Goal: Task Accomplishment & Management: Use online tool/utility

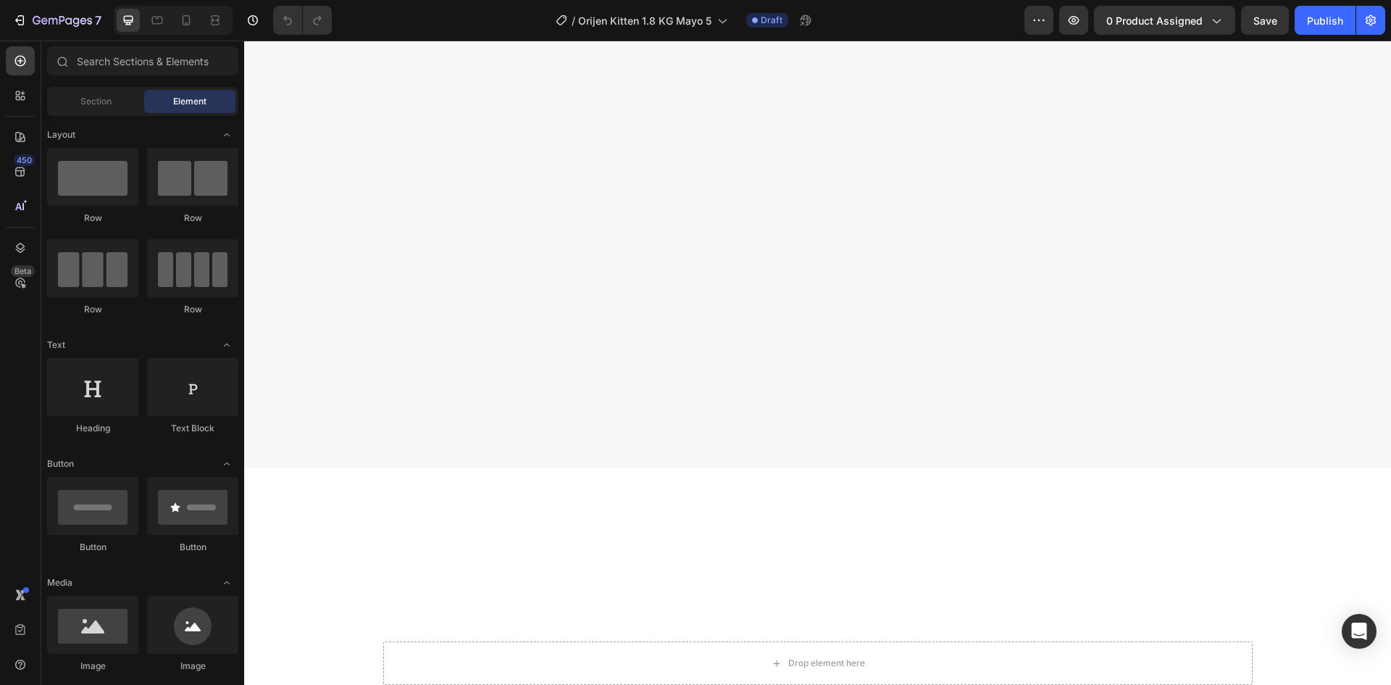
scroll to position [1087, 0]
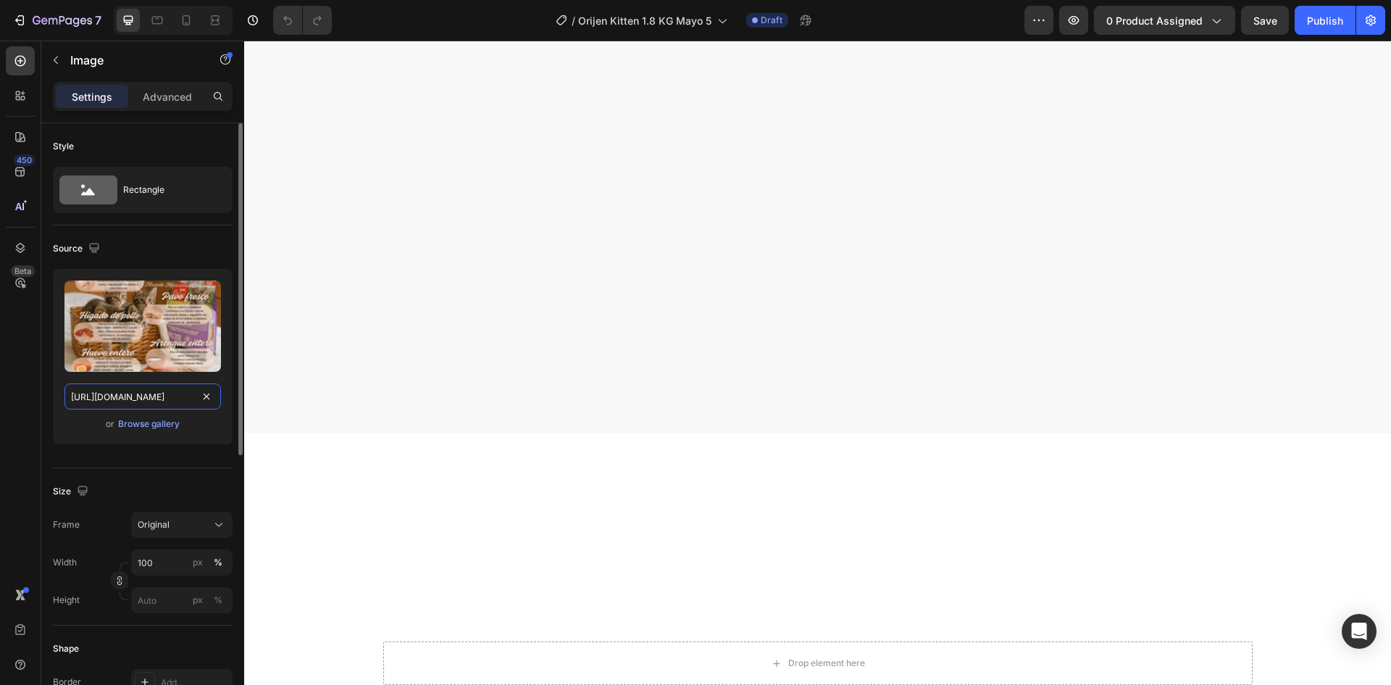
click at [127, 401] on input "https://cdn.shopify.com/s/files/1/0625/8586/4362/files/Orijen_Kitten_ingreee.pn…" at bounding box center [142, 396] width 157 height 26
paste input "dientes.png?v=1759103403"
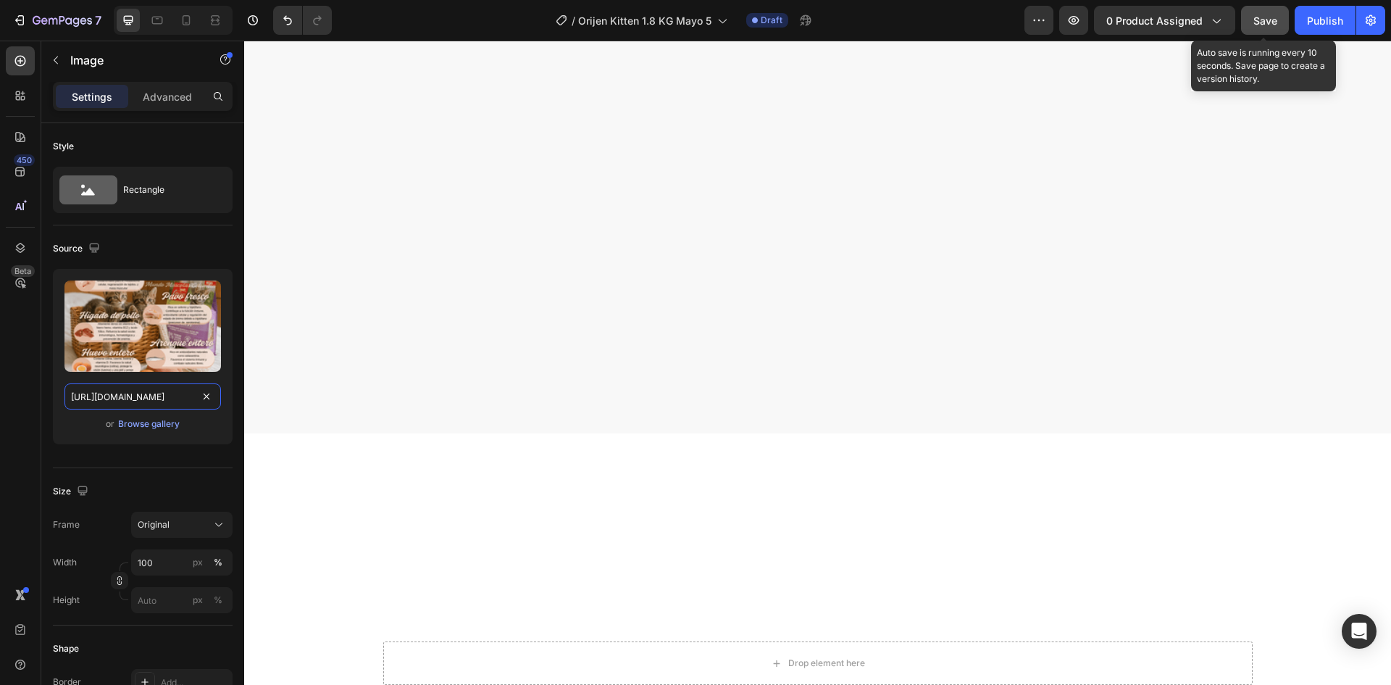
type input "https://cdn.shopify.com/s/files/1/0625/8586/4362/files/Orijen_Kitten_ingredient…"
click at [1270, 15] on span "Save" at bounding box center [1266, 20] width 24 height 12
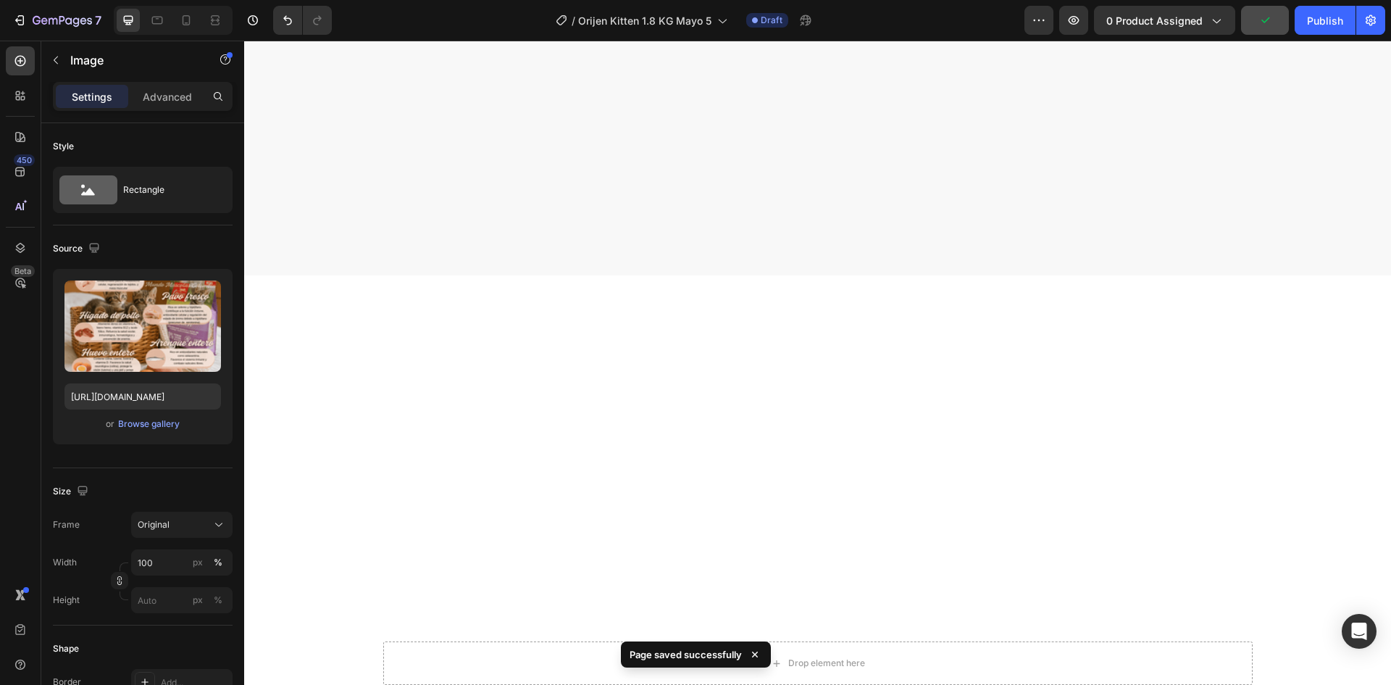
scroll to position [1449, 0]
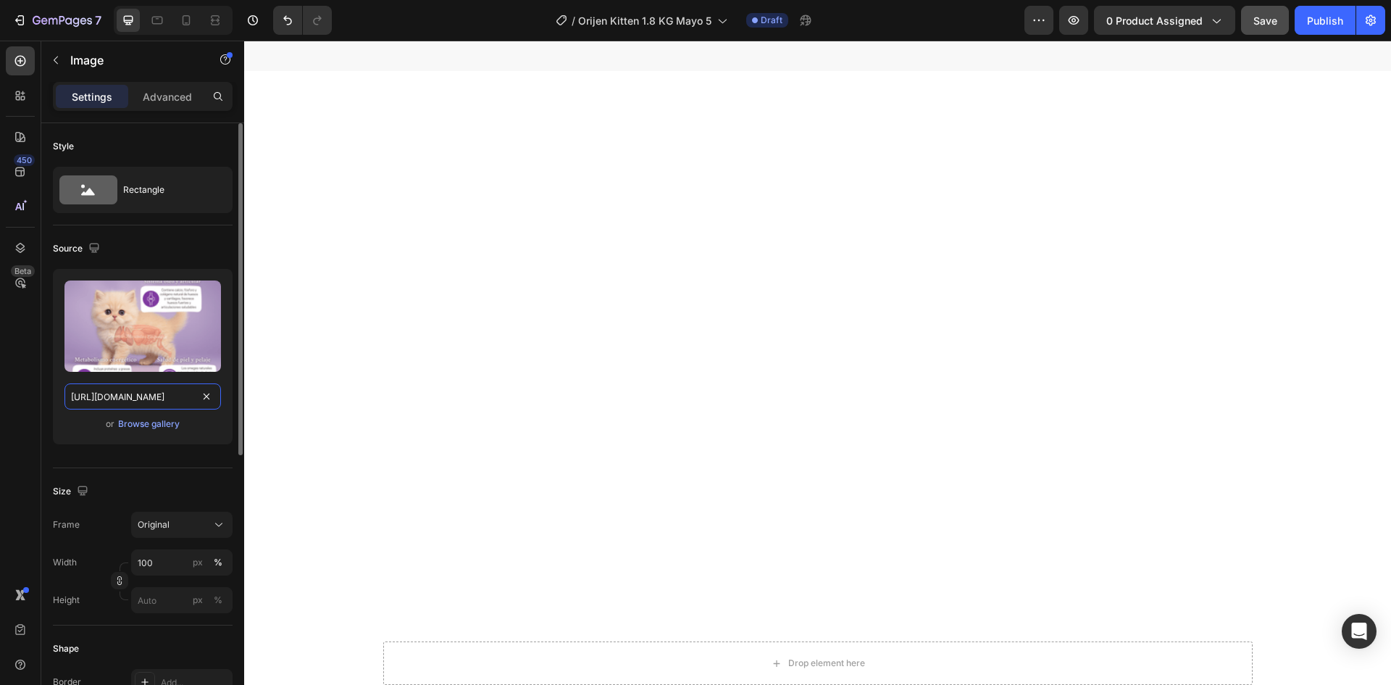
click at [138, 393] on input "https://cdn.shopify.com/s/files/1/0625/8586/4362/files/Orijen_Kitten_TOPOGRAFIC…" at bounding box center [142, 396] width 157 height 26
paste input "organos.png?v=1759103403"
type input "https://cdn.shopify.com/s/files/1/0625/8586/4362/files/Orijen_Kitten_organos.pn…"
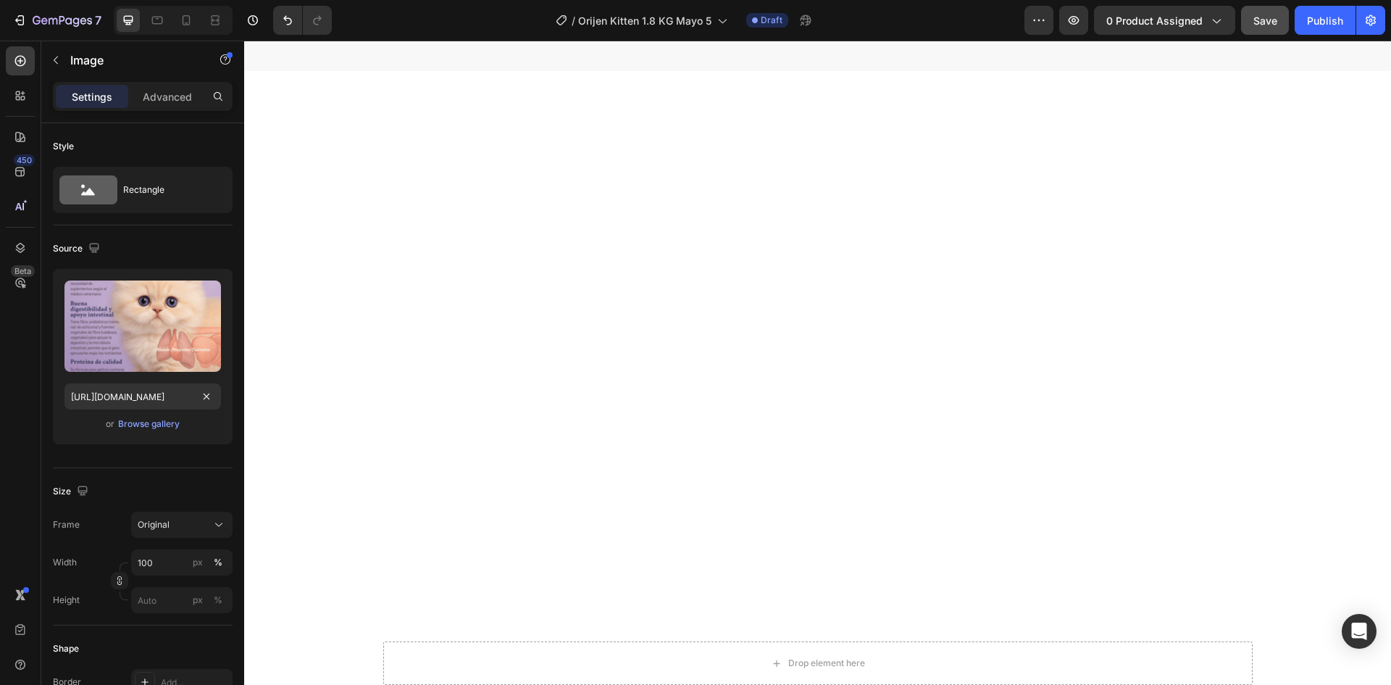
click at [1341, 310] on div "ENVÍO GRATIS Item List 2,500+ CLIENTES SATISFECHOS Item List ENVÍO GRATIS Item …" at bounding box center [817, 584] width 1147 height 3926
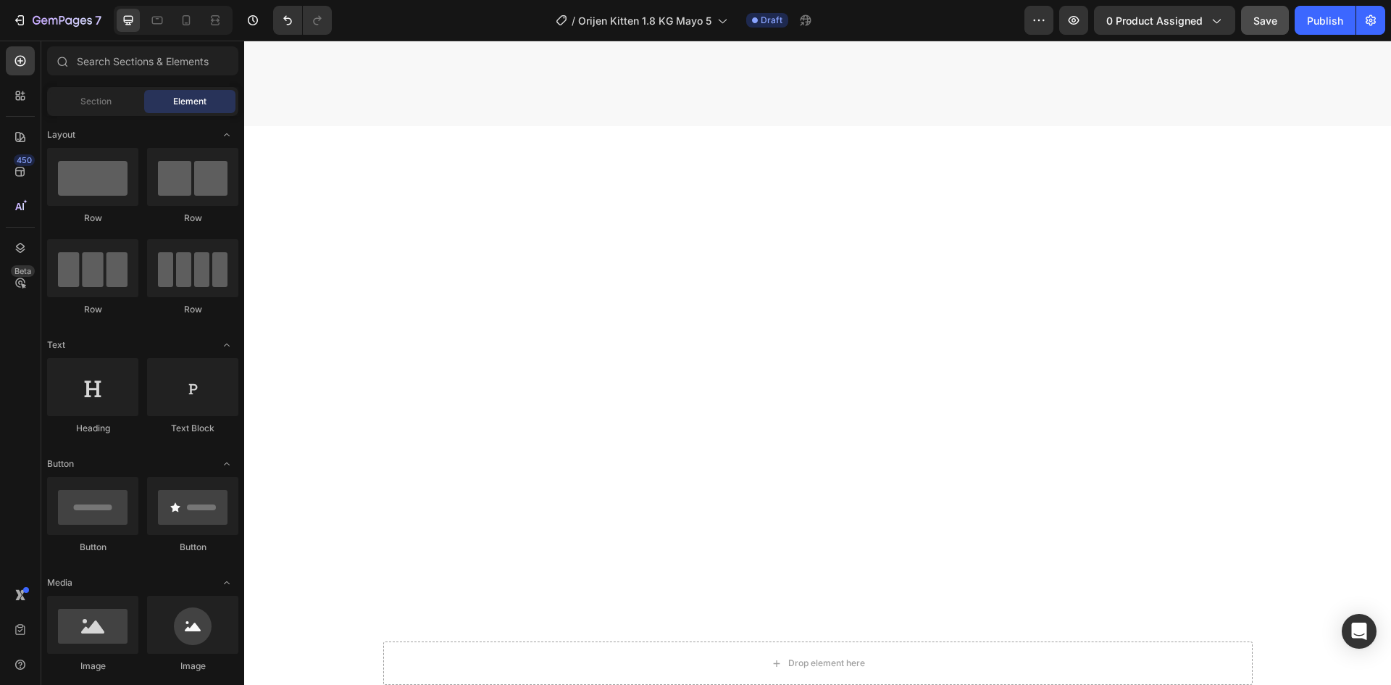
scroll to position [1449, 0]
click at [1262, 29] on button "Save" at bounding box center [1265, 20] width 48 height 29
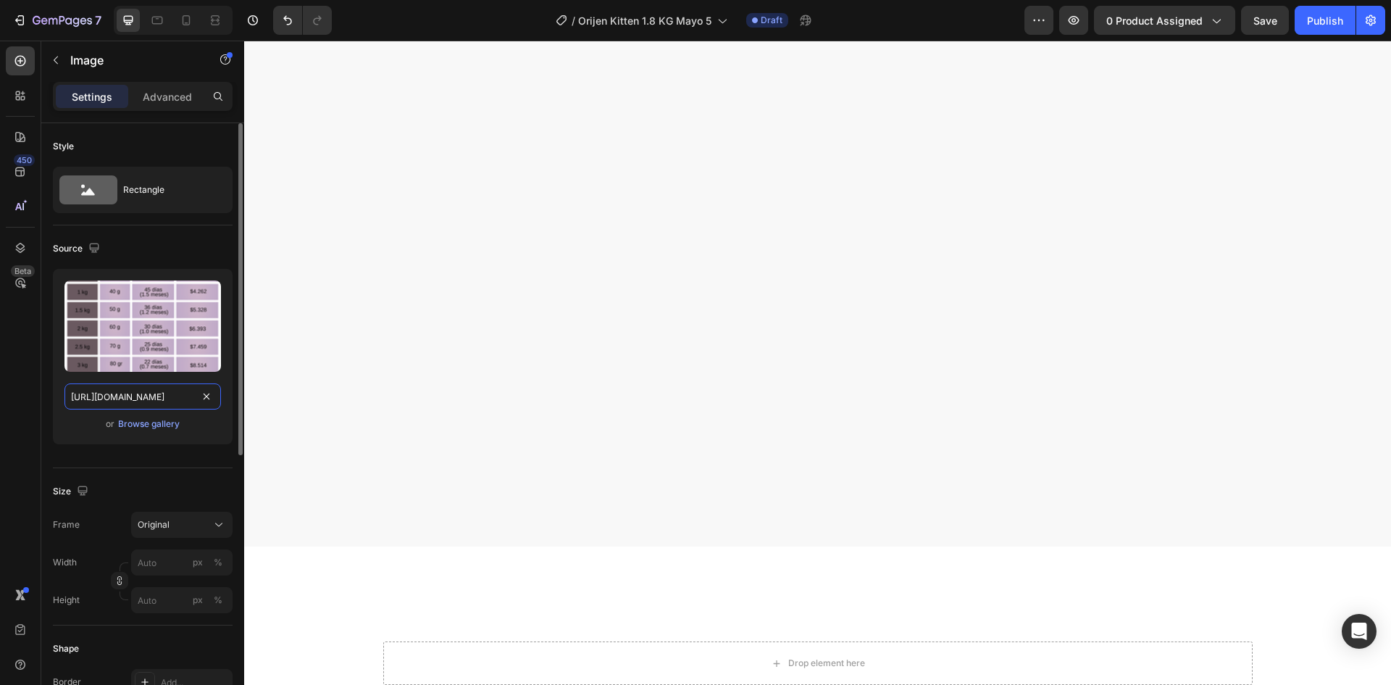
click at [118, 405] on input "https://cdn.shopify.com/s/files/1/0625/8586/4362/files/Orijen_Kitten_tabla.png?…" at bounding box center [142, 396] width 157 height 26
paste input "_158d0d1a-9a3d-44c9-a79a-a89ecc3274f7.png?v=1759103404"
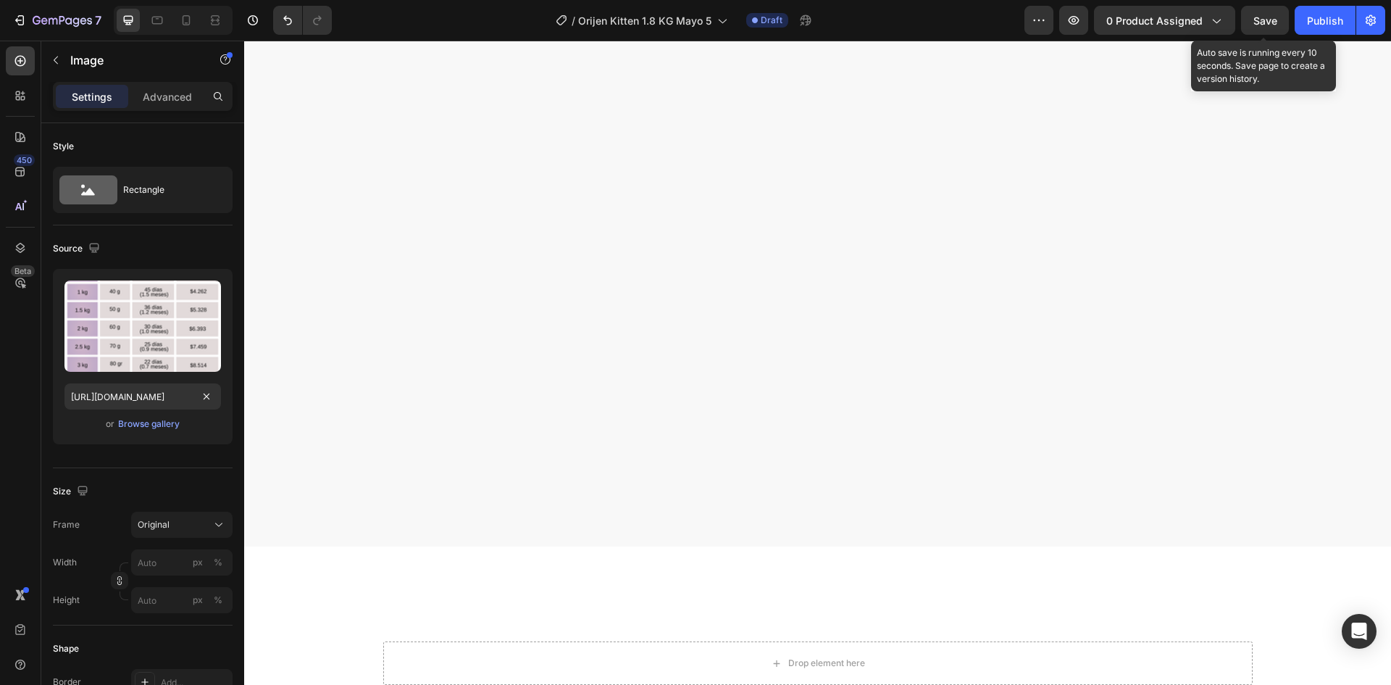
scroll to position [0, 0]
click at [1267, 25] on span "Save" at bounding box center [1266, 20] width 24 height 12
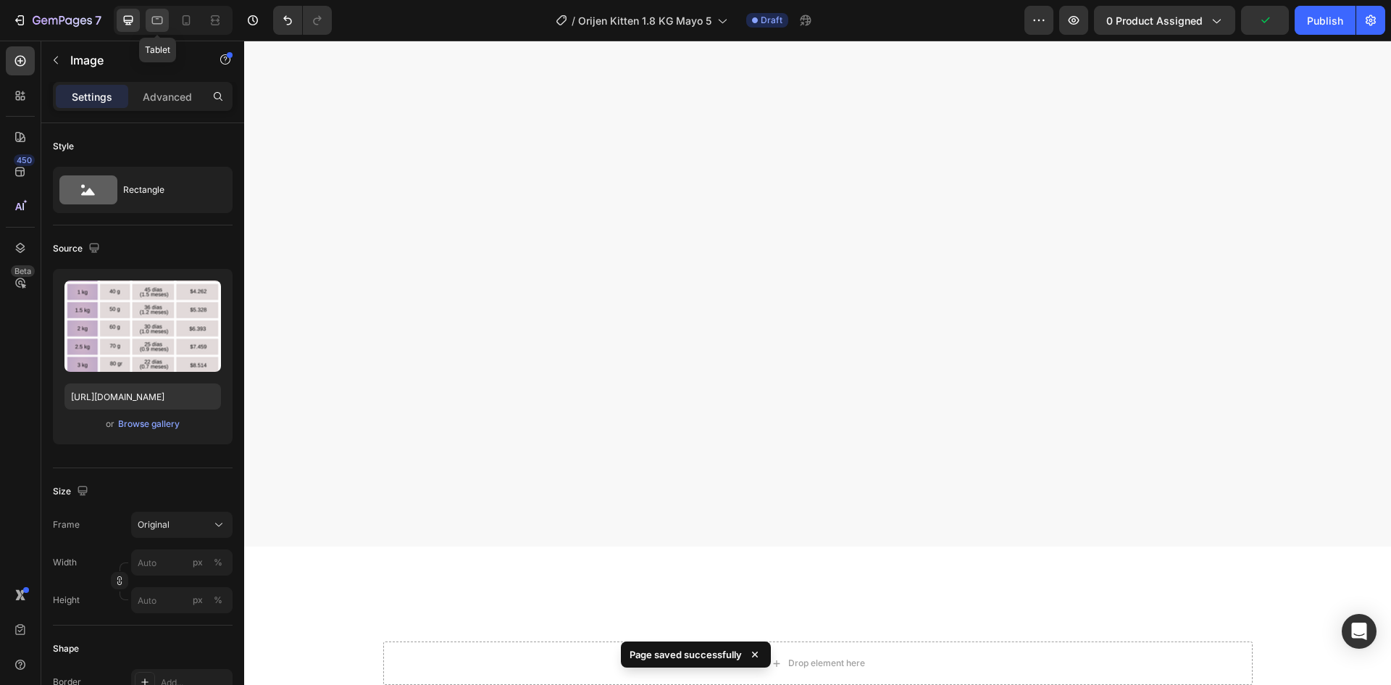
click at [157, 24] on icon at bounding box center [157, 21] width 11 height 8
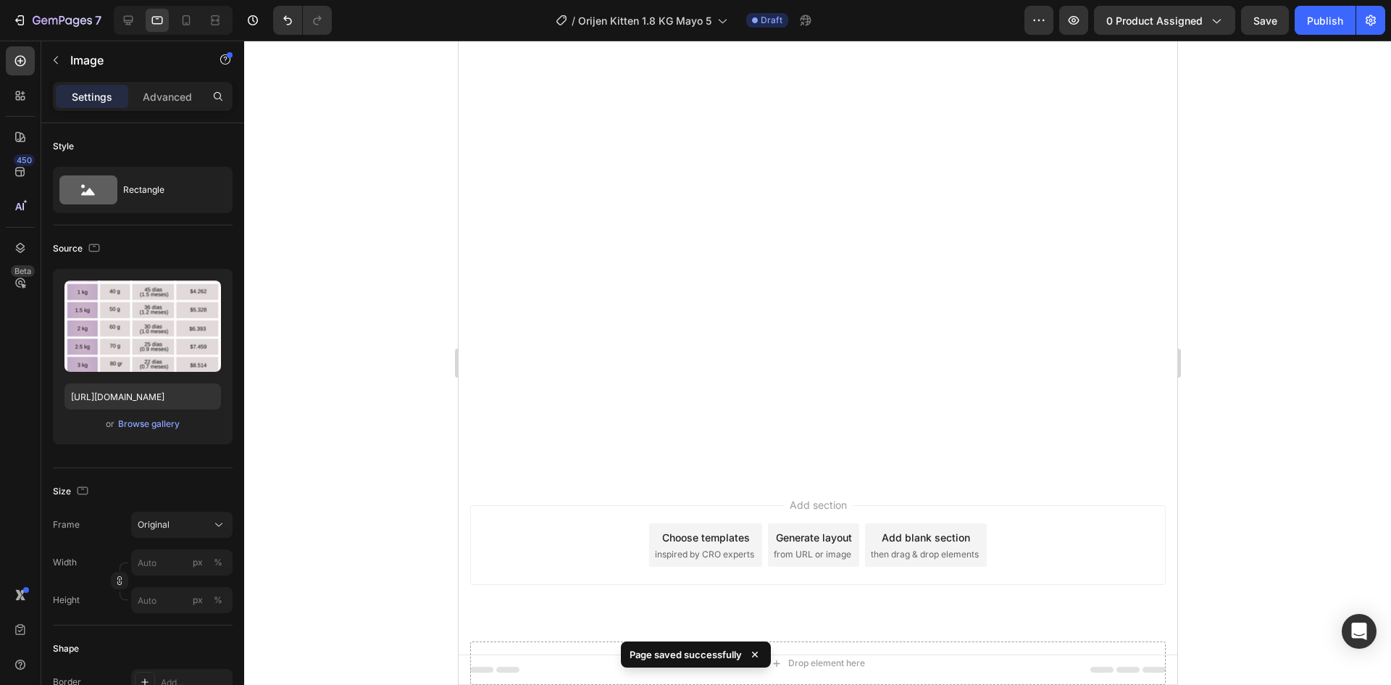
scroll to position [4743, 0]
click at [188, 25] on icon at bounding box center [187, 20] width 8 height 10
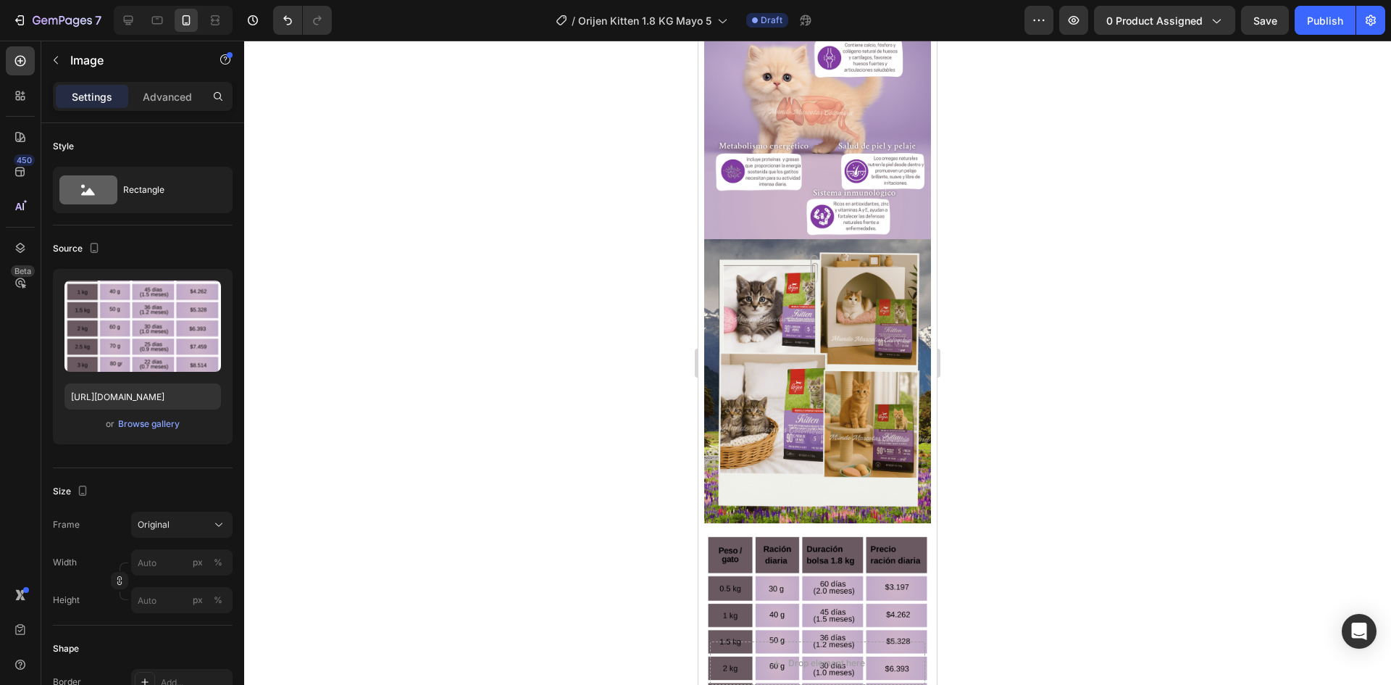
scroll to position [1951, 0]
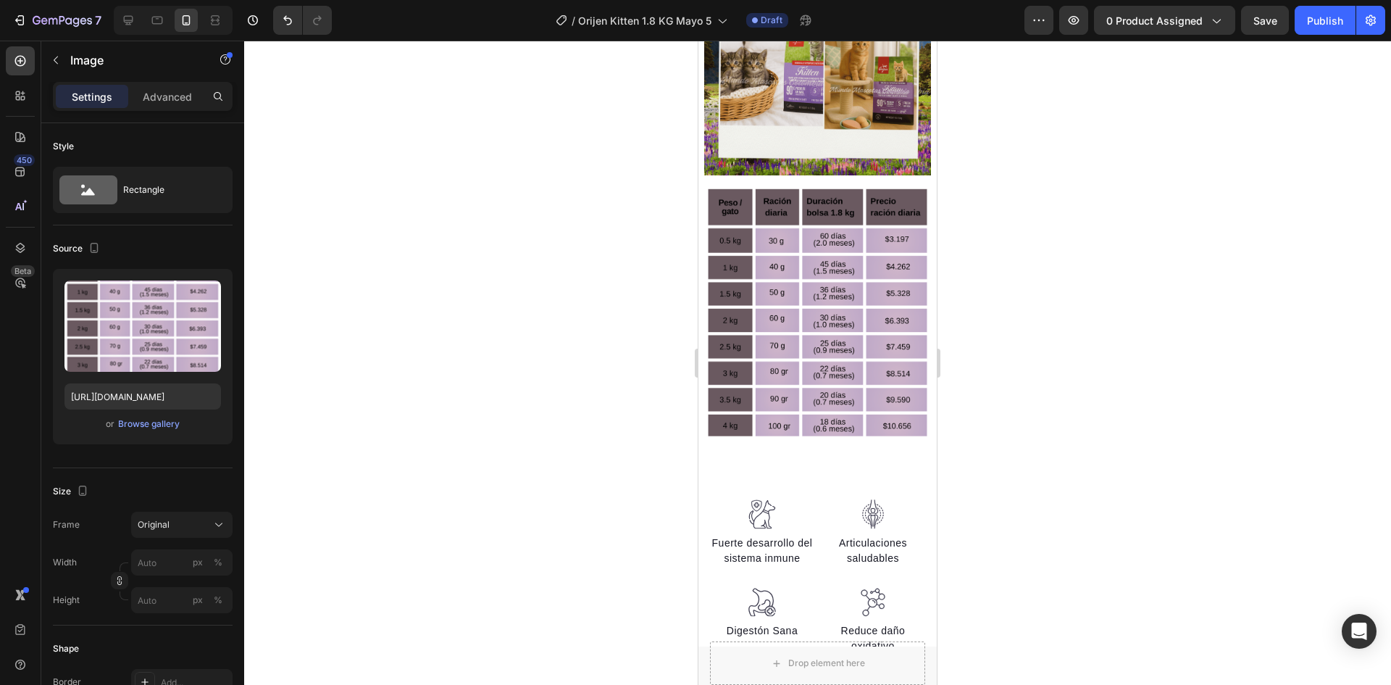
click at [791, 301] on img at bounding box center [817, 316] width 227 height 283
click at [138, 391] on input "https://cdn.shopify.com/s/files/1/0625/8586/4362/files/Orijen_Kitten_tabla.png?…" at bounding box center [142, 396] width 157 height 26
paste input "_158d0d1a-9a3d-44c9-a79a-a89ecc3274f7.png?v=1759103404"
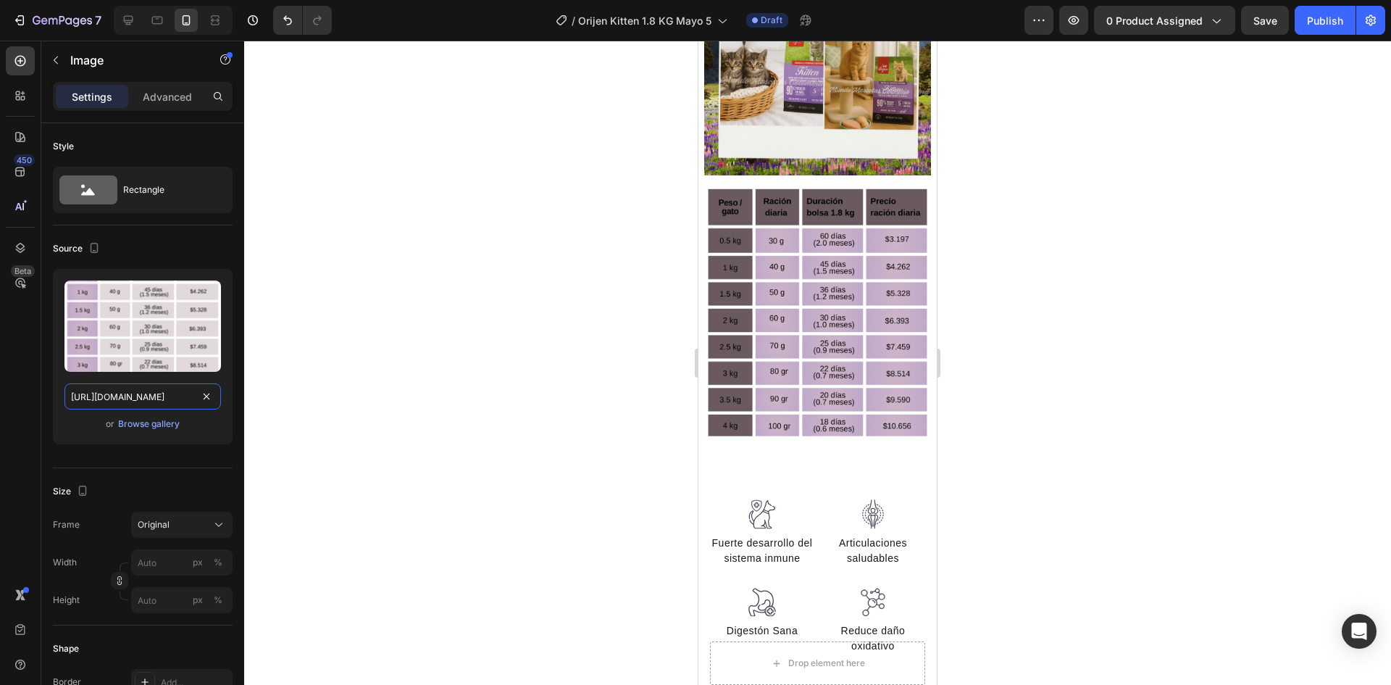
scroll to position [0, 447]
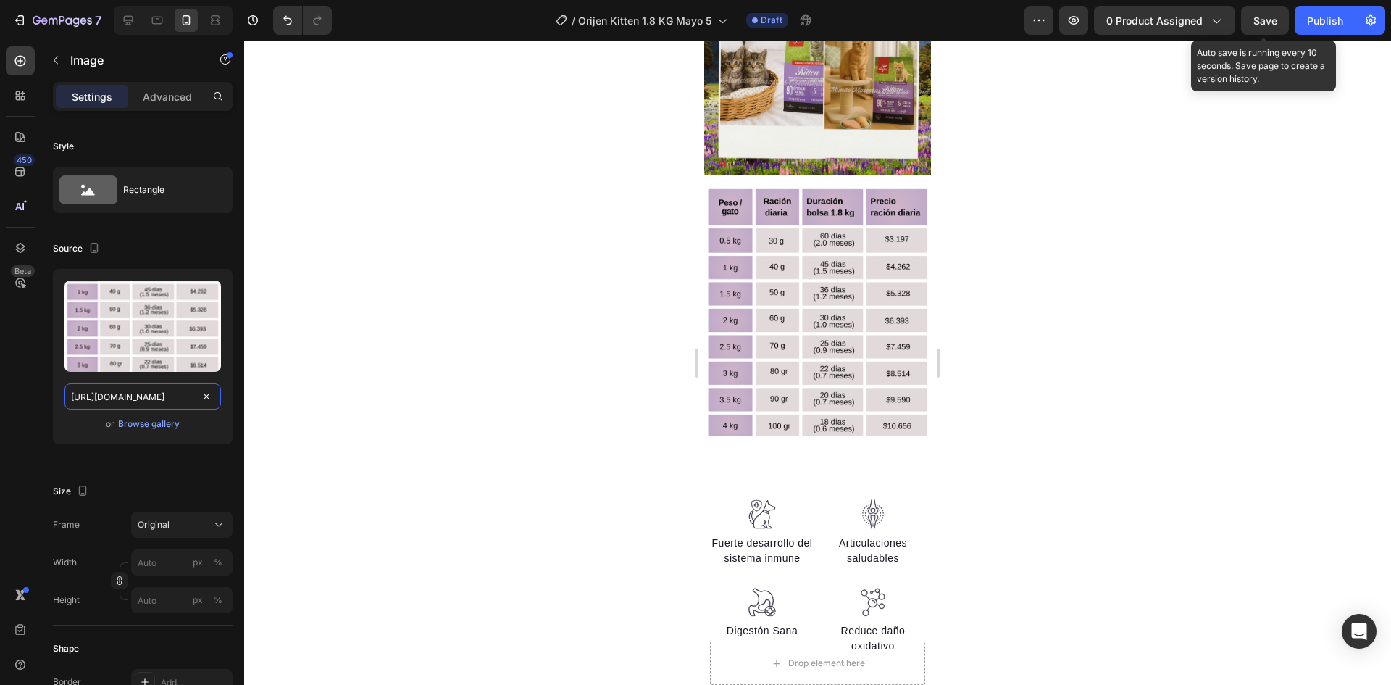
type input "https://cdn.shopify.com/s/files/1/0625/8586/4362/files/Orijen_Kitten_tabla_158d…"
click at [1272, 20] on span "Save" at bounding box center [1266, 20] width 24 height 12
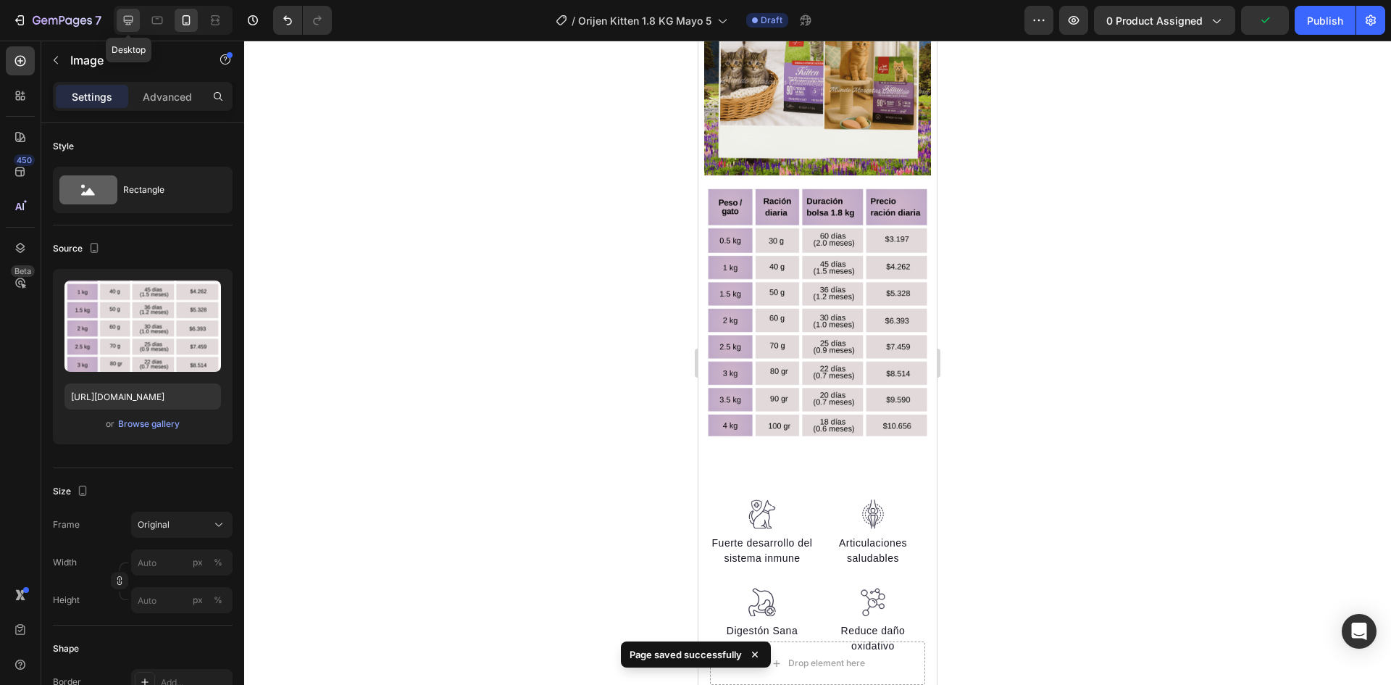
click at [130, 21] on icon at bounding box center [128, 20] width 9 height 9
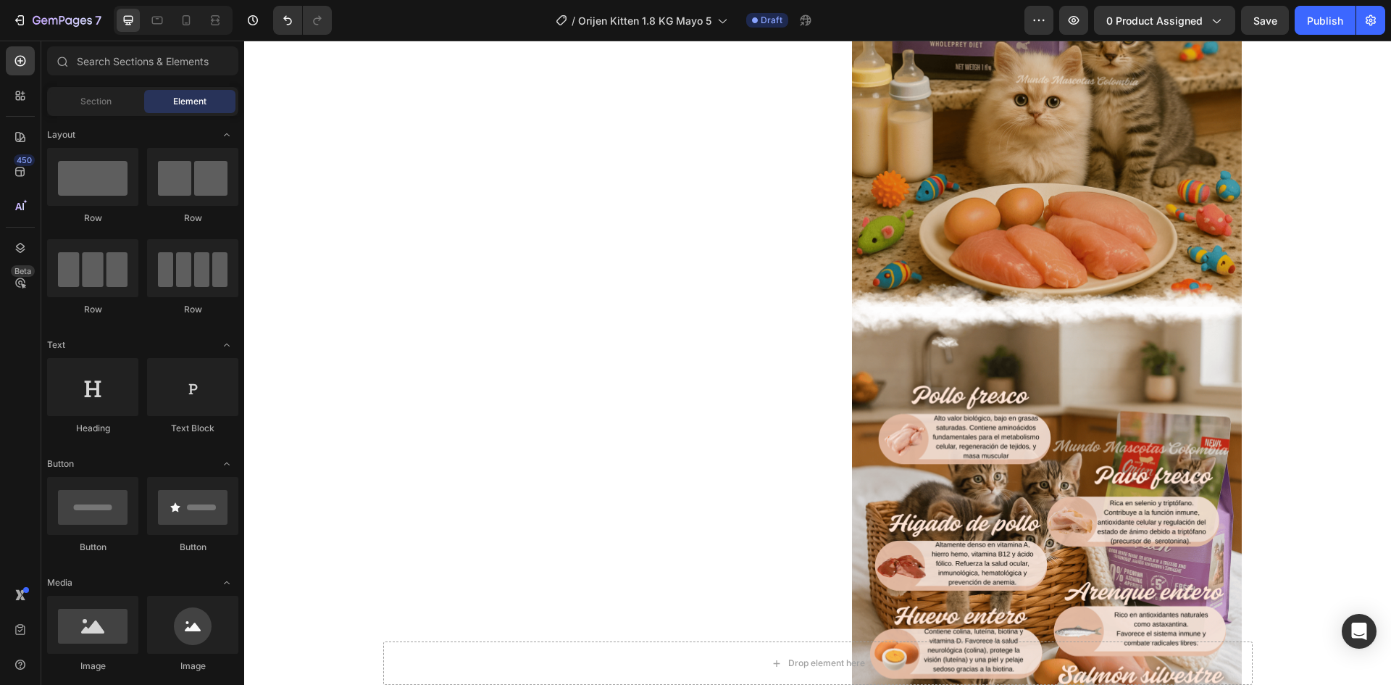
scroll to position [802, 0]
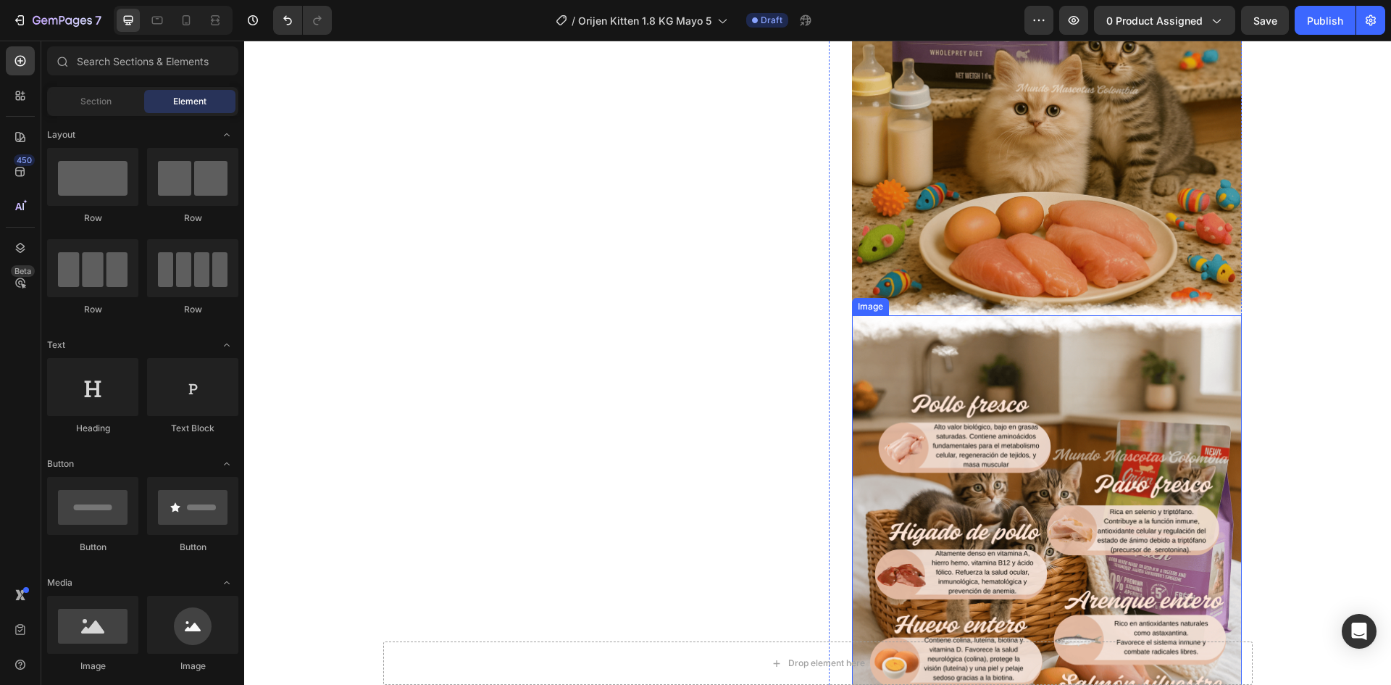
click at [1086, 411] on img at bounding box center [1047, 559] width 390 height 488
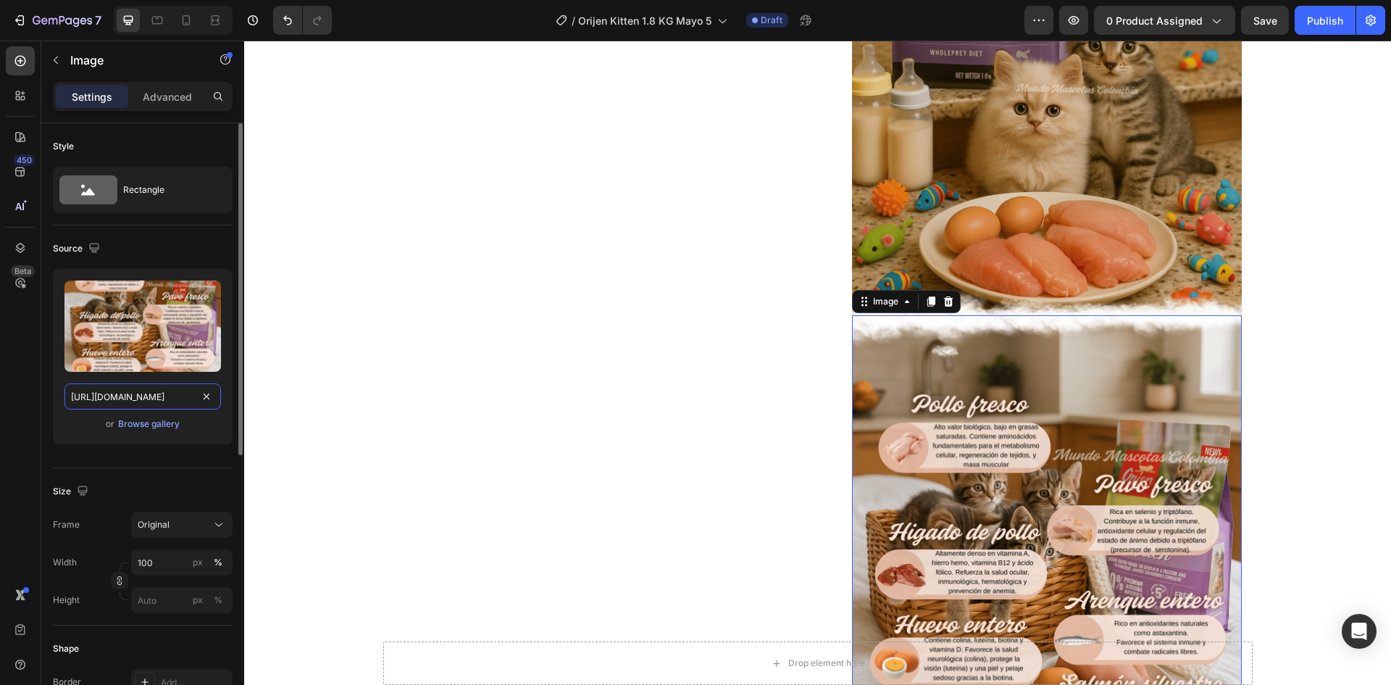
click at [149, 400] on input "https://cdn.shopify.com/s/files/1/0625/8586/4362/files/Orijen_Kitten_ingredient…" at bounding box center [142, 396] width 157 height 26
click at [155, 25] on icon at bounding box center [157, 20] width 14 height 14
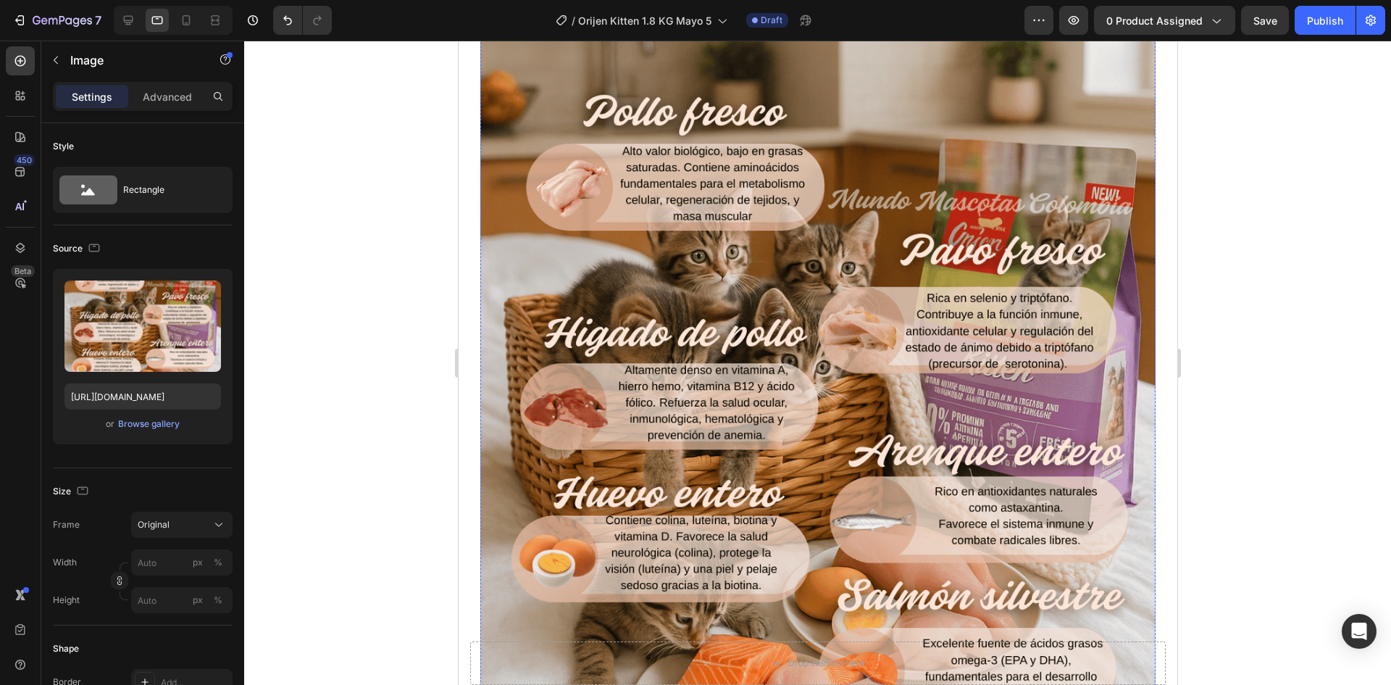
scroll to position [2329, 0]
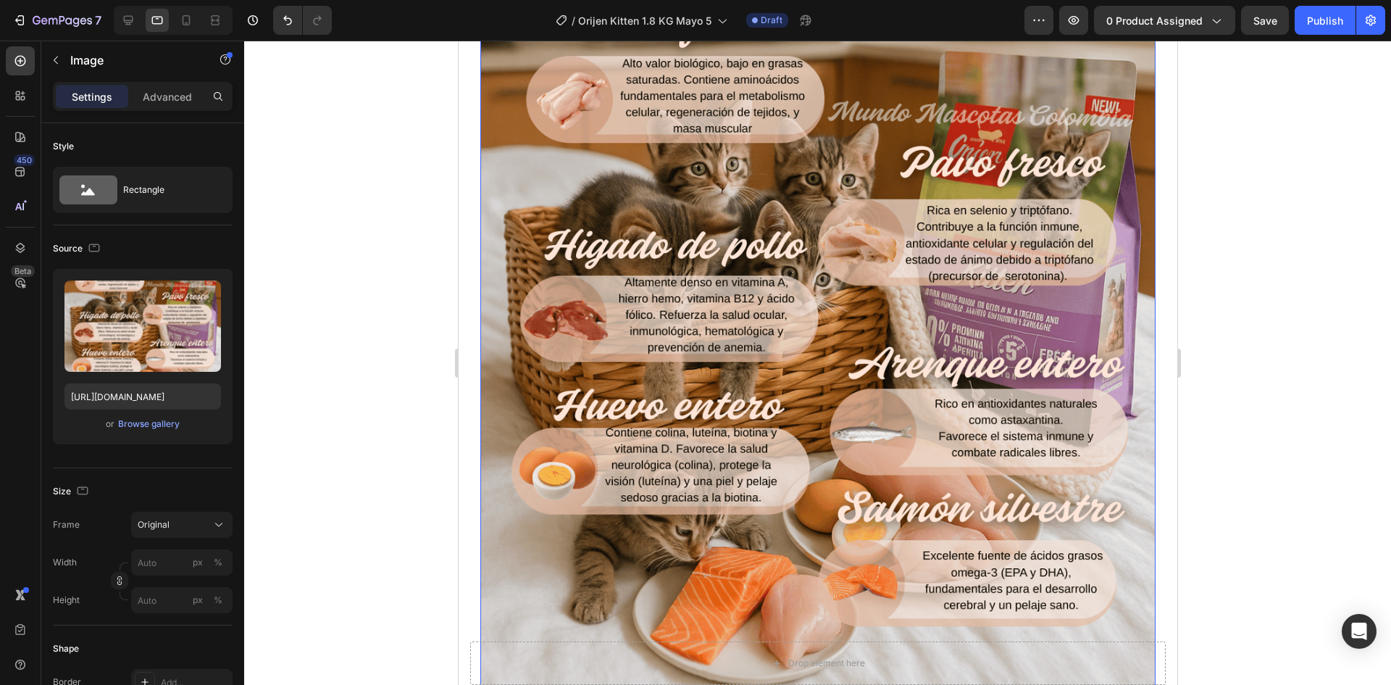
click at [875, 285] on img at bounding box center [817, 292] width 675 height 844
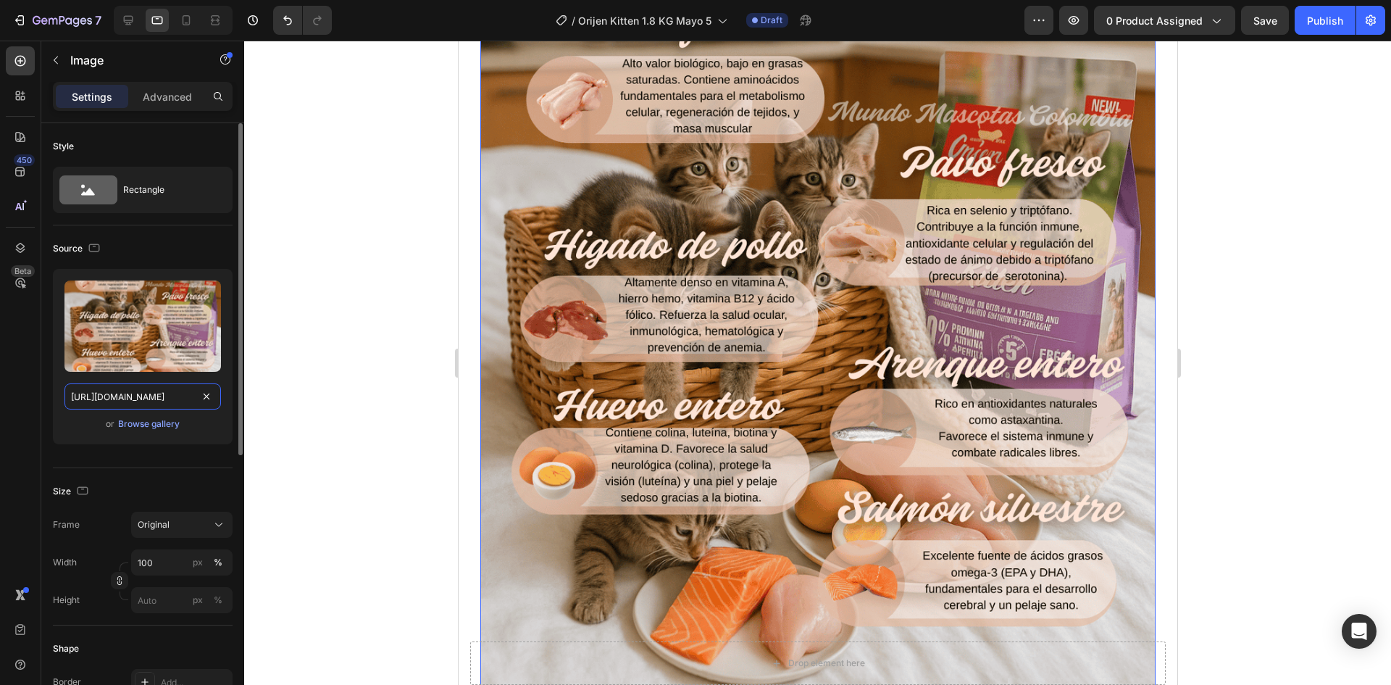
click at [162, 393] on input "https://cdn.shopify.com/s/files/1/0625/8586/4362/files/Orijen_Kitten_ingreee.pn…" at bounding box center [142, 396] width 157 height 26
paste input "dientes.png?v=1759103403"
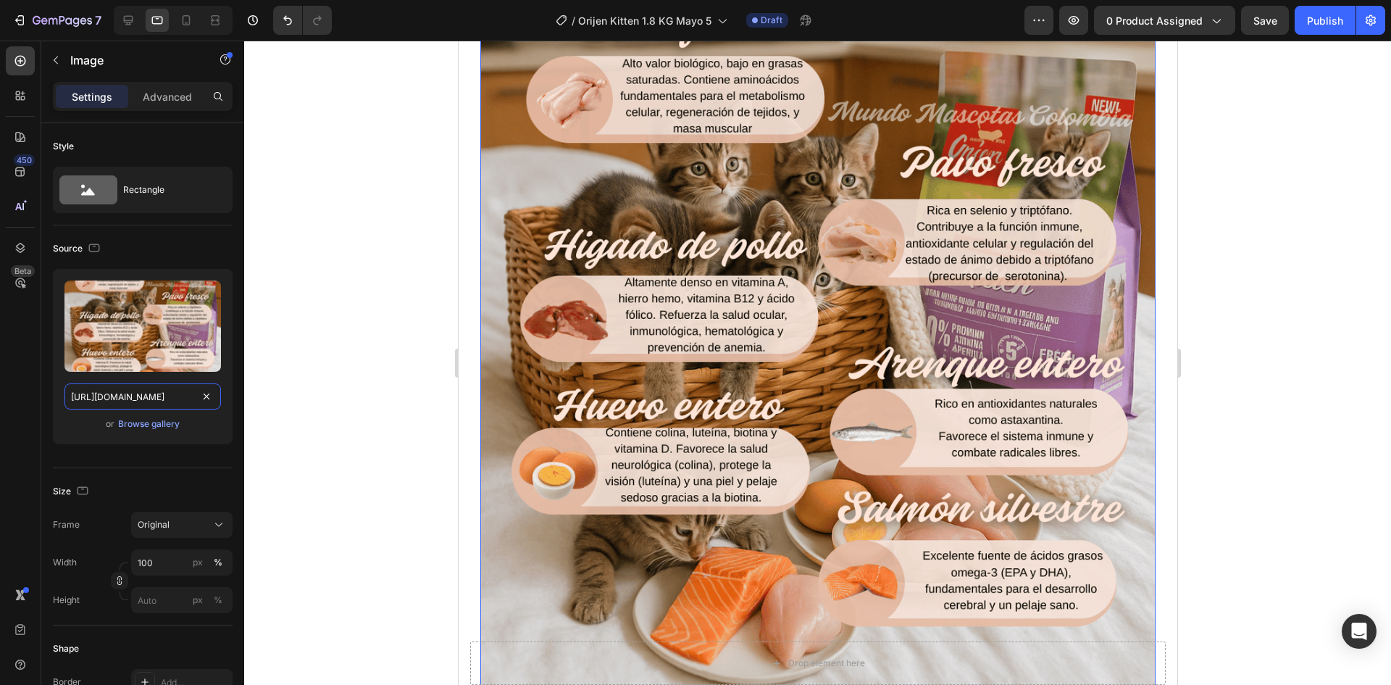
scroll to position [0, 299]
type input "https://cdn.shopify.com/s/files/1/0625/8586/4362/files/Orijen_Kitten_ingredient…"
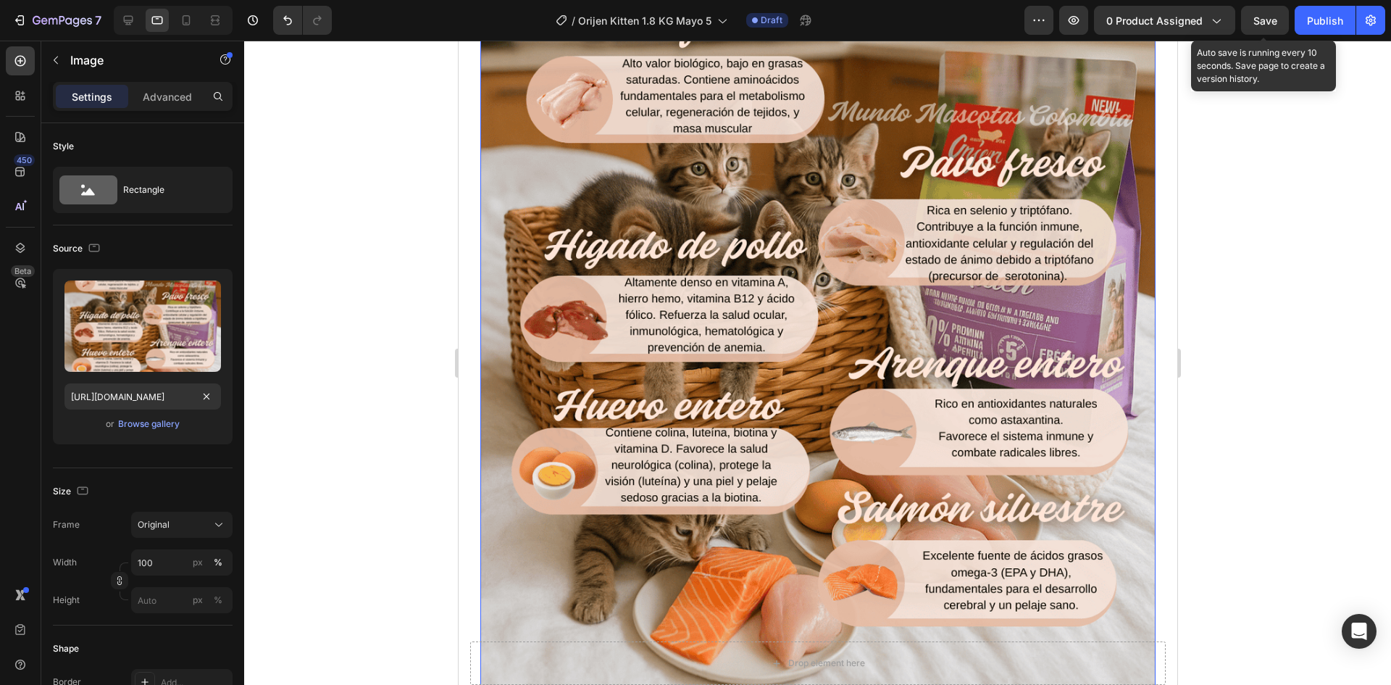
scroll to position [0, 0]
click at [1254, 26] on span "Save" at bounding box center [1266, 20] width 24 height 12
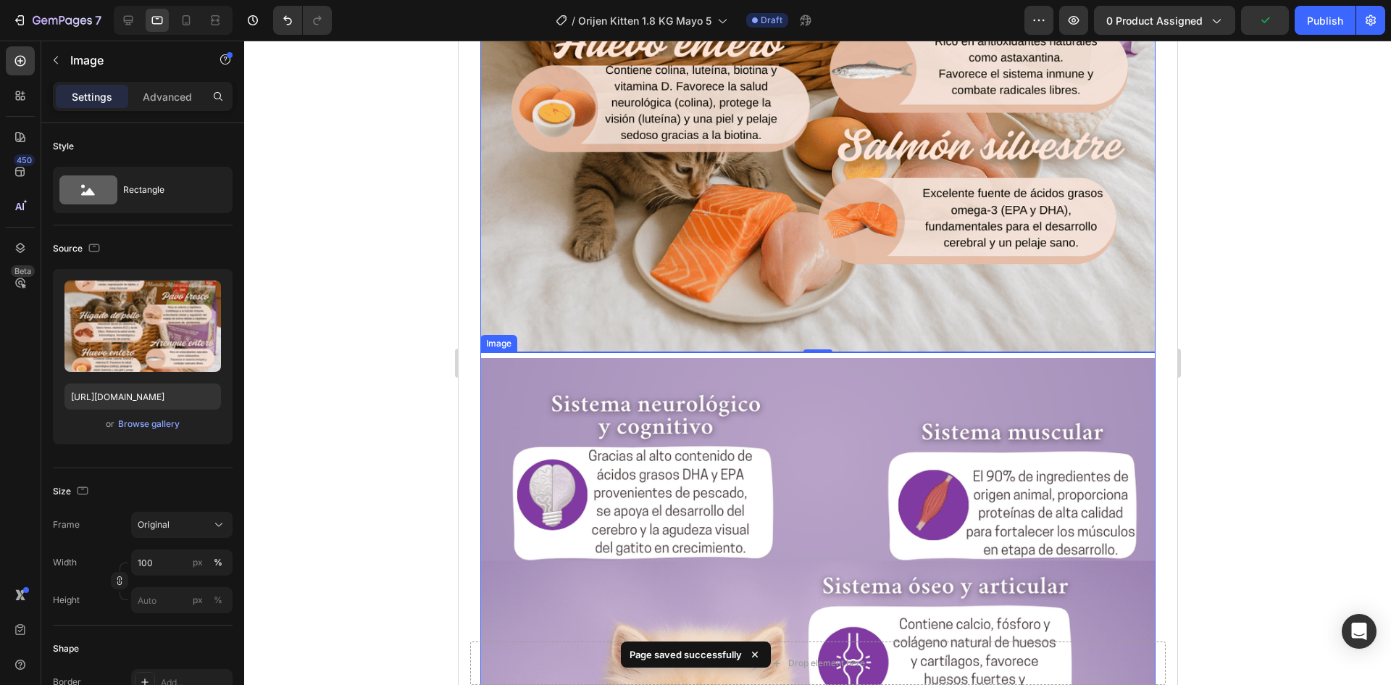
scroll to position [2981, 0]
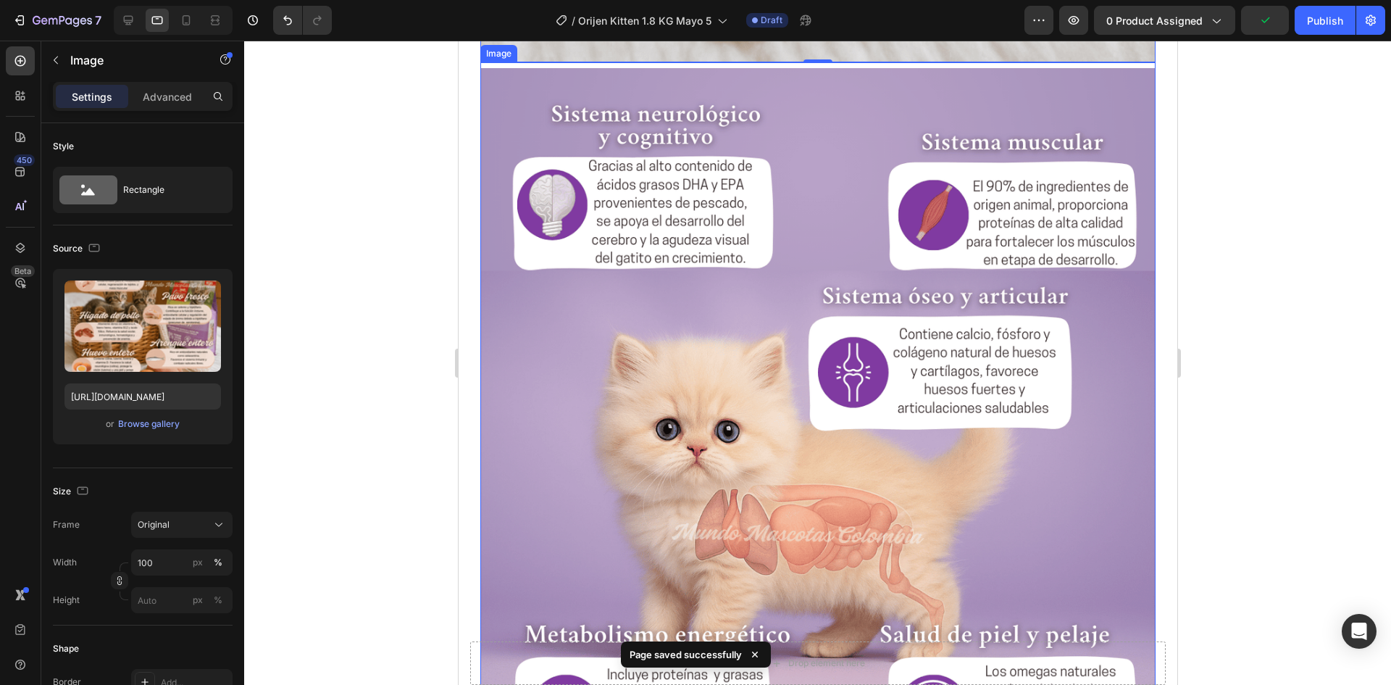
click at [842, 330] on img at bounding box center [817, 490] width 675 height 844
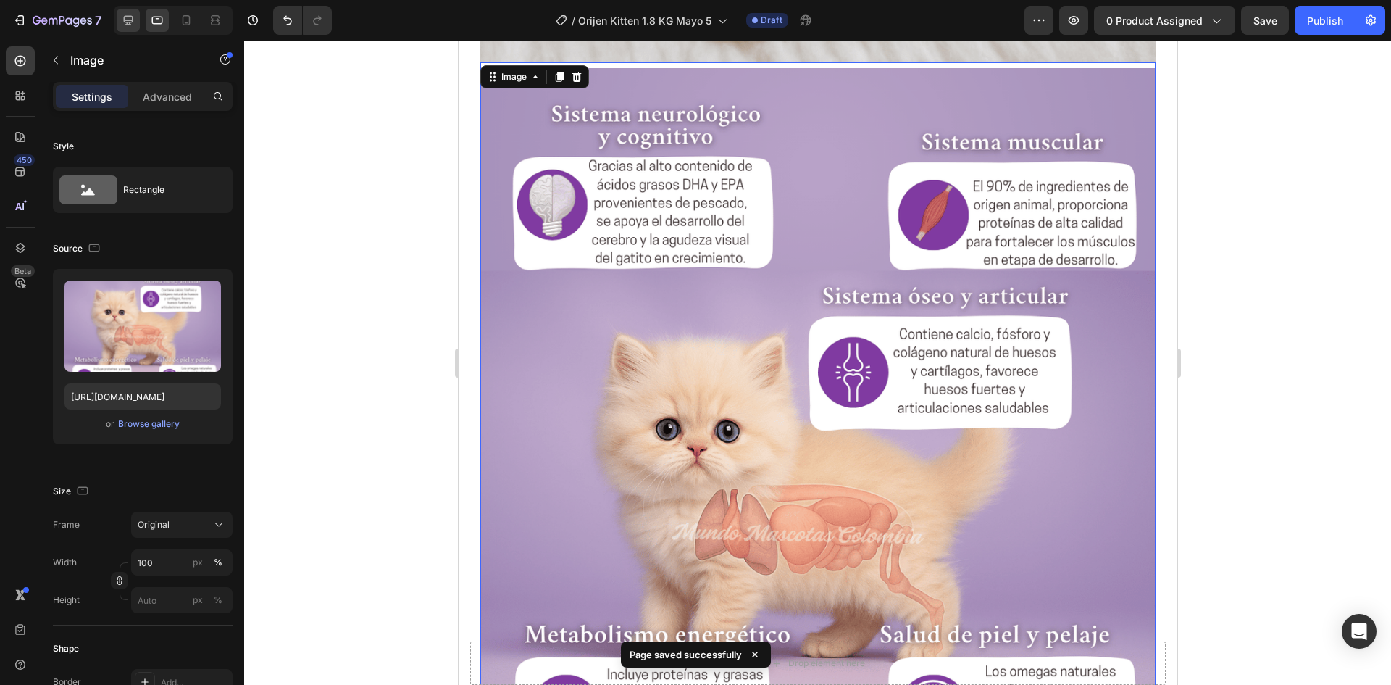
click at [129, 28] on div at bounding box center [128, 20] width 23 height 23
type input "[URL][DOMAIN_NAME]"
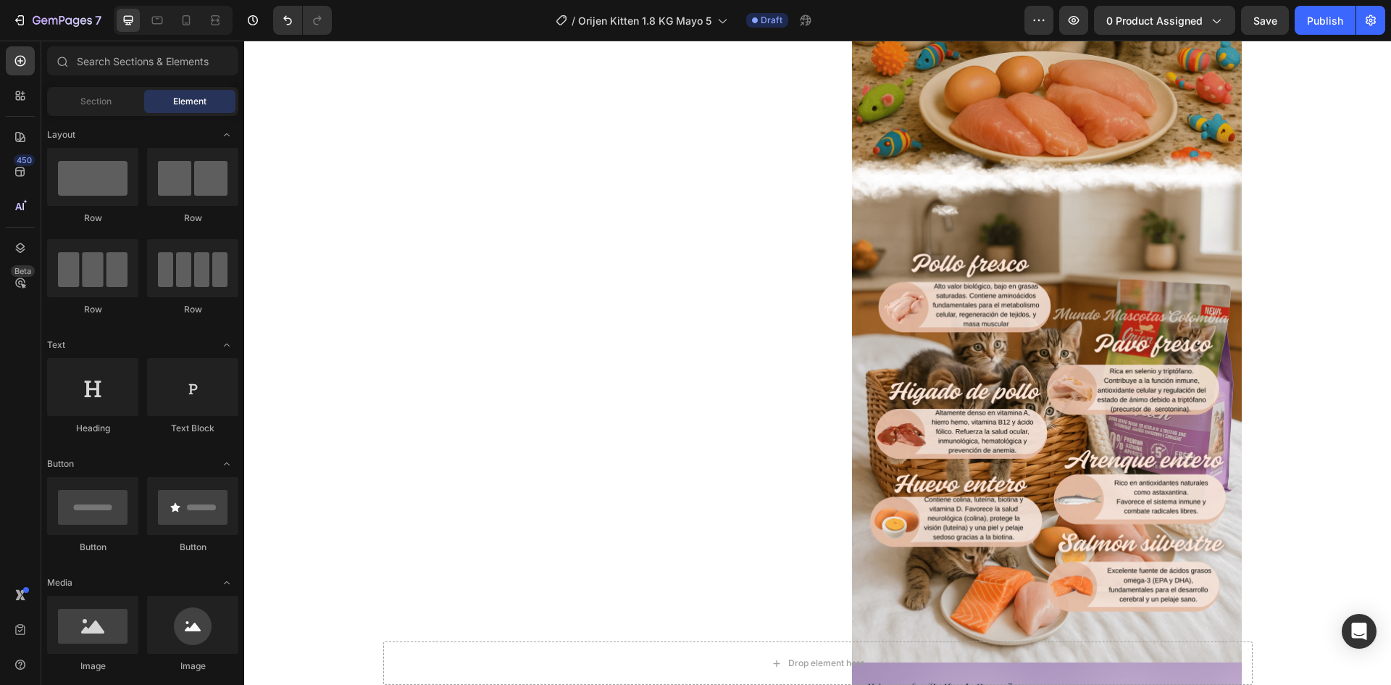
scroll to position [1403, 0]
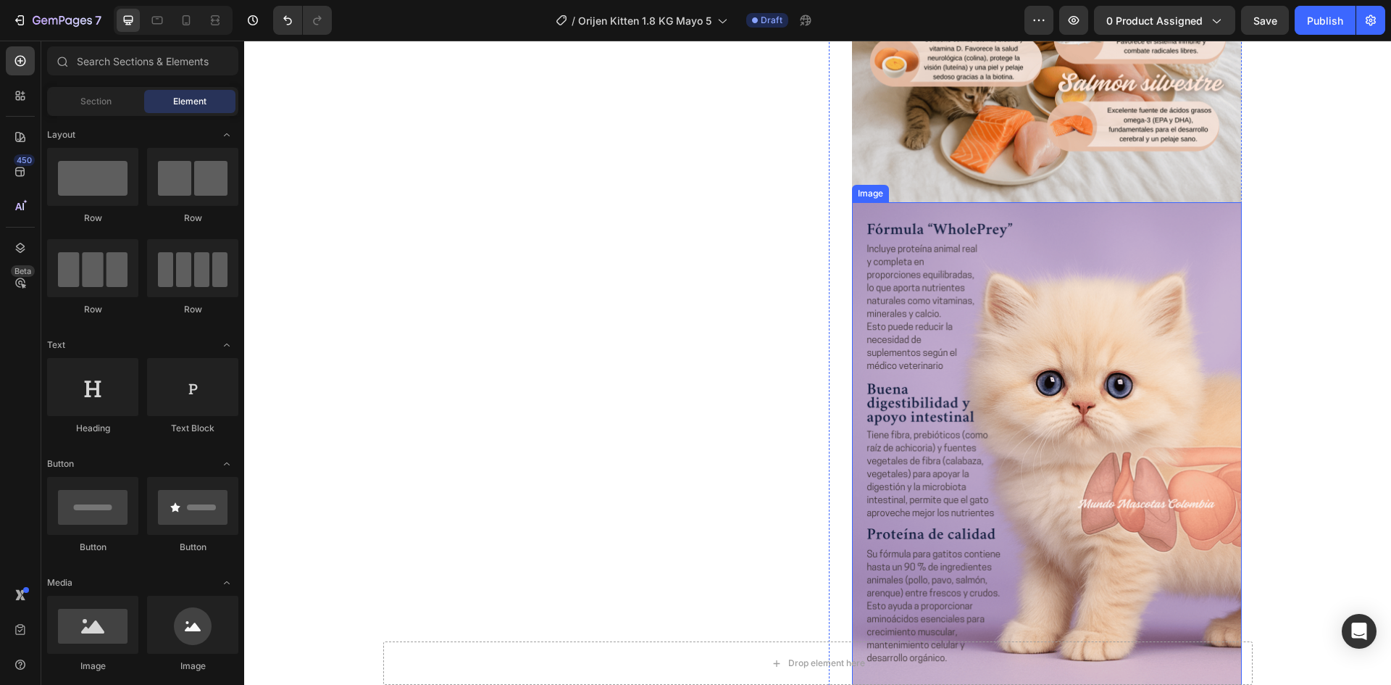
click at [1054, 363] on img at bounding box center [1047, 446] width 390 height 488
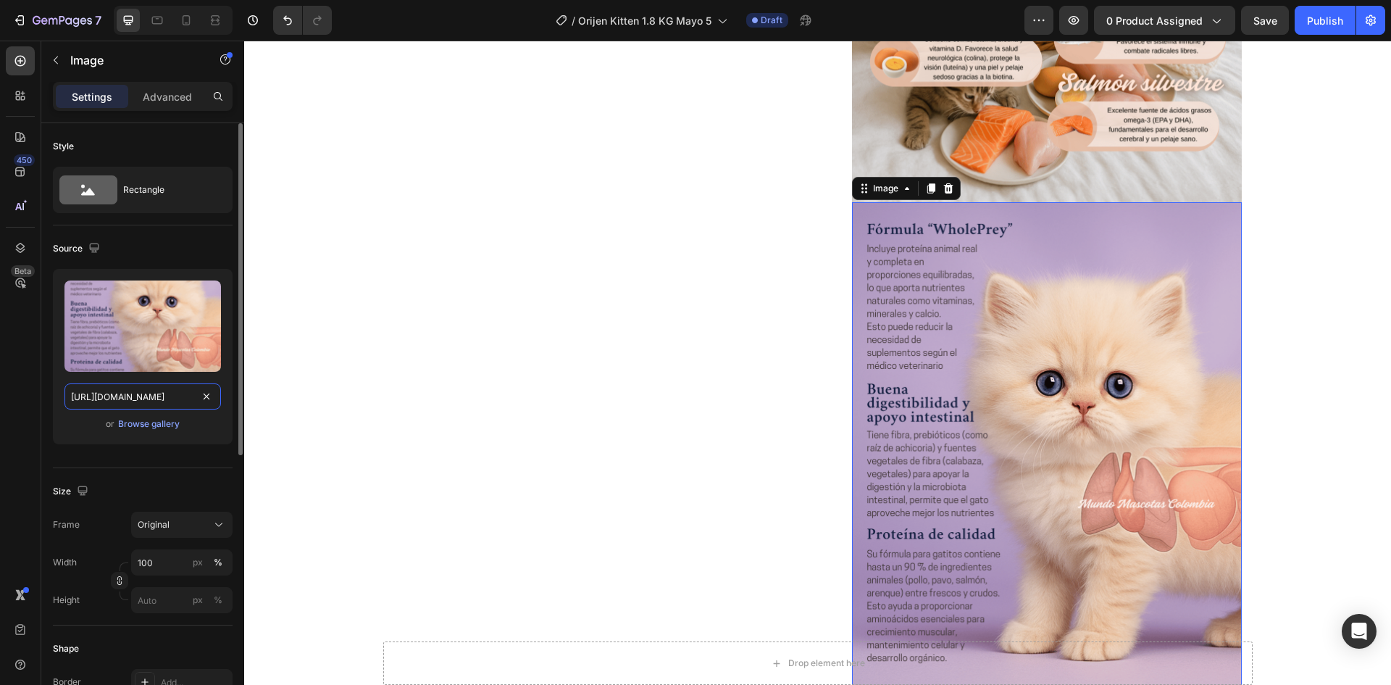
click at [155, 401] on input "https://cdn.shopify.com/s/files/1/0625/8586/4362/files/Orijen_Kitten_organos.pn…" at bounding box center [142, 396] width 157 height 26
click at [167, 20] on div at bounding box center [157, 20] width 23 height 23
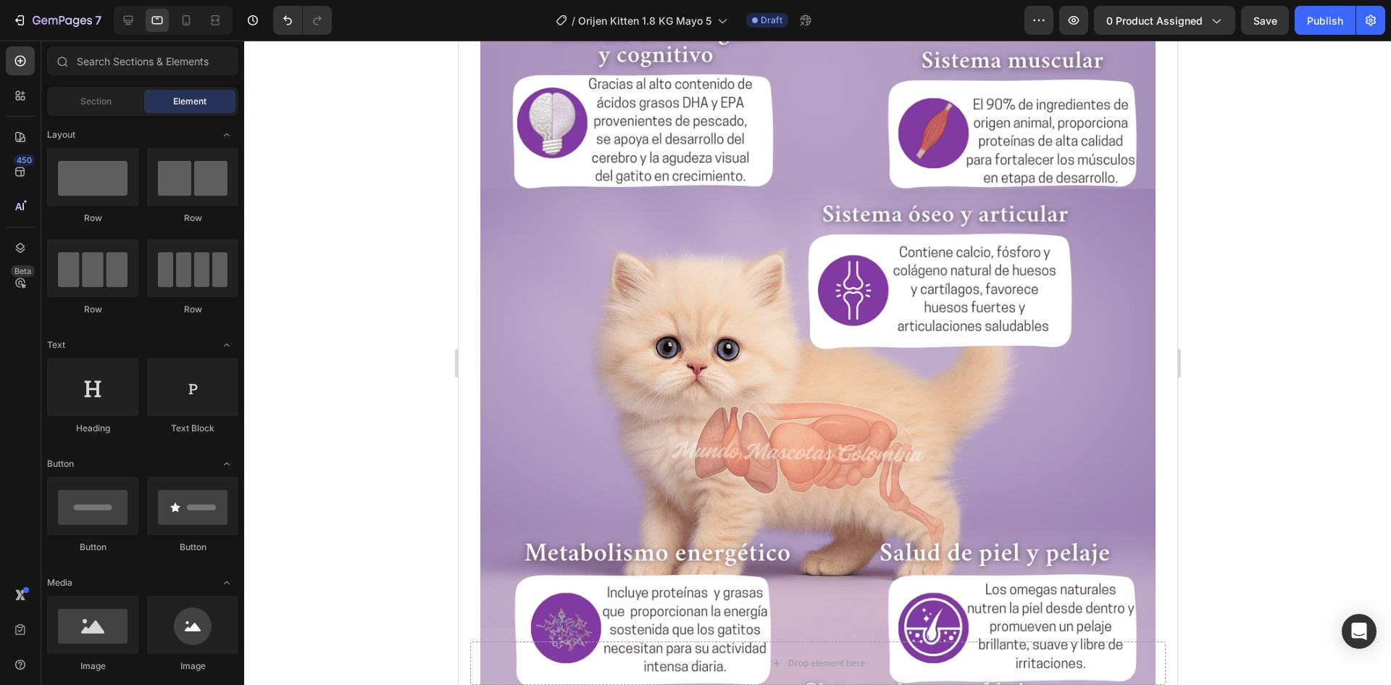
scroll to position [3085, 0]
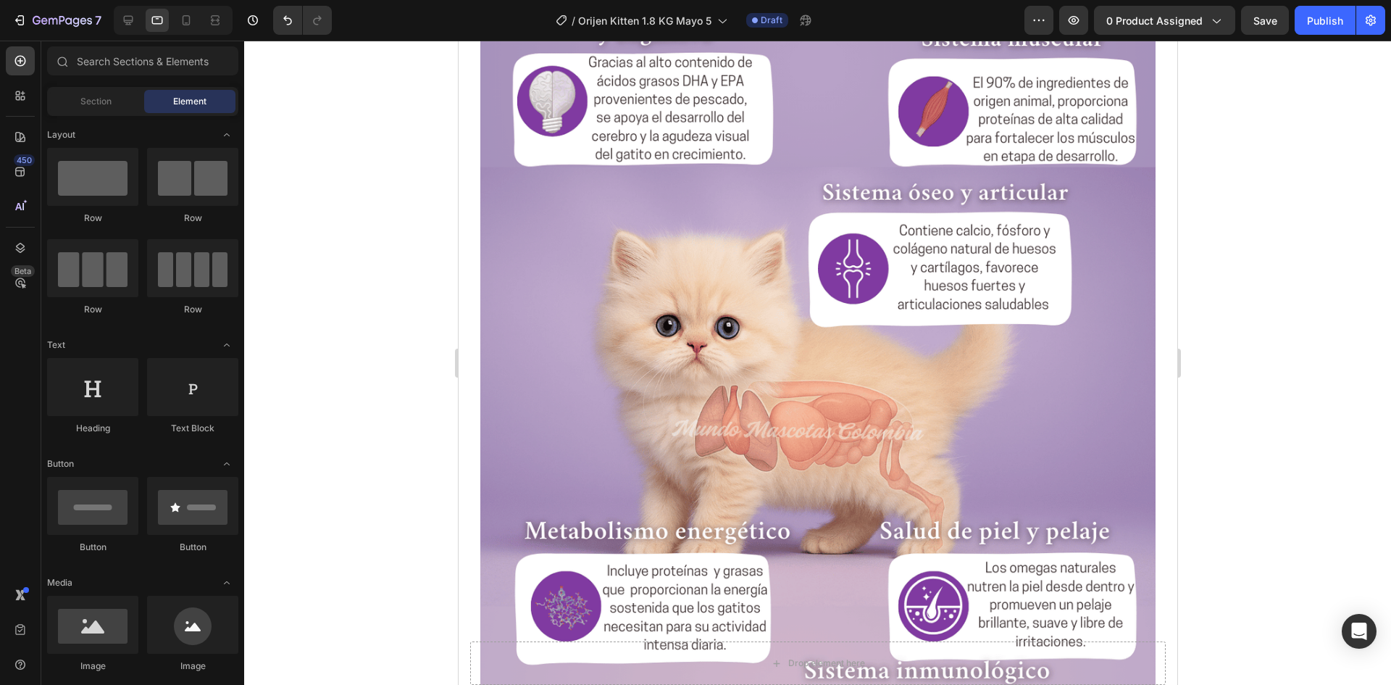
click at [1036, 351] on img at bounding box center [817, 386] width 675 height 844
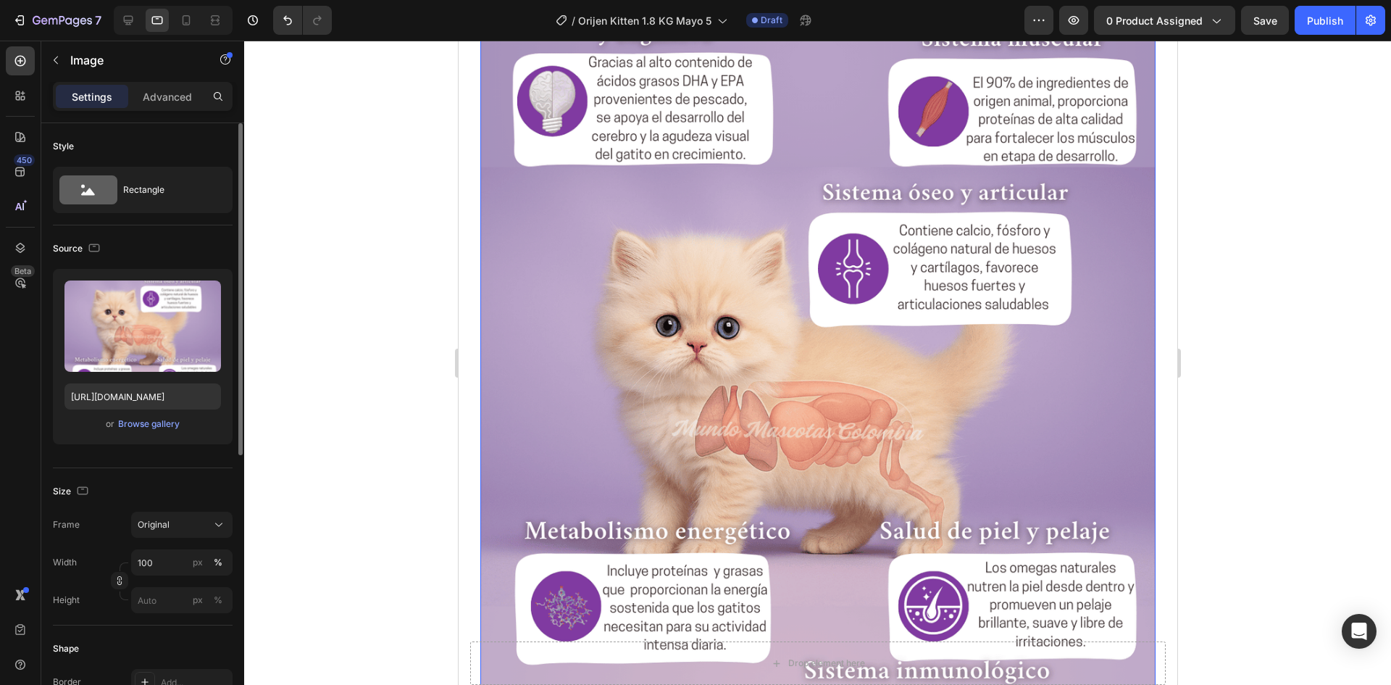
click at [124, 382] on div "Upload Image https://cdn.shopify.com/s/files/1/0625/8586/4362/files/Orijen_Kitt…" at bounding box center [143, 356] width 180 height 175
click at [123, 396] on input "https://cdn.shopify.com/s/files/1/0625/8586/4362/files/Orijen_Kitten_TOPOGRAFIC…" at bounding box center [142, 396] width 157 height 26
paste input "organos.png?v=1759103403"
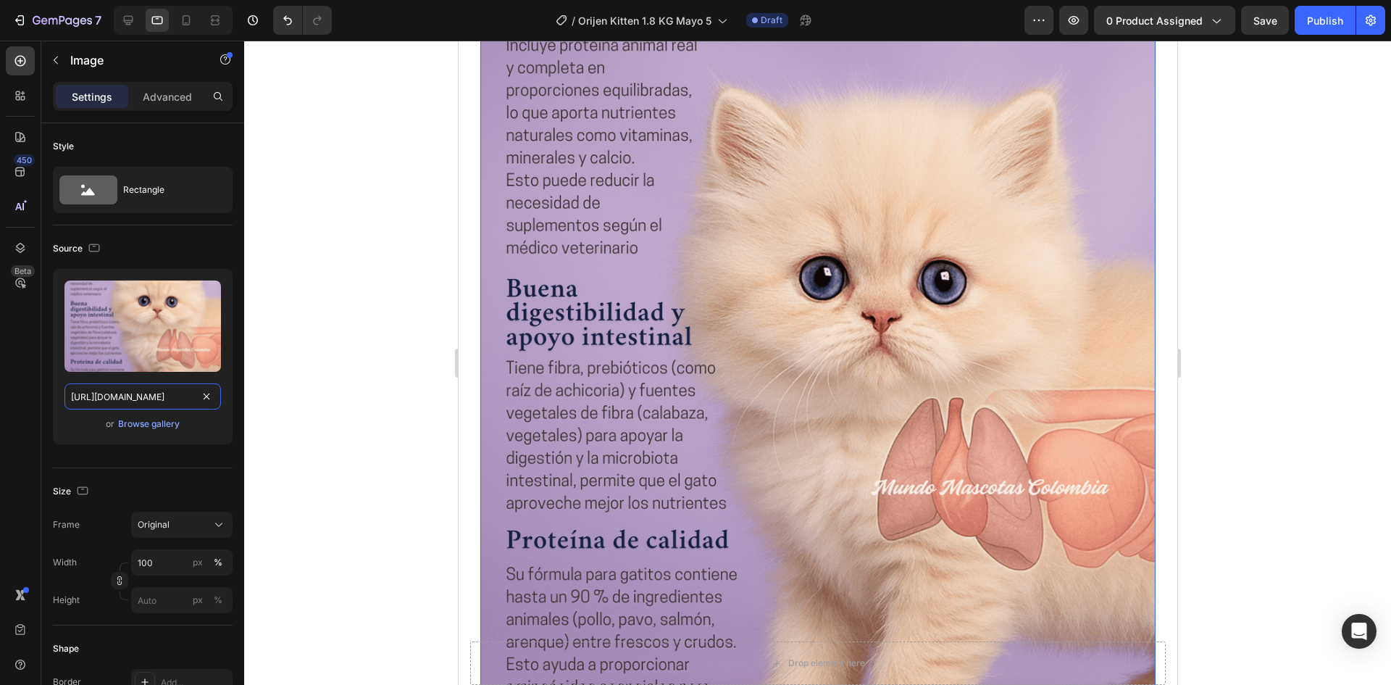
scroll to position [0, 282]
type input "https://cdn.shopify.com/s/files/1/0625/8586/4362/files/Orijen_Kitten_organos.pn…"
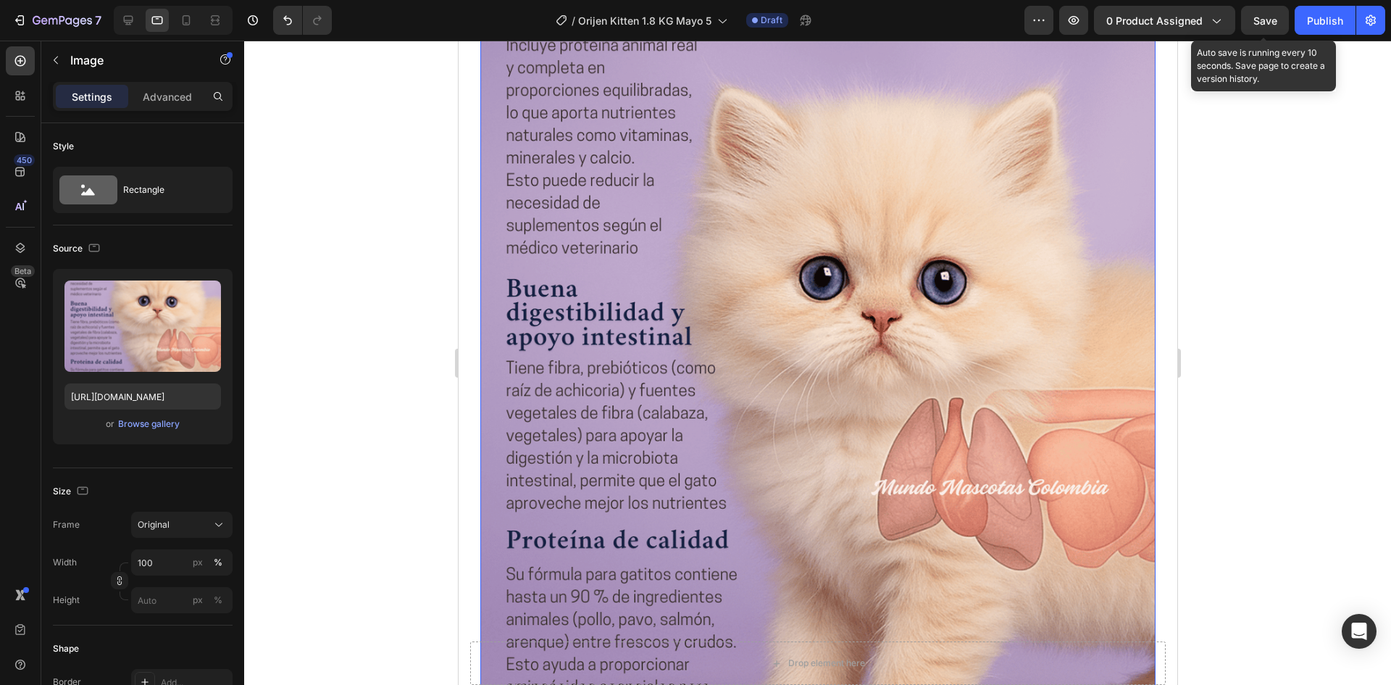
click at [1277, 21] on span "Save" at bounding box center [1266, 20] width 24 height 12
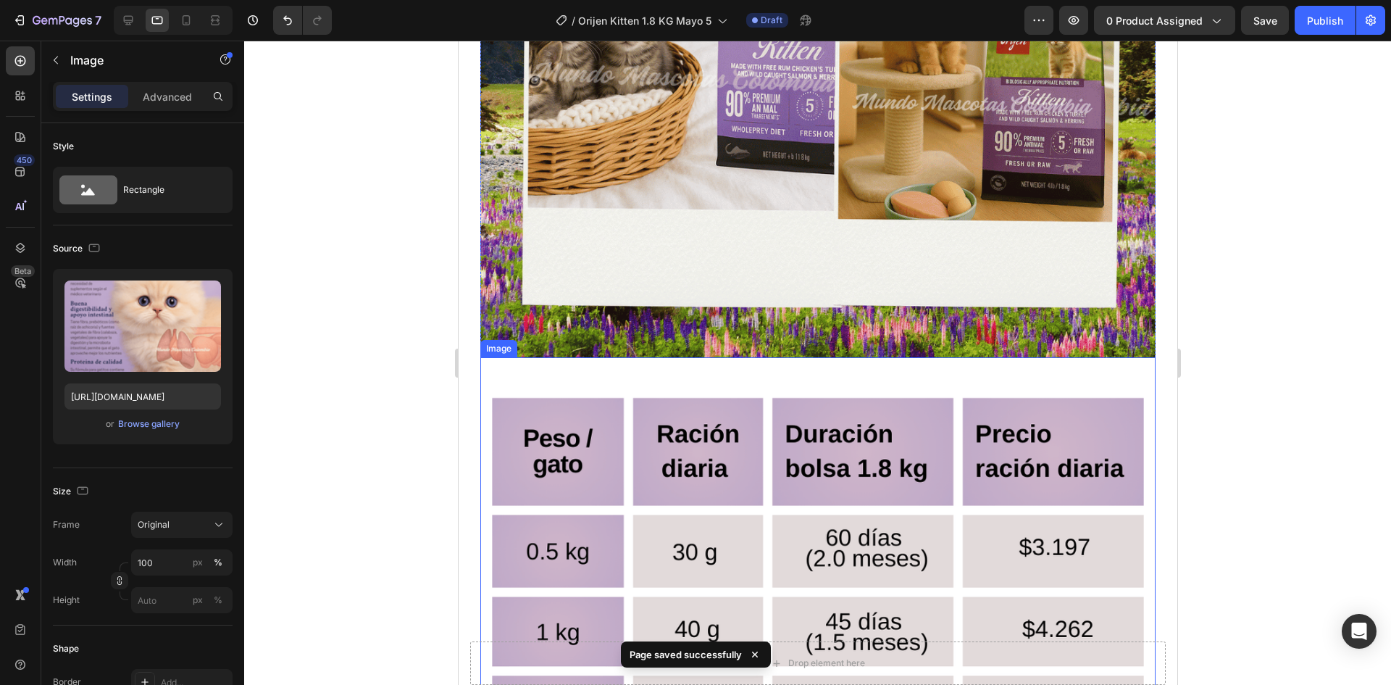
scroll to position [4679, 0]
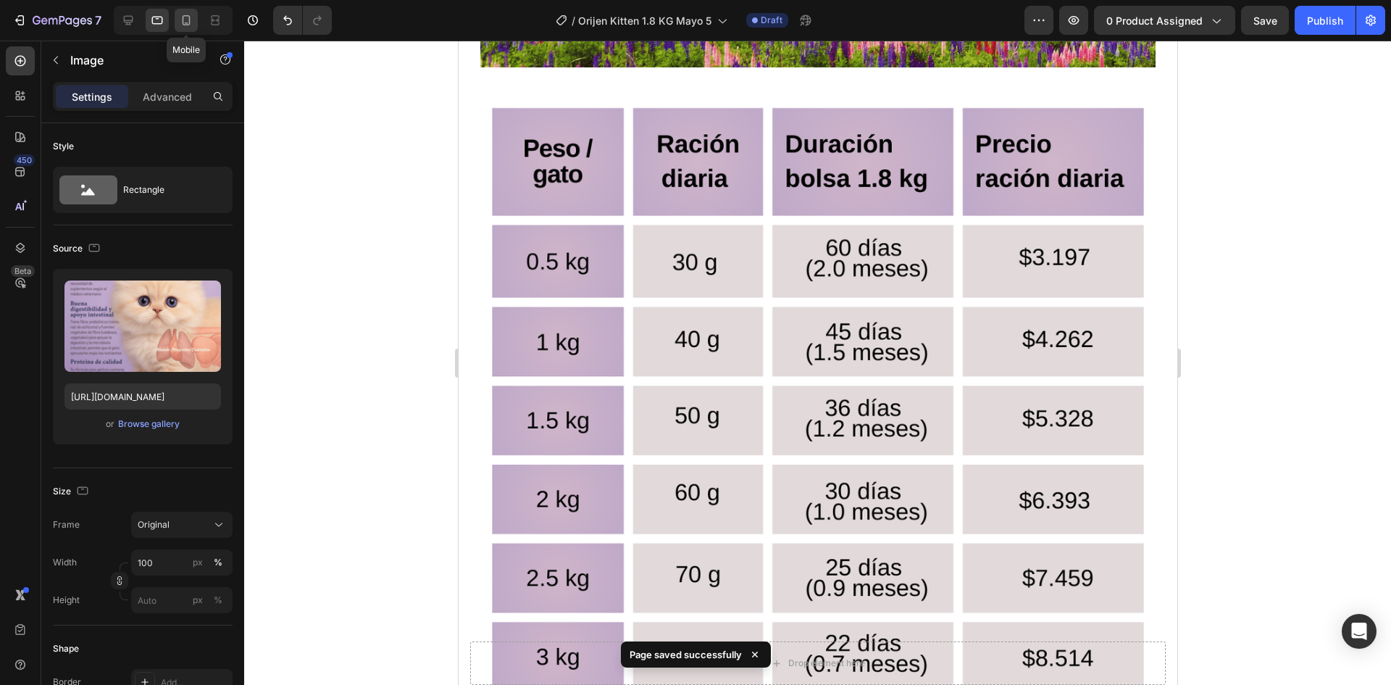
click at [192, 23] on icon at bounding box center [186, 20] width 14 height 14
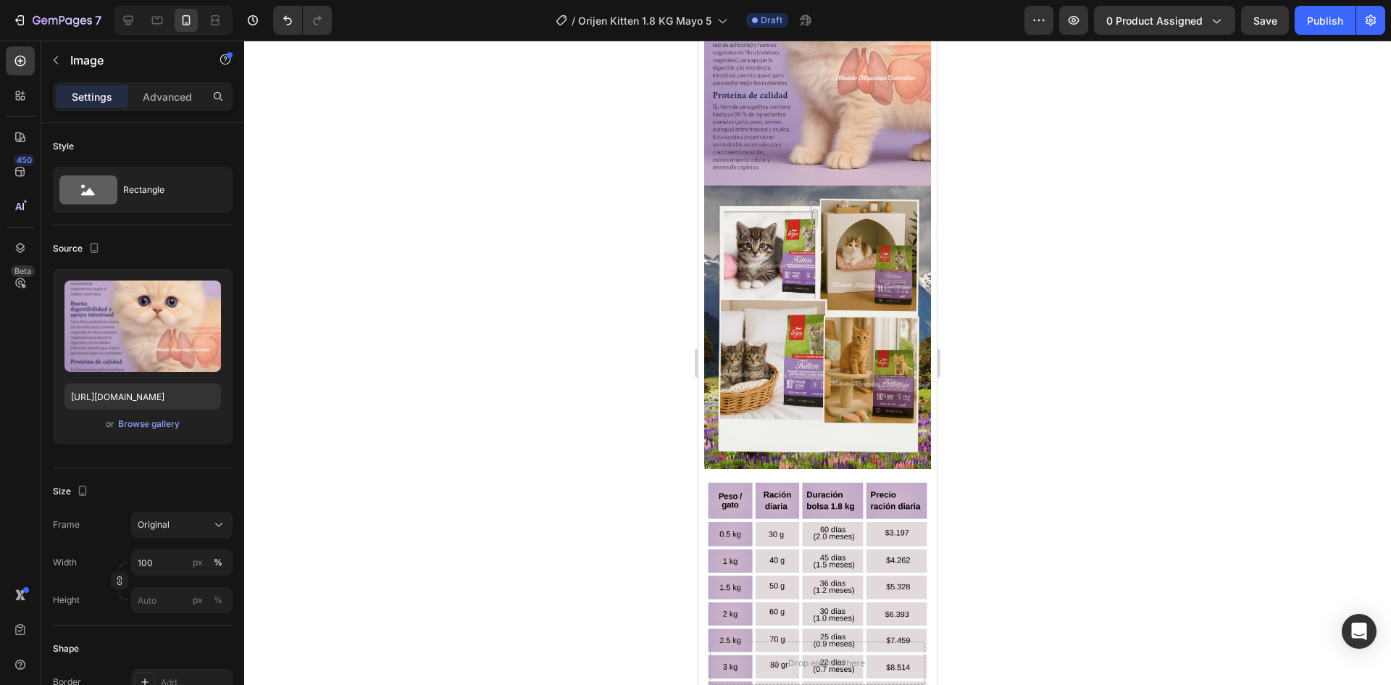
scroll to position [1514, 0]
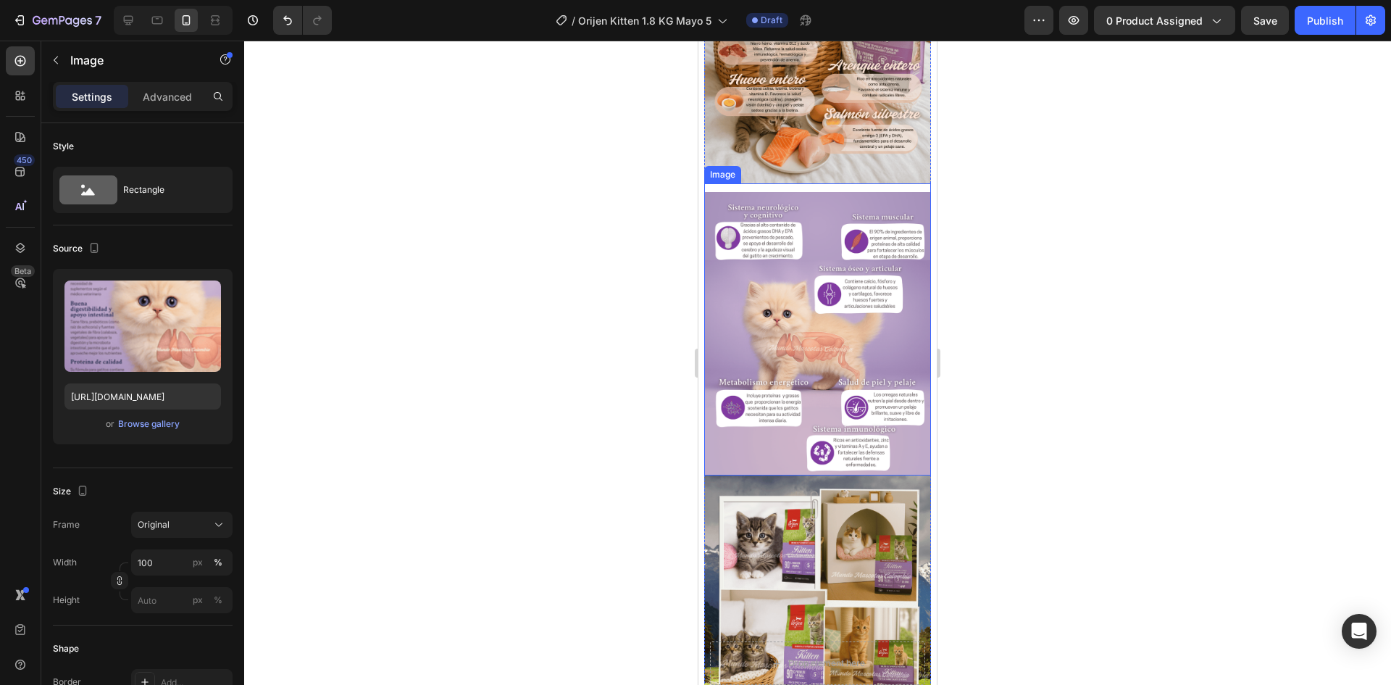
click at [822, 475] on img at bounding box center [817, 616] width 227 height 283
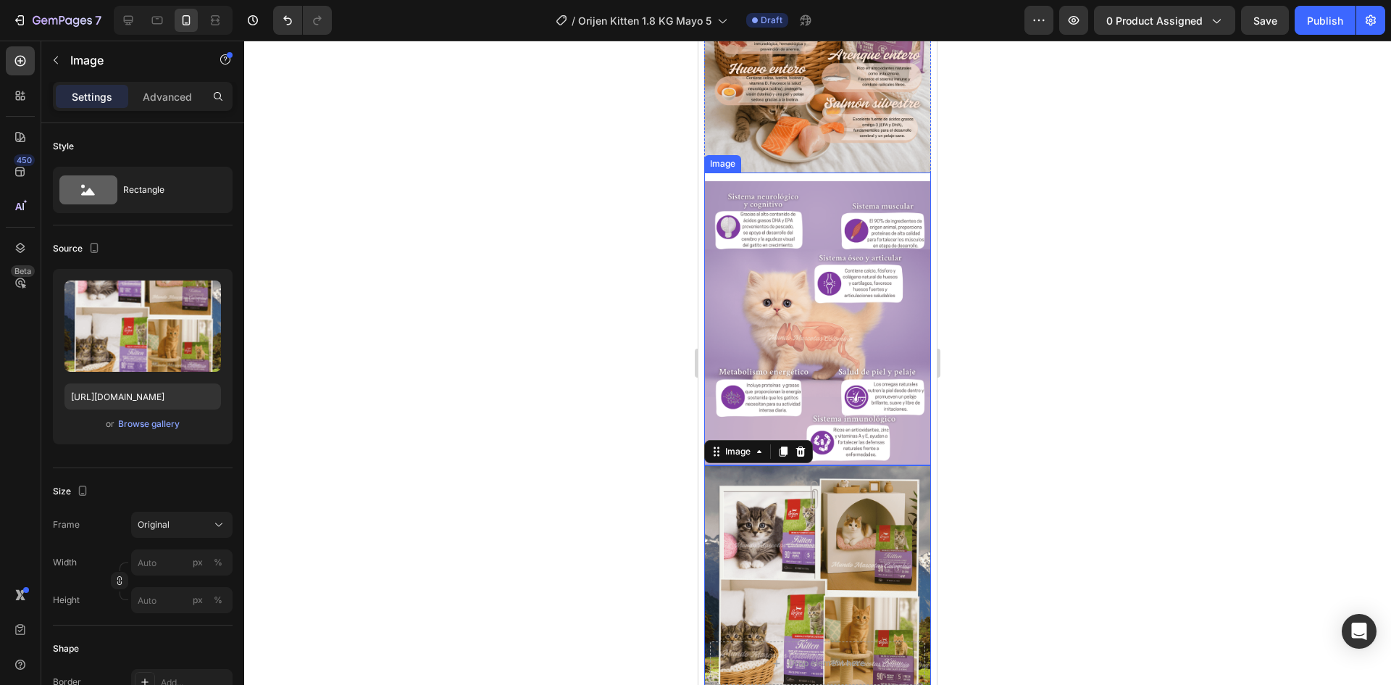
scroll to position [1225, 0]
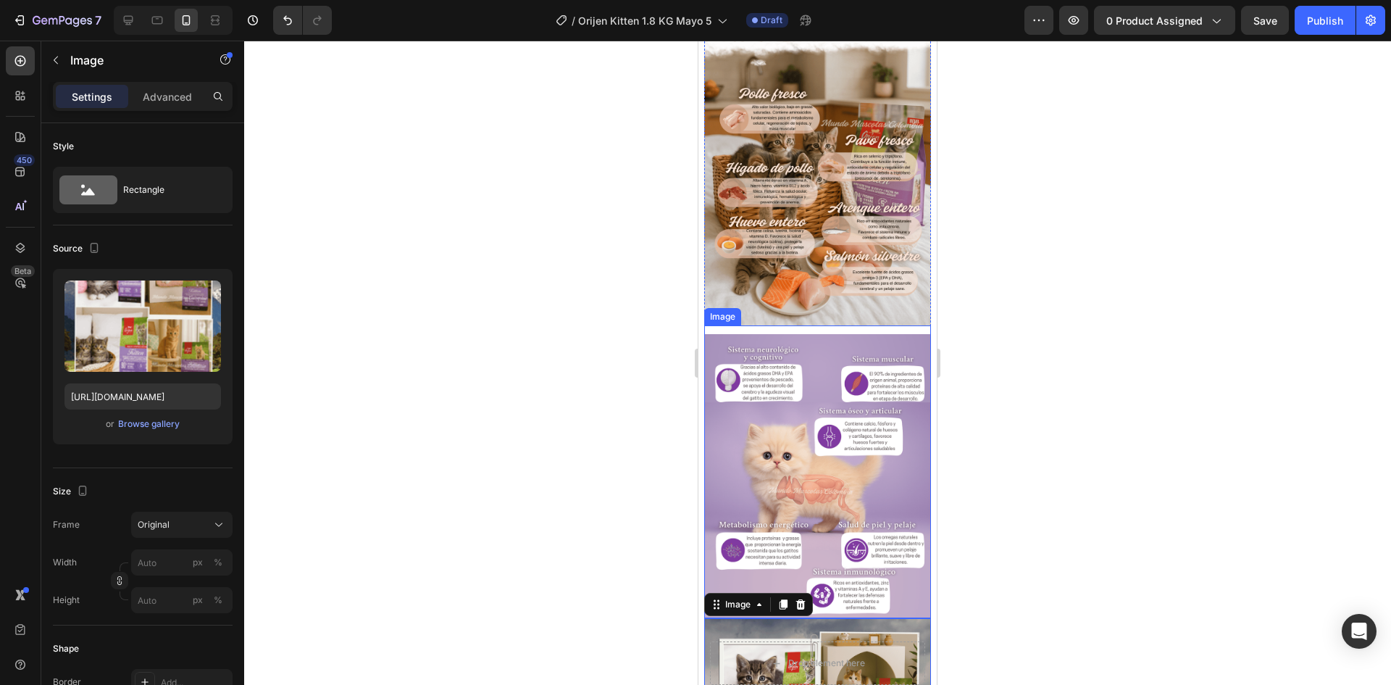
click at [770, 378] on img at bounding box center [817, 475] width 227 height 283
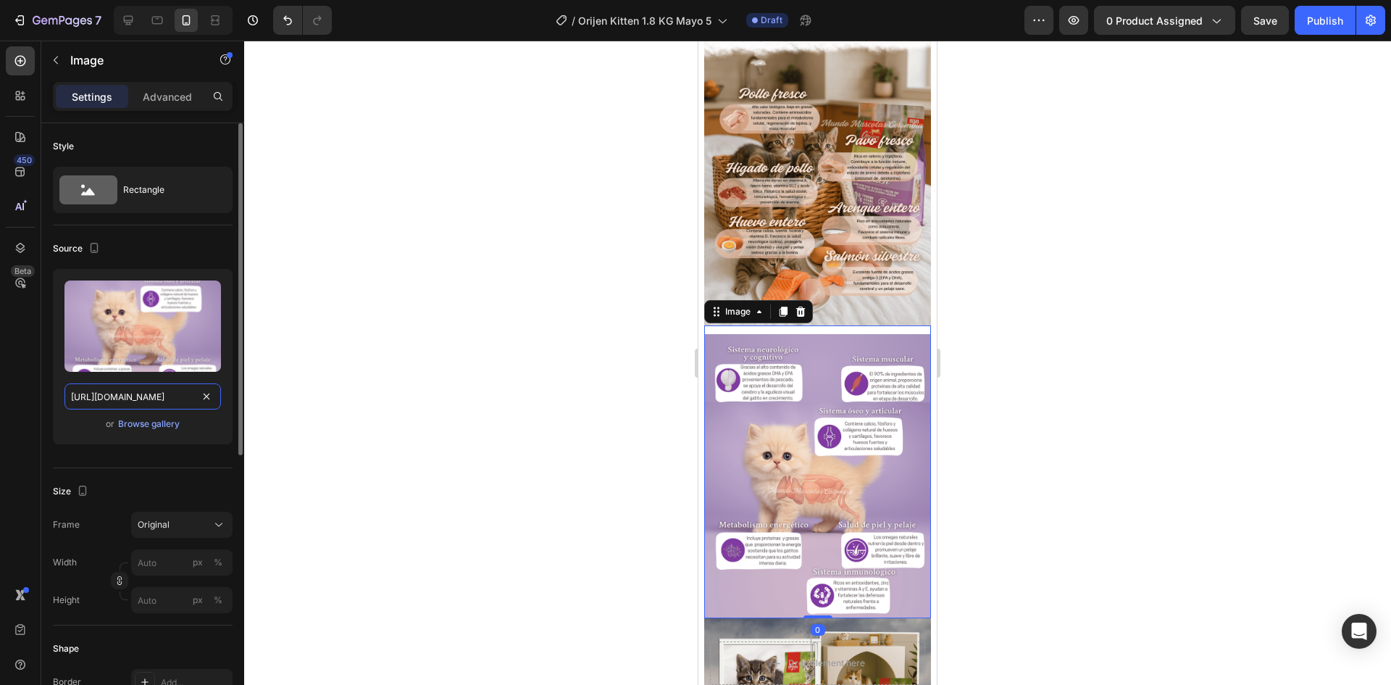
click at [143, 401] on input "https://cdn.shopify.com/s/files/1/0625/8586/4362/files/Orijen_Kitten_TOPOGRAFIC…" at bounding box center [142, 396] width 157 height 26
paste input "organos.png?v=1759103403"
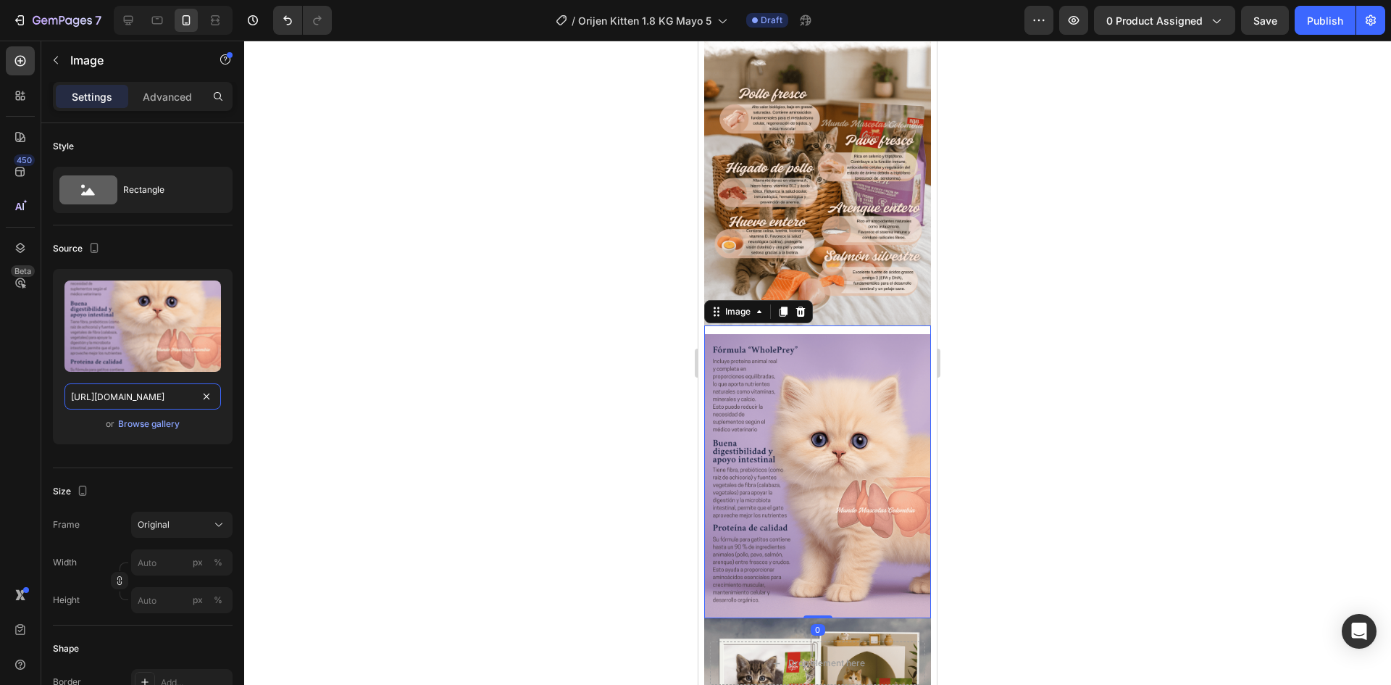
scroll to position [0, 282]
type input "https://cdn.shopify.com/s/files/1/0625/8586/4362/files/Orijen_Kitten_organos.pn…"
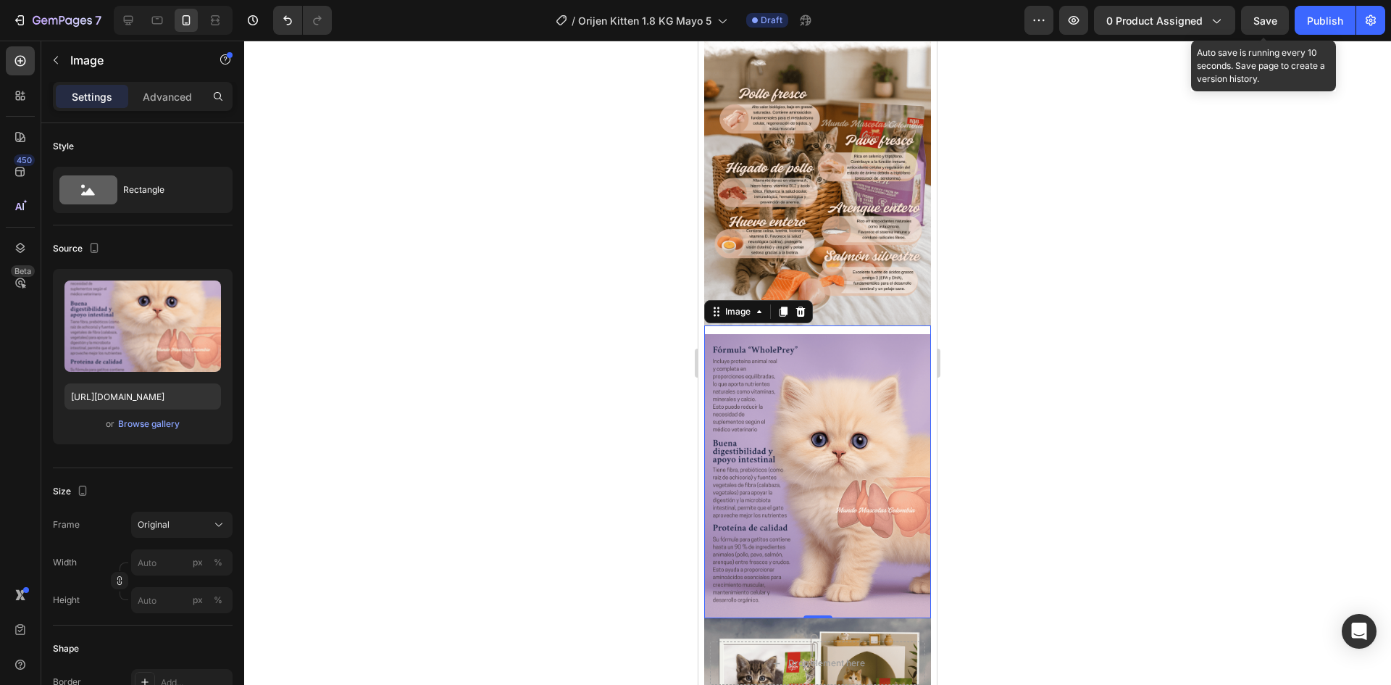
scroll to position [0, 0]
click at [1272, 20] on span "Save" at bounding box center [1266, 20] width 24 height 12
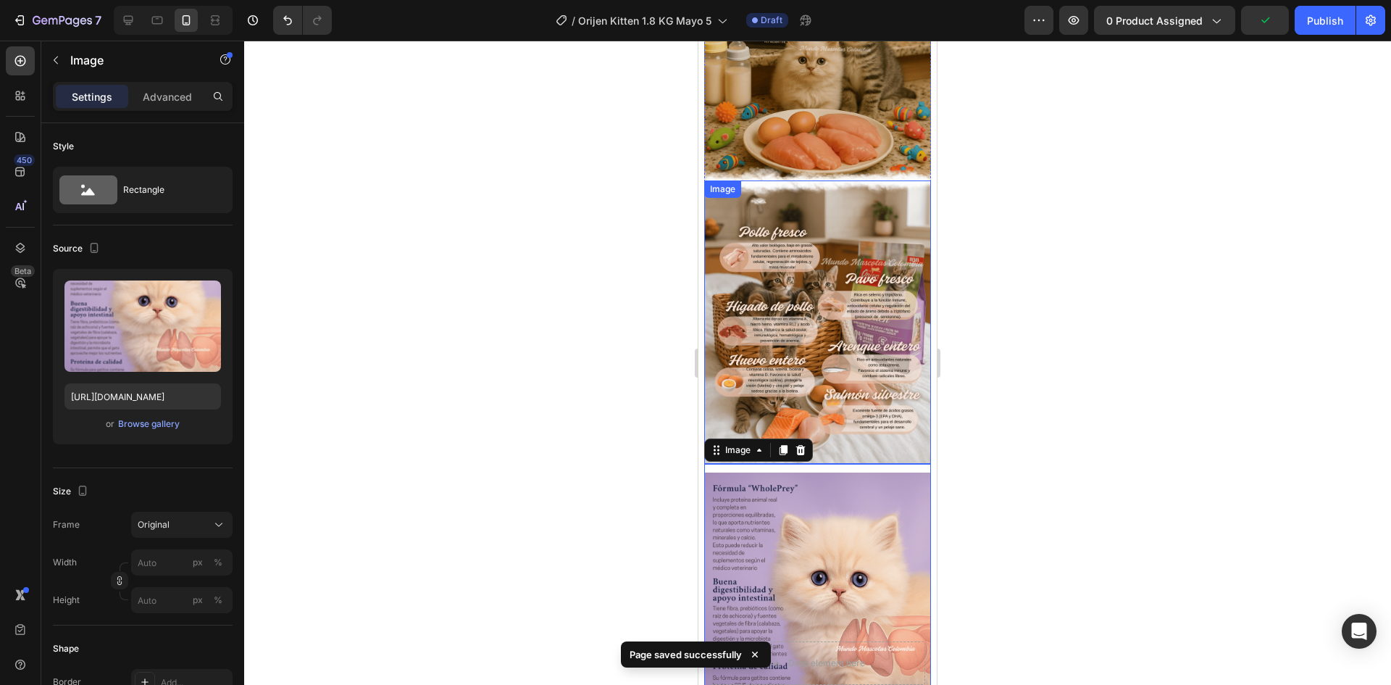
scroll to position [1080, 0]
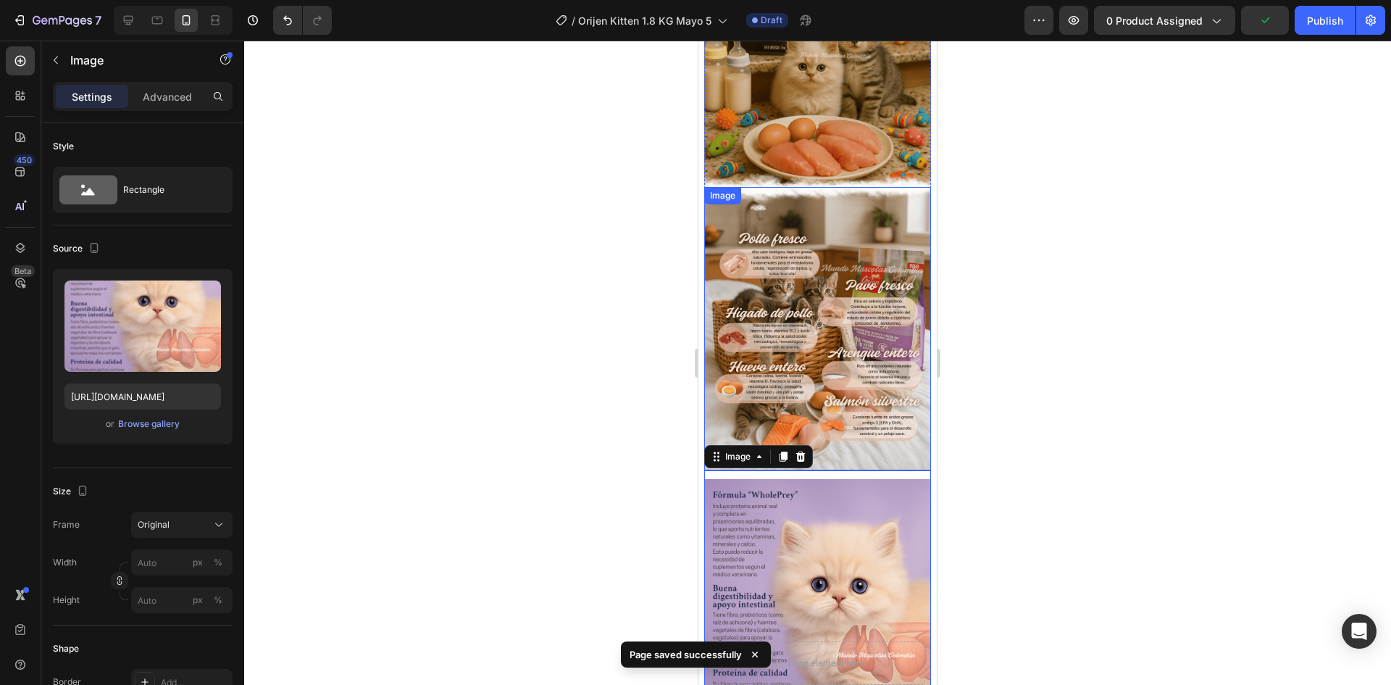
click at [831, 218] on img at bounding box center [817, 328] width 227 height 283
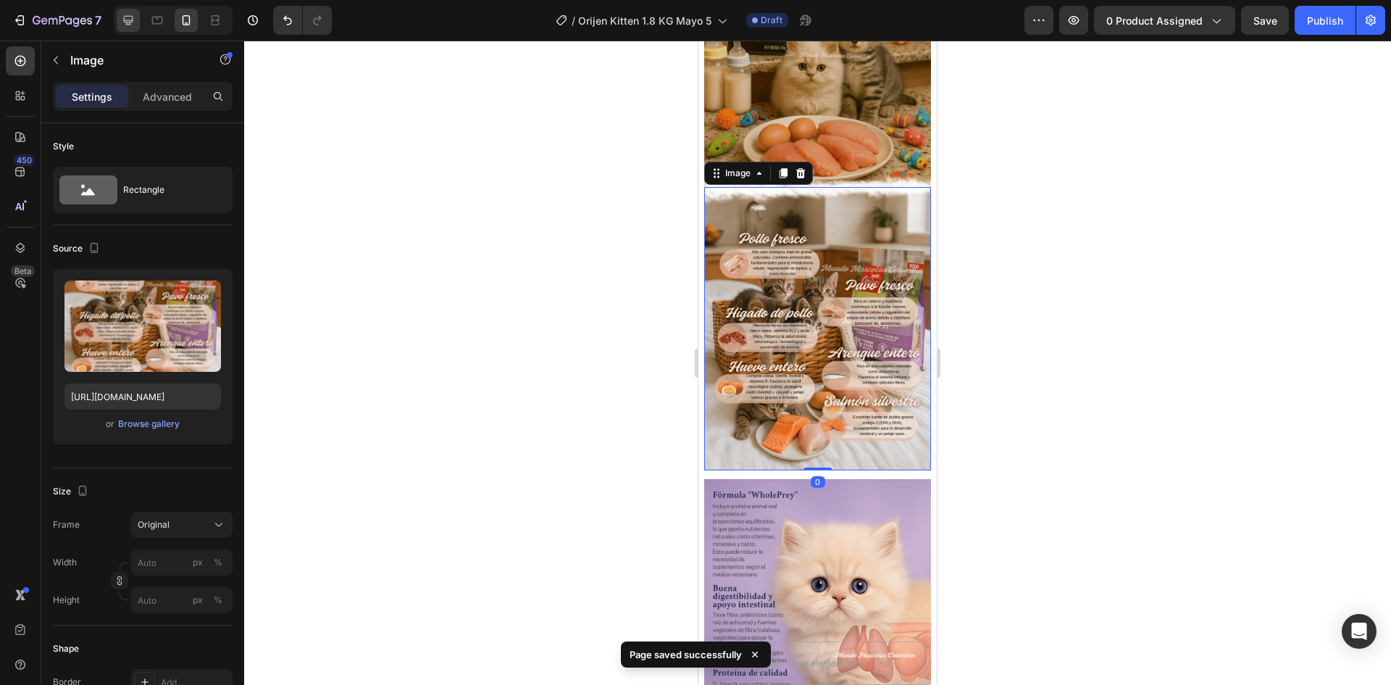
click at [119, 31] on div at bounding box center [128, 20] width 23 height 23
type input "https://cdn.shopify.com/s/files/1/0625/8586/4362/files/Orijen_Kitten_ingredient…"
type input "100"
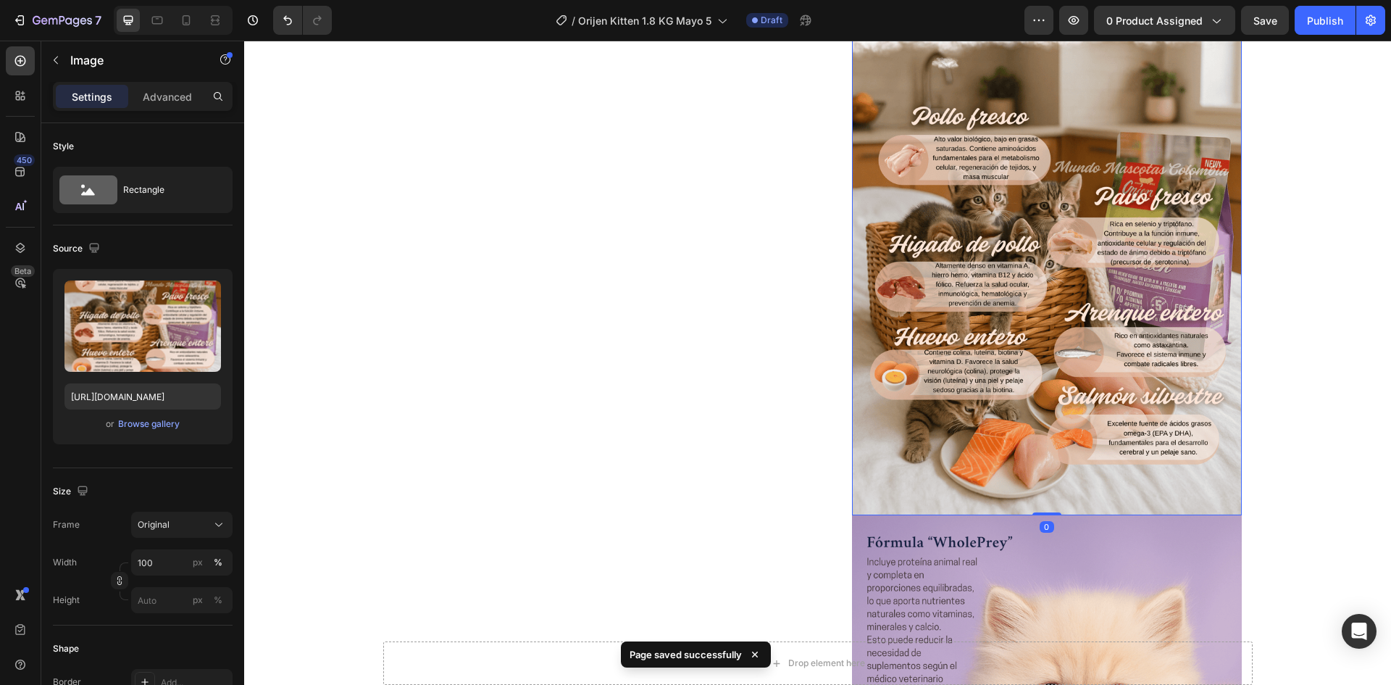
scroll to position [1026, 0]
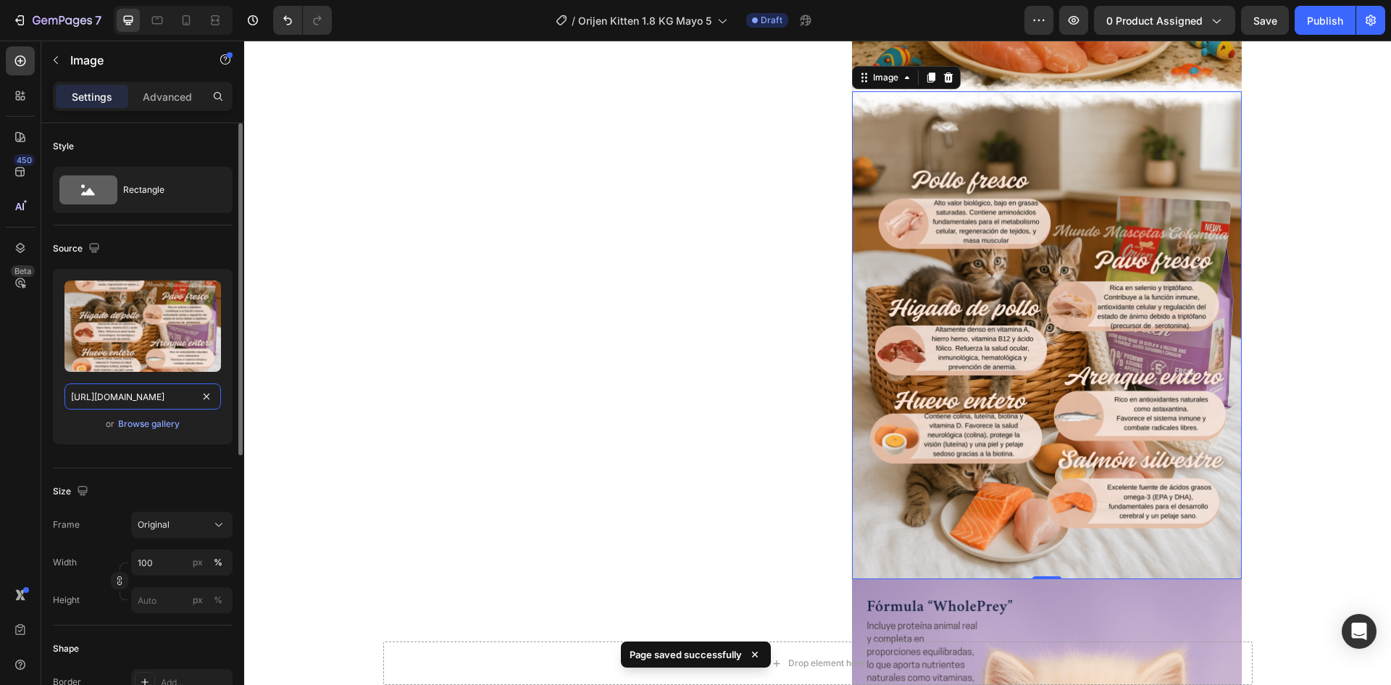
click at [143, 393] on input "https://cdn.shopify.com/s/files/1/0625/8586/4362/files/Orijen_Kitten_ingredient…" at bounding box center [142, 396] width 157 height 26
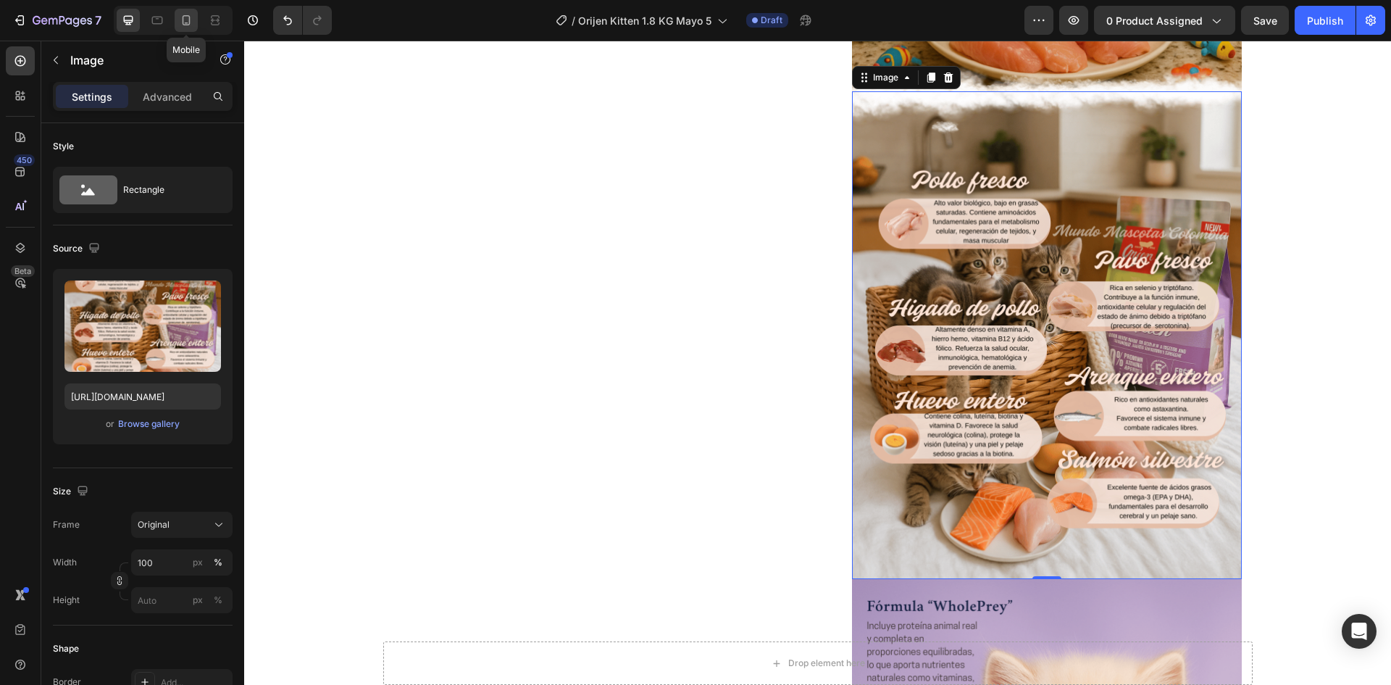
click at [185, 24] on icon at bounding box center [186, 20] width 14 height 14
type input "https://cdn.shopify.com/s/files/1/0625/8586/4362/files/Orijen_Kitten_ingreee.pn…"
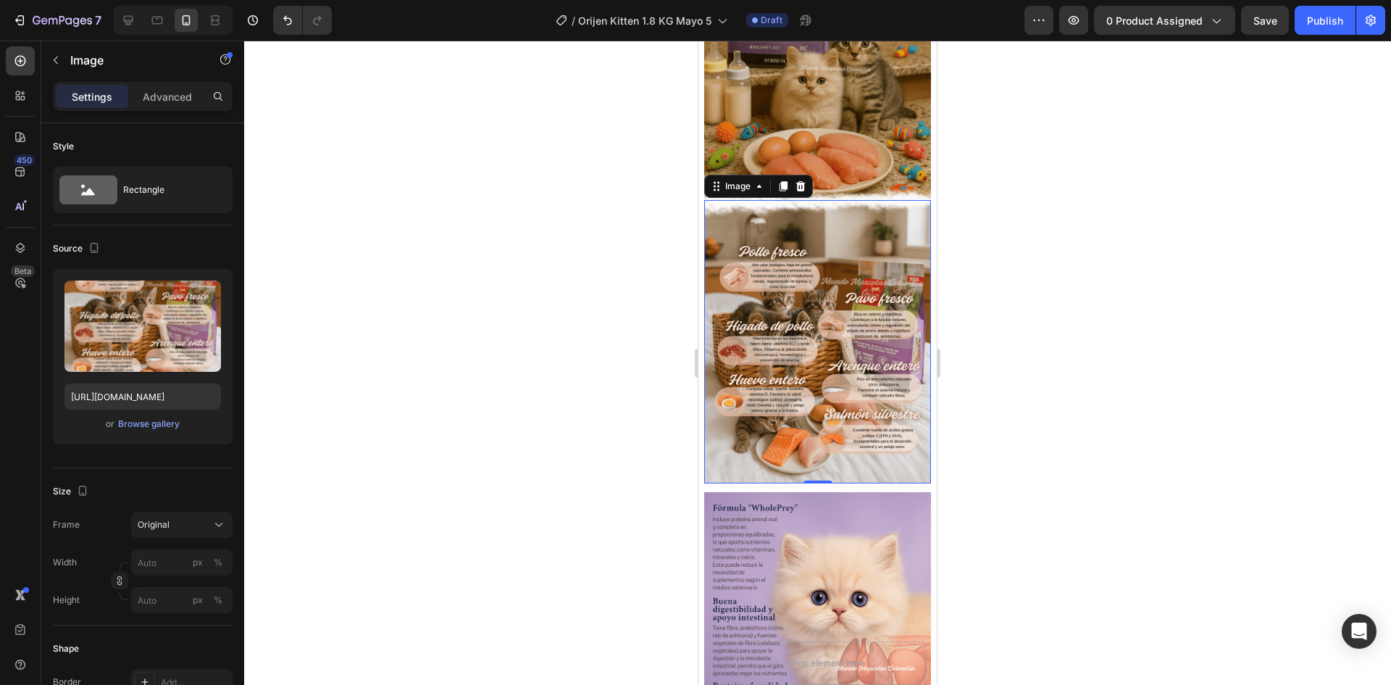
scroll to position [1151, 0]
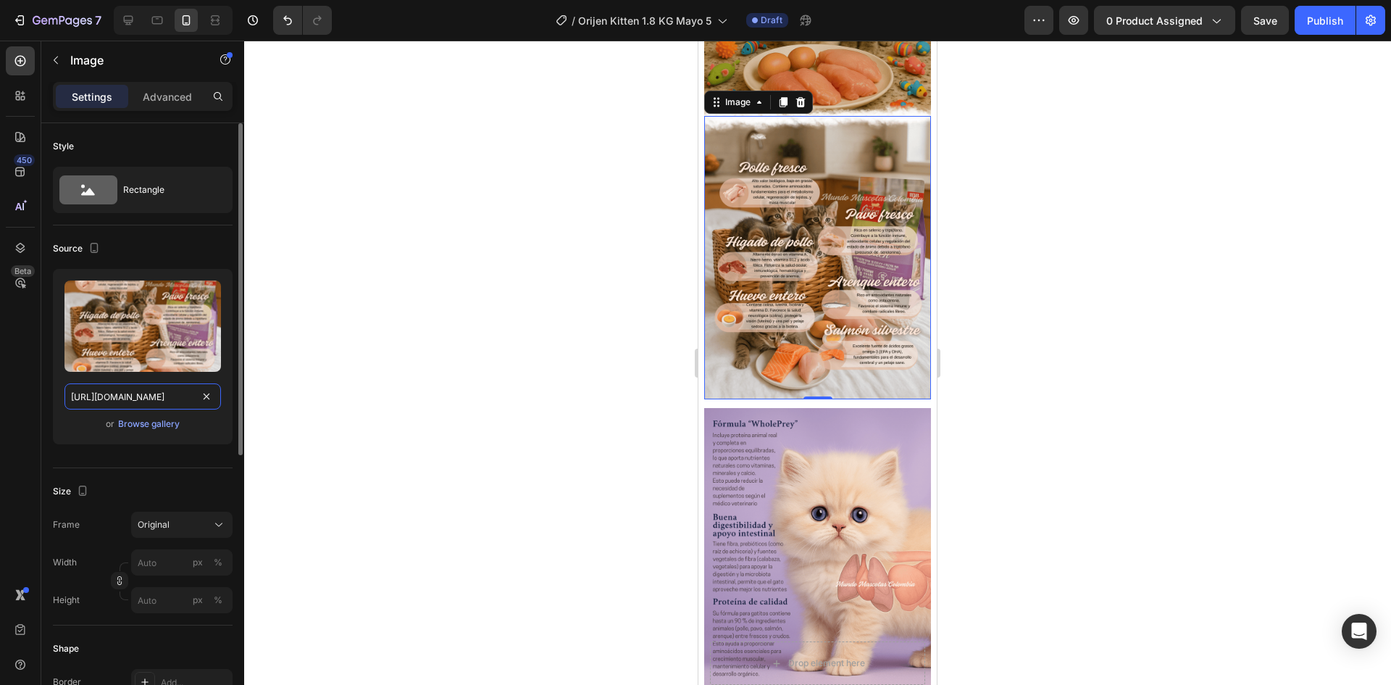
click at [148, 395] on input "https://cdn.shopify.com/s/files/1/0625/8586/4362/files/Orijen_Kitten_ingreee.pn…" at bounding box center [142, 396] width 157 height 26
paste input "dientes.png?v=1759103403"
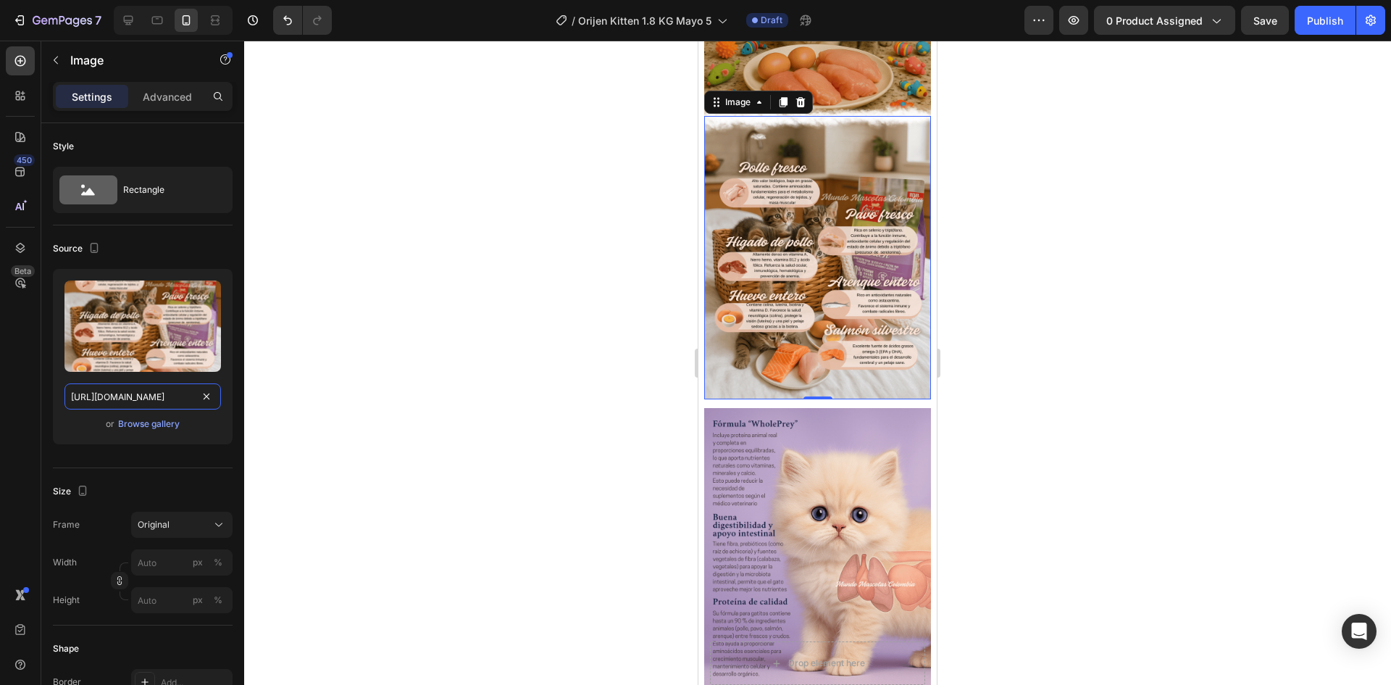
scroll to position [0, 299]
type input "https://cdn.shopify.com/s/files/1/0625/8586/4362/files/Orijen_Kitten_ingredient…"
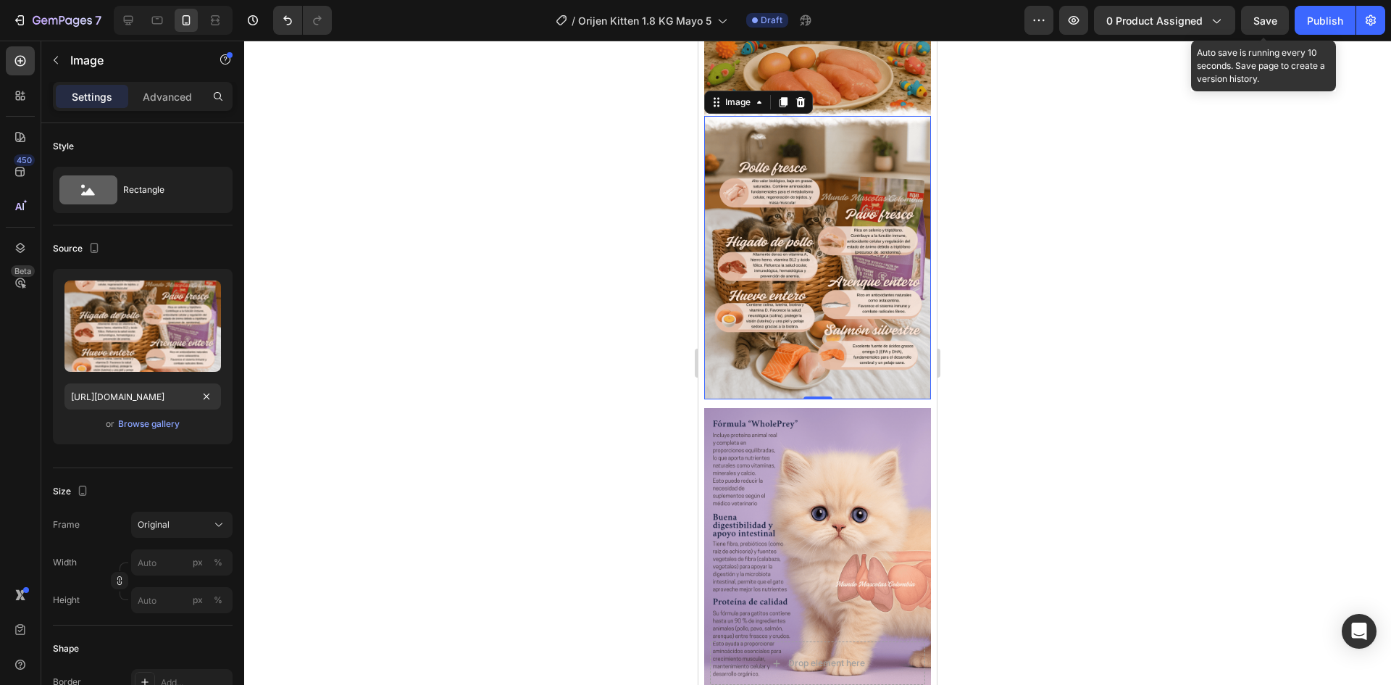
click at [1254, 22] on span "Save" at bounding box center [1266, 20] width 24 height 12
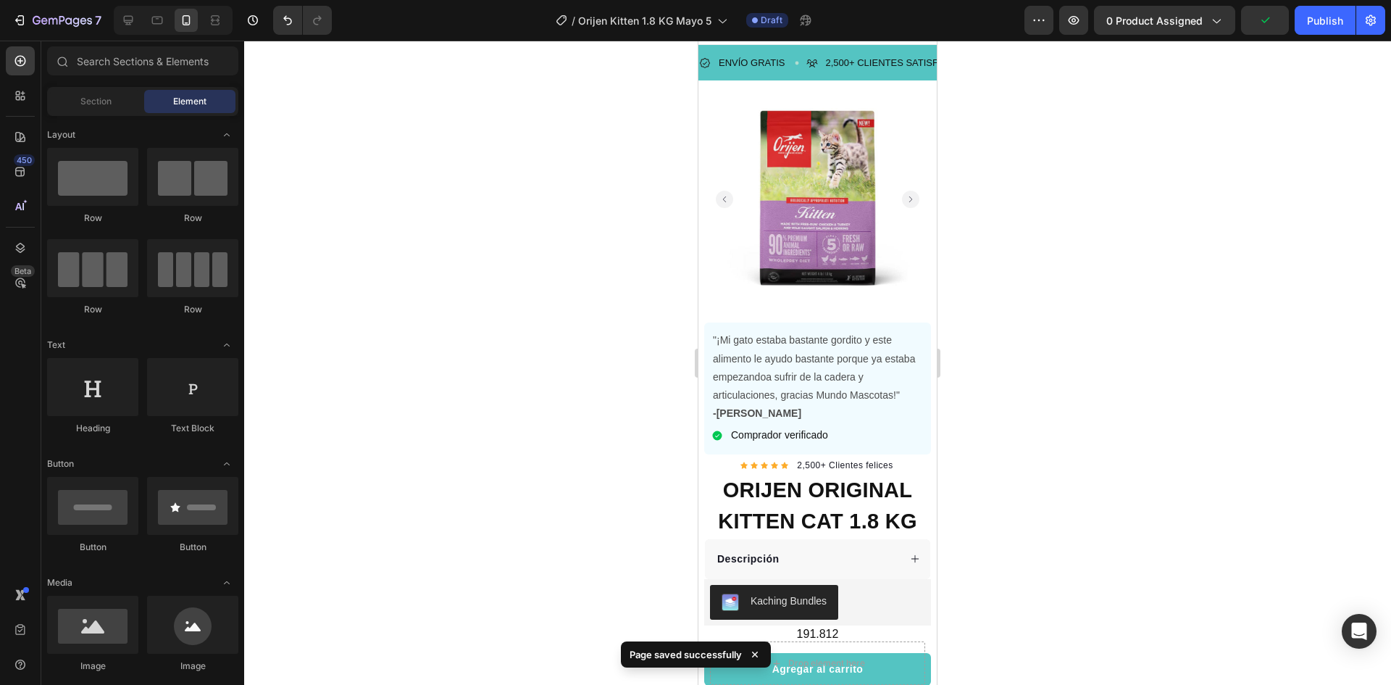
scroll to position [3, 0]
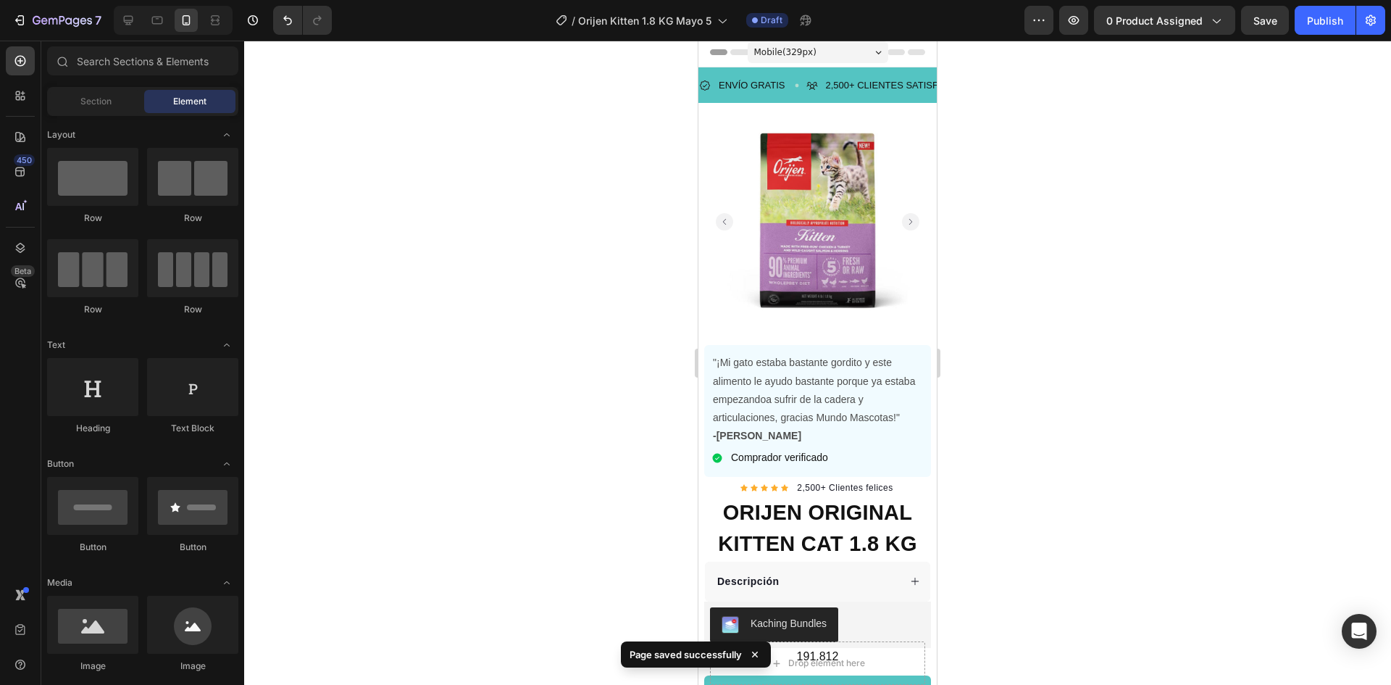
drag, startPoint x: 929, startPoint y: 201, endPoint x: 1643, endPoint y: 133, distance: 717.8
click at [770, 385] on p ""¡Mi gato estaba bastante gordito y este alimento le ayudo bastante porque ya e…" at bounding box center [817, 390] width 209 height 73
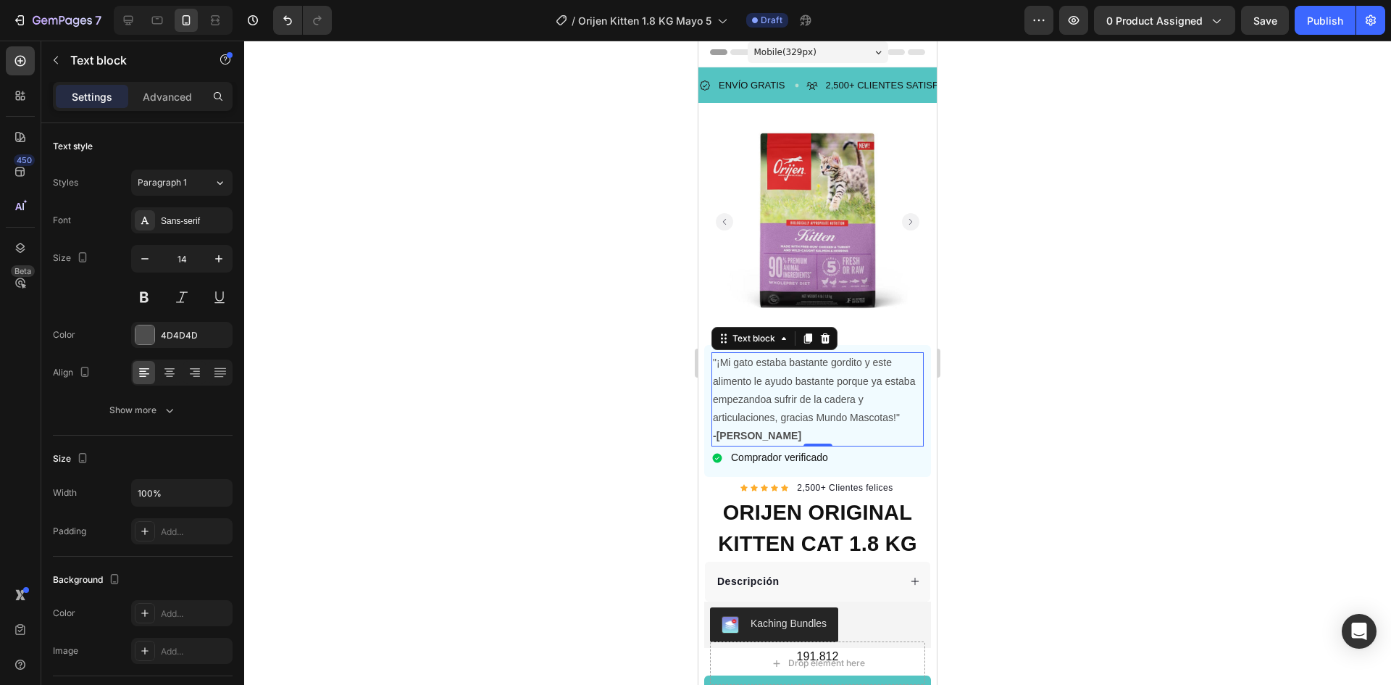
click at [774, 402] on p ""¡Mi gato estaba bastante gordito y este alimento le ayudo bastante porque ya e…" at bounding box center [817, 390] width 209 height 73
click at [803, 402] on p ""¡Mi gato estaba bastante gordito y este alimento le ayudo bastante porque ya e…" at bounding box center [817, 390] width 209 height 73
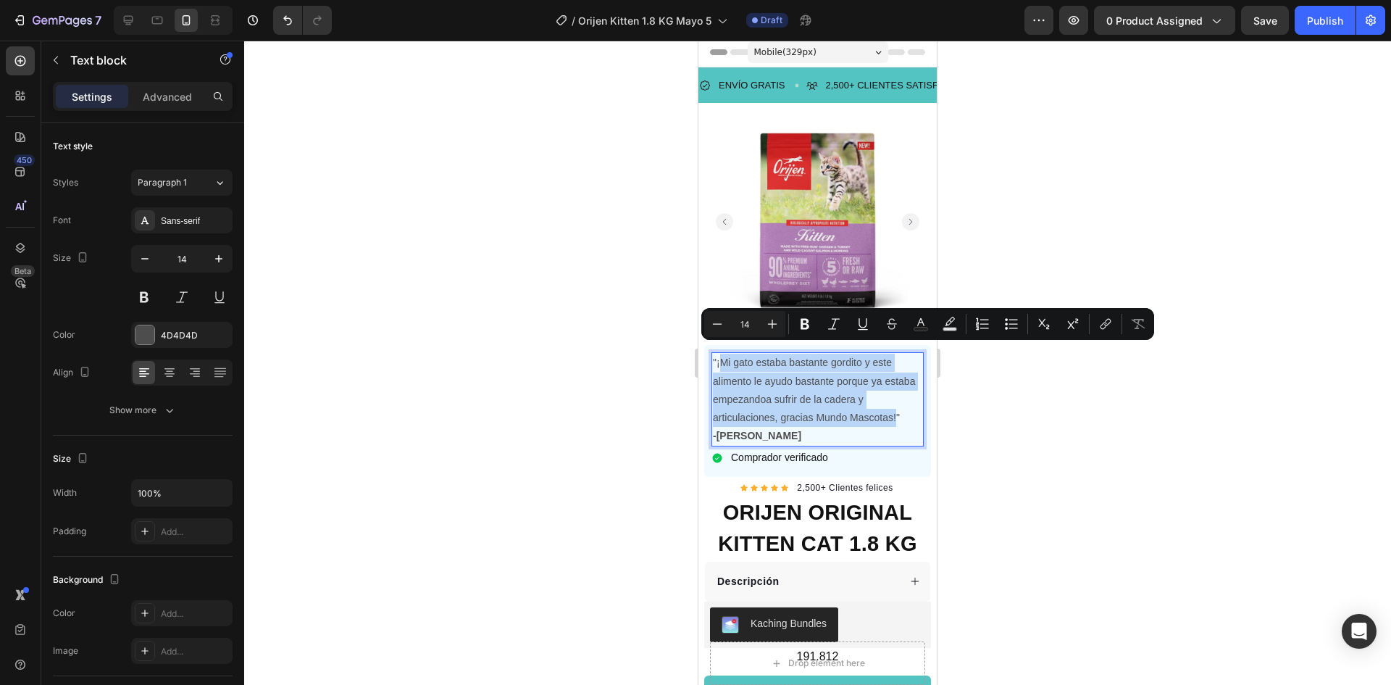
drag, startPoint x: 896, startPoint y: 407, endPoint x: 721, endPoint y: 354, distance: 183.2
click at [721, 354] on p ""¡Mi gato estaba bastante gordito y este alimento le ayudo bastante porque ya e…" at bounding box center [817, 390] width 209 height 73
click at [890, 407] on p ""¡Mi gato estaba bastante gordito y este alimento le ayudo bastante porque ya e…" at bounding box center [817, 390] width 209 height 73
drag, startPoint x: 893, startPoint y: 410, endPoint x: 717, endPoint y: 355, distance: 183.8
click at [717, 355] on p ""¡Mi gato estaba bastante gordito y este alimento le ayudo bastante porque ya e…" at bounding box center [817, 390] width 209 height 73
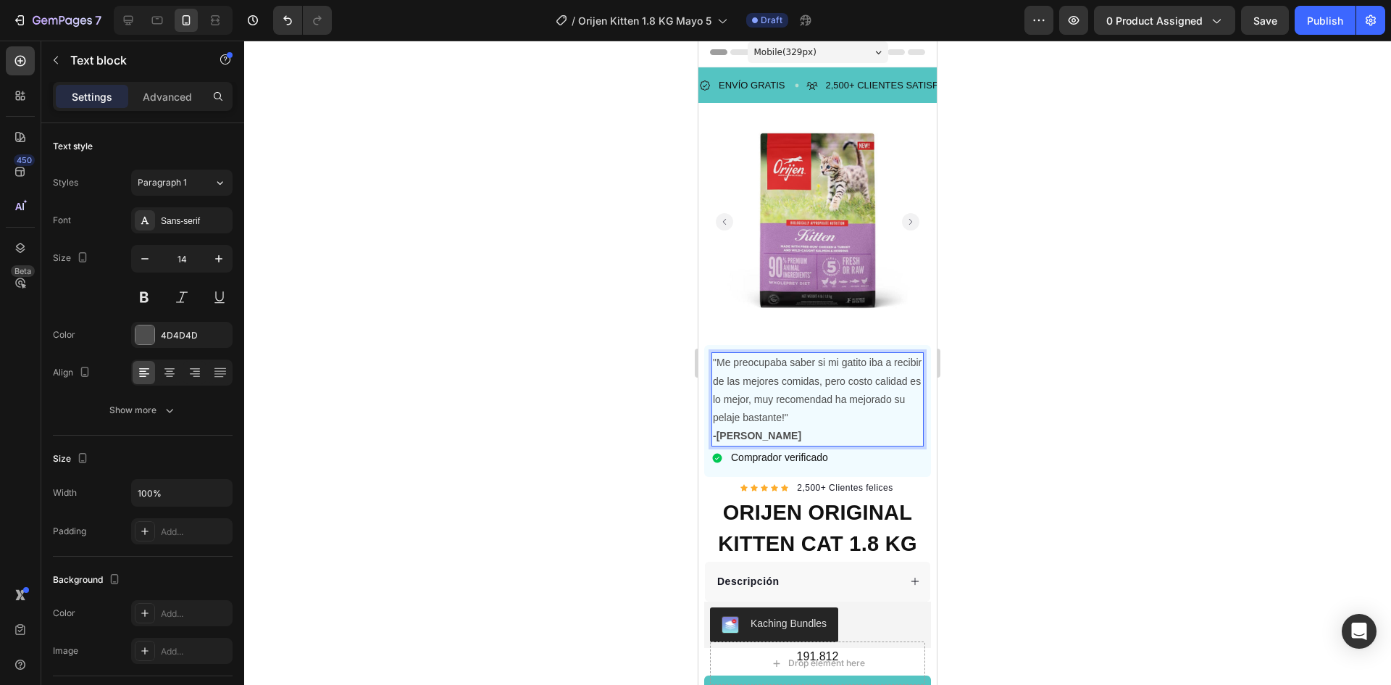
click at [753, 430] on strong "-Adriana Córdoba" at bounding box center [757, 436] width 88 height 12
drag, startPoint x: 810, startPoint y: 423, endPoint x: 719, endPoint y: 430, distance: 91.6
click at [719, 430] on p "-Adriana Córdoba" at bounding box center [817, 436] width 209 height 18
click at [866, 397] on p ""Me preocupaba saber si mi gatito iba a recibir de las mejores comidas, pero co…" at bounding box center [817, 390] width 209 height 73
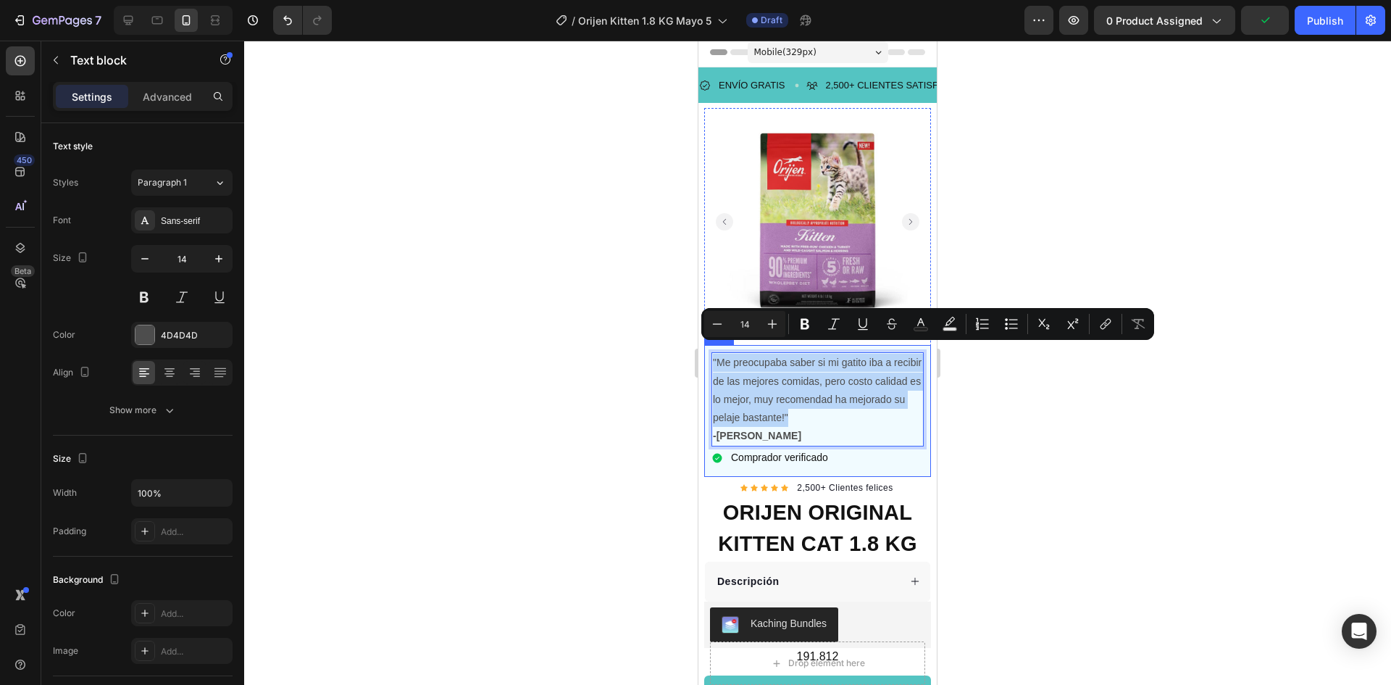
drag, startPoint x: 860, startPoint y: 403, endPoint x: 707, endPoint y: 351, distance: 161.5
click at [707, 351] on div ""Me preocupaba saber si mi gatito iba a recibir de las mejores comidas, pero co…" at bounding box center [817, 410] width 227 height 131
click at [870, 375] on p ""Me preocupaba saber si mi gatito iba a recibir de las mejores comidas, pero co…" at bounding box center [817, 390] width 209 height 73
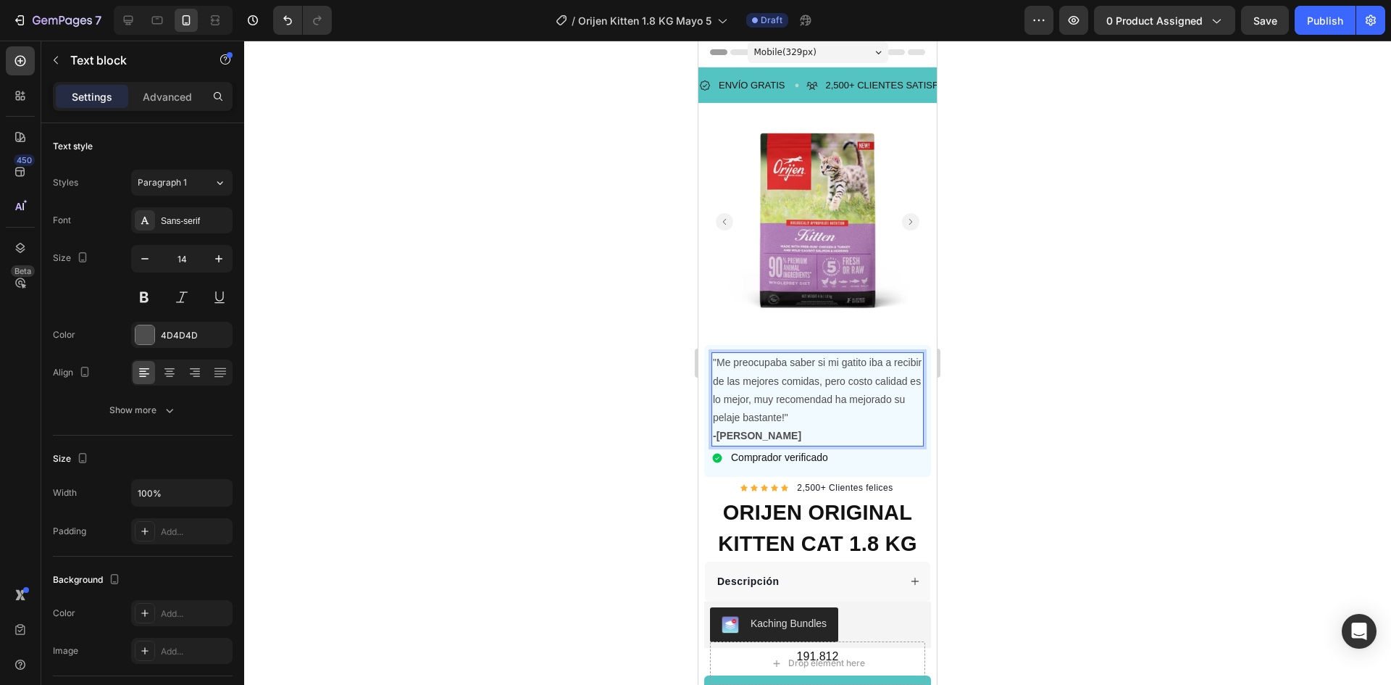
click at [903, 372] on p ""Me preocupaba saber si mi gatito iba a recibir de las mejores comidas, pero co…" at bounding box center [817, 390] width 209 height 73
click at [895, 390] on p ""Me preocupaba saber si mi gatito iba a recibir de las mejores comidas, pero co…" at bounding box center [817, 390] width 209 height 73
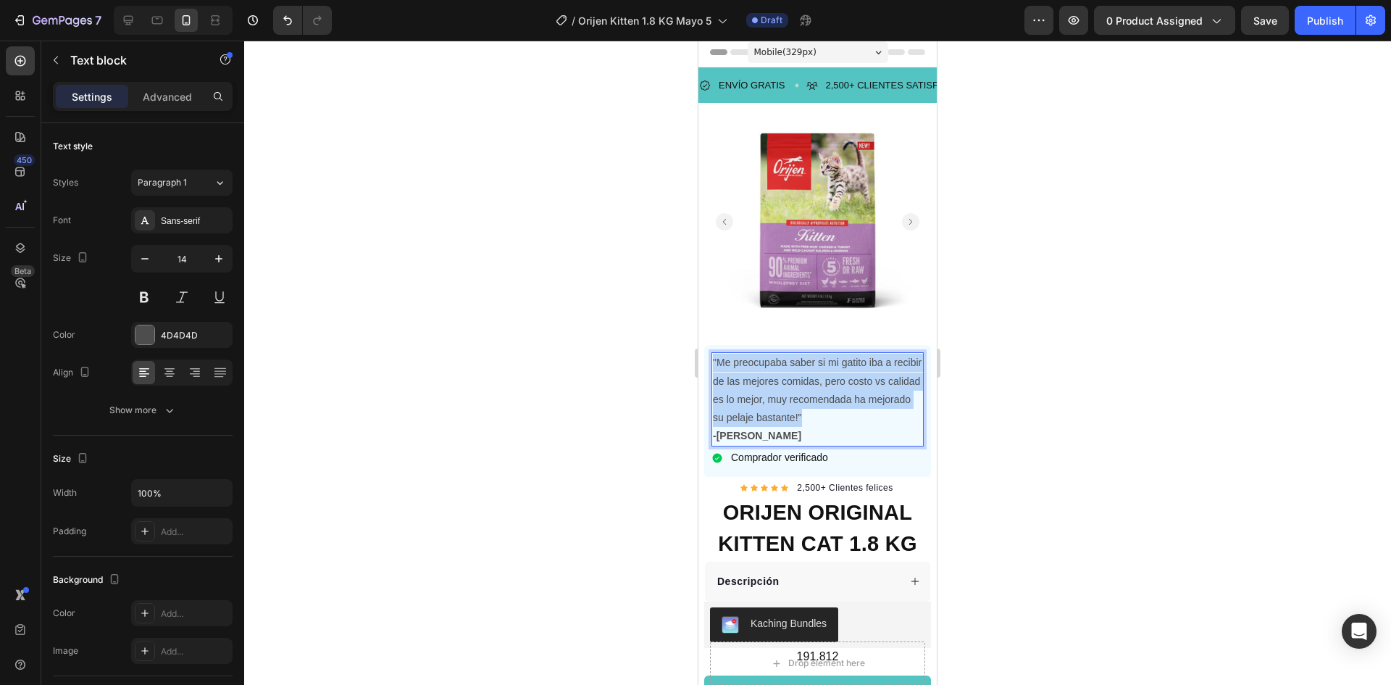
drag, startPoint x: 874, startPoint y: 406, endPoint x: 714, endPoint y: 347, distance: 170.6
click at [714, 354] on p ""Me preocupaba saber si mi gatito iba a recibir de las mejores comidas, pero co…" at bounding box center [817, 390] width 209 height 73
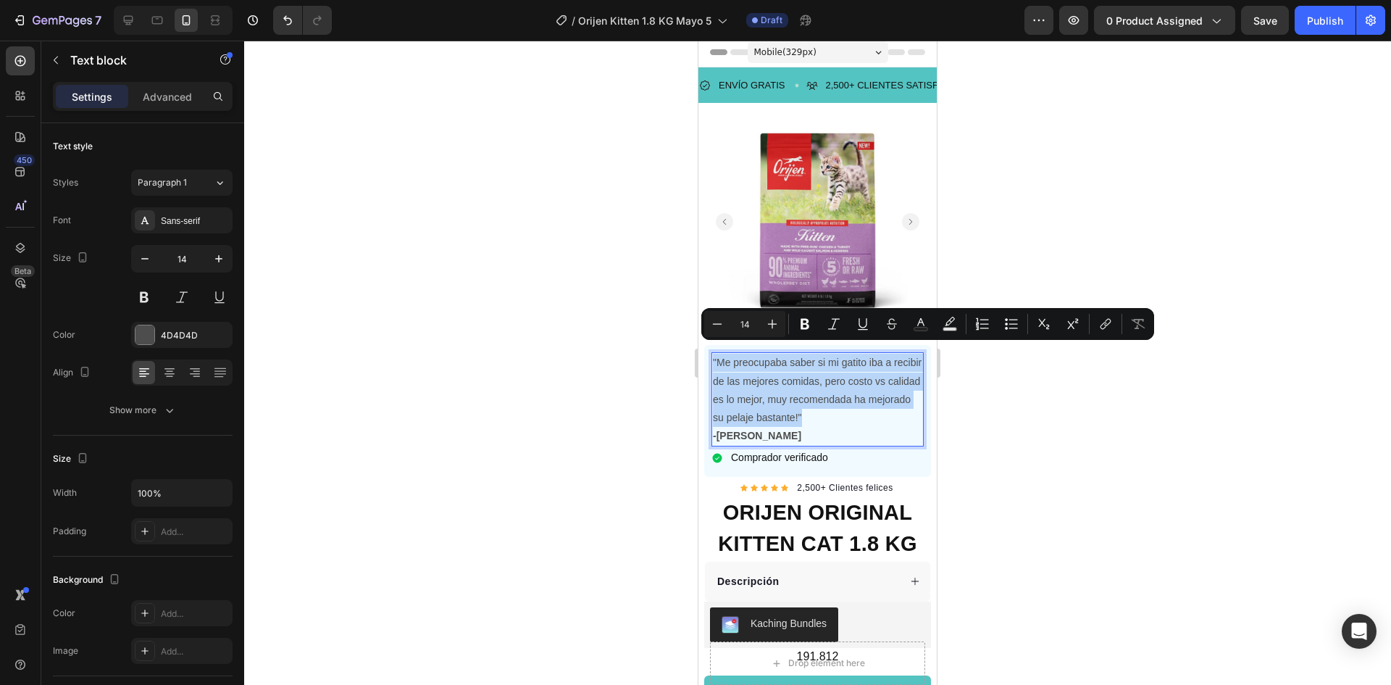
copy p ""Me preocupaba saber si mi gatito iba a recibir de las mejores comidas, pero co…"
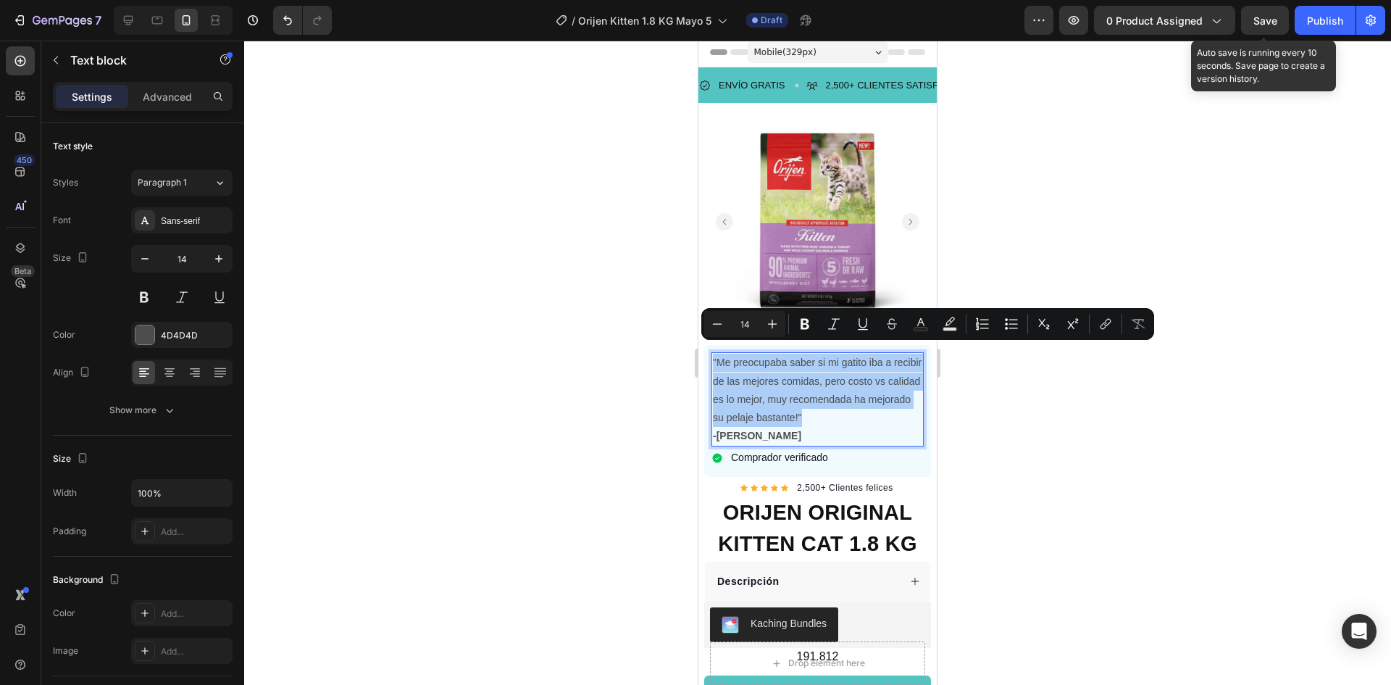
click at [1269, 20] on span "Save" at bounding box center [1266, 20] width 24 height 12
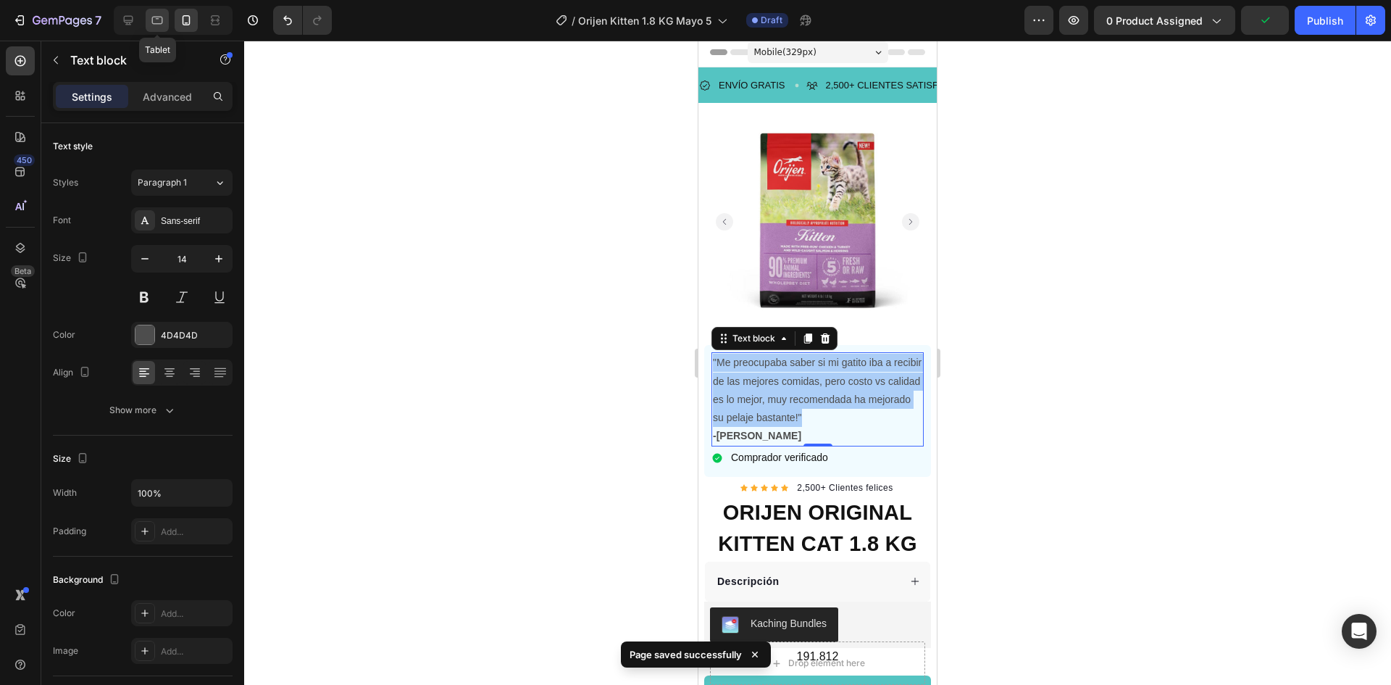
click at [159, 14] on icon at bounding box center [157, 20] width 14 height 14
type input "16"
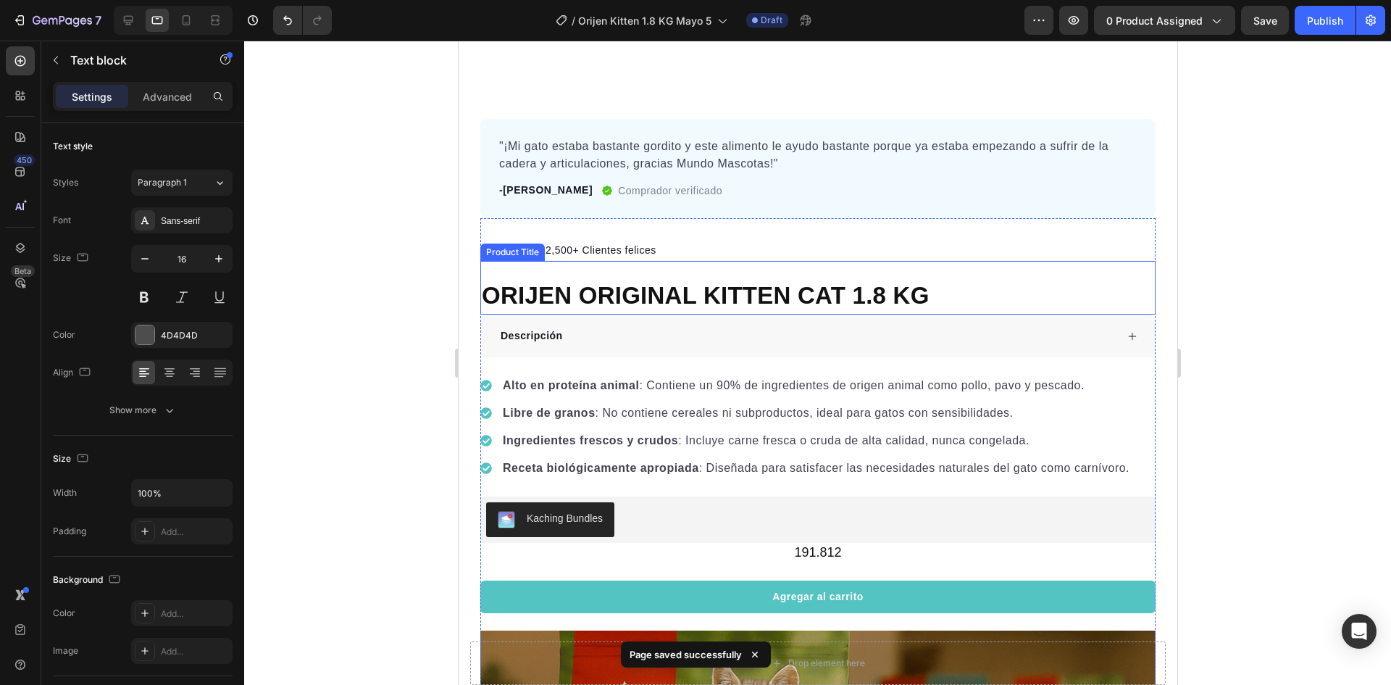
scroll to position [652, 0]
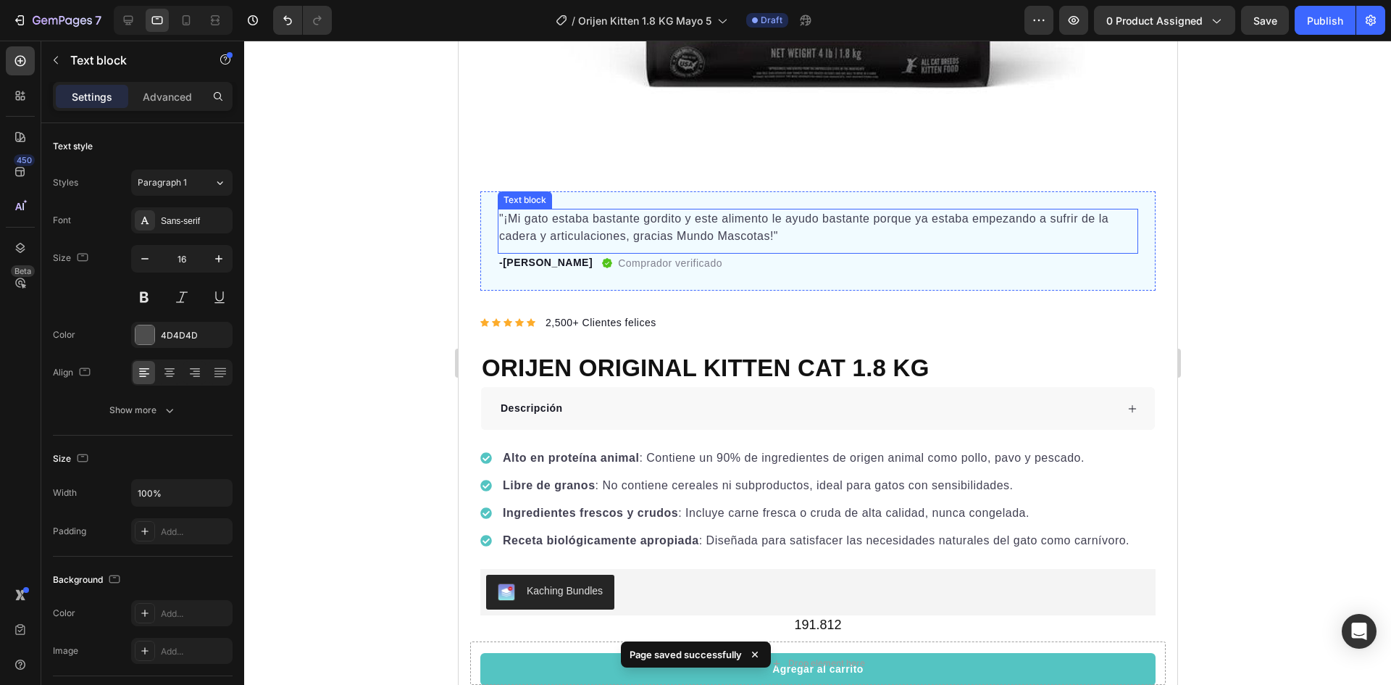
click at [680, 226] on p ""¡Mi gato estaba bastante gordito y este alimento le ayudo bastante porque ya e…" at bounding box center [818, 227] width 638 height 35
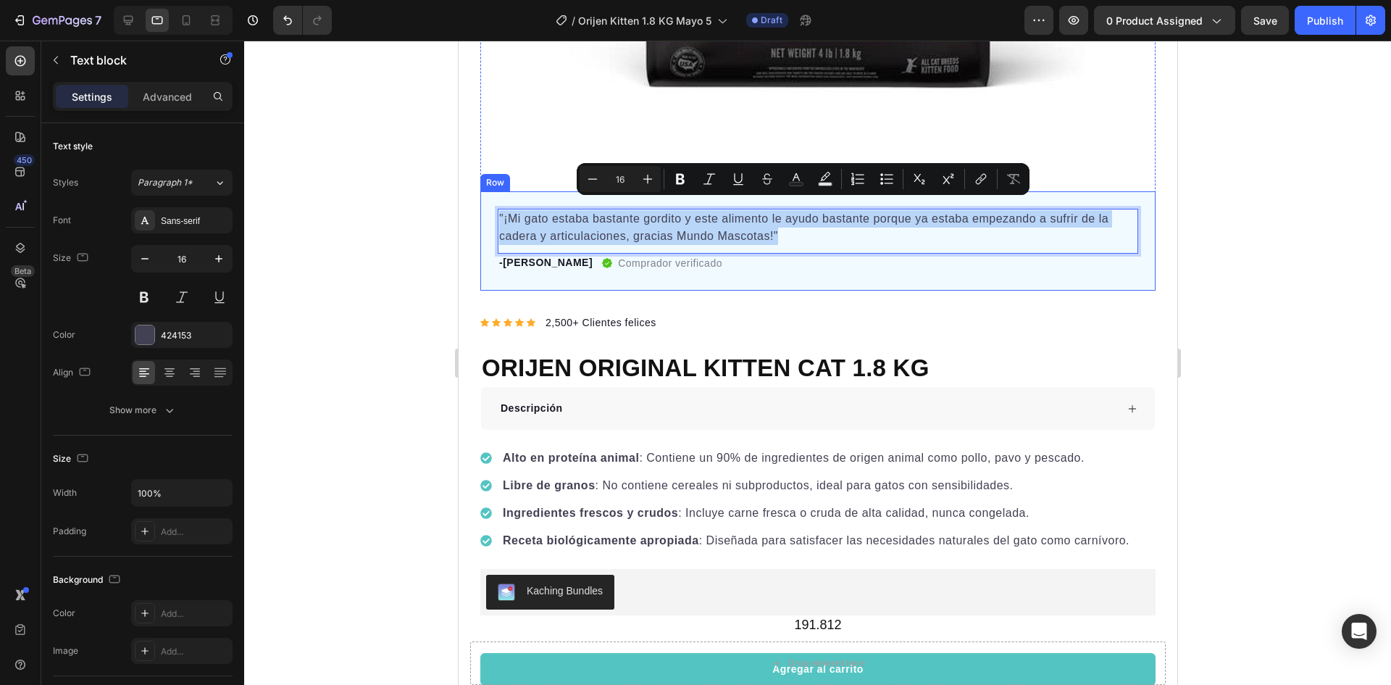
drag, startPoint x: 786, startPoint y: 227, endPoint x: 493, endPoint y: 204, distance: 294.3
click at [493, 204] on div ""¡Mi gato estaba bastante gordito y este alimento le ayudo bastante porque ya e…" at bounding box center [817, 240] width 675 height 99
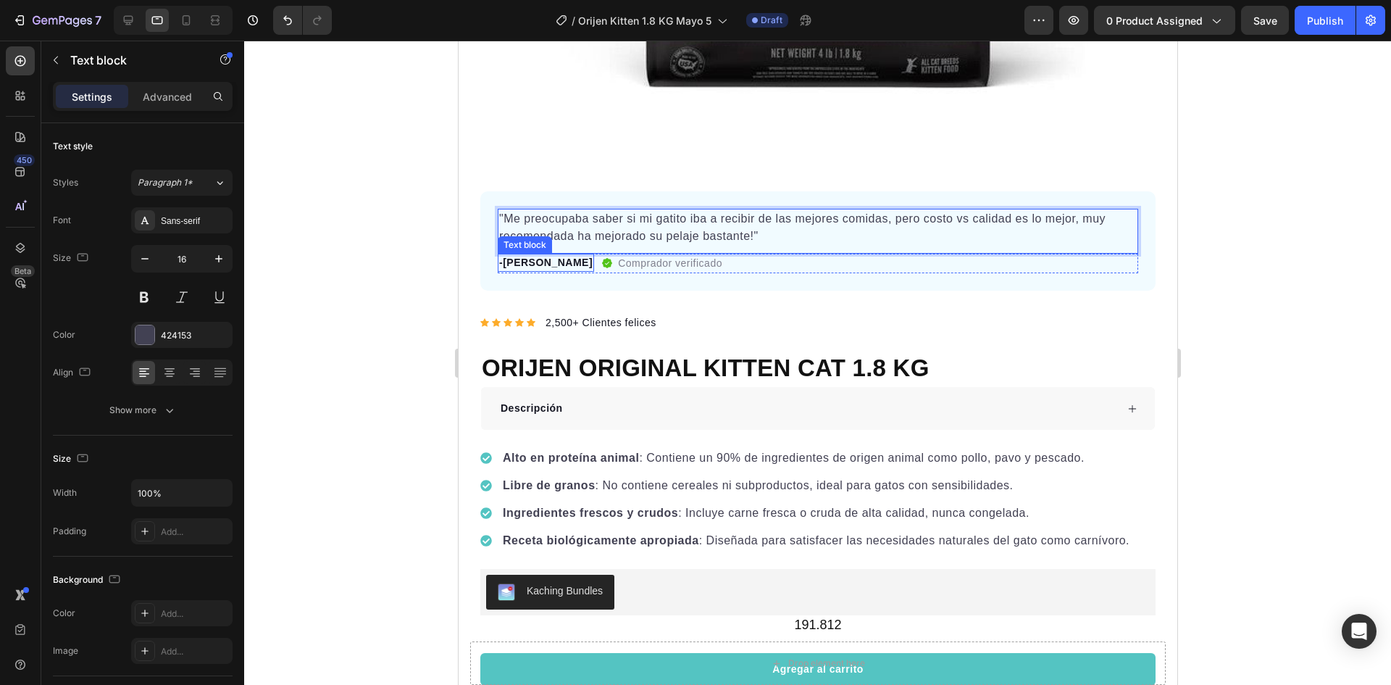
click at [551, 255] on p "-Adriana Córdoba" at bounding box center [545, 262] width 93 height 15
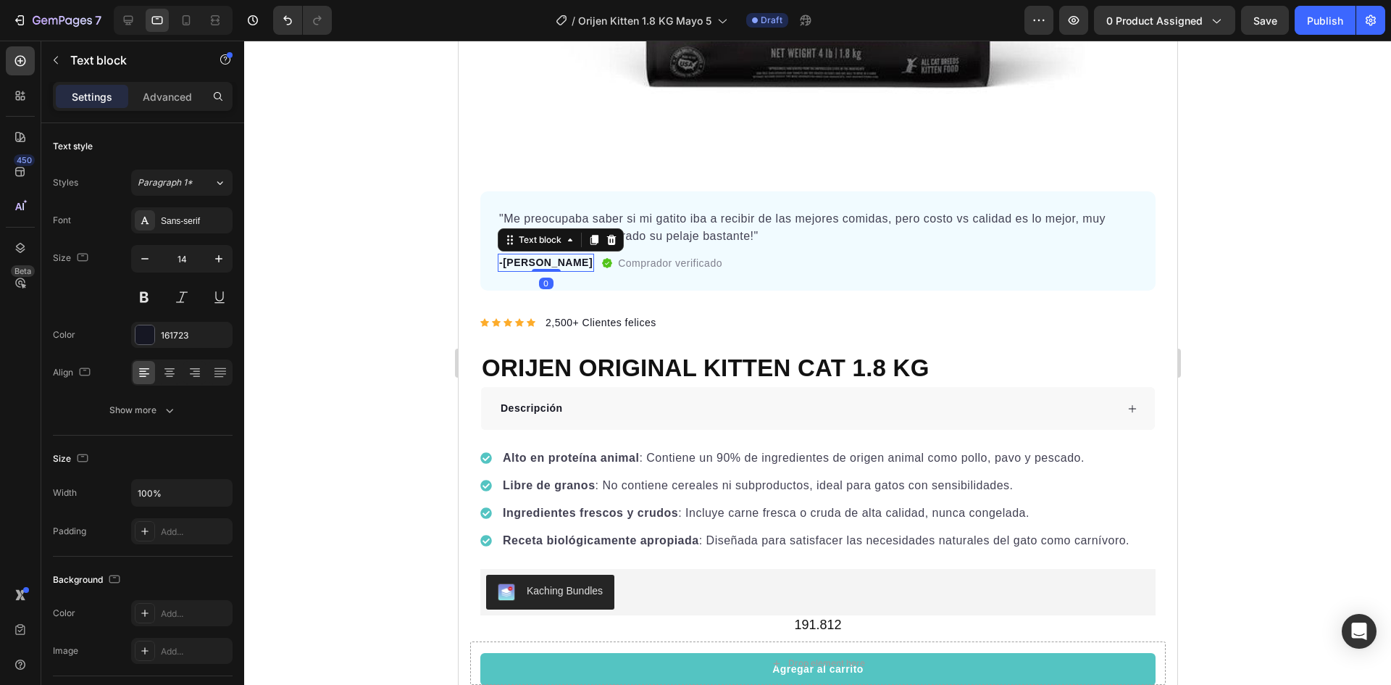
click at [551, 255] on p "-Adriana Córdoba" at bounding box center [545, 262] width 93 height 15
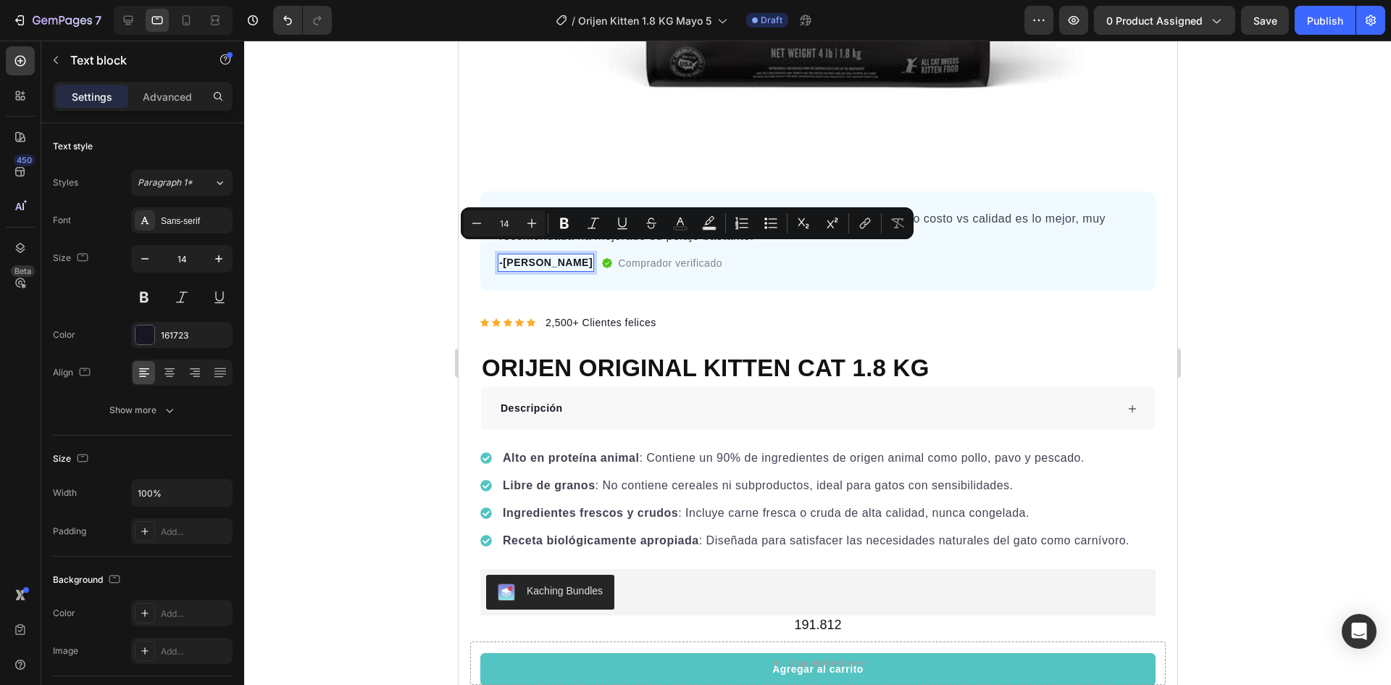
click at [523, 255] on p "-Adriana Córdoba" at bounding box center [545, 262] width 93 height 15
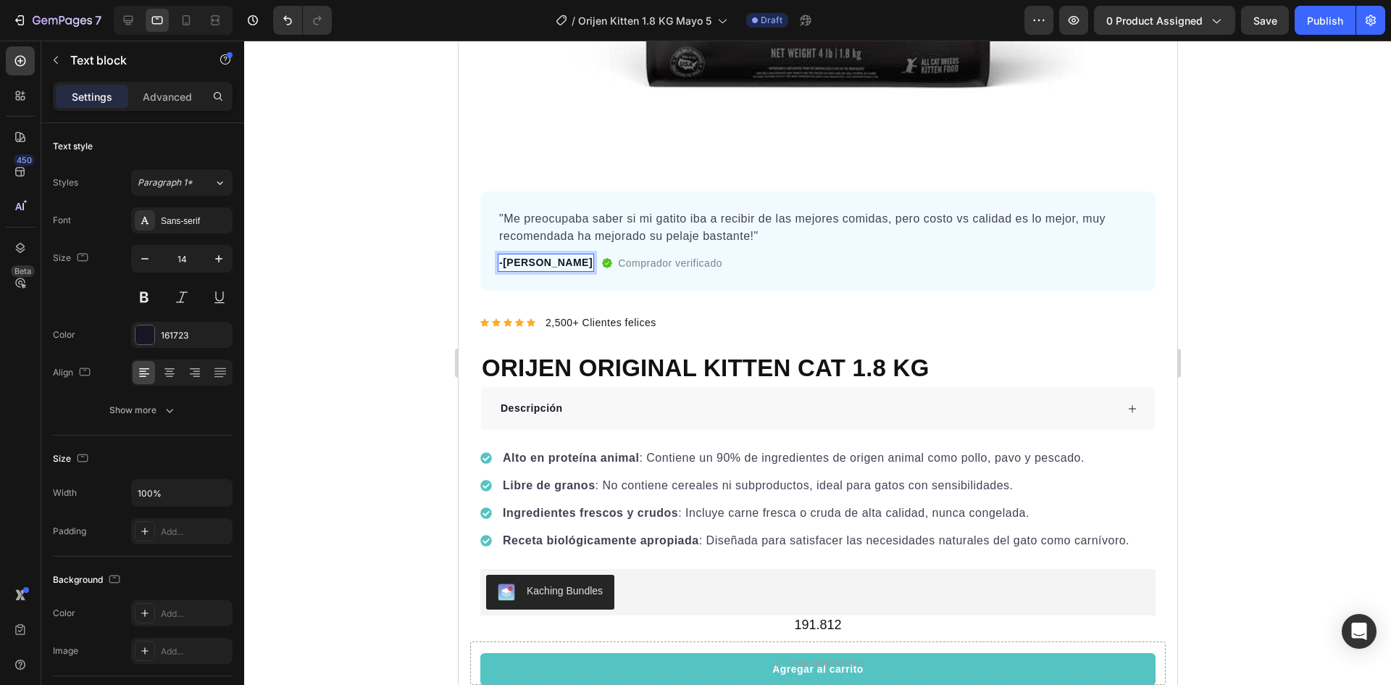
click at [515, 255] on p "-Adriana Córdoba" at bounding box center [545, 262] width 93 height 15
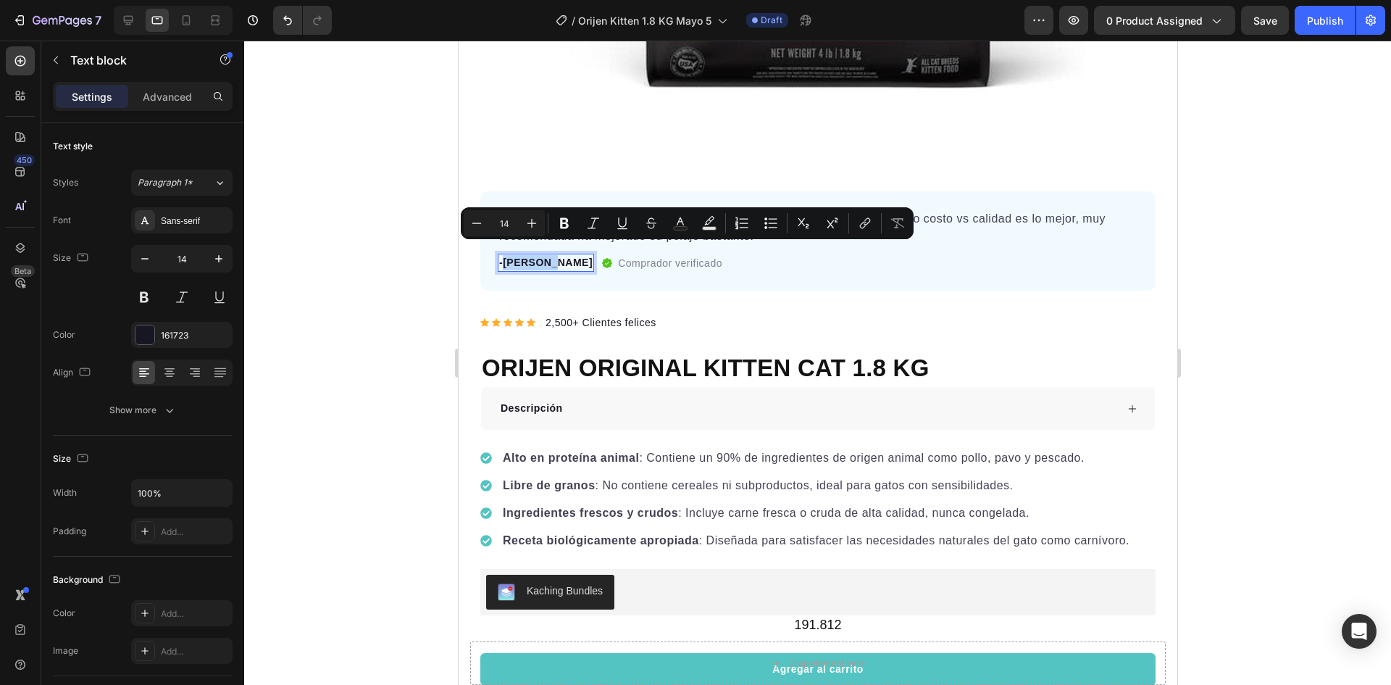
click at [553, 255] on p "-Adriana Córdoba" at bounding box center [545, 262] width 93 height 15
drag, startPoint x: 588, startPoint y: 250, endPoint x: 505, endPoint y: 250, distance: 83.3
click at [505, 255] on p "-Adriana Córdoba" at bounding box center [545, 262] width 93 height 15
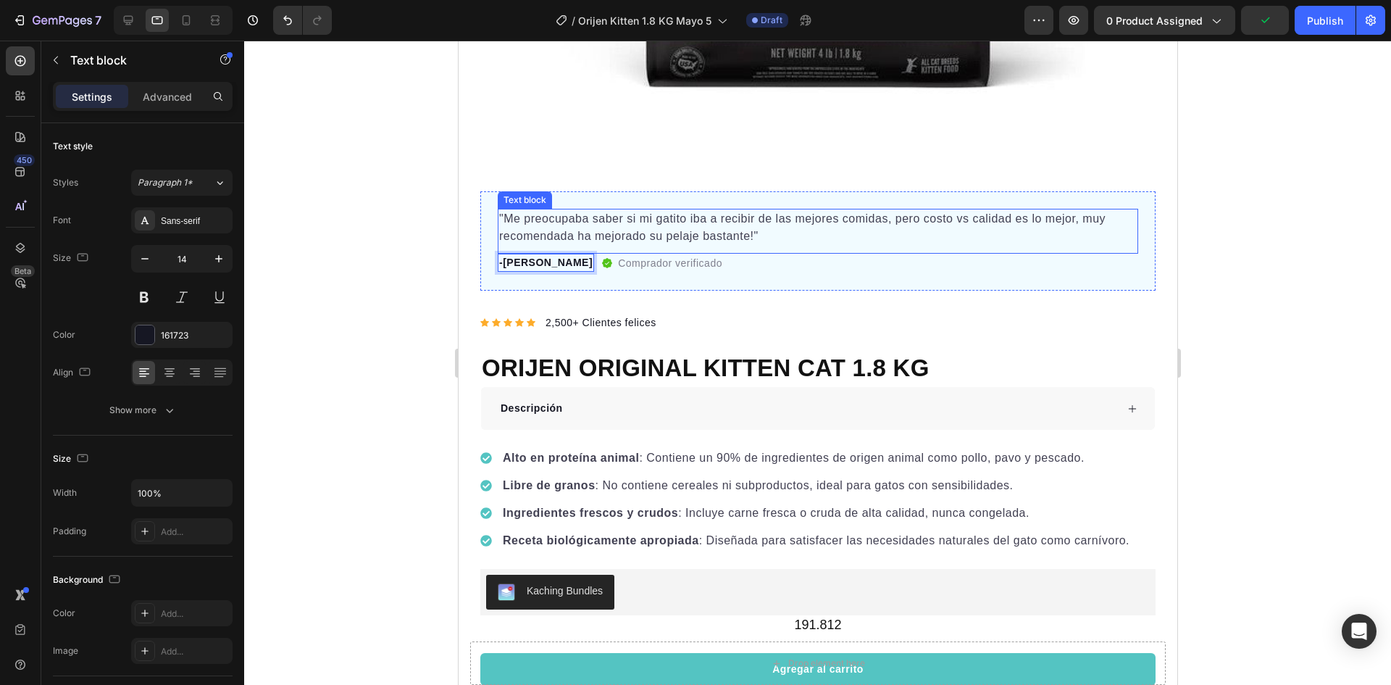
click at [606, 215] on p ""Me preocupaba saber si mi gatito iba a recibir de las mejores comidas, pero co…" at bounding box center [818, 227] width 638 height 35
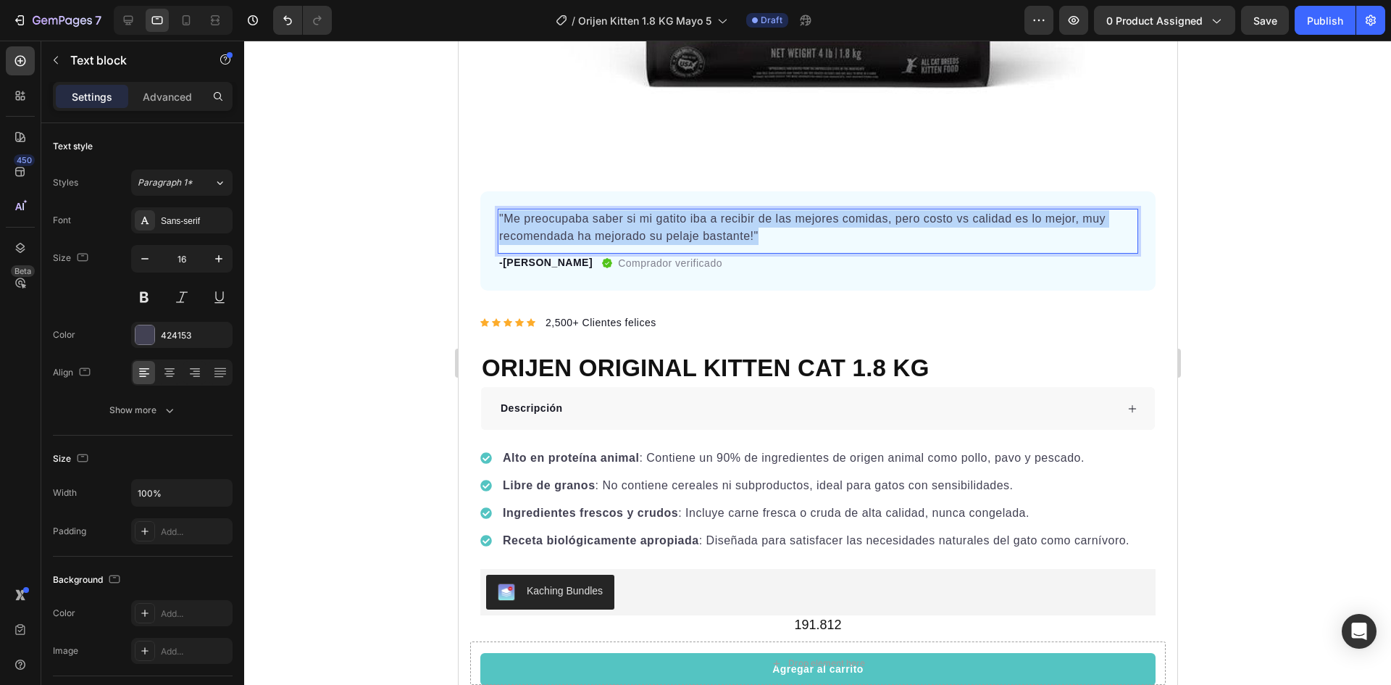
drag, startPoint x: 770, startPoint y: 229, endPoint x: 500, endPoint y: 206, distance: 270.6
click at [500, 210] on p ""Me preocupaba saber si mi gatito iba a recibir de las mejores comidas, pero co…" at bounding box center [818, 227] width 638 height 35
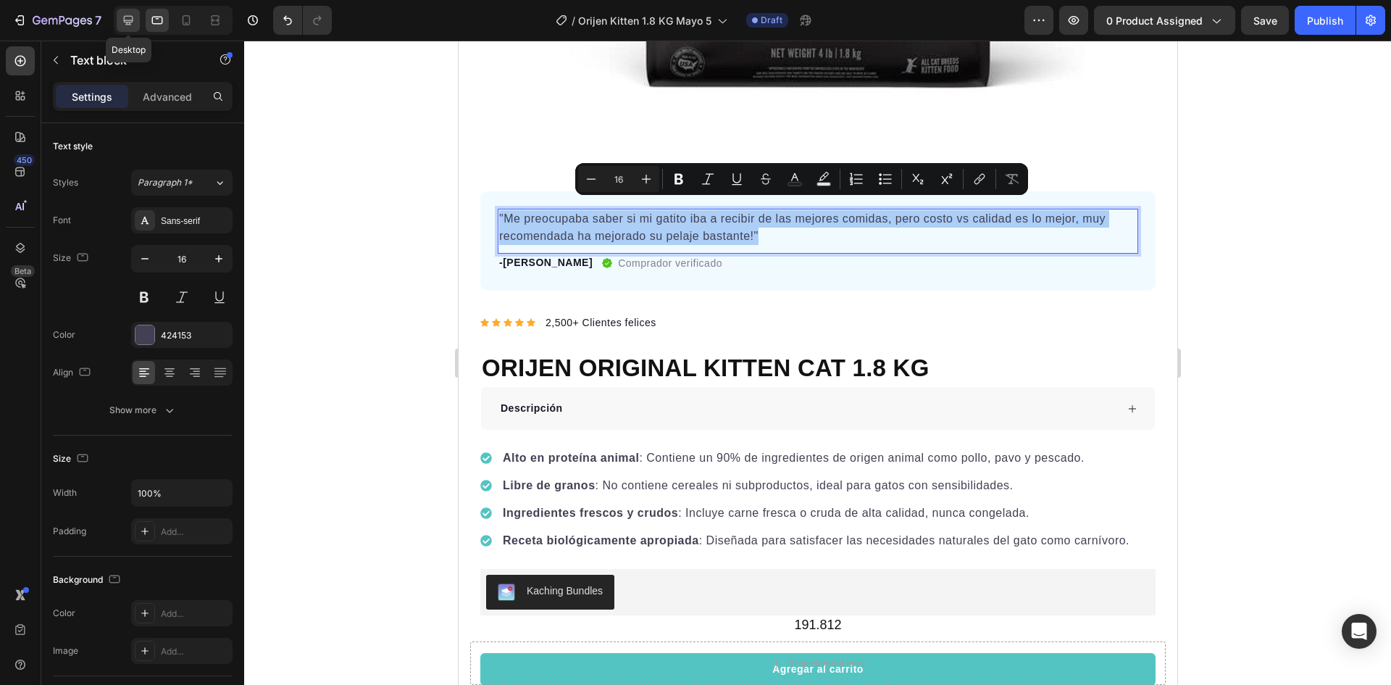
click at [132, 19] on icon at bounding box center [128, 20] width 14 height 14
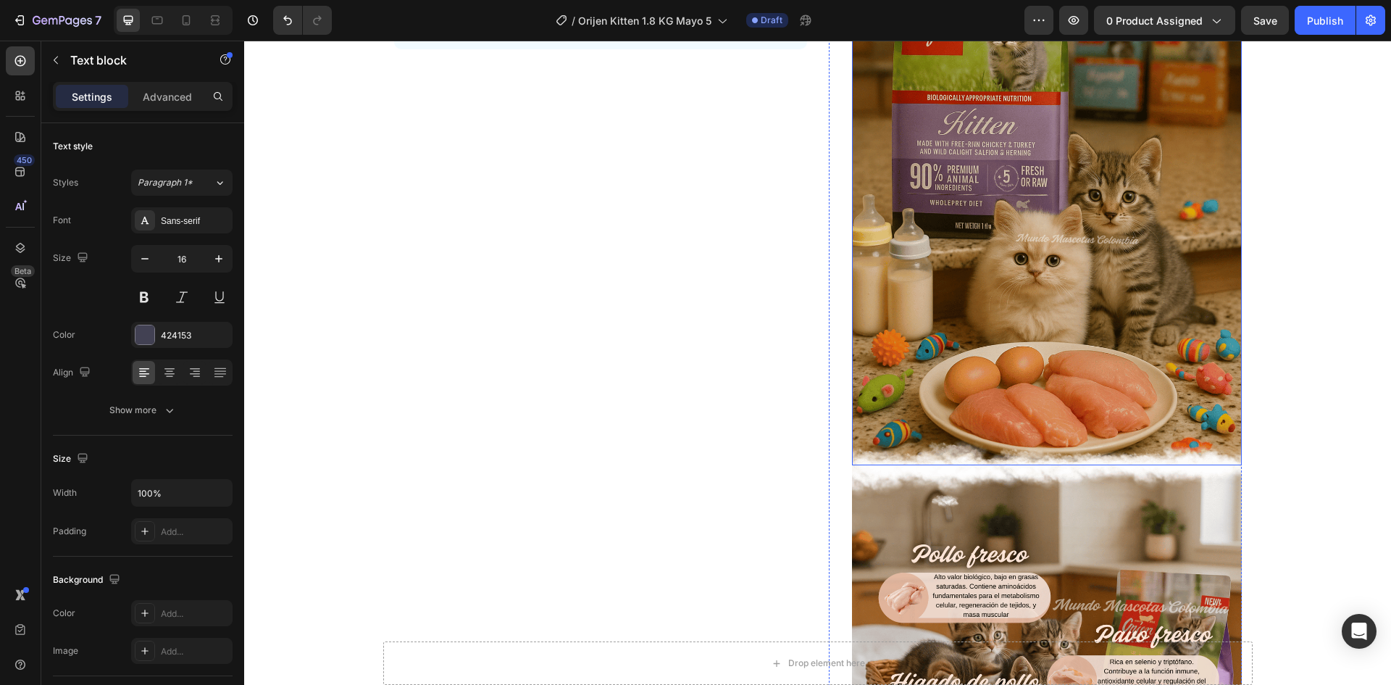
scroll to position [510, 0]
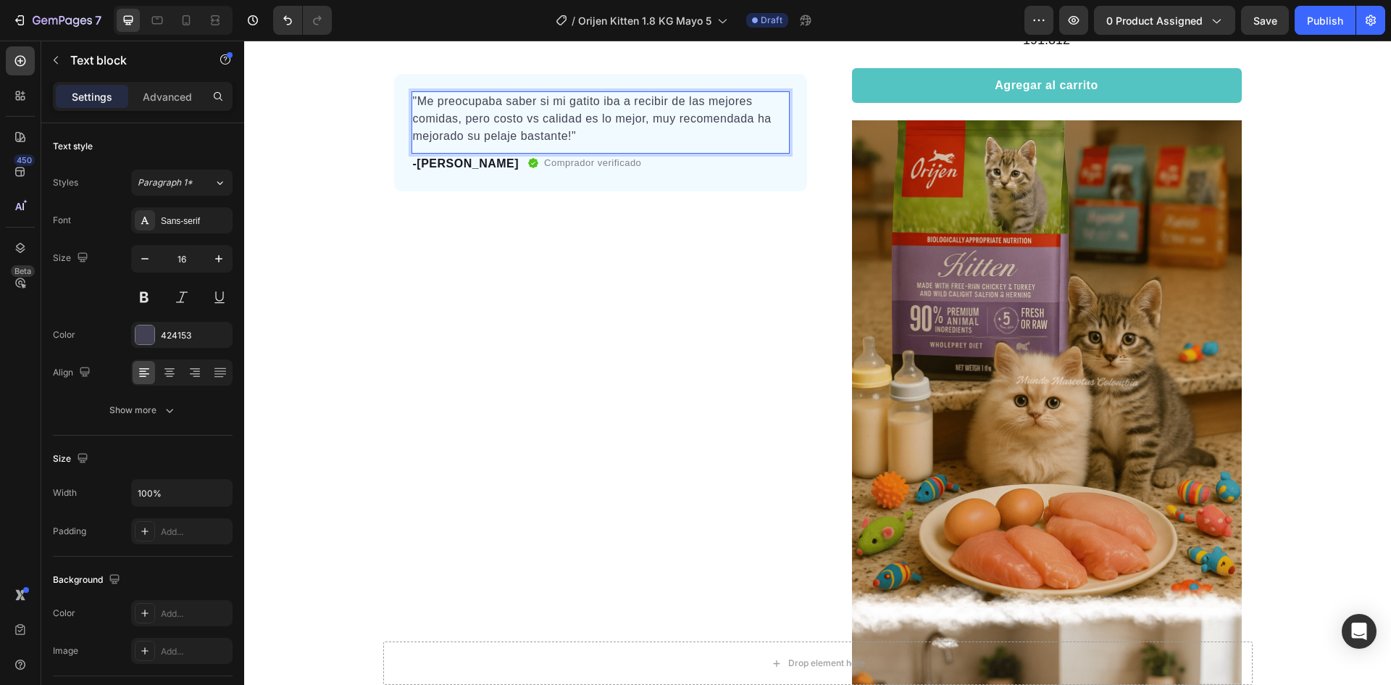
click at [582, 135] on p ""Me preocupaba saber si mi gatito iba a recibir de las mejores comidas, pero co…" at bounding box center [600, 119] width 375 height 52
click at [1284, 24] on button "Save" at bounding box center [1265, 20] width 48 height 29
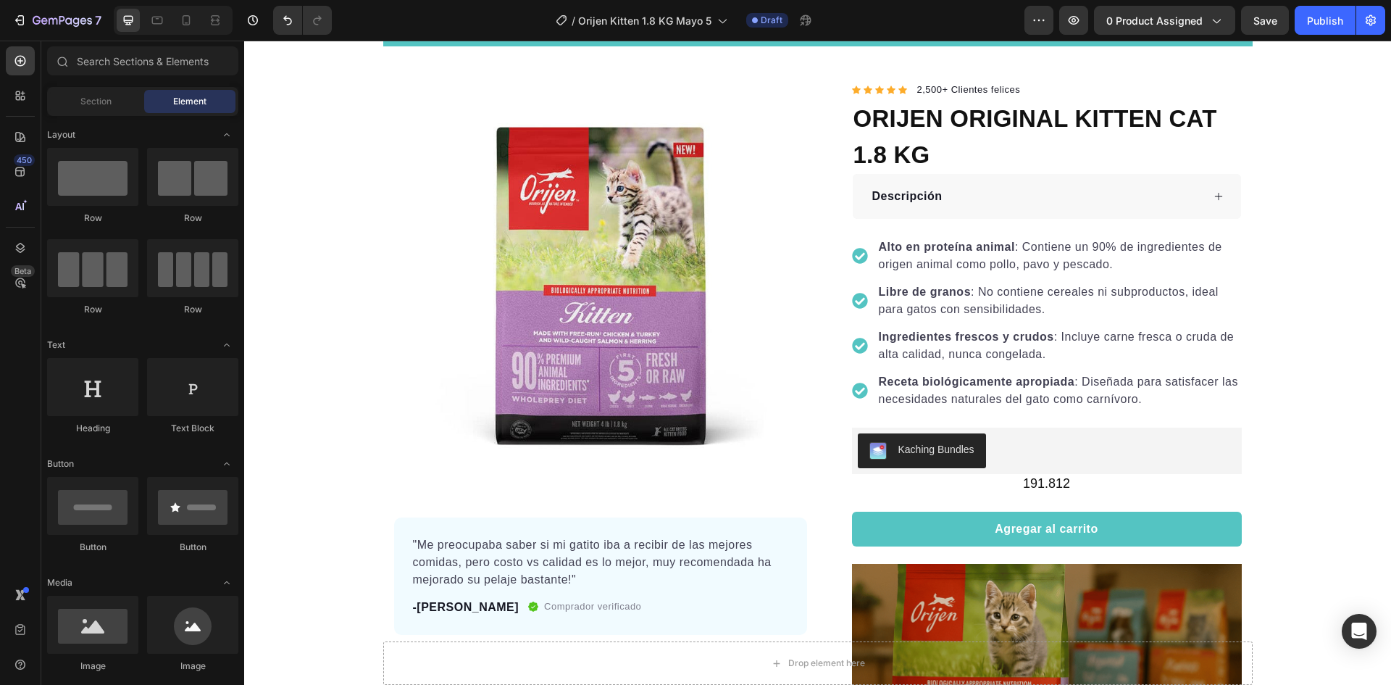
scroll to position [0, 0]
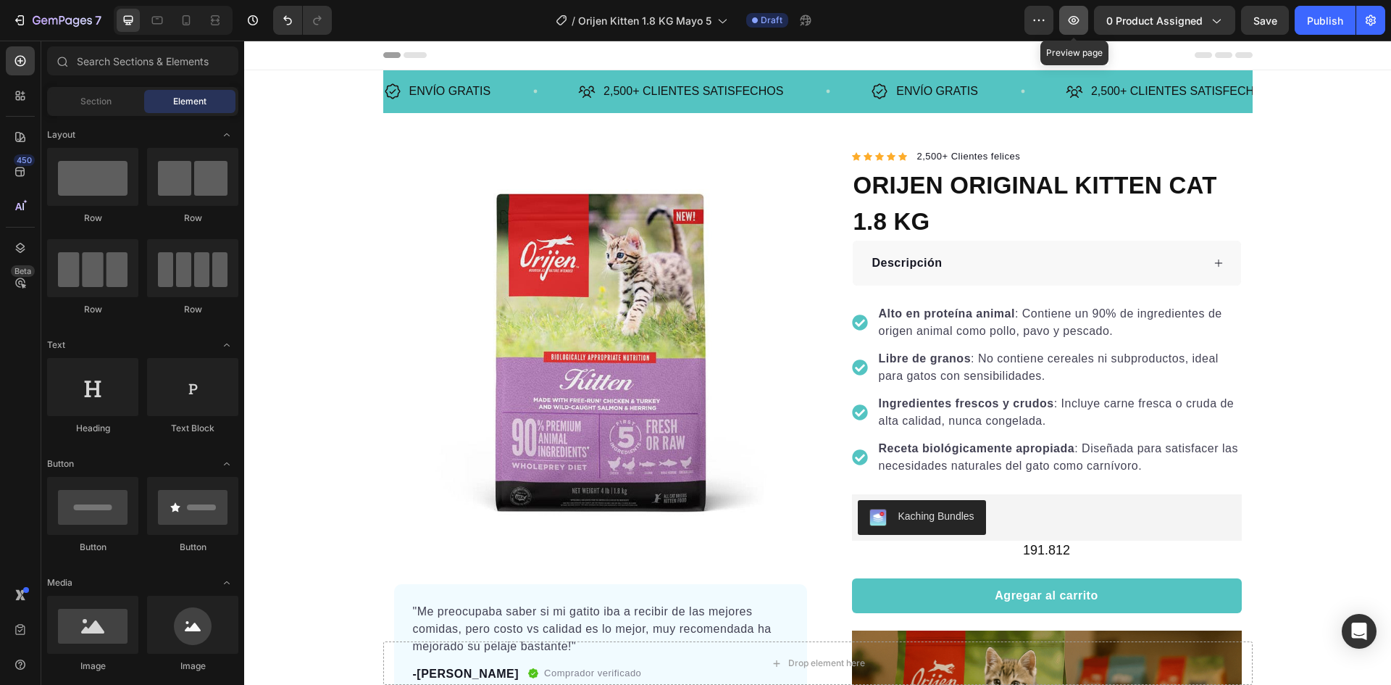
click at [1070, 20] on icon "button" at bounding box center [1074, 20] width 11 height 9
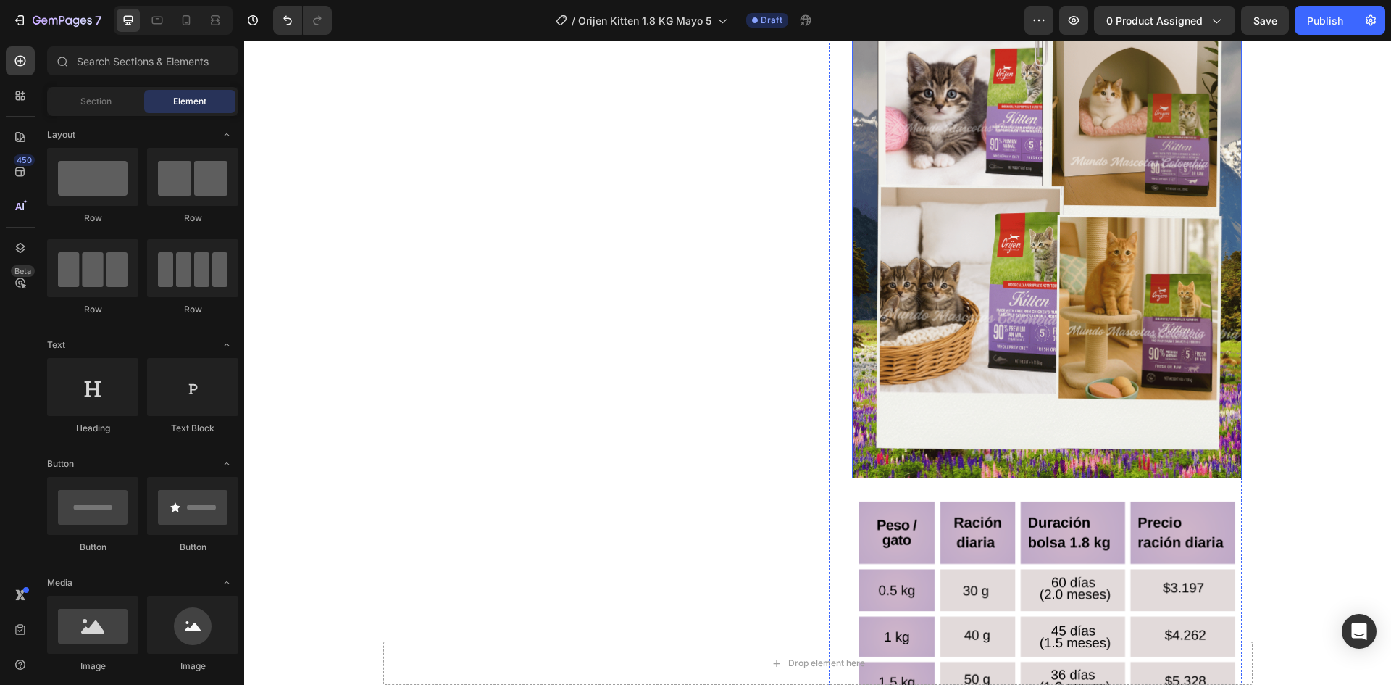
scroll to position [2464, 0]
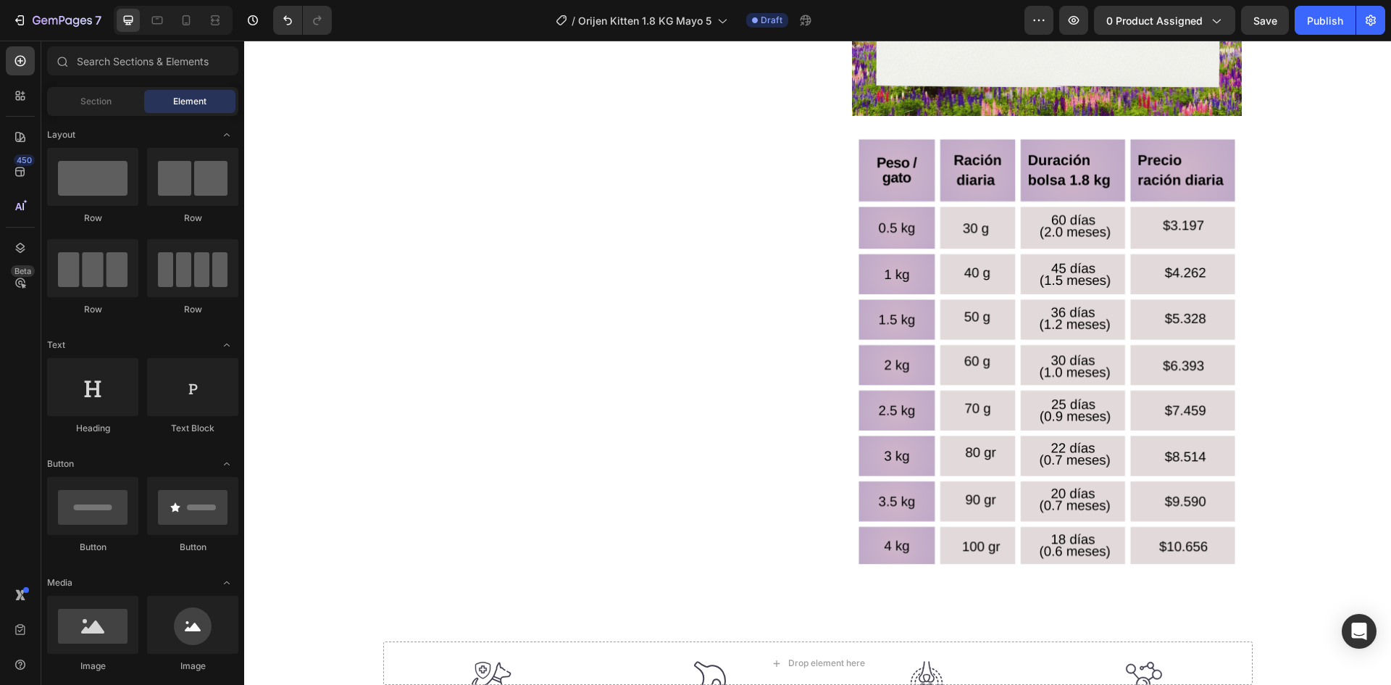
click at [176, 36] on div "7 / Orijen Kitten 1.8 KG Mayo 5 Draft Preview 0 product assigned Save Publish" at bounding box center [695, 20] width 1391 height 41
drag, startPoint x: 181, startPoint y: 28, endPoint x: 171, endPoint y: 276, distance: 248.7
click at [181, 28] on div at bounding box center [186, 20] width 23 height 23
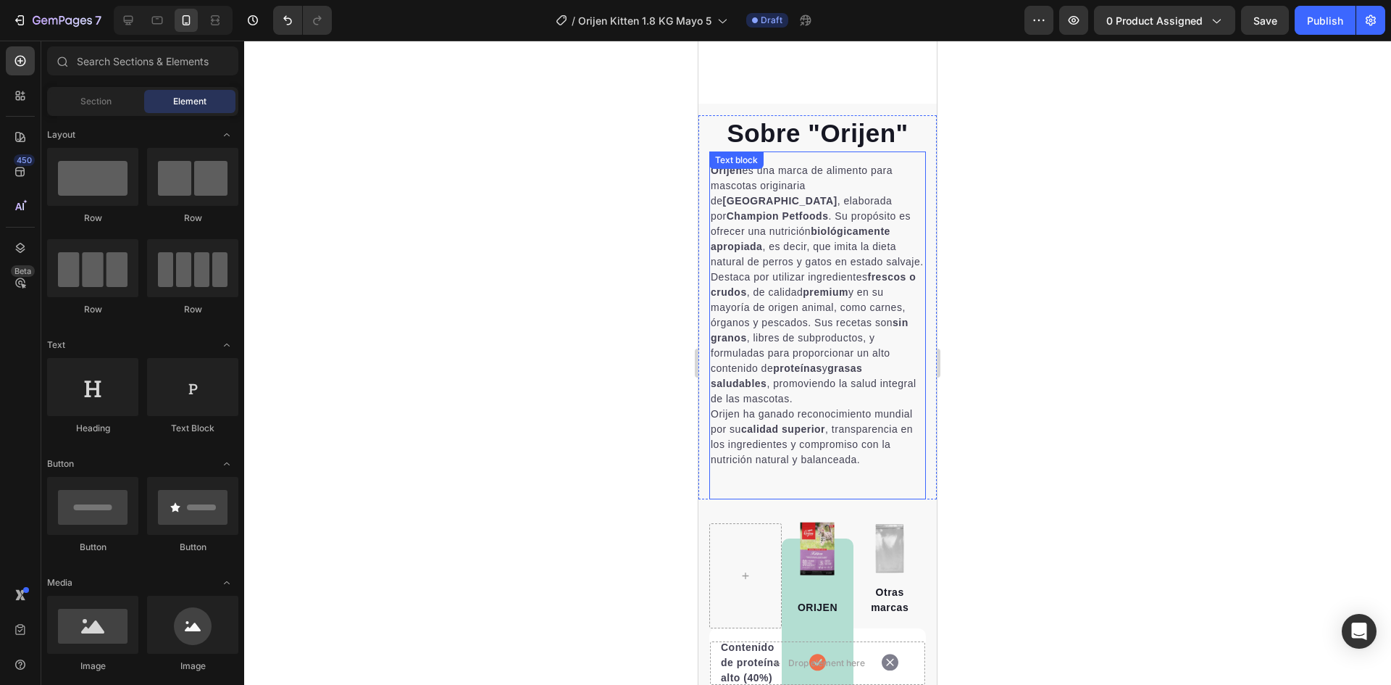
scroll to position [4275, 0]
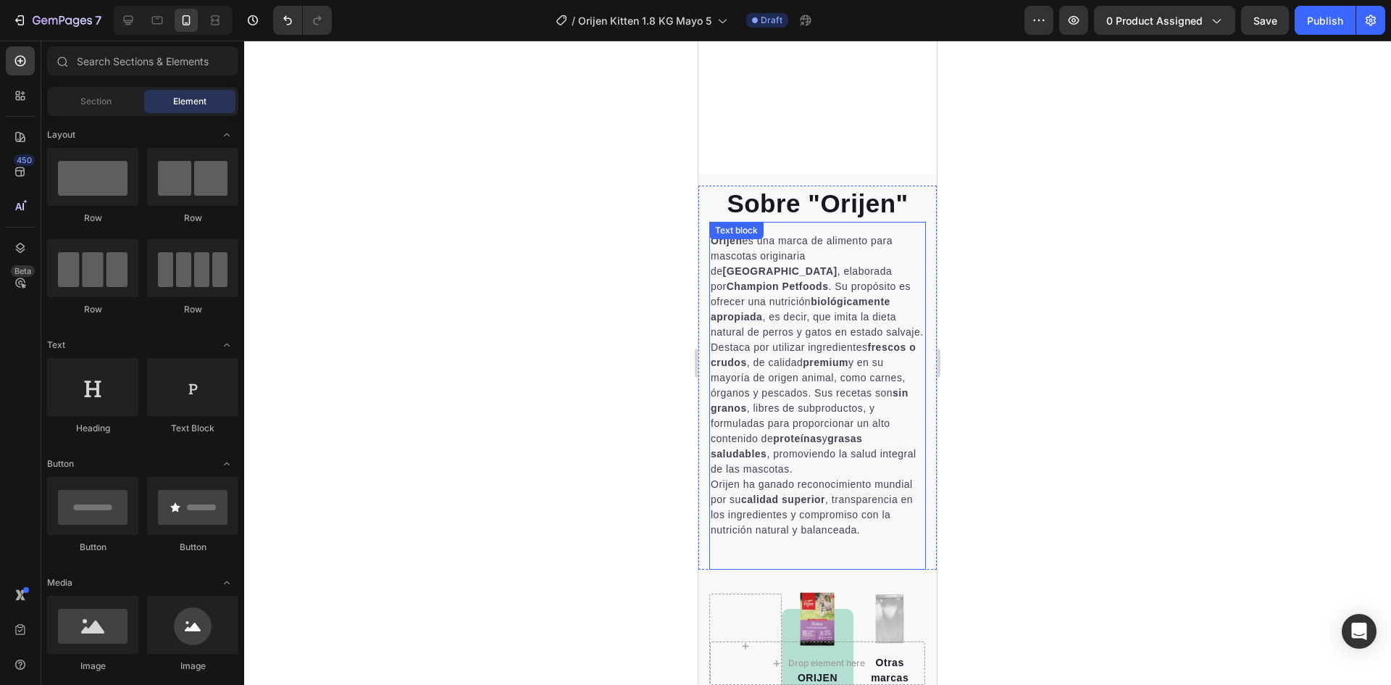
click at [849, 346] on p "Destaca por utilizar ingredientes frescos o crudos , de calidad premium y en su…" at bounding box center [818, 408] width 214 height 137
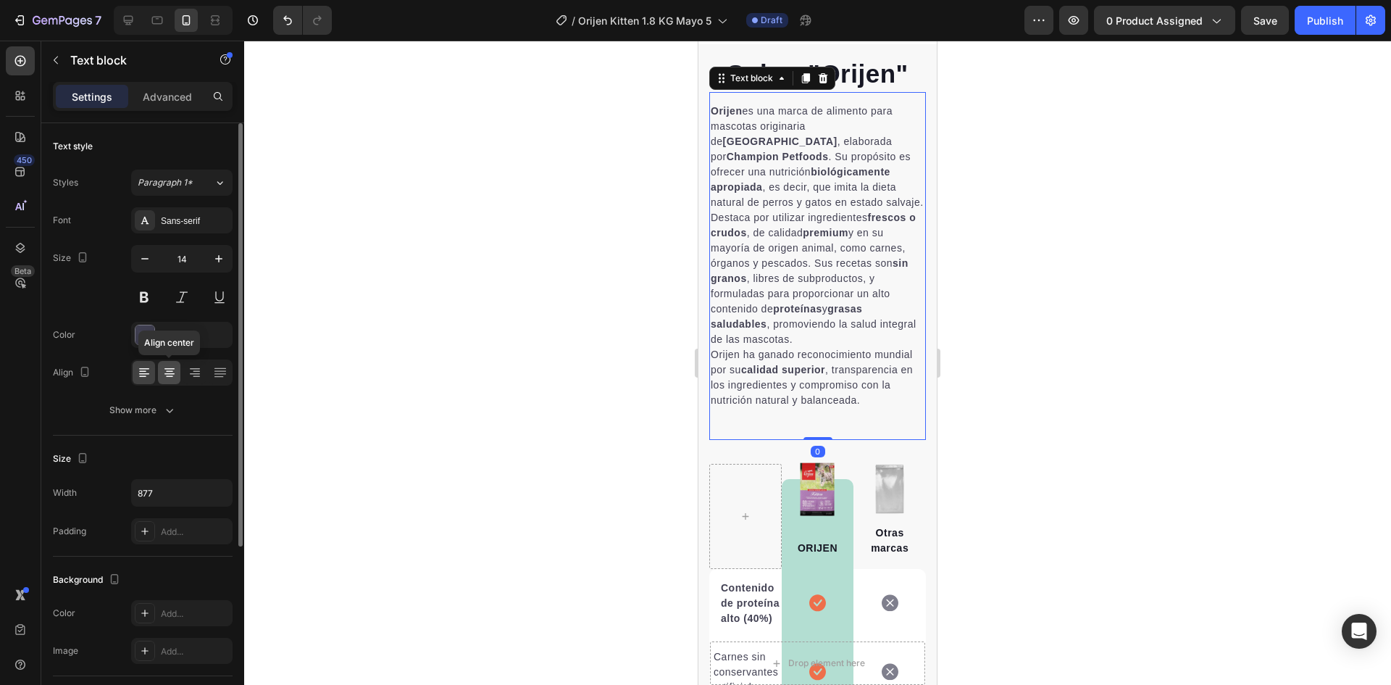
click at [172, 376] on icon at bounding box center [169, 376] width 7 height 1
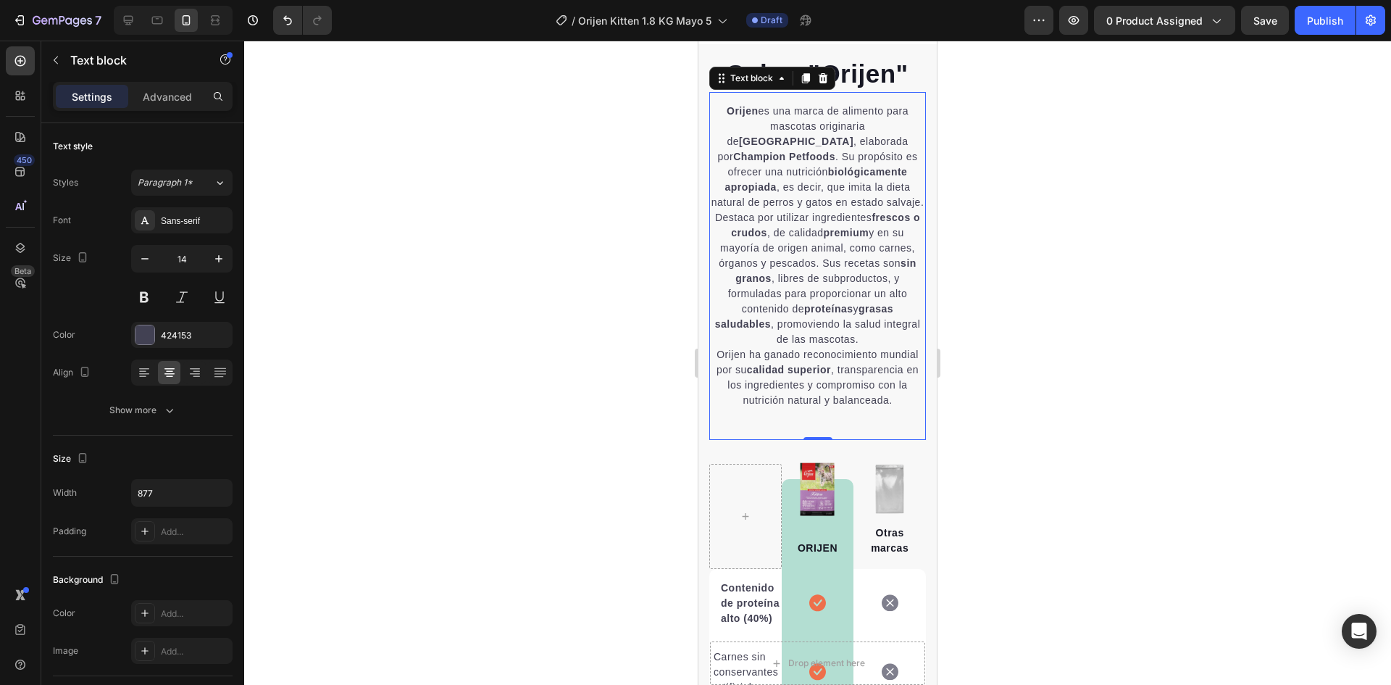
scroll to position [3913, 0]
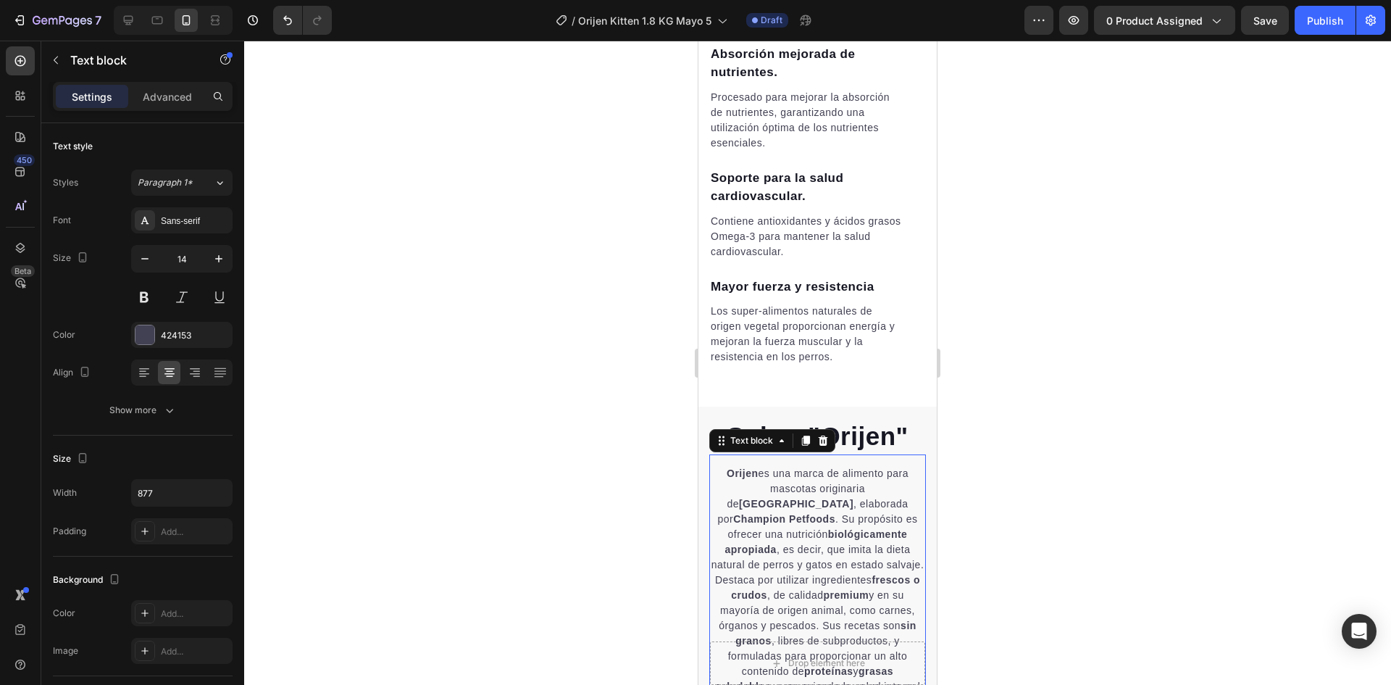
click at [1275, 20] on span "Save" at bounding box center [1266, 20] width 24 height 12
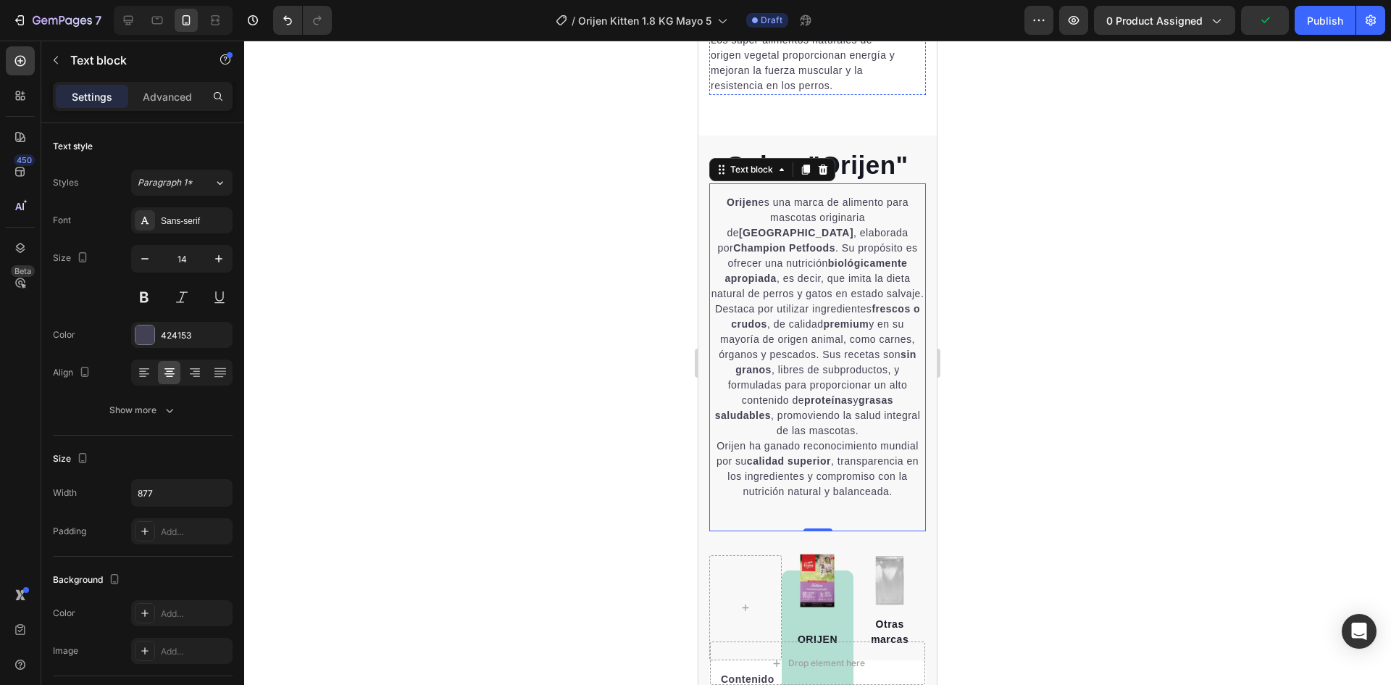
scroll to position [4275, 0]
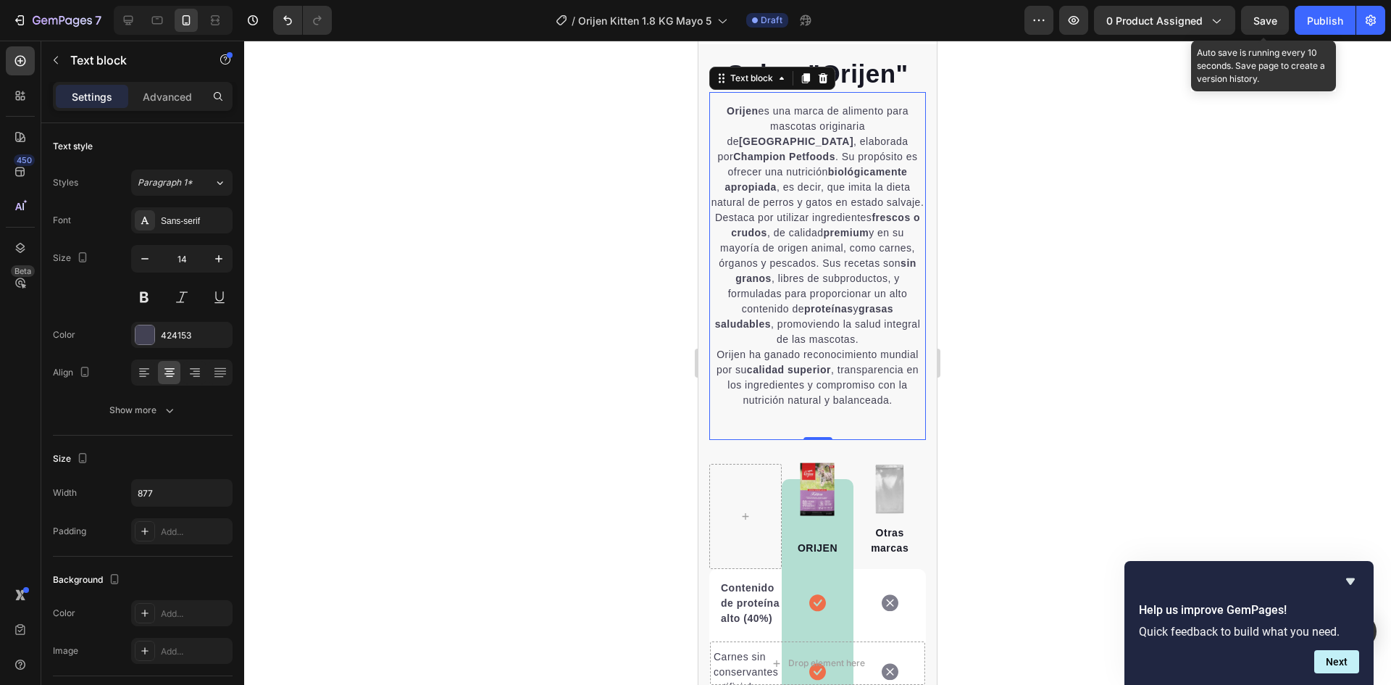
click at [1261, 28] on div "Save" at bounding box center [1266, 20] width 24 height 15
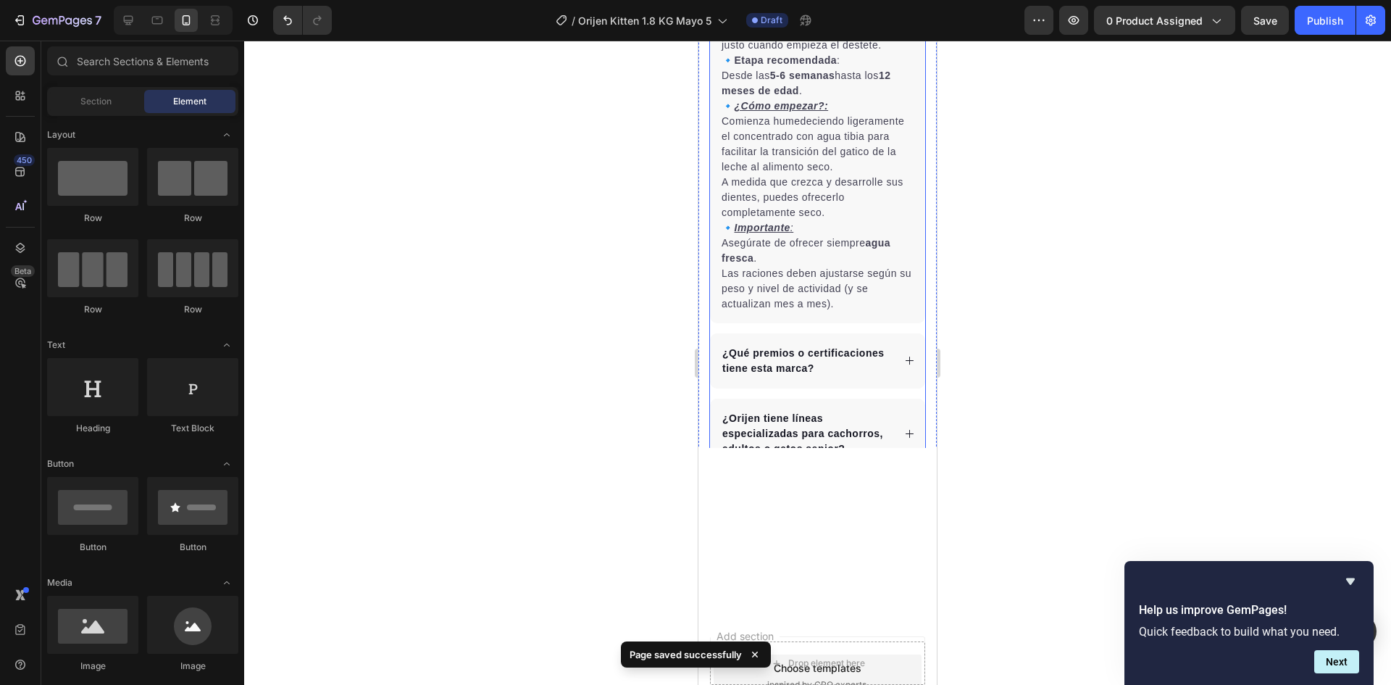
scroll to position [5419, 0]
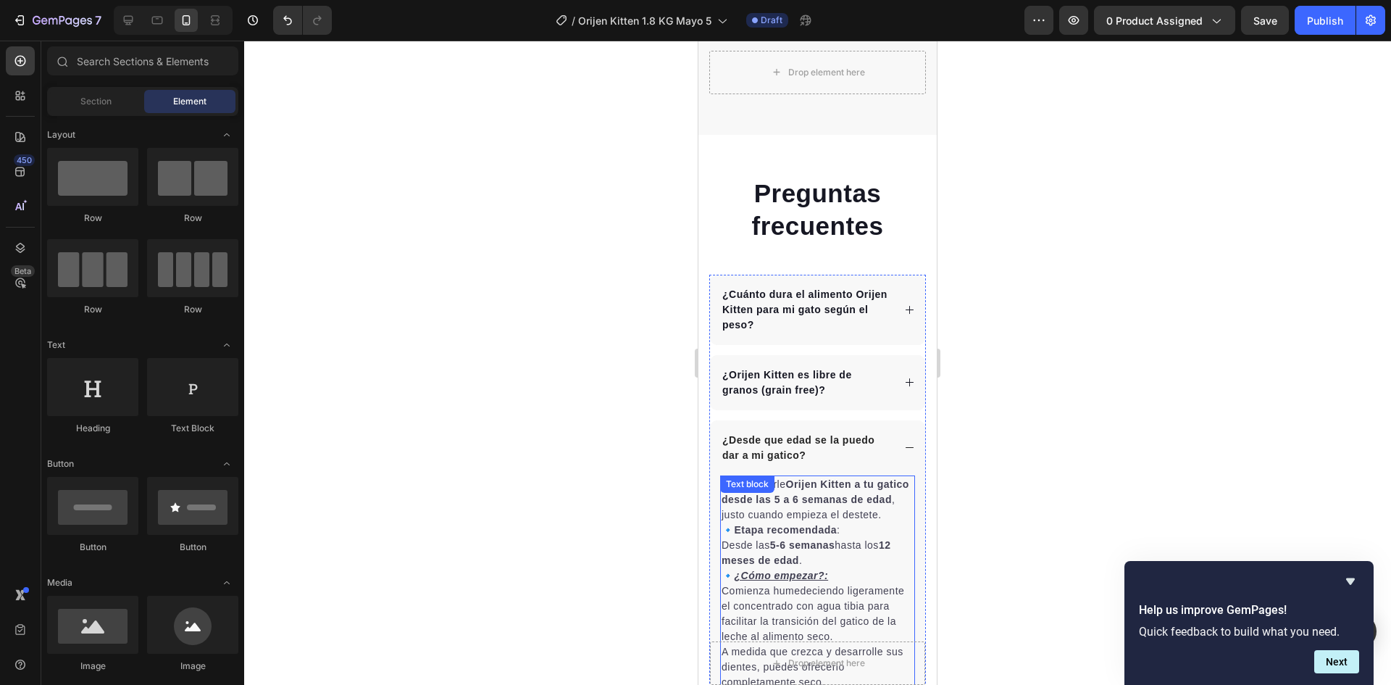
click at [743, 568] on p "Desde las 5-6 semanas hasta los 12 meses de edad ." at bounding box center [818, 553] width 192 height 30
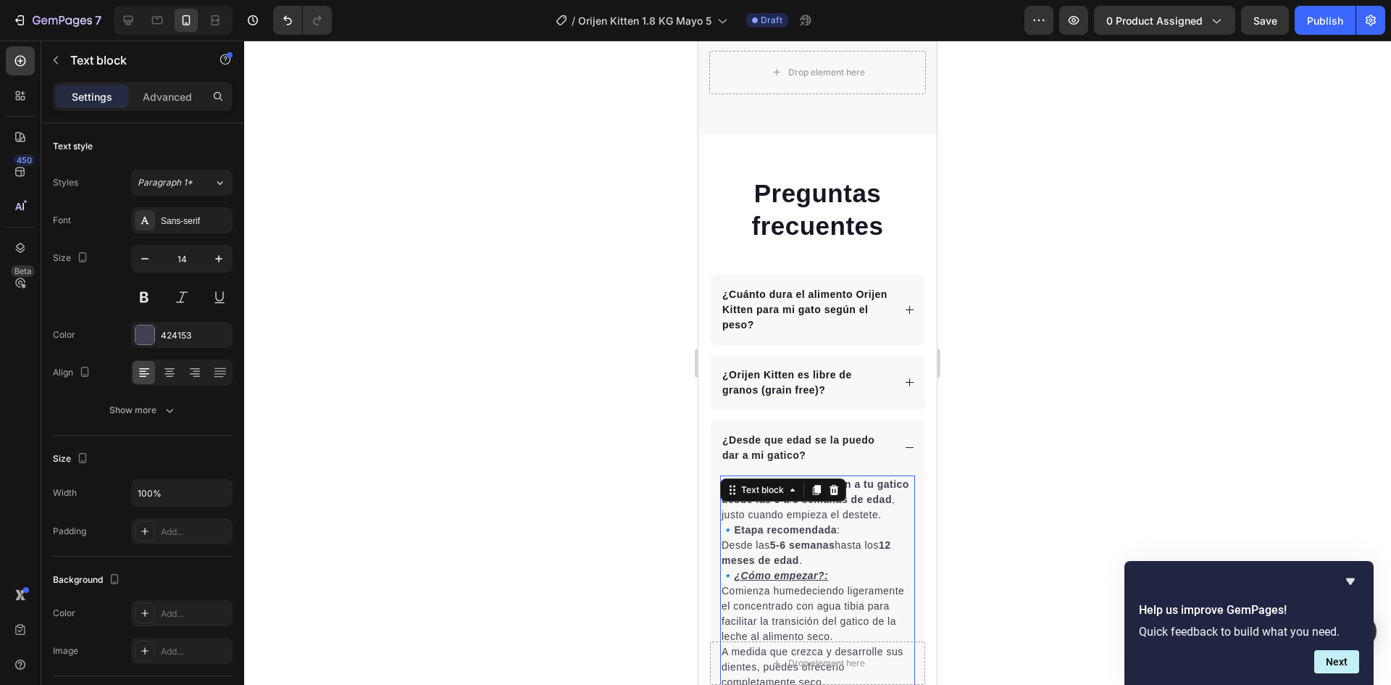
click at [734, 538] on p "🔹 Etapa recomendada :" at bounding box center [818, 529] width 192 height 15
click at [736, 583] on p "🔹 ¿Cómo empezar?:" at bounding box center [818, 575] width 192 height 15
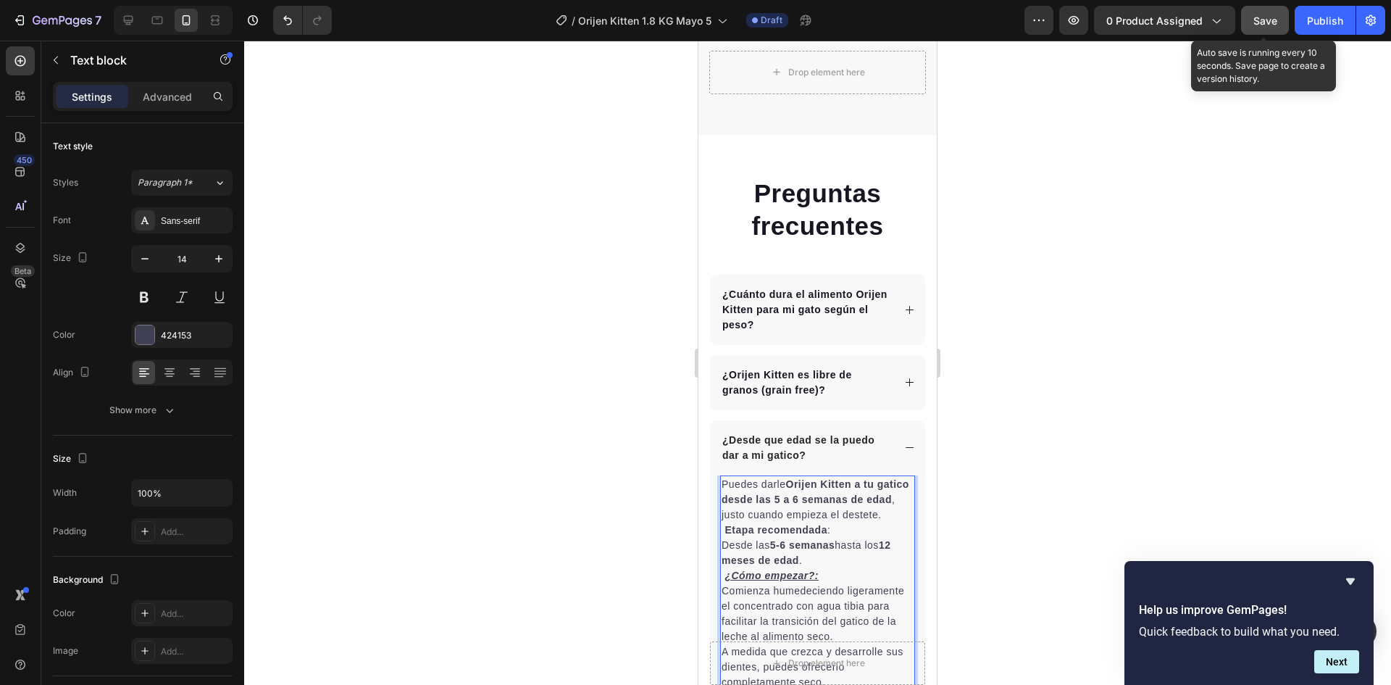
click at [1255, 17] on span "Save" at bounding box center [1266, 20] width 24 height 12
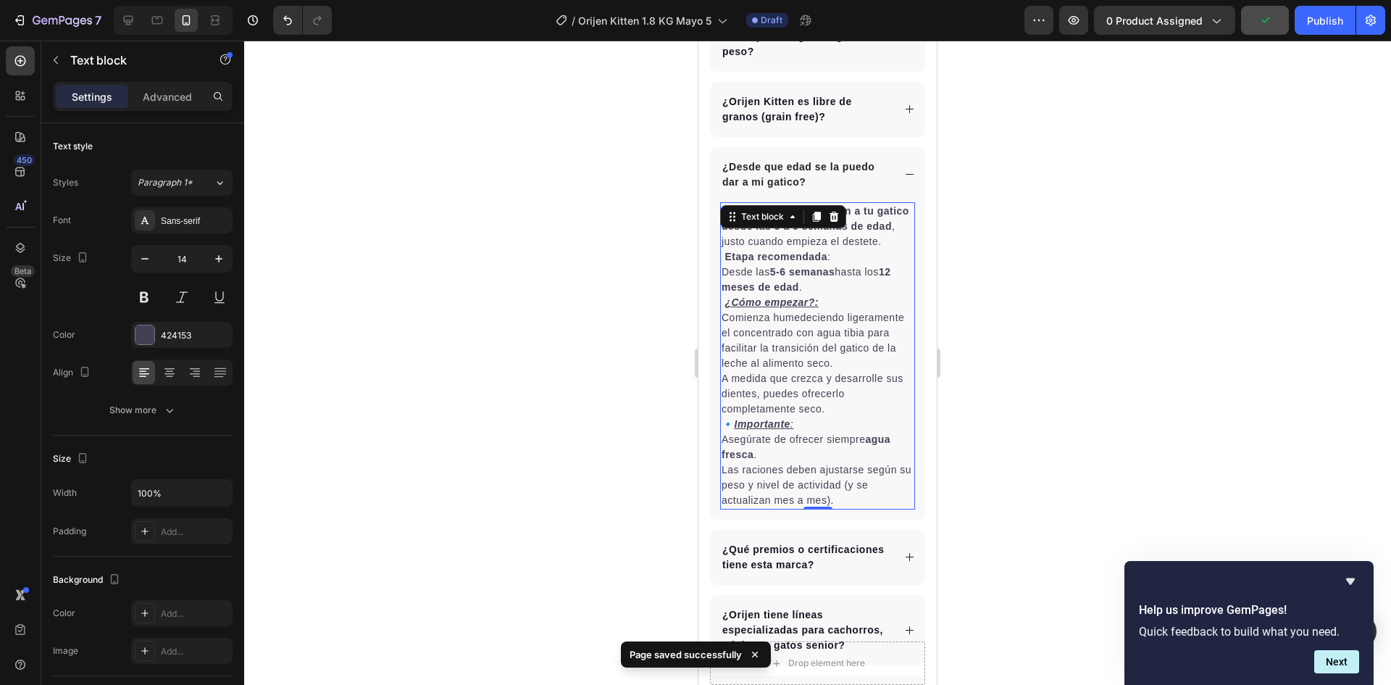
scroll to position [5709, 0]
click at [733, 430] on p "🔹 Importante :" at bounding box center [818, 422] width 192 height 15
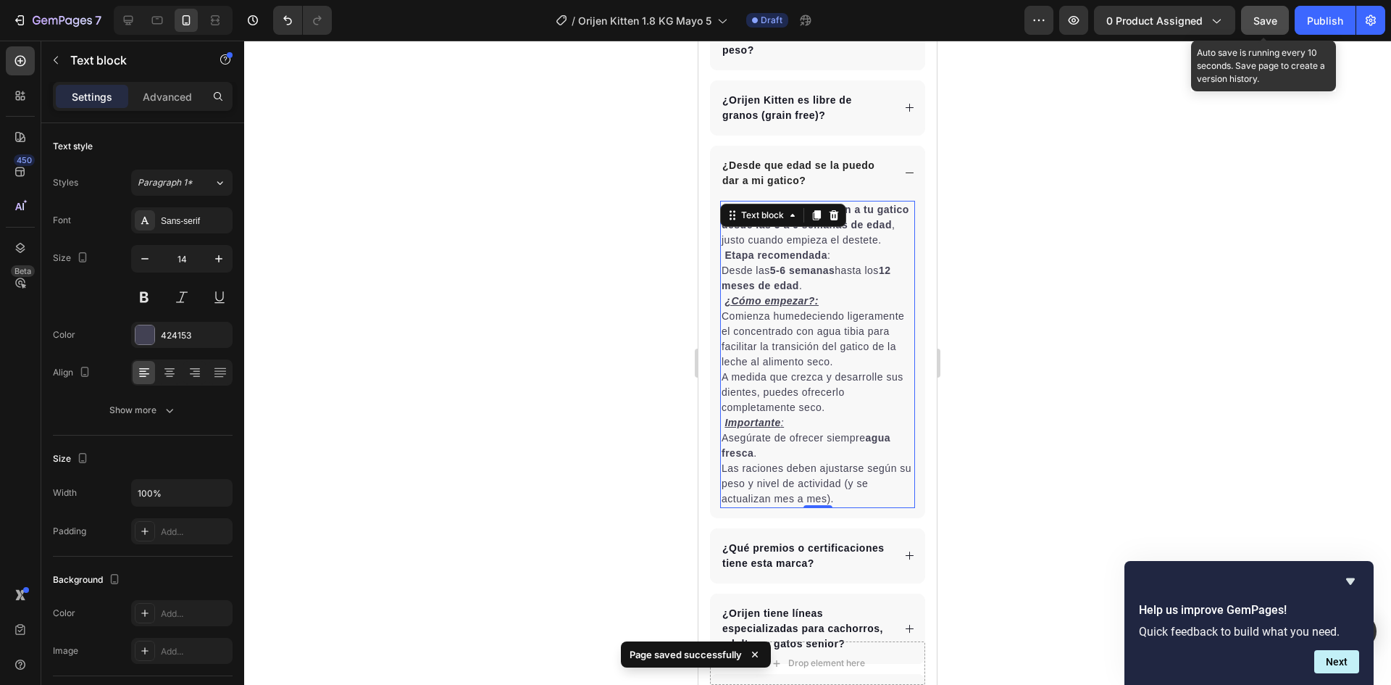
click at [1257, 16] on span "Save" at bounding box center [1266, 20] width 24 height 12
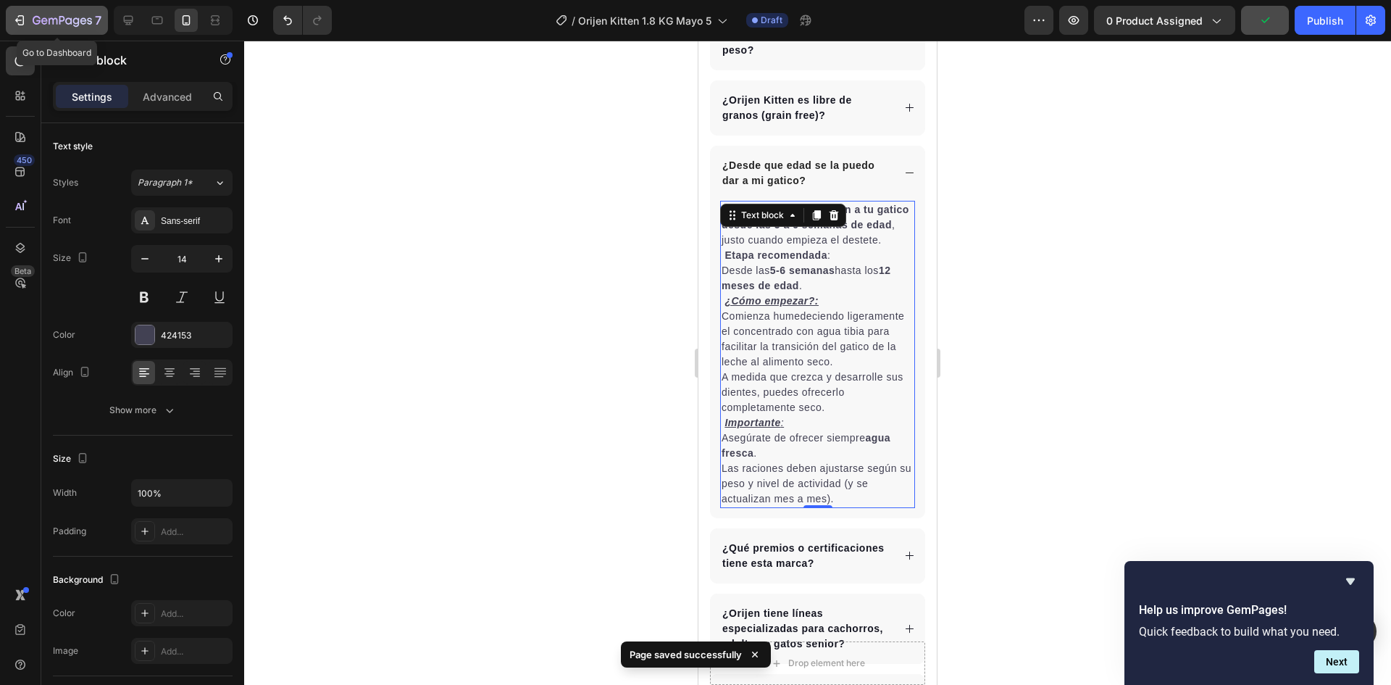
click at [31, 21] on div "7" at bounding box center [56, 20] width 89 height 17
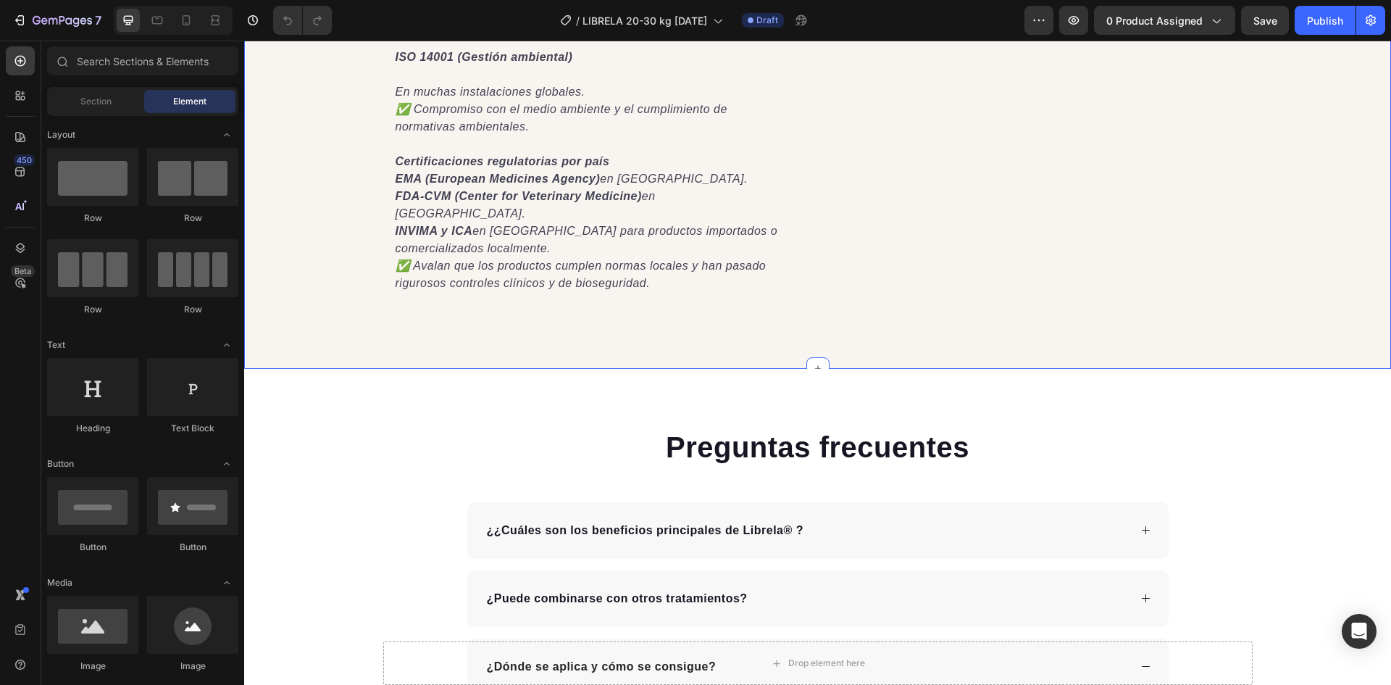
scroll to position [3819, 0]
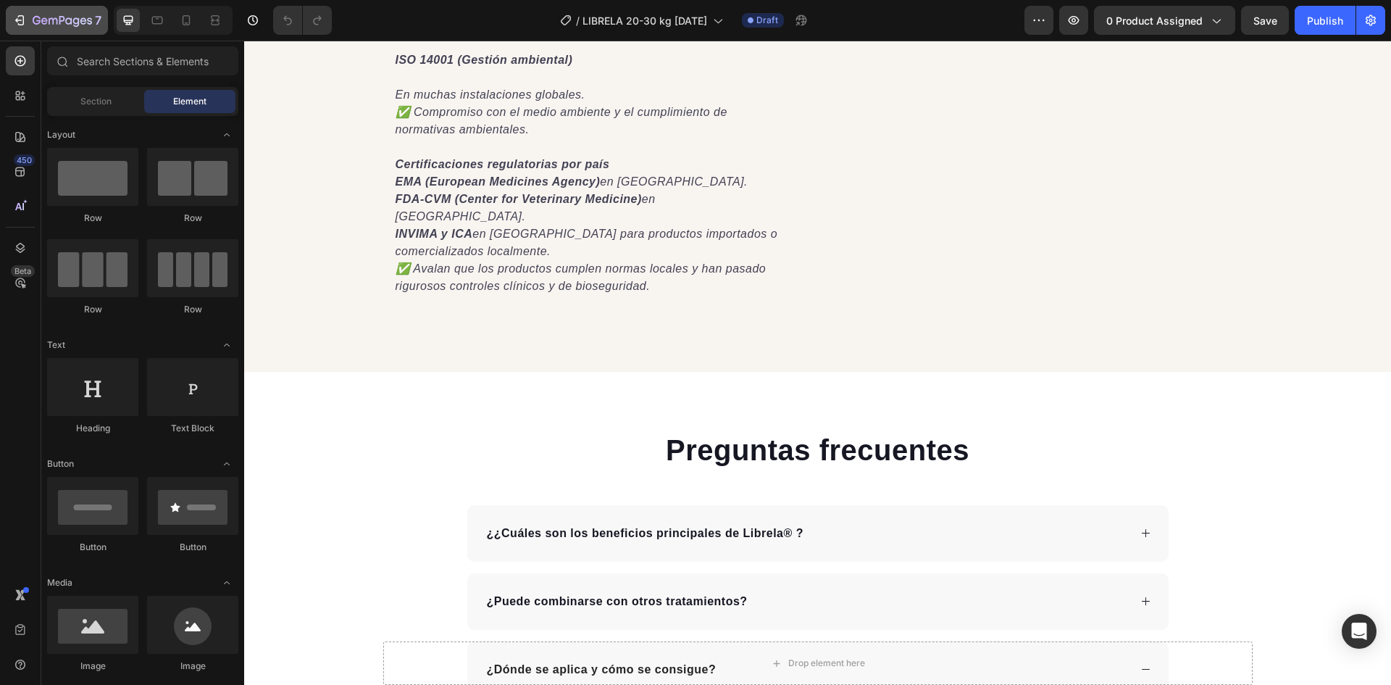
click at [55, 33] on button "7" at bounding box center [57, 20] width 102 height 29
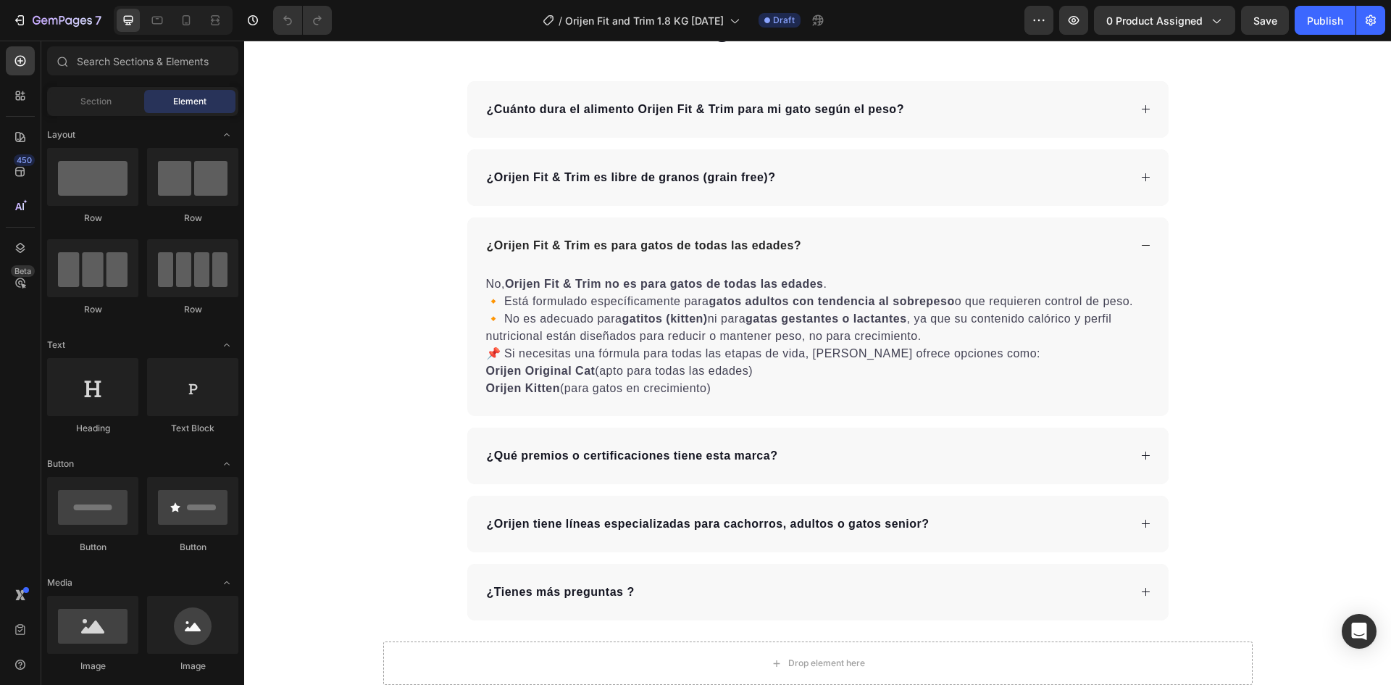
scroll to position [4989, 0]
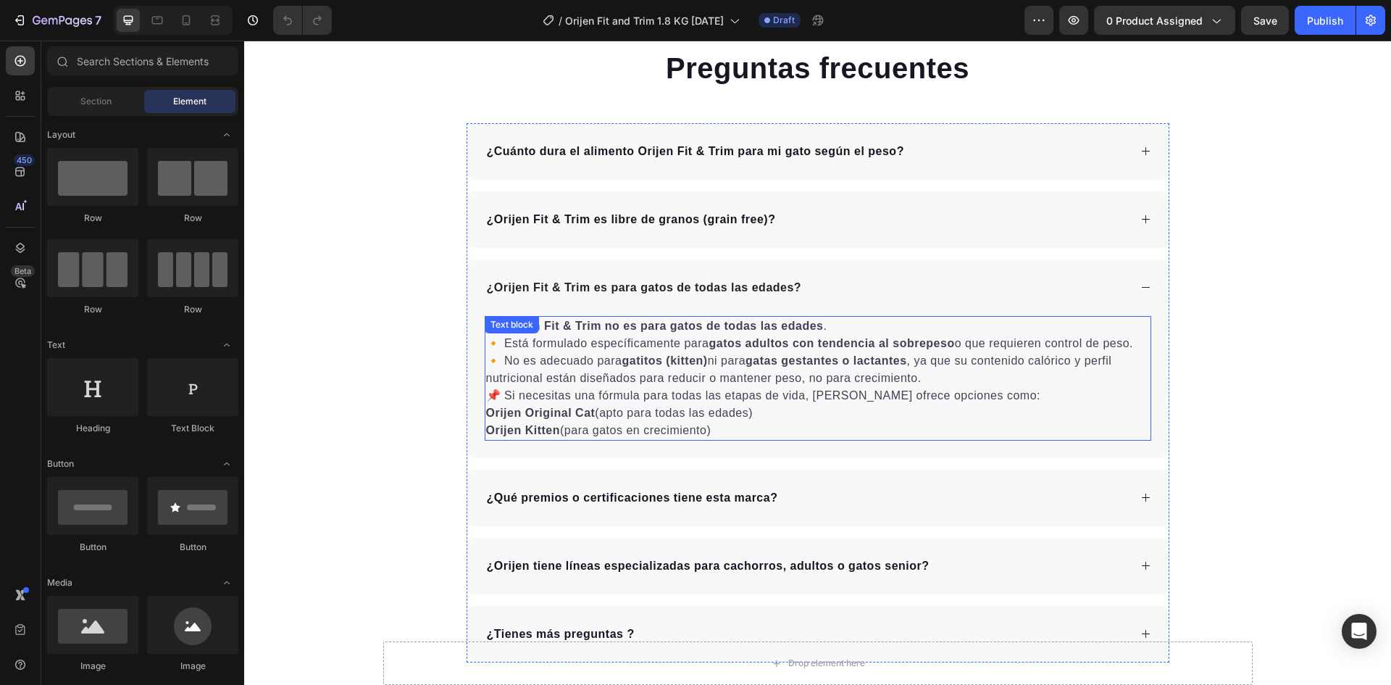
click at [556, 404] on p "Orijen Original Cat (apto para todas las edades)" at bounding box center [818, 412] width 664 height 17
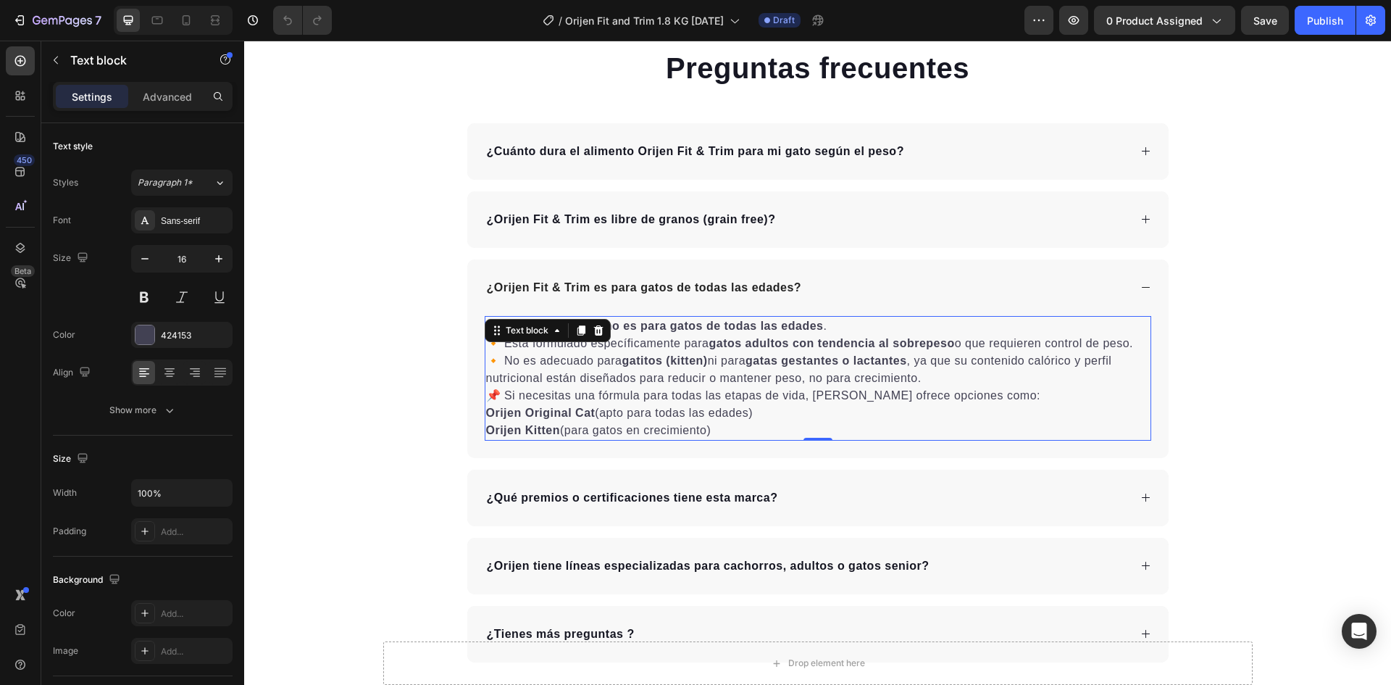
click at [503, 394] on p "📌 Si necesitas una fórmula para todas las etapas de vida, Orijen ofrece opcione…" at bounding box center [818, 395] width 664 height 17
drag, startPoint x: 666, startPoint y: 397, endPoint x: 484, endPoint y: 393, distance: 181.9
click at [486, 393] on p "📌 Si necesitas una fórmula para todas las etapas de vida, Orijen ofrece opcione…" at bounding box center [818, 395] width 664 height 17
click at [499, 338] on p "🔸 Está formulado específicamente para gatos adultos con tendencia al sobrepeso …" at bounding box center [818, 361] width 664 height 52
click at [499, 362] on p "Está formulado específicamente para gatos adultos con tendencia al sobrepeso o …" at bounding box center [818, 361] width 664 height 52
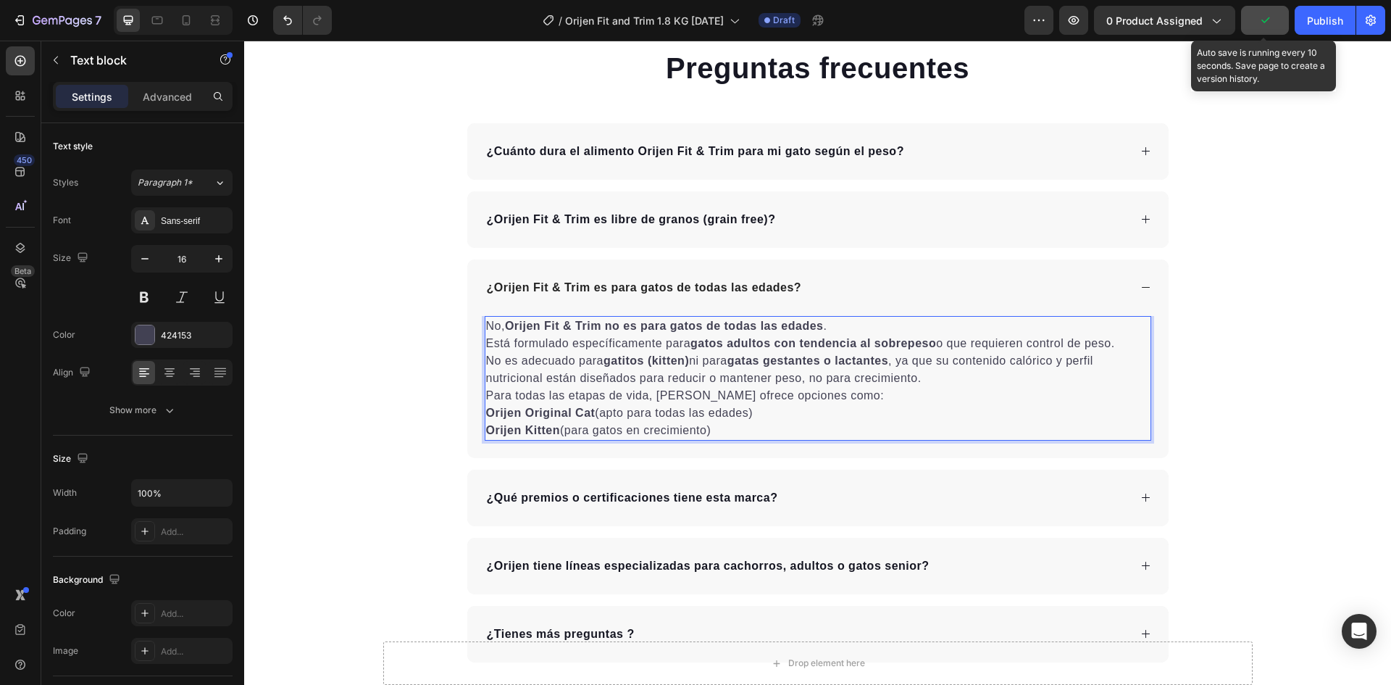
click at [1274, 21] on button "button" at bounding box center [1265, 20] width 48 height 29
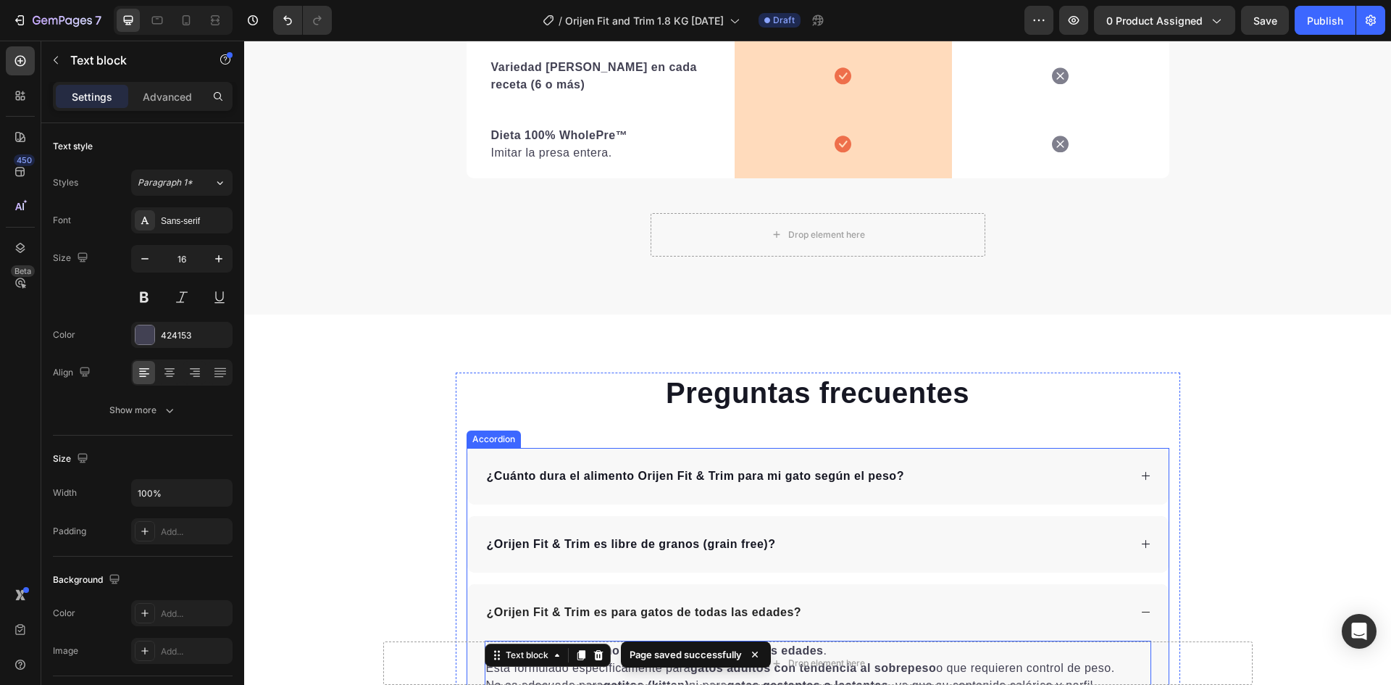
scroll to position [4882, 0]
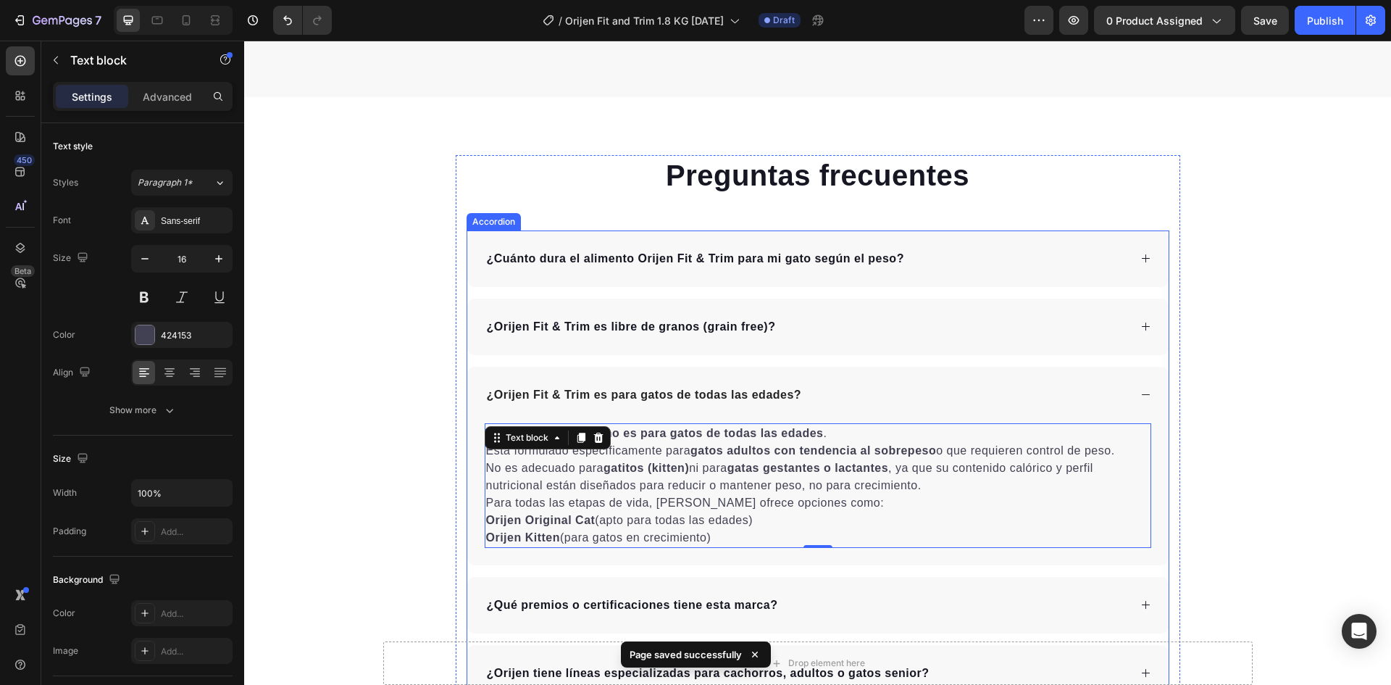
click at [949, 250] on div "¿Cuánto dura el alimento Orijen Fit & Trim para mi gato según el peso?" at bounding box center [807, 259] width 644 height 22
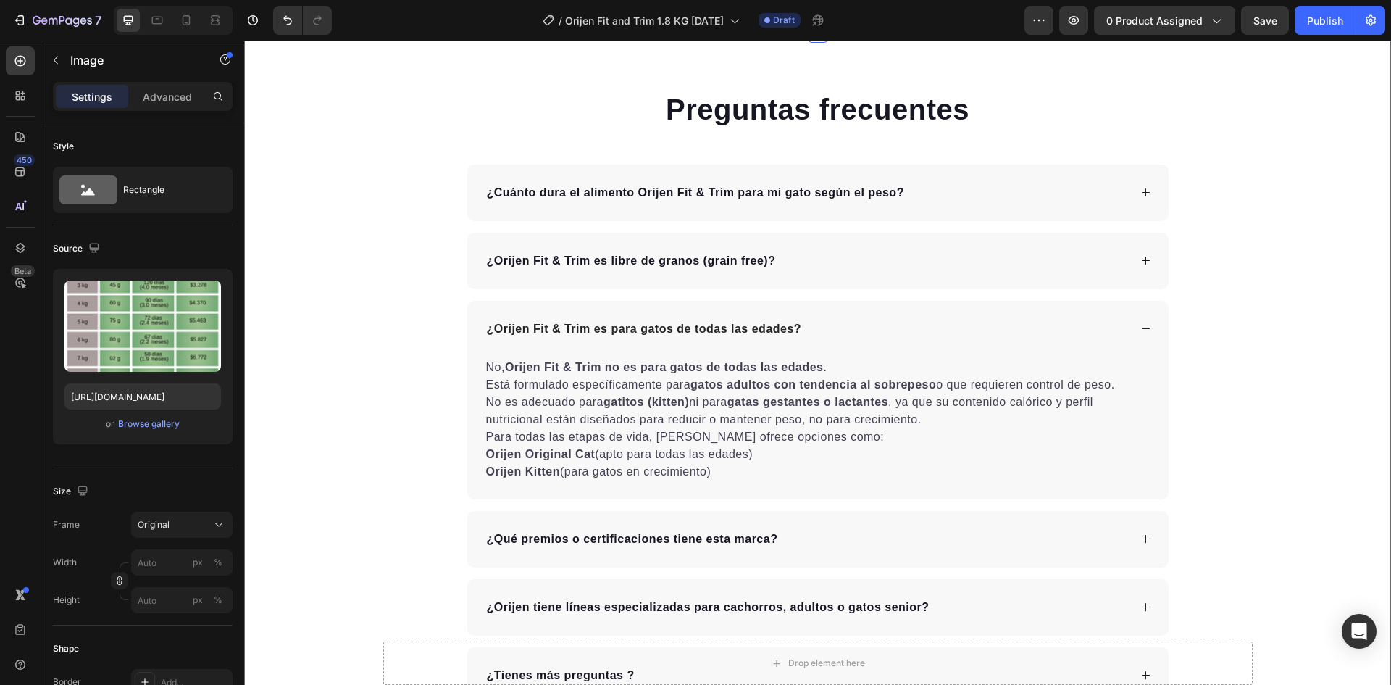
scroll to position [4706, 0]
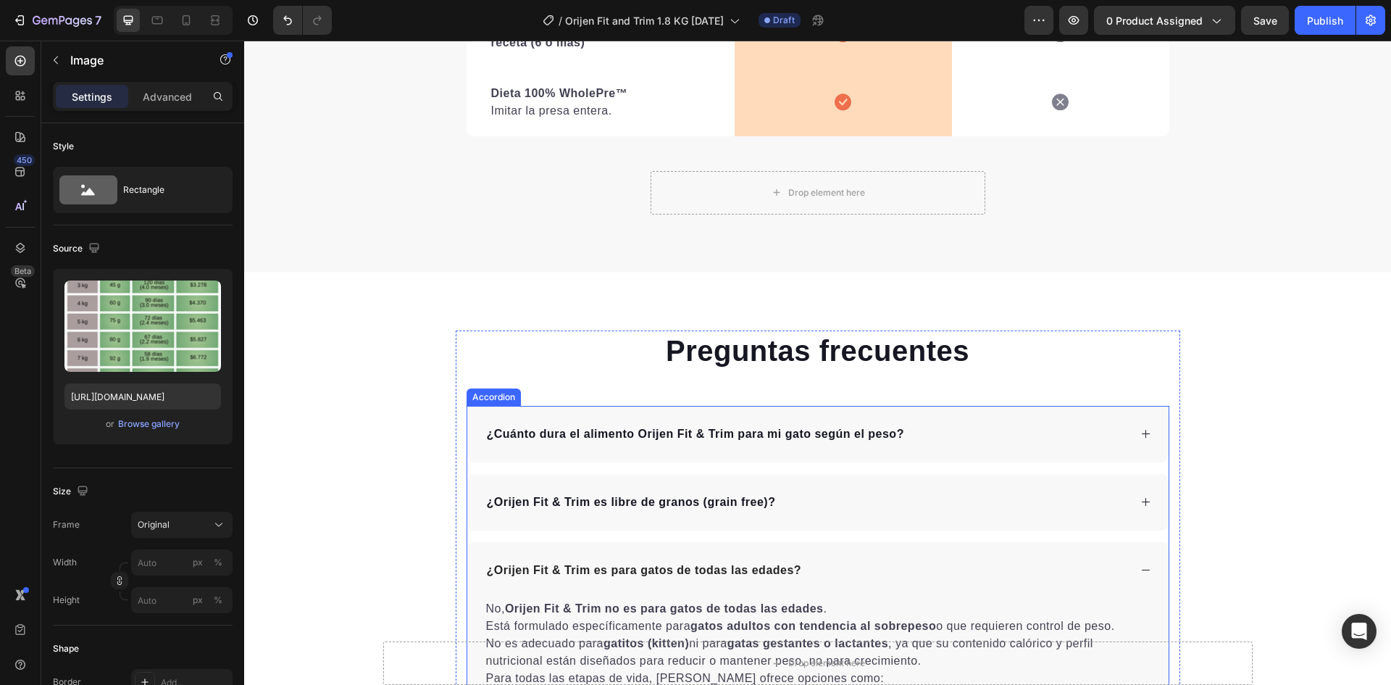
click at [959, 435] on div "¿Cuánto dura el alimento Orijen Fit & Trim para mi gato según el peso?" at bounding box center [807, 434] width 644 height 22
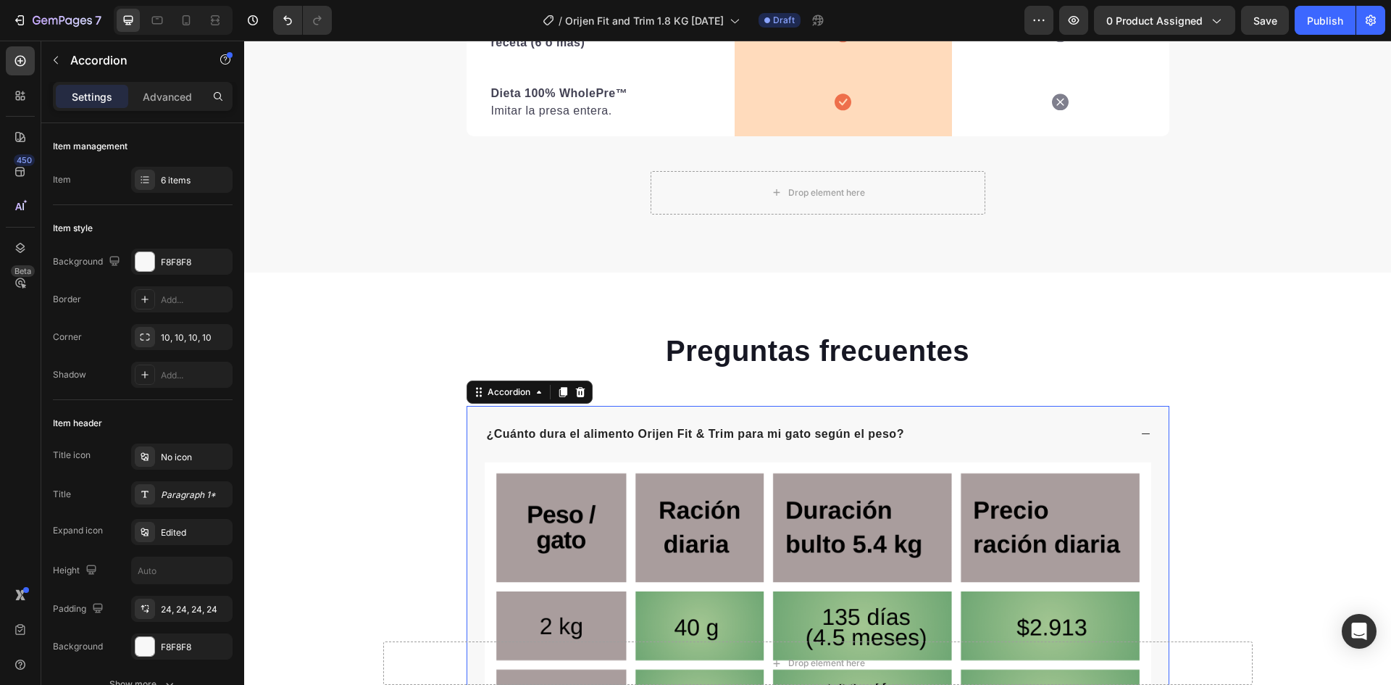
scroll to position [5069, 0]
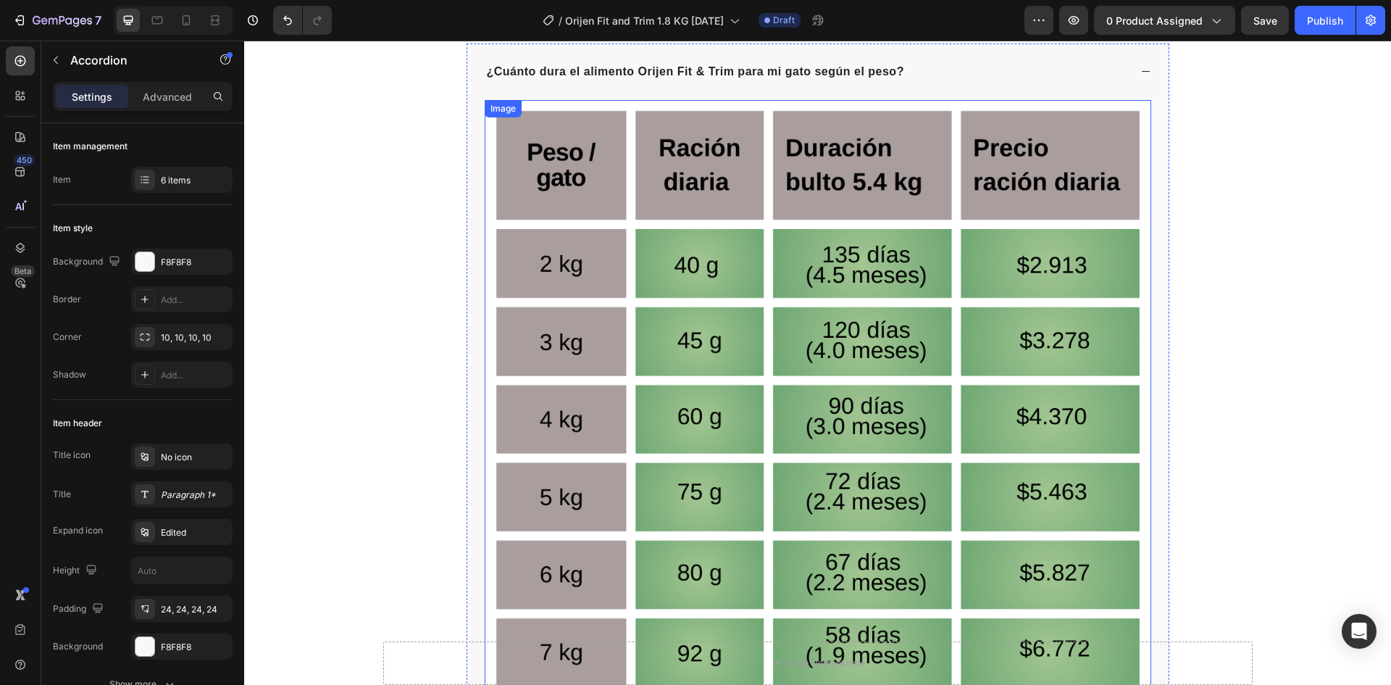
click at [703, 367] on img at bounding box center [818, 516] width 667 height 833
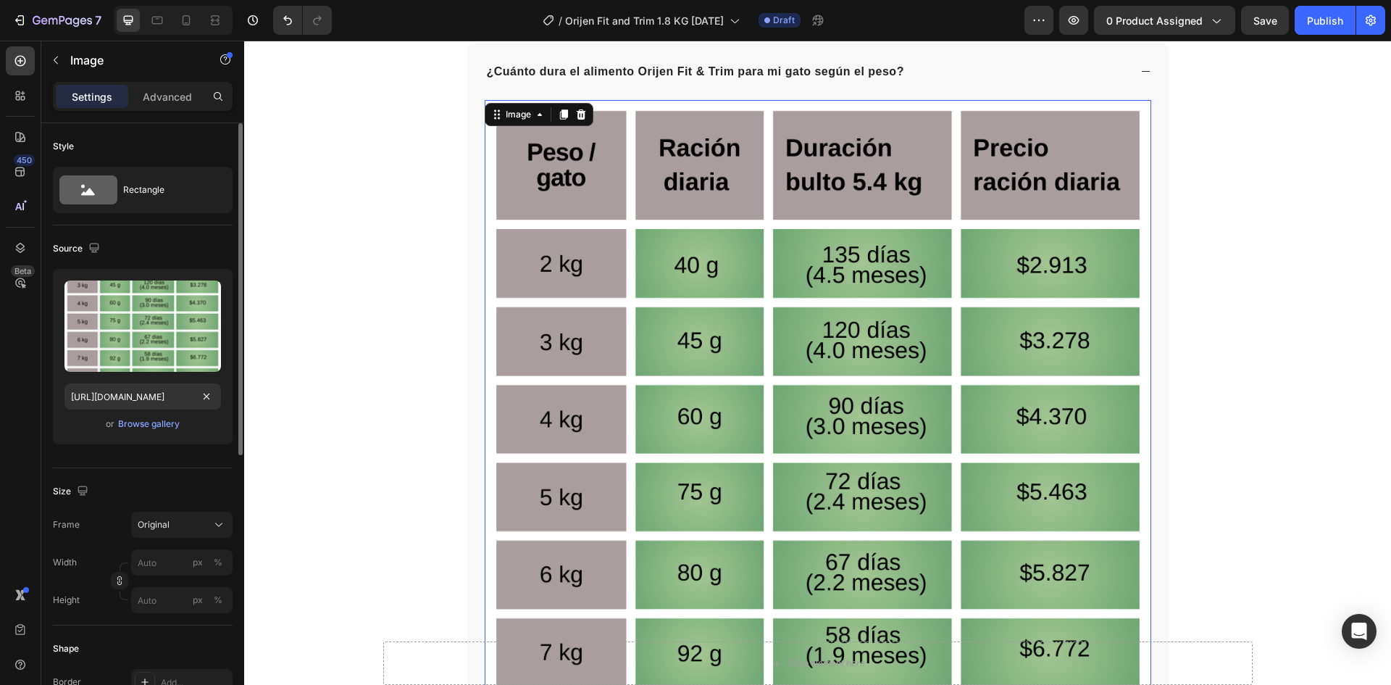
click at [138, 410] on div "Upload Image https://cdn.shopify.com/s/files/1/0625/8586/4362/files/Orijen_Fit_…" at bounding box center [143, 356] width 180 height 175
click at [149, 398] on input "https://cdn.shopify.com/s/files/1/0625/8586/4362/files/Orijen_Fit_Trim_cat_tabl…" at bounding box center [142, 396] width 157 height 26
paste input ".png?v=1758921468"
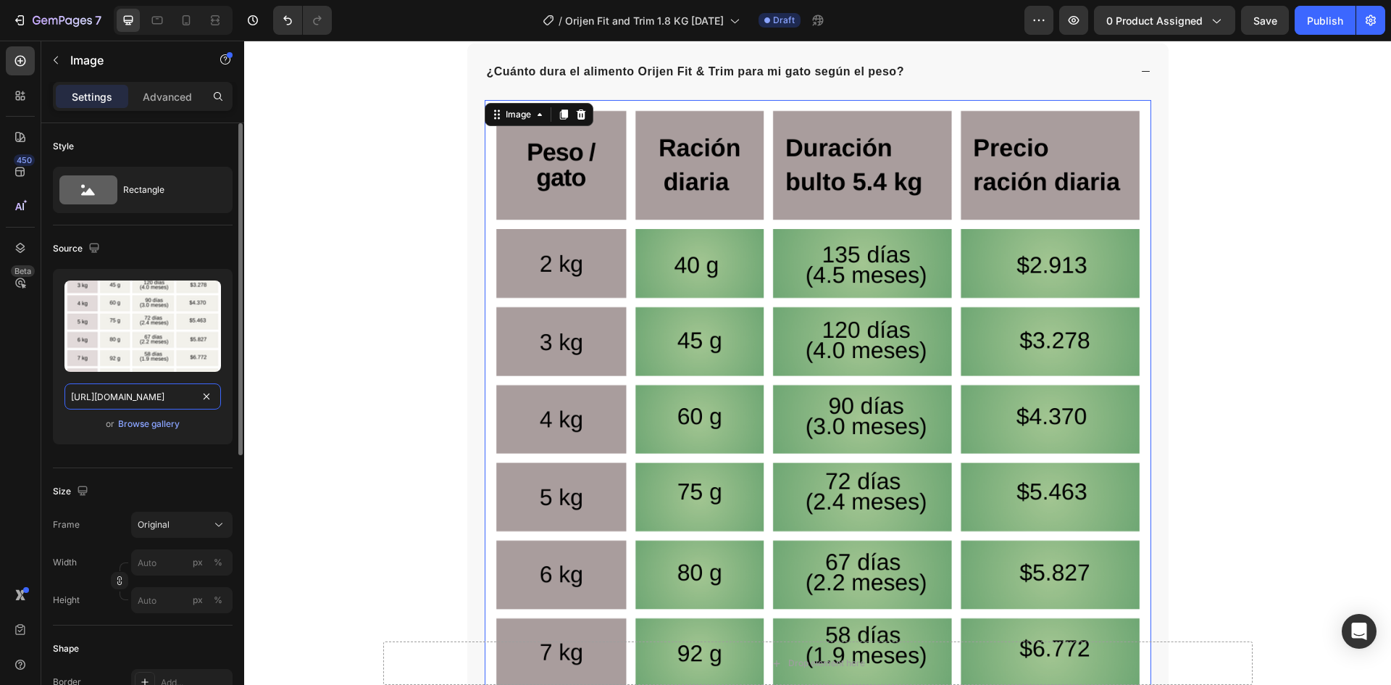
scroll to position [0, 293]
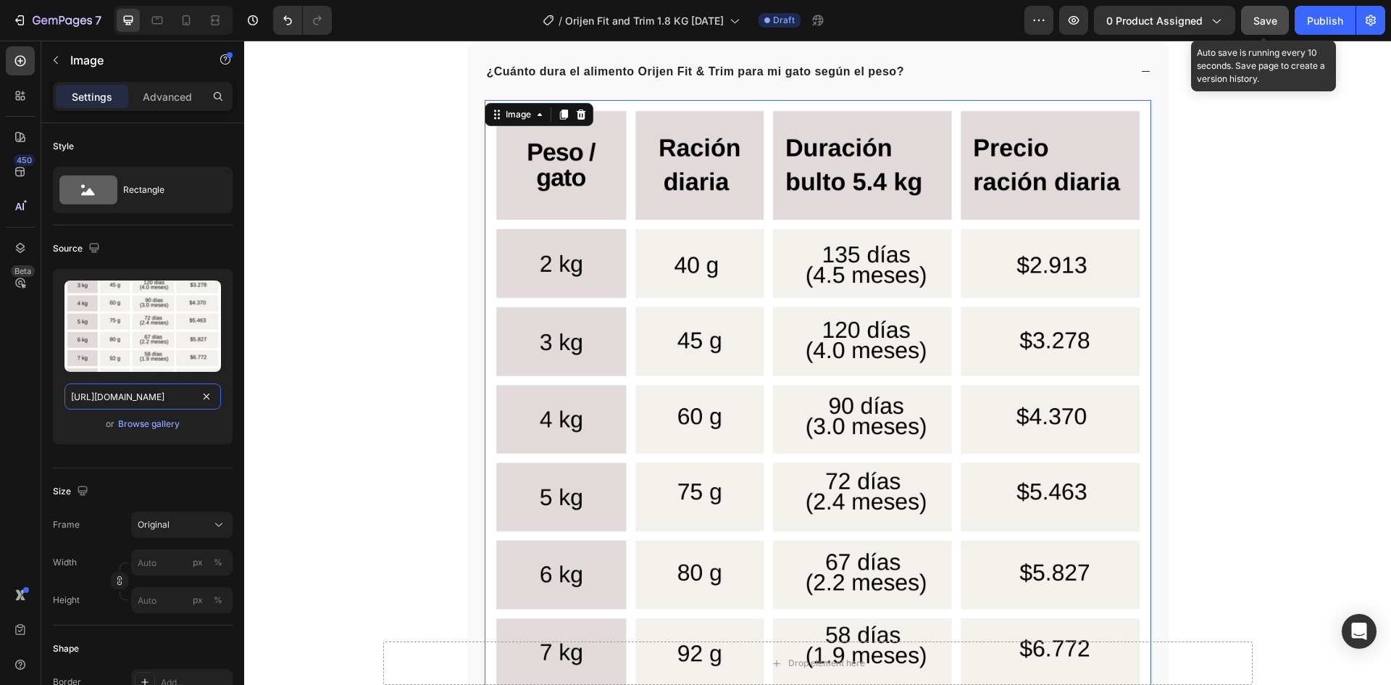
type input "https://cdn.shopify.com/s/files/1/0625/8586/4362/files/Orijen_Fit_Trim_cat_tabl…"
click at [1266, 21] on span "Save" at bounding box center [1266, 20] width 24 height 12
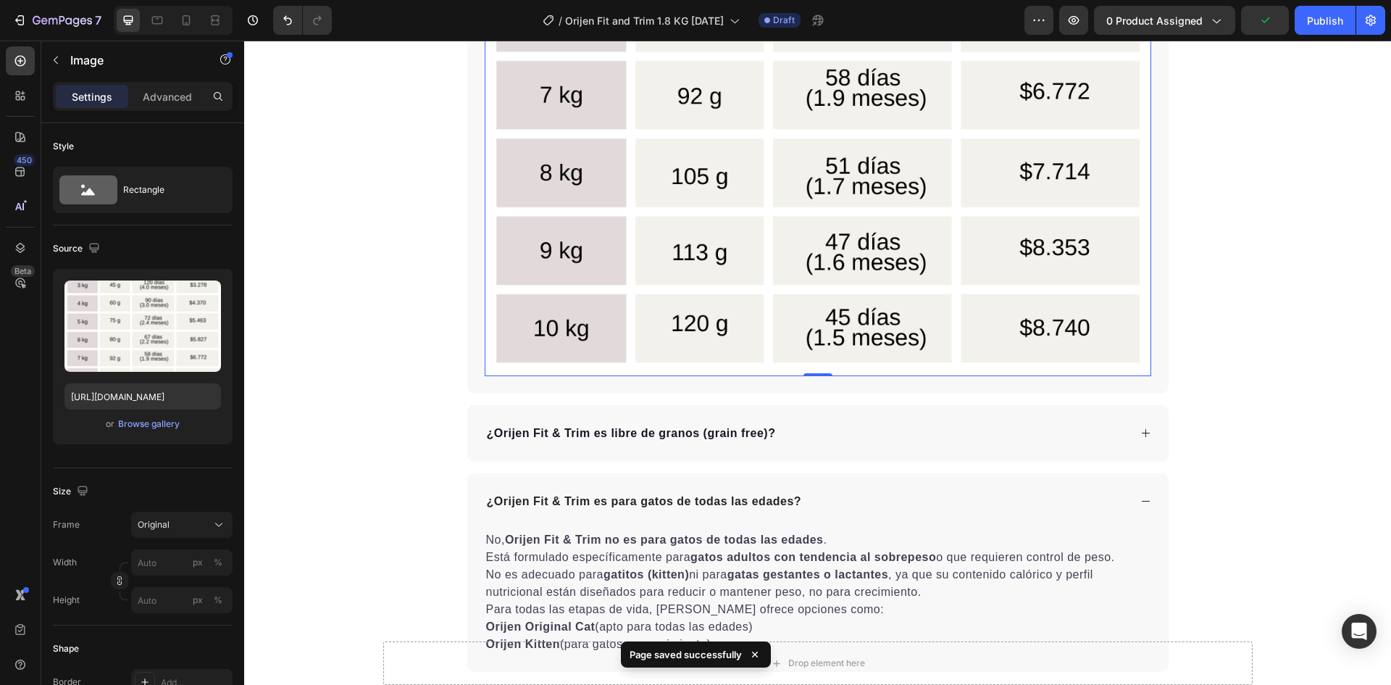
scroll to position [5793, 0]
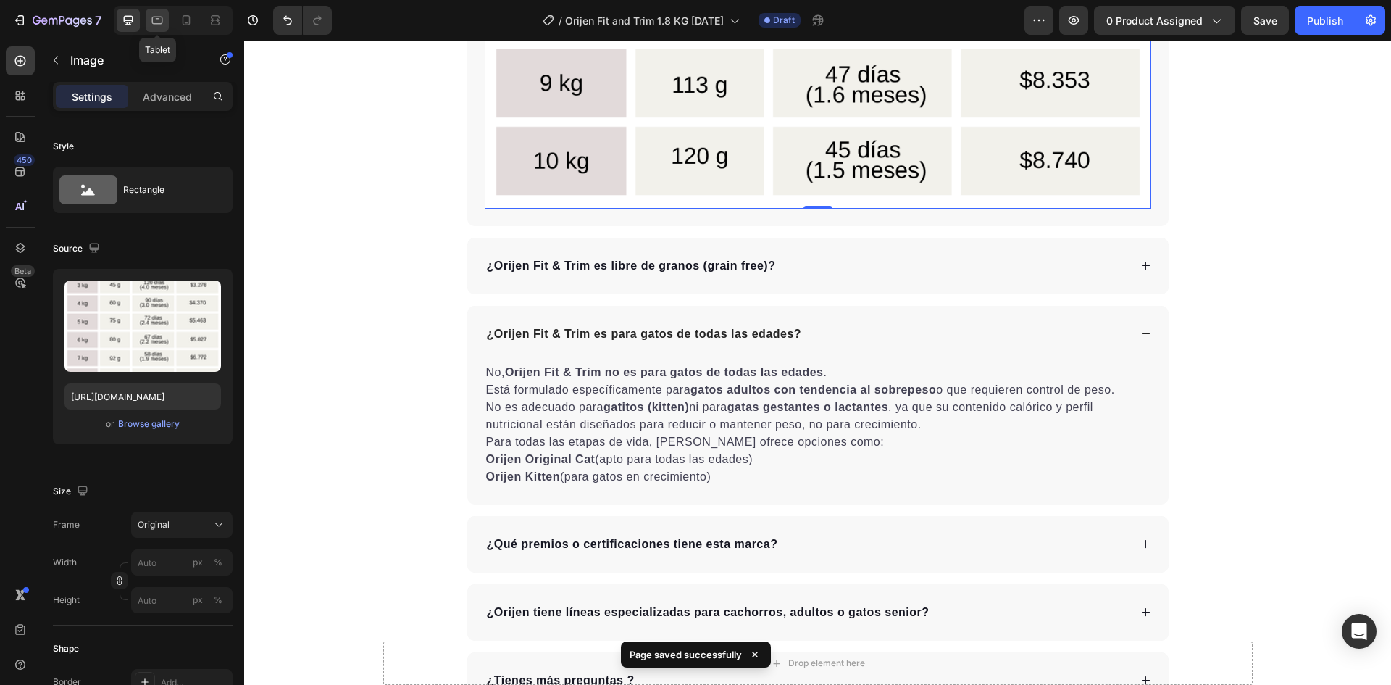
click at [168, 24] on div at bounding box center [157, 20] width 23 height 23
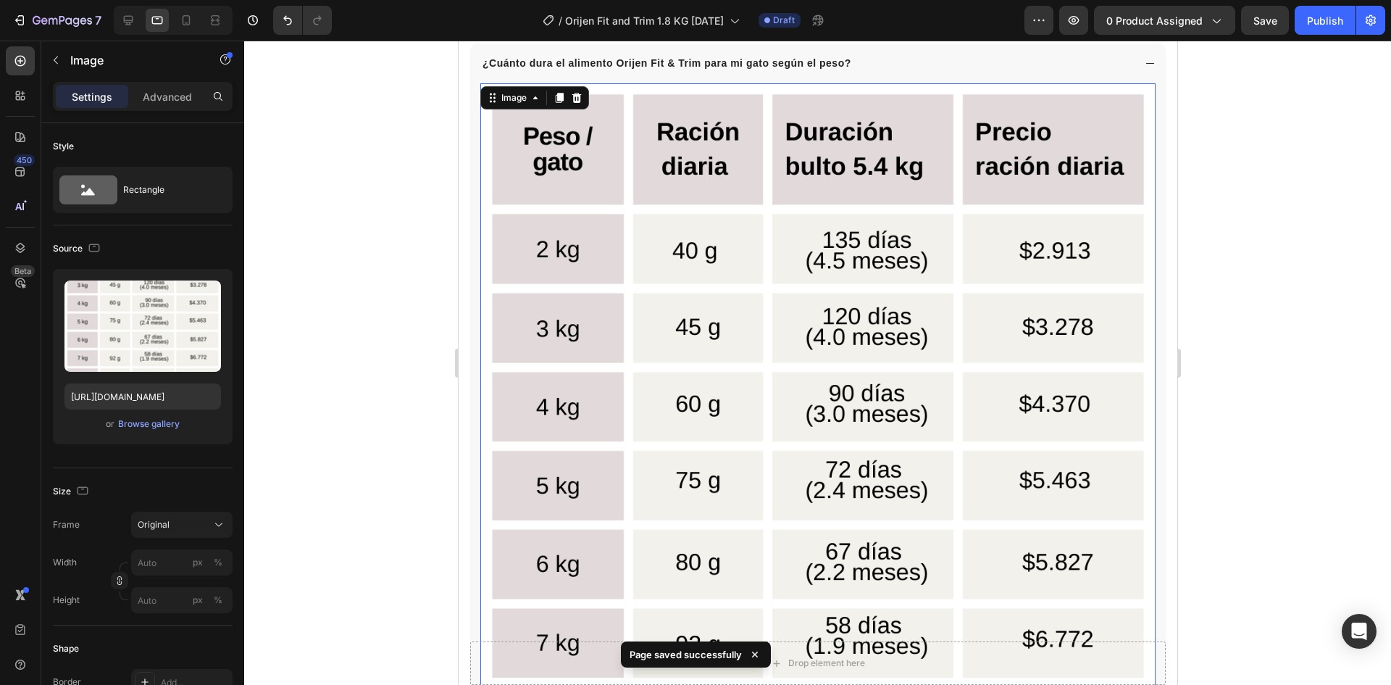
scroll to position [5034, 0]
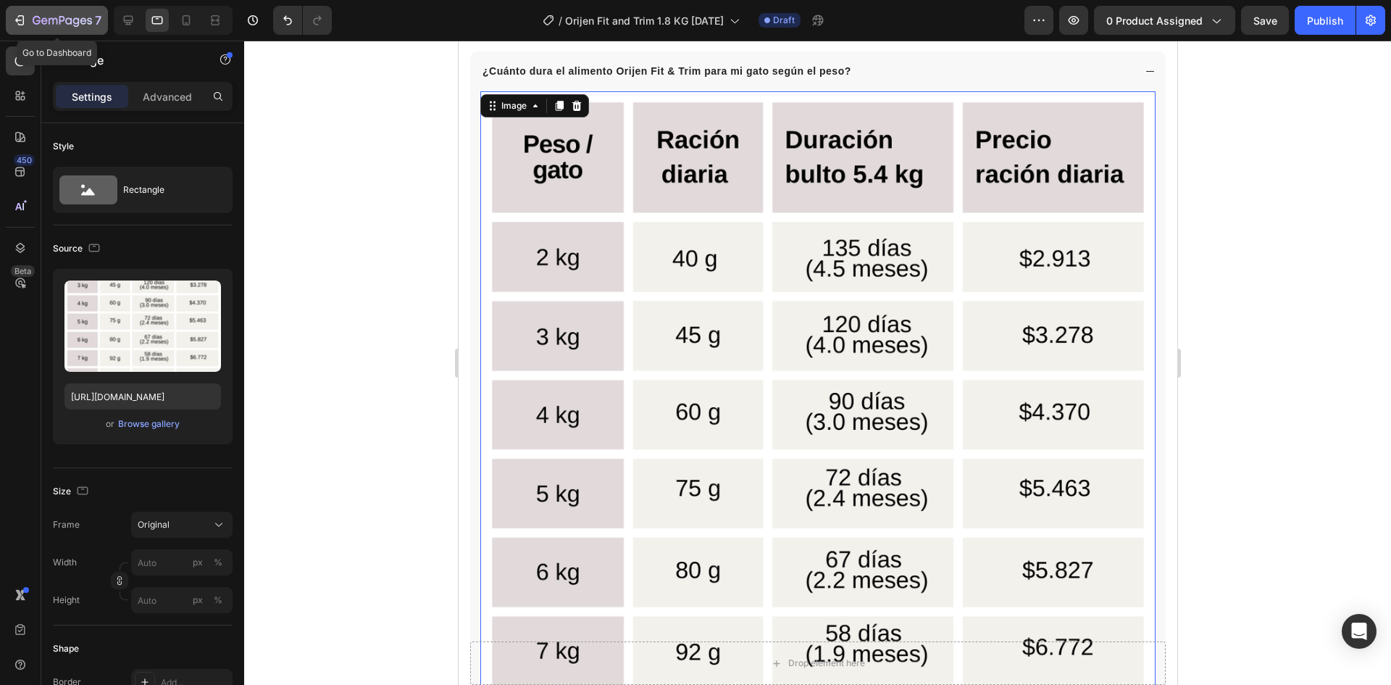
click at [43, 16] on icon "button" at bounding box center [62, 21] width 59 height 12
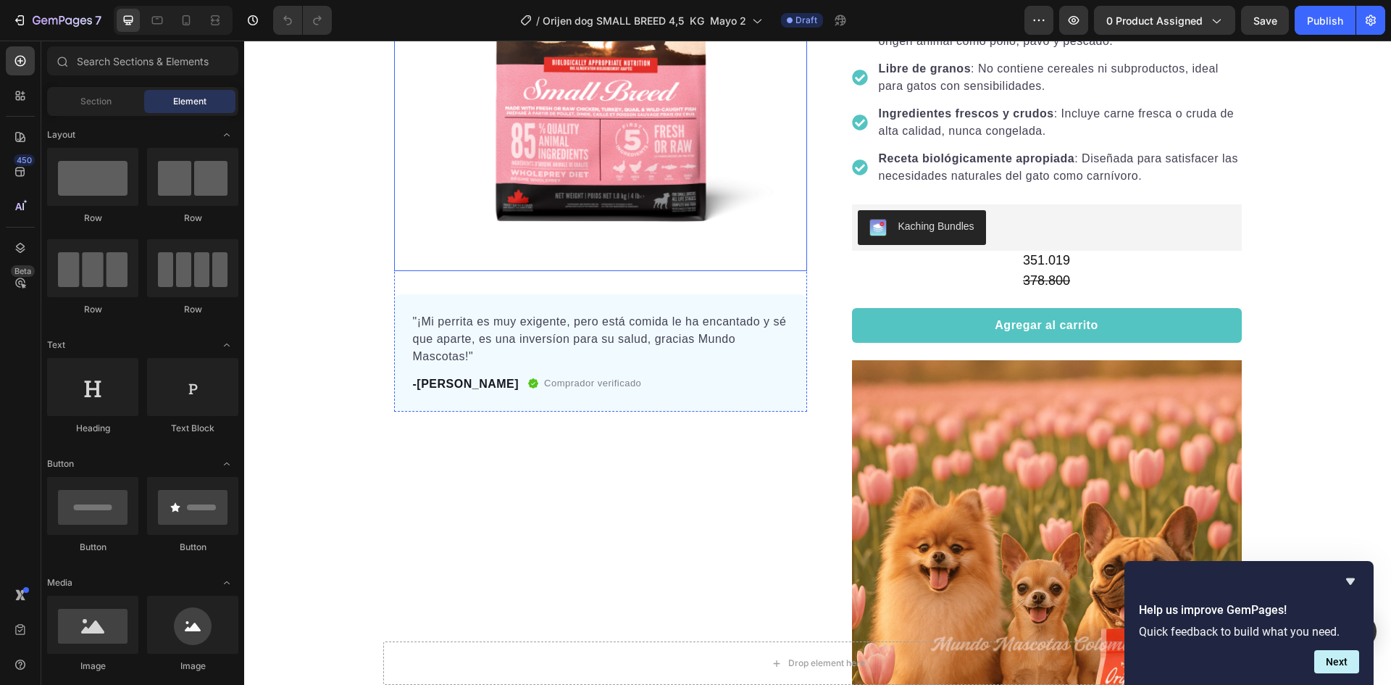
scroll to position [580, 0]
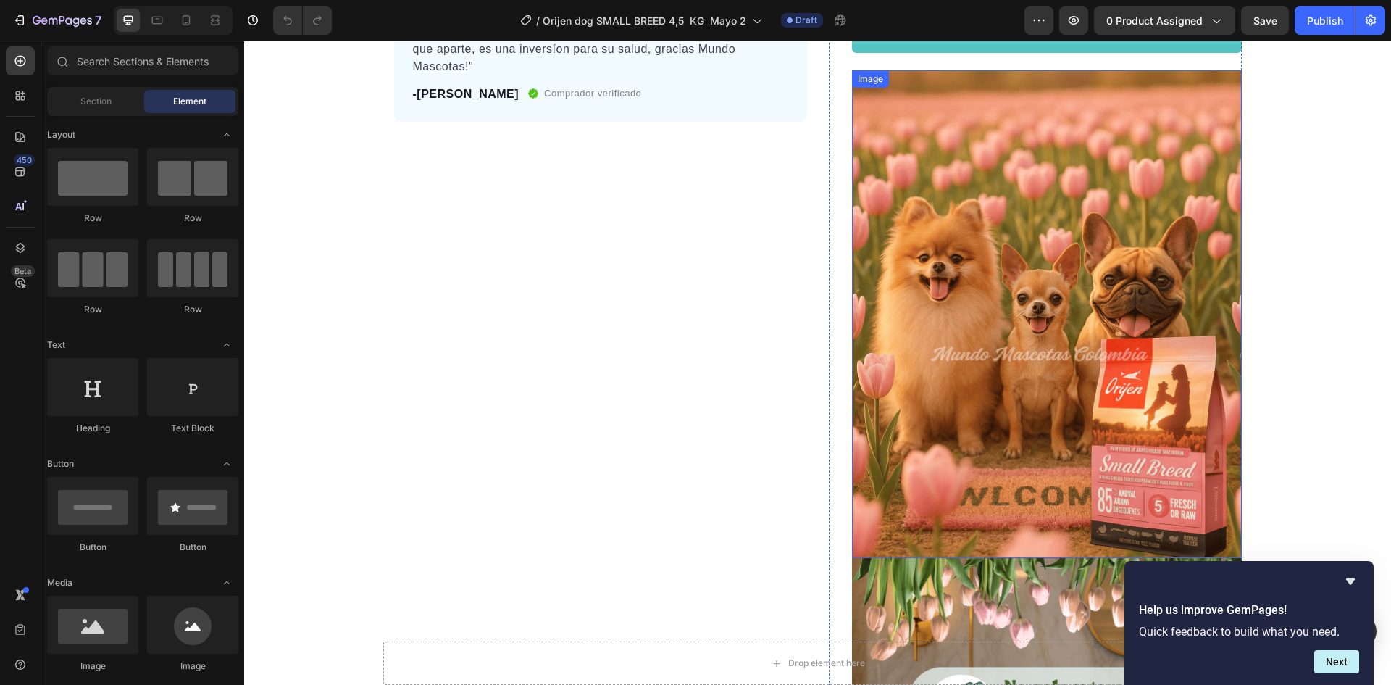
click at [967, 204] on img at bounding box center [1047, 314] width 390 height 488
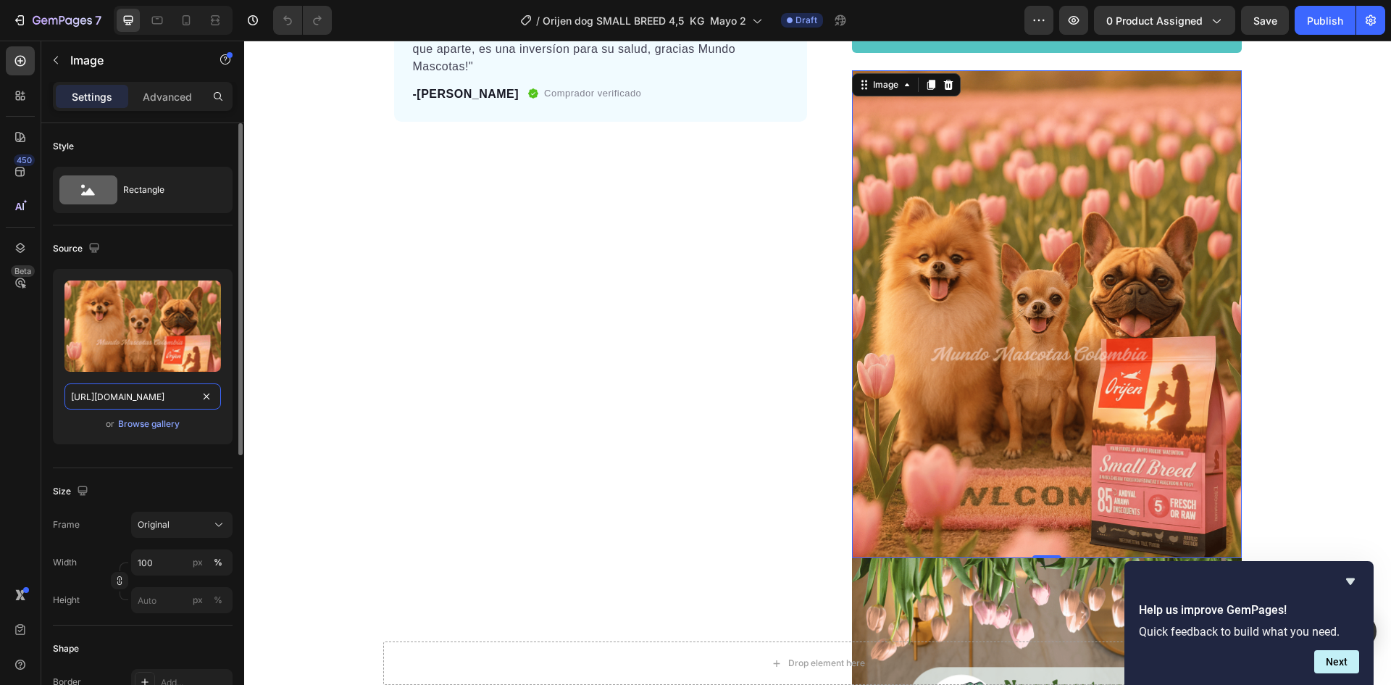
click at [139, 396] on input "https://cdn.shopify.com/s/files/1/0625/8586/4362/files/Orijen_SMALL_BREED_COVER…" at bounding box center [142, 396] width 157 height 26
paste input "h.png?v=1759115936"
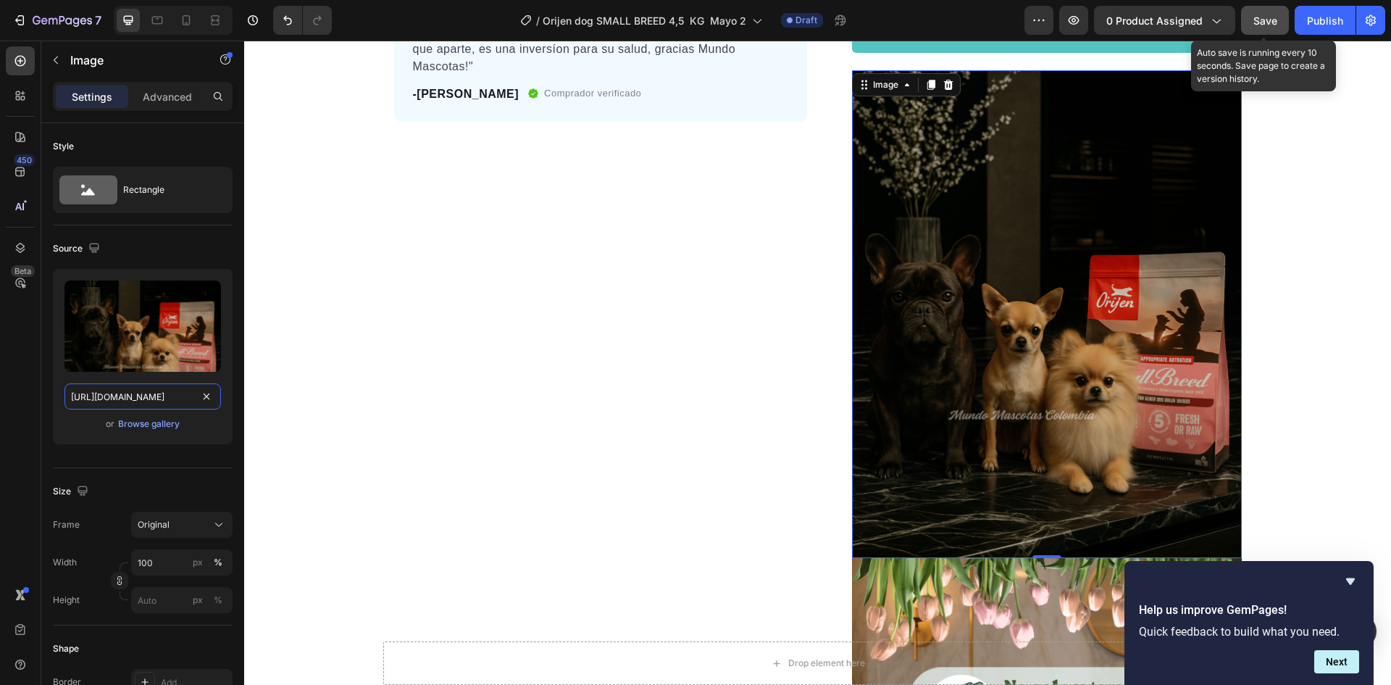
type input "https://cdn.shopify.com/s/files/1/0625/8586/4362/files/Orijen_SMALL_BREED_h.png…"
click at [1277, 20] on span "Save" at bounding box center [1266, 20] width 24 height 12
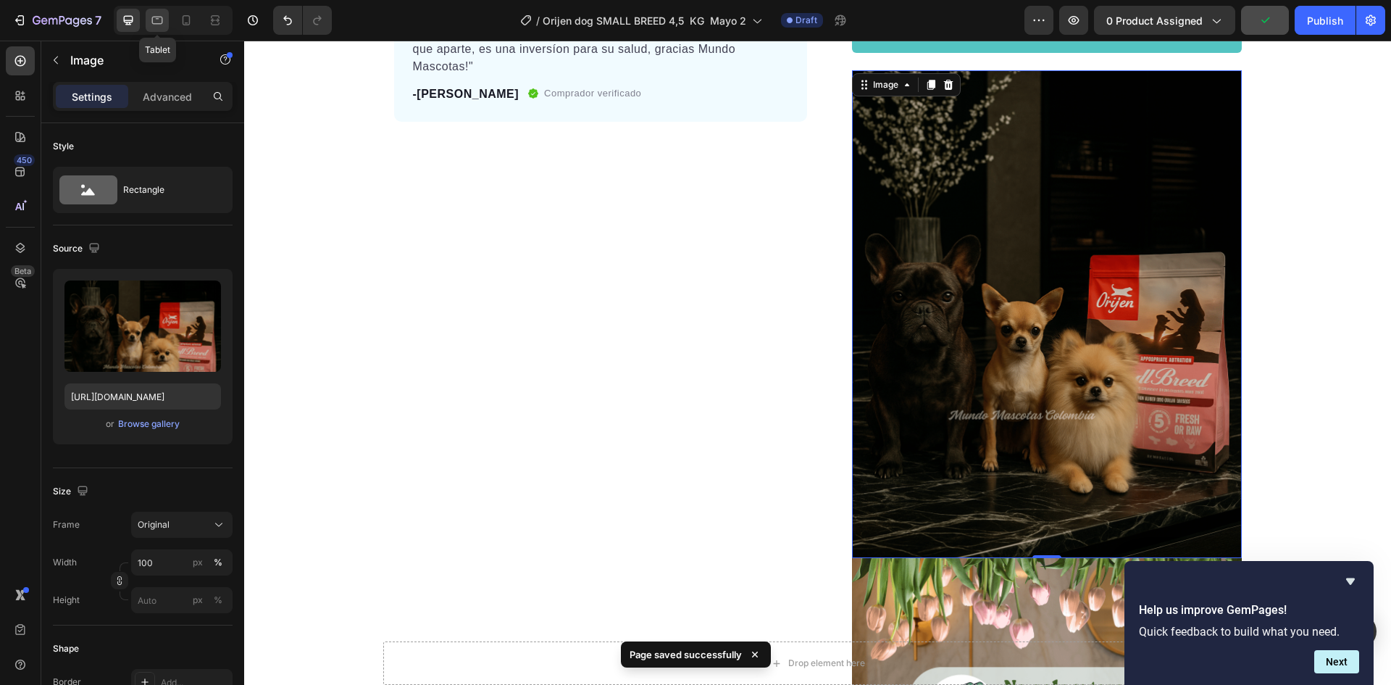
click at [157, 29] on div at bounding box center [157, 20] width 23 height 23
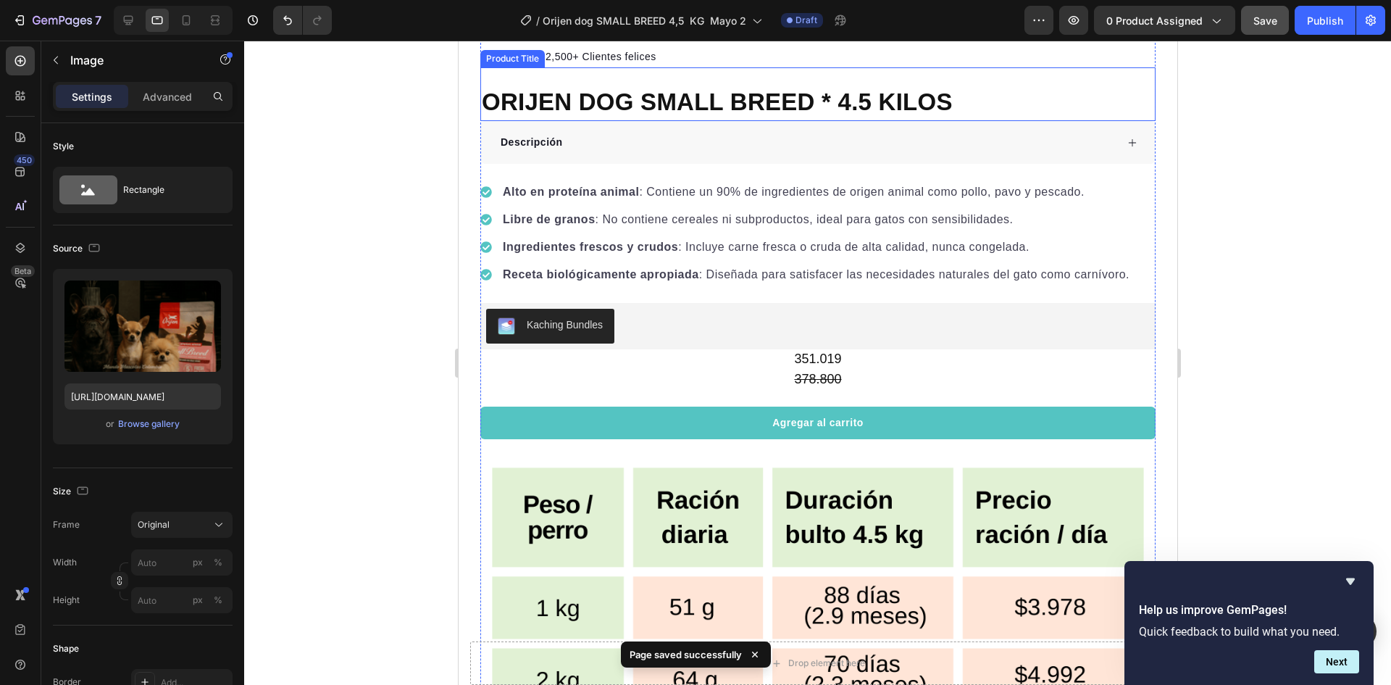
scroll to position [1188, 0]
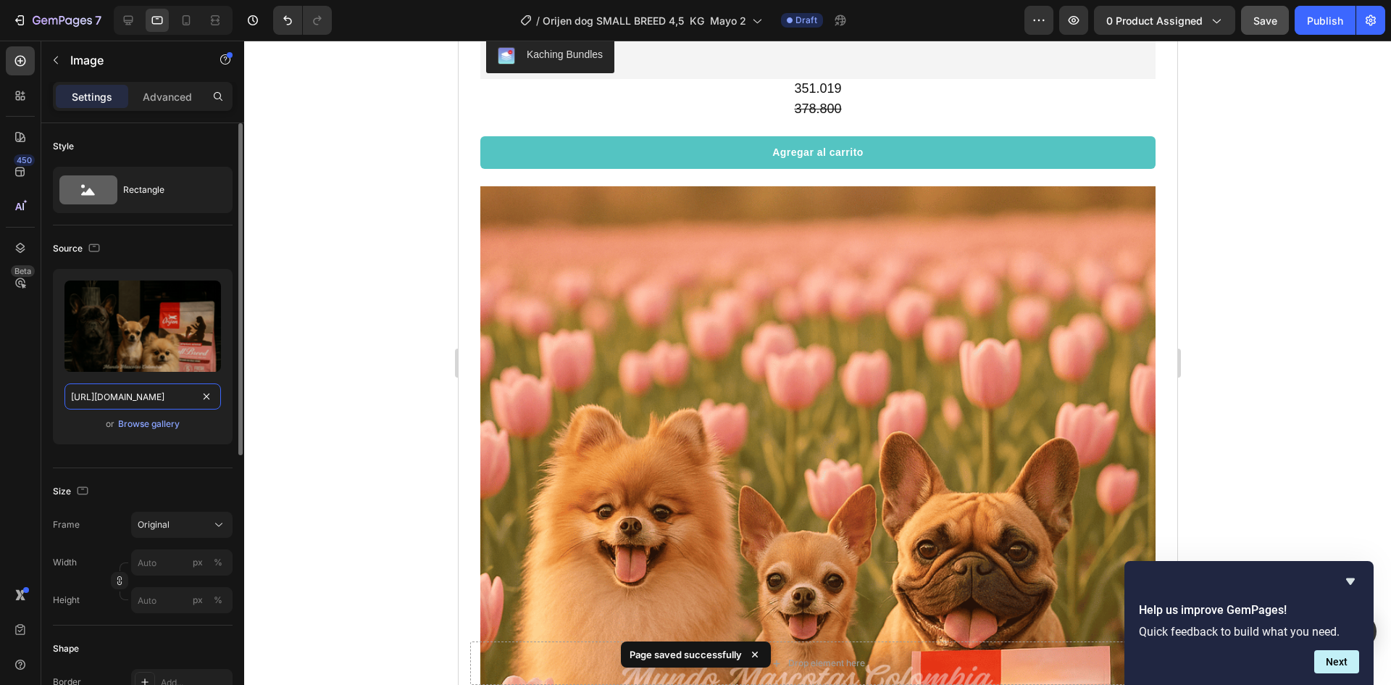
click at [137, 404] on input "https://cdn.shopify.com/s/files/1/0625/8586/4362/files/Orijen_SMALL_BREED_h.png…" at bounding box center [142, 396] width 157 height 26
paste input "text"
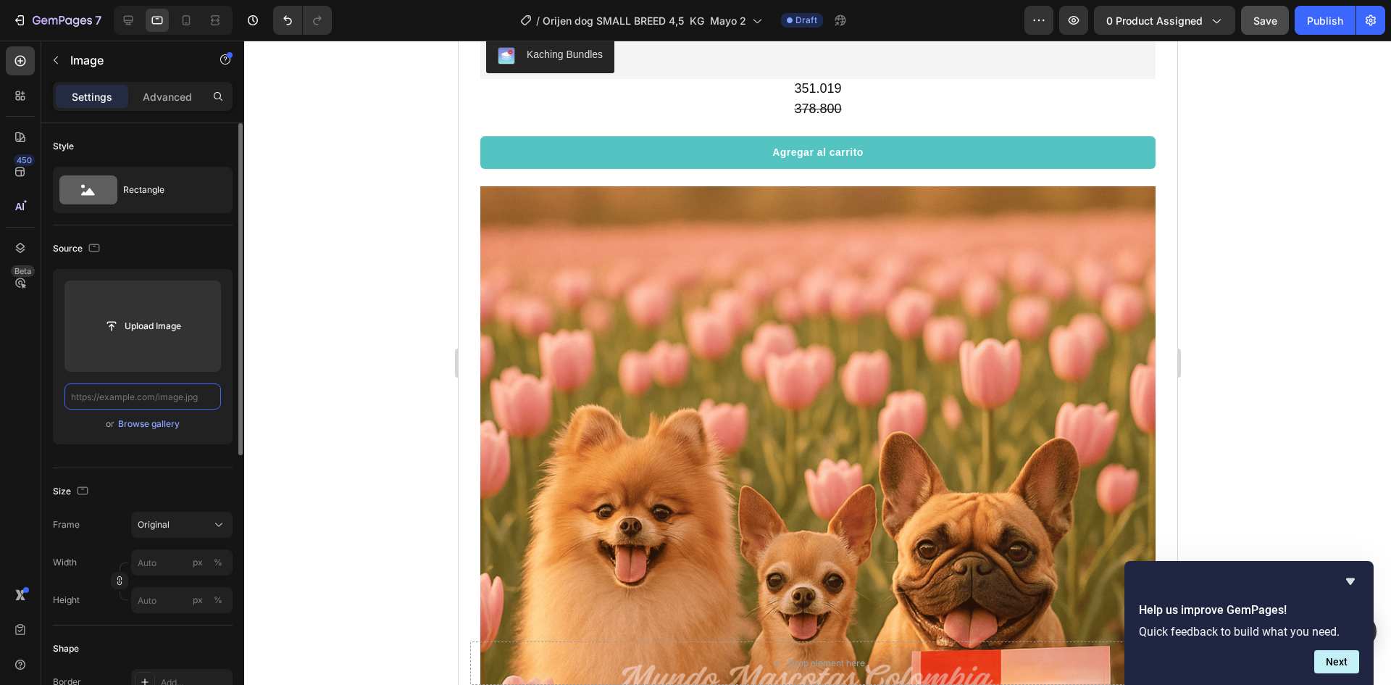
scroll to position [0, 0]
click at [138, 397] on input "text" at bounding box center [142, 396] width 157 height 26
paste input "https://cdn.shopify.com/s/files/1/0625/8586/4362/files/Orijen_SMALL_BREED_h.png…"
type input "https://cdn.shopify.com/s/files/1/0625/8586/4362/files/Orijen_SMALL_BREED_h.png…"
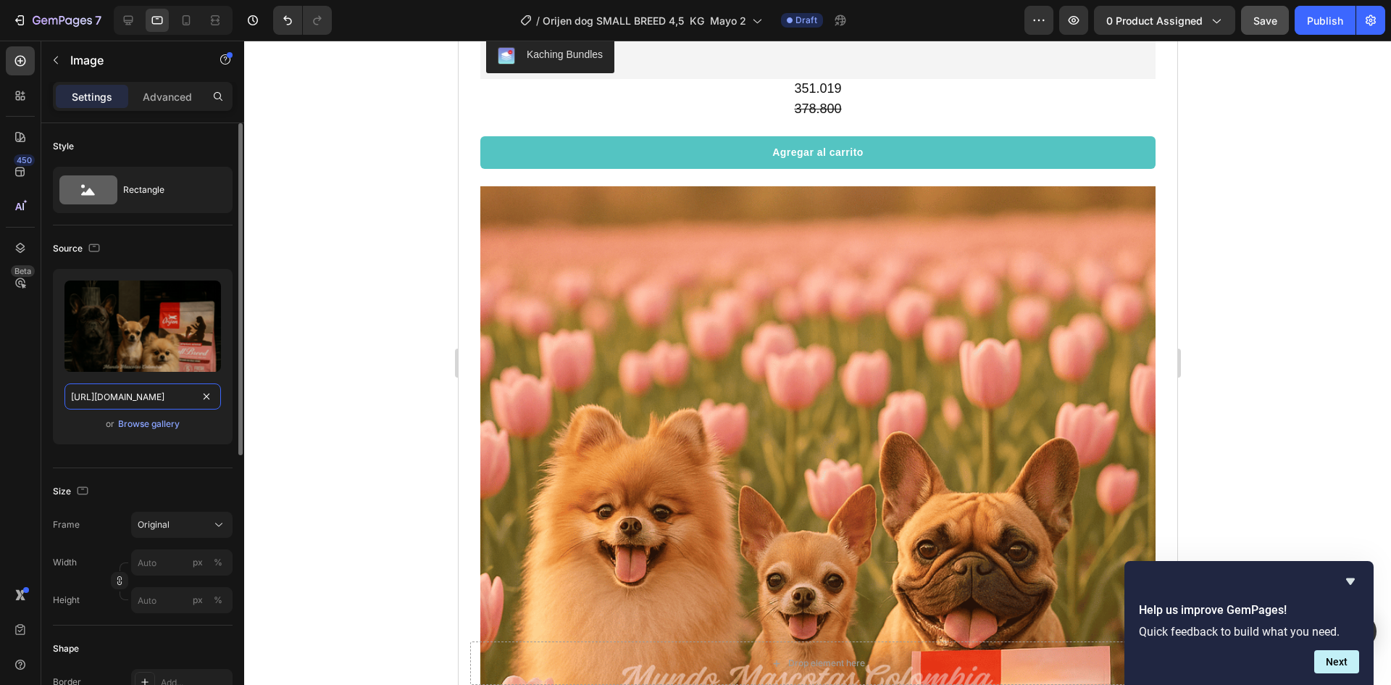
scroll to position [0, 288]
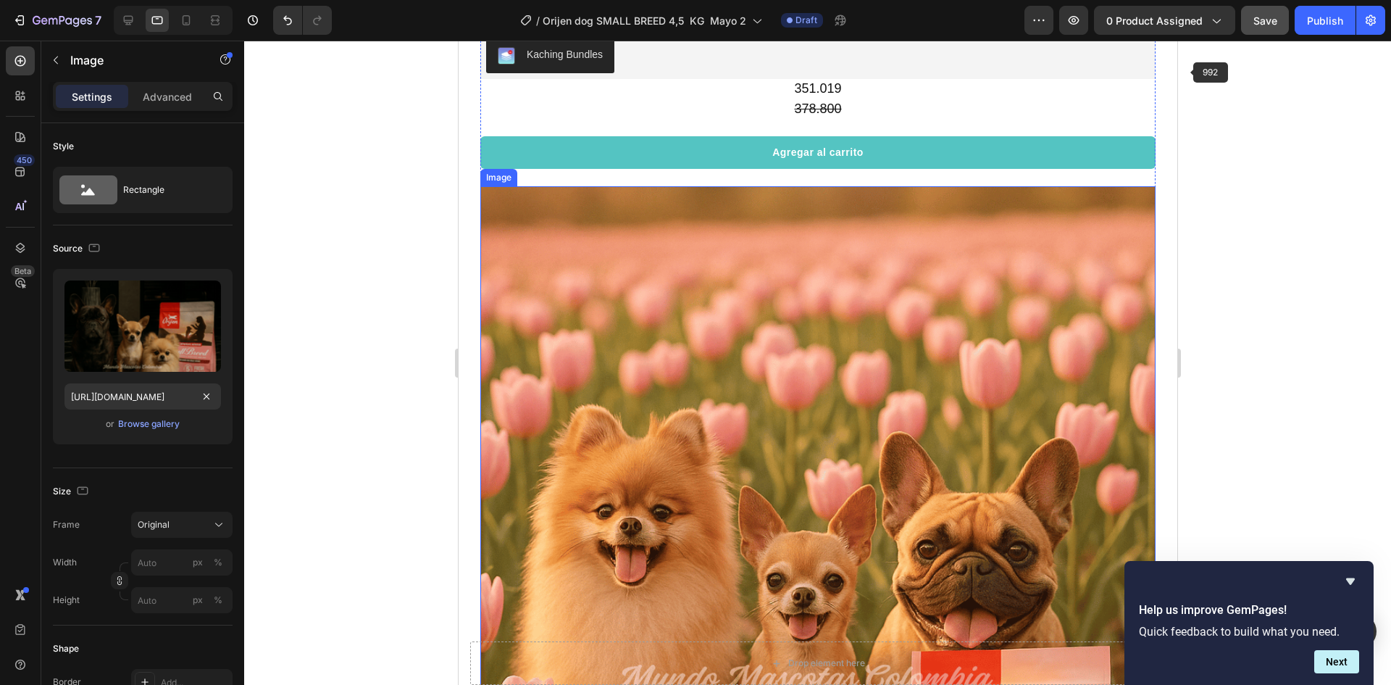
click at [941, 325] on img at bounding box center [817, 608] width 675 height 844
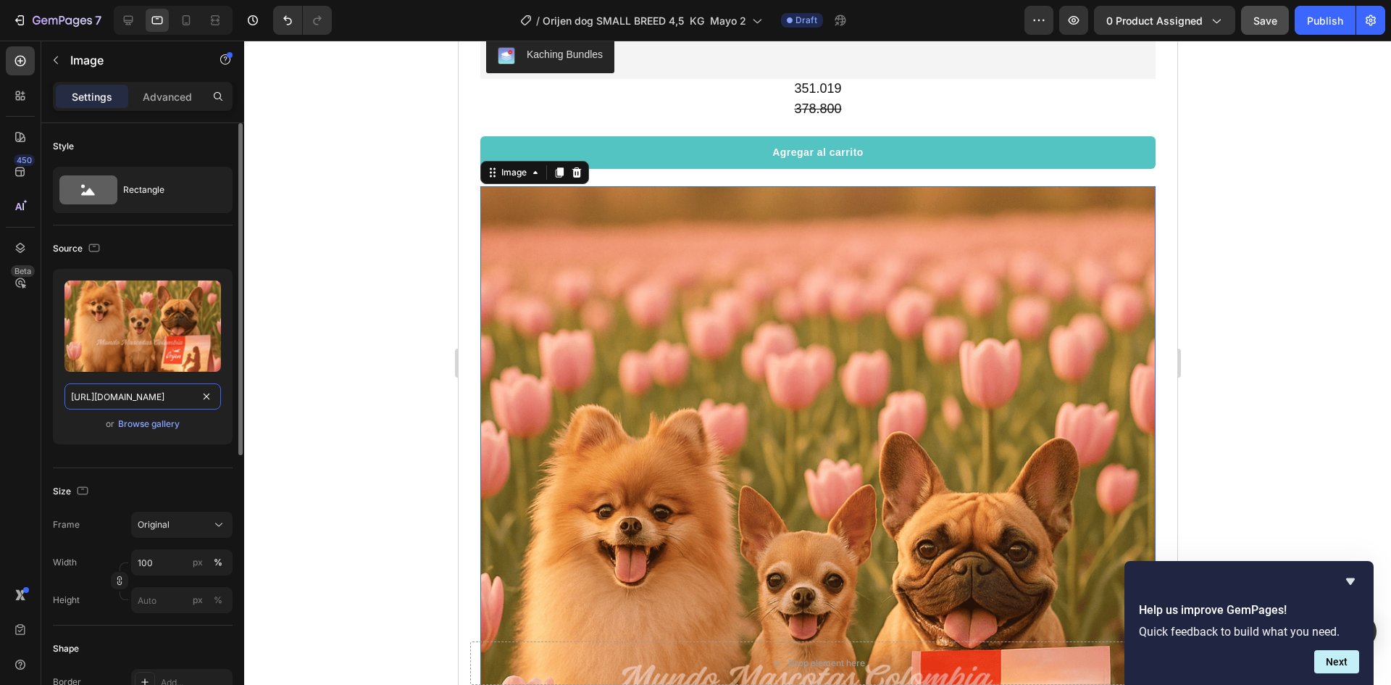
click at [130, 404] on input "https://cdn.shopify.com/s/files/1/0625/8586/4362/files/Orijen_SMALL_BREED_COVER…" at bounding box center [142, 396] width 157 height 26
paste input "h.png?v=1759115936"
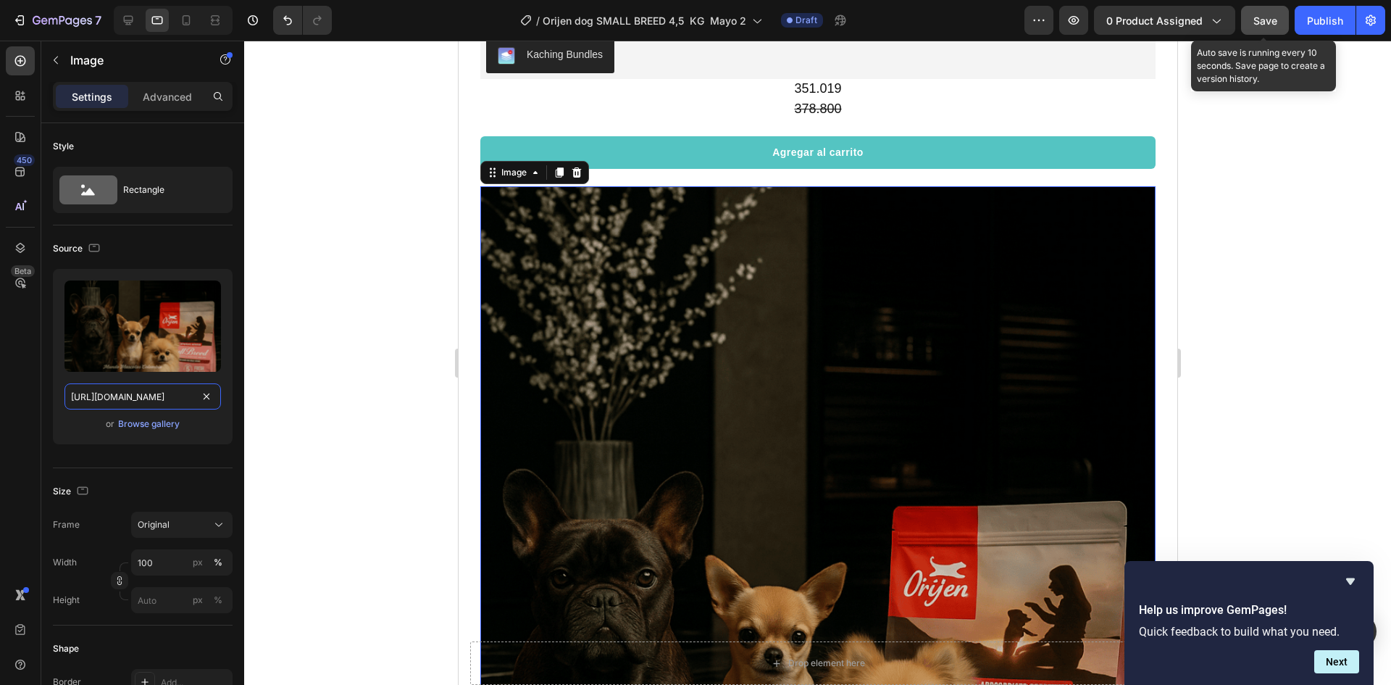
type input "https://cdn.shopify.com/s/files/1/0625/8586/4362/files/Orijen_SMALL_BREED_h.png…"
click at [1283, 22] on button "Save" at bounding box center [1265, 20] width 48 height 29
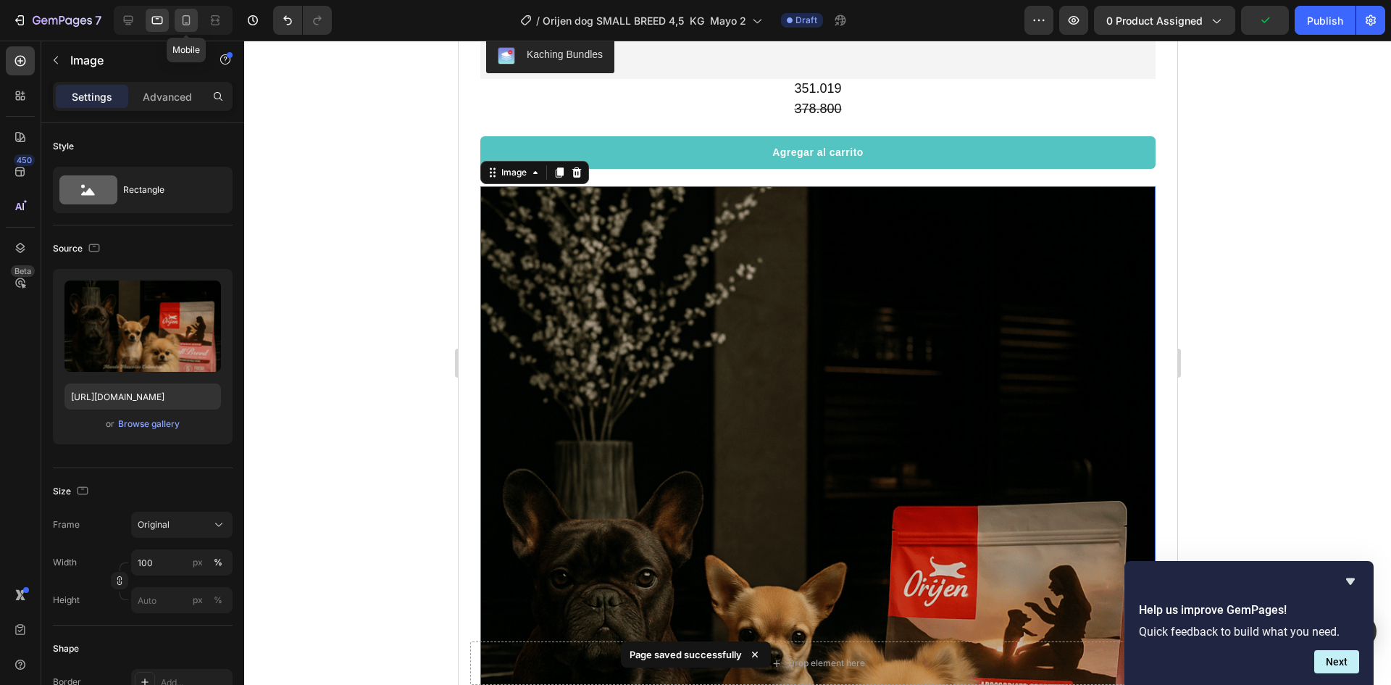
click at [193, 26] on icon at bounding box center [186, 20] width 14 height 14
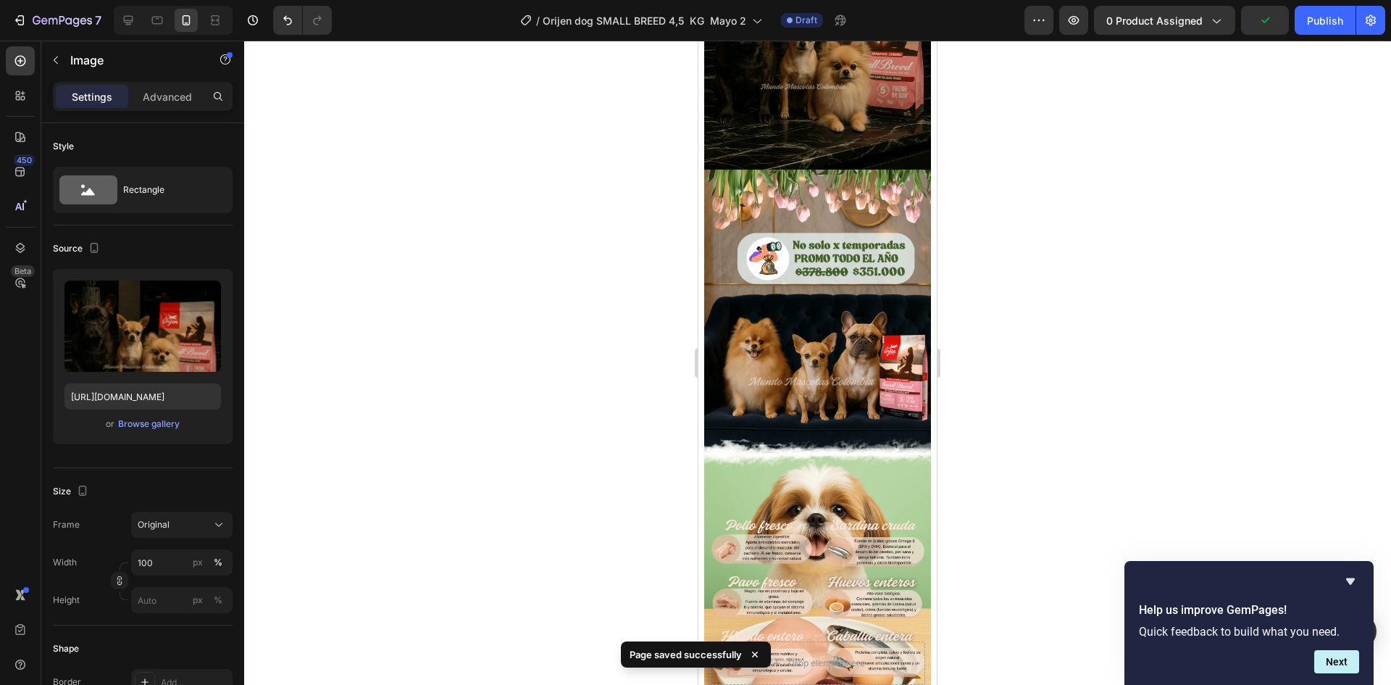
scroll to position [1064, 0]
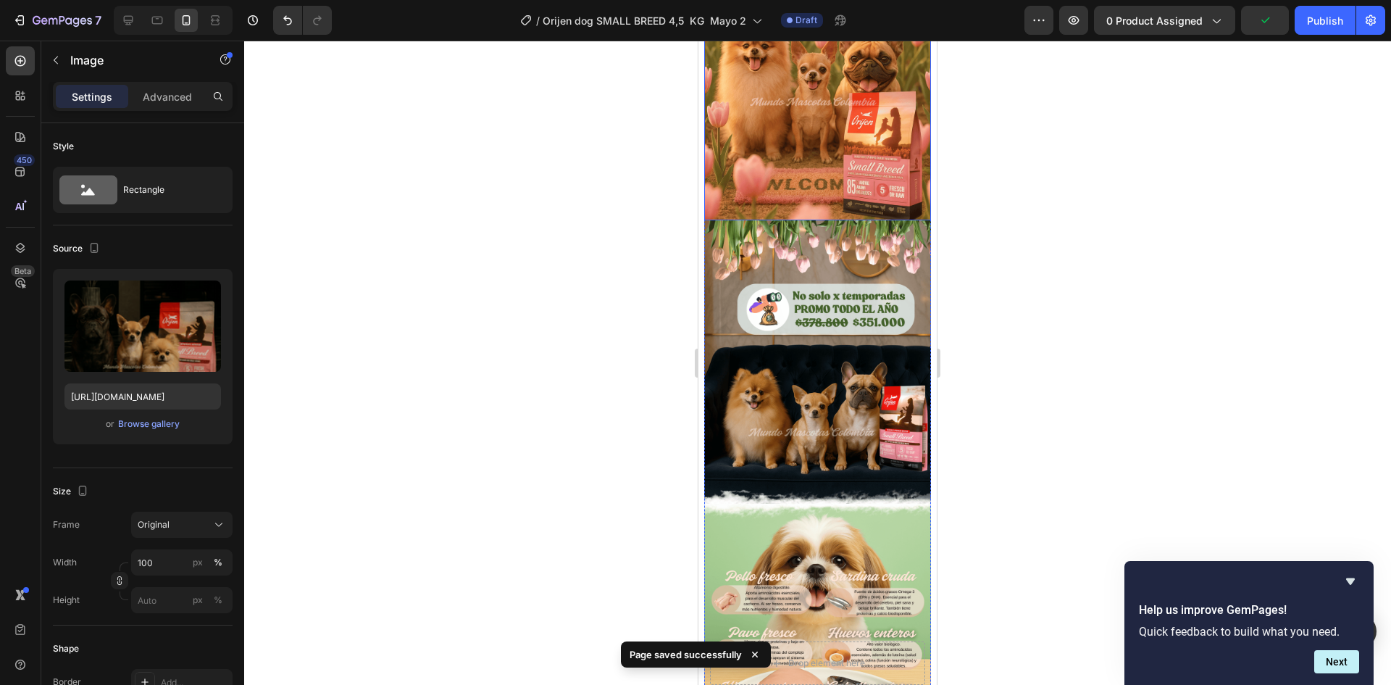
click at [814, 159] on img at bounding box center [817, 78] width 227 height 283
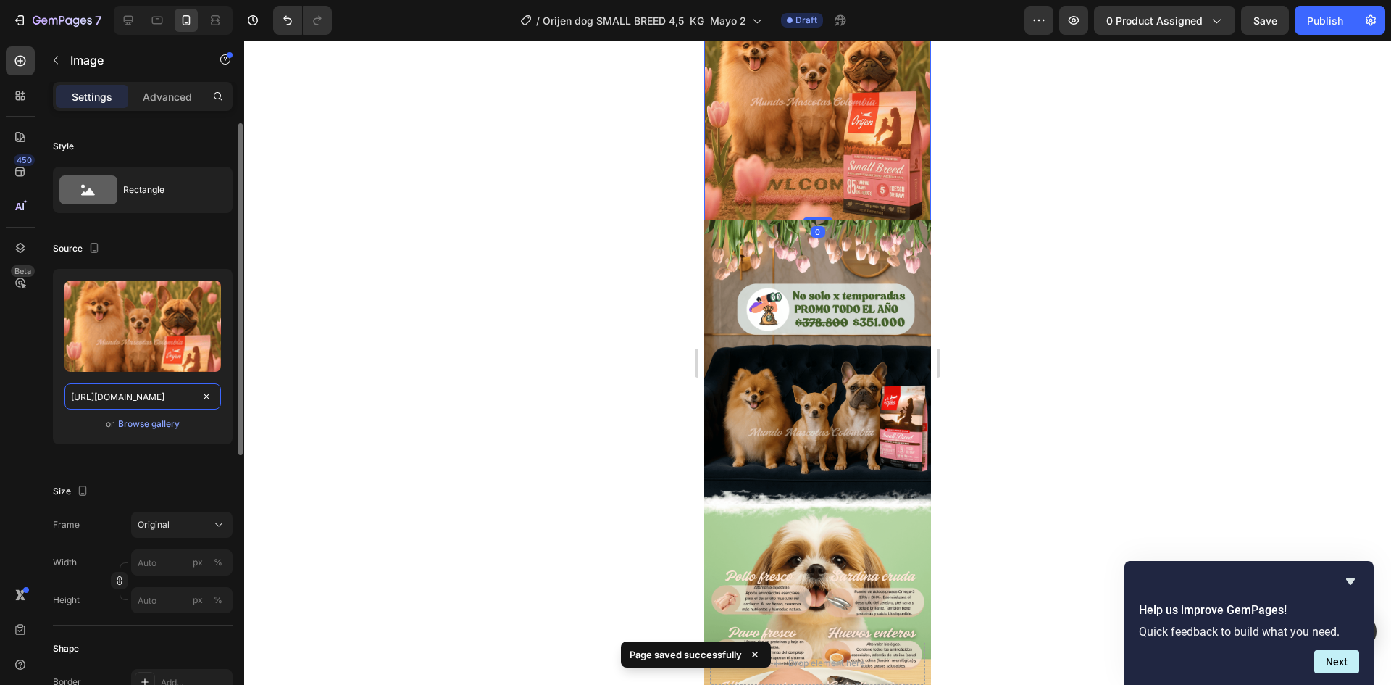
click at [157, 394] on input "https://cdn.shopify.com/s/files/1/0625/8586/4362/files/Orijen_SMALL_BREED_COVER…" at bounding box center [142, 396] width 157 height 26
paste input "h.png?v=1759115936"
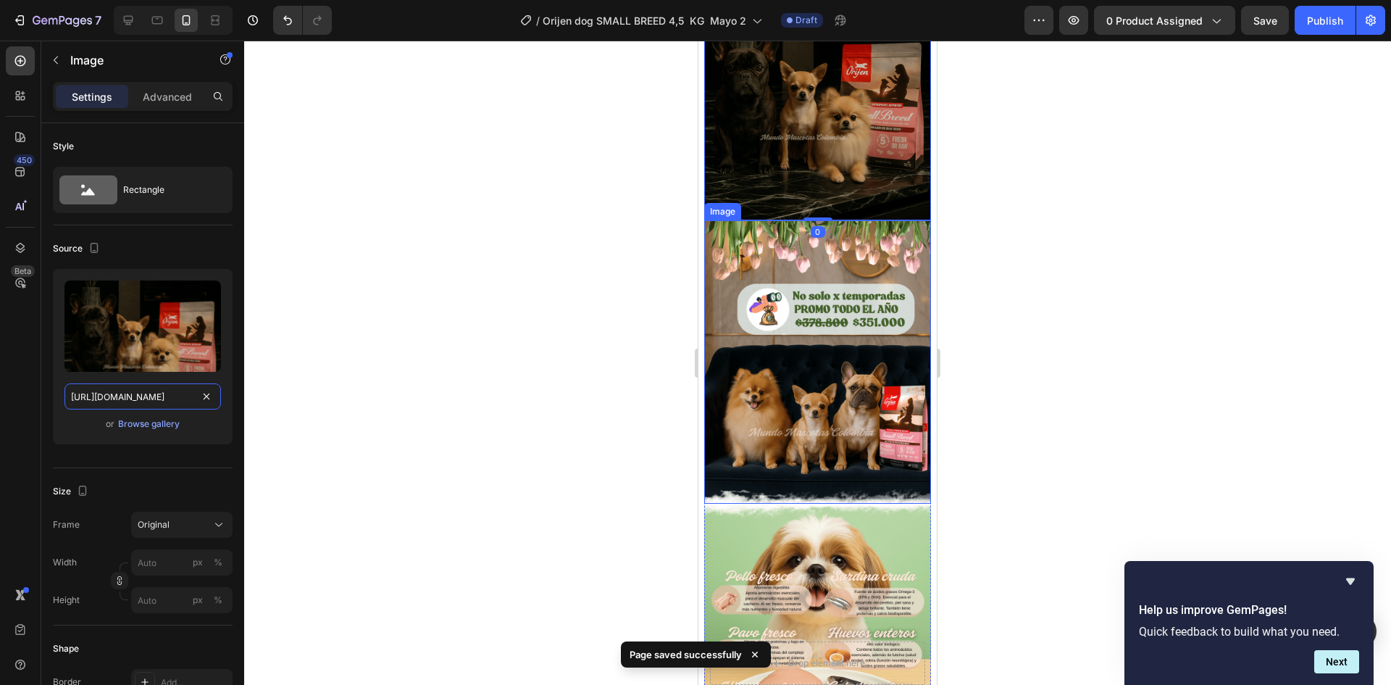
scroll to position [0, 288]
type input "https://cdn.shopify.com/s/files/1/0625/8586/4362/files/Orijen_SMALL_BREED_h.png…"
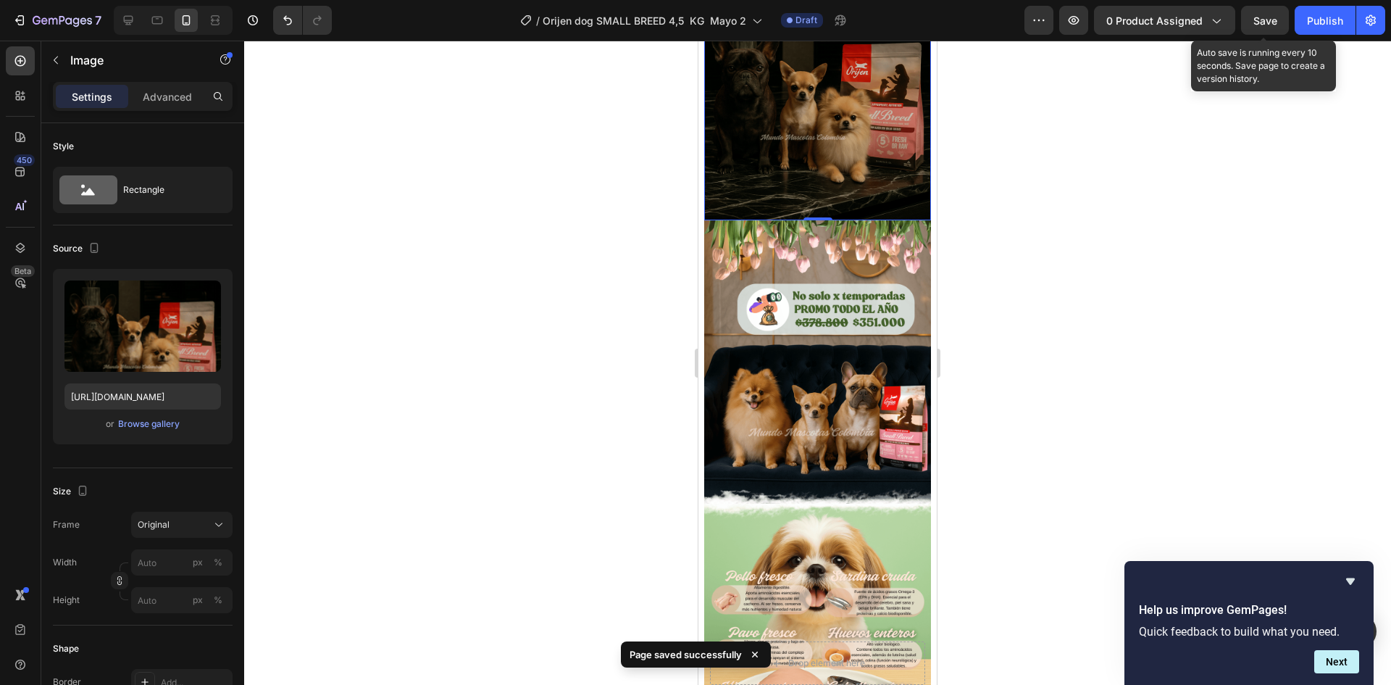
click at [1267, 20] on span "Save" at bounding box center [1266, 20] width 24 height 12
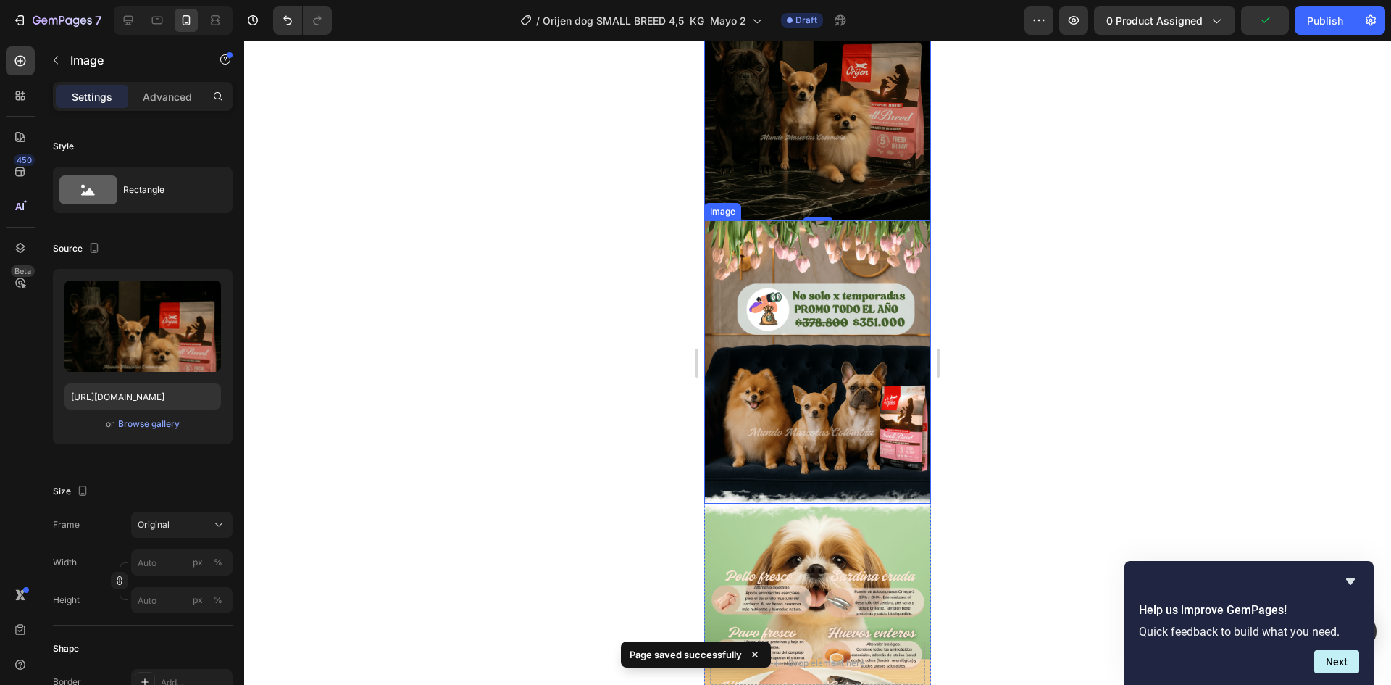
click at [813, 304] on img at bounding box center [817, 361] width 227 height 283
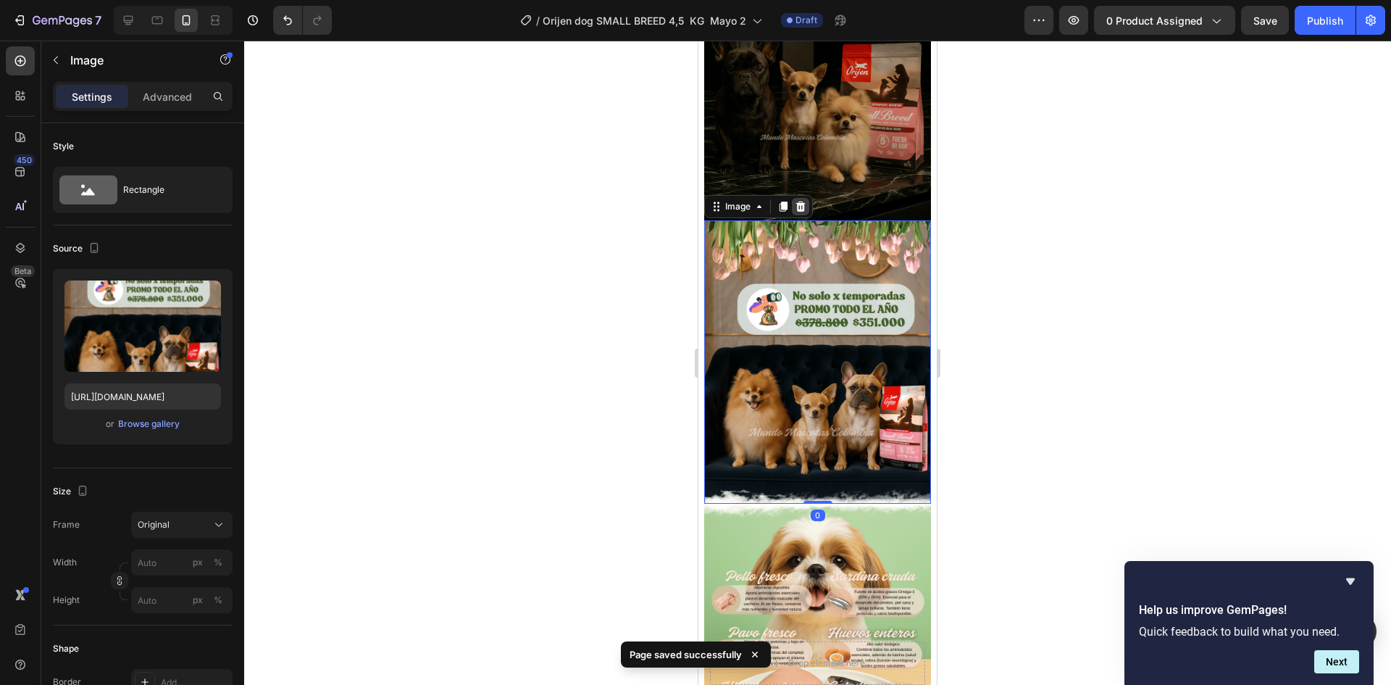
click at [796, 212] on icon at bounding box center [801, 207] width 12 height 12
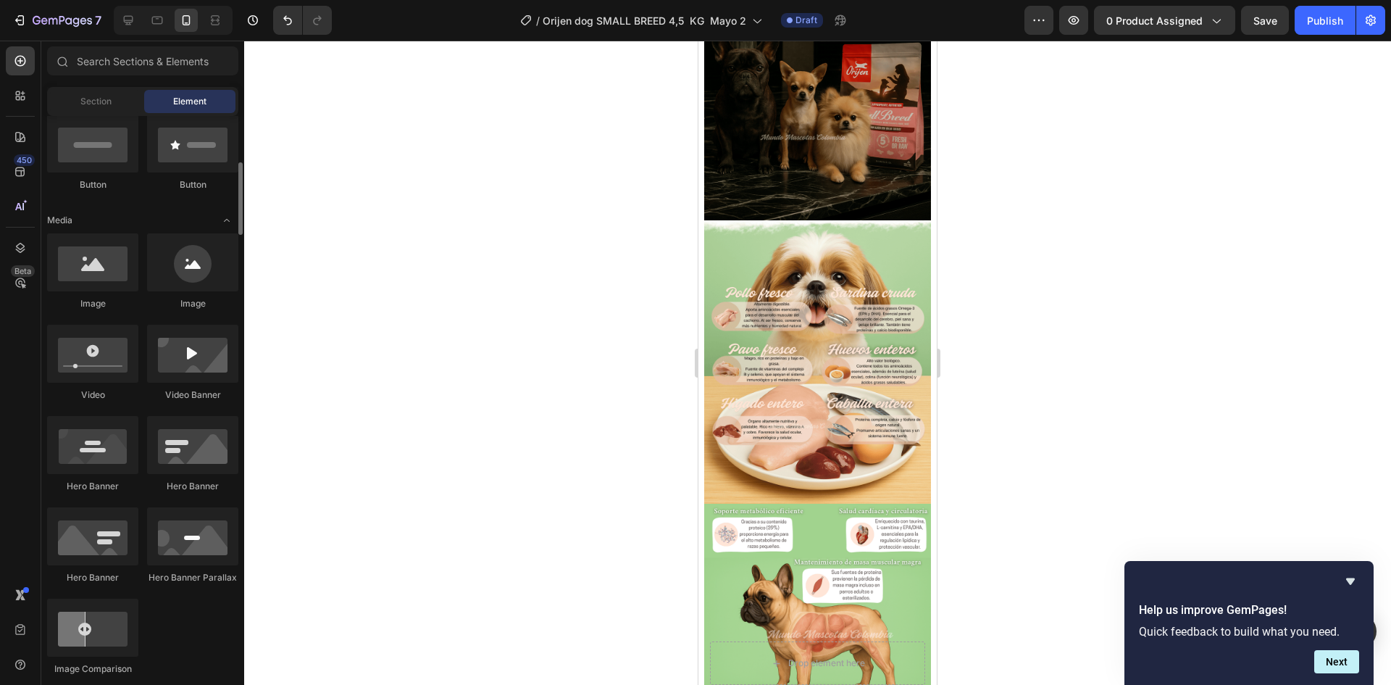
scroll to position [435, 0]
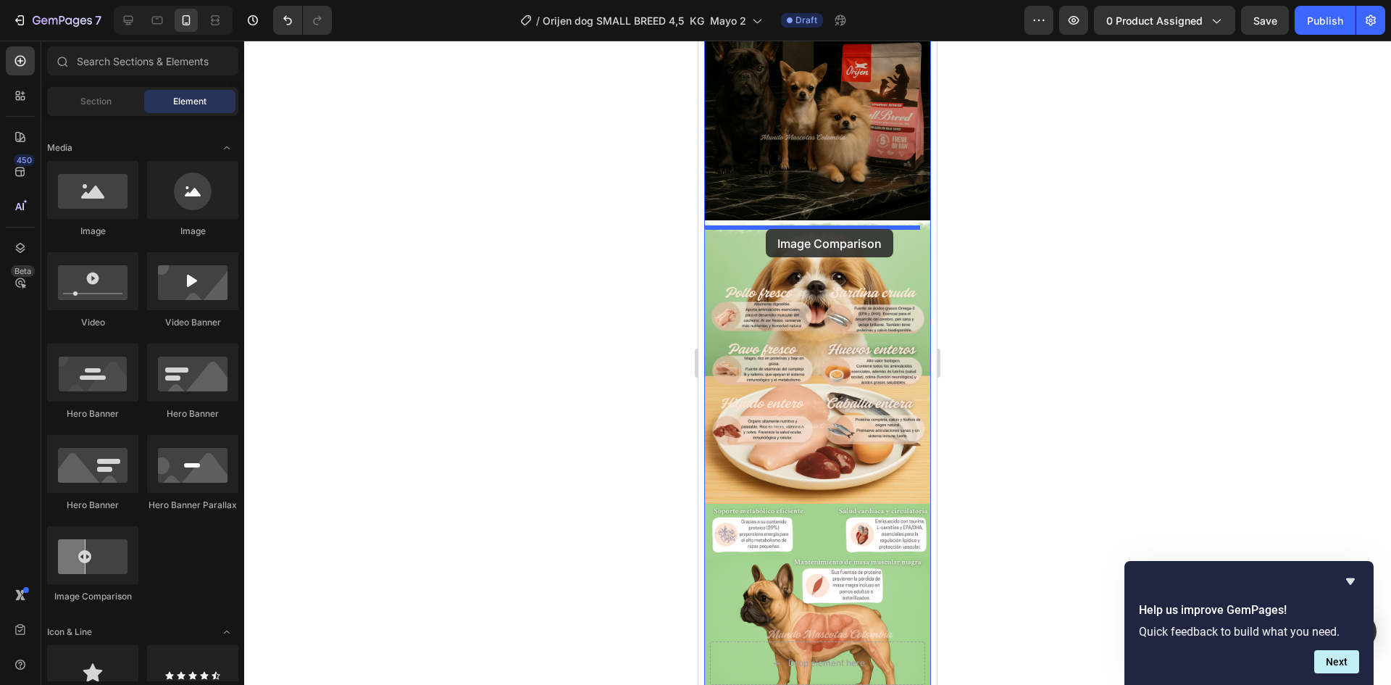
drag, startPoint x: 791, startPoint y: 598, endPoint x: 766, endPoint y: 229, distance: 369.6
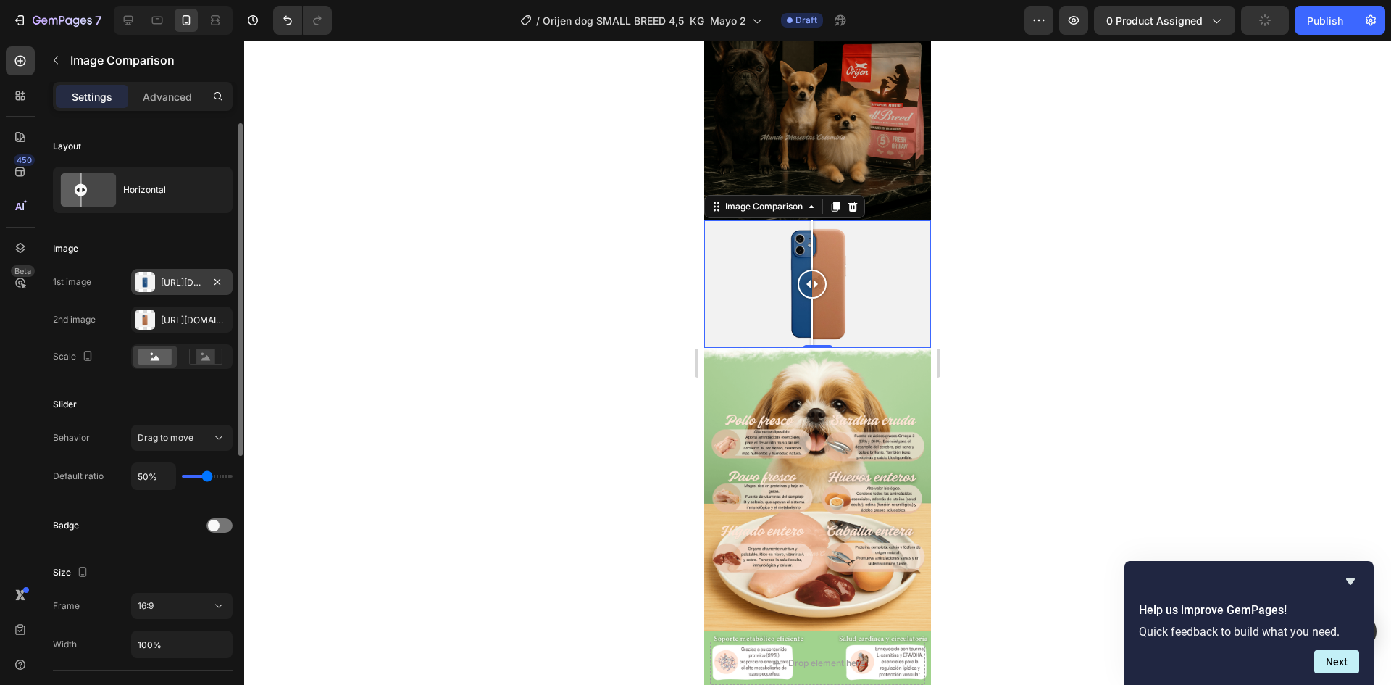
click at [175, 278] on div "[URL][DOMAIN_NAME]" at bounding box center [182, 282] width 42 height 13
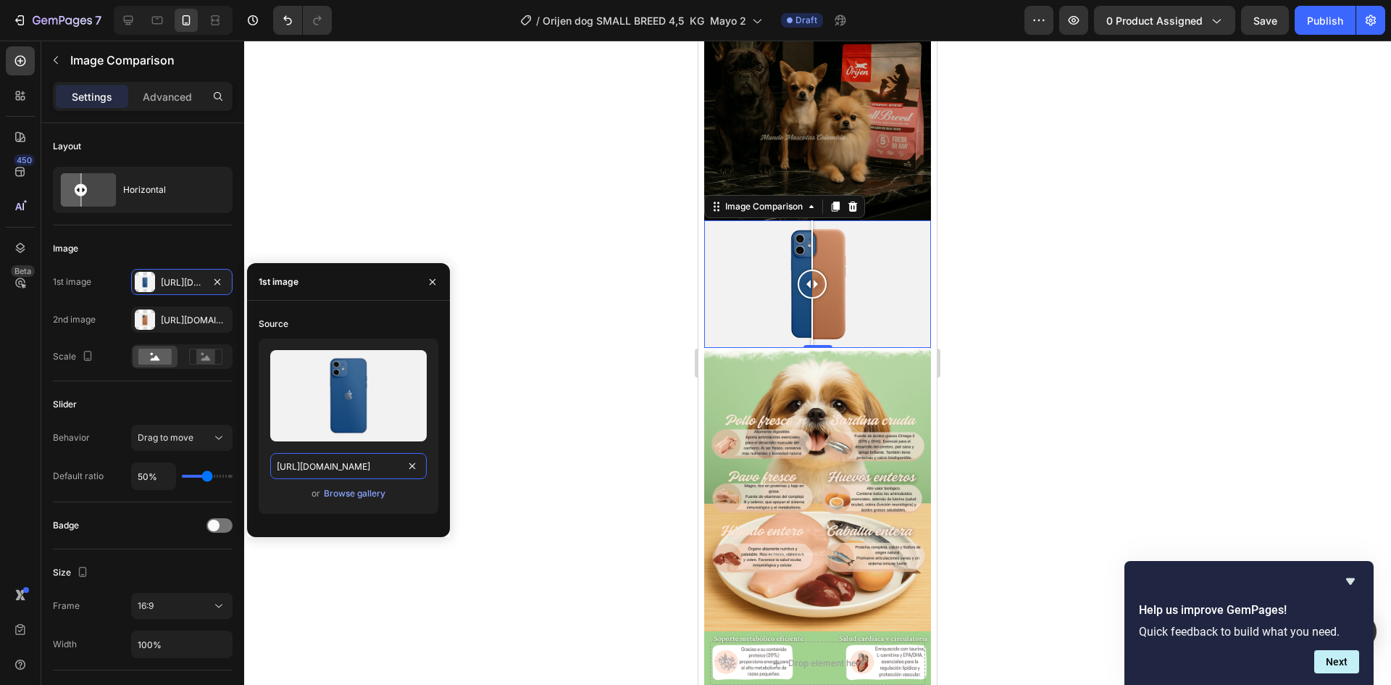
click at [330, 453] on input "[URL][DOMAIN_NAME]" at bounding box center [348, 466] width 157 height 26
paste input "0625/8586/4362/files/Orijen_SMALL_BREED_efecto_2.png?v=1759116009"
type input "https://cdn.shopify.com/s/files/1/0625/8586/4362/files/Orijen_SMALL_BREED_efect…"
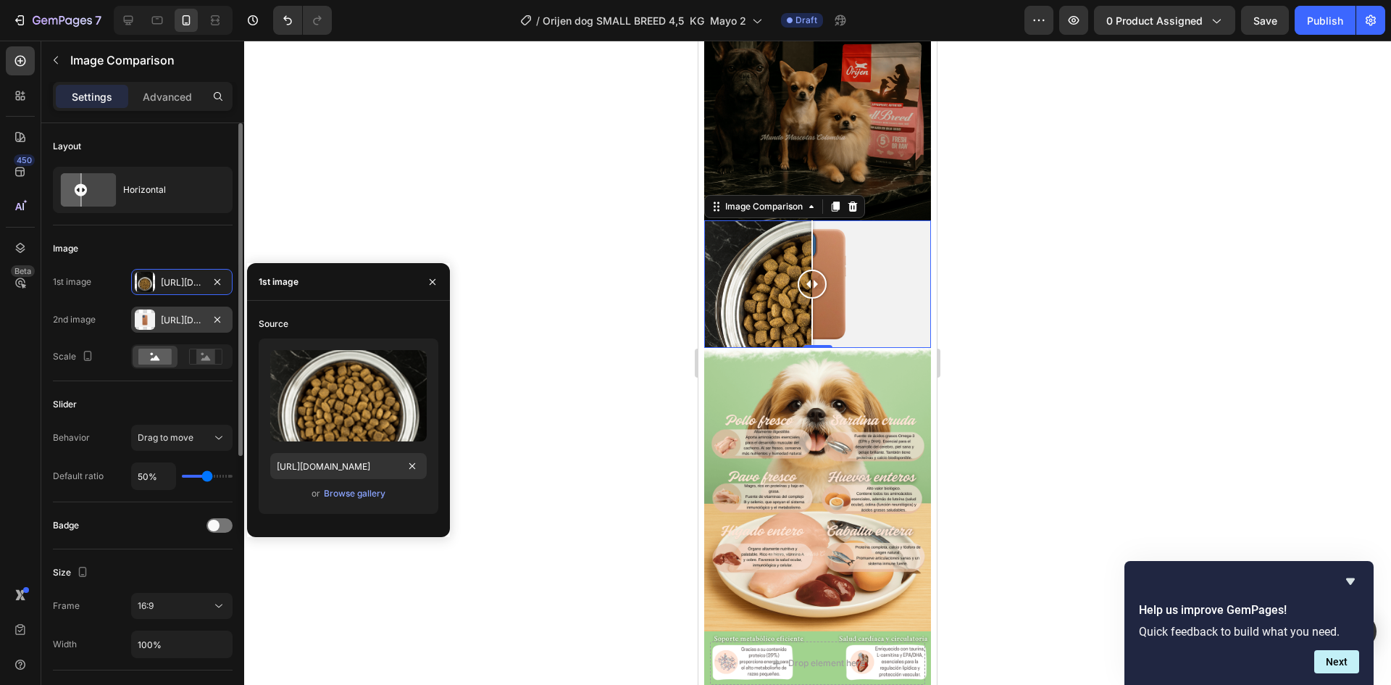
scroll to position [0, 0]
click at [183, 314] on div "[URL][DOMAIN_NAME]" at bounding box center [182, 320] width 42 height 13
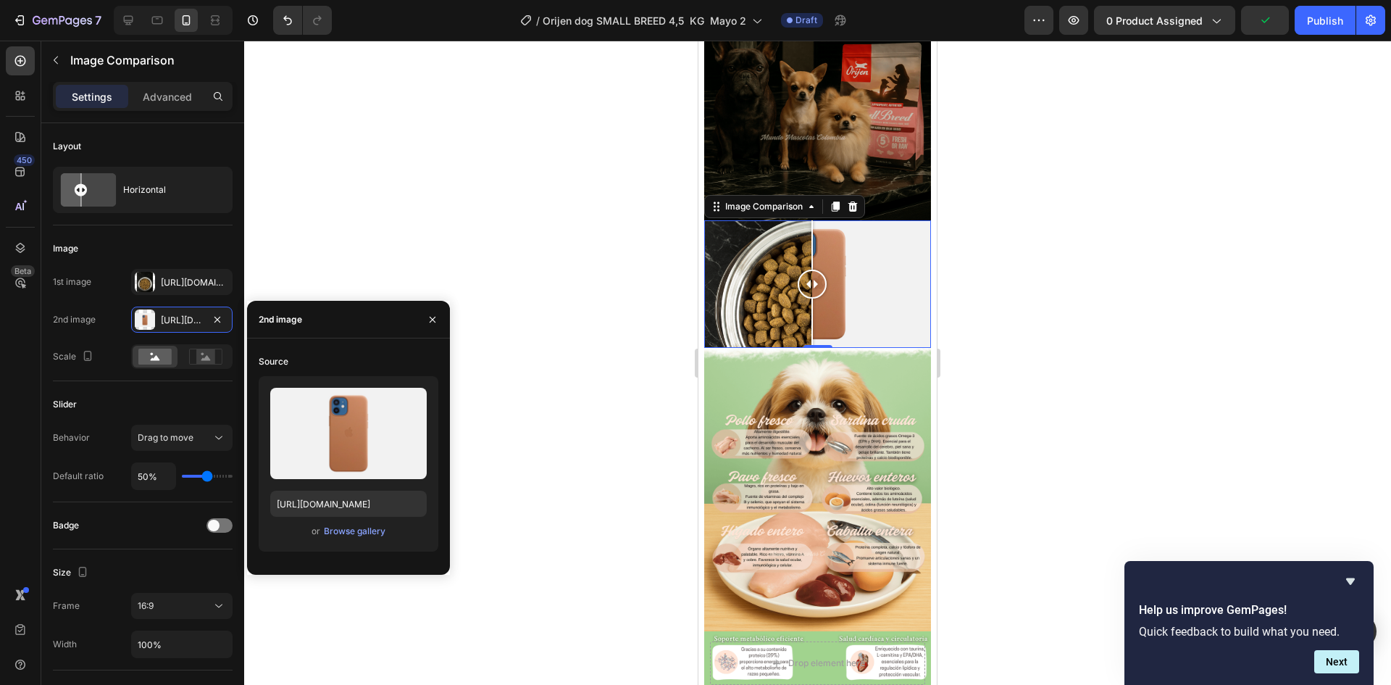
click at [328, 520] on div "Upload Image https://cdn.shopify.com/s/files/1/2005/9307/files/image_compare_af…" at bounding box center [349, 463] width 180 height 175
click at [337, 507] on input "[URL][DOMAIN_NAME]" at bounding box center [348, 504] width 157 height 26
paste input "0625/8586/4362/files/Orijen_SMALL_BREED_efecto_1.png?v=1759116009"
type input "https://cdn.shopify.com/s/files/1/0625/8586/4362/files/Orijen_SMALL_BREED_efect…"
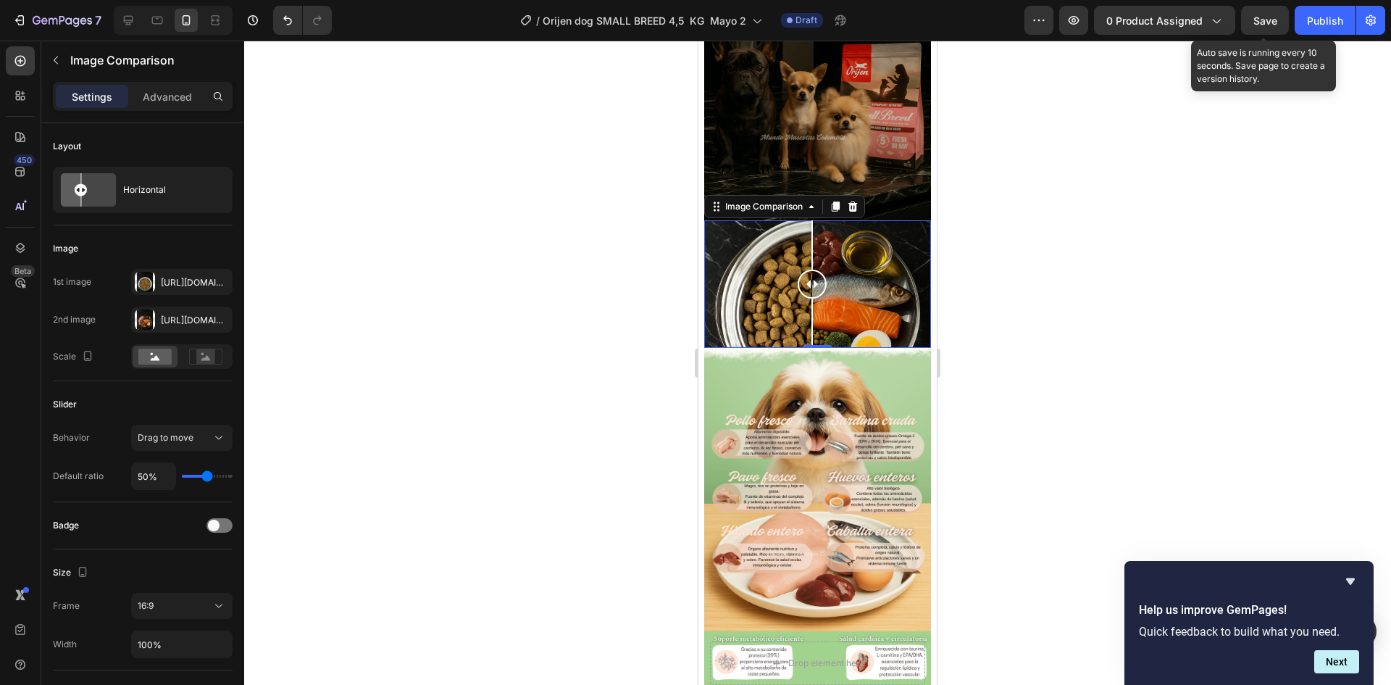
click at [1265, 26] on span "Save" at bounding box center [1266, 20] width 24 height 12
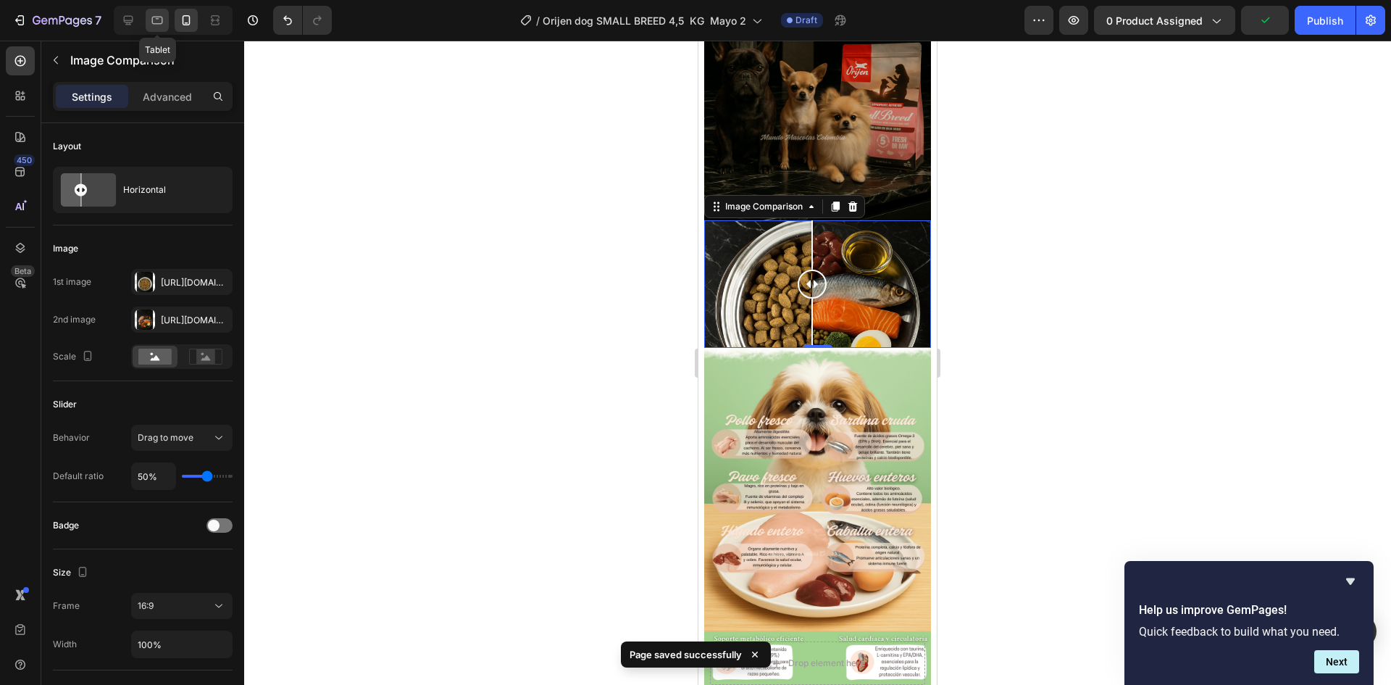
click at [164, 23] on icon at bounding box center [157, 20] width 14 height 14
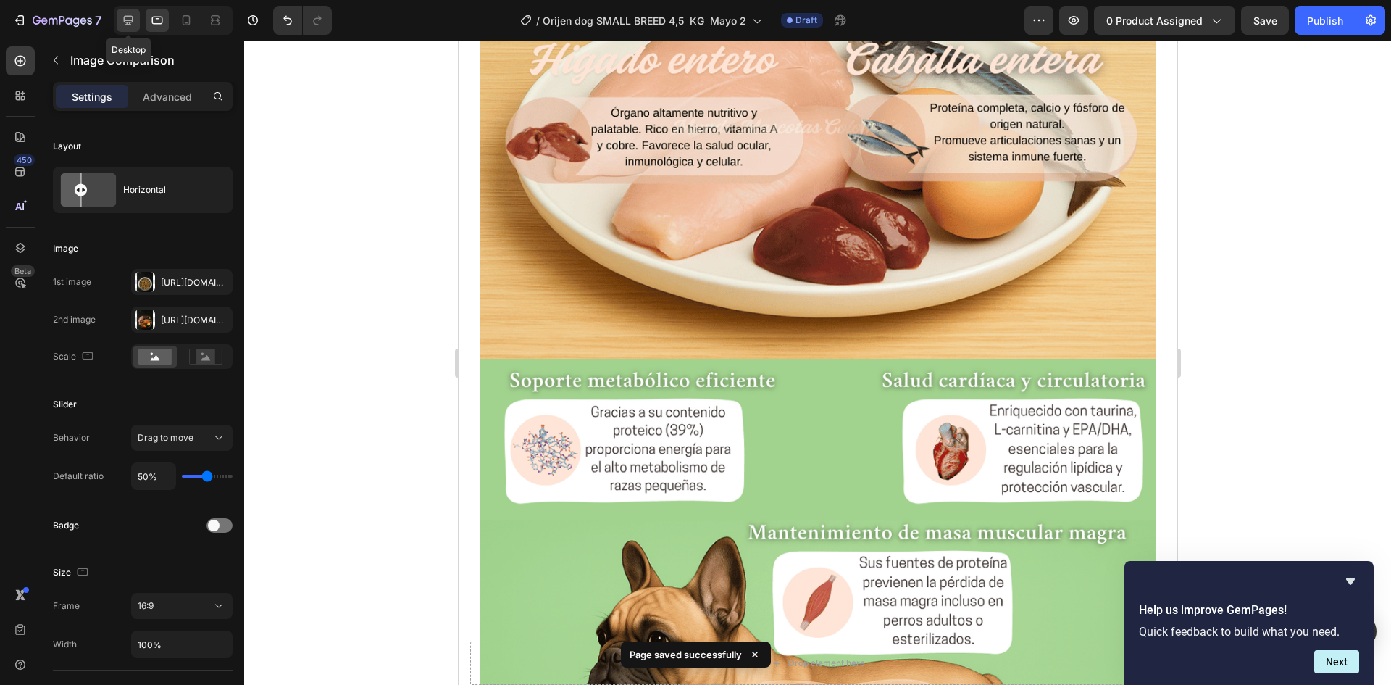
click at [128, 19] on icon at bounding box center [128, 20] width 14 height 14
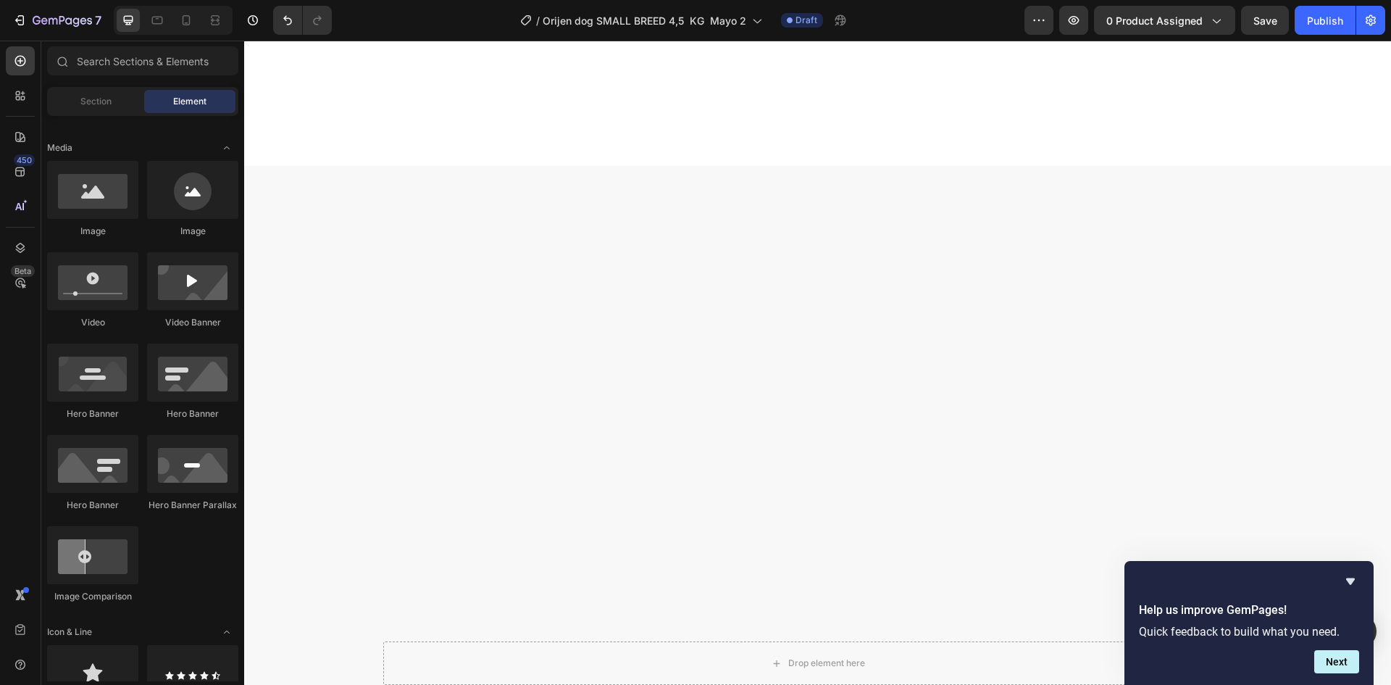
scroll to position [879, 0]
drag, startPoint x: 1048, startPoint y: 371, endPoint x: 1290, endPoint y: 387, distance: 242.5
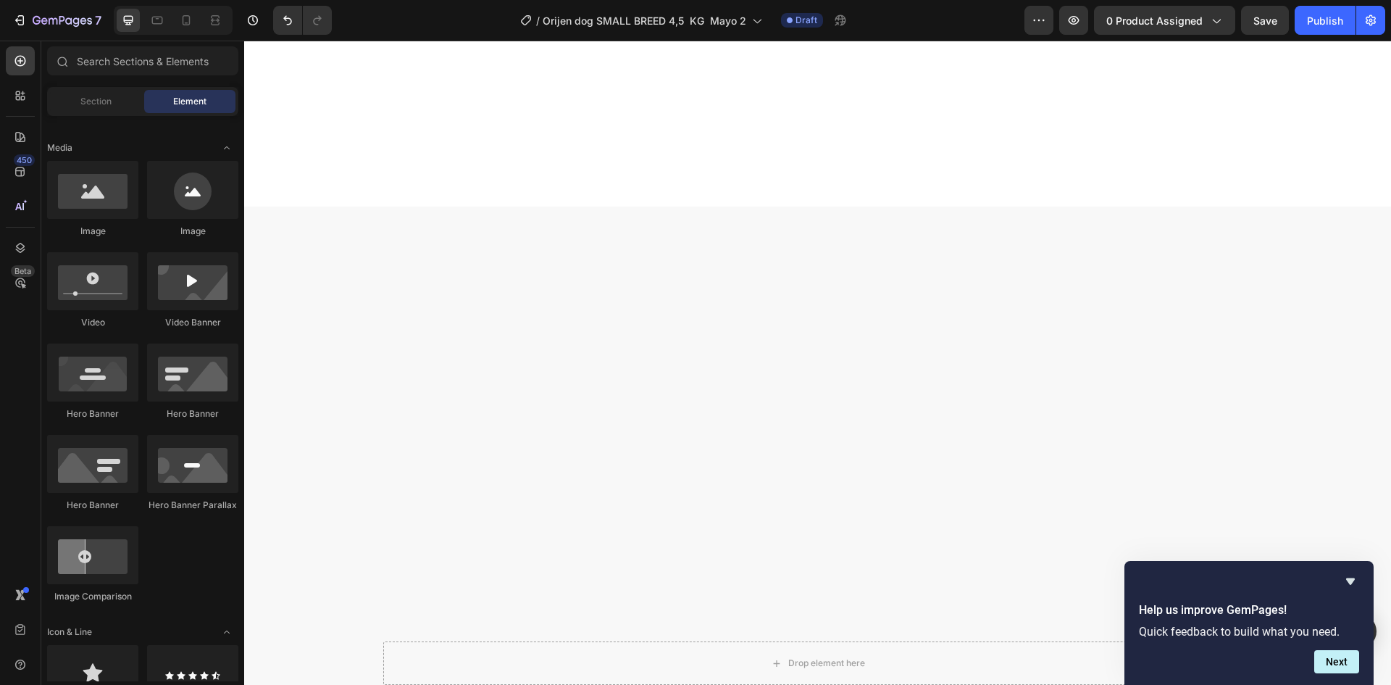
drag, startPoint x: 1227, startPoint y: 370, endPoint x: 1179, endPoint y: 384, distance: 50.5
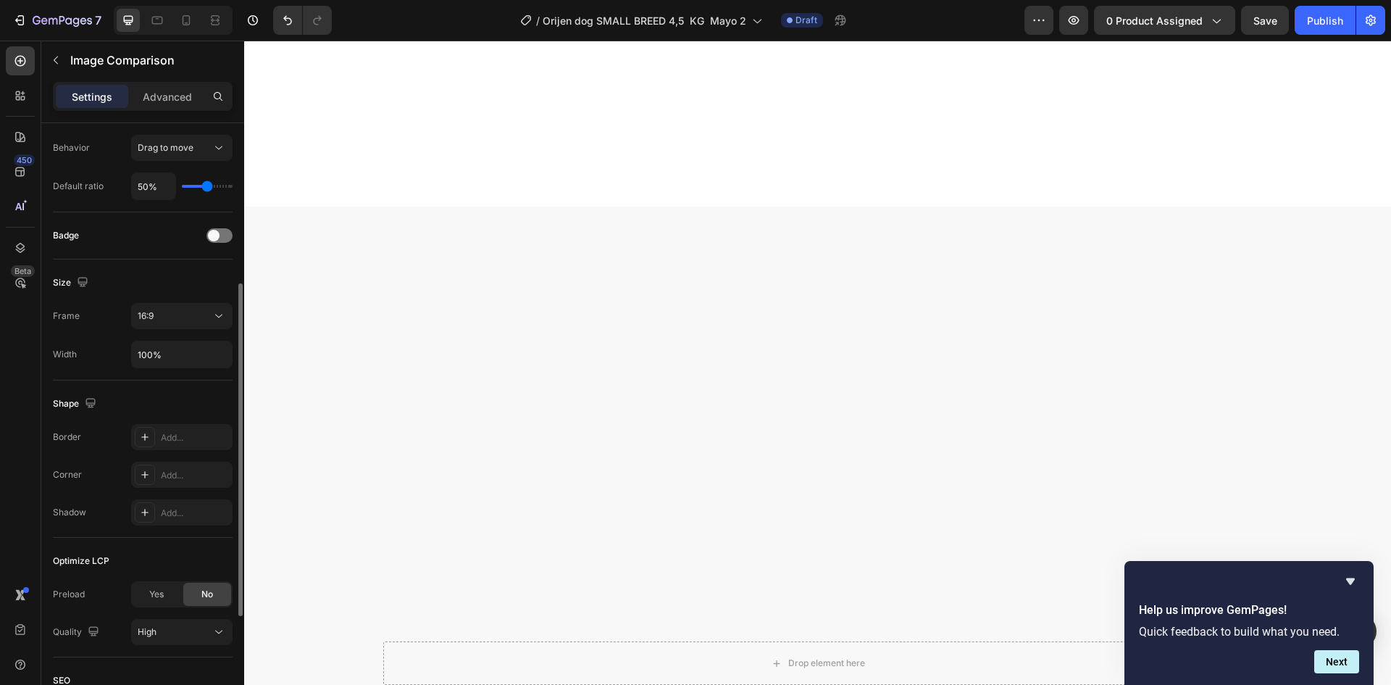
scroll to position [145, 0]
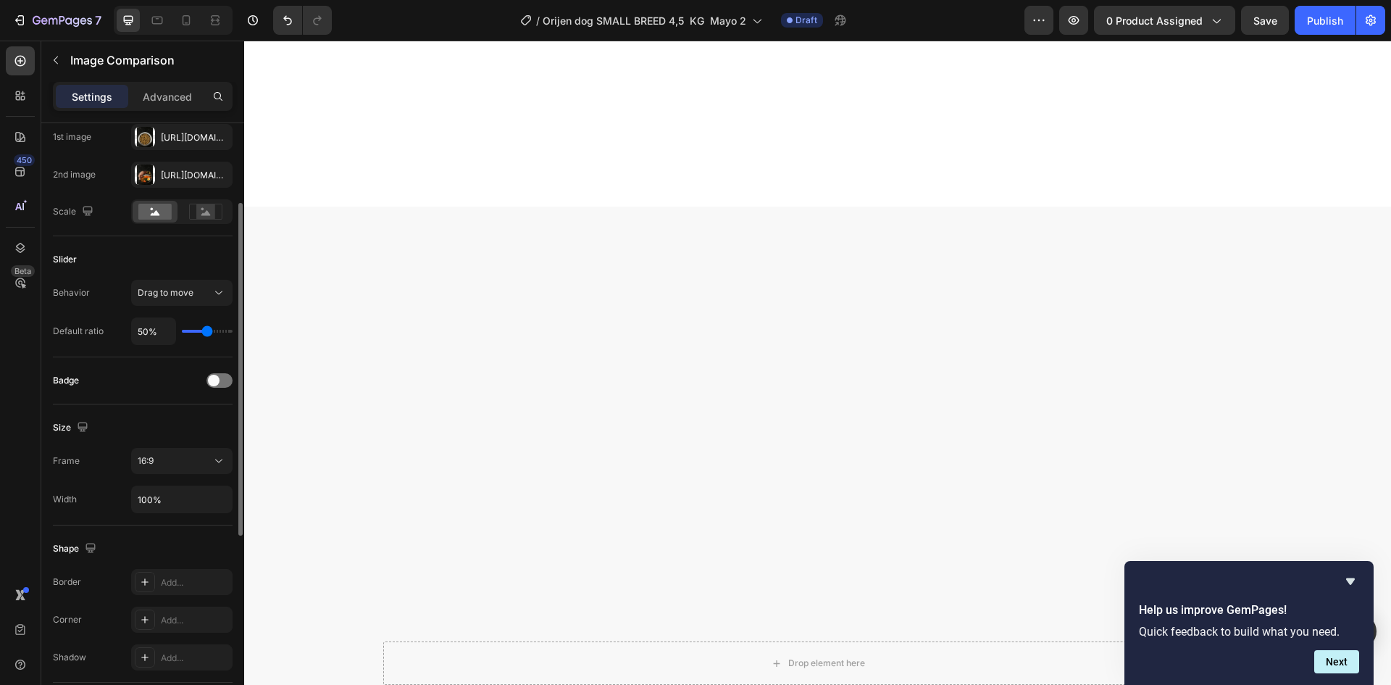
type input "41%"
type input "41"
type input "30%"
type input "30"
type input "29%"
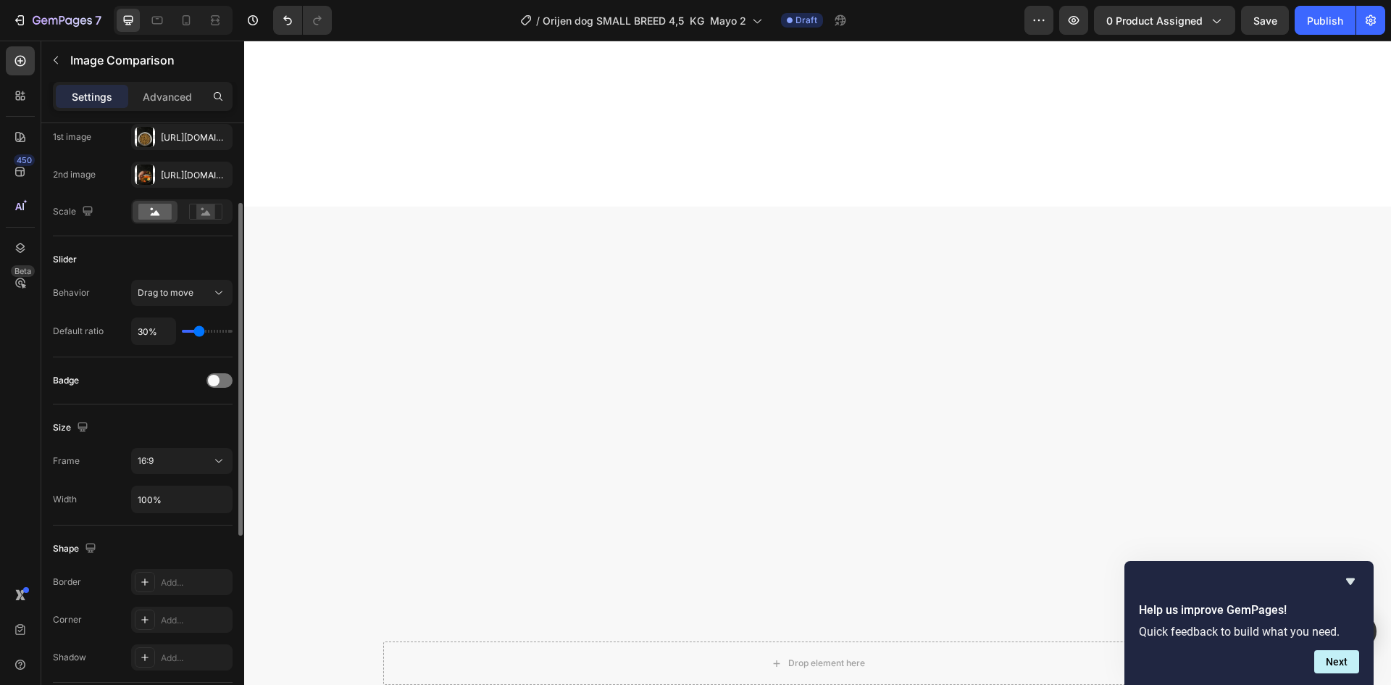
type input "29"
type input "27%"
type input "27"
type input "34%"
type input "34"
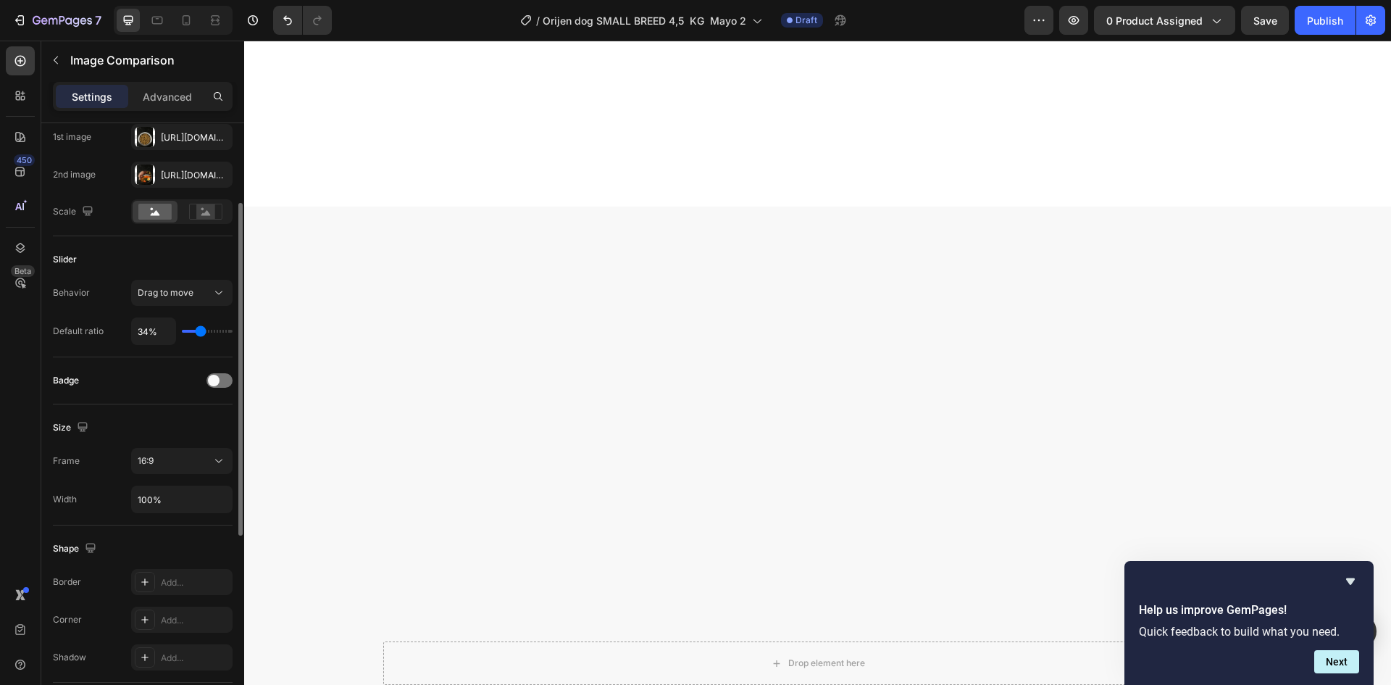
type input "41%"
type input "41"
type input "43%"
type input "43"
type input "49%"
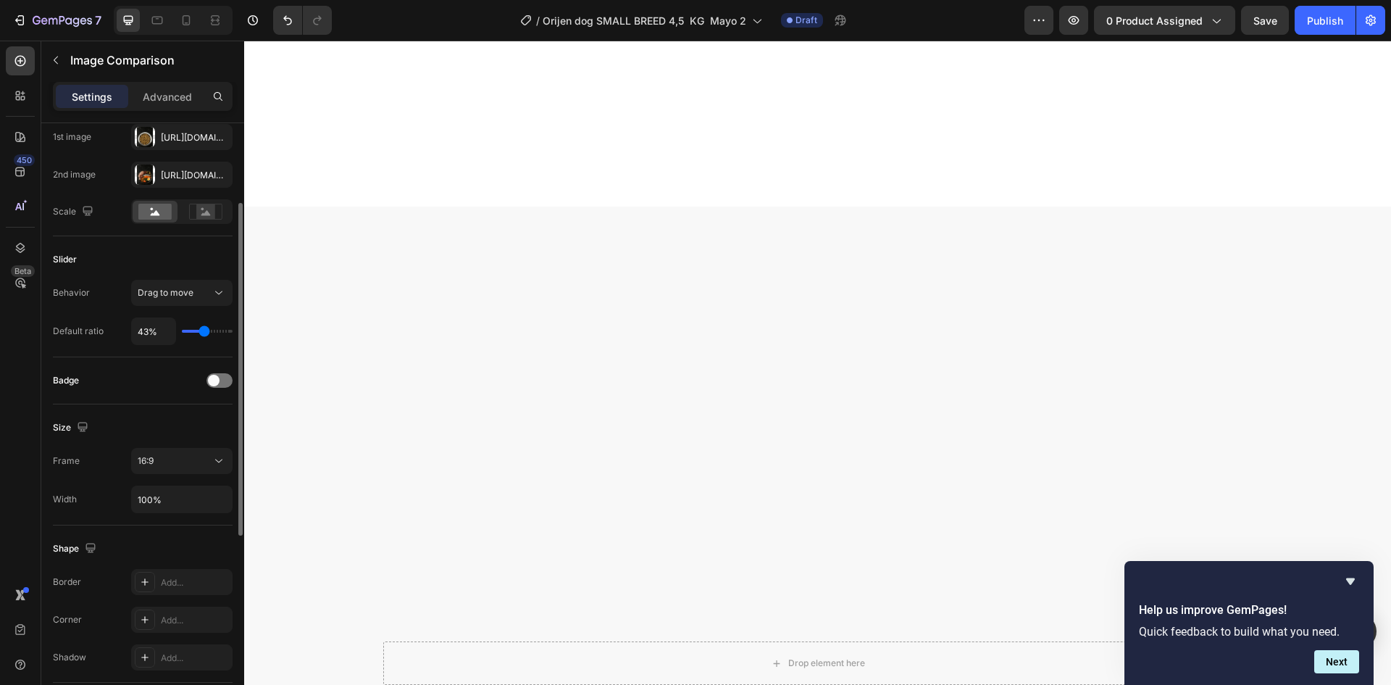
type input "49"
type input "51%"
type input "51"
type input "52%"
type input "52"
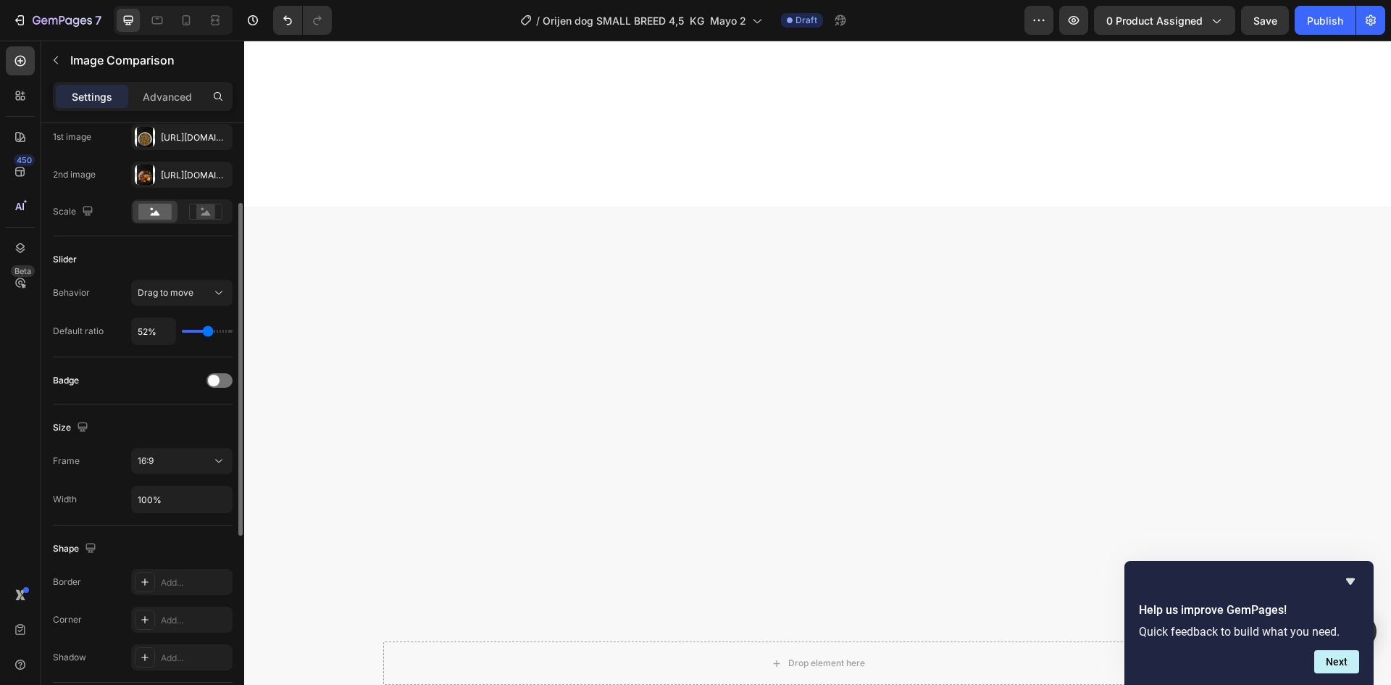
type input "56%"
type input "56"
type input "58%"
type input "58"
type input "60%"
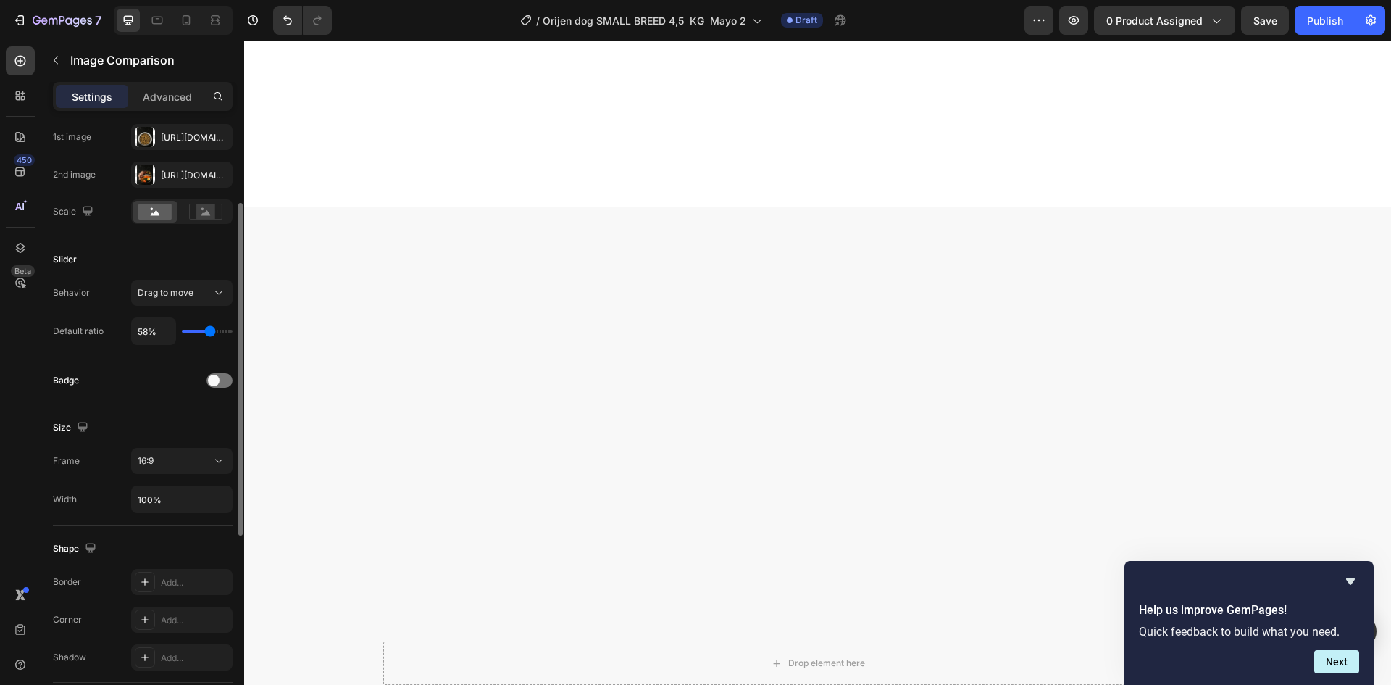
type input "60"
type input "62%"
type input "62"
type input "65%"
type input "65"
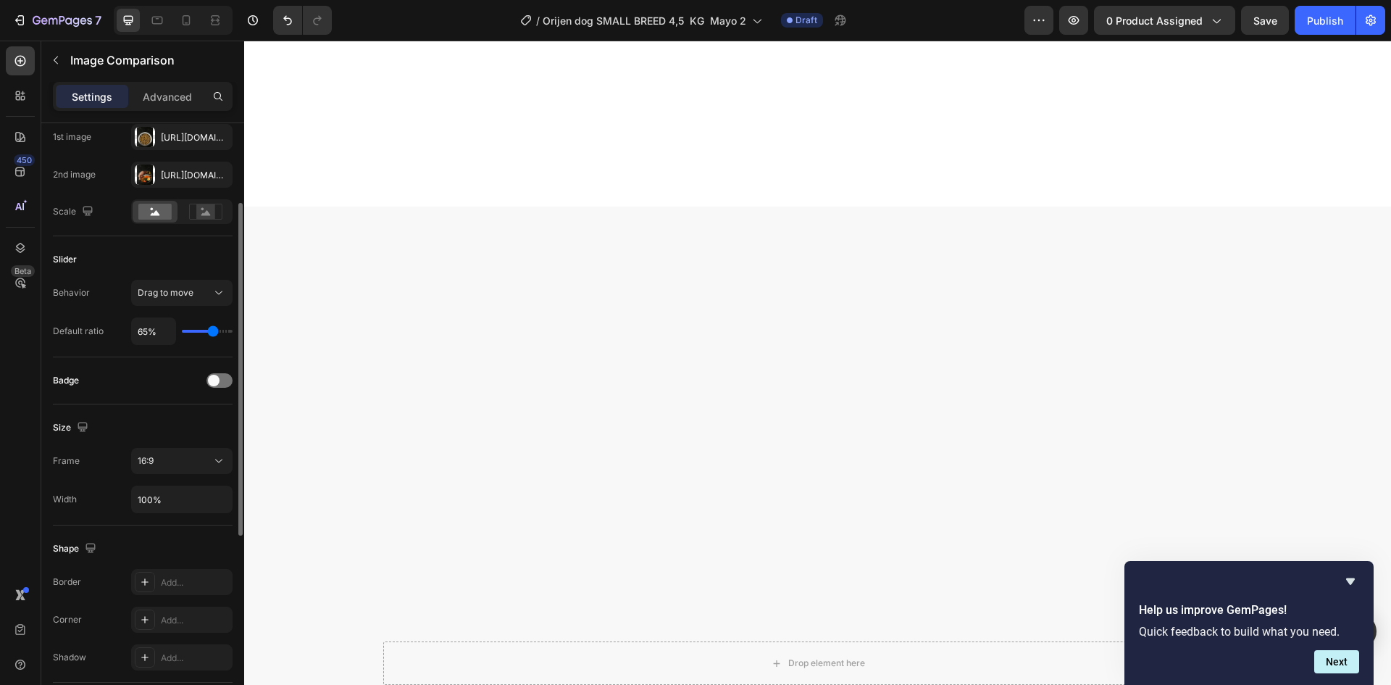
type input "67%"
type input "67"
type input "71%"
drag, startPoint x: 207, startPoint y: 330, endPoint x: 215, endPoint y: 331, distance: 8.0
type input "71"
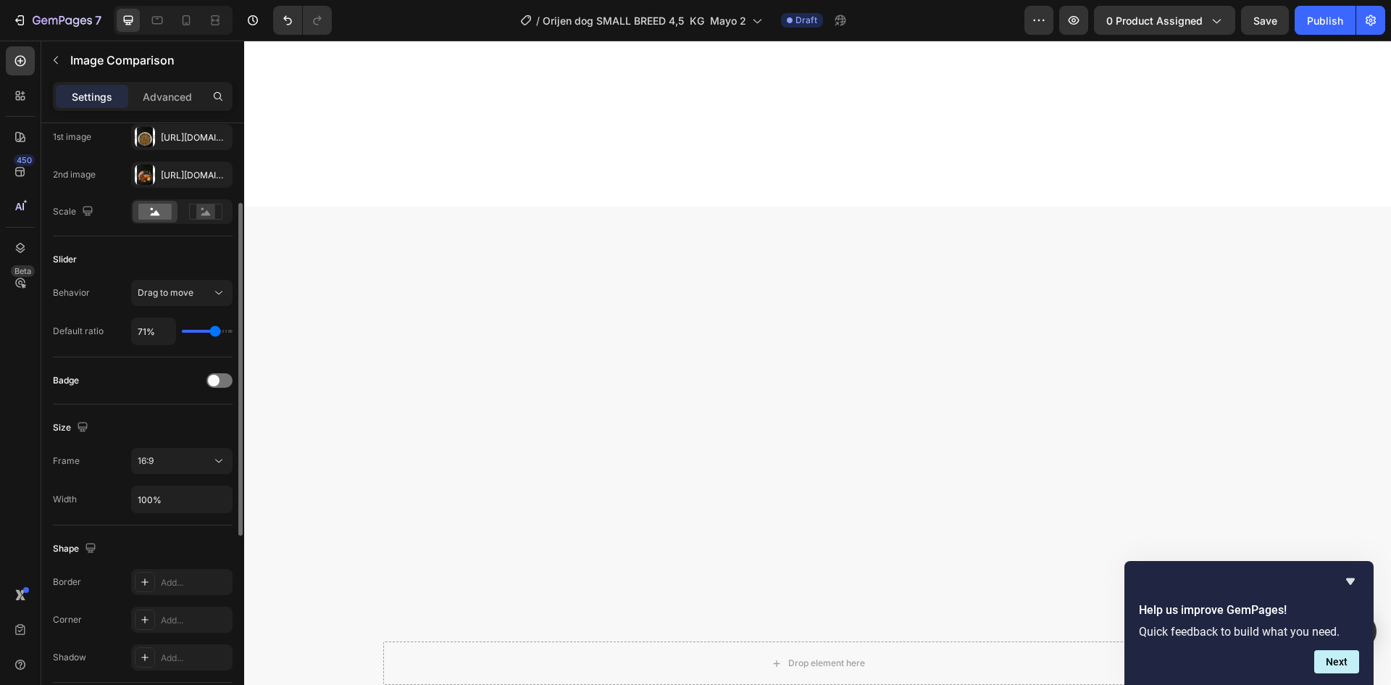
click at [215, 331] on input "range" at bounding box center [207, 331] width 51 height 3
click at [160, 111] on div "Settings Advanced" at bounding box center [142, 102] width 203 height 41
click at [162, 101] on p "Advanced" at bounding box center [167, 96] width 49 height 15
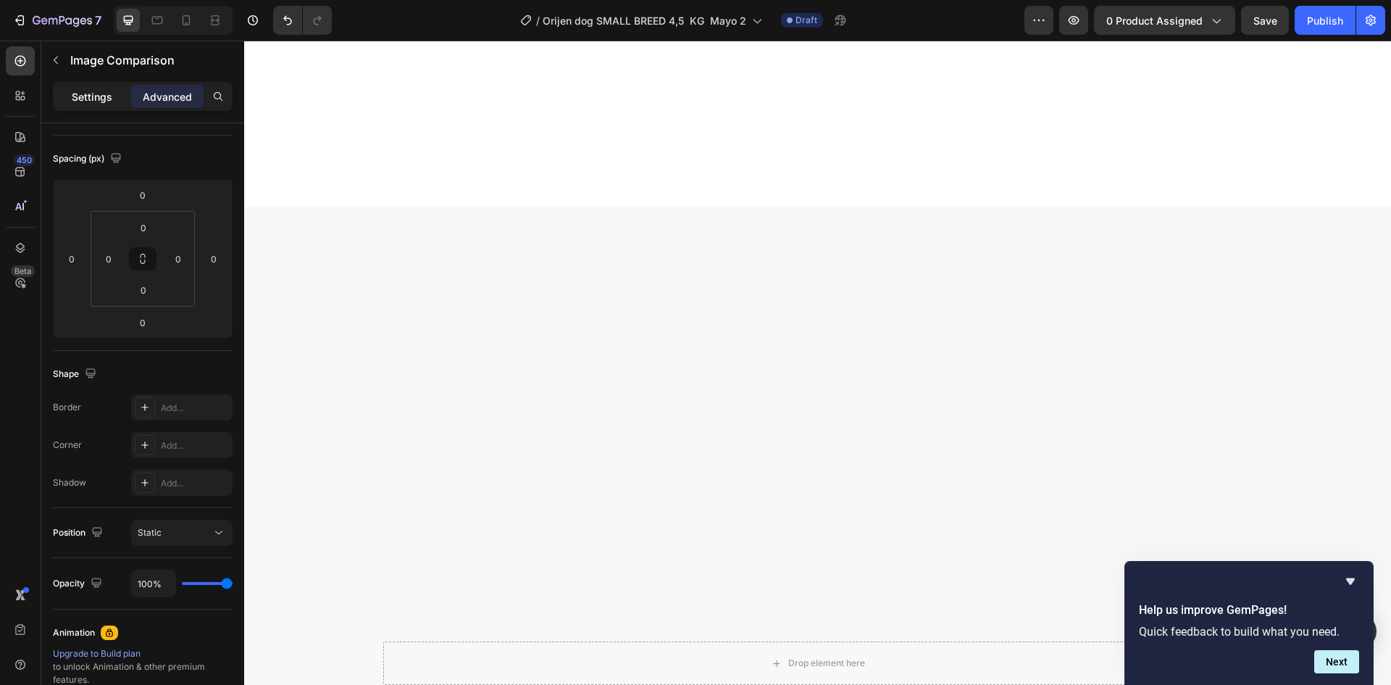
click at [91, 93] on p "Settings" at bounding box center [92, 96] width 41 height 15
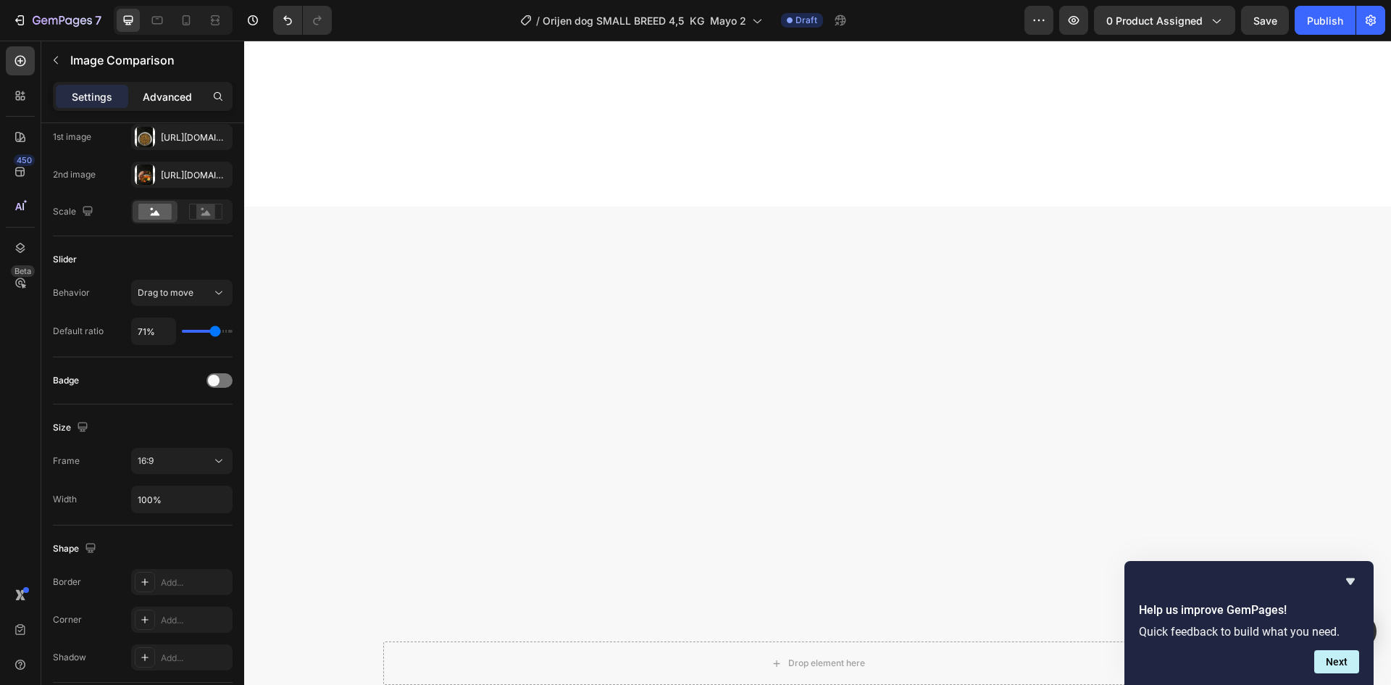
click at [172, 87] on div "Advanced" at bounding box center [167, 96] width 72 height 23
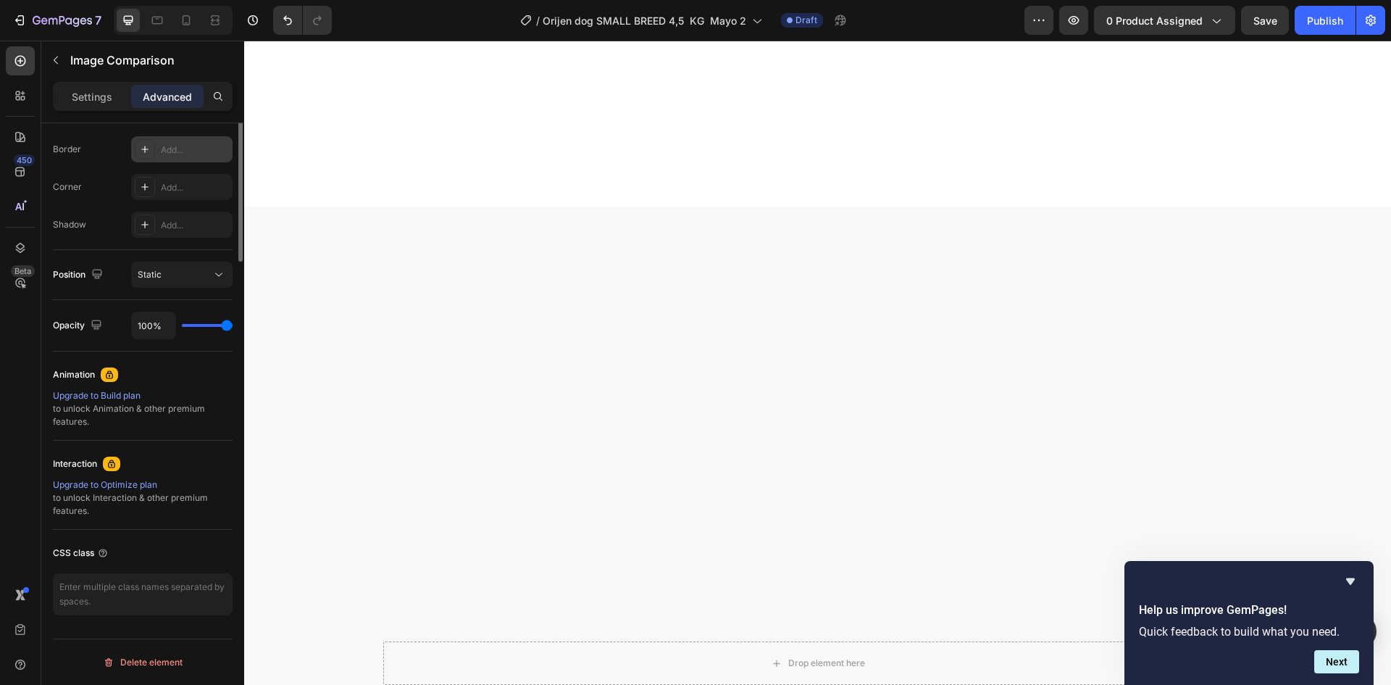
scroll to position [113, 0]
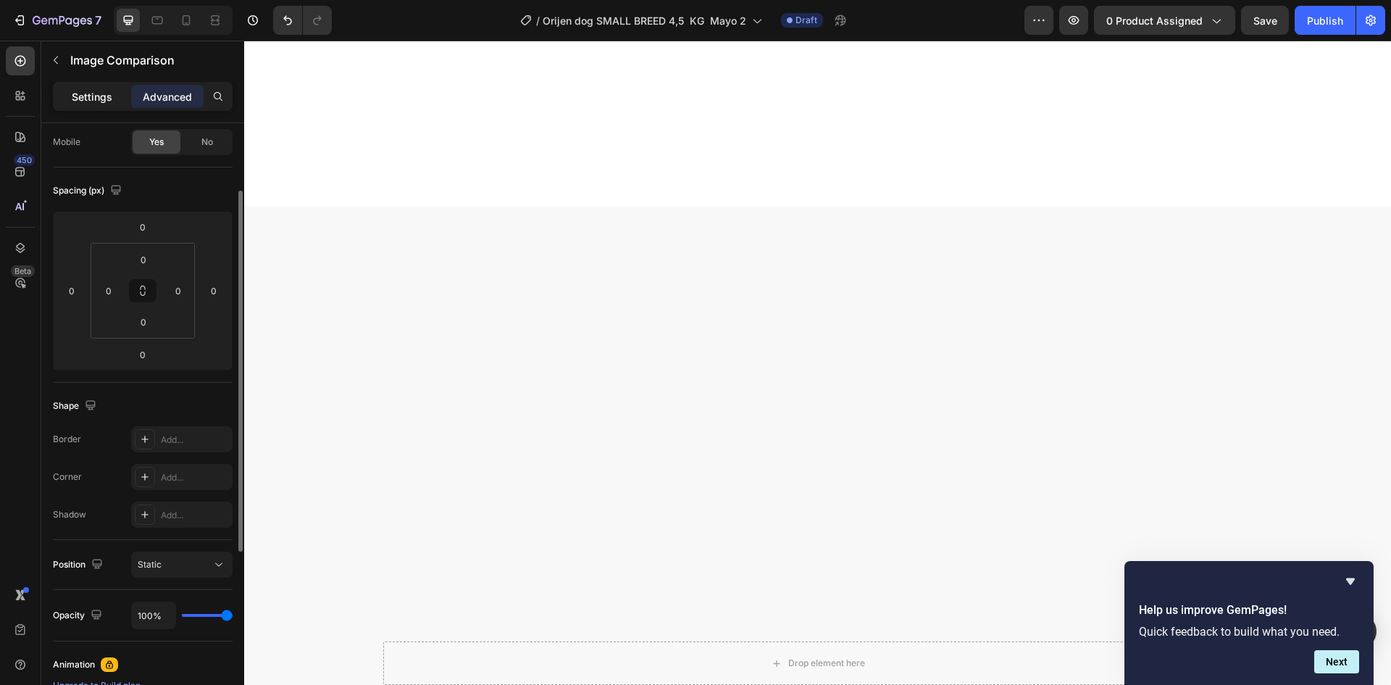
click at [85, 101] on p "Settings" at bounding box center [92, 96] width 41 height 15
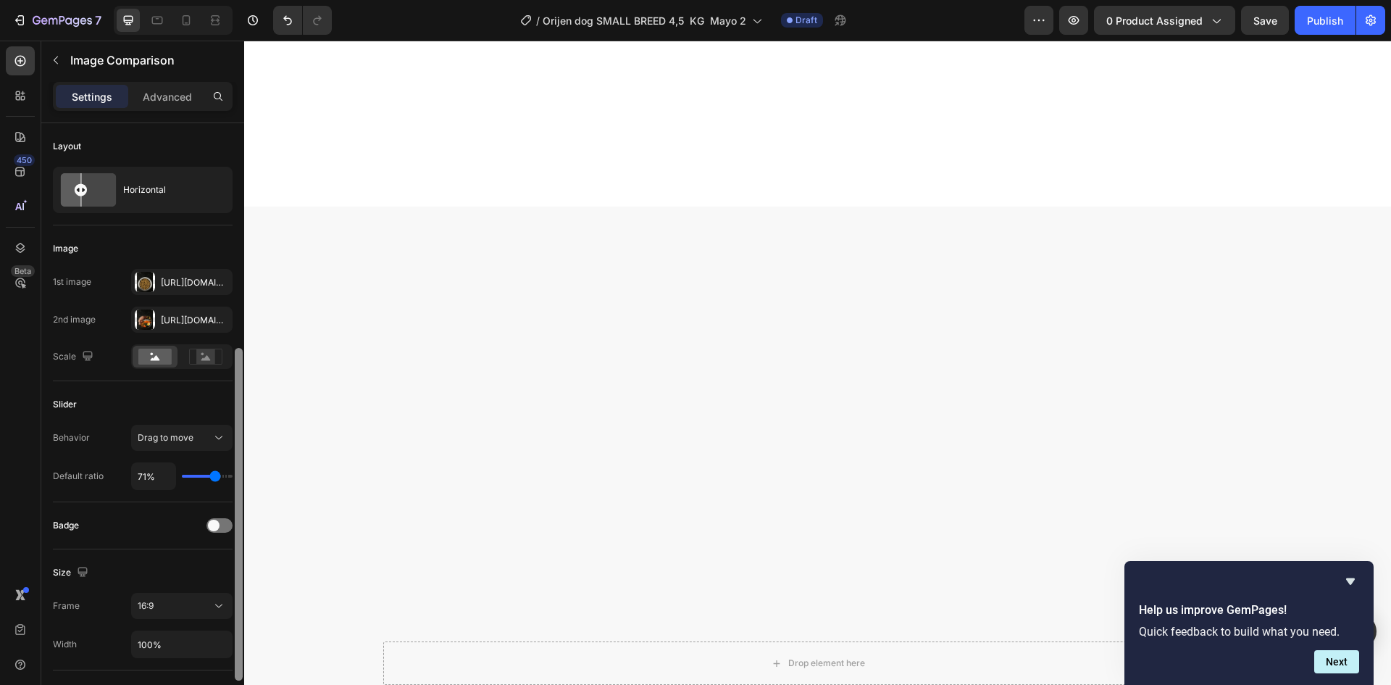
scroll to position [145, 0]
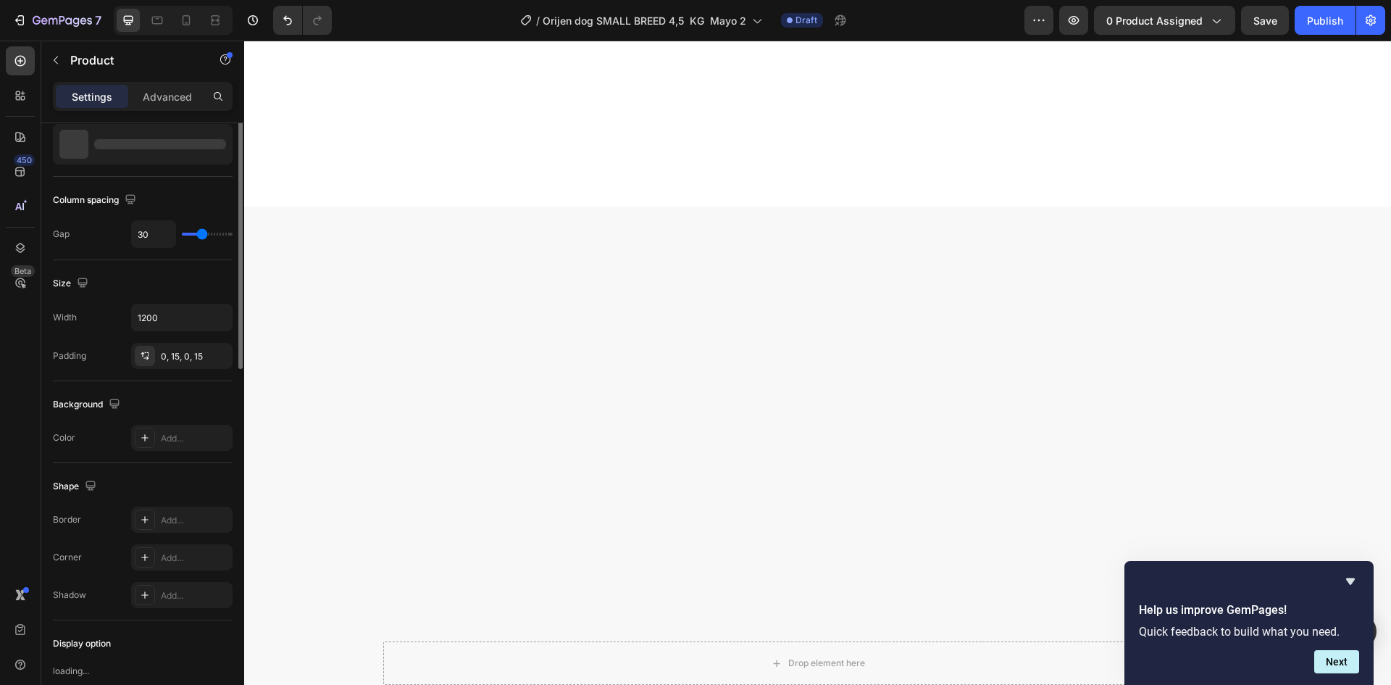
scroll to position [0, 0]
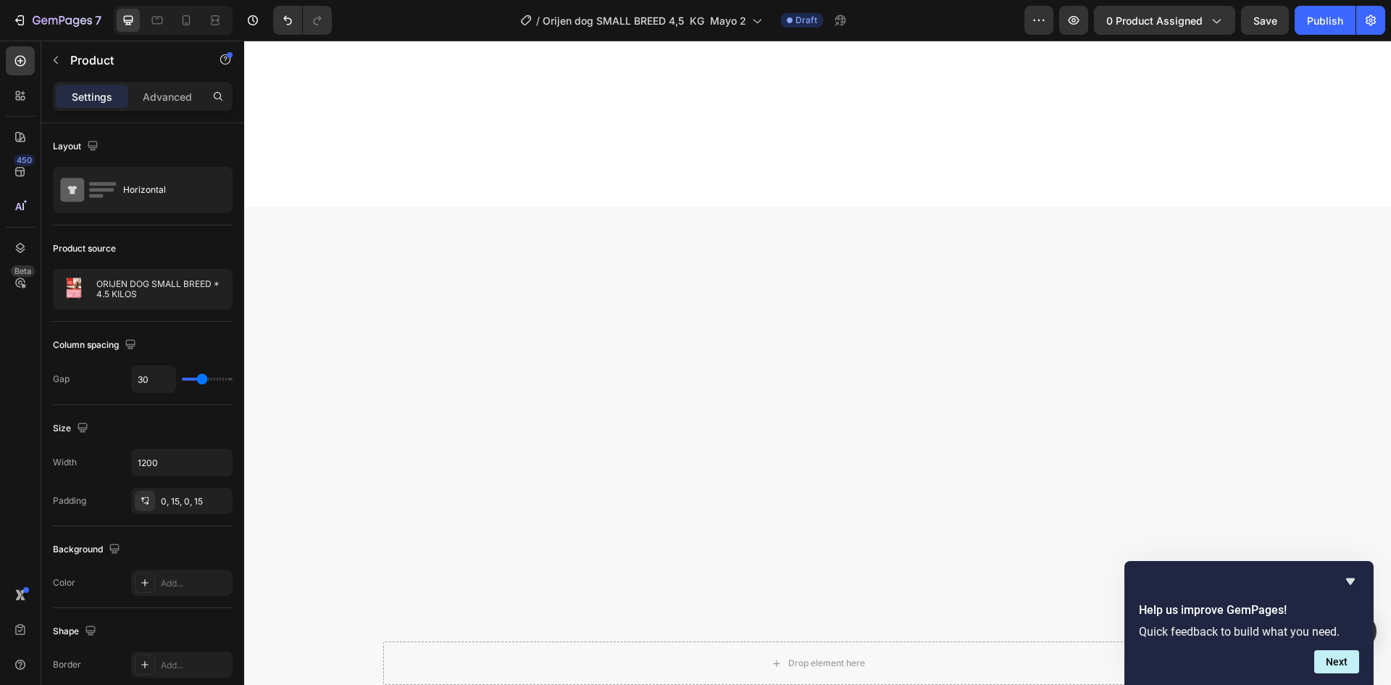
drag, startPoint x: 1122, startPoint y: 364, endPoint x: 1056, endPoint y: 369, distance: 66.1
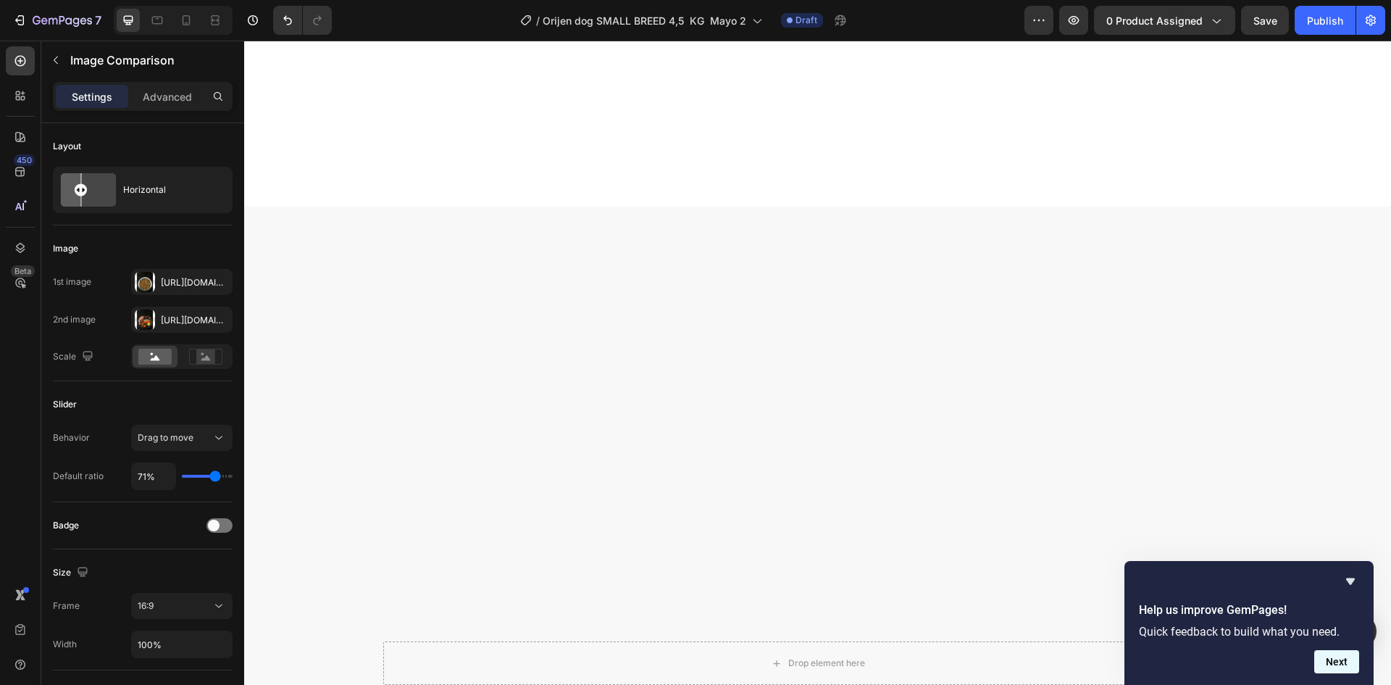
click at [1336, 659] on button "Next" at bounding box center [1336, 661] width 45 height 23
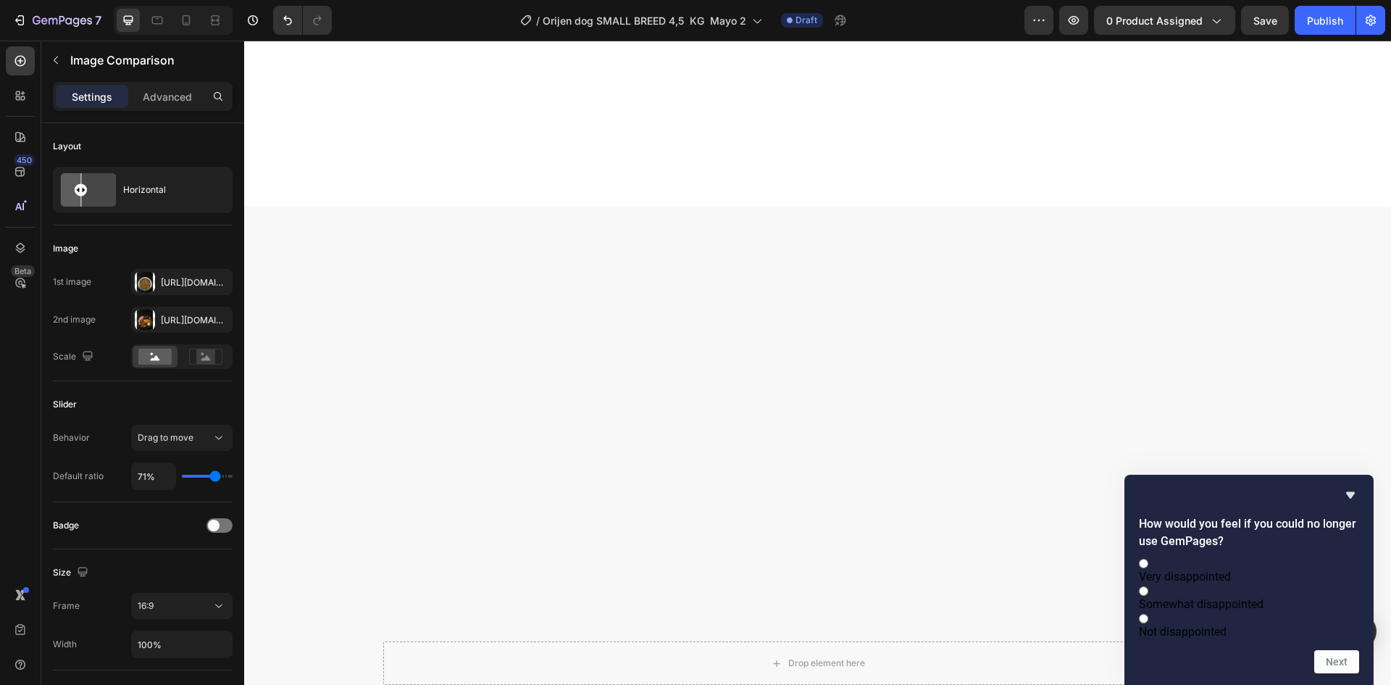
drag, startPoint x: 1056, startPoint y: 367, endPoint x: 1180, endPoint y: 354, distance: 125.2
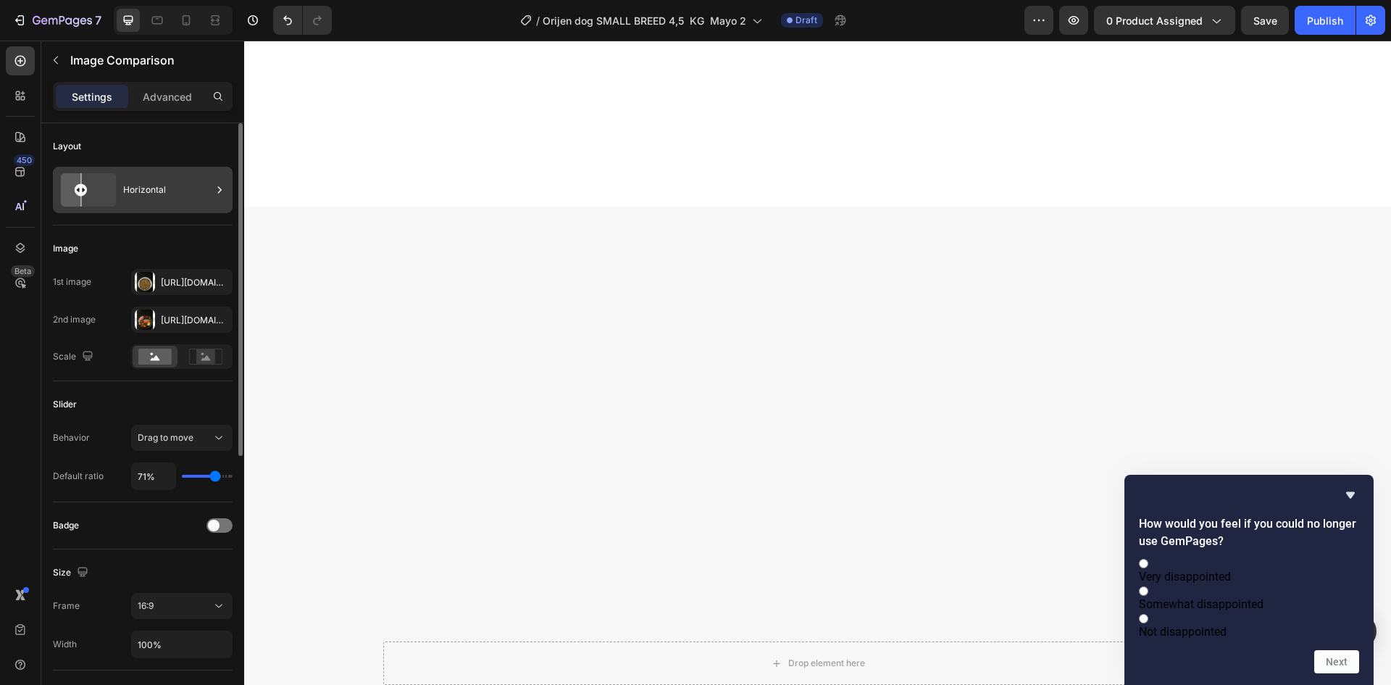
click at [137, 184] on div "Horizontal" at bounding box center [167, 189] width 88 height 33
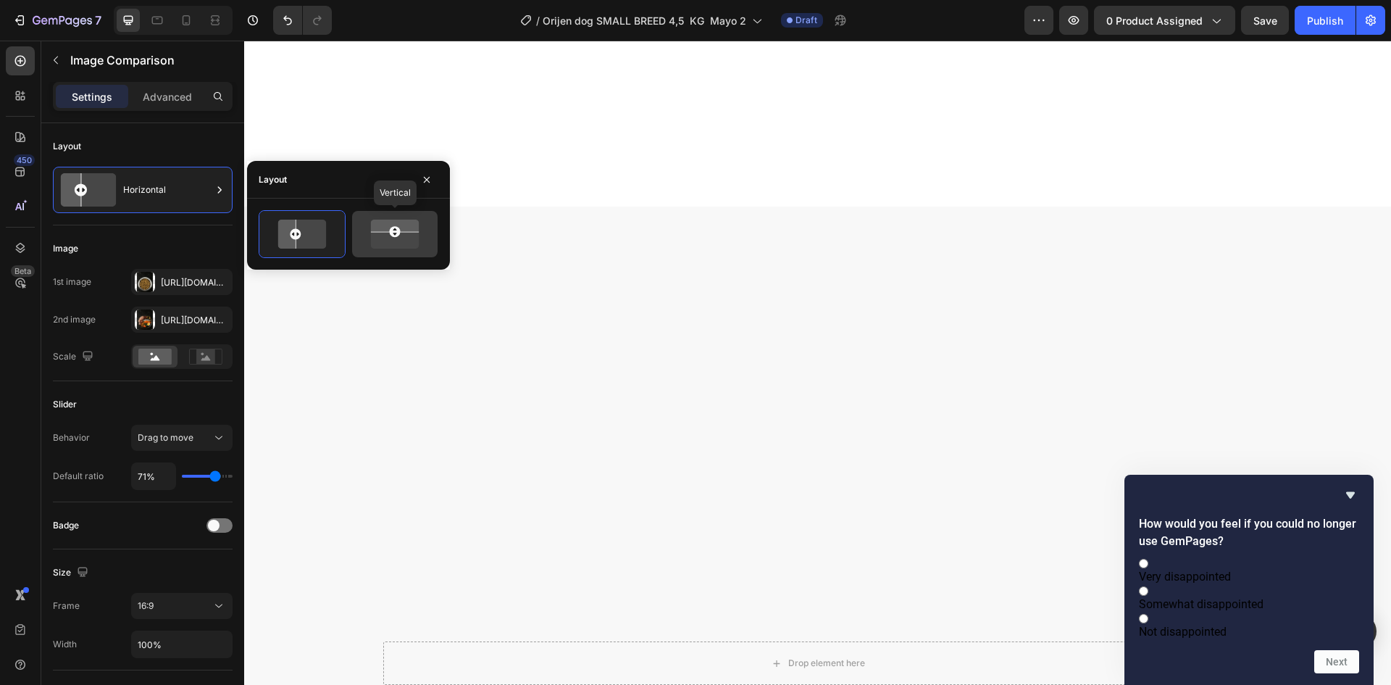
click at [393, 237] on icon at bounding box center [395, 234] width 58 height 34
click at [312, 237] on icon at bounding box center [302, 234] width 58 height 34
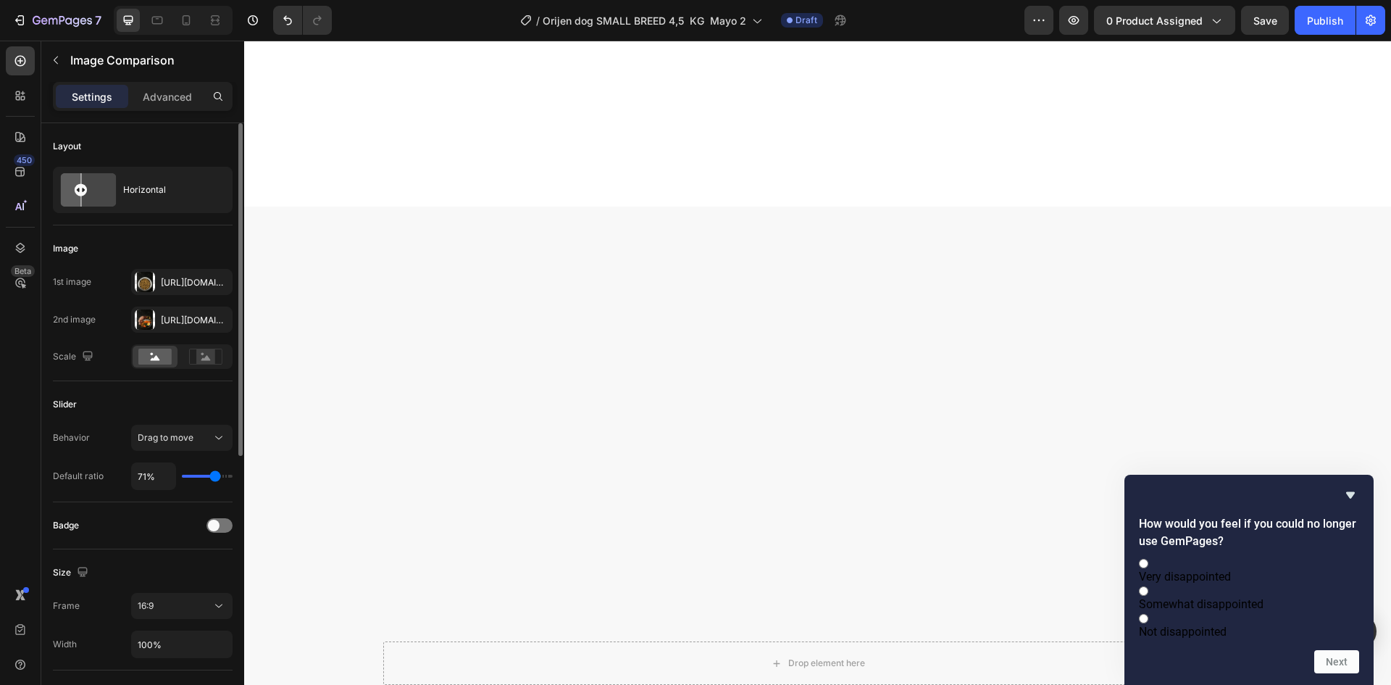
click at [133, 133] on div "Layout Horizontal" at bounding box center [143, 174] width 180 height 102
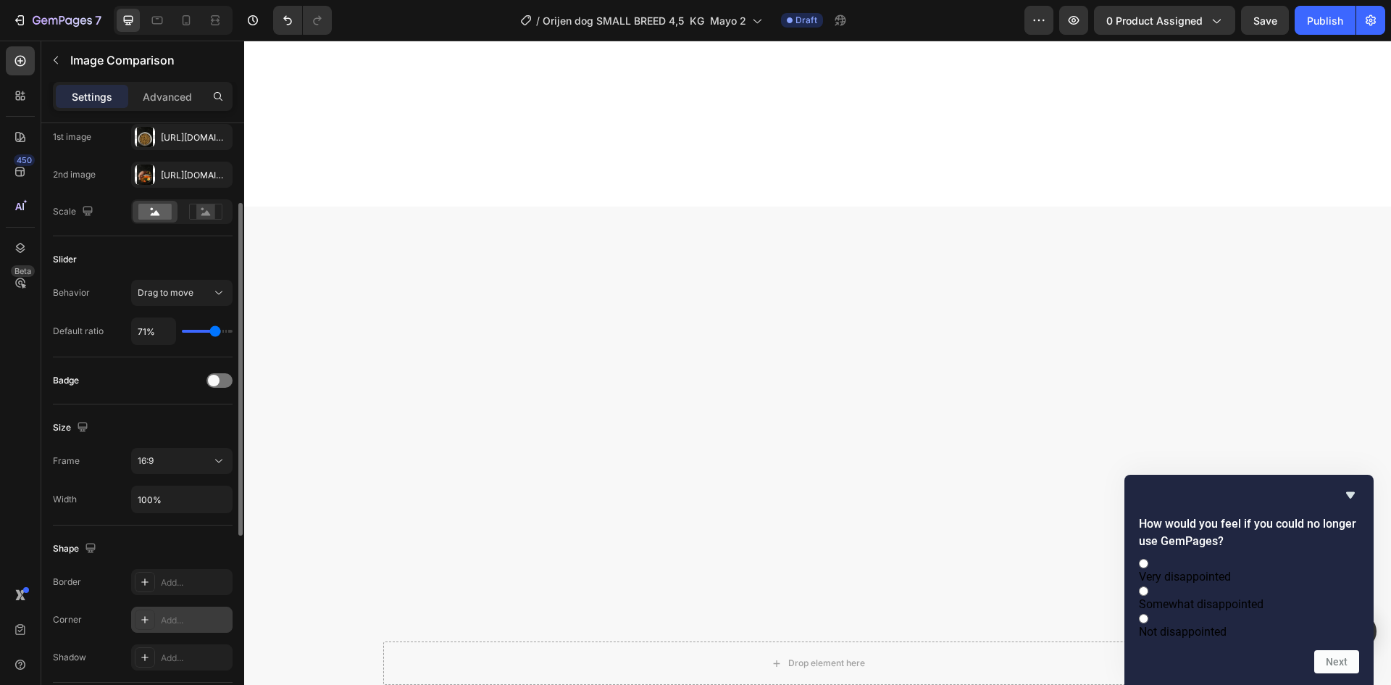
scroll to position [217, 0]
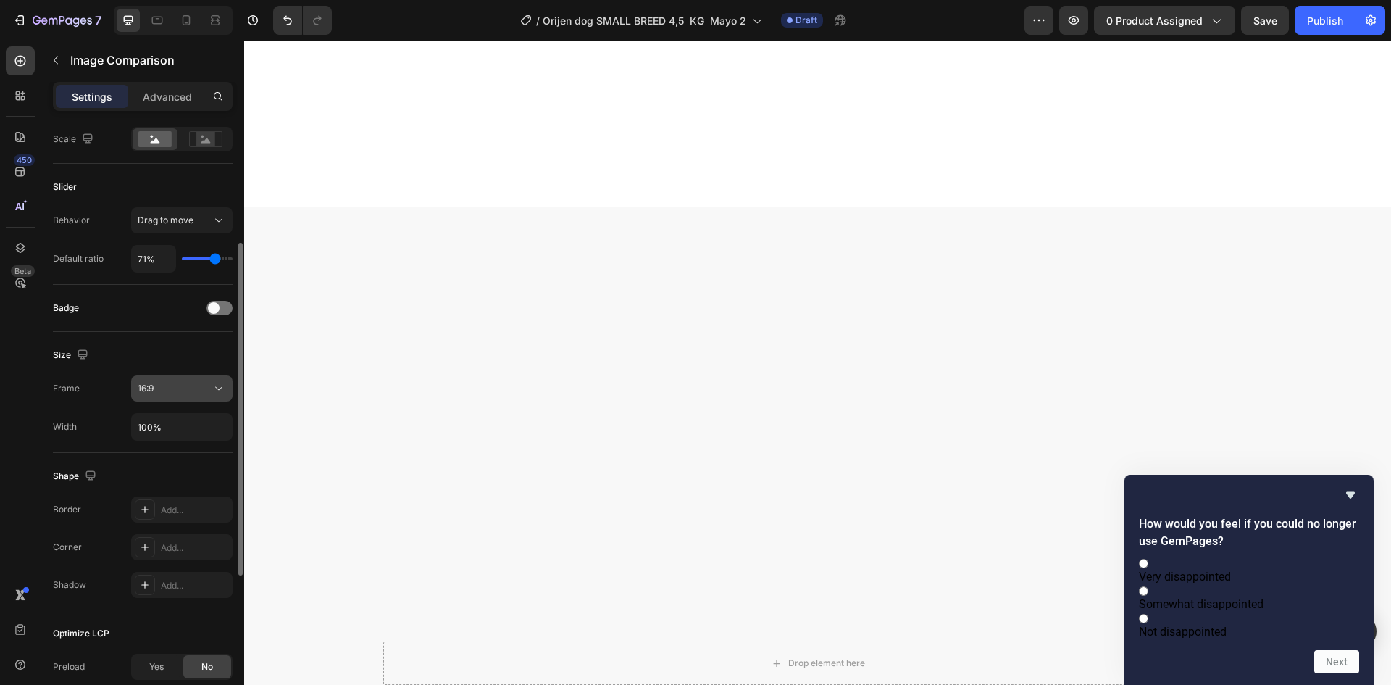
click at [151, 395] on span "16:9" at bounding box center [146, 388] width 16 height 13
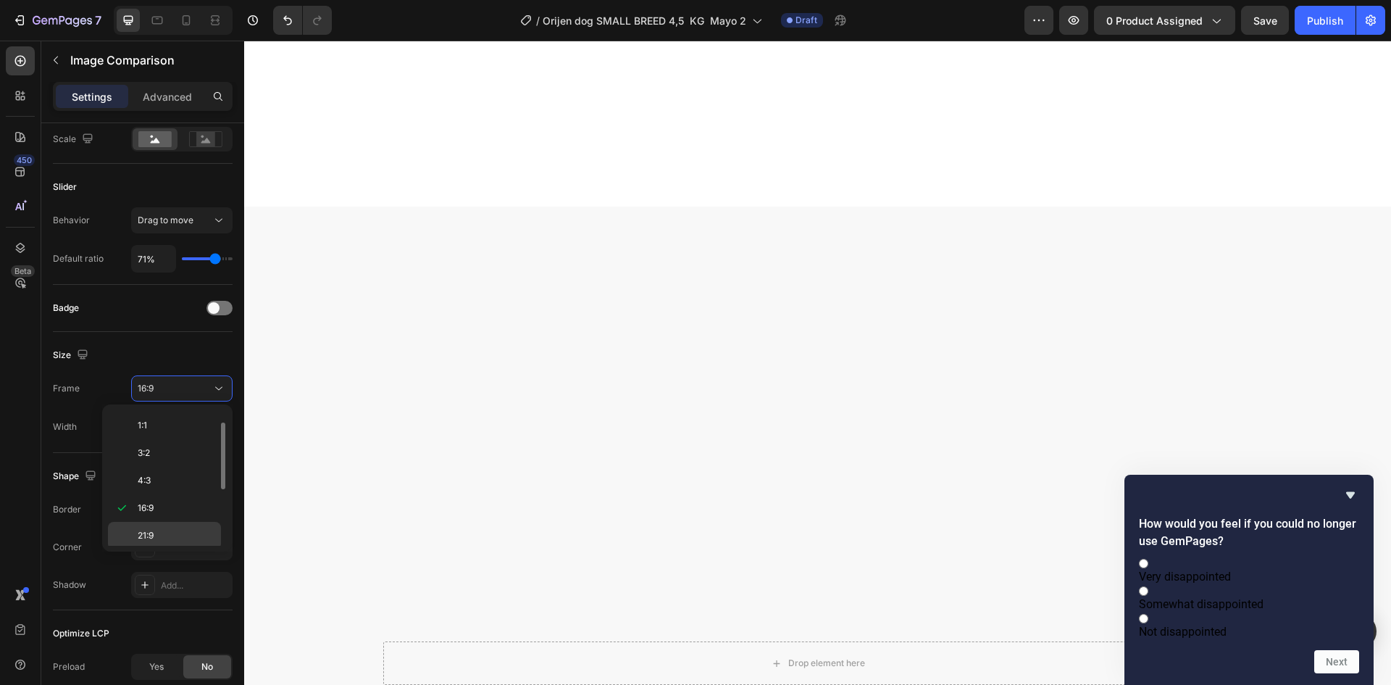
click at [145, 527] on div "21:9" at bounding box center [164, 536] width 113 height 28
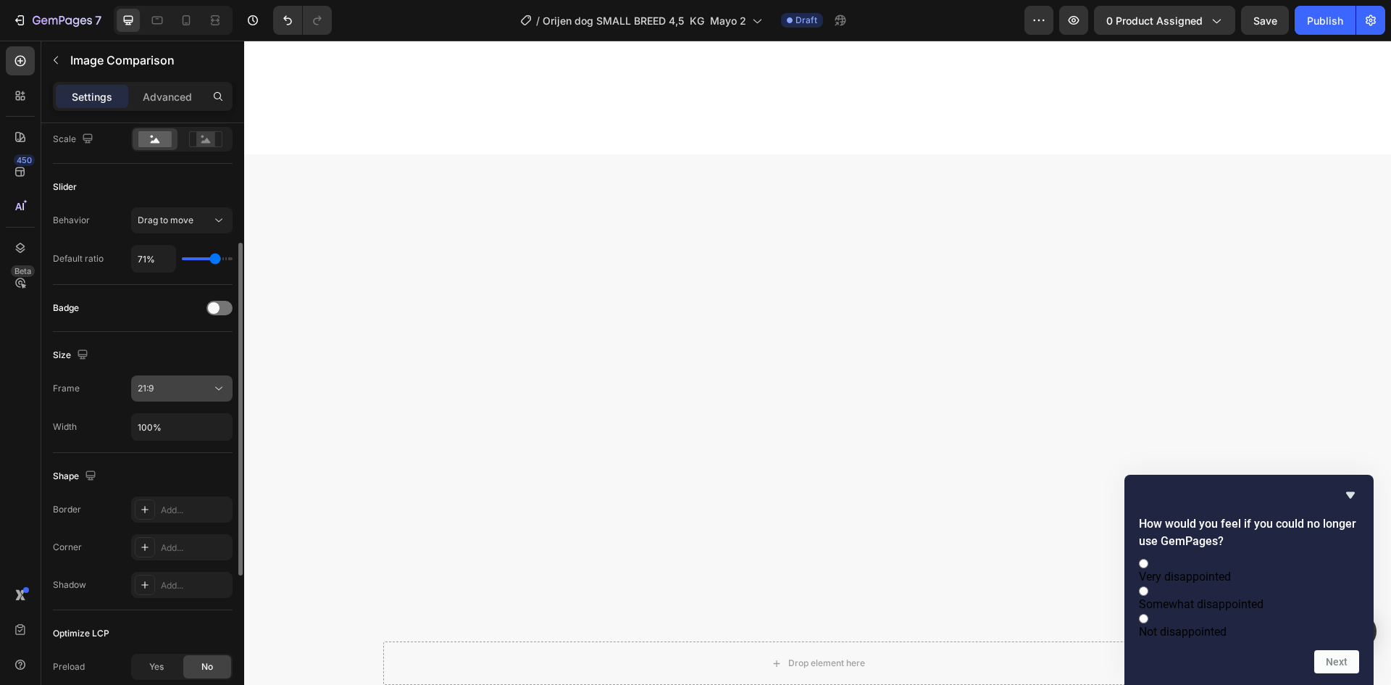
click at [176, 385] on div "21:9" at bounding box center [175, 388] width 74 height 13
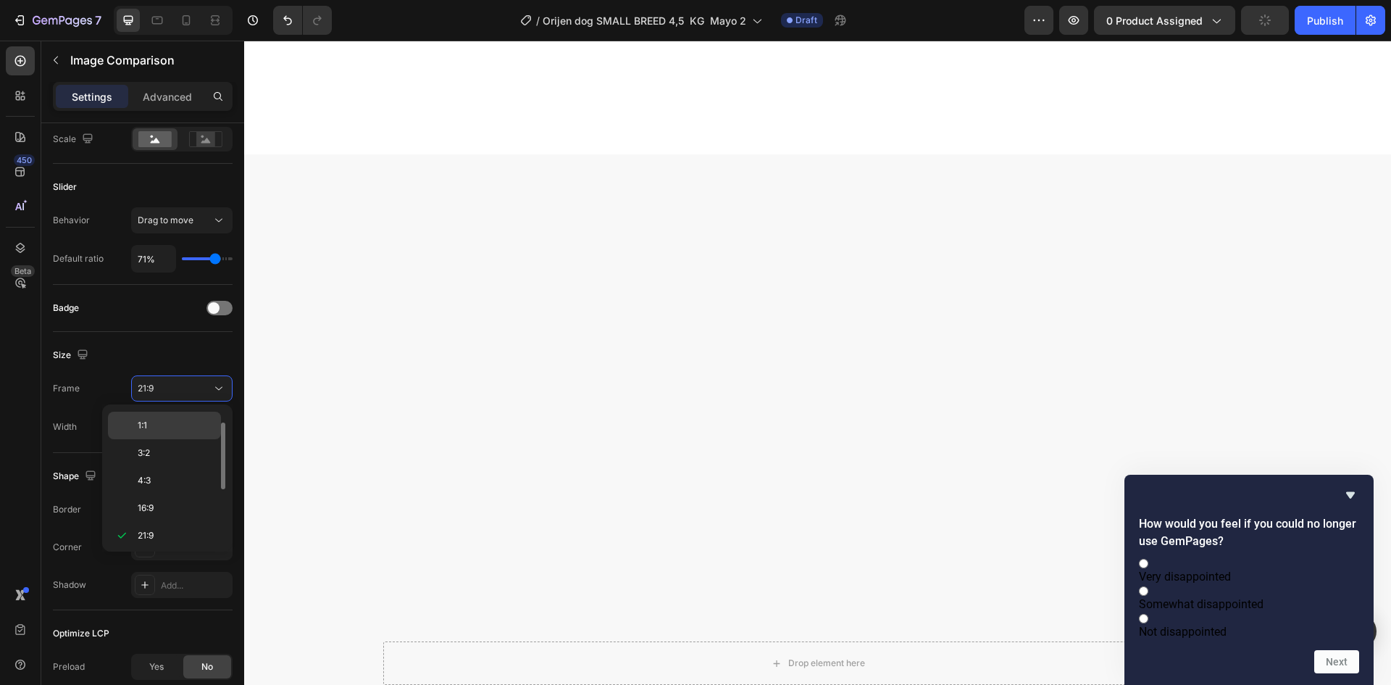
click at [170, 427] on p "1:1" at bounding box center [176, 425] width 77 height 13
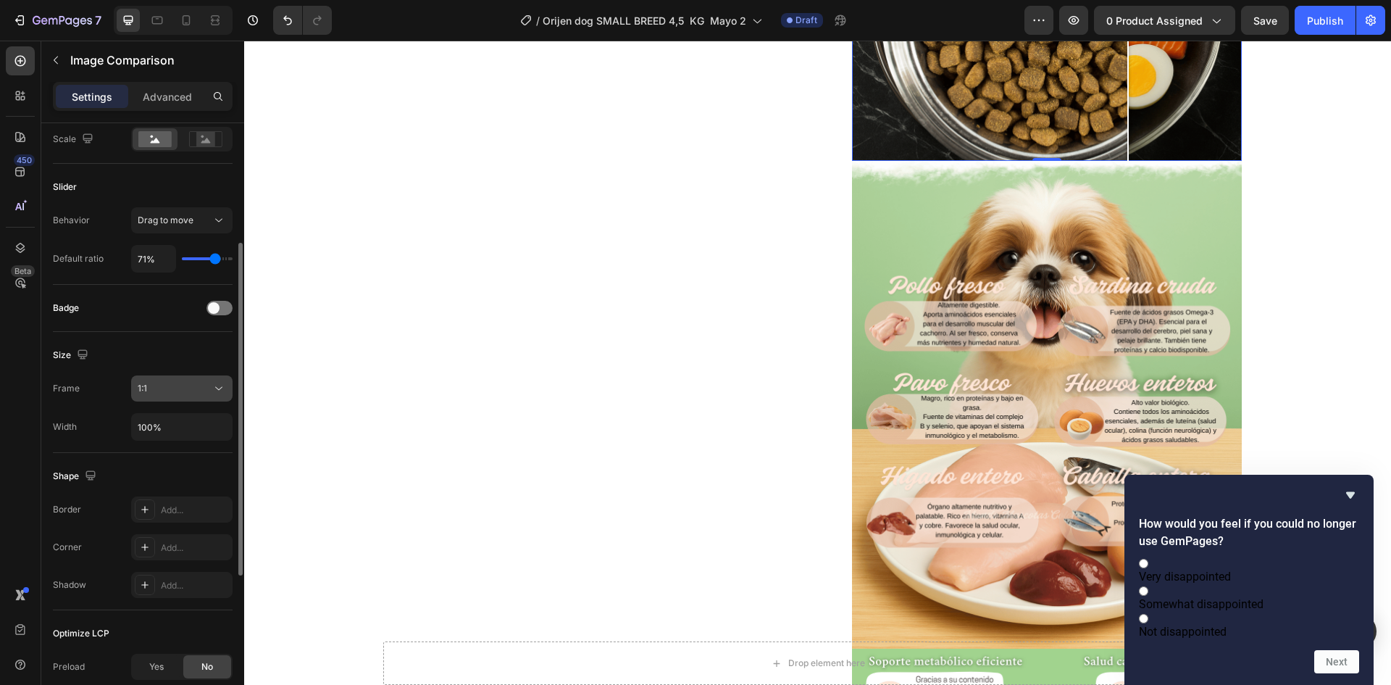
click at [189, 389] on div "1:1" at bounding box center [175, 388] width 74 height 13
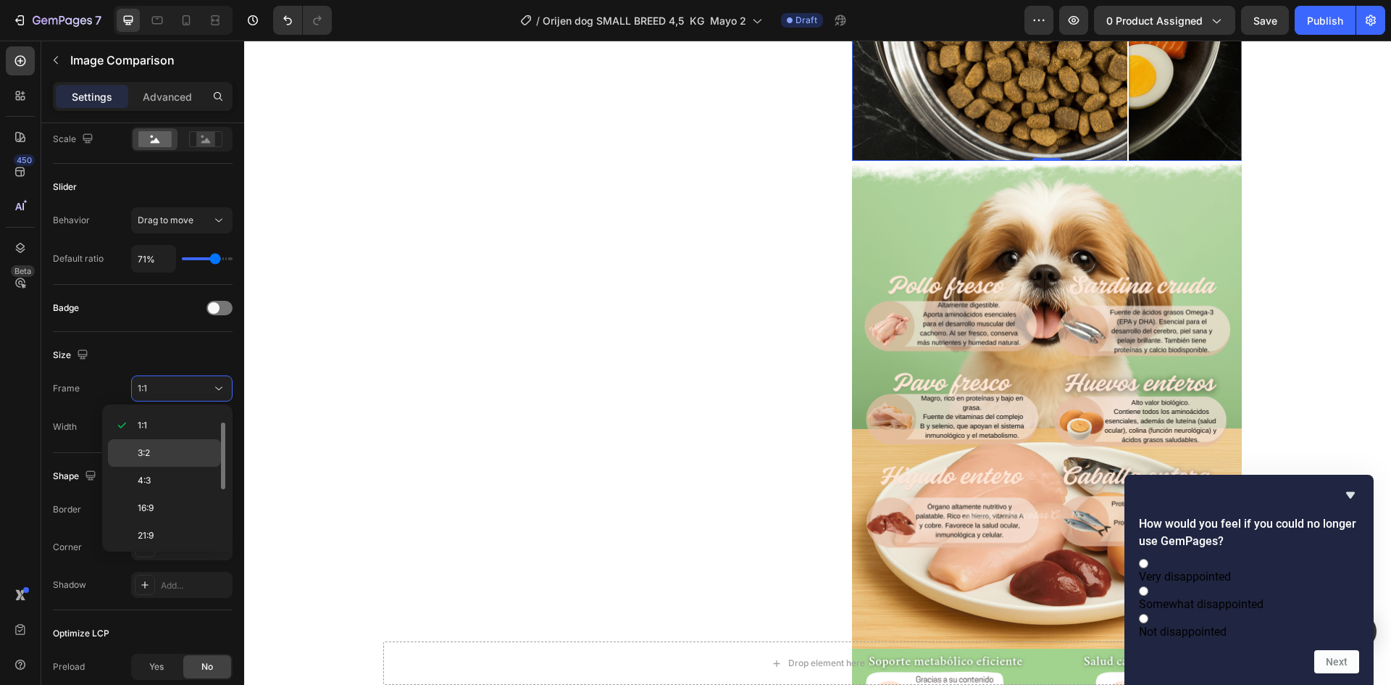
click at [170, 454] on p "3:2" at bounding box center [176, 452] width 77 height 13
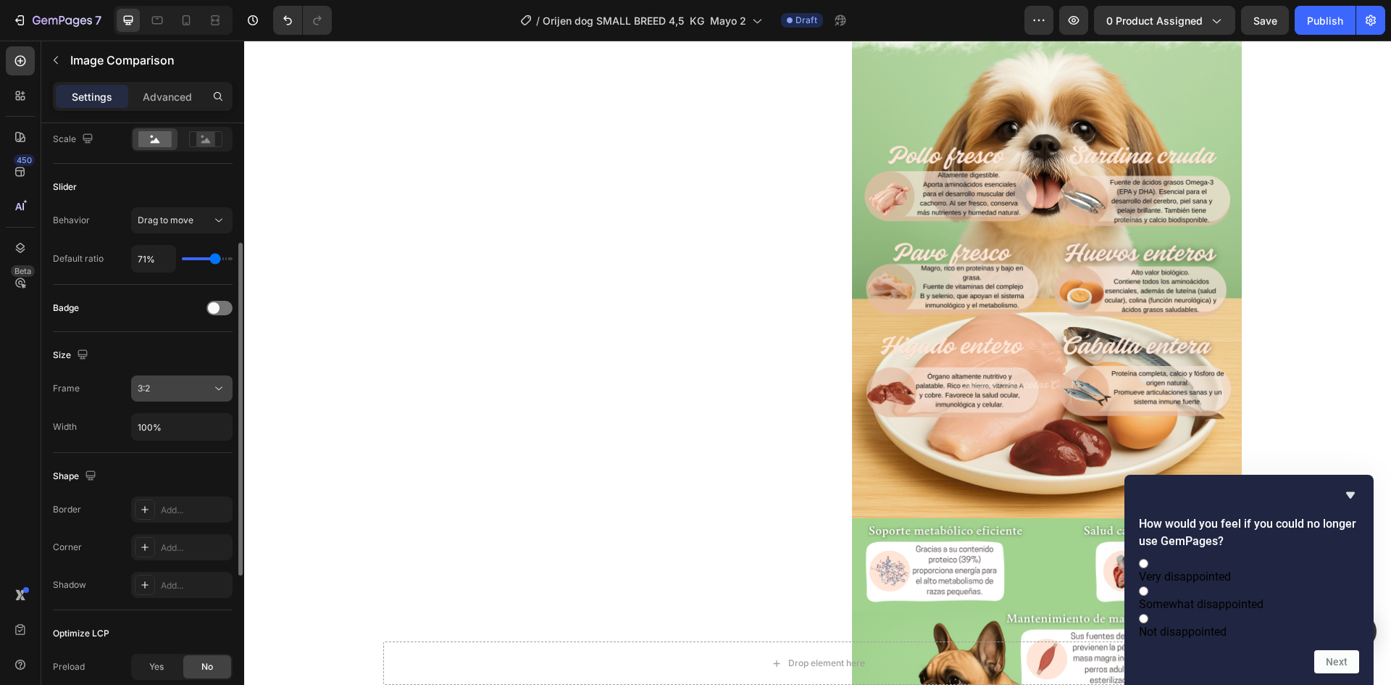
click at [175, 393] on div "3:2" at bounding box center [175, 388] width 74 height 13
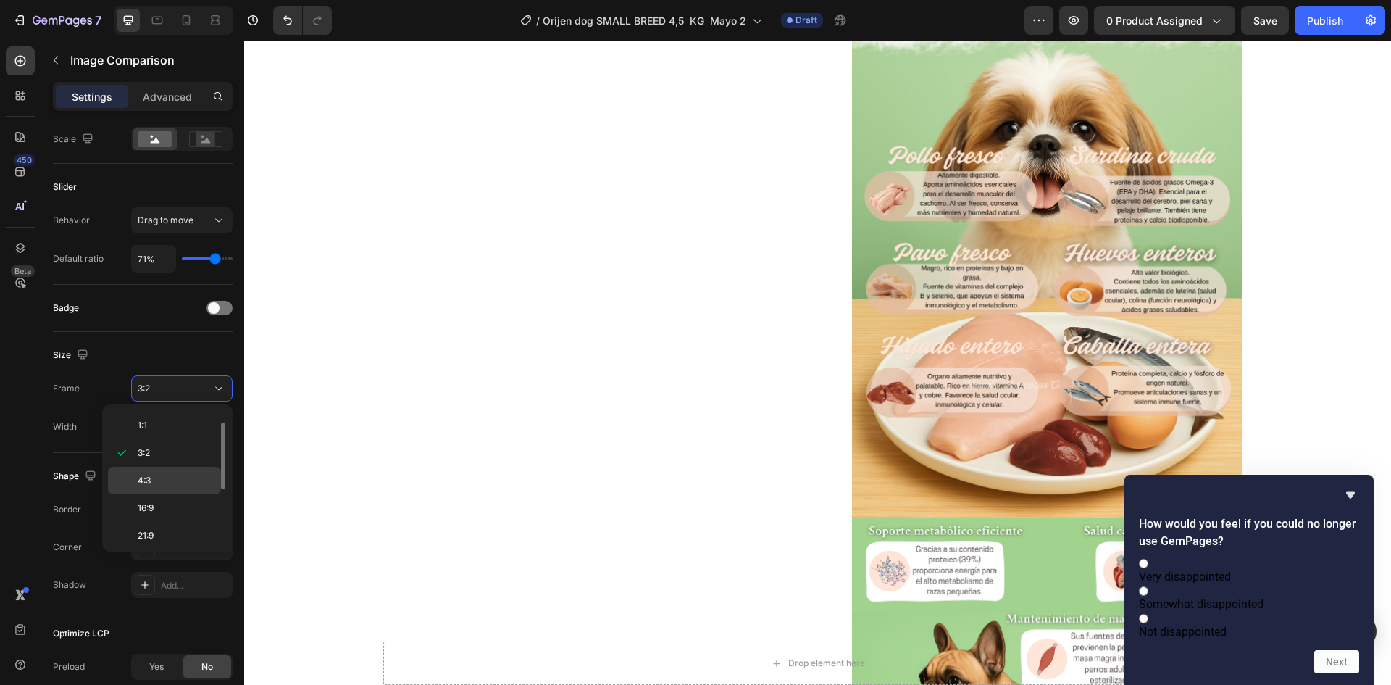
click at [169, 482] on p "4:3" at bounding box center [176, 480] width 77 height 13
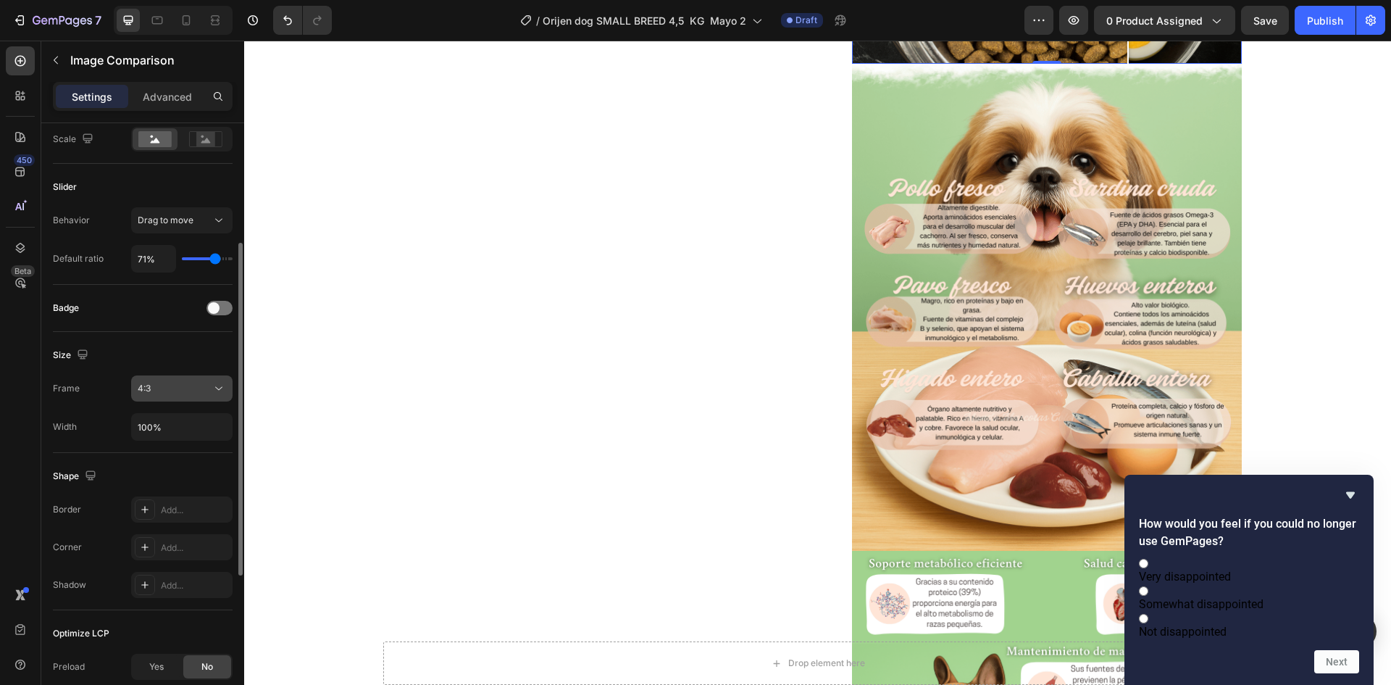
click at [196, 390] on div "4:3" at bounding box center [175, 388] width 74 height 13
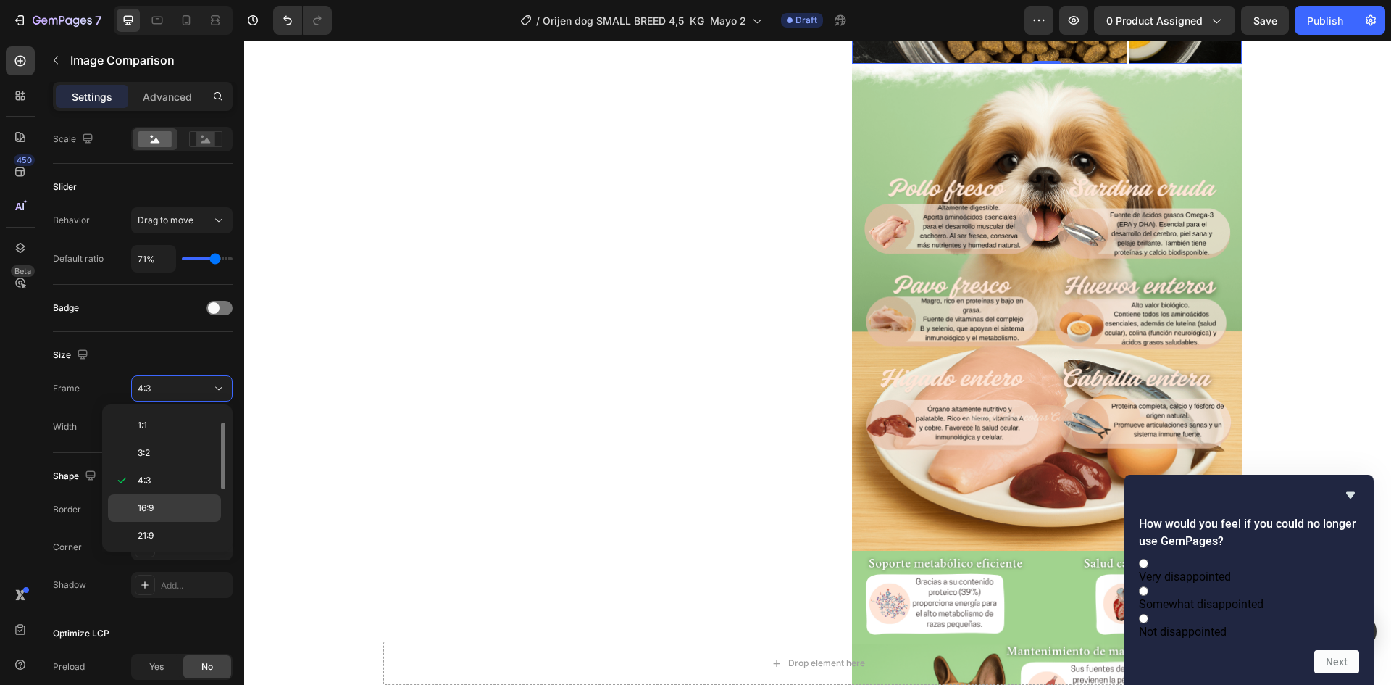
click at [173, 509] on p "16:9" at bounding box center [176, 507] width 77 height 13
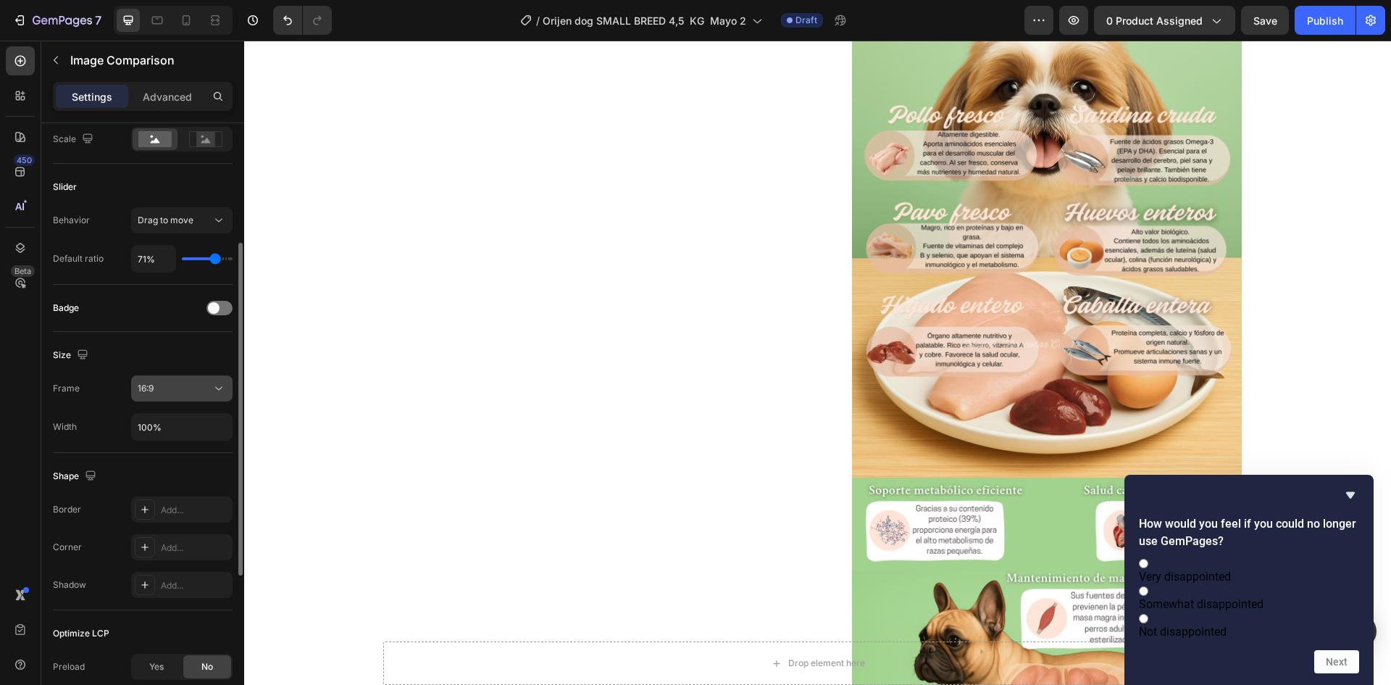
click at [178, 389] on div "16:9" at bounding box center [175, 388] width 74 height 13
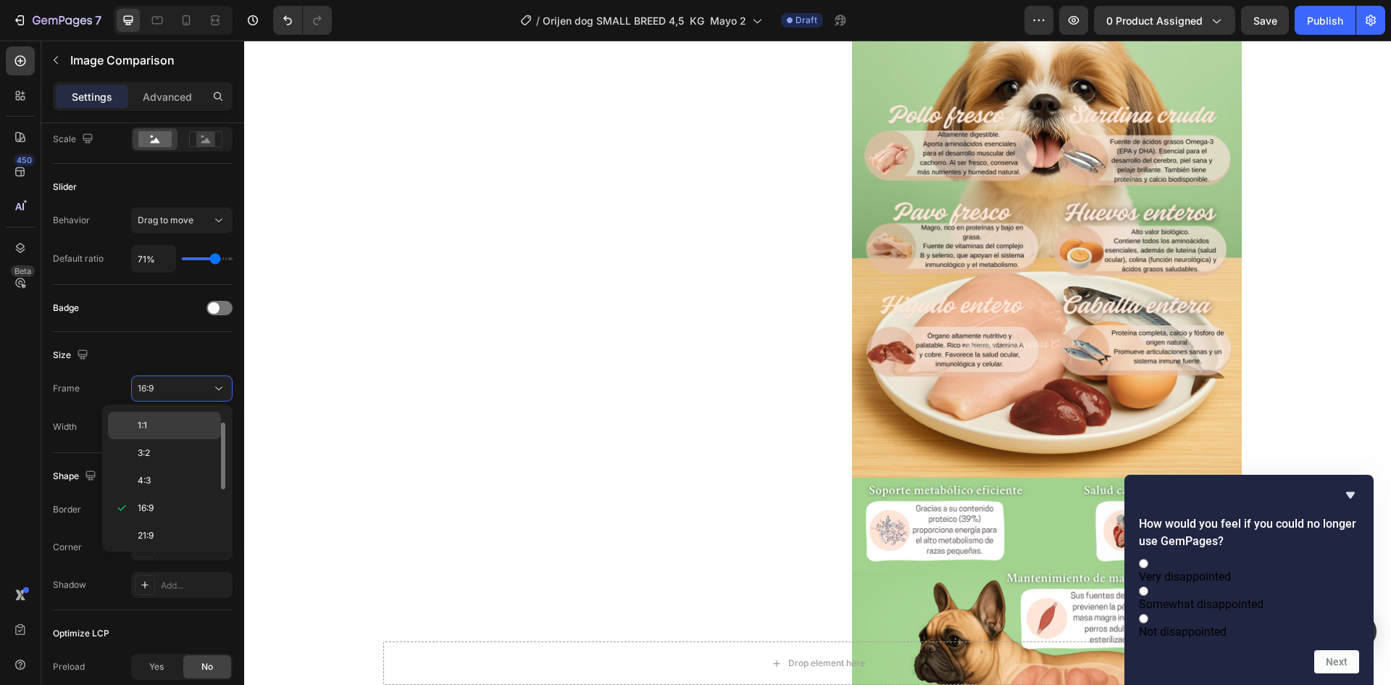
click at [170, 421] on p "1:1" at bounding box center [176, 425] width 77 height 13
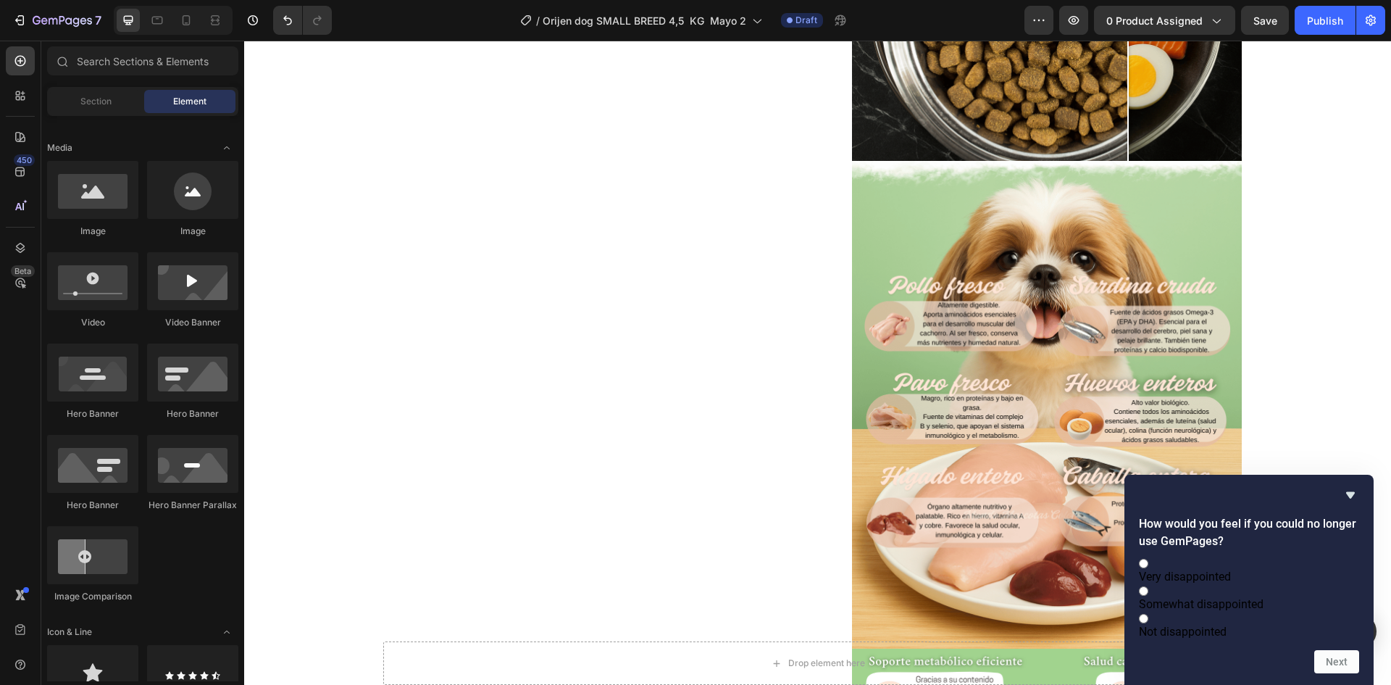
click at [1204, 625] on span "Not disappointed" at bounding box center [1183, 632] width 88 height 14
click at [1149, 623] on input "Not disappointed" at bounding box center [1143, 618] width 9 height 9
radio input "true"
click at [1351, 670] on button "Next" at bounding box center [1336, 661] width 45 height 23
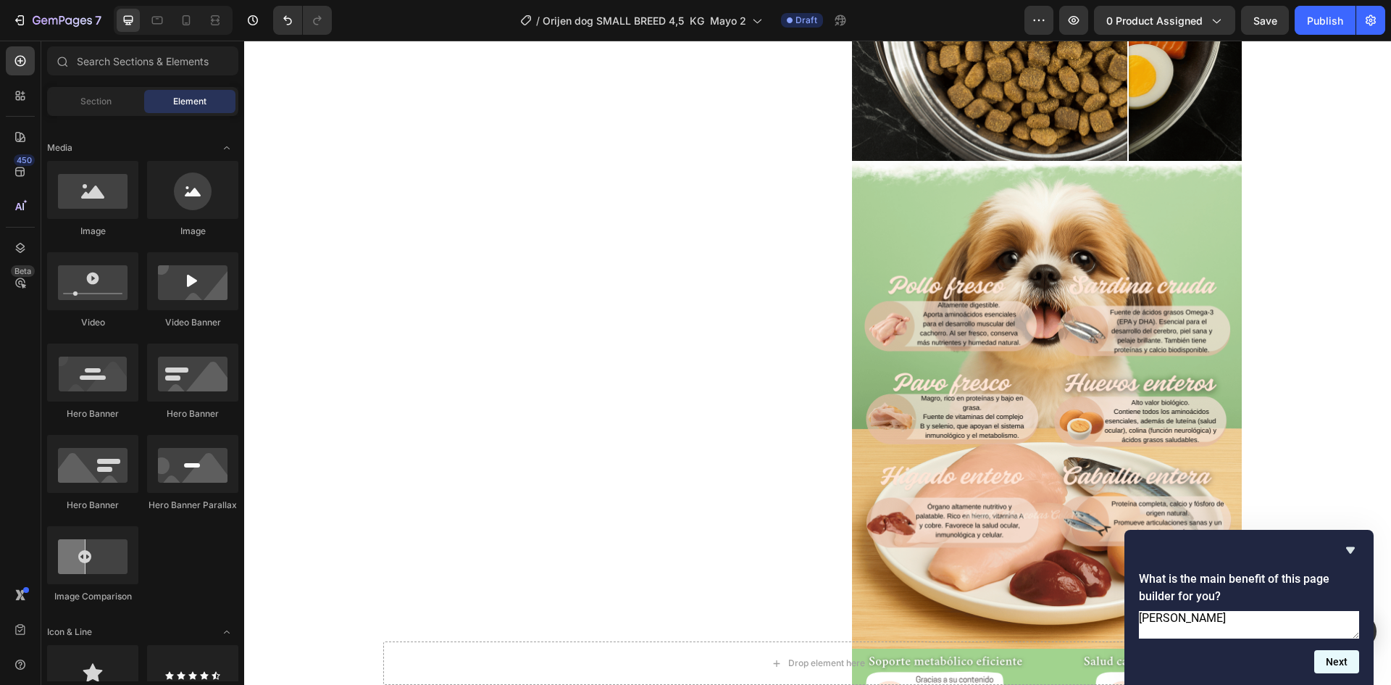
type textarea "hjkjk"
click at [1342, 664] on button "Next" at bounding box center [1336, 661] width 45 height 23
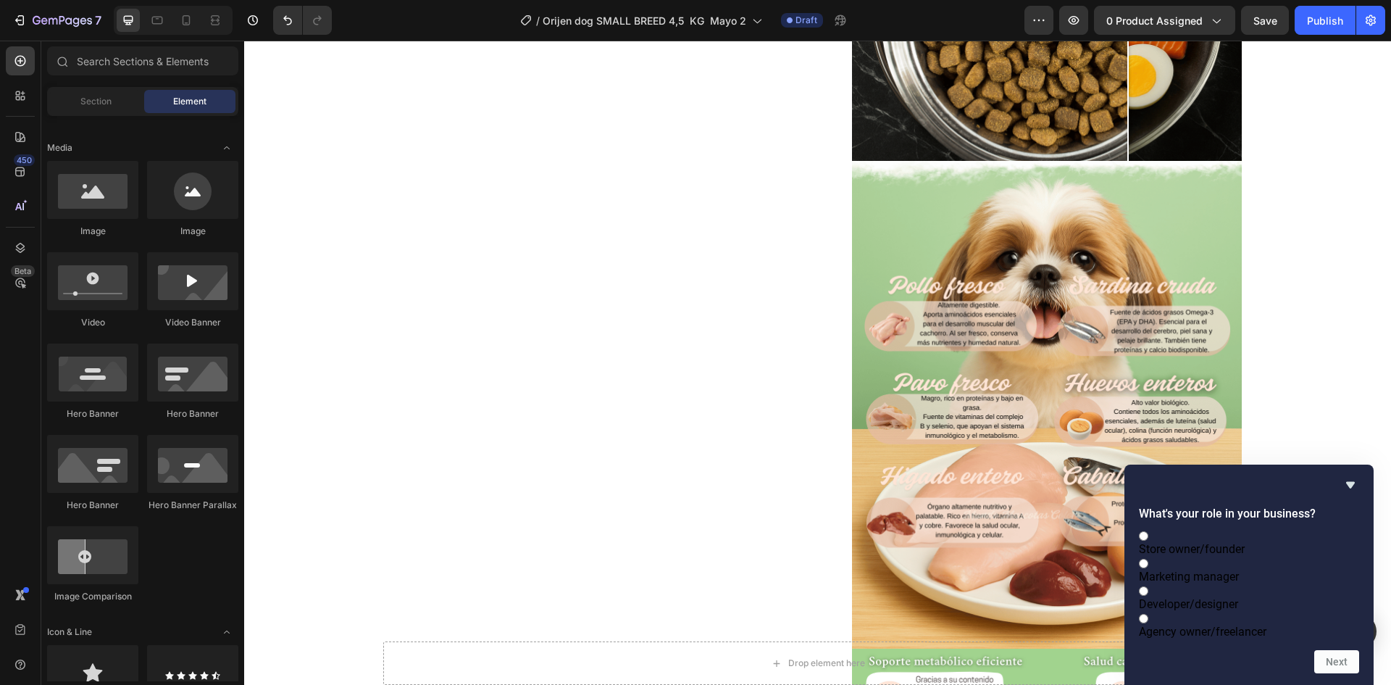
click at [1238, 597] on span "Developer/designer" at bounding box center [1188, 604] width 99 height 14
click at [1149, 589] on input "Developer/designer" at bounding box center [1143, 590] width 9 height 9
radio input "true"
click at [1327, 652] on button "Next" at bounding box center [1336, 661] width 45 height 23
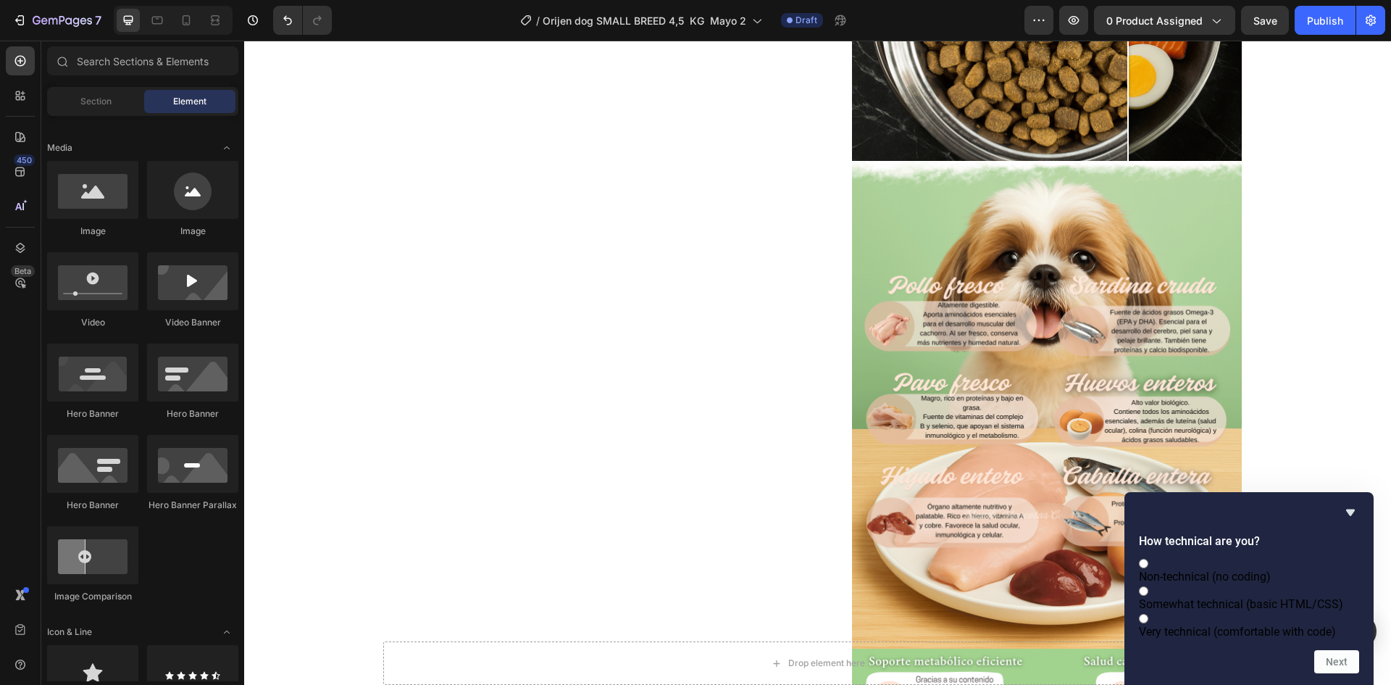
click at [1259, 585] on label "Somewhat technical (basic HTML/CSS)" at bounding box center [1249, 597] width 220 height 28
click at [1149, 586] on input "Somewhat technical (basic HTML/CSS)" at bounding box center [1143, 590] width 9 height 9
radio input "true"
click at [1333, 646] on form "How technical are you? Non-technical (no coding) Somewhat technical (basic HTML…" at bounding box center [1249, 603] width 249 height 141
click at [1329, 669] on button "Next" at bounding box center [1336, 661] width 45 height 23
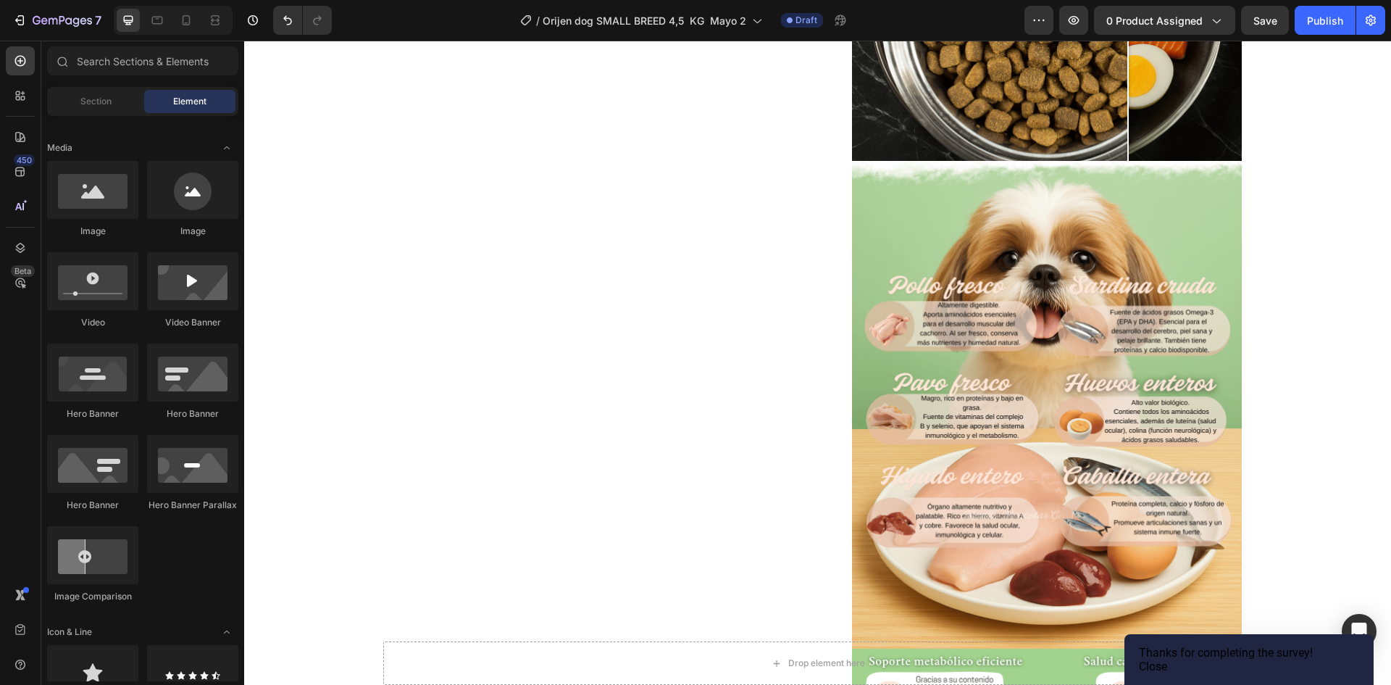
click at [1167, 659] on button "Close" at bounding box center [1153, 666] width 28 height 14
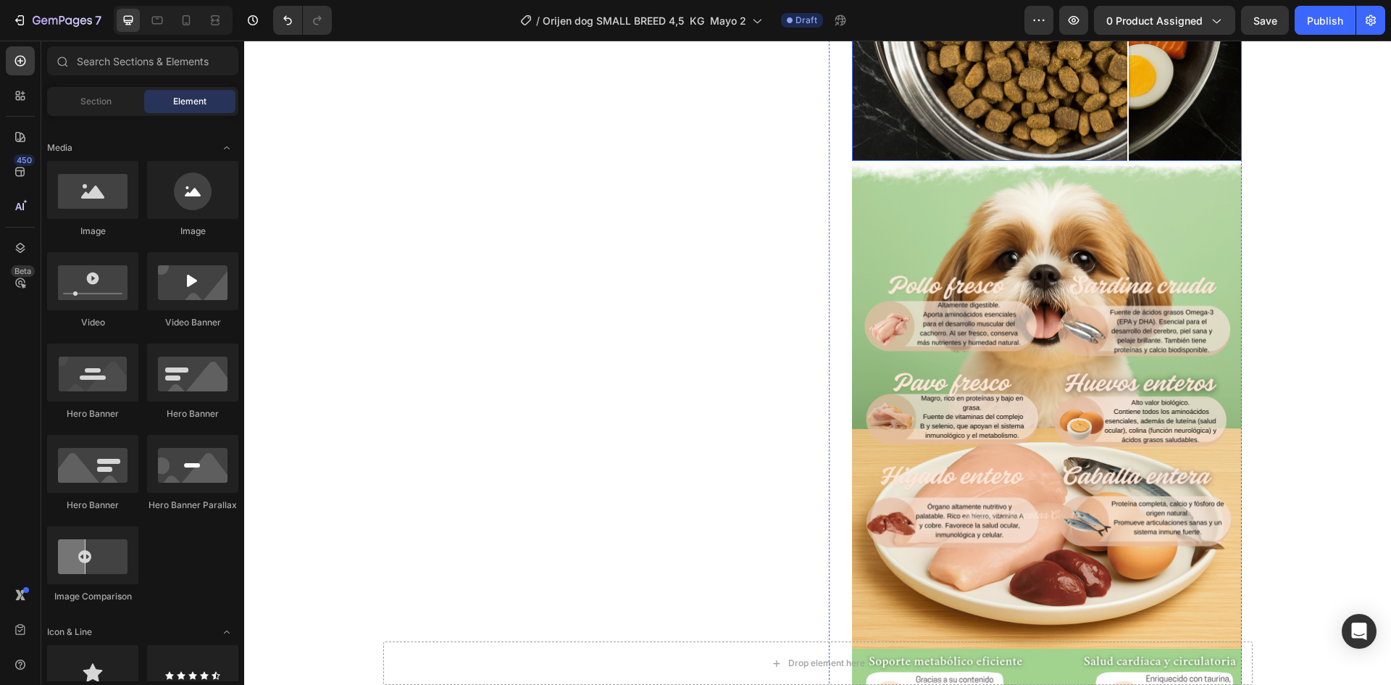
scroll to position [1024, 0]
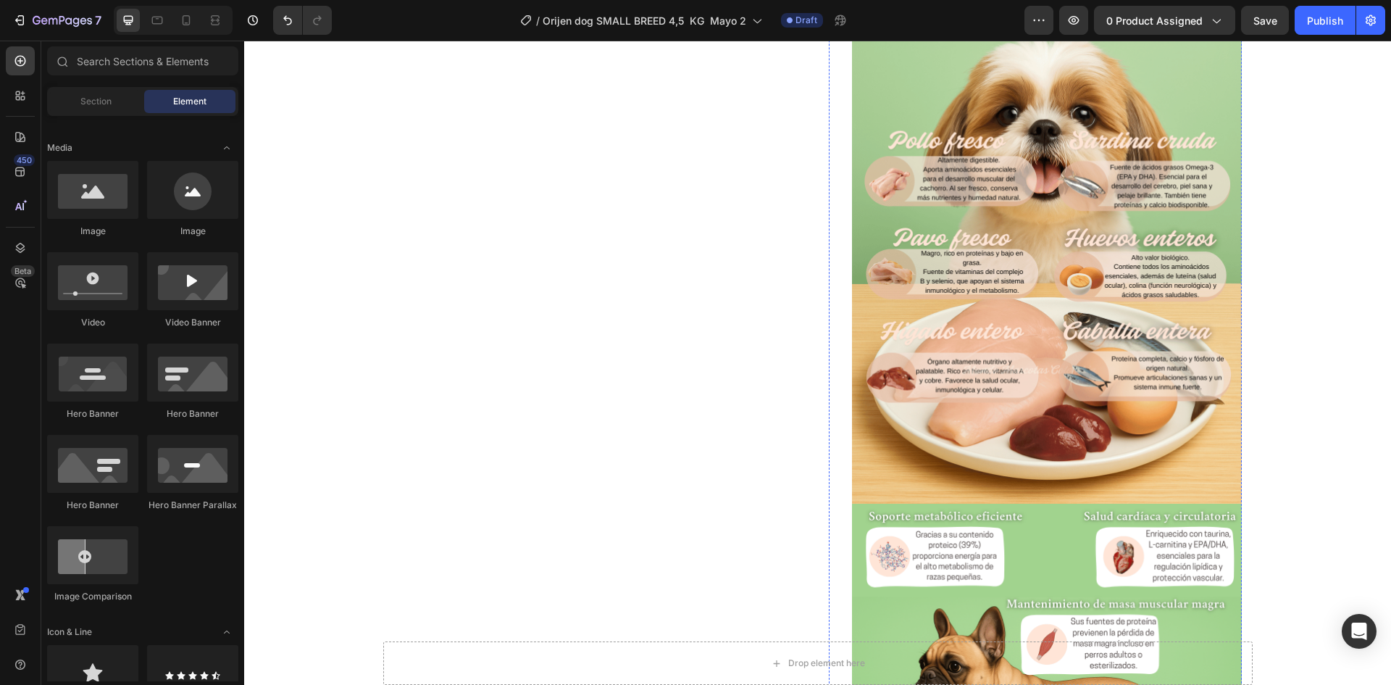
drag, startPoint x: 1125, startPoint y: 308, endPoint x: 931, endPoint y: 322, distance: 194.0
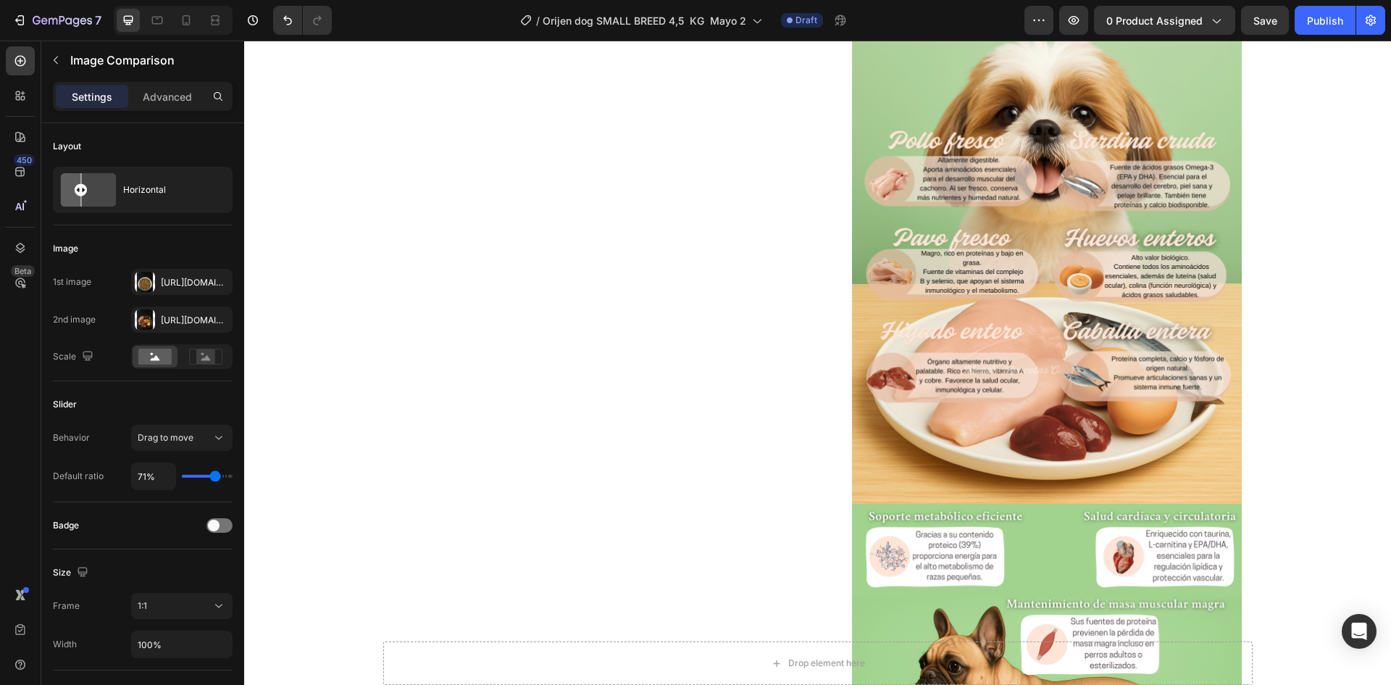
click at [1273, 16] on span "Save" at bounding box center [1266, 20] width 24 height 12
click at [186, 16] on icon at bounding box center [187, 20] width 8 height 10
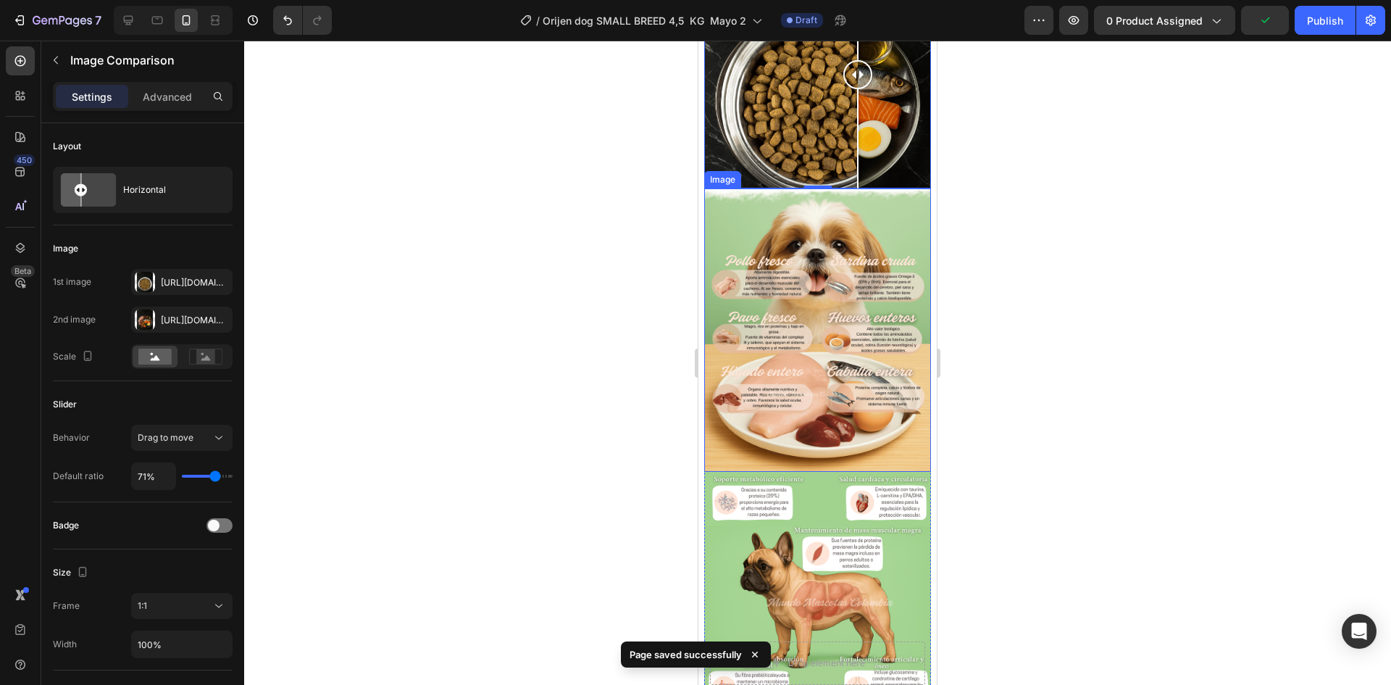
scroll to position [1201, 0]
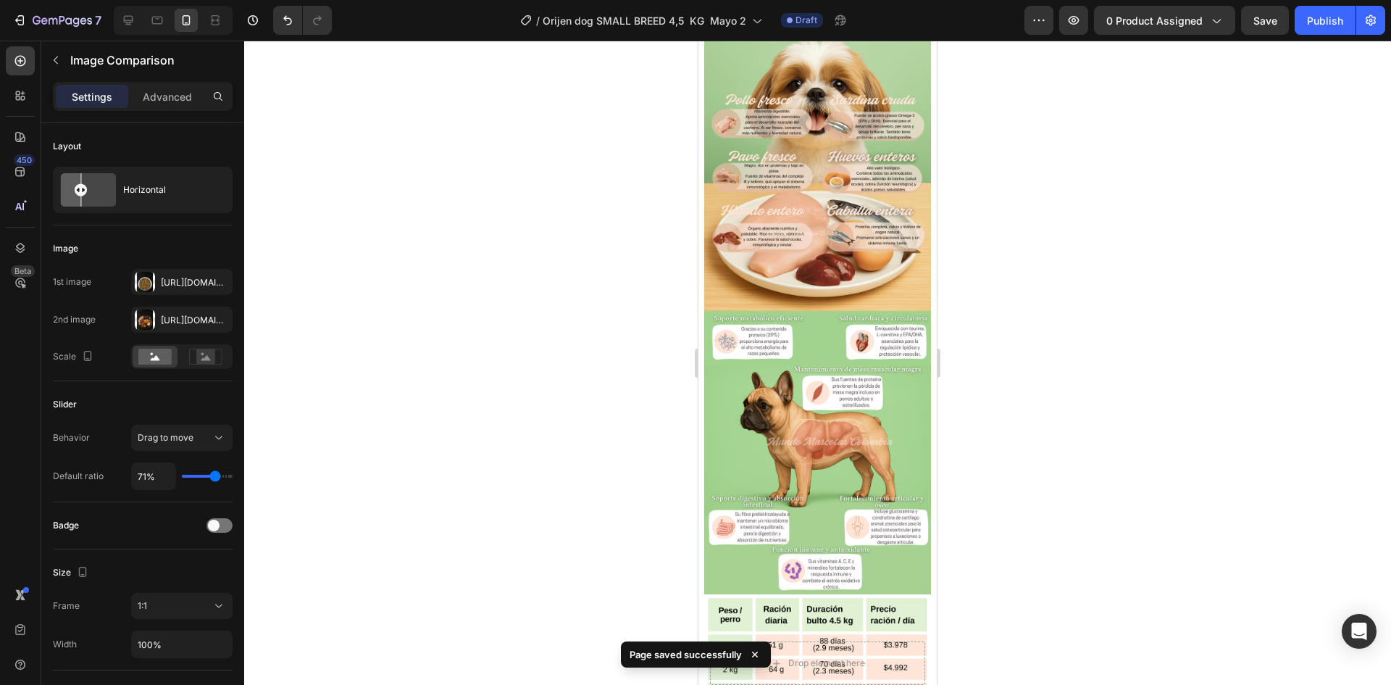
click at [1025, 313] on div at bounding box center [817, 363] width 1147 height 644
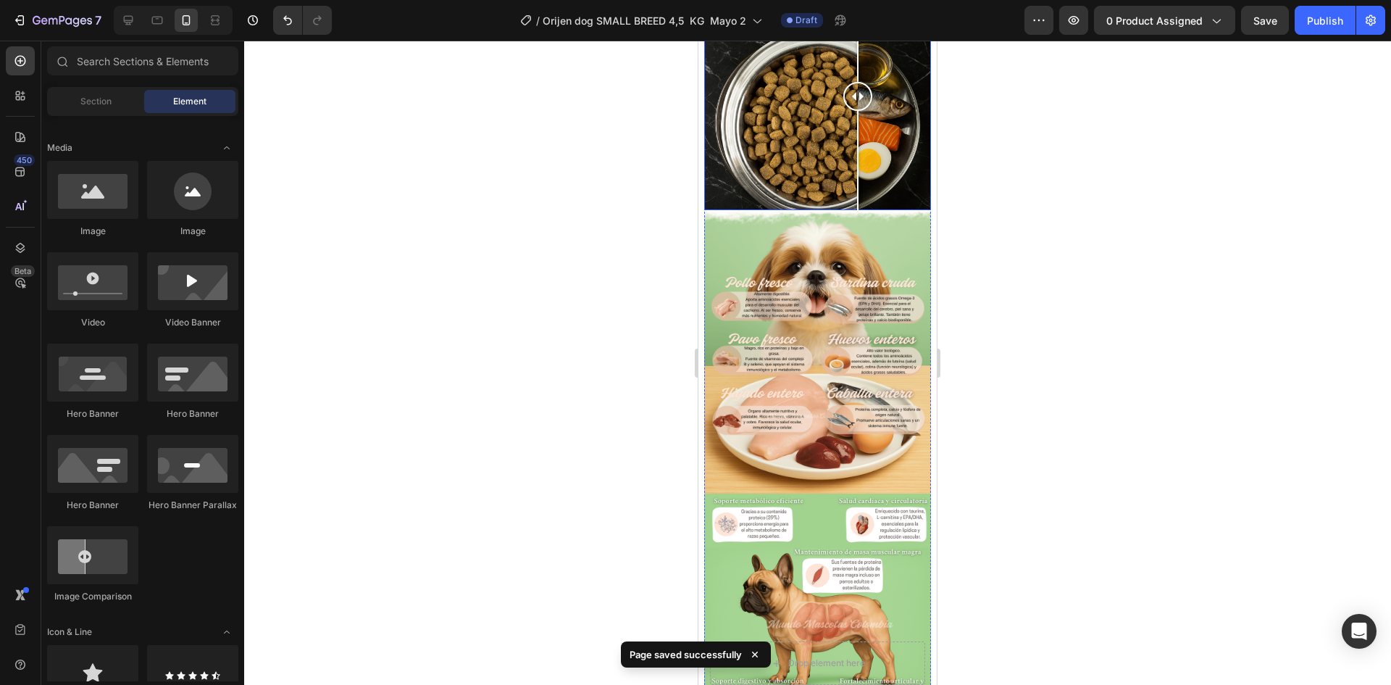
scroll to position [983, 0]
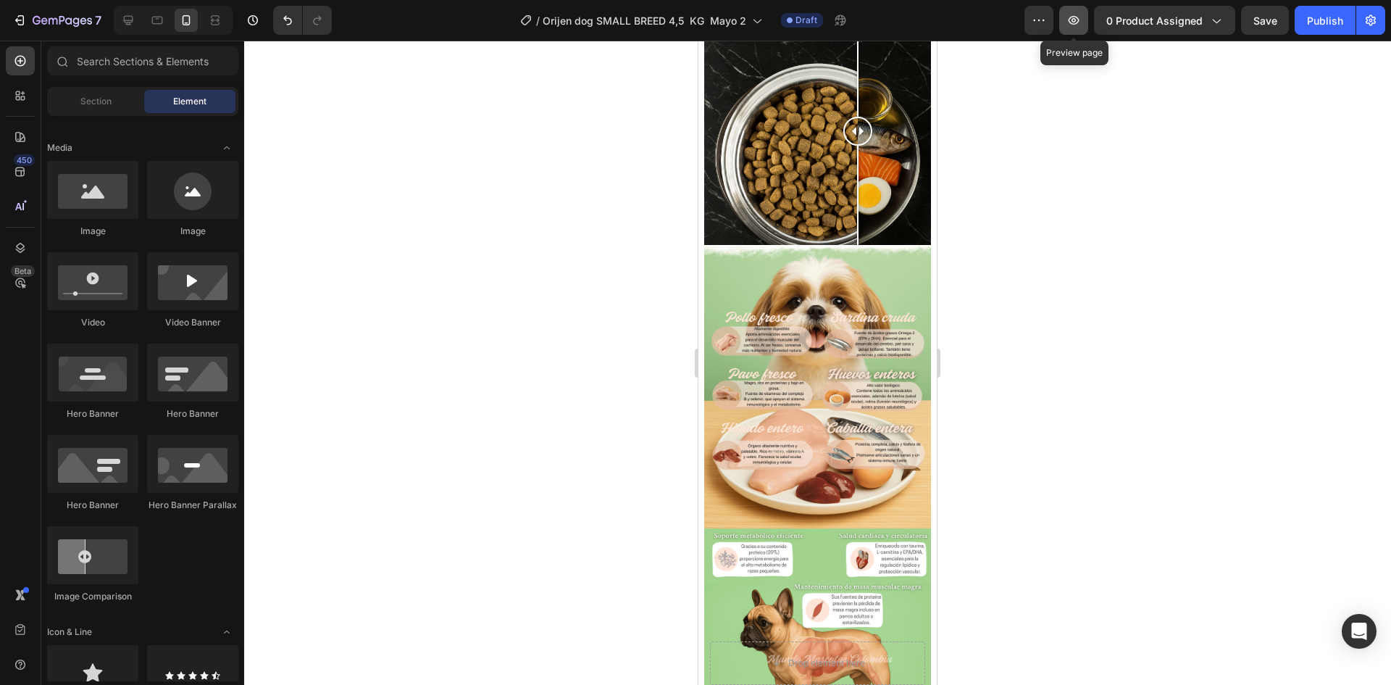
click at [1069, 18] on icon "button" at bounding box center [1074, 20] width 14 height 14
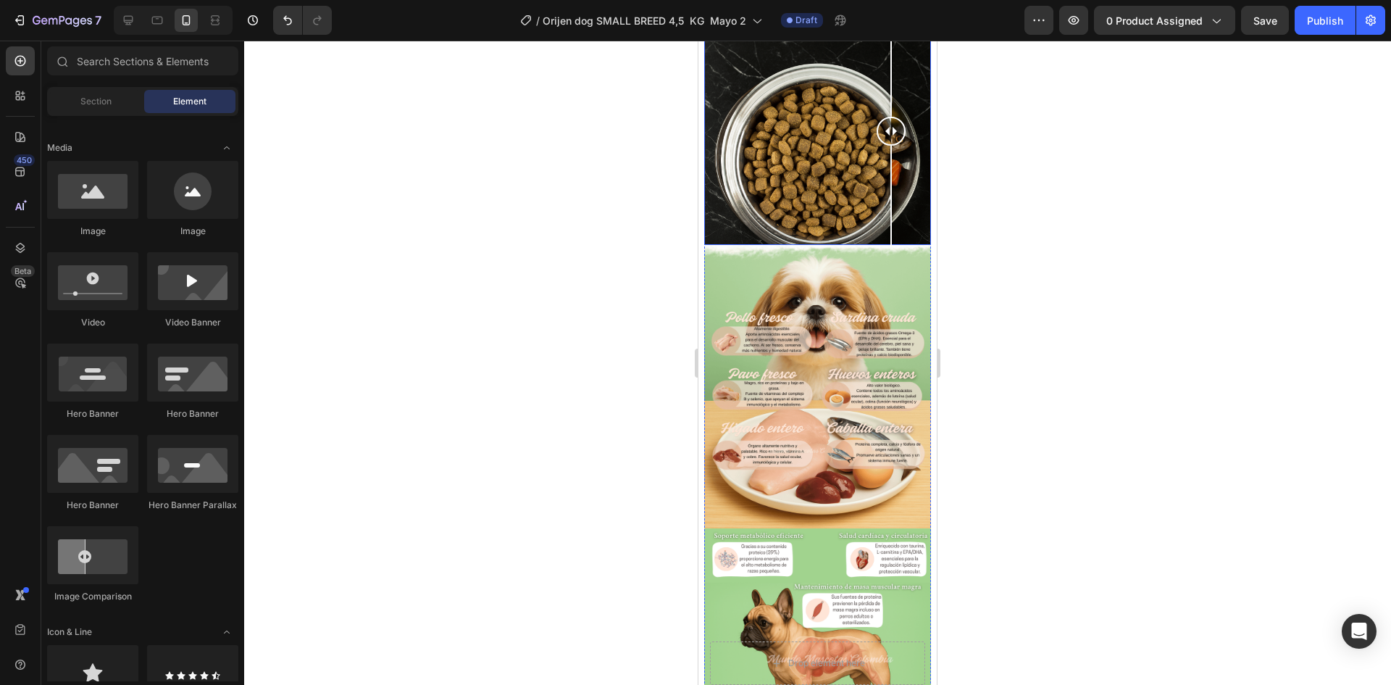
drag, startPoint x: 863, startPoint y: 414, endPoint x: 909, endPoint y: 472, distance: 73.7
click at [906, 245] on div at bounding box center [891, 131] width 29 height 227
drag, startPoint x: 904, startPoint y: 417, endPoint x: 899, endPoint y: 430, distance: 13.3
click at [866, 146] on div at bounding box center [851, 131] width 29 height 29
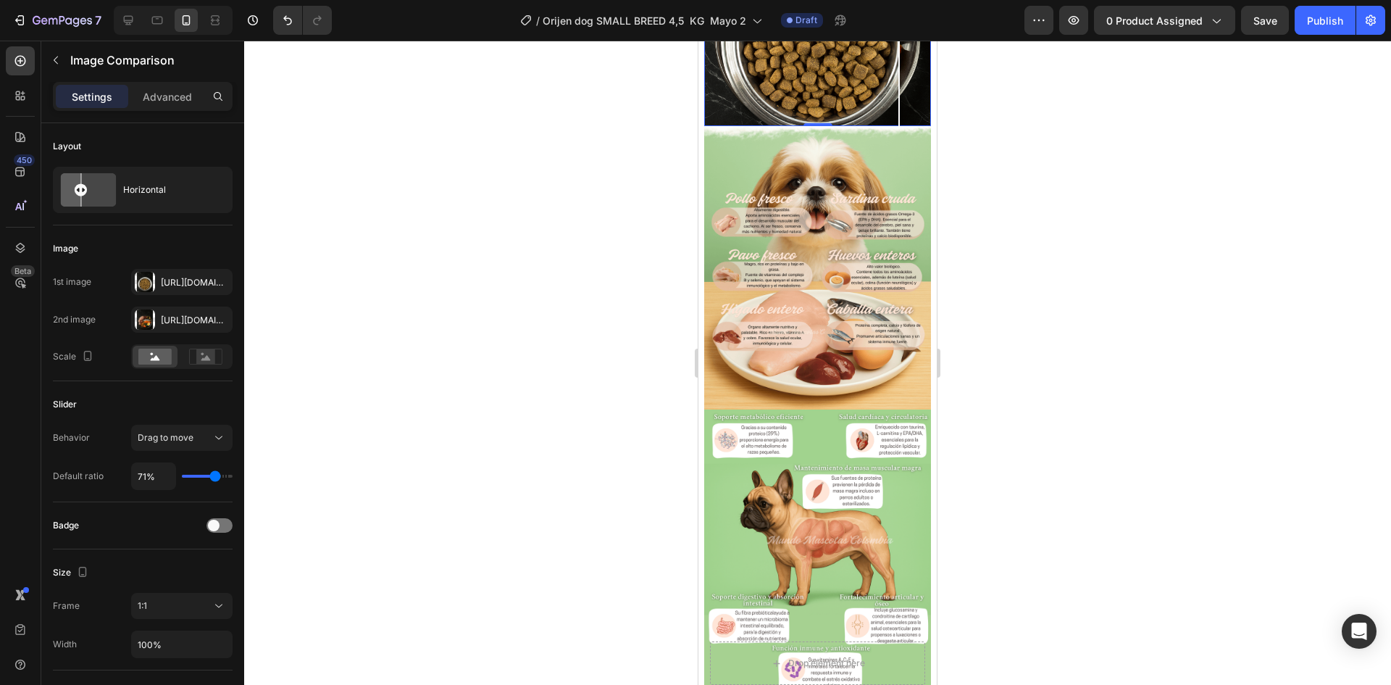
scroll to position [1056, 0]
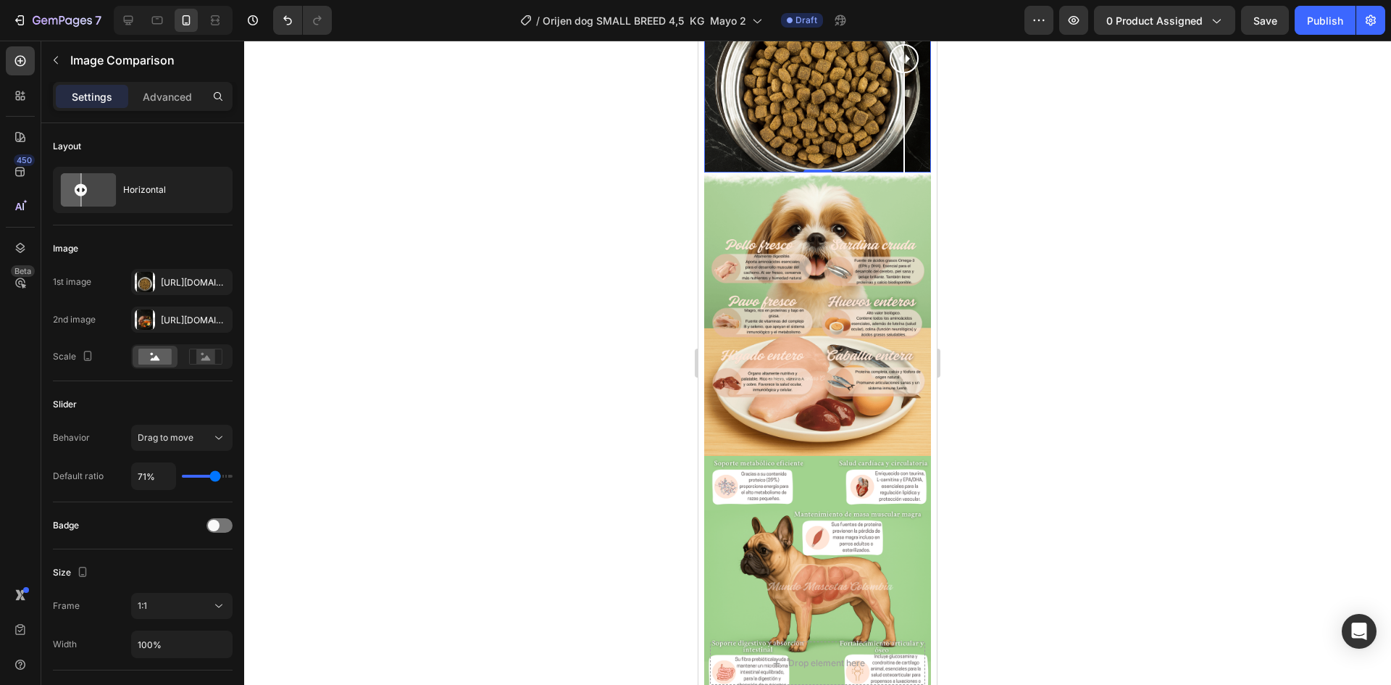
drag, startPoint x: 904, startPoint y: 346, endPoint x: 920, endPoint y: 367, distance: 27.4
click at [920, 367] on div "Product Images "¡Mi perrita es muy exigente, pero está comida le ha encantado y…" at bounding box center [818, 180] width 238 height 2251
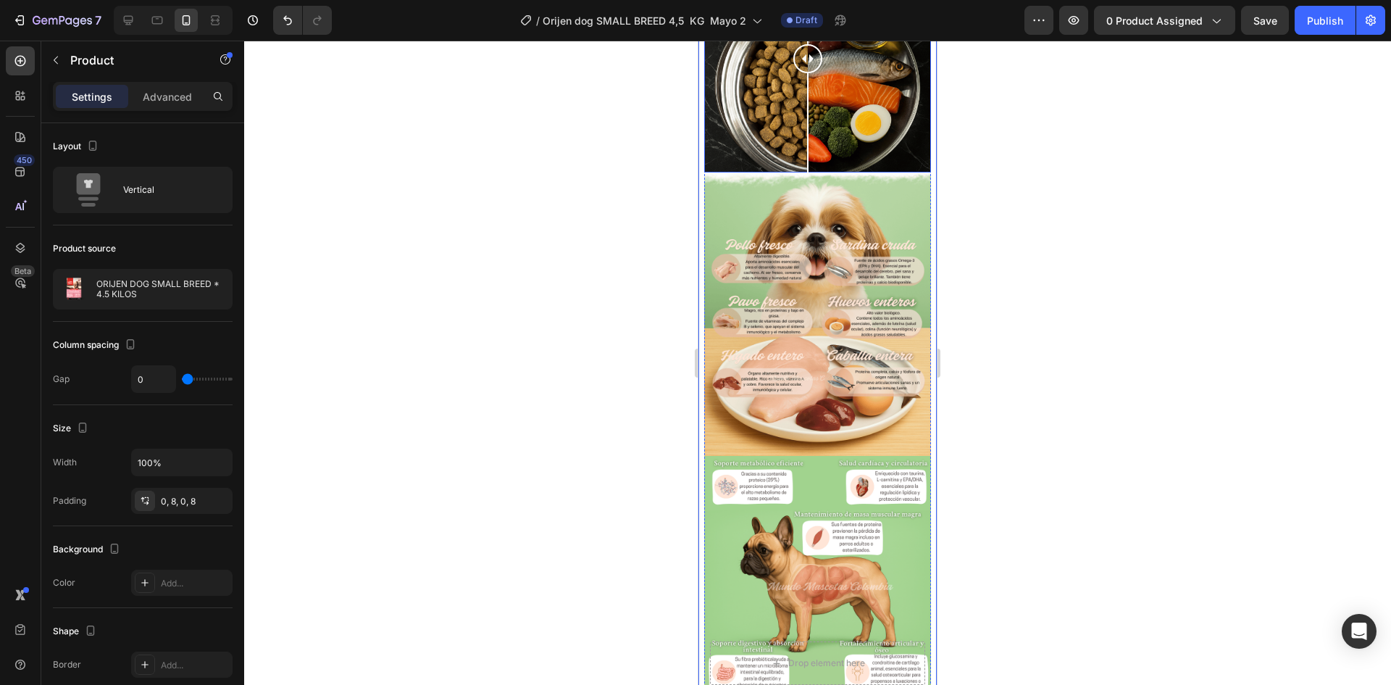
click at [808, 172] on div at bounding box center [817, 59] width 227 height 227
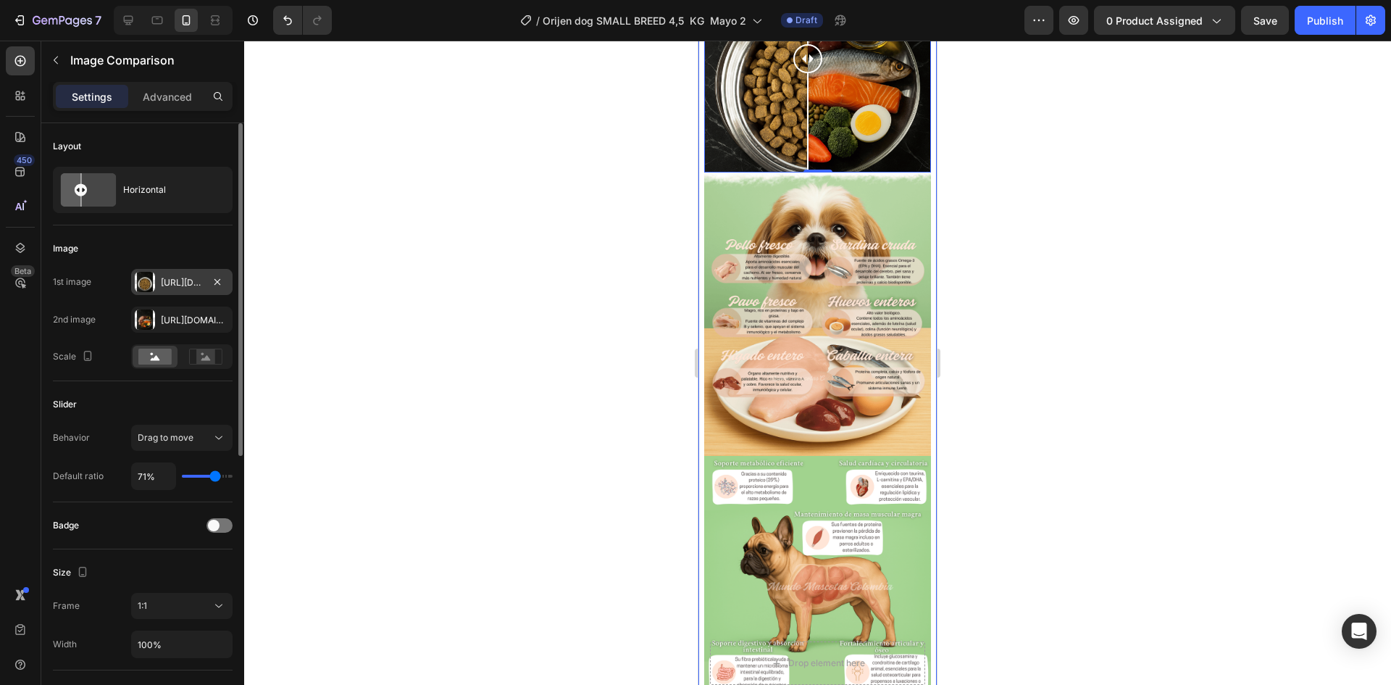
click at [184, 279] on div "Https://cdn.Shopify.Com/s/files/1/0625/8586/4362/files/Orijen_SMALL_BREED_efect…" at bounding box center [182, 282] width 42 height 13
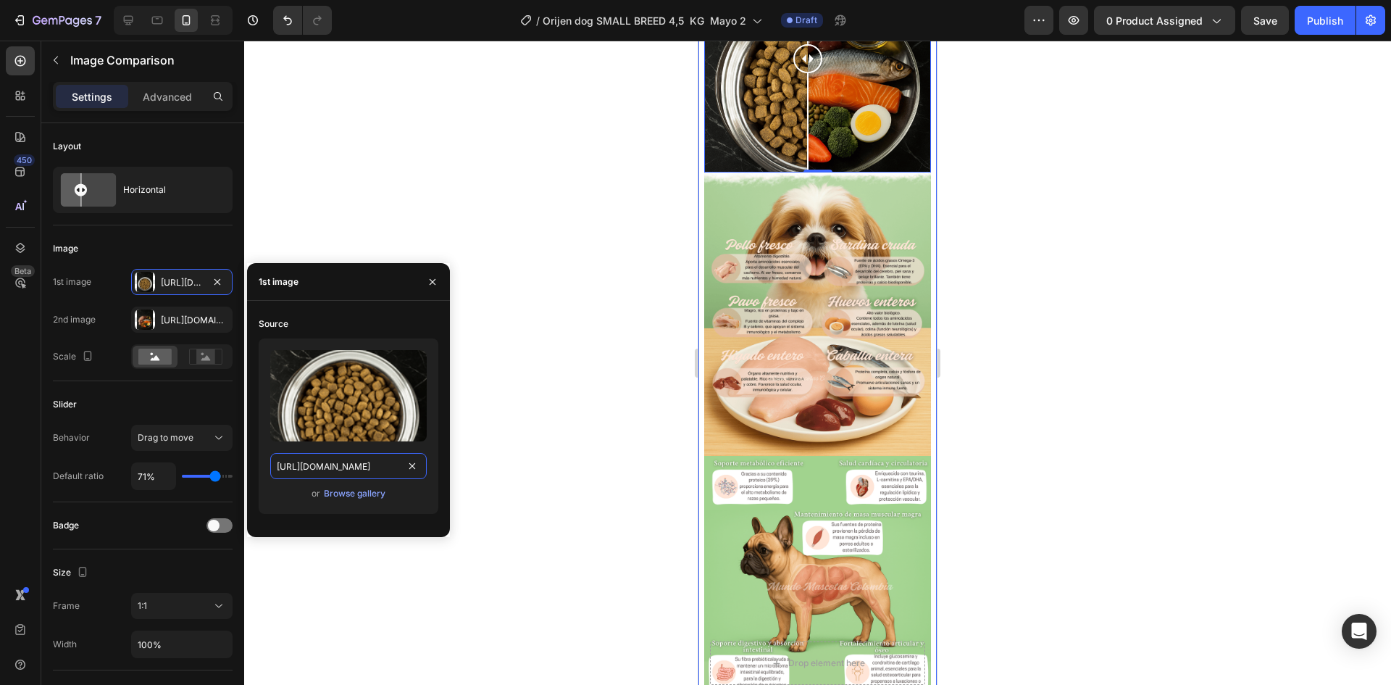
click at [335, 464] on input "https://cdn.shopify.com/s/files/1/0625/8586/4362/files/Orijen_SMALL_BREED_efect…" at bounding box center [348, 466] width 157 height 26
paste input "mejorado_croquetas.png?v=1759116492"
type input "https://cdn.shopify.com/s/files/1/0625/8586/4362/files/Orijen_SMALL_BREED_efect…"
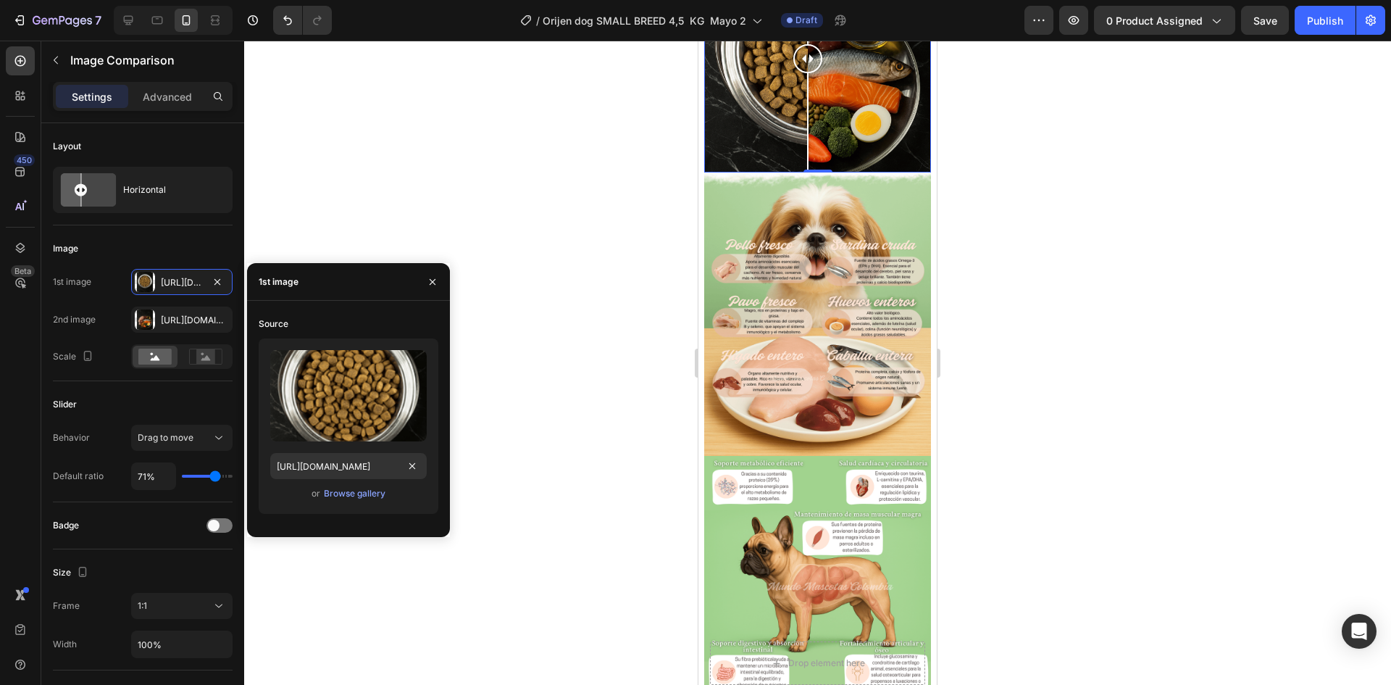
click at [528, 213] on div at bounding box center [817, 363] width 1147 height 644
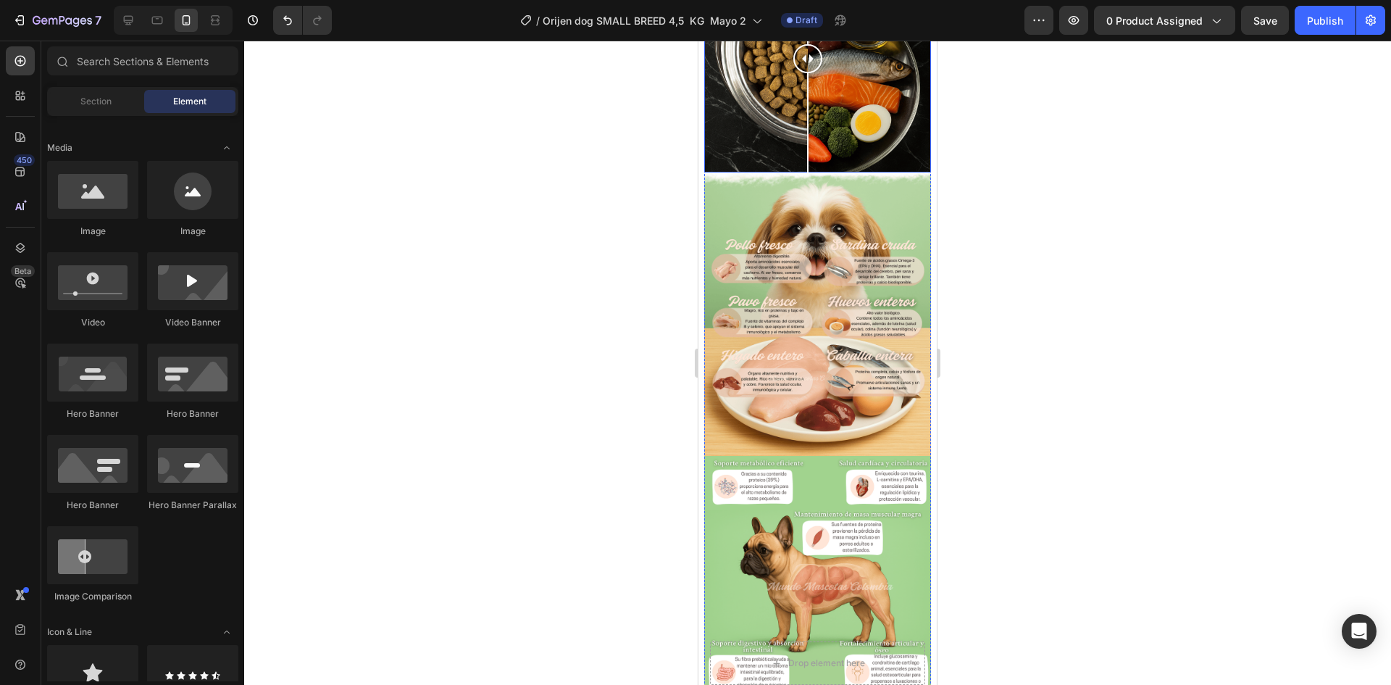
click at [845, 172] on div at bounding box center [817, 59] width 227 height 227
click at [880, 172] on div at bounding box center [817, 59] width 227 height 227
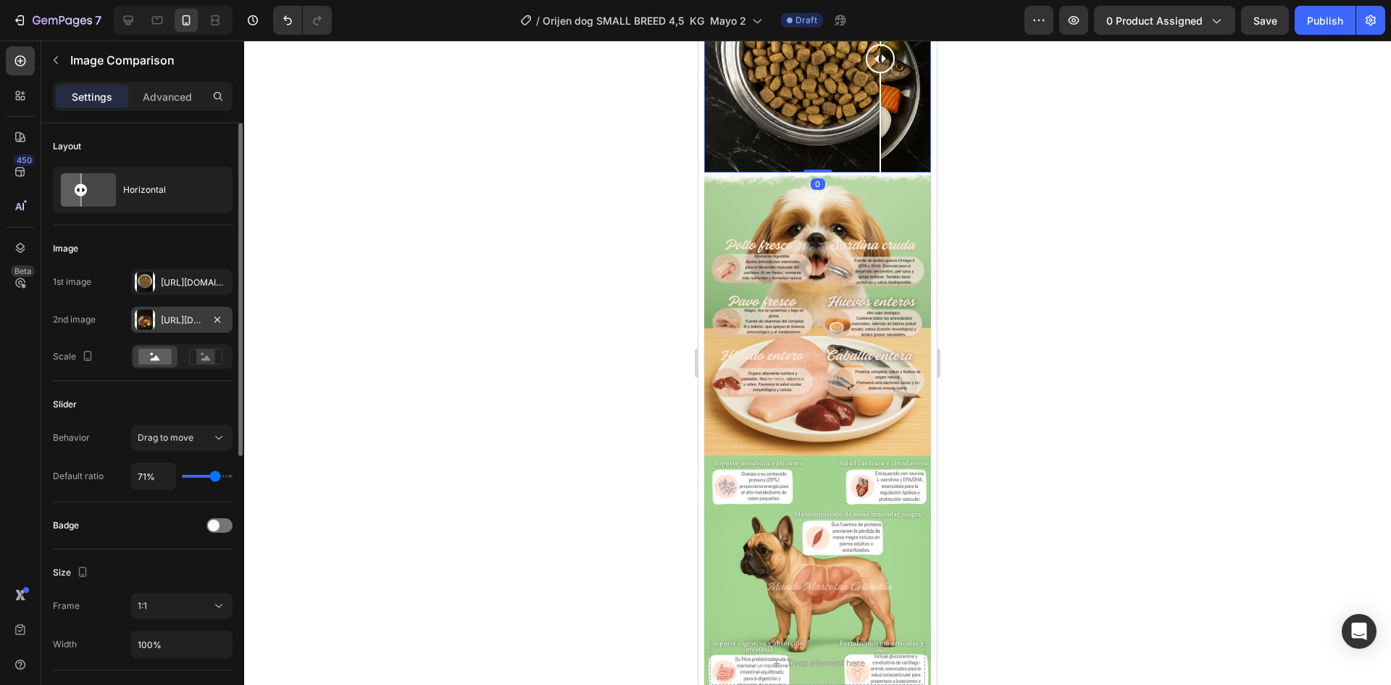
click at [166, 320] on div "Https://cdn.Shopify.Com/s/files/1/0625/8586/4362/files/Orijen_SMALL_BREED_efect…" at bounding box center [182, 320] width 42 height 13
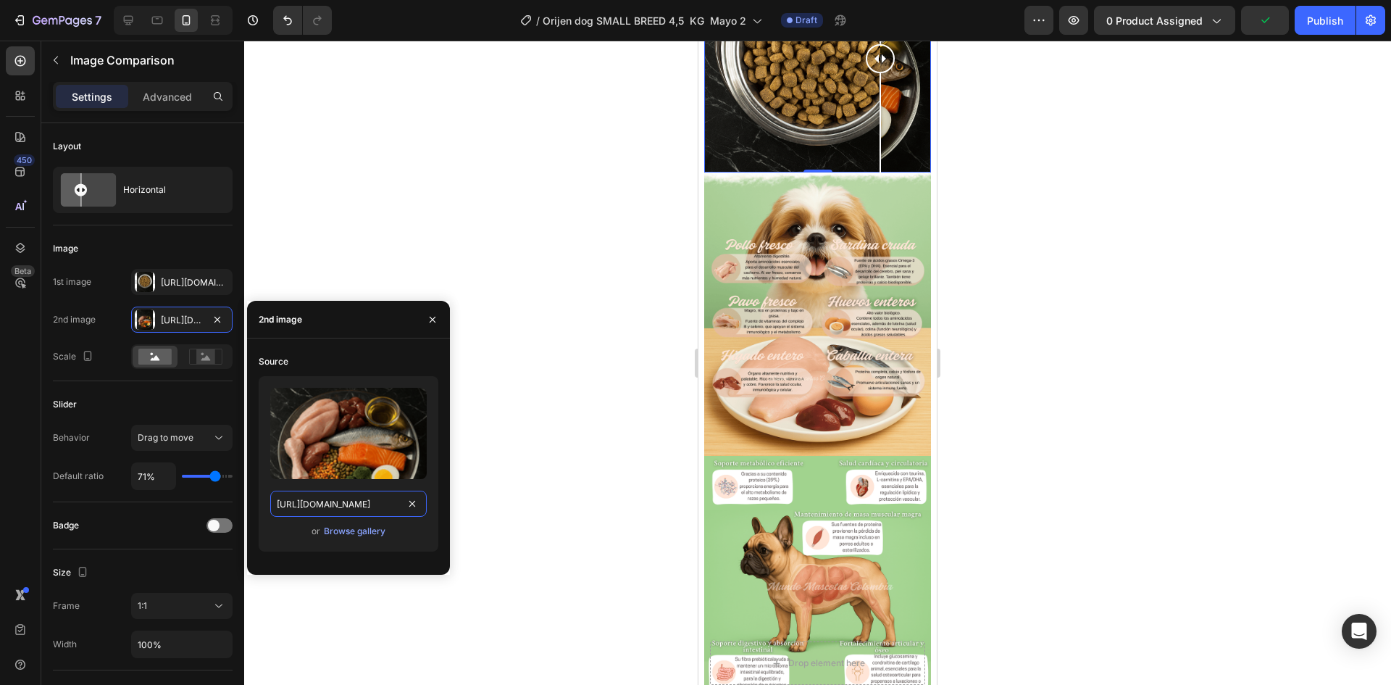
click at [333, 495] on input "https://cdn.shopify.com/s/files/1/0625/8586/4362/files/Orijen_SMALL_BREED_efect…" at bounding box center [348, 504] width 157 height 26
paste input "mejorado.png?v=1759116494"
type input "https://cdn.shopify.com/s/files/1/0625/8586/4362/files/Orijen_SMALL_BREED_efect…"
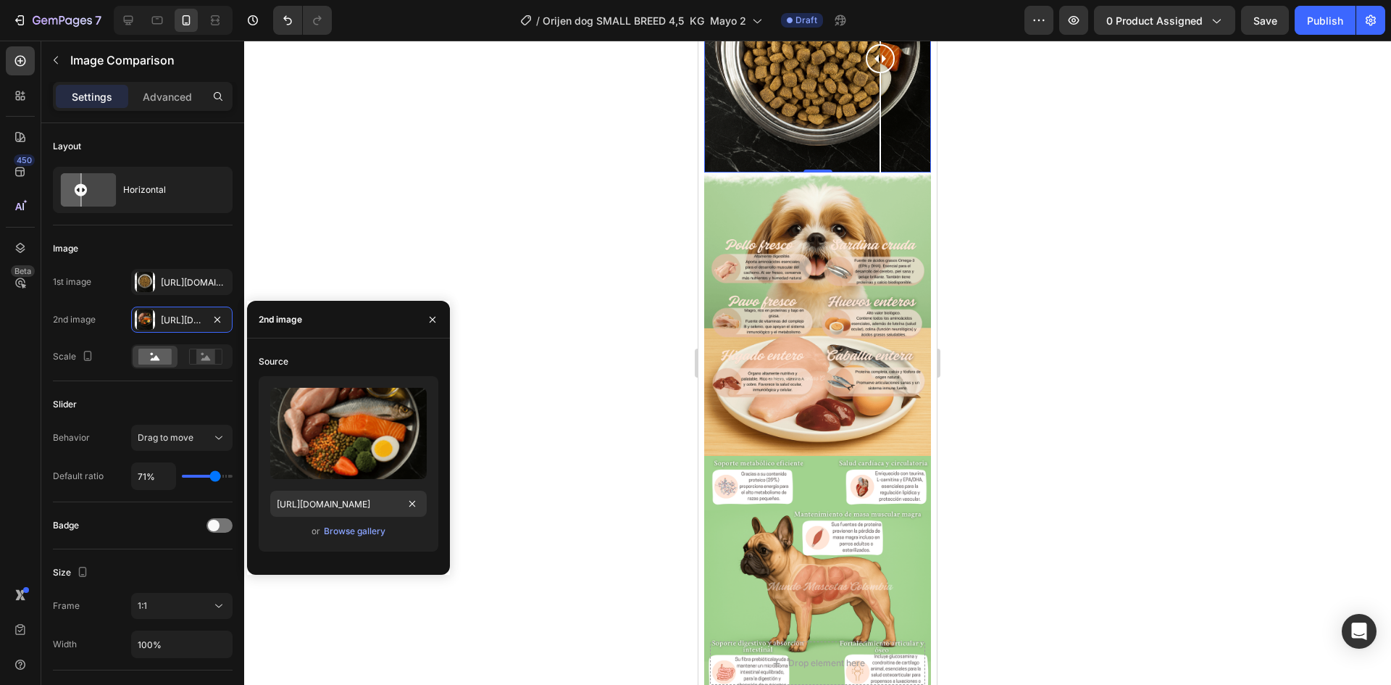
click at [480, 223] on div at bounding box center [817, 363] width 1147 height 644
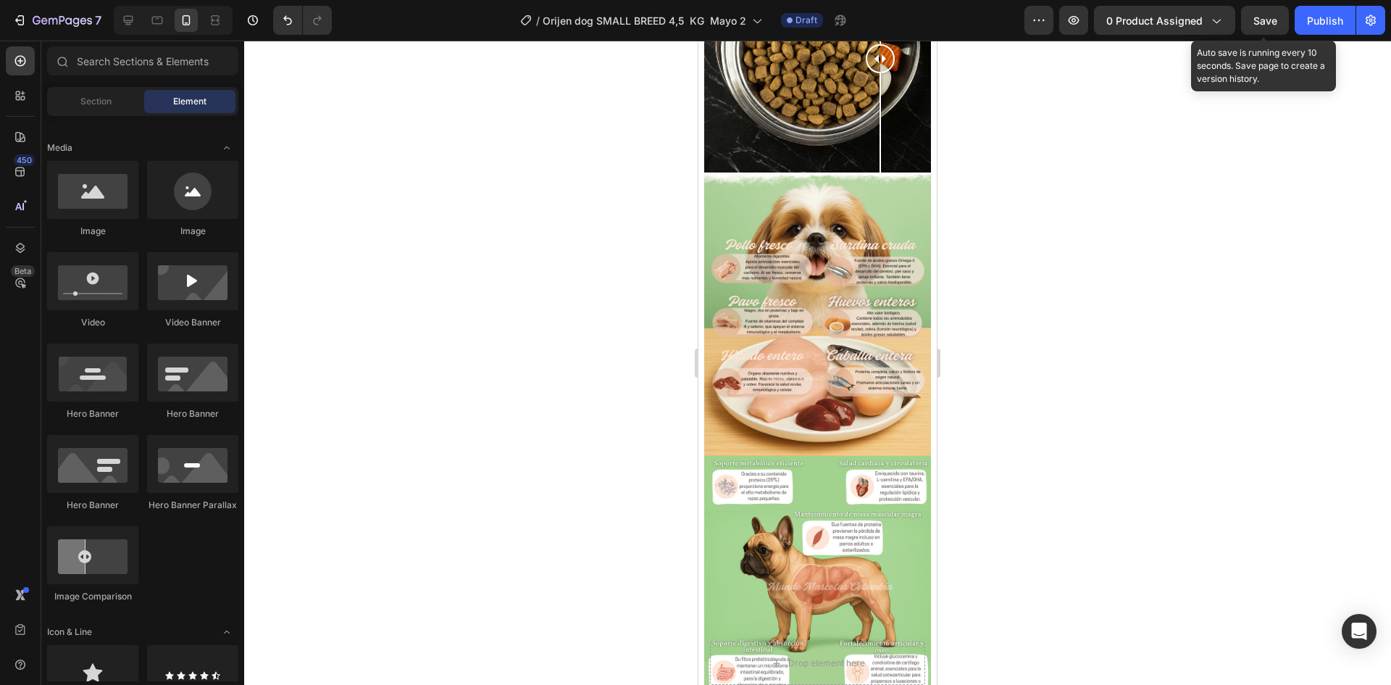
click at [1258, 20] on span "Save" at bounding box center [1266, 20] width 24 height 12
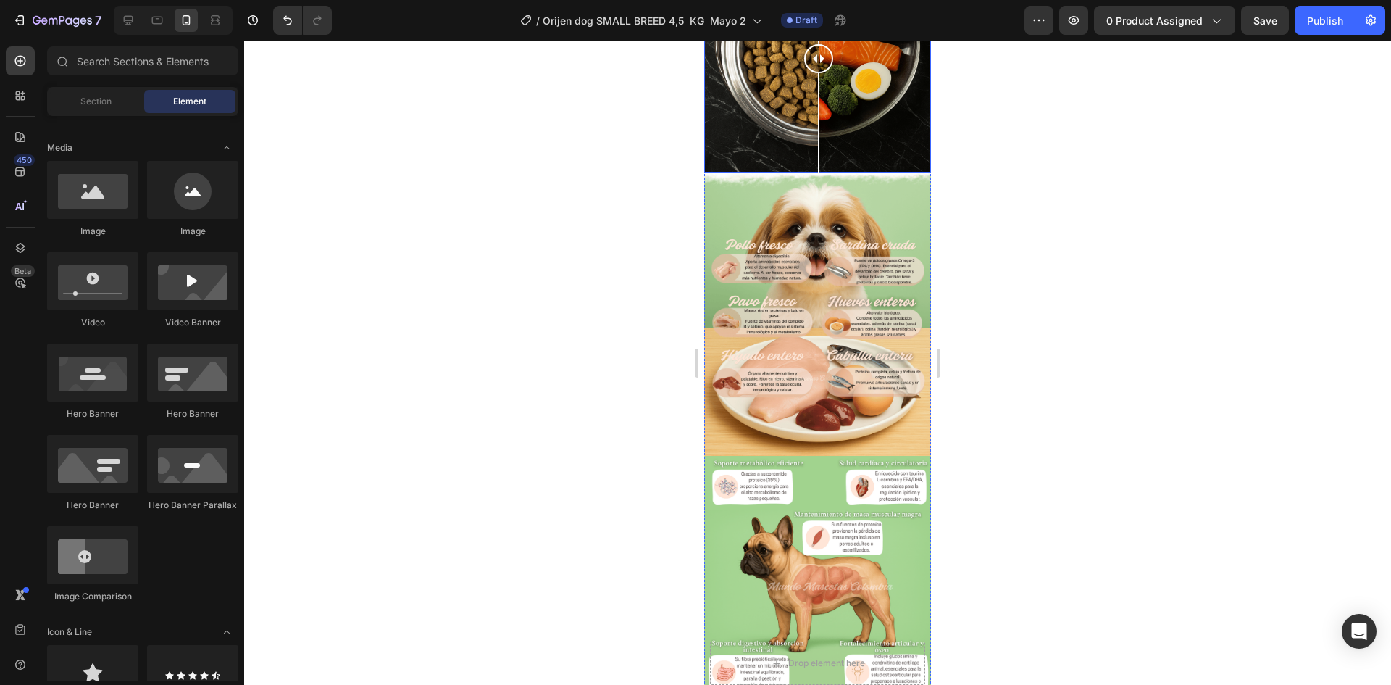
drag, startPoint x: 885, startPoint y: 348, endPoint x: 819, endPoint y: 383, distance: 74.9
click at [819, 172] on div at bounding box center [818, 59] width 29 height 227
click at [100, 96] on span "Section" at bounding box center [95, 101] width 31 height 13
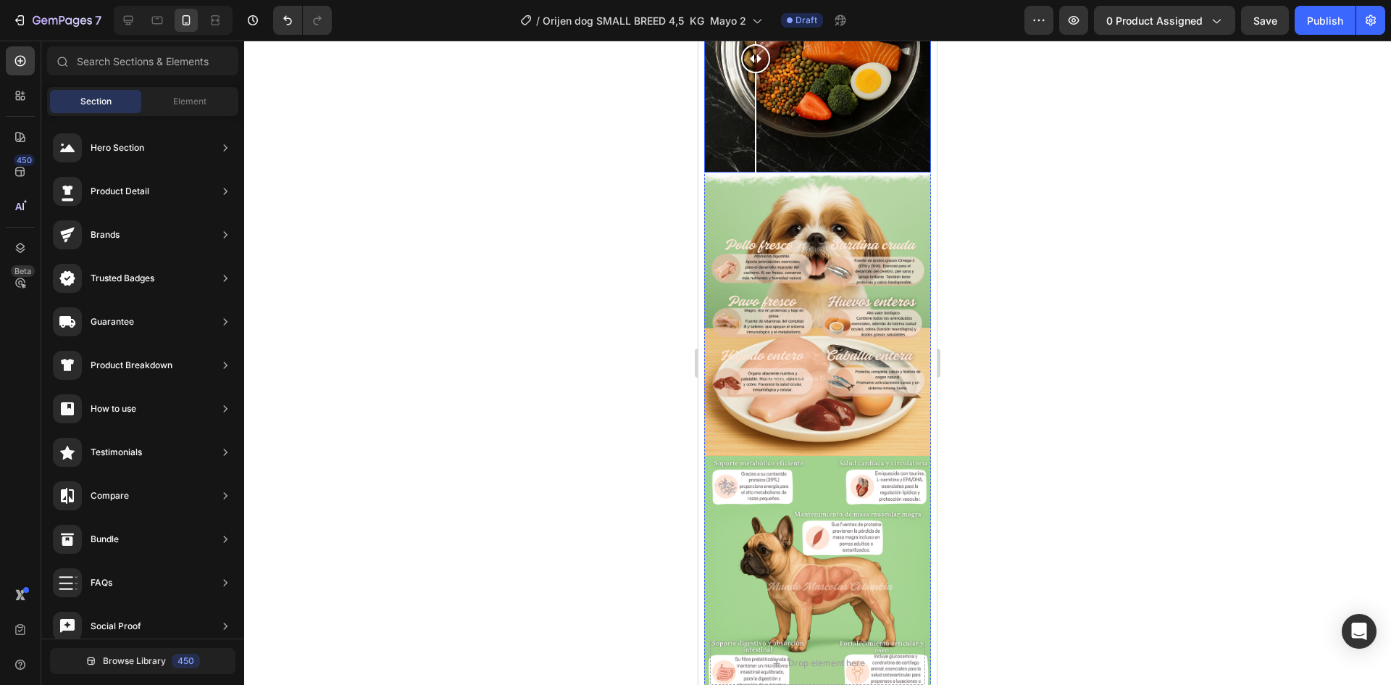
click at [756, 172] on div at bounding box center [817, 59] width 227 height 227
click at [838, 172] on div at bounding box center [817, 59] width 227 height 227
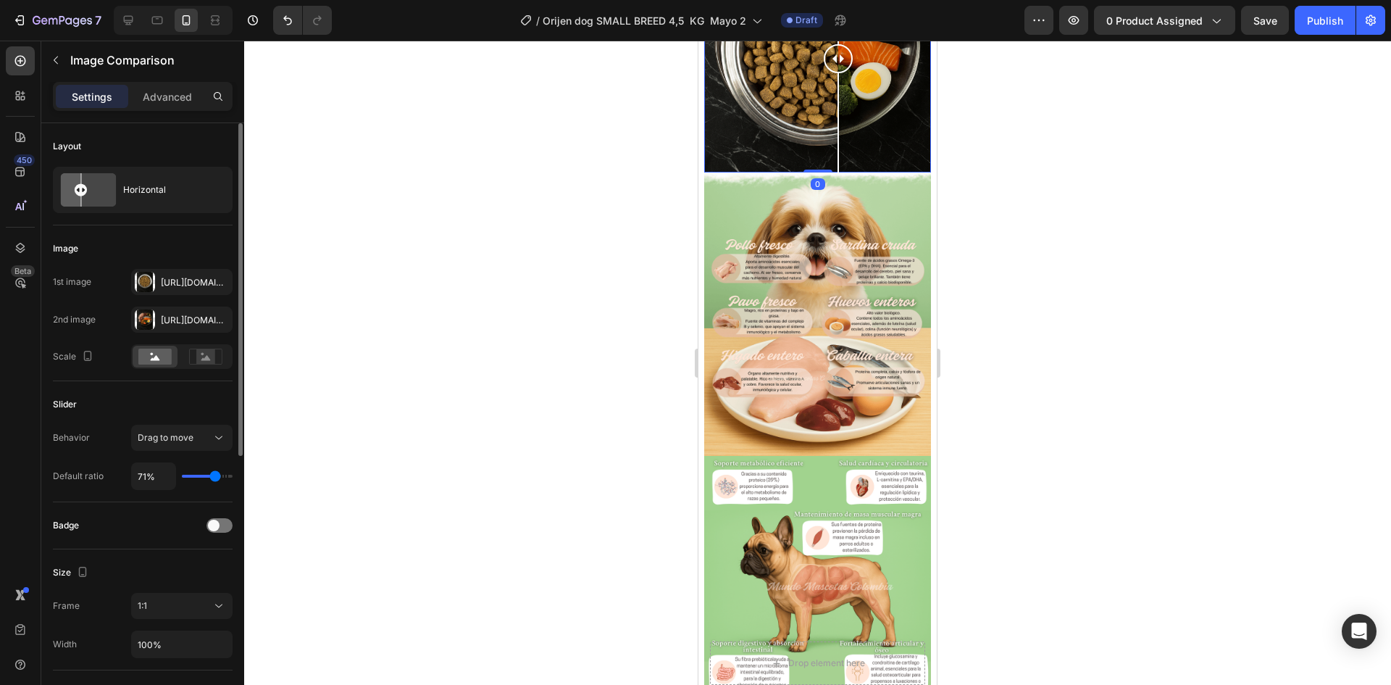
type input "60%"
type input "60"
type input "52%"
type input "52"
click at [208, 476] on input "range" at bounding box center [207, 476] width 51 height 3
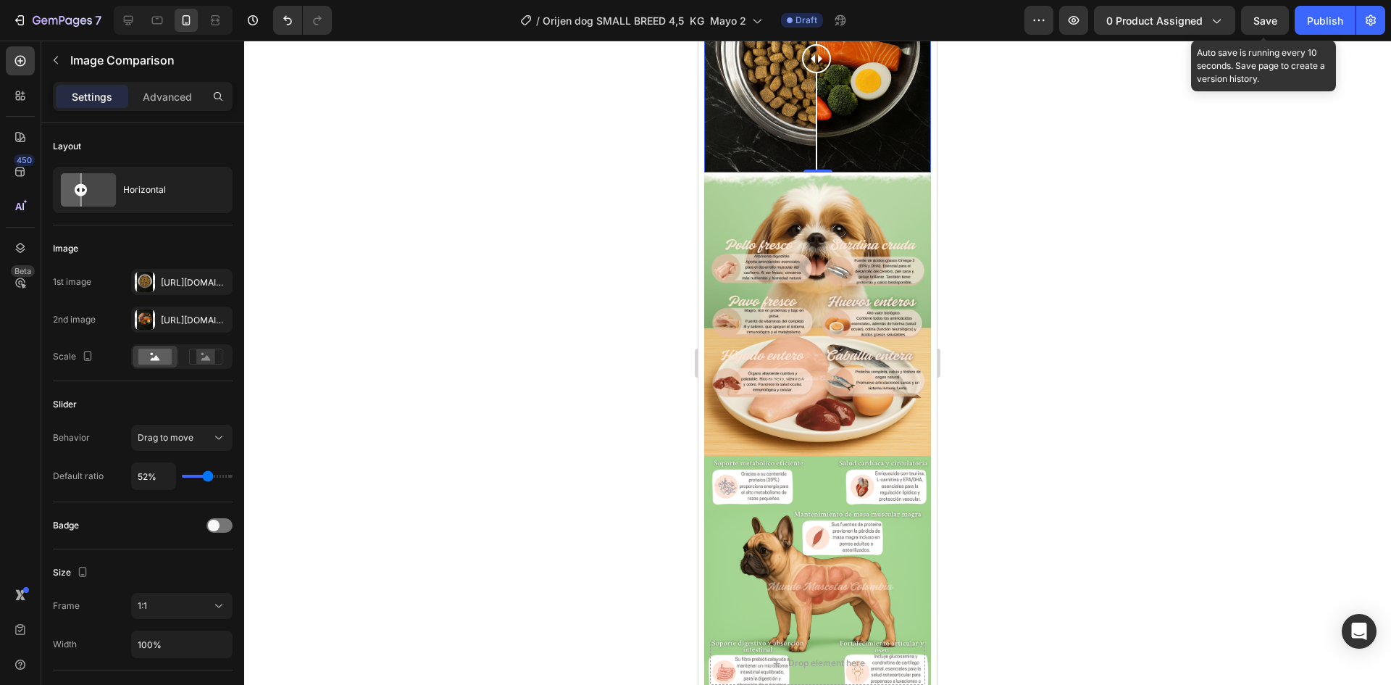
click at [1268, 26] on span "Save" at bounding box center [1266, 20] width 24 height 12
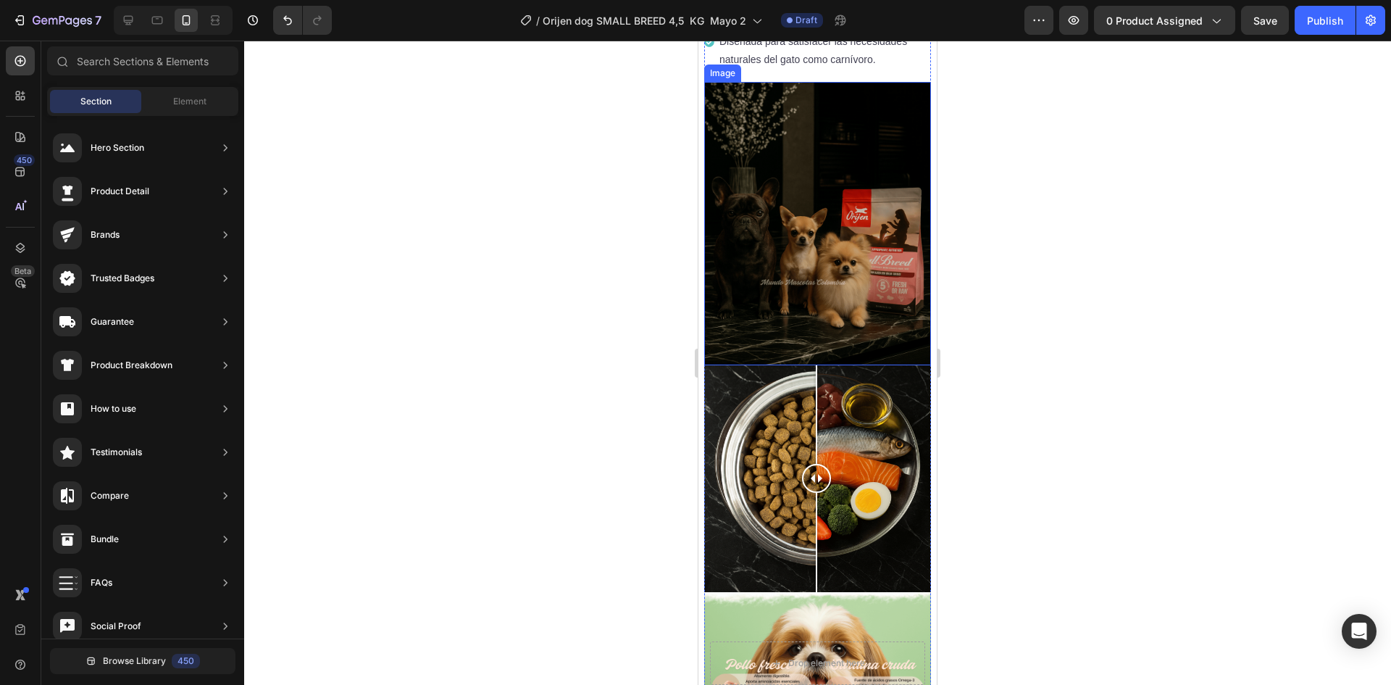
scroll to position [1014, 0]
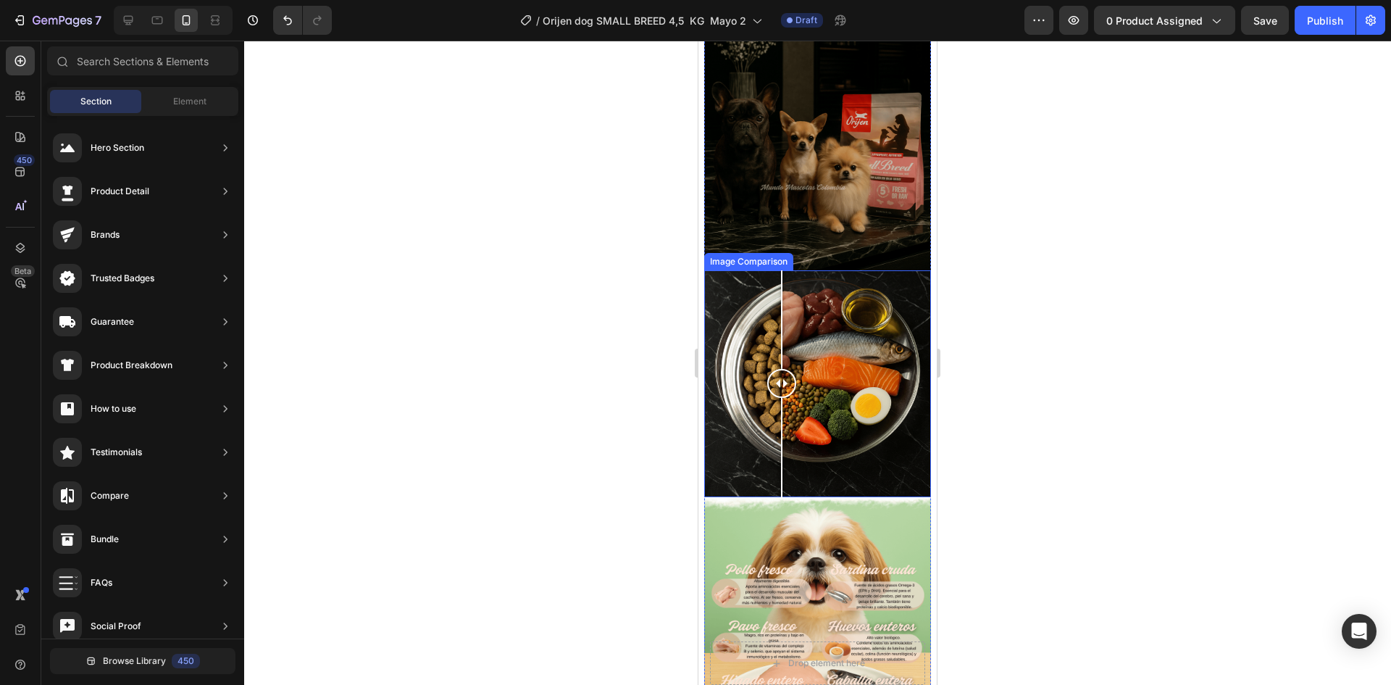
drag, startPoint x: 821, startPoint y: 385, endPoint x: 903, endPoint y: 422, distance: 90.1
click at [796, 422] on div at bounding box center [781, 383] width 29 height 227
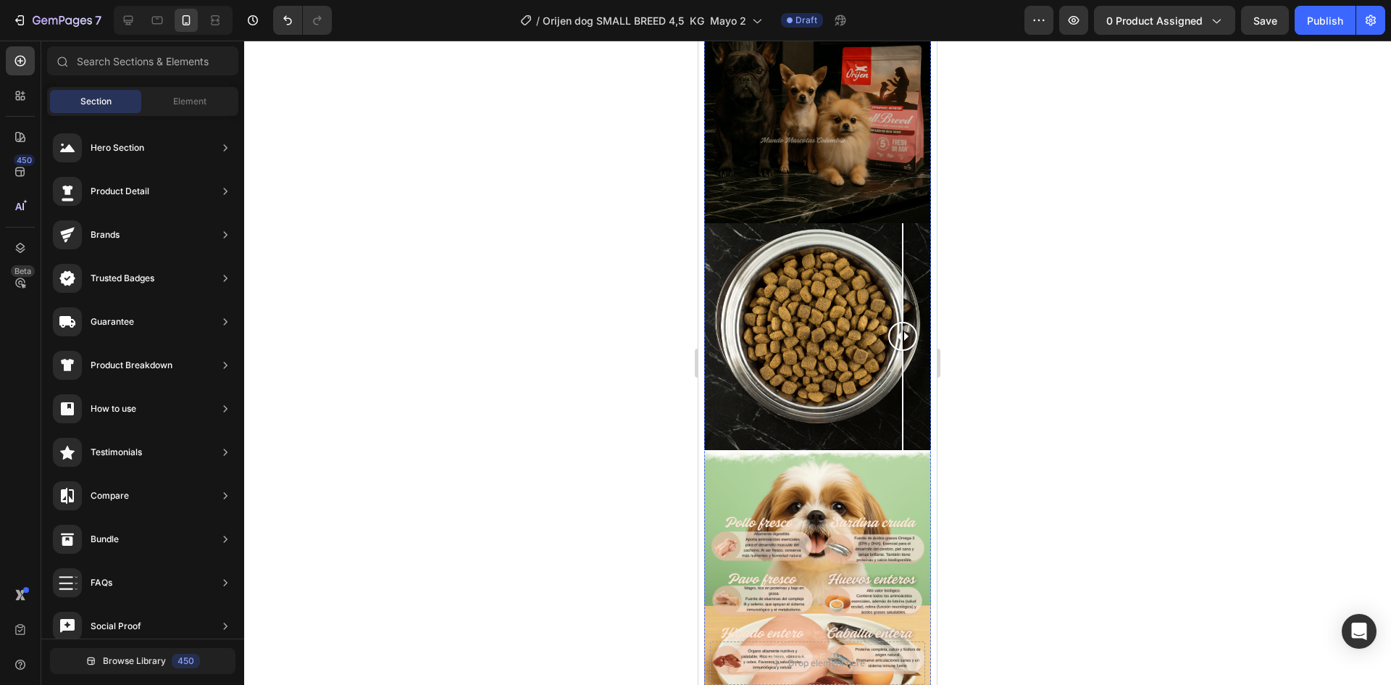
scroll to position [942, 0]
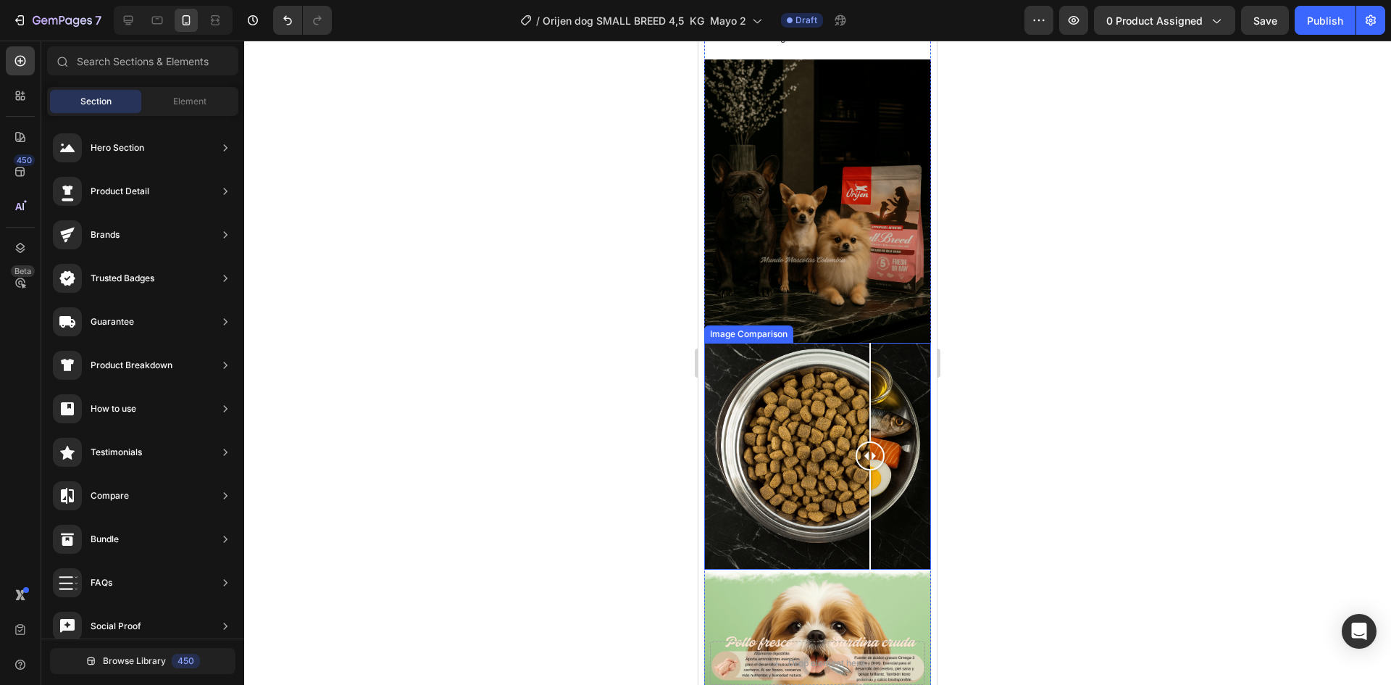
drag, startPoint x: 909, startPoint y: 458, endPoint x: 870, endPoint y: 464, distance: 39.0
click at [870, 464] on div at bounding box center [870, 455] width 29 height 29
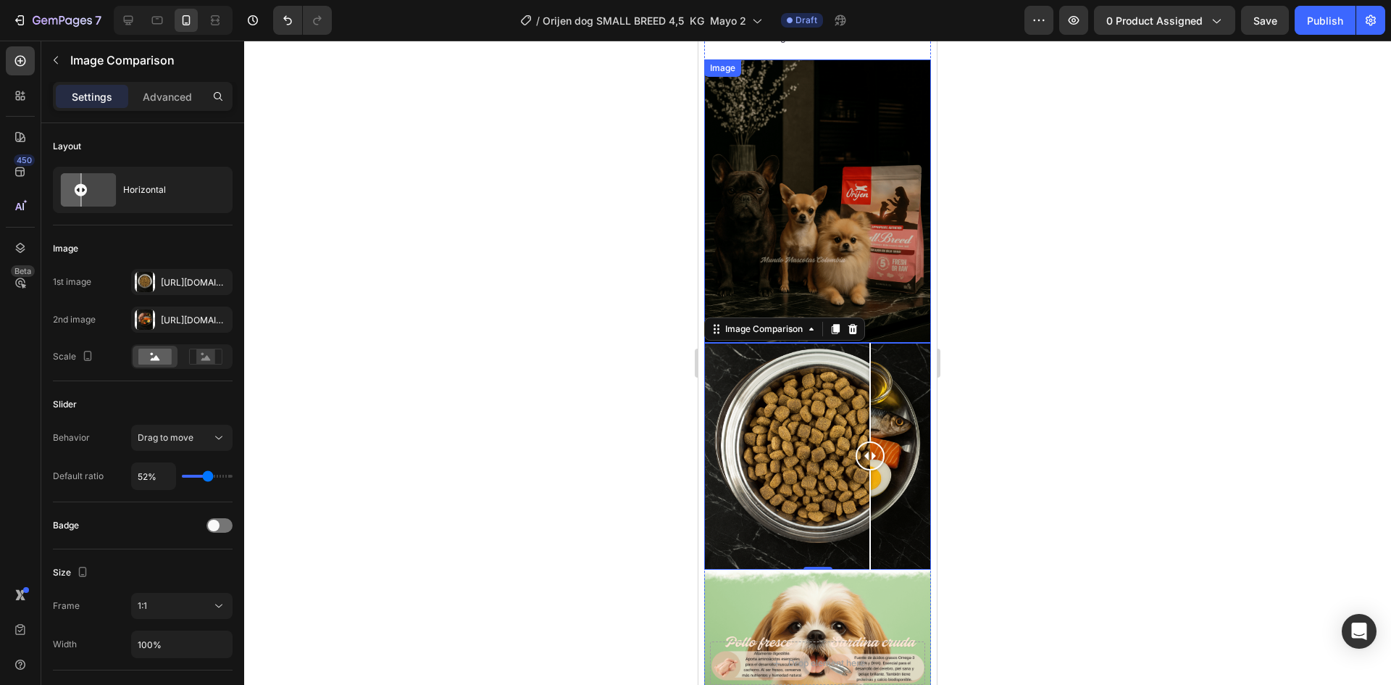
scroll to position [1232, 0]
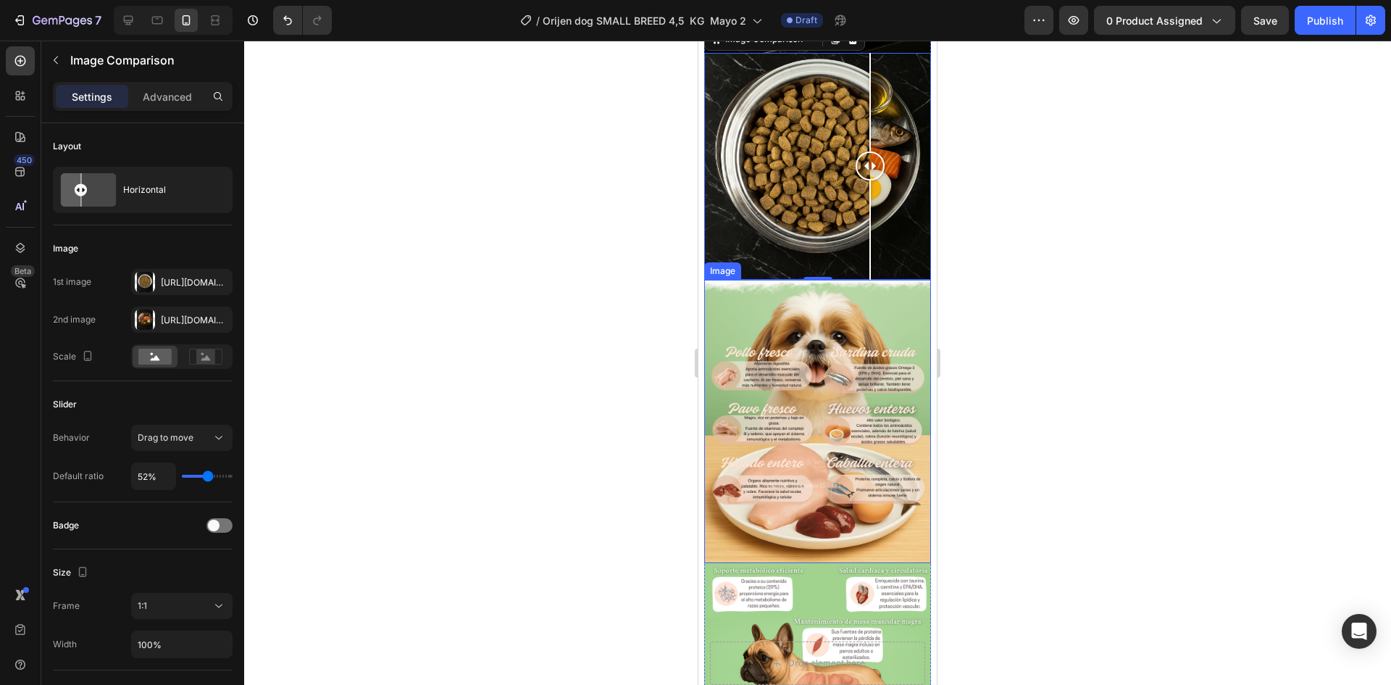
click at [814, 354] on img at bounding box center [817, 421] width 227 height 283
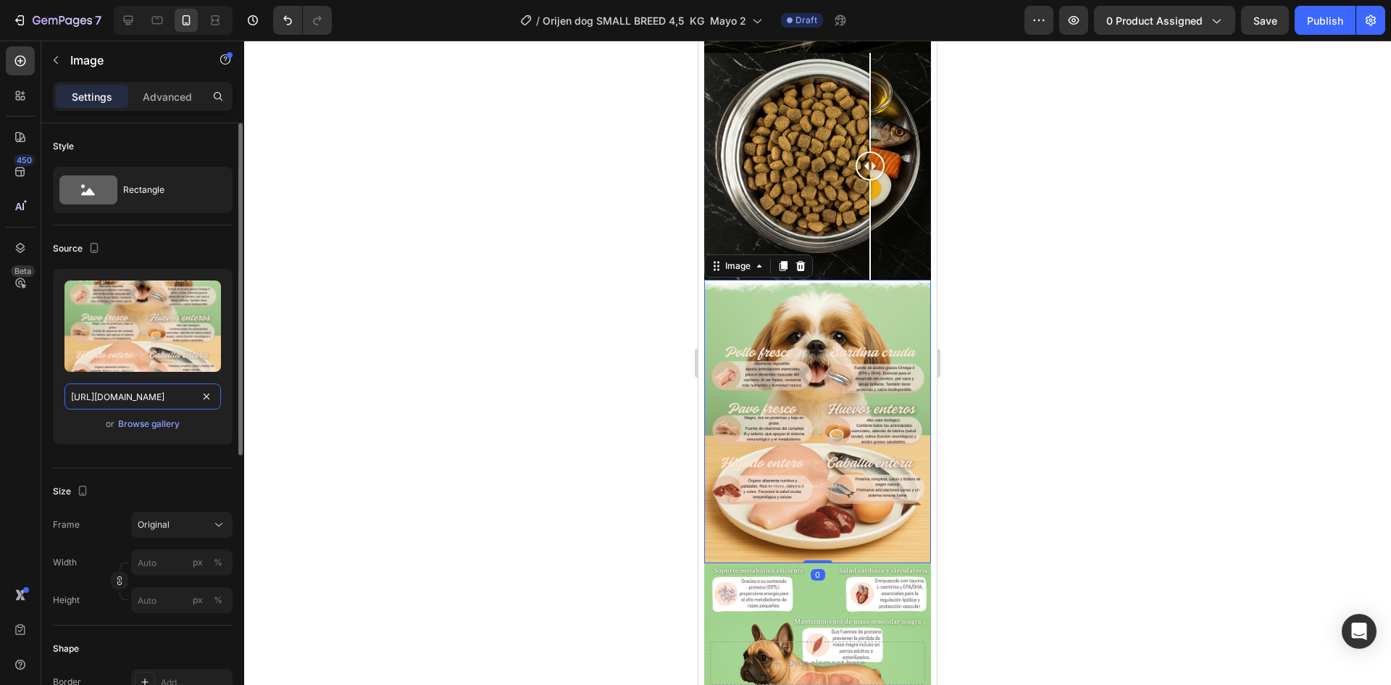
click at [156, 394] on input "https://cdn.shopify.com/s/files/1/0625/8586/4362/files/Orijen_SMALL_BREEDINGRED…" at bounding box center [142, 396] width 157 height 26
paste input "_comida_perro_seca.png?v=1759116982"
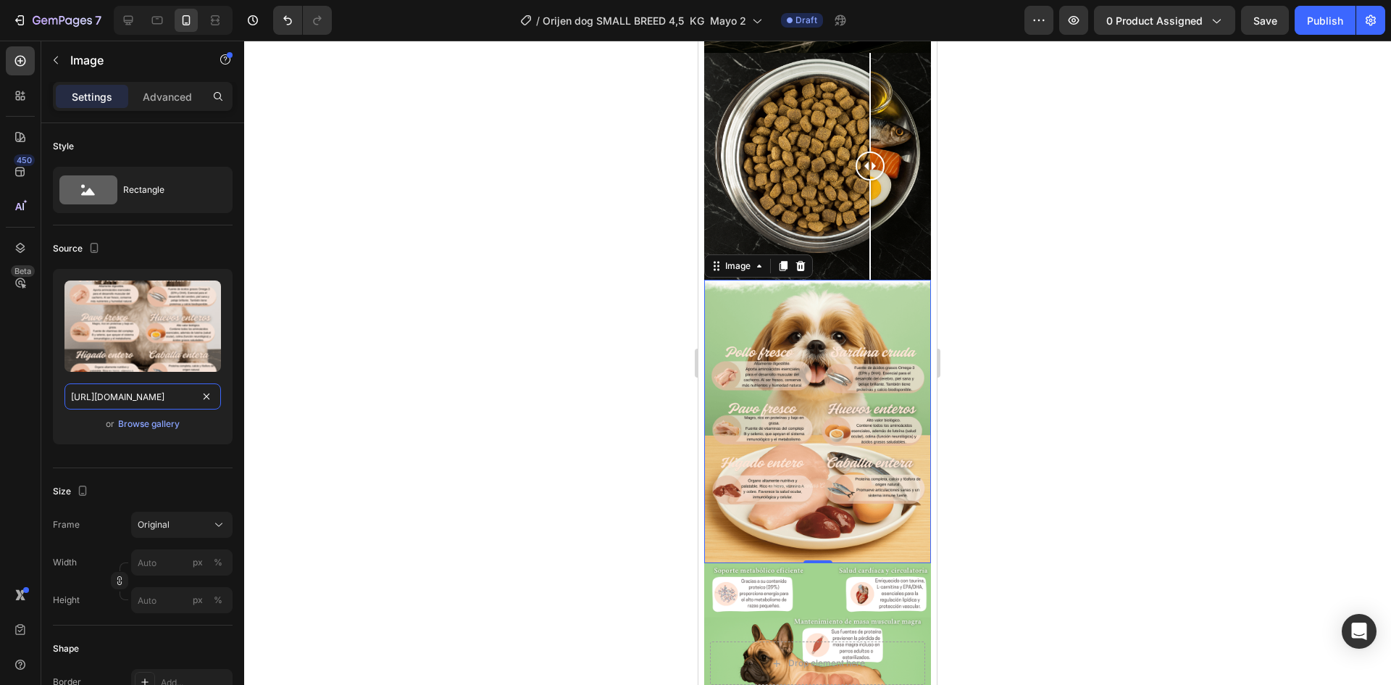
type input "https://cdn.shopify.com/s/files/1/0625/8586/4362/files/Orijen_SMALL_BREED_comid…"
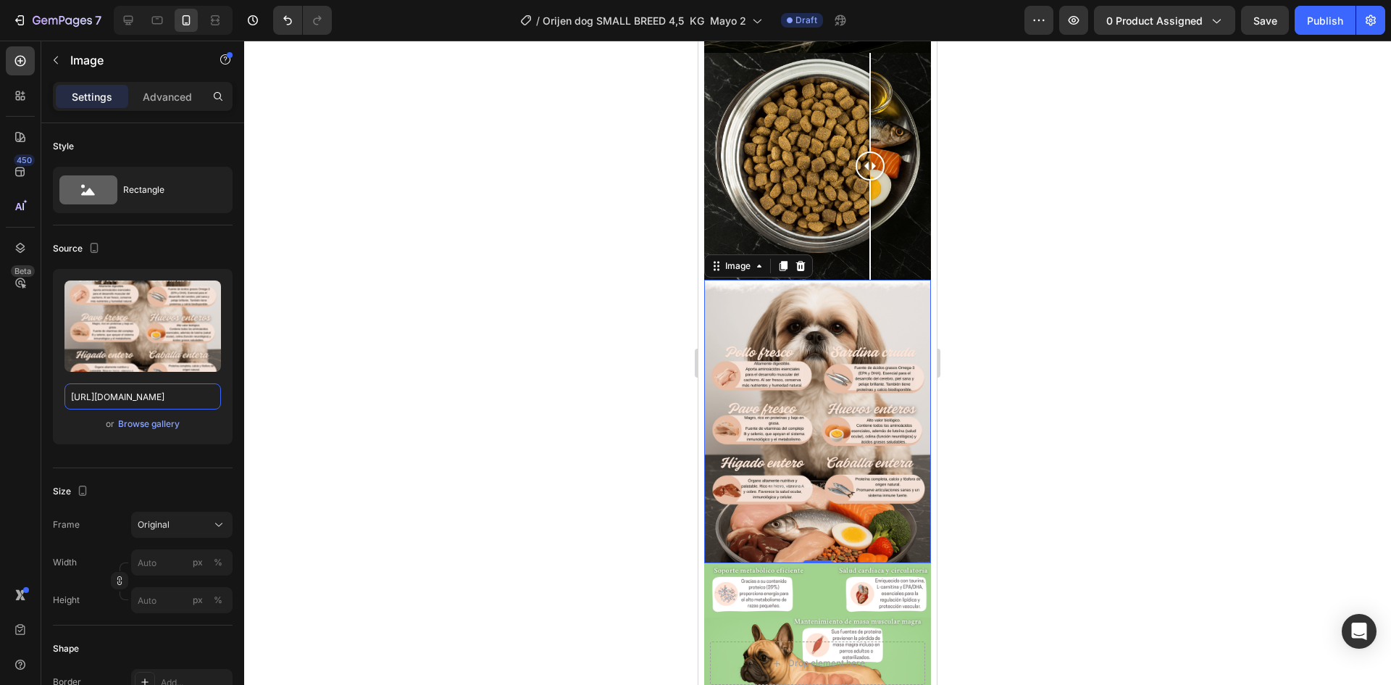
scroll to position [0, 0]
click at [1030, 452] on div at bounding box center [817, 363] width 1147 height 644
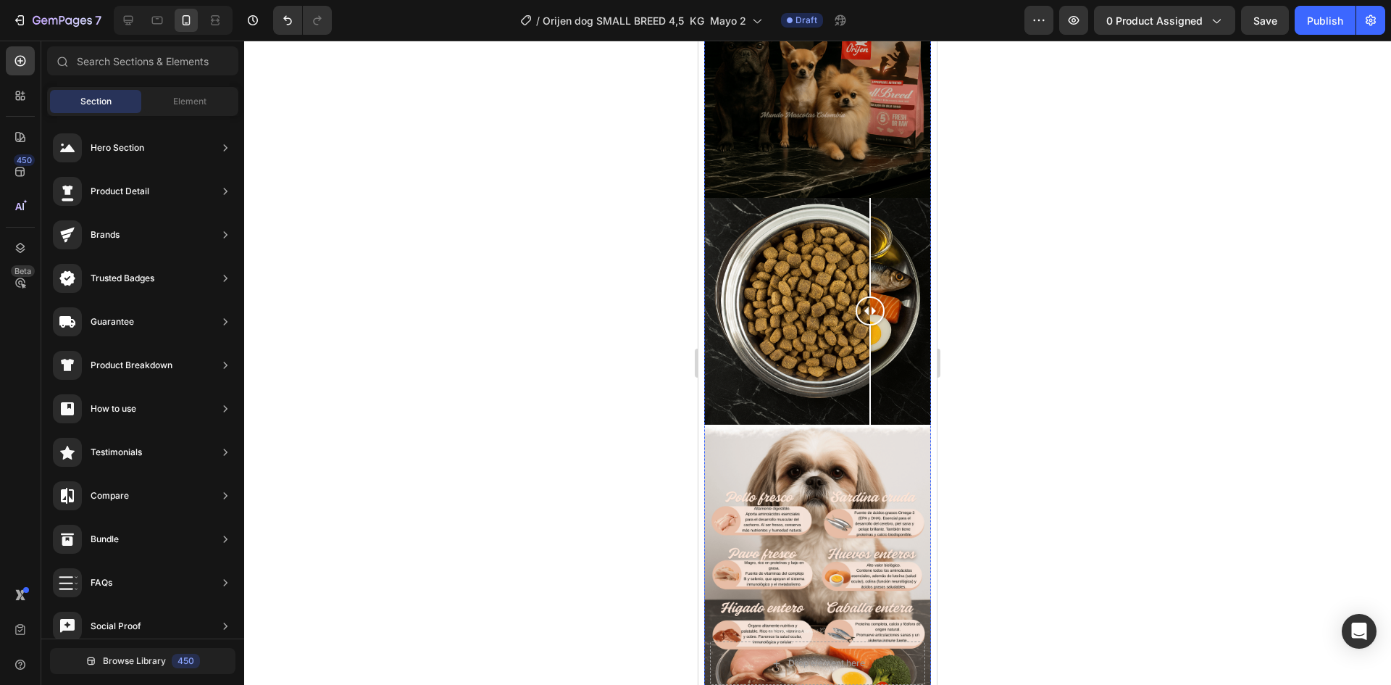
scroll to position [1522, 0]
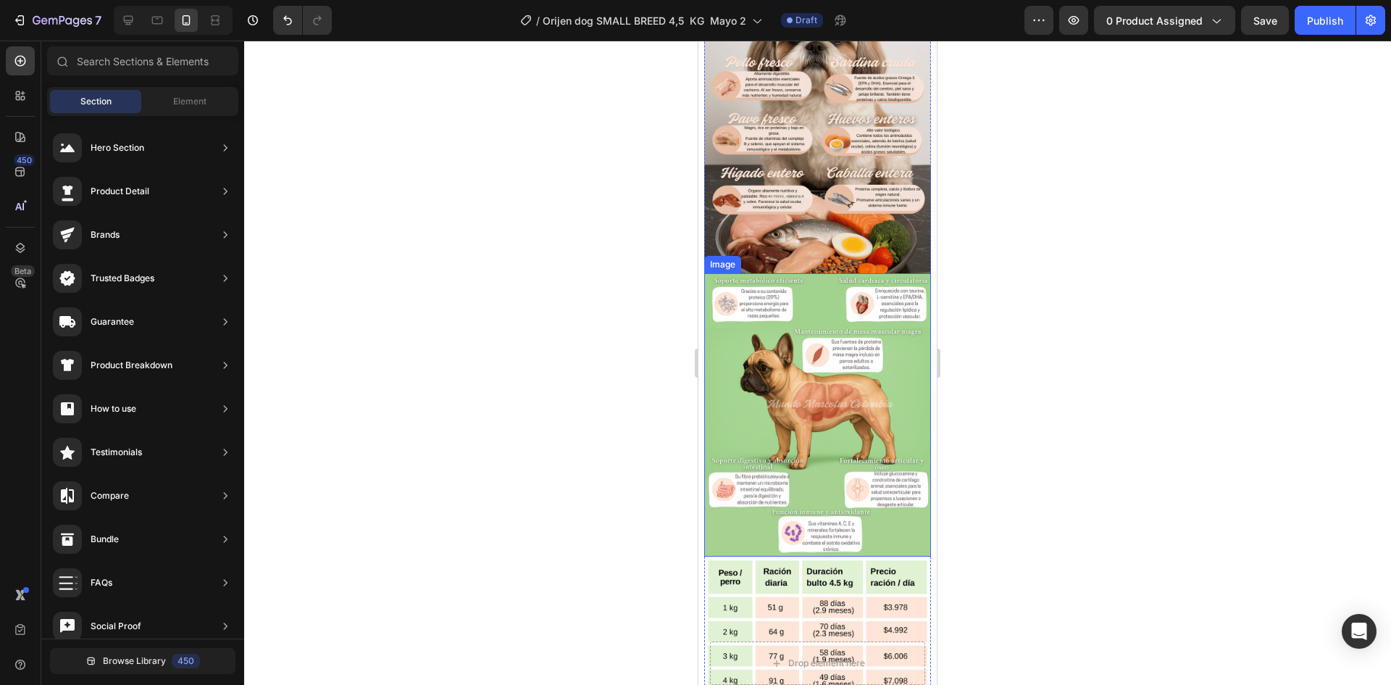
click at [810, 386] on img at bounding box center [817, 414] width 227 height 283
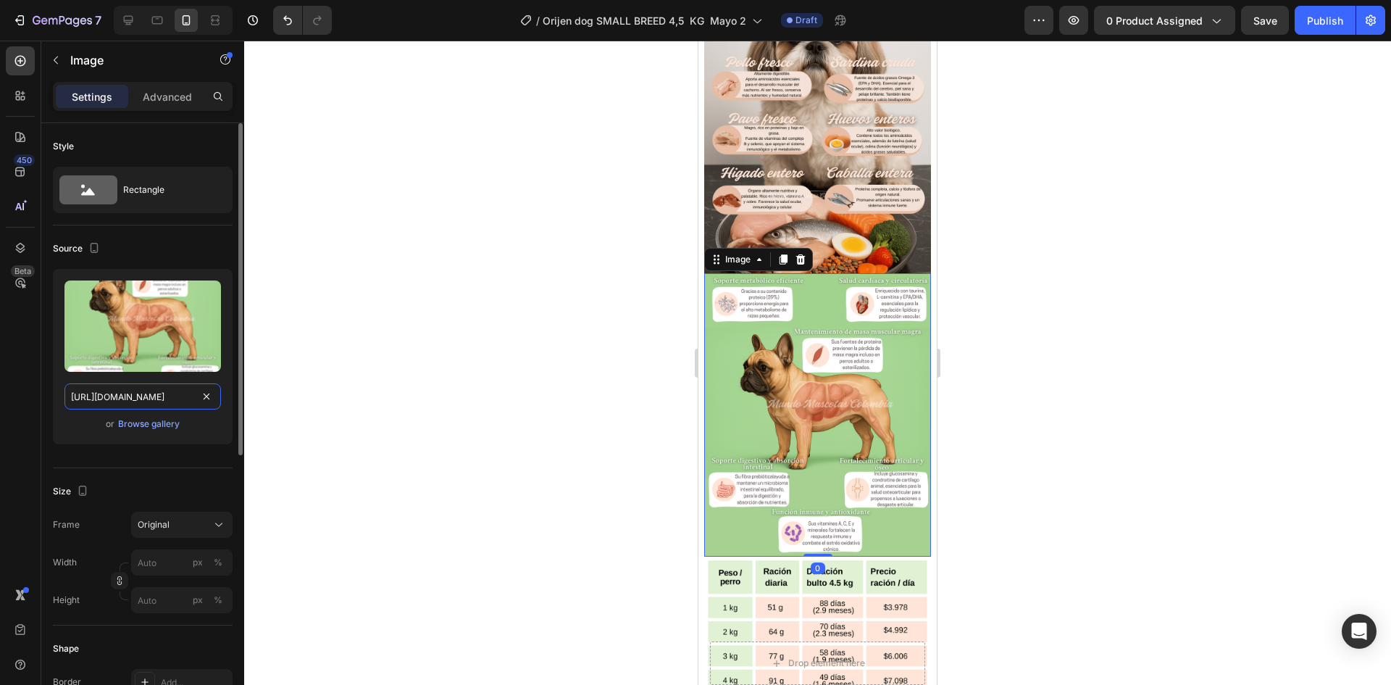
click at [148, 394] on input "https://cdn.shopify.com/s/files/1/0625/8586/4362/files/Orijen_SMALL_BREED_d30fa…" at bounding box center [142, 396] width 157 height 26
paste input "topografico.png?v=1759117825"
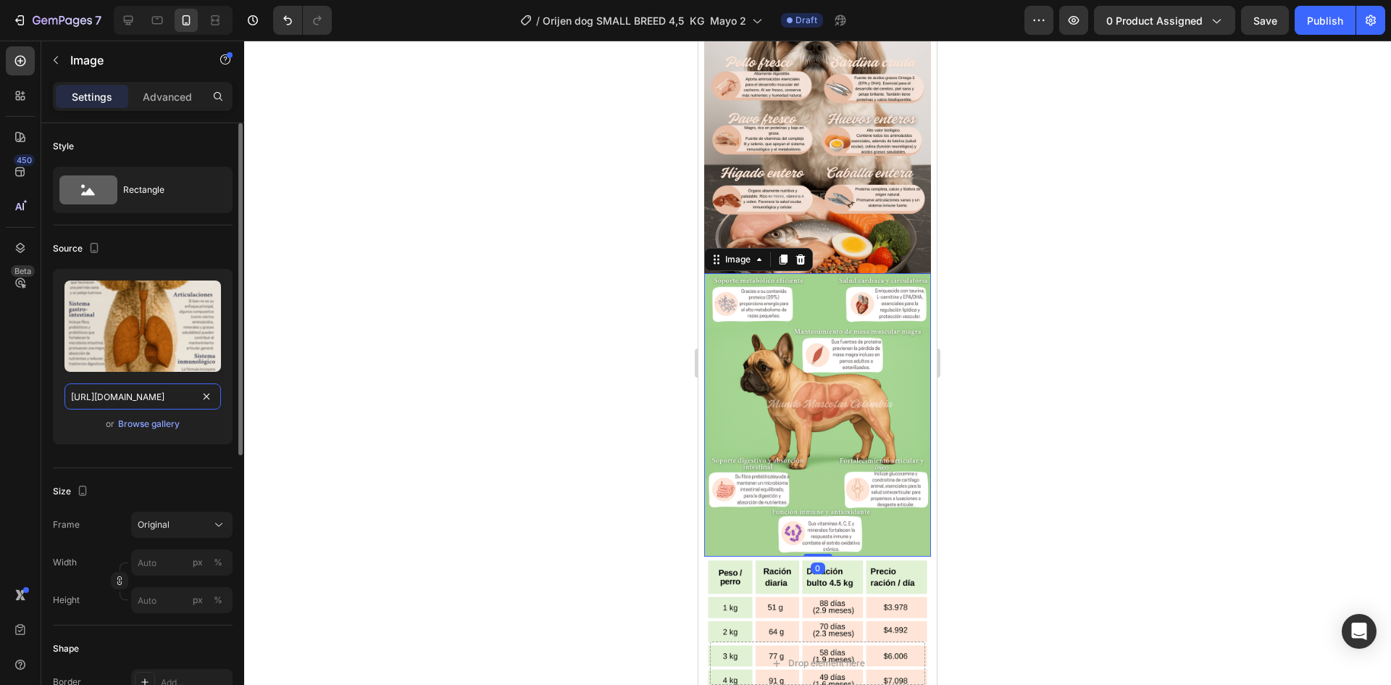
scroll to position [0, 330]
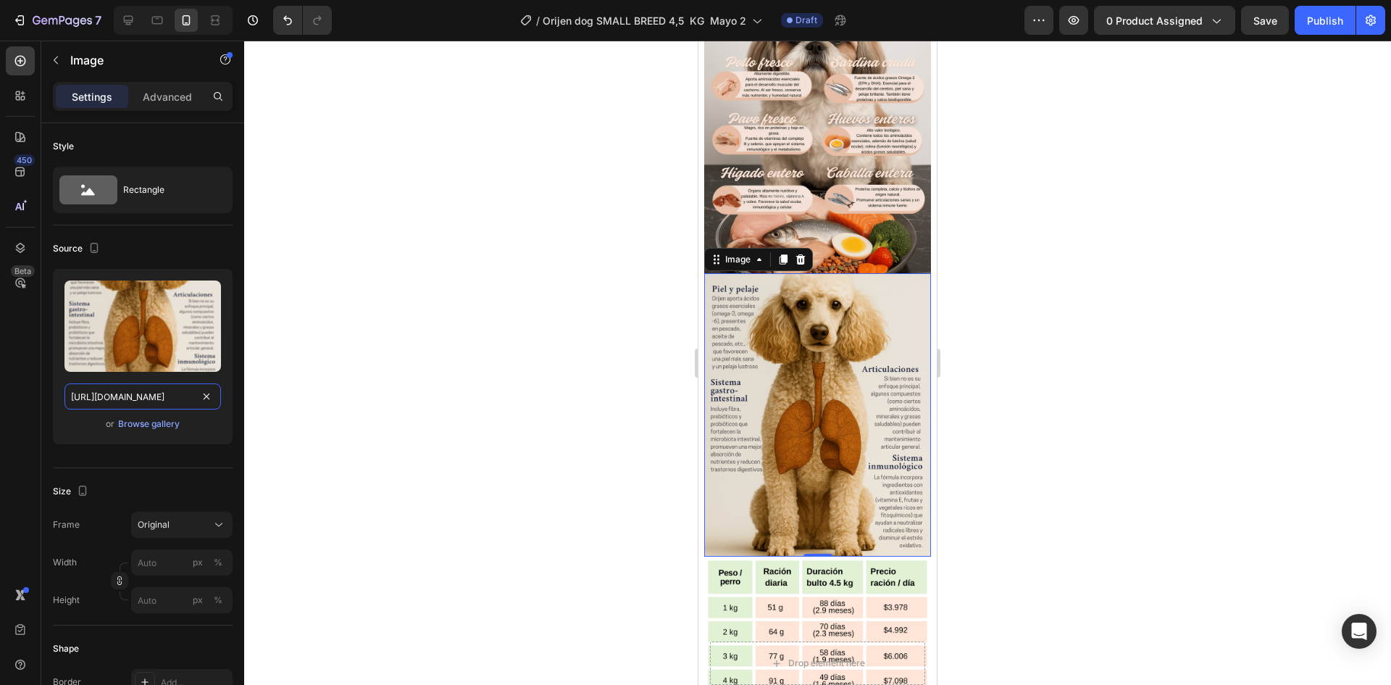
type input "https://cdn.shopify.com/s/files/1/0625/8586/4362/files/Orijen_SMALL_BREED_topog…"
click at [993, 240] on div at bounding box center [817, 363] width 1147 height 644
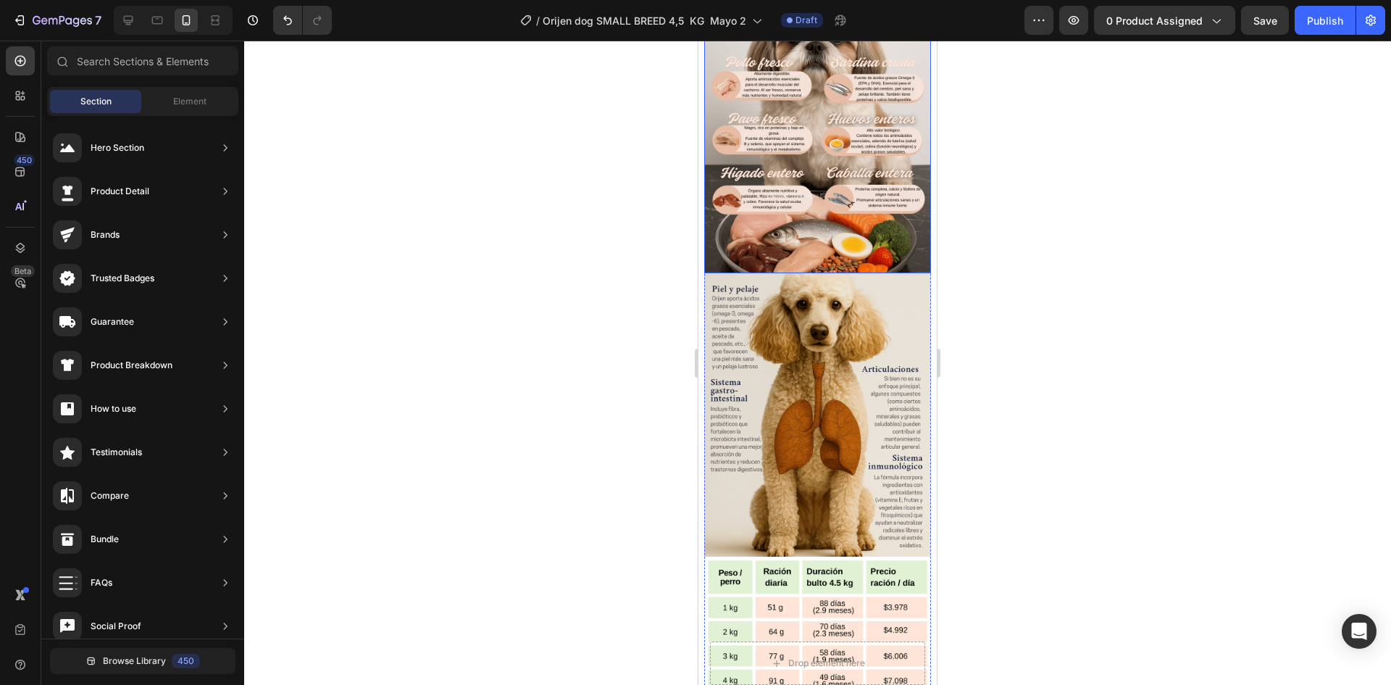
click at [865, 274] on img at bounding box center [817, 414] width 227 height 283
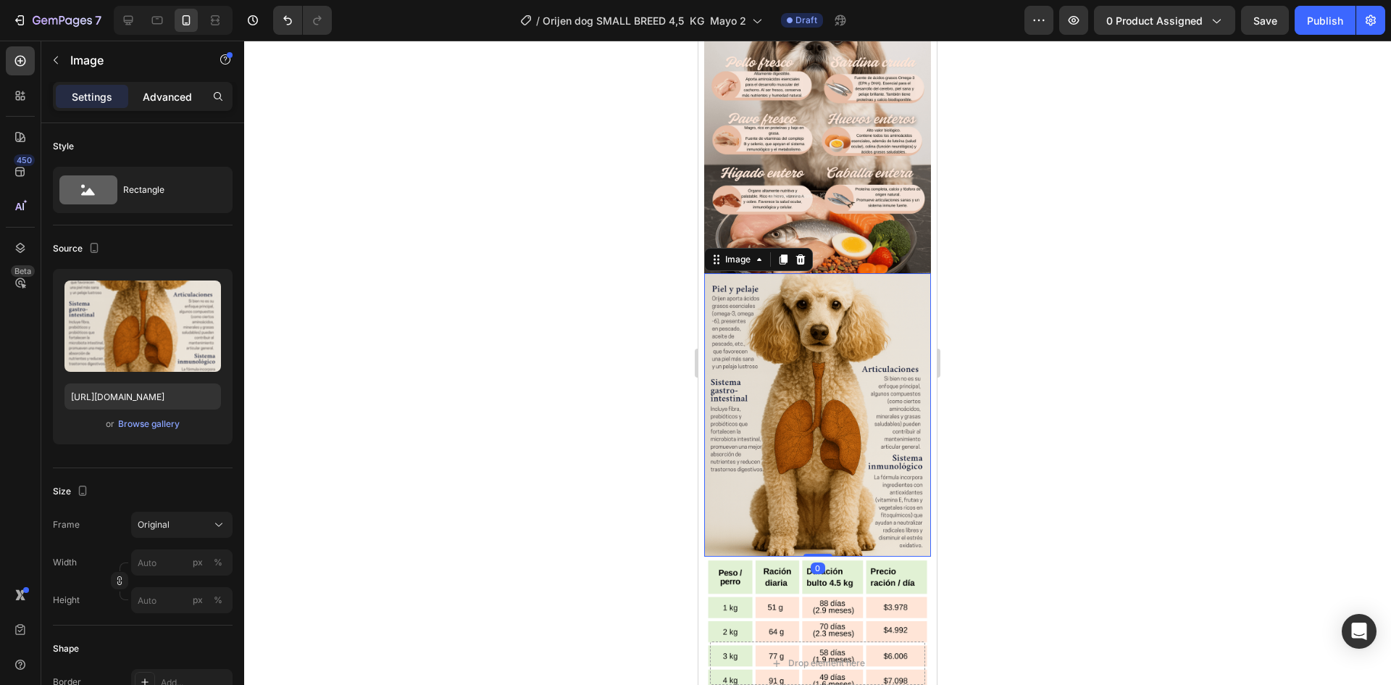
click at [143, 91] on p "Advanced" at bounding box center [167, 96] width 49 height 15
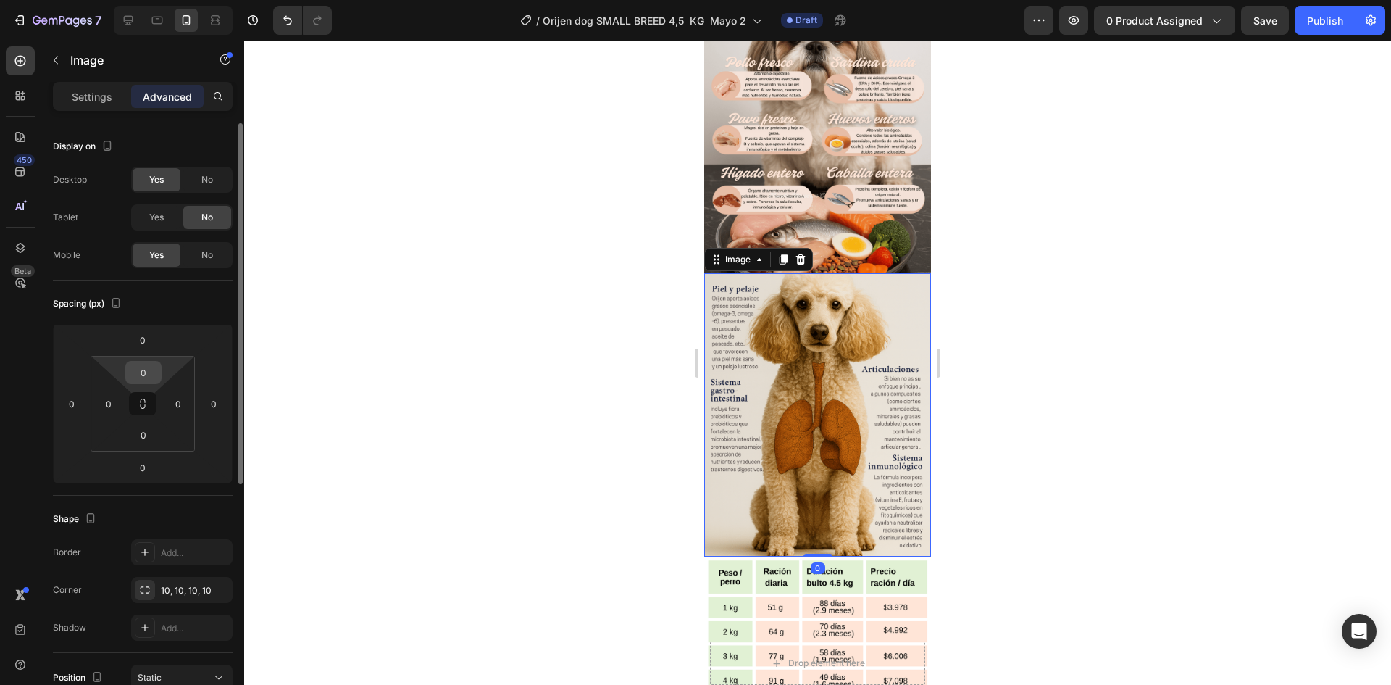
click at [143, 370] on input "0" at bounding box center [143, 373] width 29 height 22
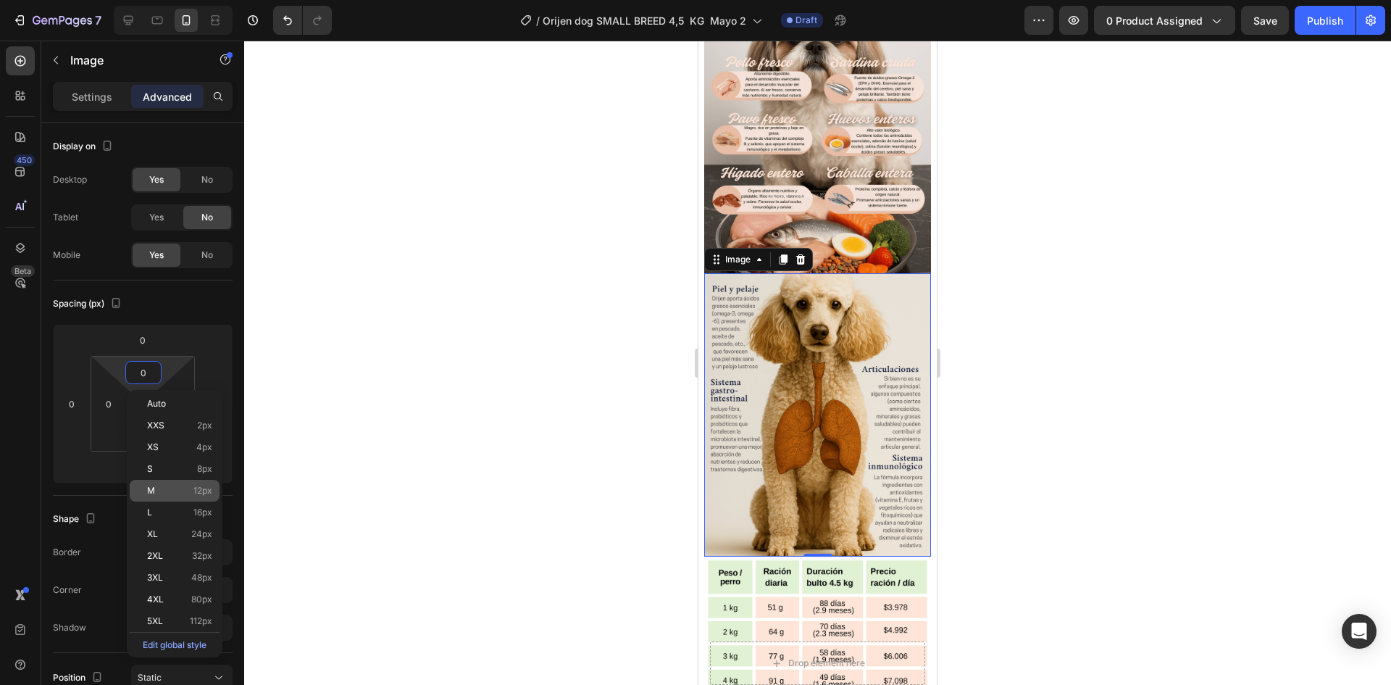
click at [169, 488] on p "M 12px" at bounding box center [179, 490] width 65 height 10
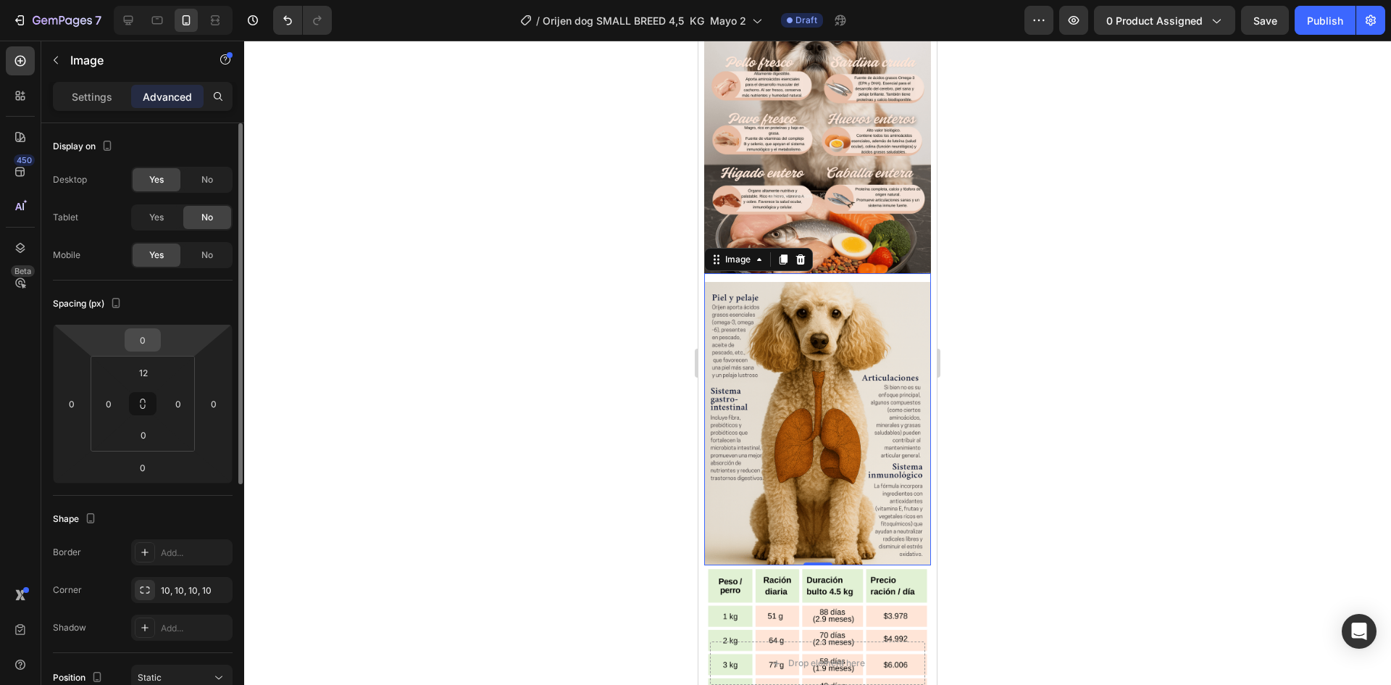
click at [148, 335] on input "0" at bounding box center [142, 340] width 29 height 22
click at [104, 0] on html "7 / Orijen dog SMALL BREED 4,5 KG Mayo 2 Draft Preview 0 product assigned Save …" at bounding box center [695, 0] width 1391 height 0
click at [138, 369] on input "12" at bounding box center [143, 373] width 29 height 22
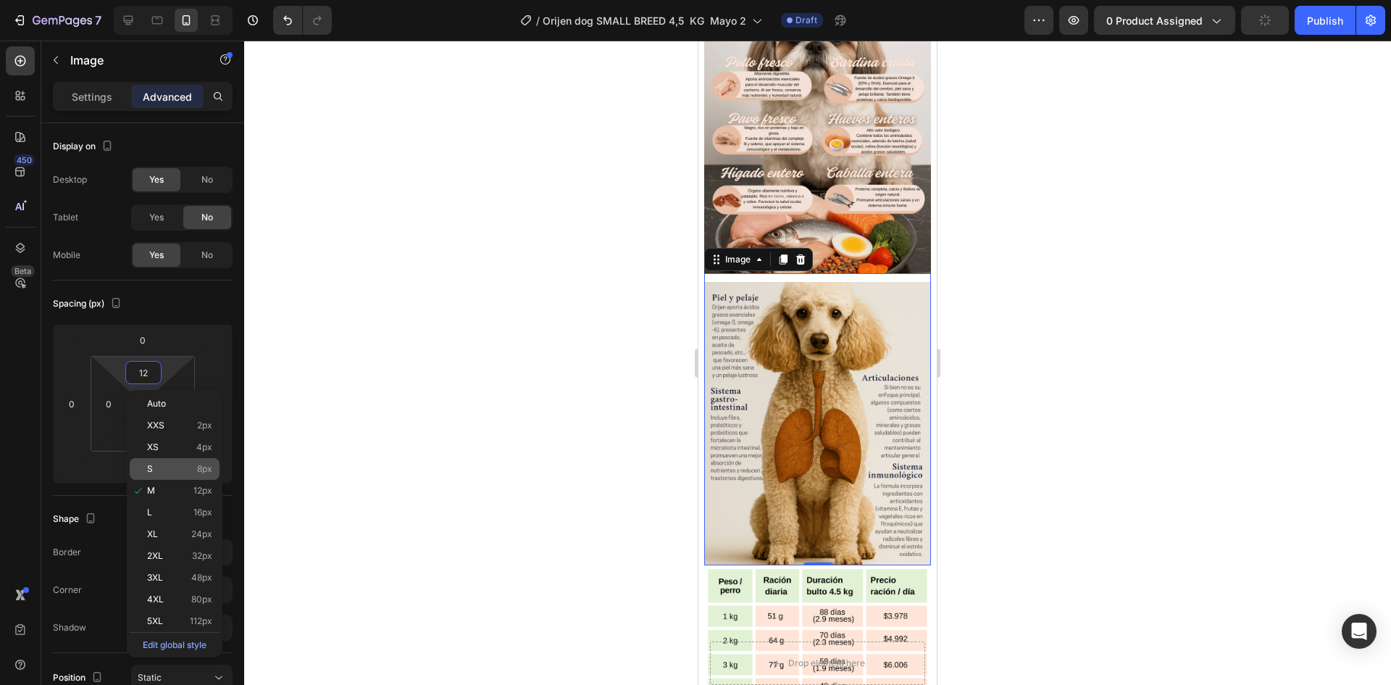
click at [182, 470] on p "S 8px" at bounding box center [179, 469] width 65 height 10
type input "8"
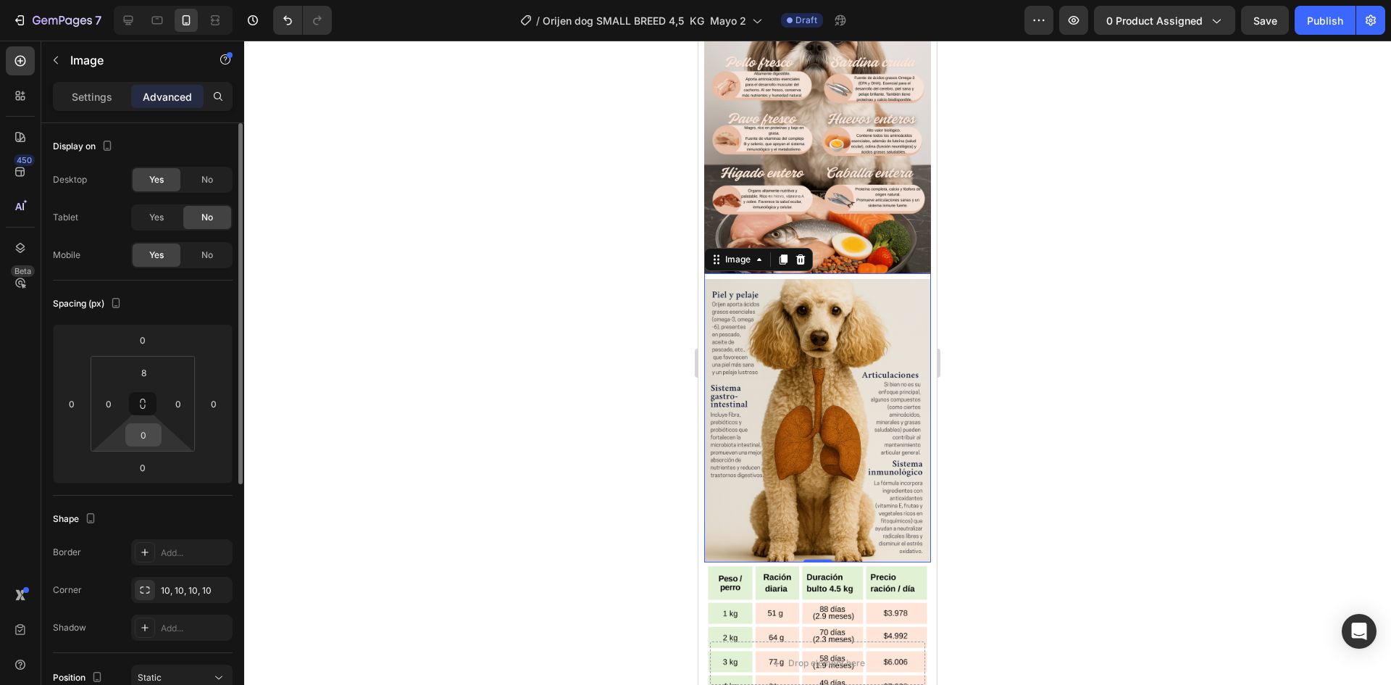
click at [152, 436] on input "0" at bounding box center [143, 435] width 29 height 22
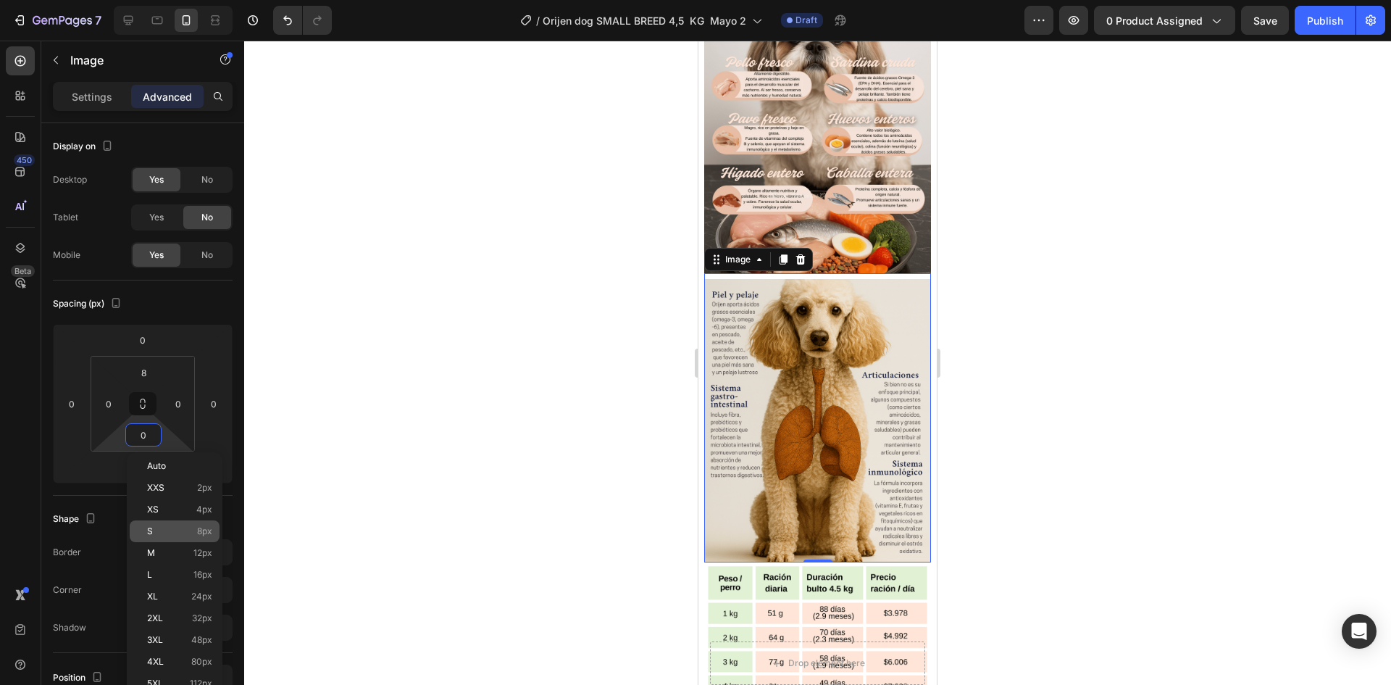
click at [176, 532] on p "S 8px" at bounding box center [179, 531] width 65 height 10
type input "8"
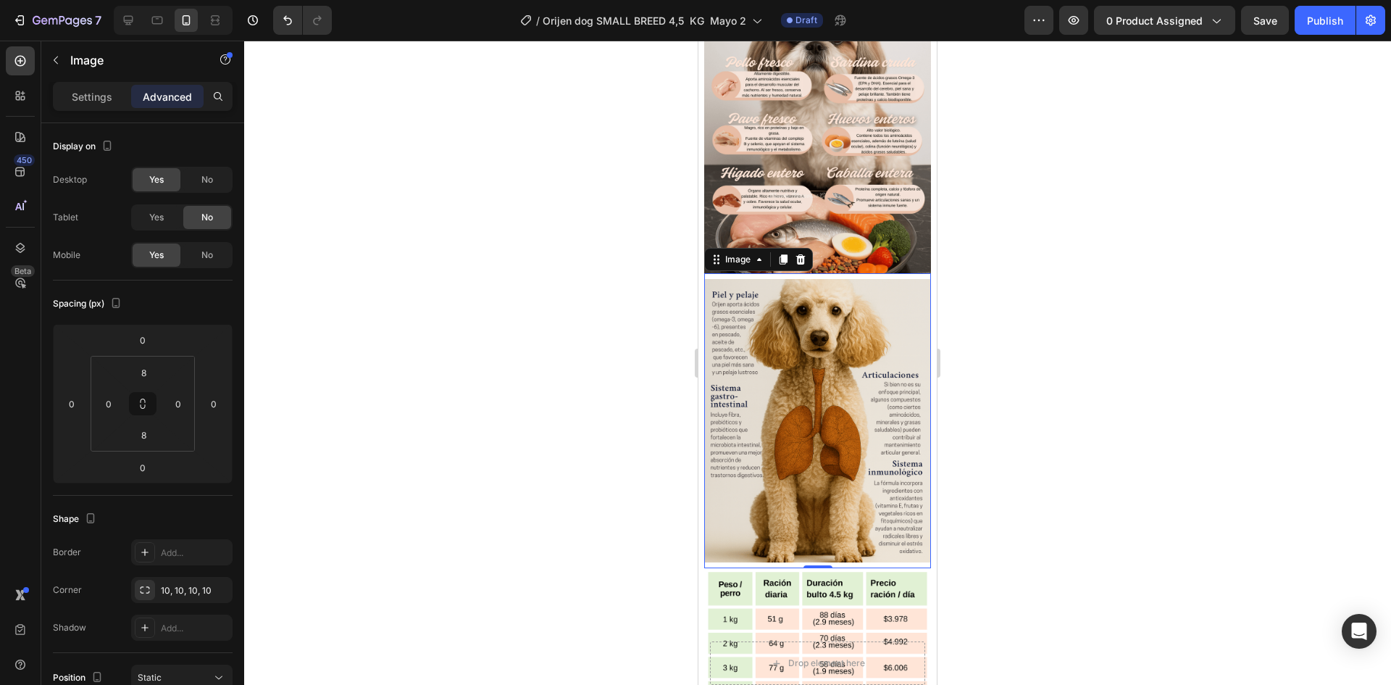
click at [392, 397] on div at bounding box center [817, 363] width 1147 height 644
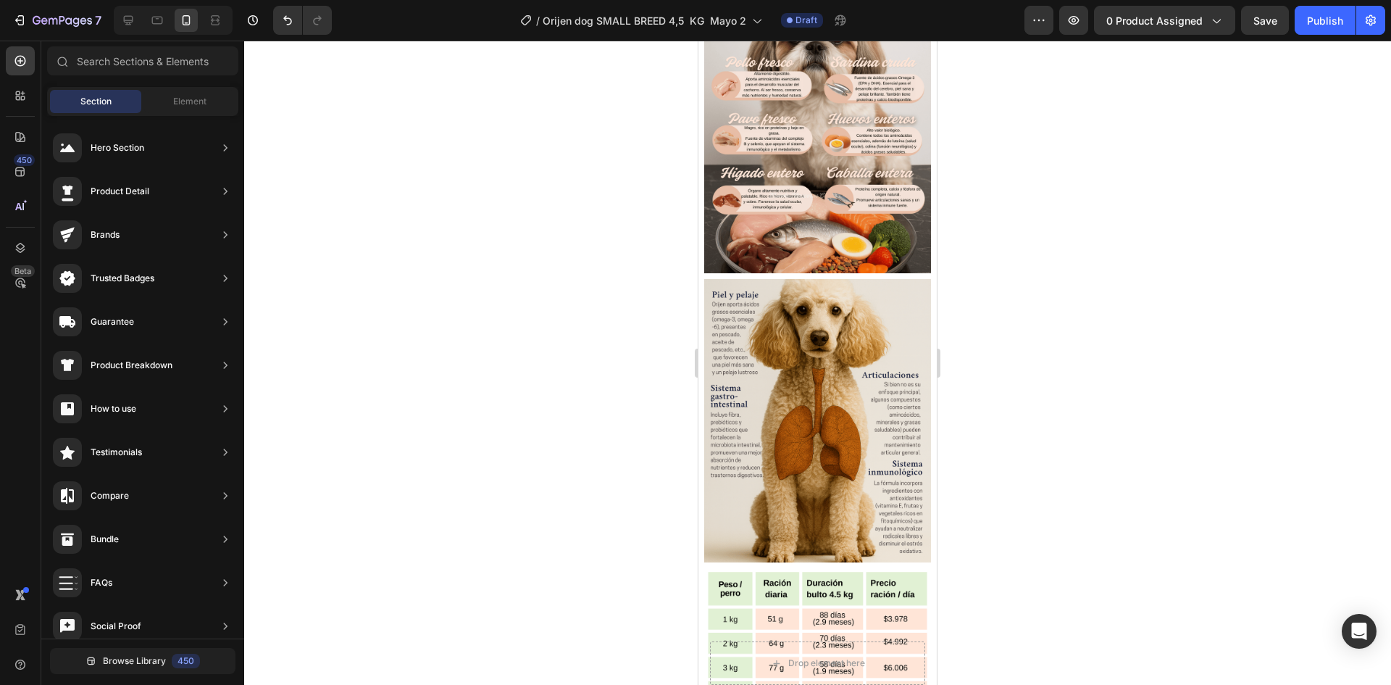
scroll to position [1305, 0]
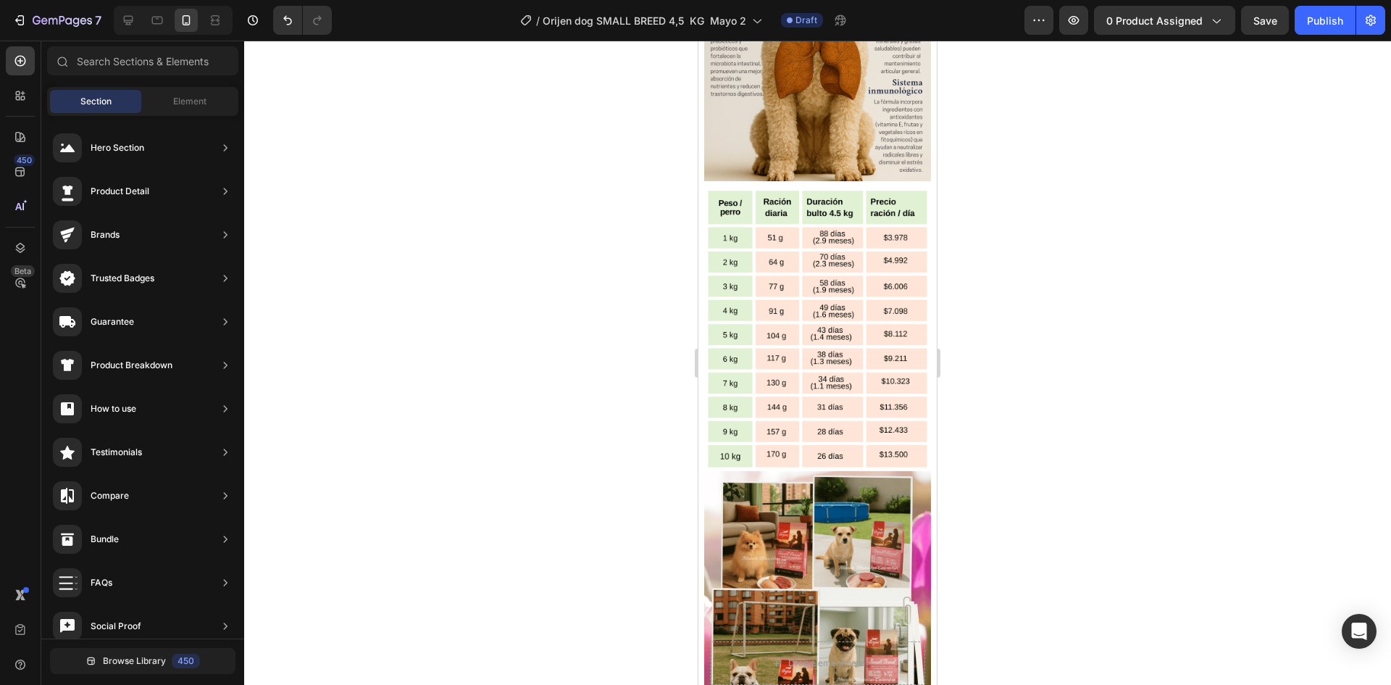
drag, startPoint x: 930, startPoint y: 228, endPoint x: 1641, endPoint y: 251, distance: 711.2
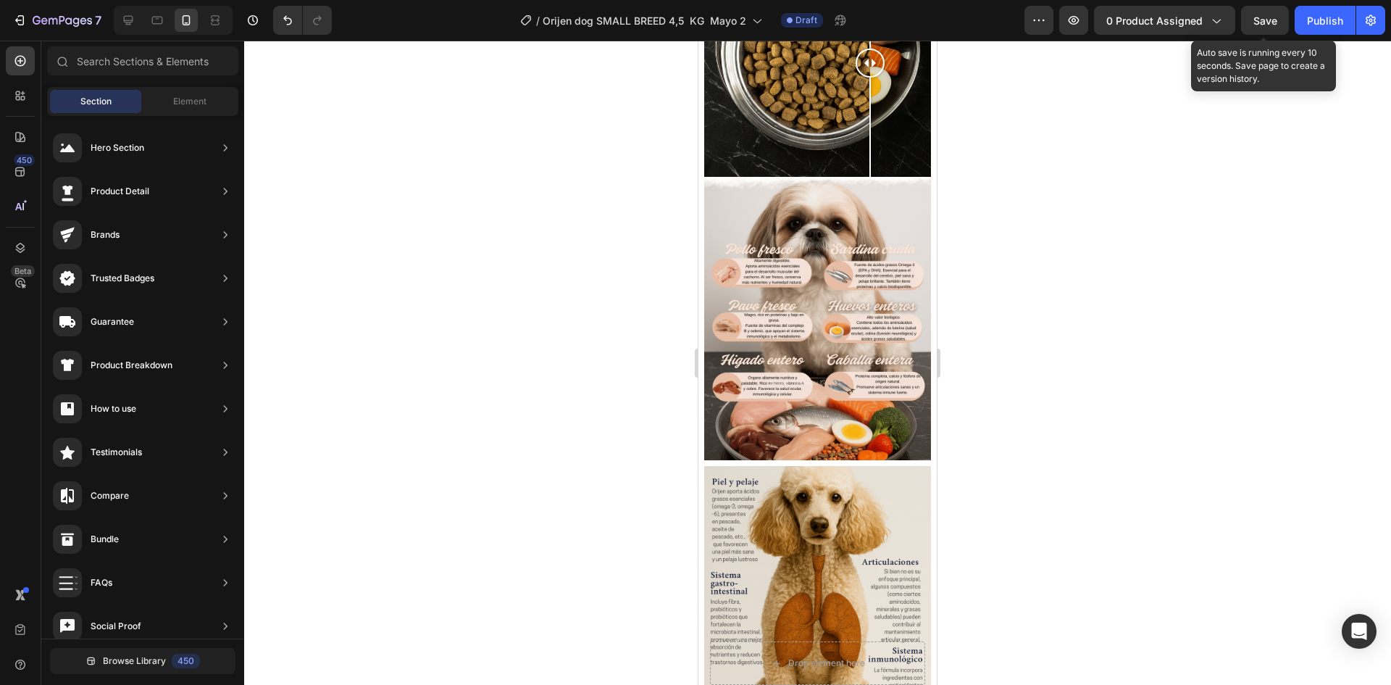
click at [1266, 27] on div "Save" at bounding box center [1266, 20] width 24 height 15
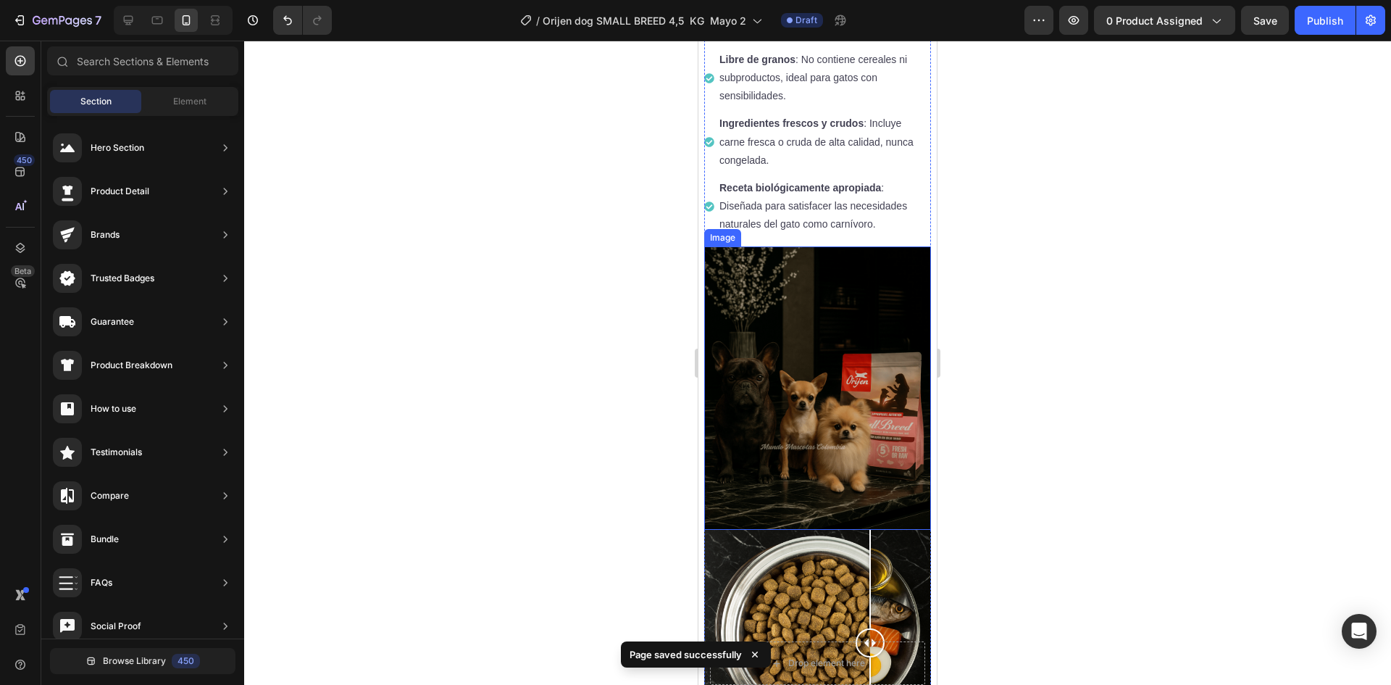
scroll to position [610, 0]
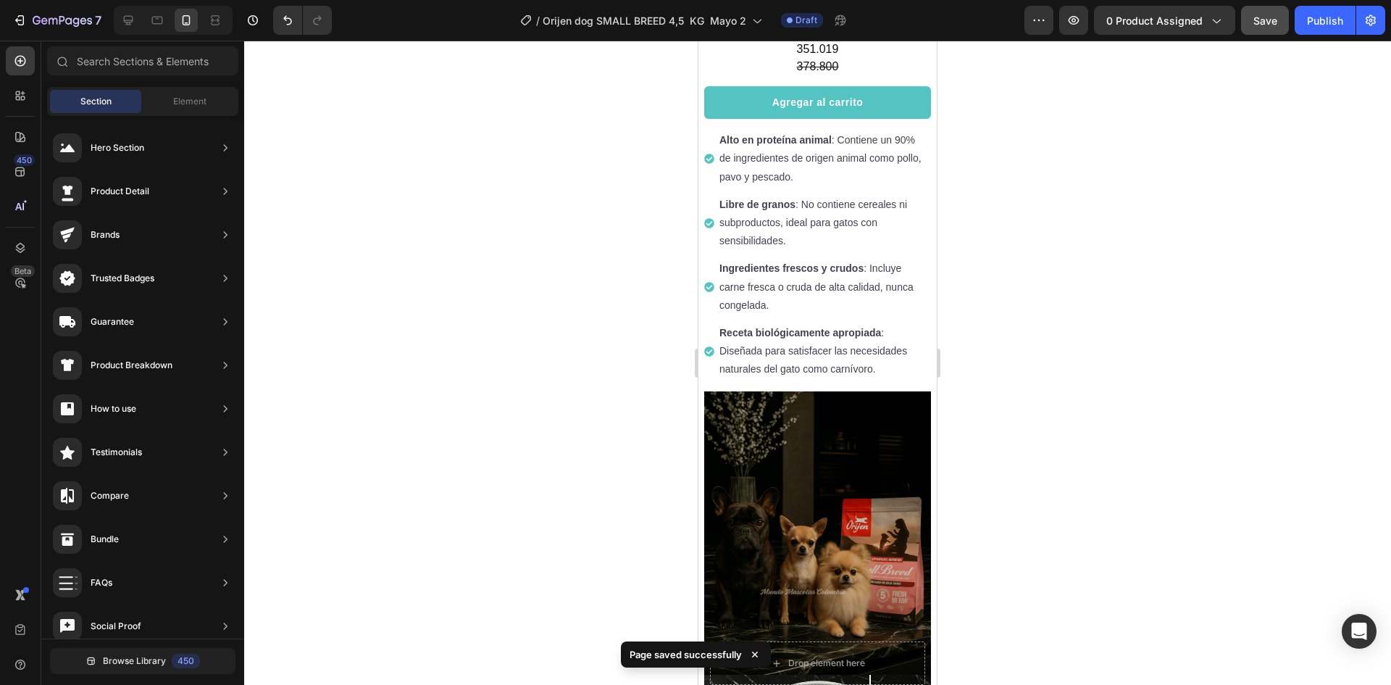
click at [1275, 30] on button "Save" at bounding box center [1265, 20] width 48 height 29
click at [1074, 20] on icon "button" at bounding box center [1074, 20] width 14 height 14
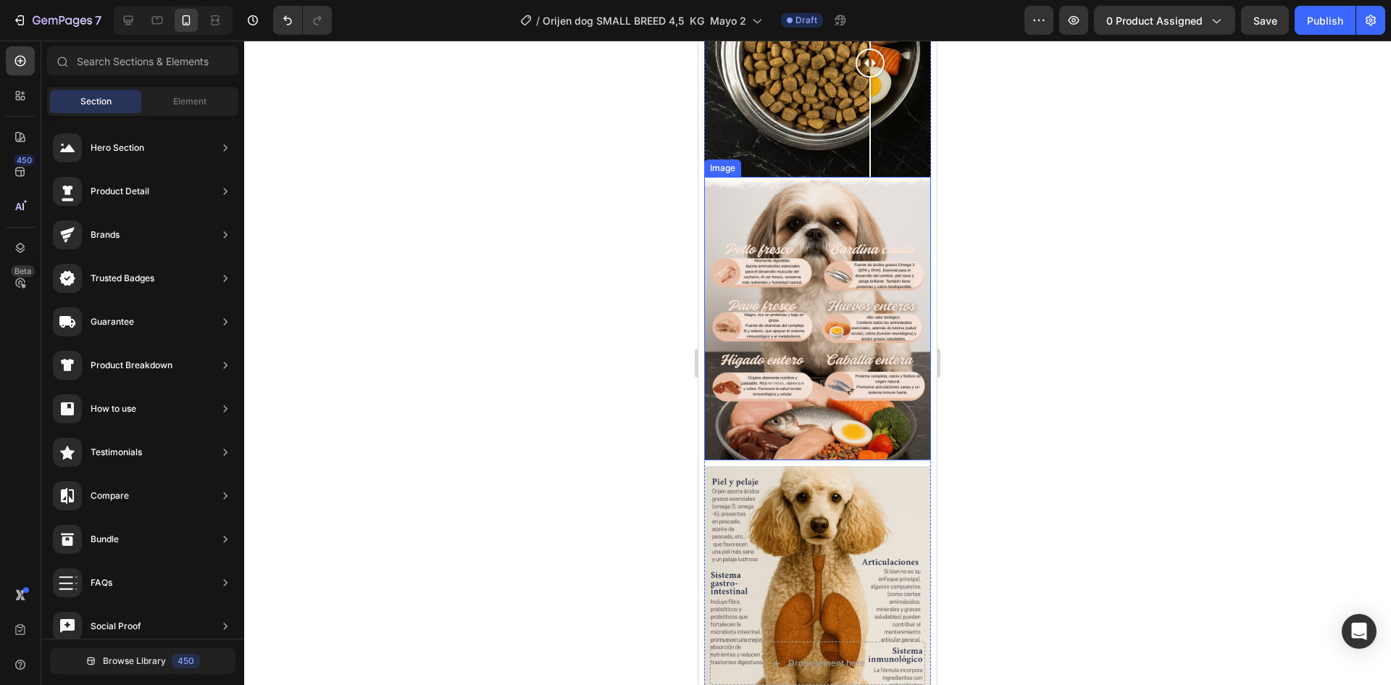
scroll to position [1480, 0]
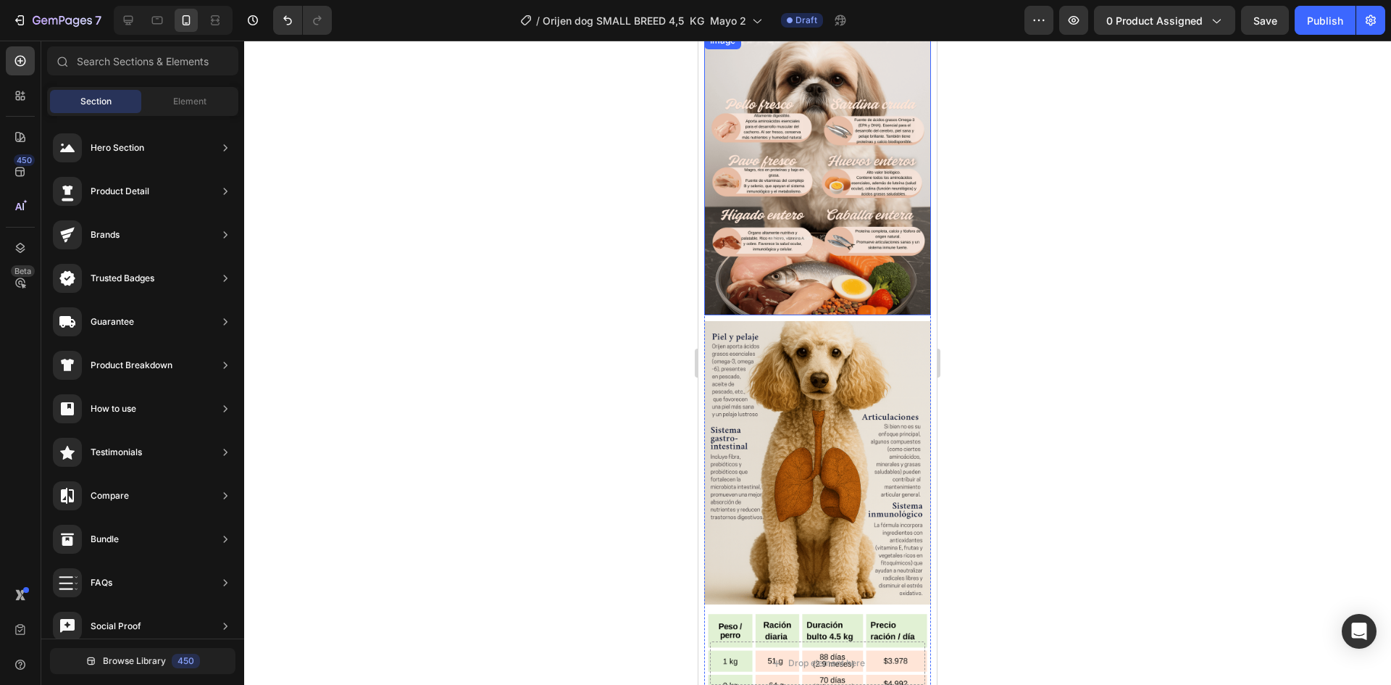
click at [813, 169] on img at bounding box center [817, 173] width 227 height 283
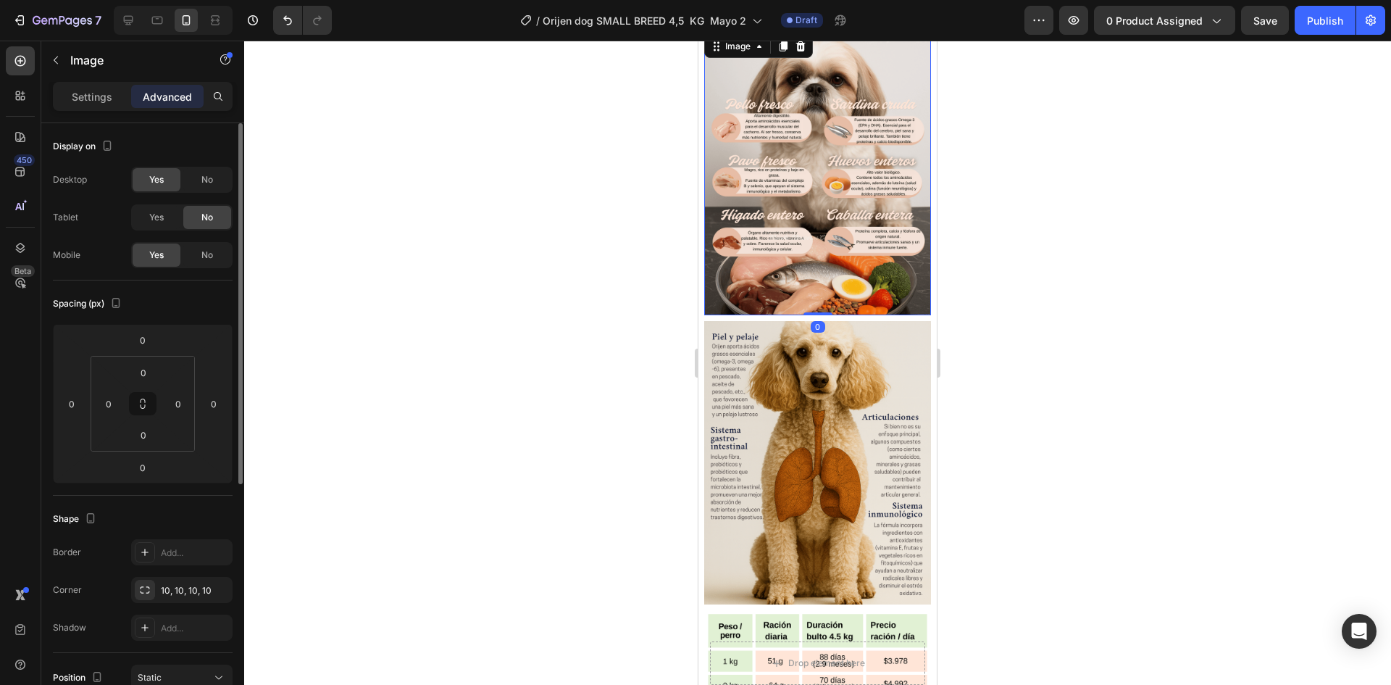
click at [93, 90] on p "Settings" at bounding box center [92, 96] width 41 height 15
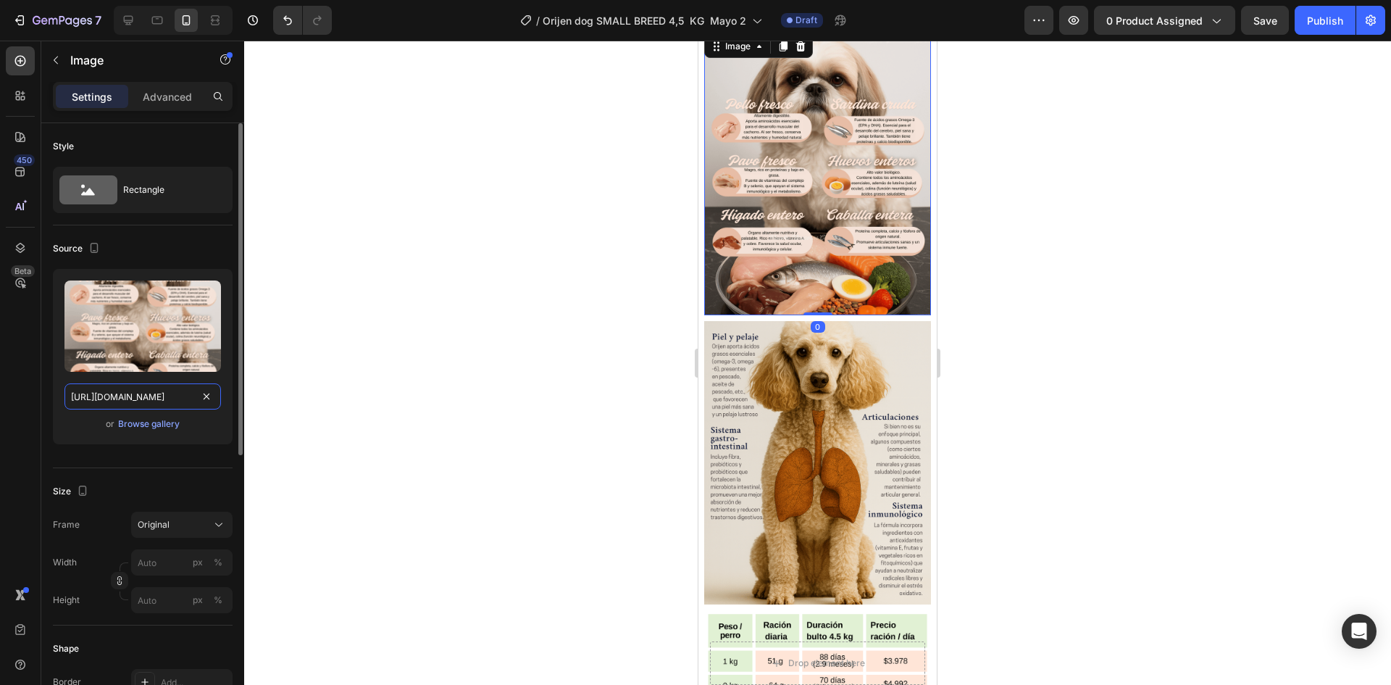
click at [149, 391] on input "https://cdn.shopify.com/s/files/1/0625/8586/4362/files/Orijen_SMALL_BREED_comid…" at bounding box center [142, 396] width 157 height 26
click at [133, 22] on icon at bounding box center [128, 20] width 9 height 9
type input "https://cdn.shopify.com/s/files/1/0625/8586/4362/files/Orijen_SMALL_BREEDINGRED…"
type input "100"
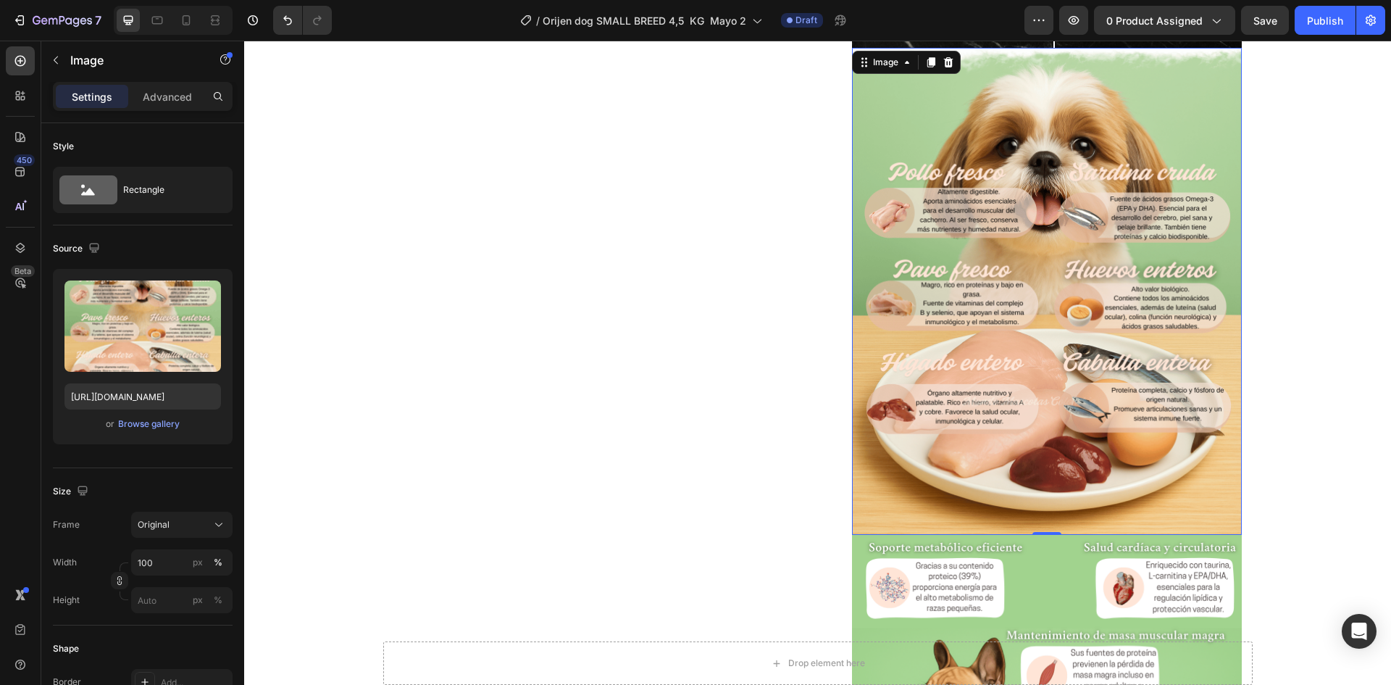
scroll to position [1436, 0]
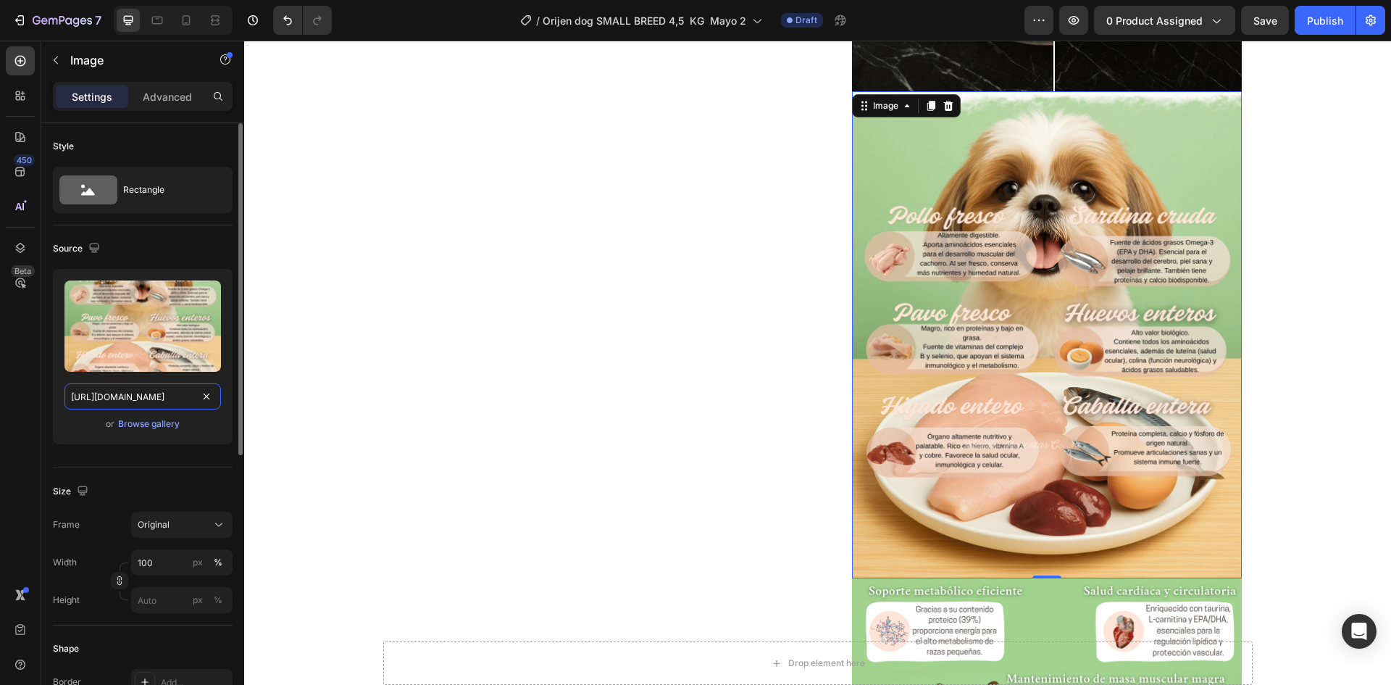
click at [84, 396] on input "https://cdn.shopify.com/s/files/1/0625/8586/4362/files/Orijen_SMALL_BREEDINGRED…" at bounding box center [142, 396] width 157 height 26
paste input "_comida_perro_seca.png?v=1759116982"
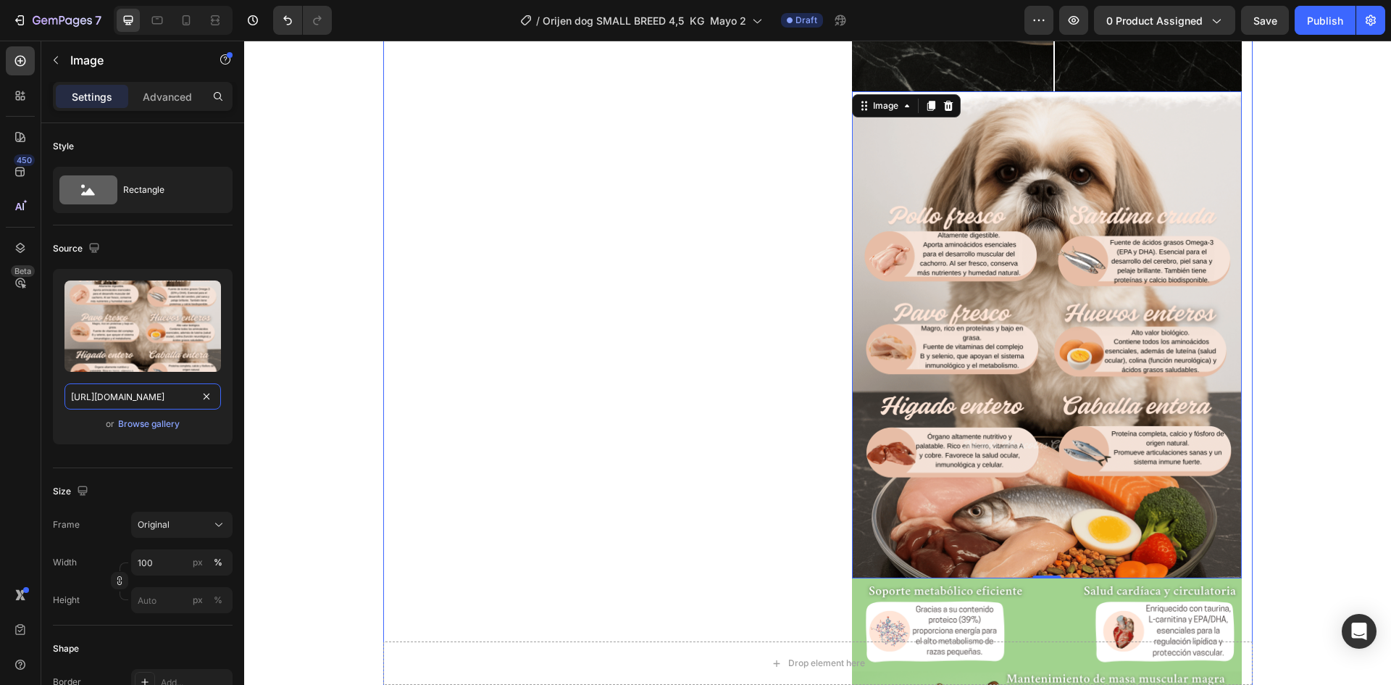
scroll to position [0, 363]
type input "https://cdn.shopify.com/s/files/1/0625/8586/4362/files/Orijen_SMALL_BREED_comid…"
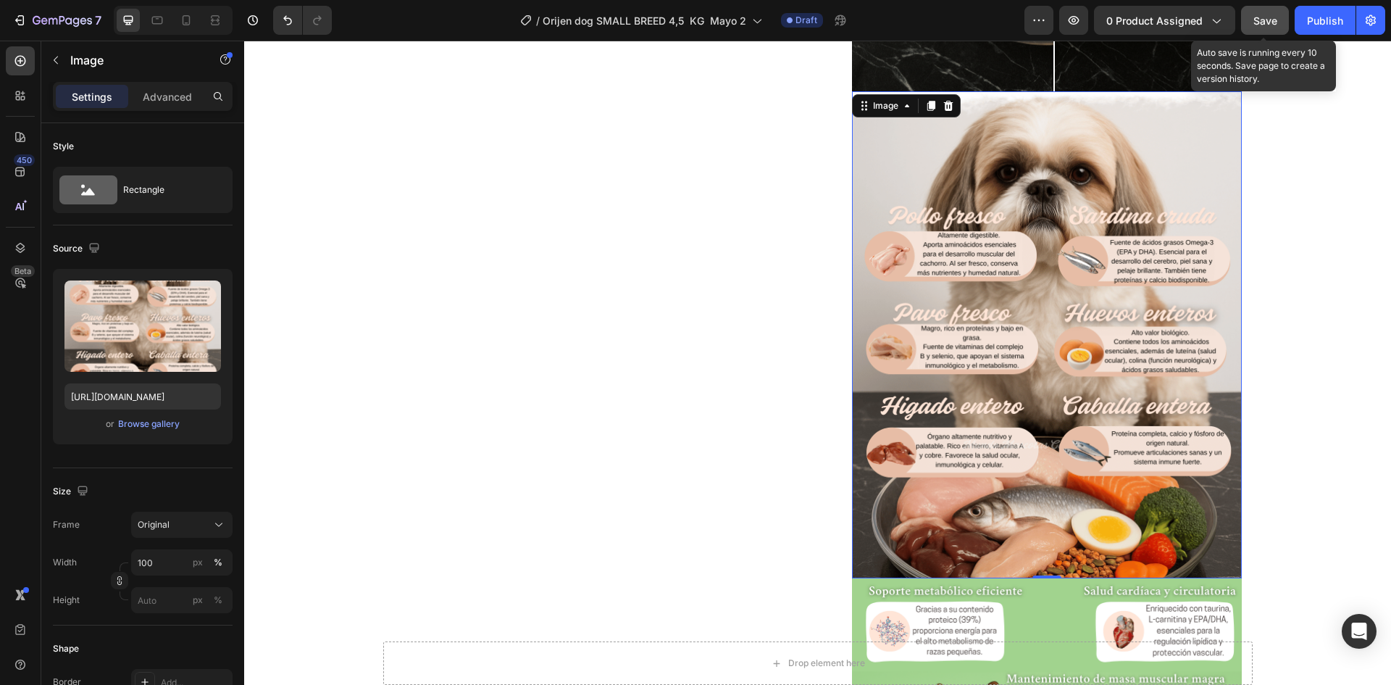
scroll to position [0, 0]
click at [1251, 26] on button "Save" at bounding box center [1265, 20] width 48 height 29
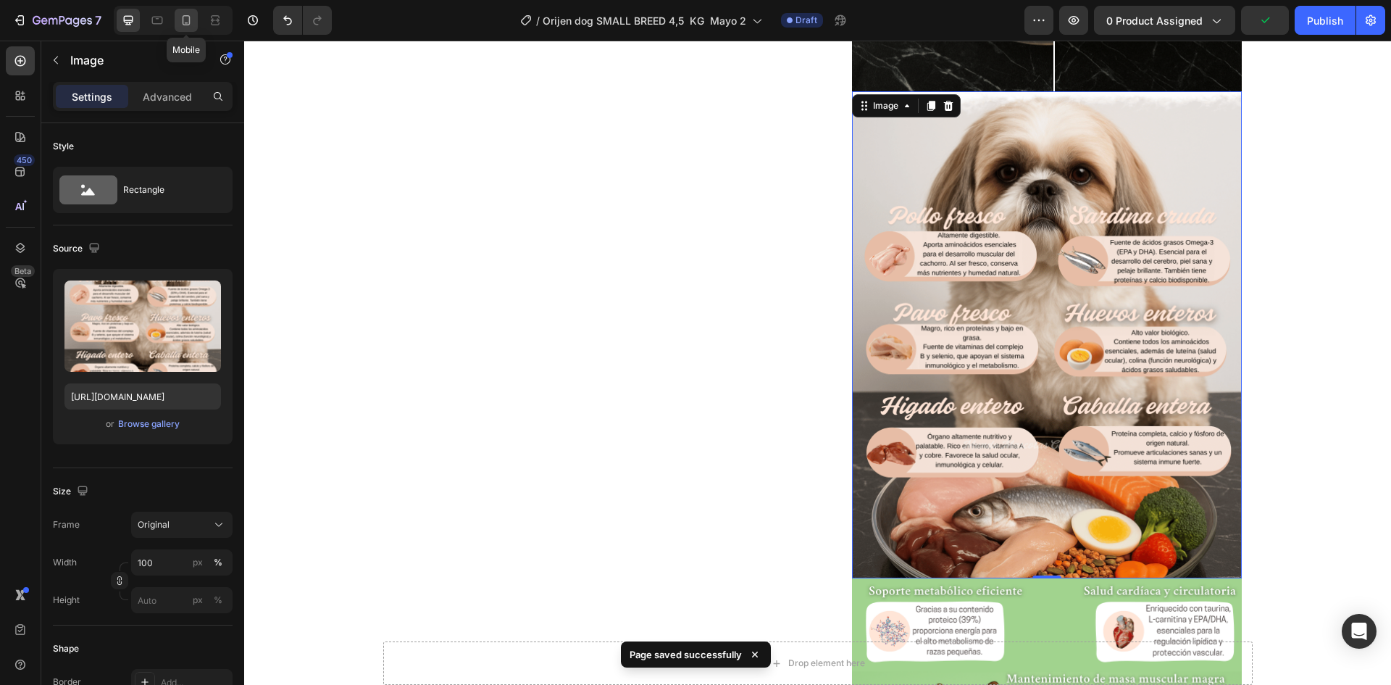
click at [189, 21] on icon at bounding box center [187, 20] width 8 height 10
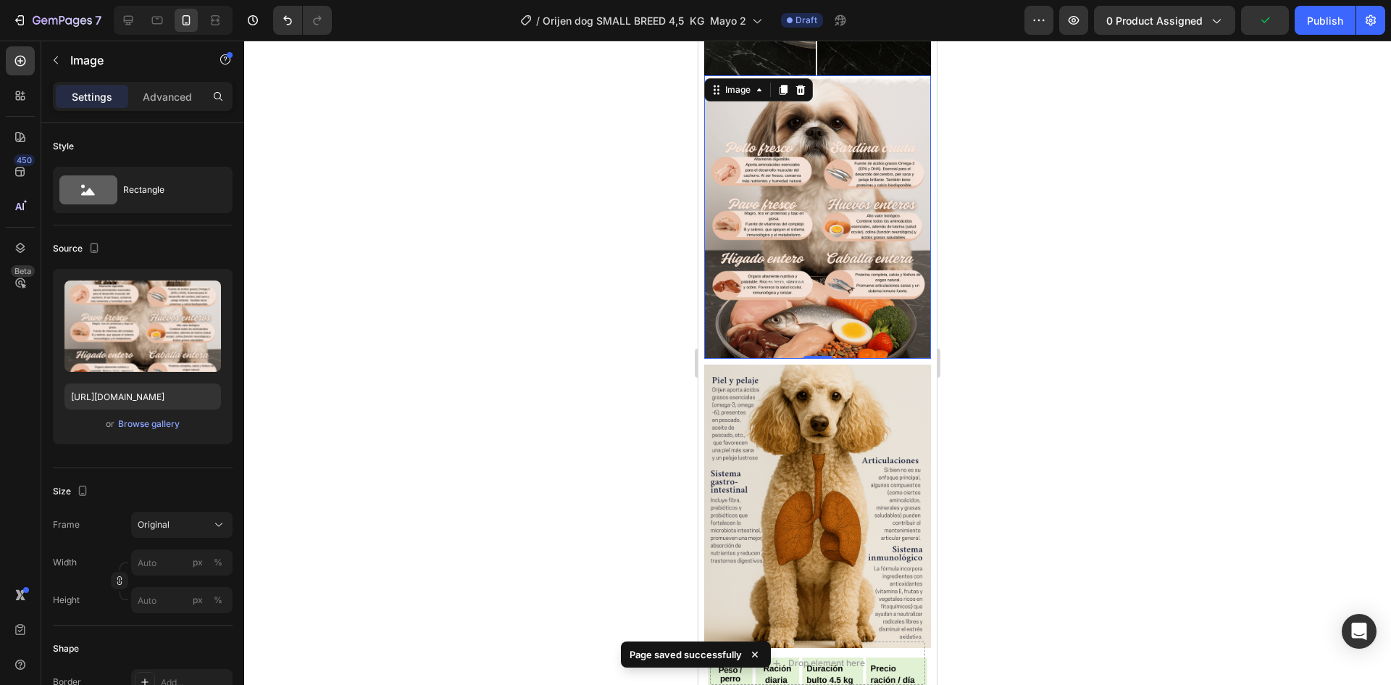
scroll to position [1417, 0]
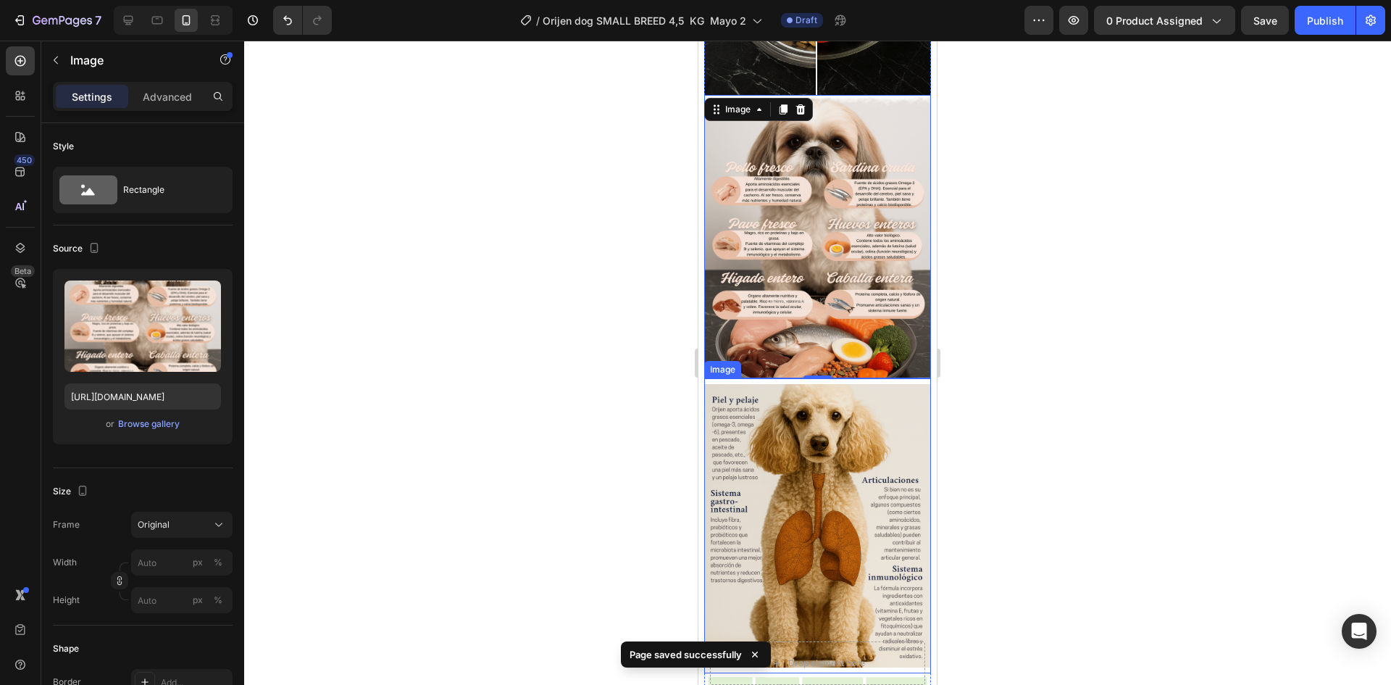
click at [830, 417] on img at bounding box center [817, 525] width 227 height 283
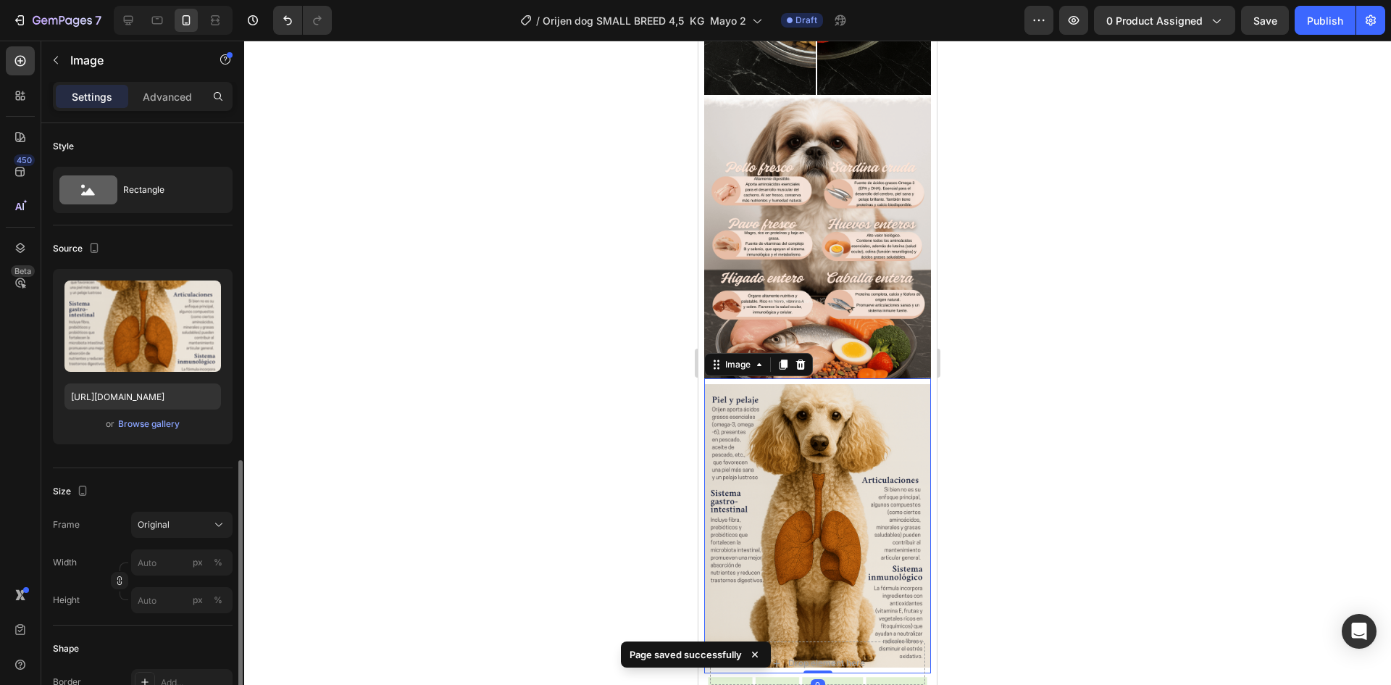
scroll to position [217, 0]
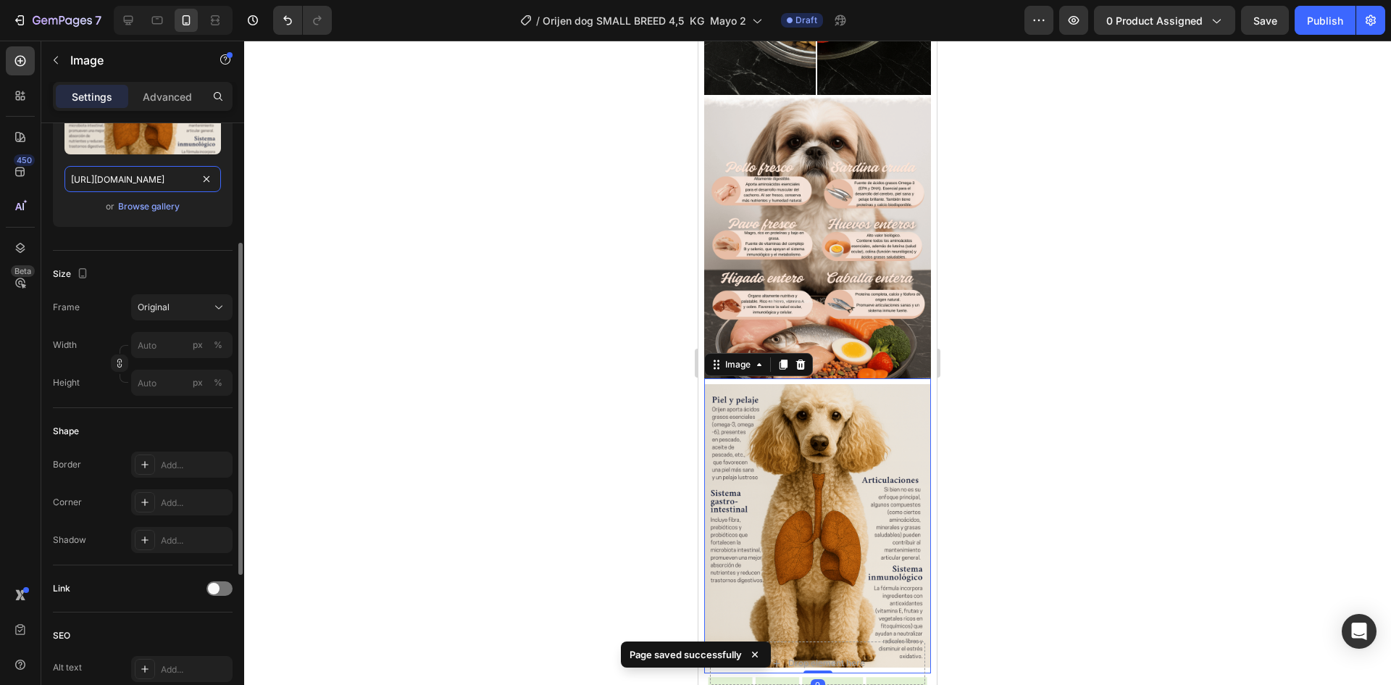
click at [126, 178] on input "https://cdn.shopify.com/s/files/1/0625/8586/4362/files/Orijen_SMALL_BREED_topog…" at bounding box center [142, 179] width 157 height 26
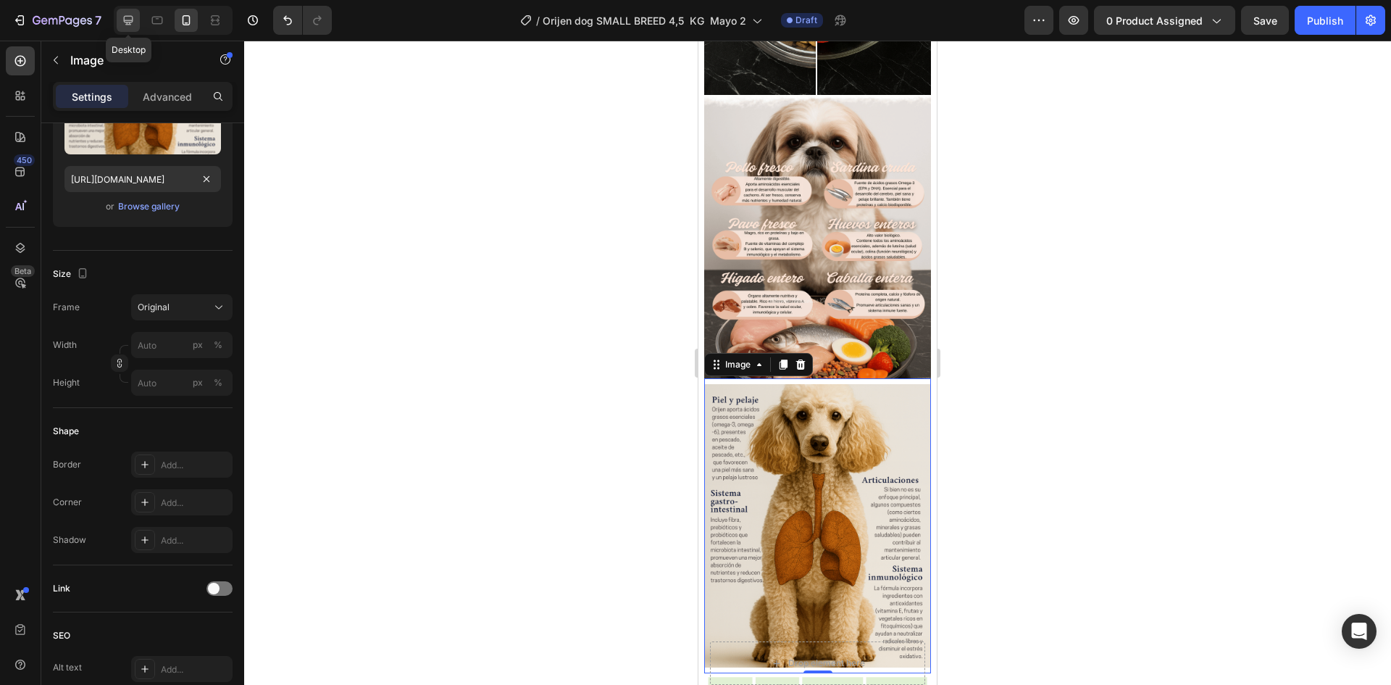
click at [130, 22] on icon at bounding box center [128, 20] width 9 height 9
type input "https://cdn.shopify.com/s/files/1/0625/8586/4362/files/Orijen_SMALL_BREED_d30fa…"
type input "100"
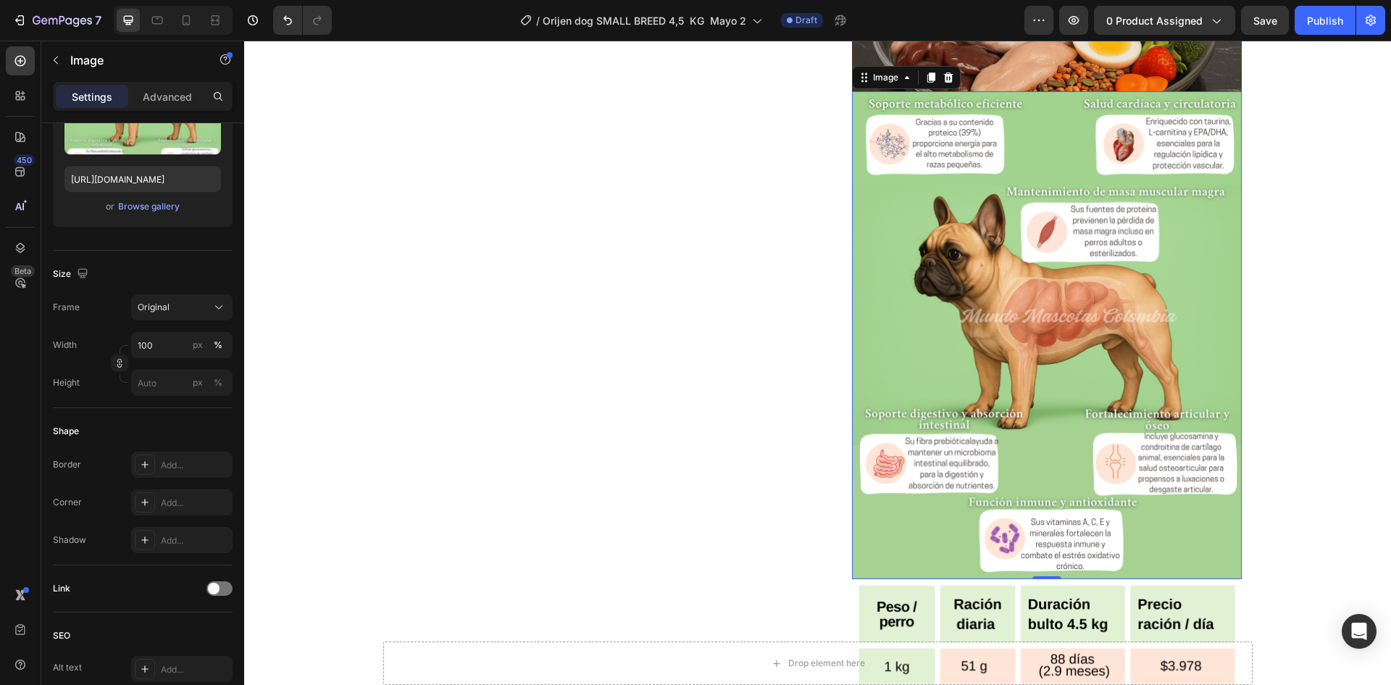
scroll to position [1899, 0]
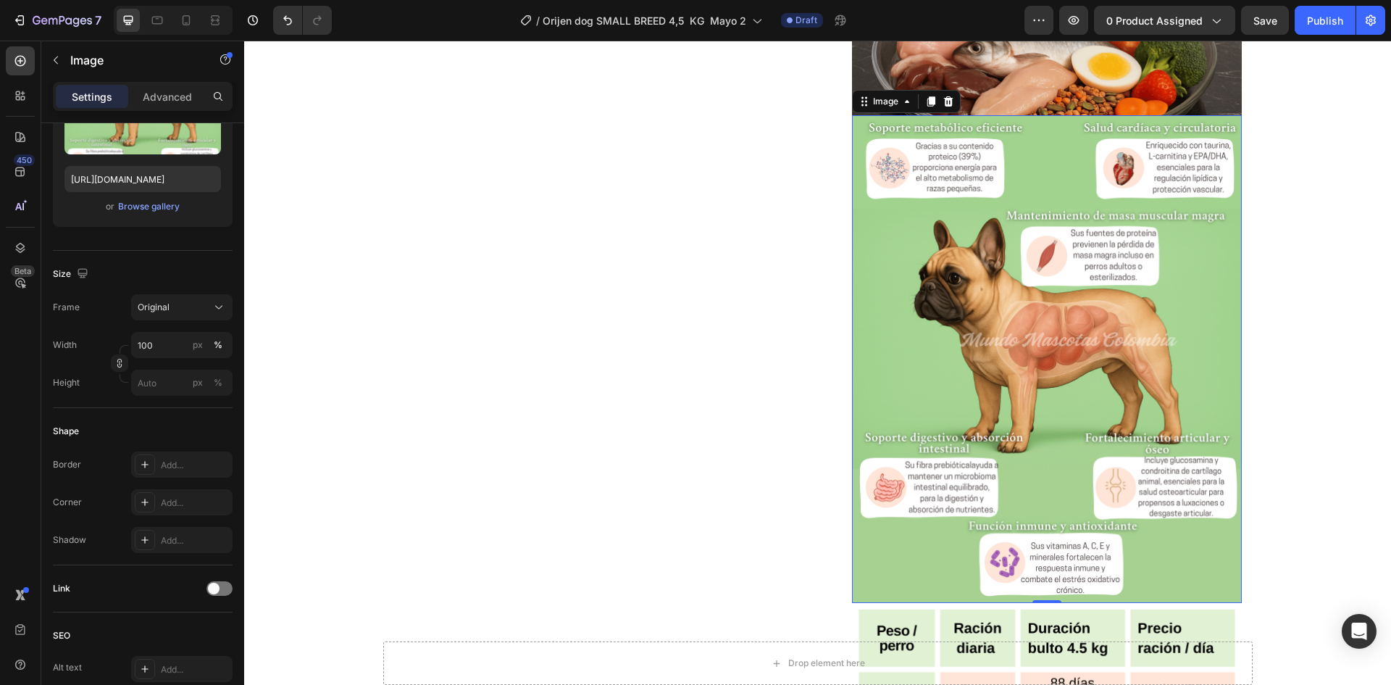
click at [994, 332] on img at bounding box center [1047, 359] width 390 height 488
click at [143, 174] on input "https://cdn.shopify.com/s/files/1/0625/8586/4362/files/Orijen_SMALL_BREED_d30fa…" at bounding box center [142, 179] width 157 height 26
paste input "topografico.png?v=1759117825"
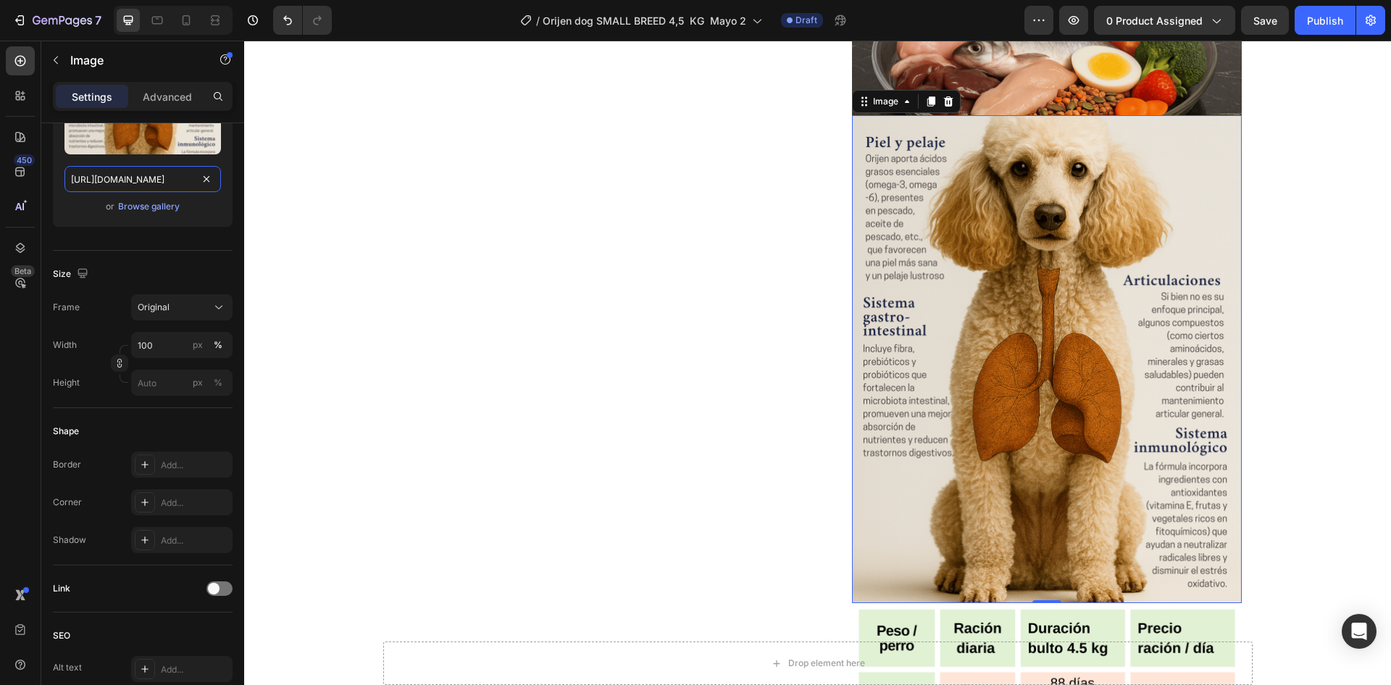
scroll to position [0, 330]
type input "https://cdn.shopify.com/s/files/1/0625/8586/4362/files/Orijen_SMALL_BREED_topog…"
click at [147, 104] on p "Advanced" at bounding box center [167, 96] width 49 height 15
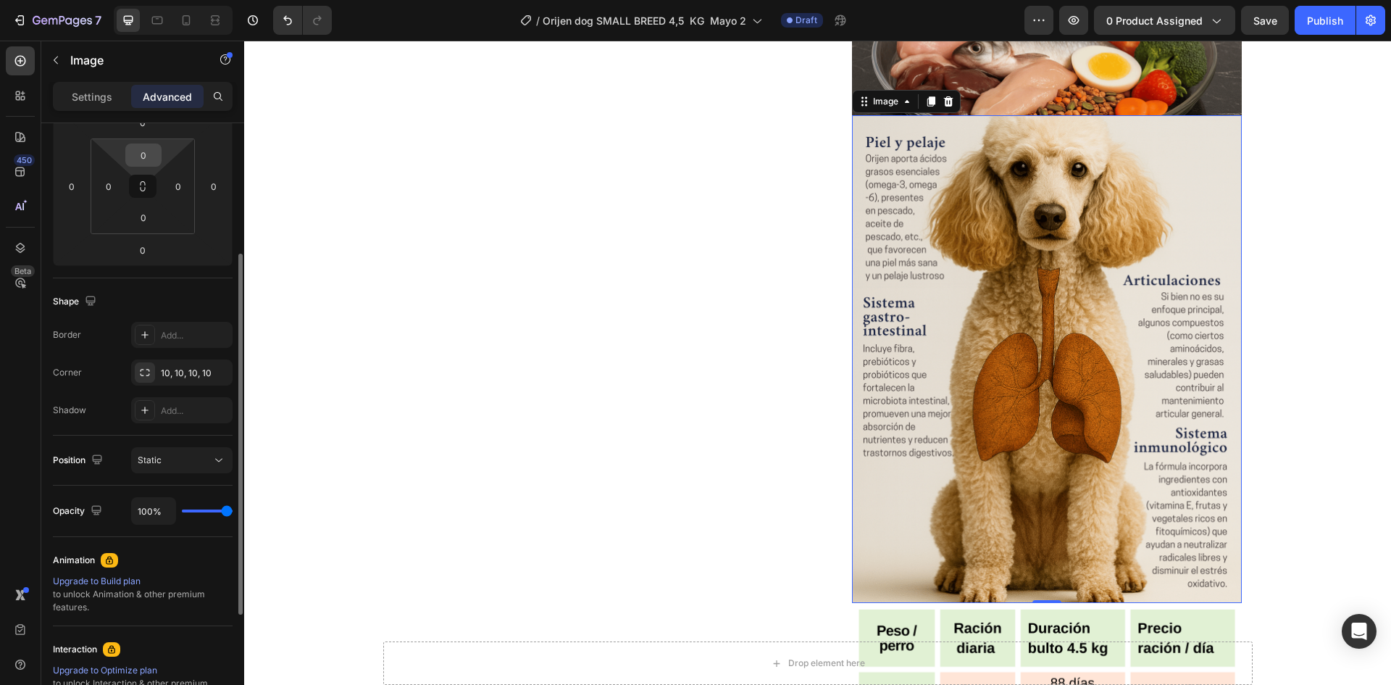
click at [136, 159] on input "0" at bounding box center [143, 155] width 29 height 22
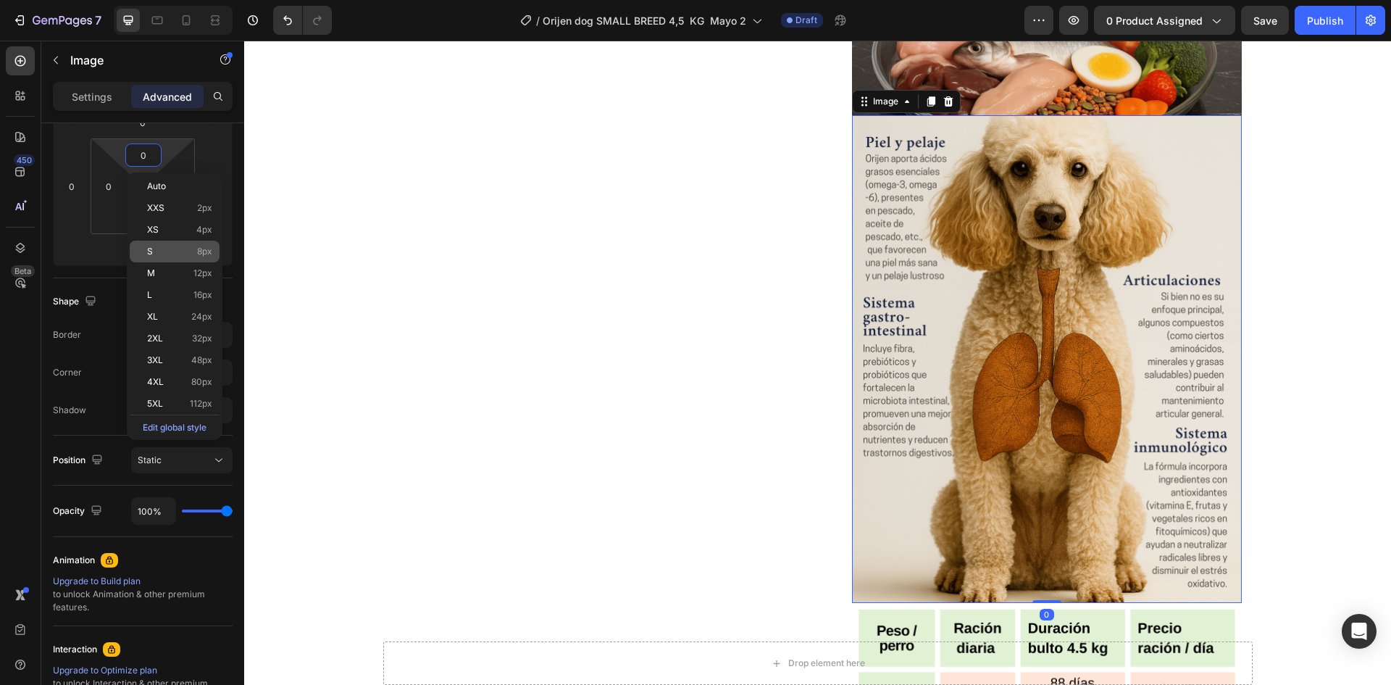
click at [158, 241] on div "S 8px" at bounding box center [175, 252] width 90 height 22
type input "8"
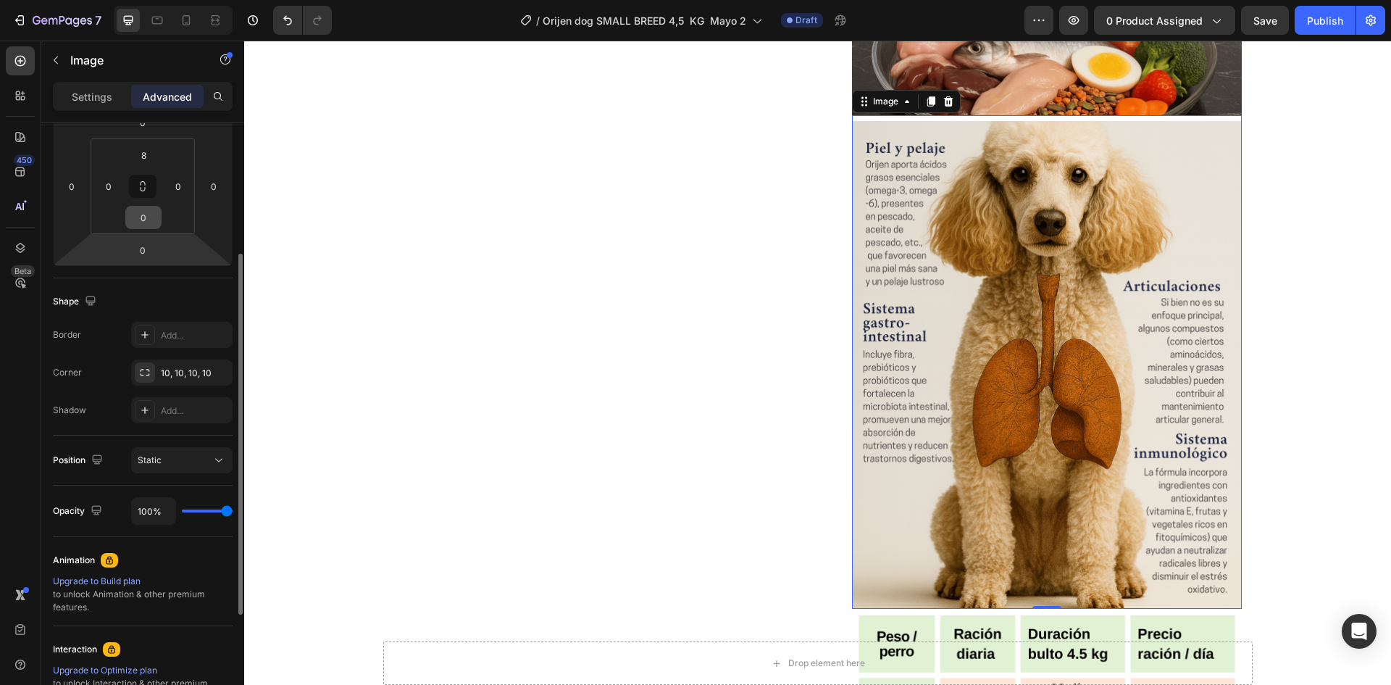
click at [143, 225] on input "0" at bounding box center [143, 218] width 29 height 22
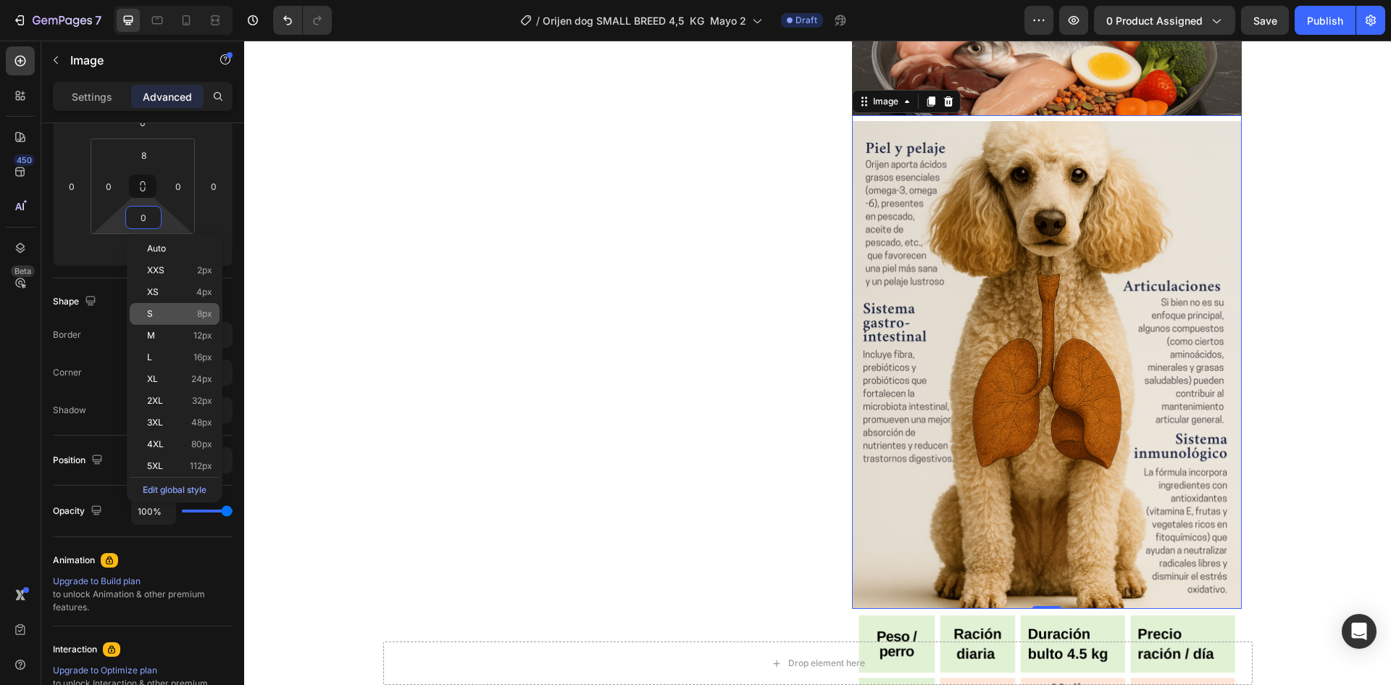
click at [181, 317] on p "S 8px" at bounding box center [179, 314] width 65 height 10
type input "8"
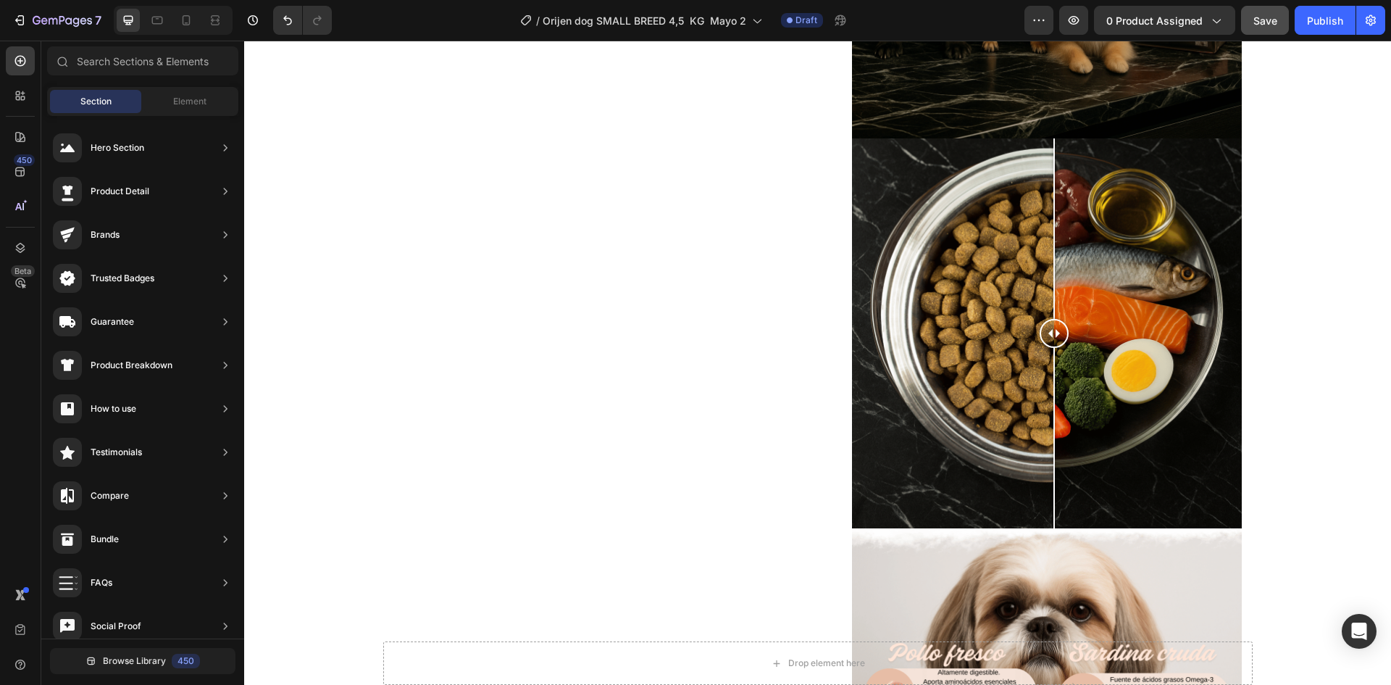
scroll to position [1025, 0]
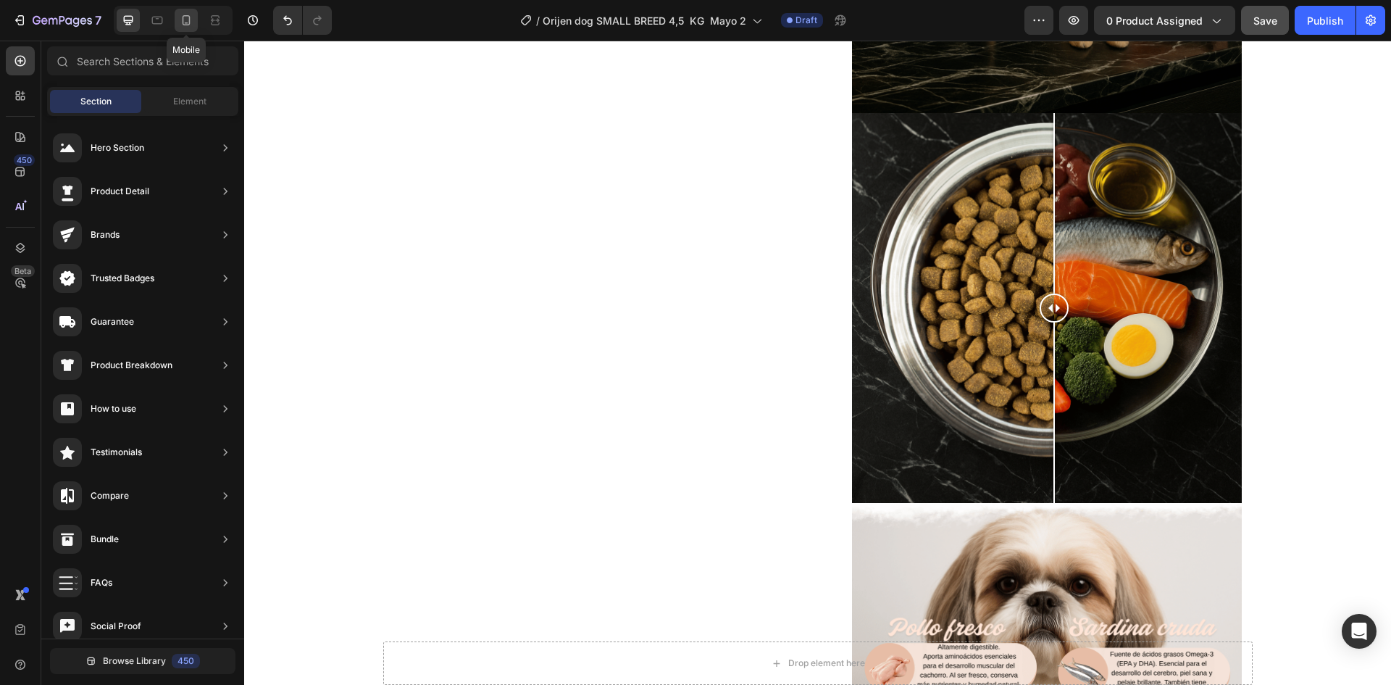
click at [192, 17] on icon at bounding box center [186, 20] width 14 height 14
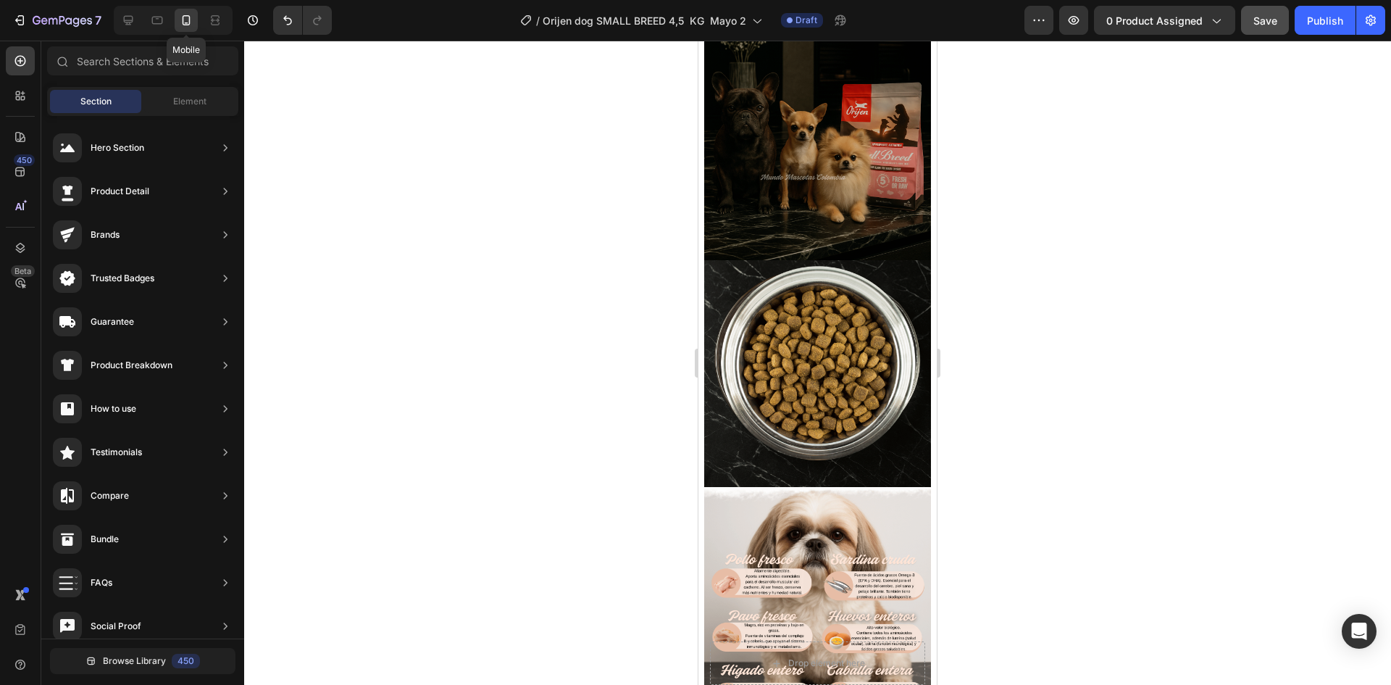
scroll to position [950, 0]
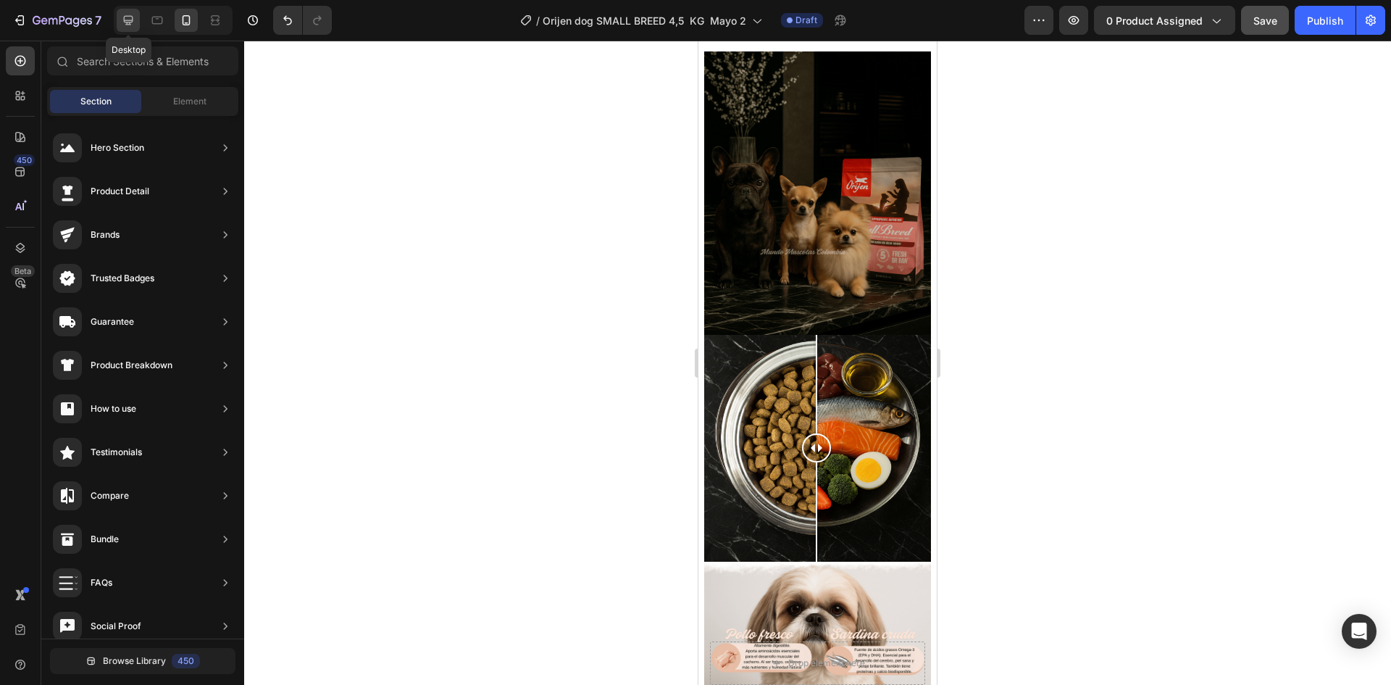
click at [124, 24] on icon at bounding box center [128, 20] width 14 height 14
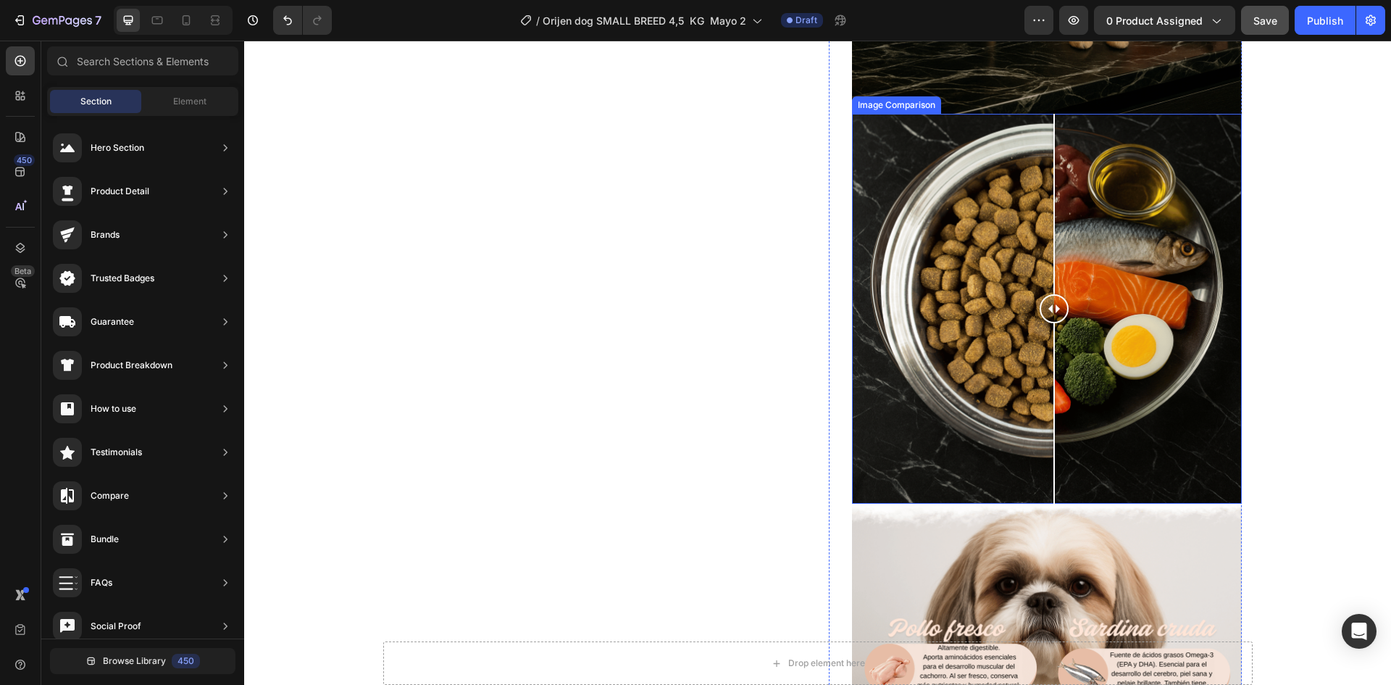
scroll to position [1027, 0]
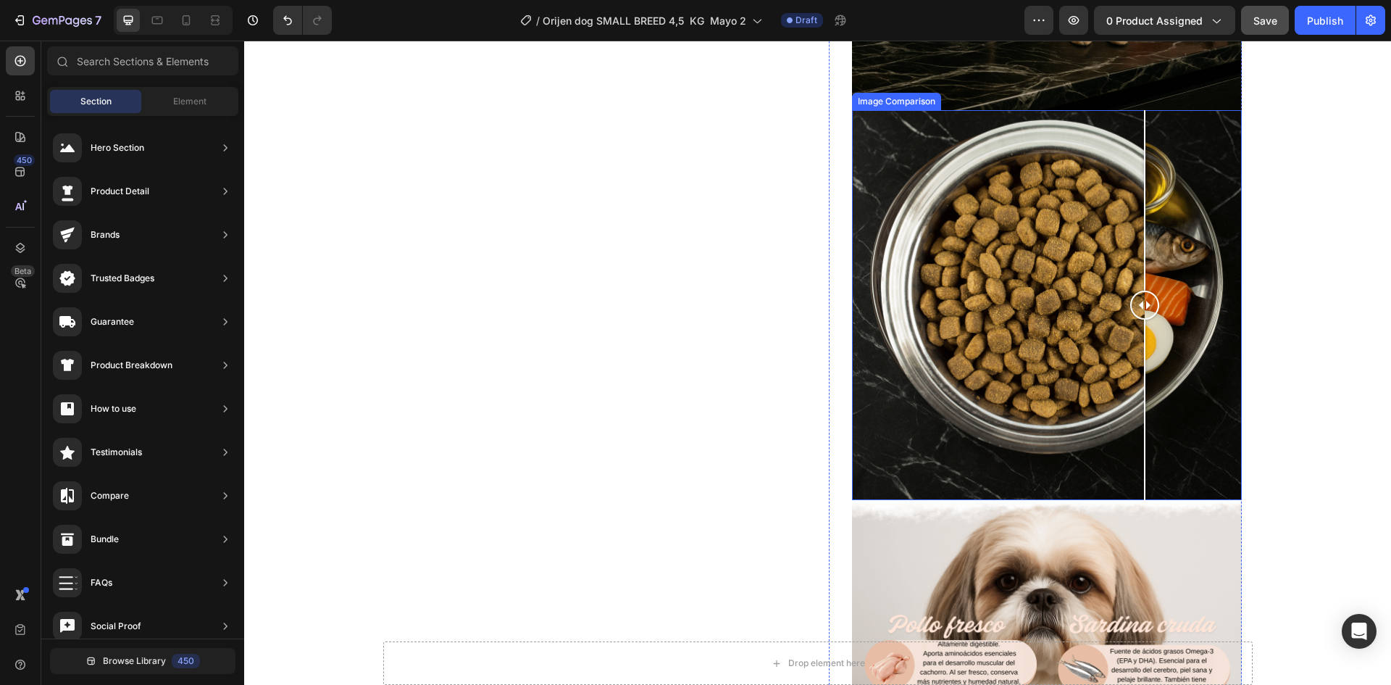
drag, startPoint x: 1051, startPoint y: 307, endPoint x: 1139, endPoint y: 308, distance: 87.7
click at [1139, 308] on div at bounding box center [1144, 305] width 29 height 29
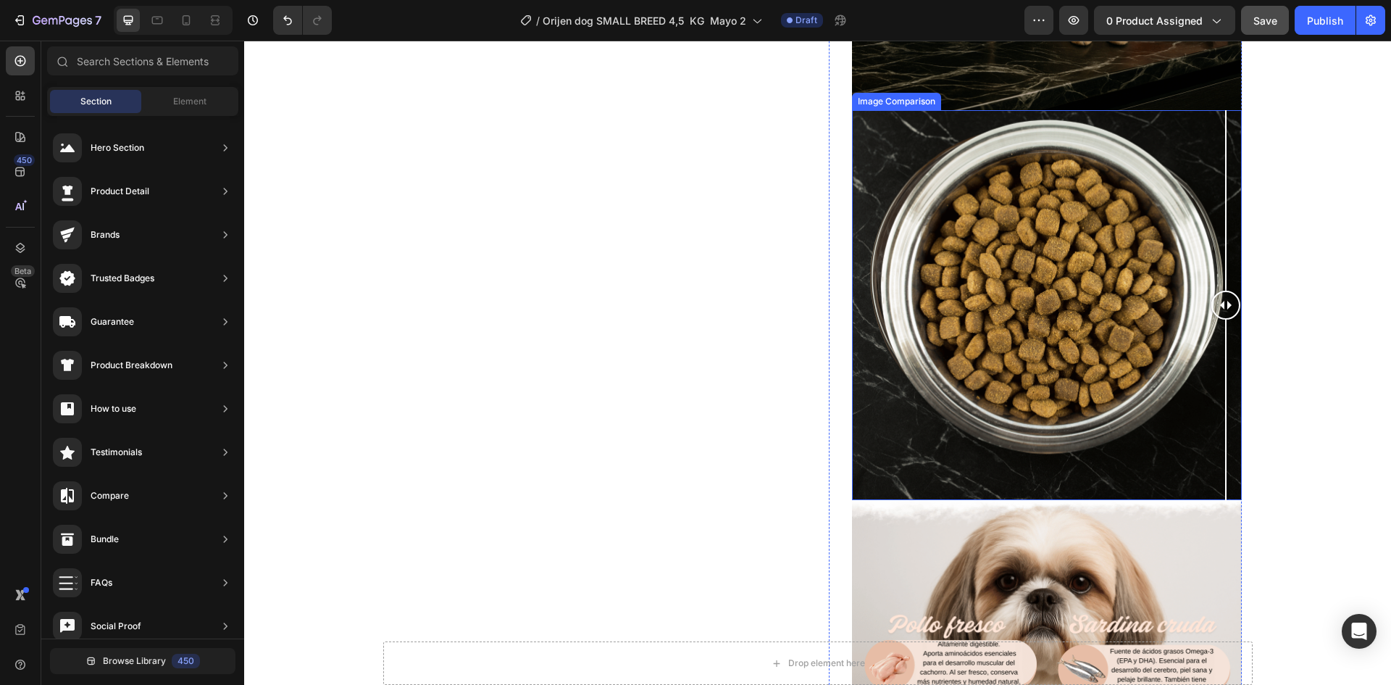
drag, startPoint x: 1137, startPoint y: 307, endPoint x: 1231, endPoint y: 318, distance: 94.9
click at [1231, 318] on div at bounding box center [1226, 305] width 29 height 390
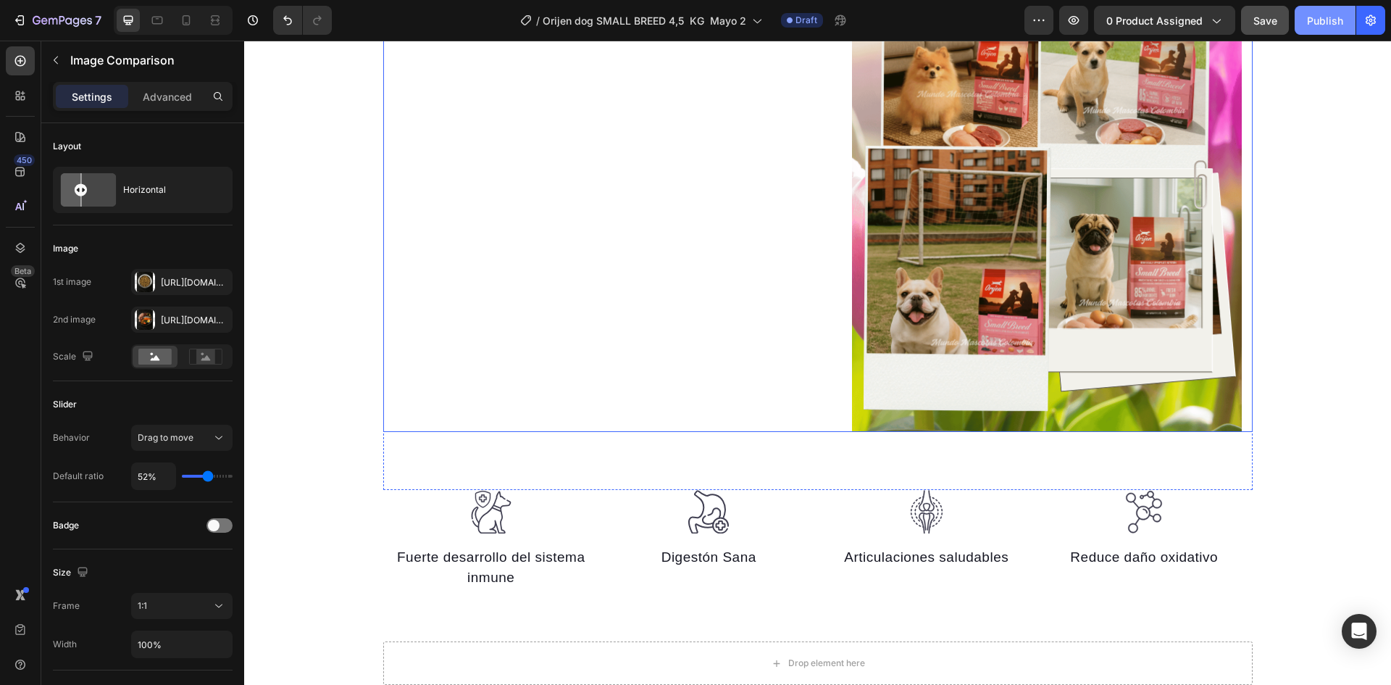
scroll to position [3346, 0]
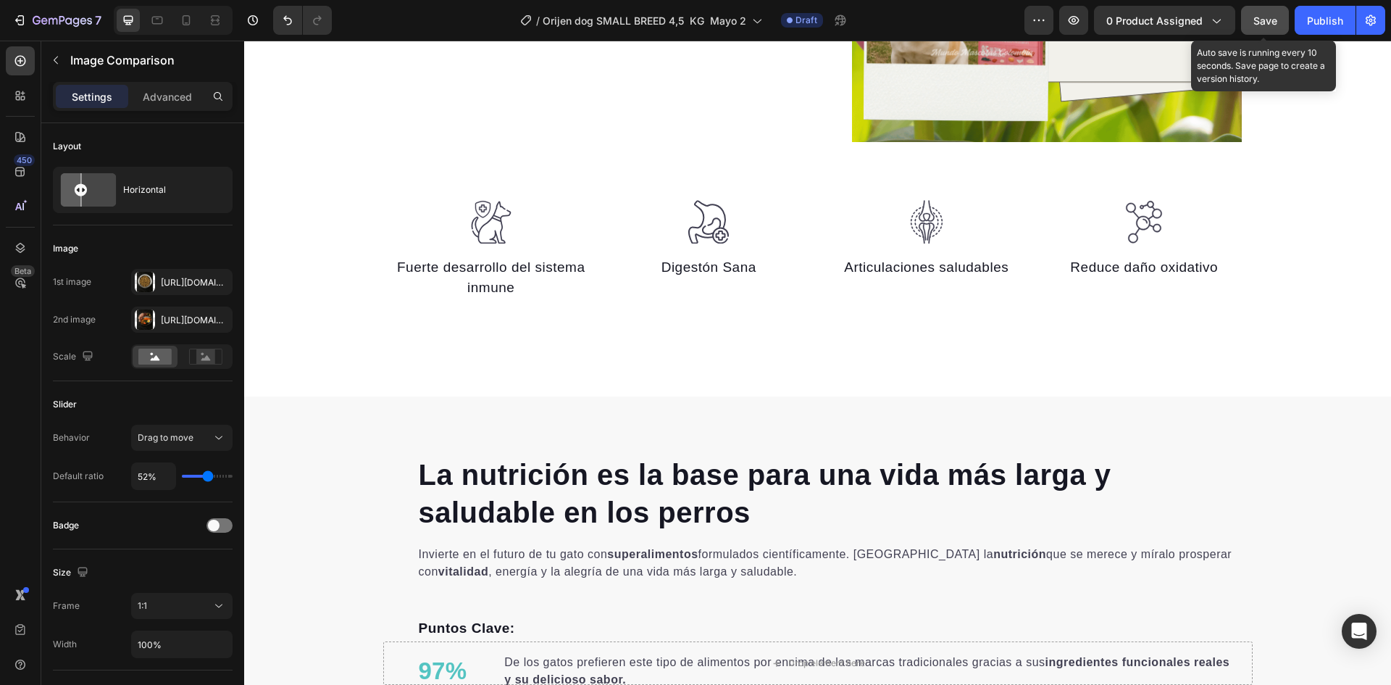
click at [1277, 20] on span "Save" at bounding box center [1266, 20] width 24 height 12
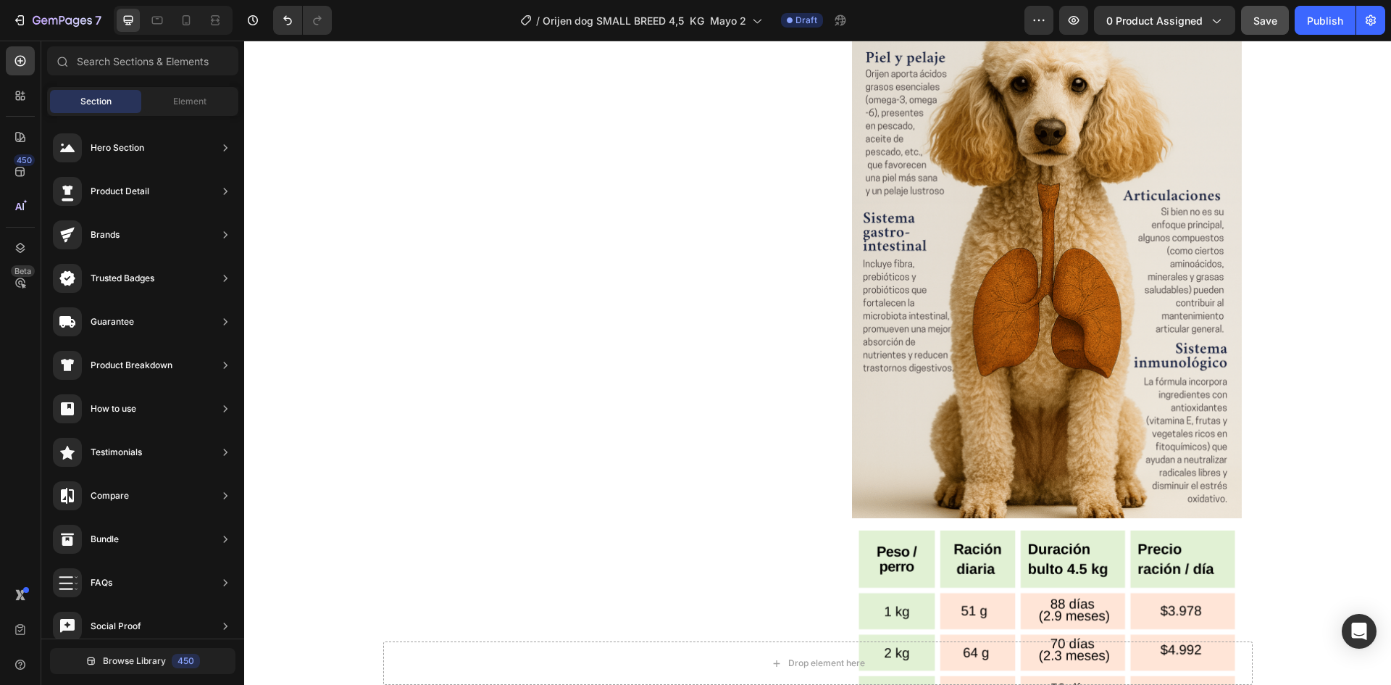
scroll to position [2023, 0]
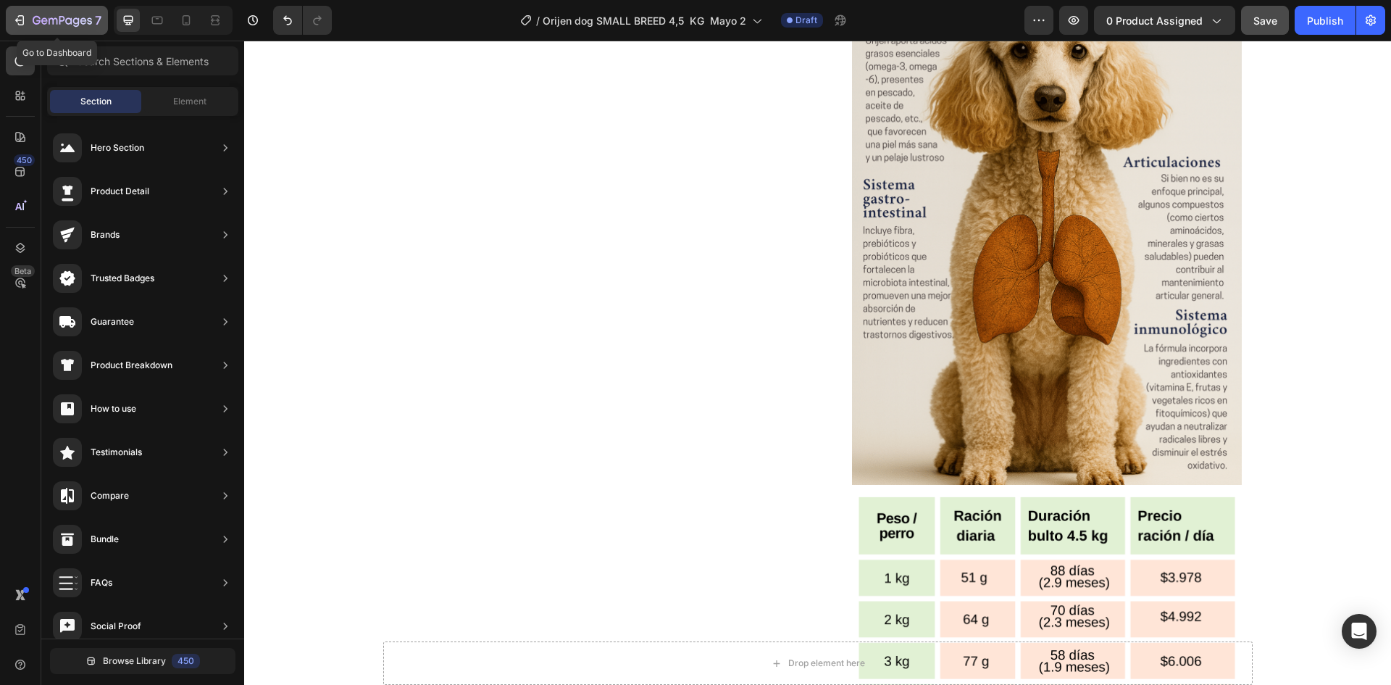
click at [25, 18] on icon "button" at bounding box center [19, 20] width 14 height 14
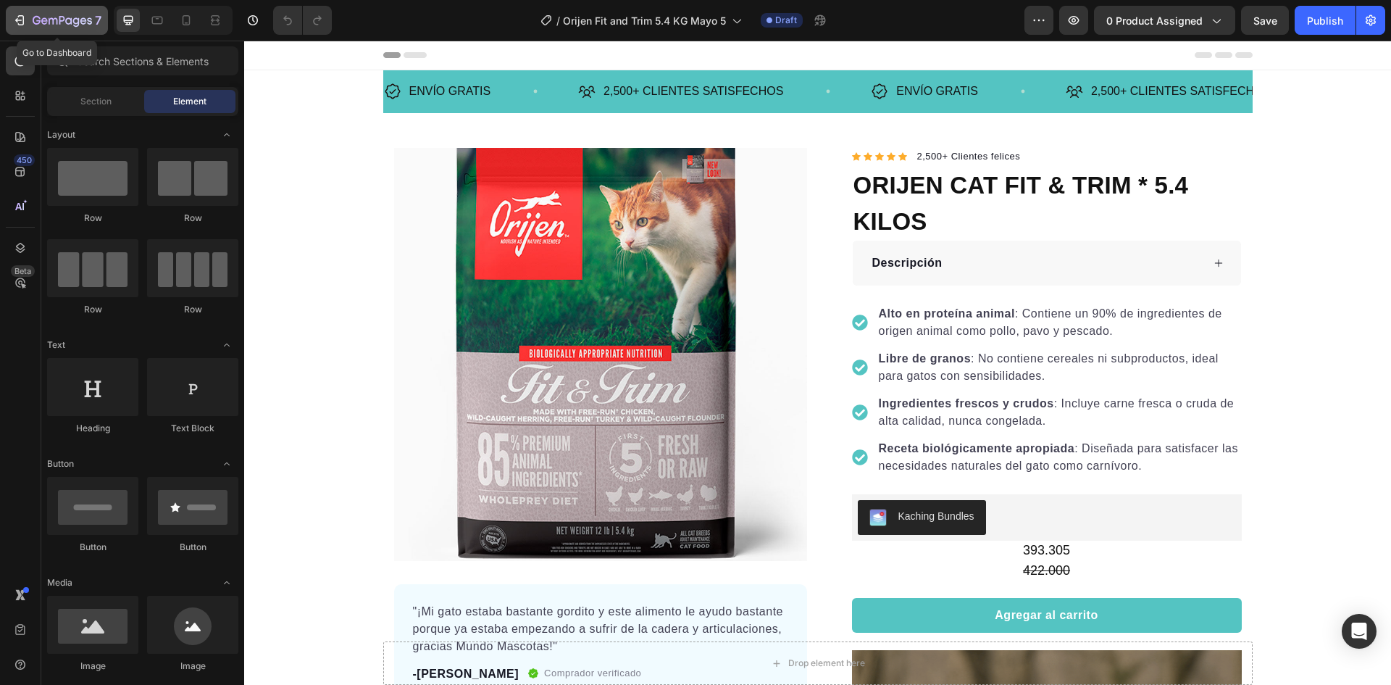
click at [54, 17] on icon "button" at bounding box center [62, 21] width 59 height 12
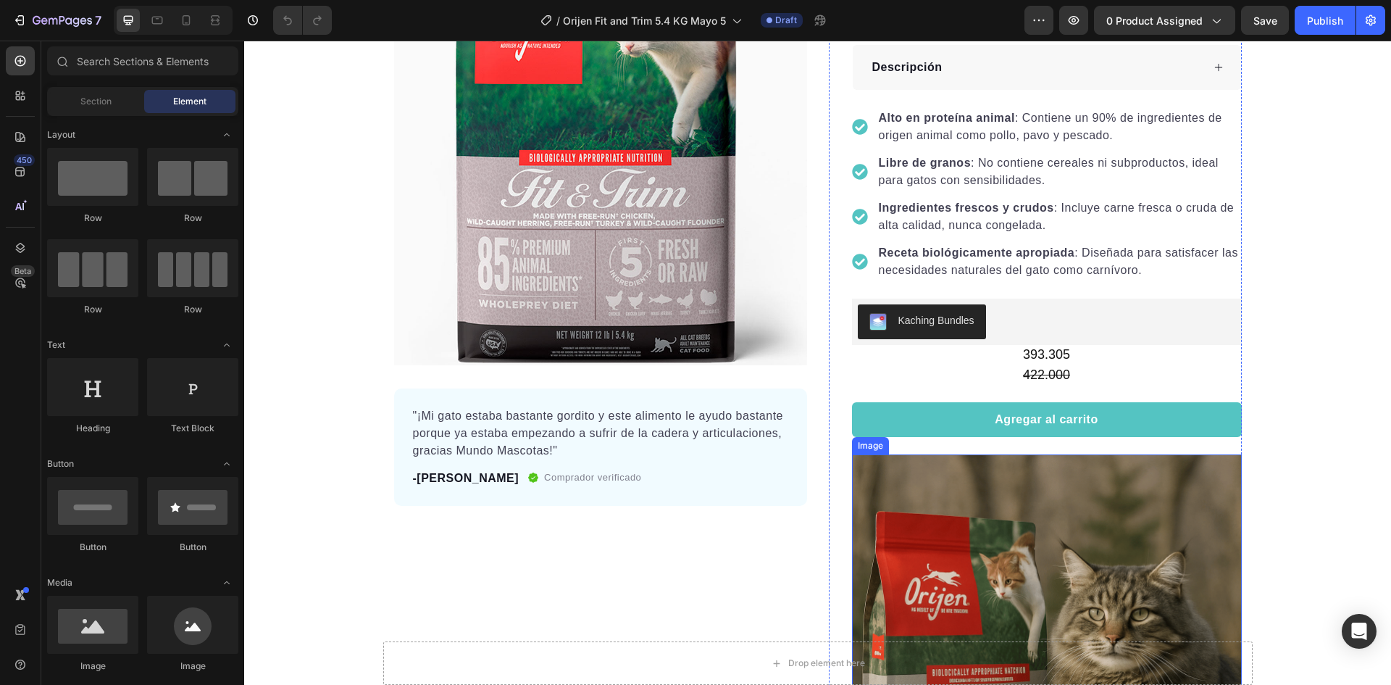
scroll to position [362, 0]
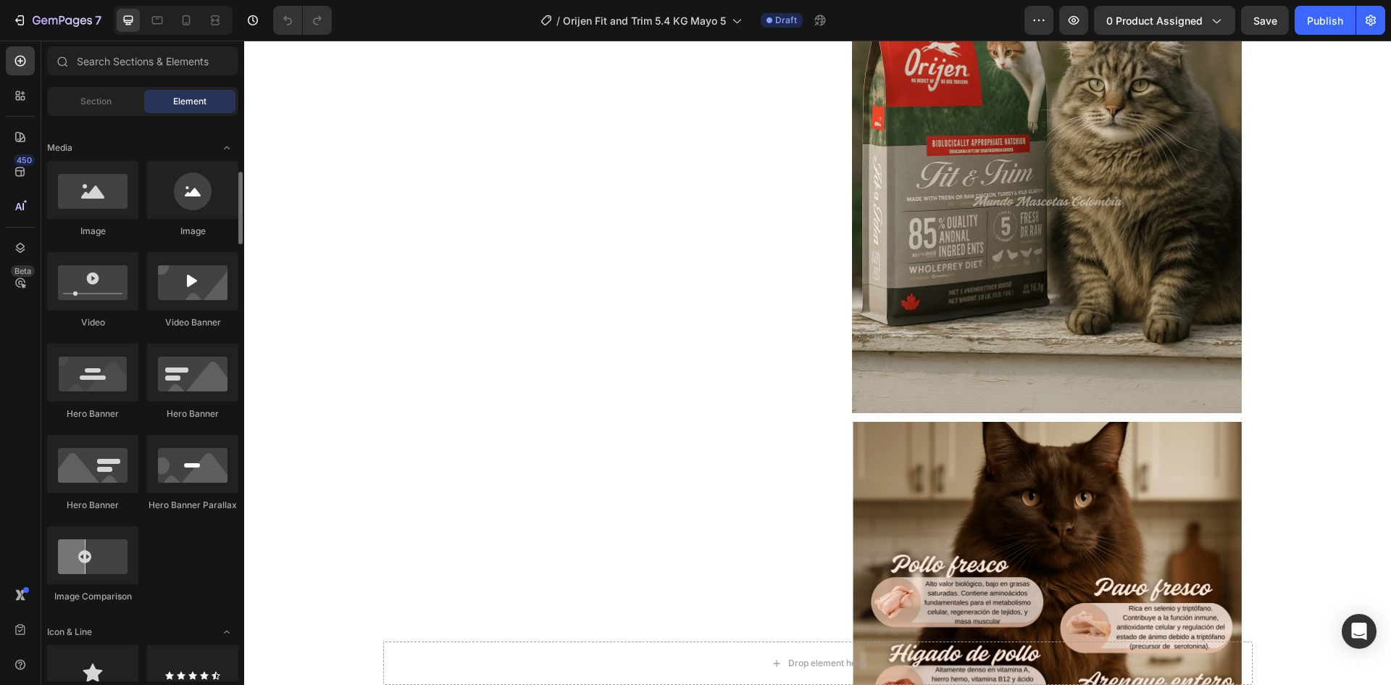
scroll to position [652, 0]
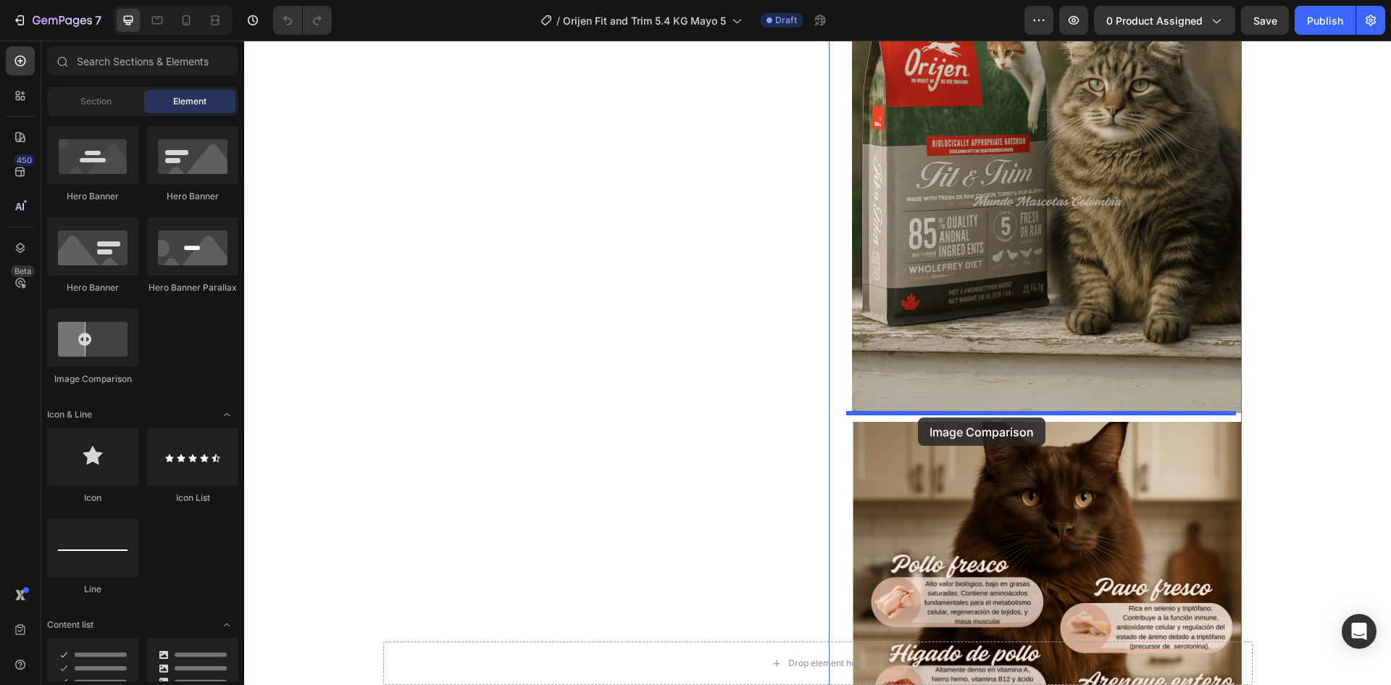
drag, startPoint x: 328, startPoint y: 389, endPoint x: 918, endPoint y: 417, distance: 591.2
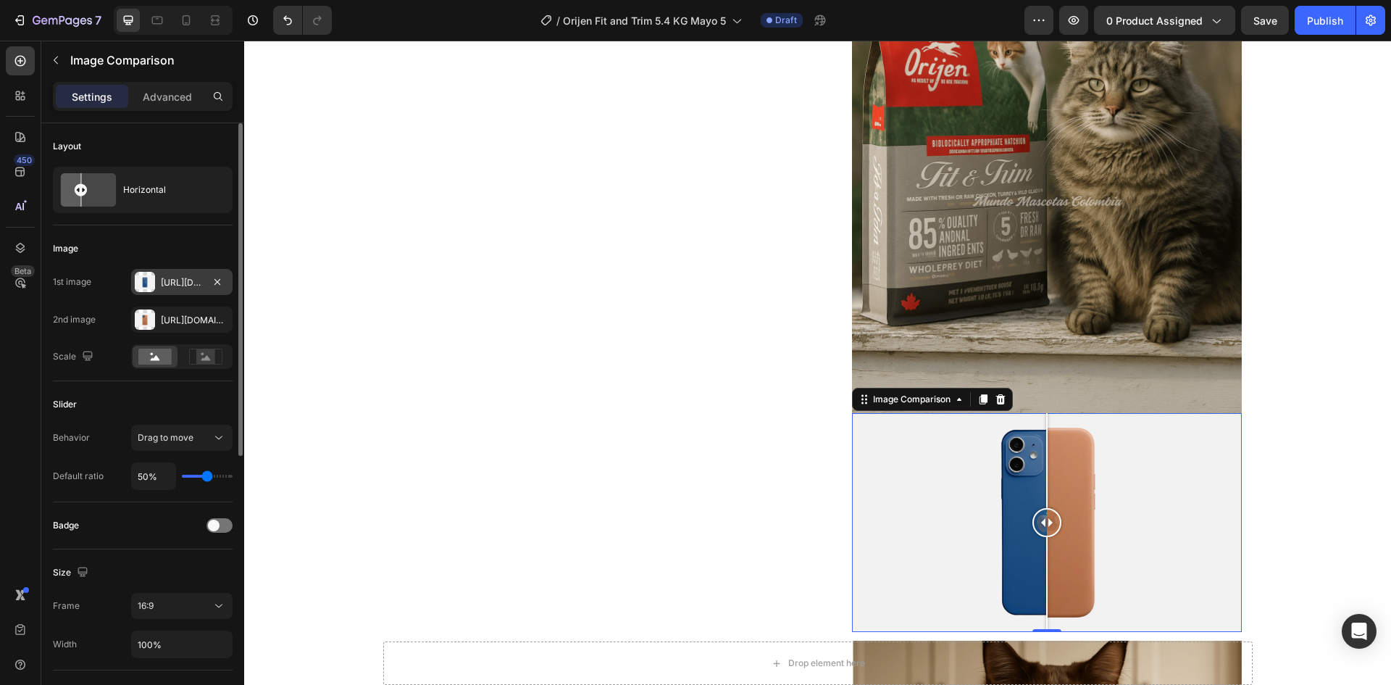
click at [170, 281] on div "[URL][DOMAIN_NAME]" at bounding box center [182, 282] width 42 height 13
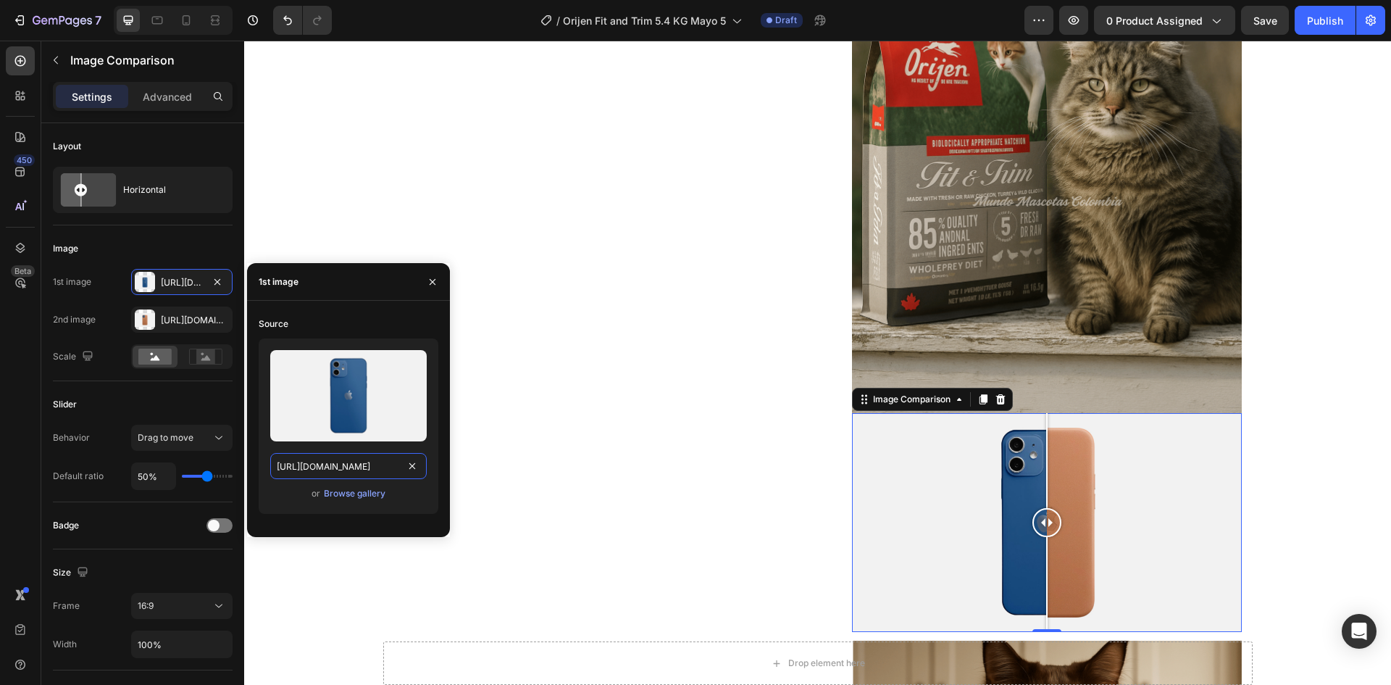
click at [342, 467] on input "[URL][DOMAIN_NAME]" at bounding box center [348, 466] width 157 height 26
paste input "0625/8586/4362/files/Orijen_Fit_Trim_cat_efecto_2.png?v=1759118665"
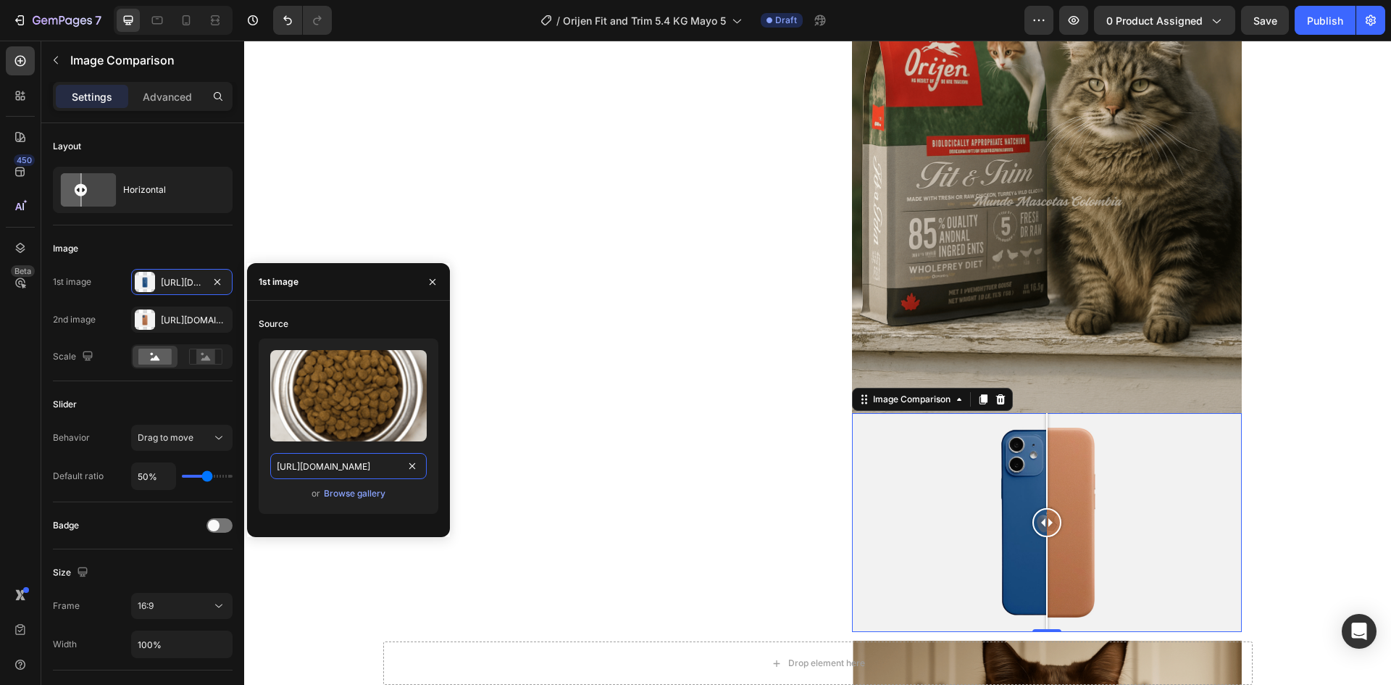
scroll to position [0, 306]
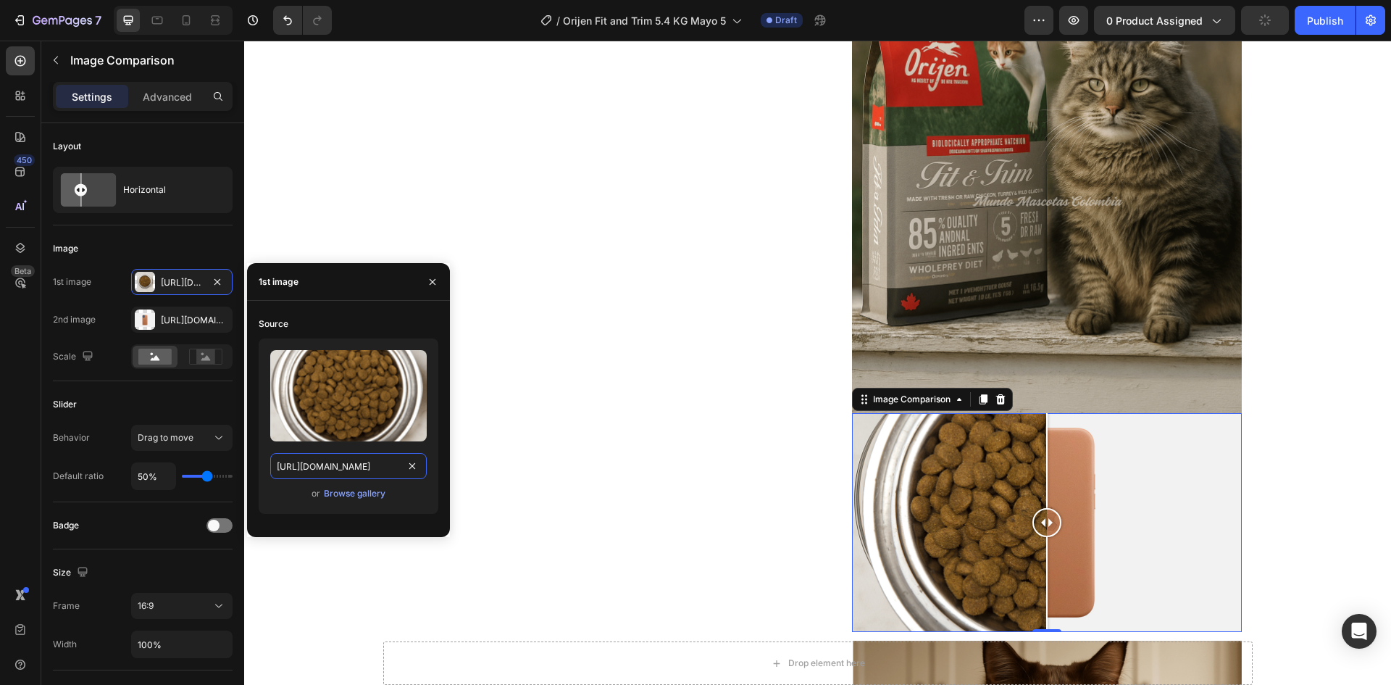
type input "https://cdn.shopify.com/s/files/1/0625/8586/4362/files/Orijen_Fit_Trim_cat_efec…"
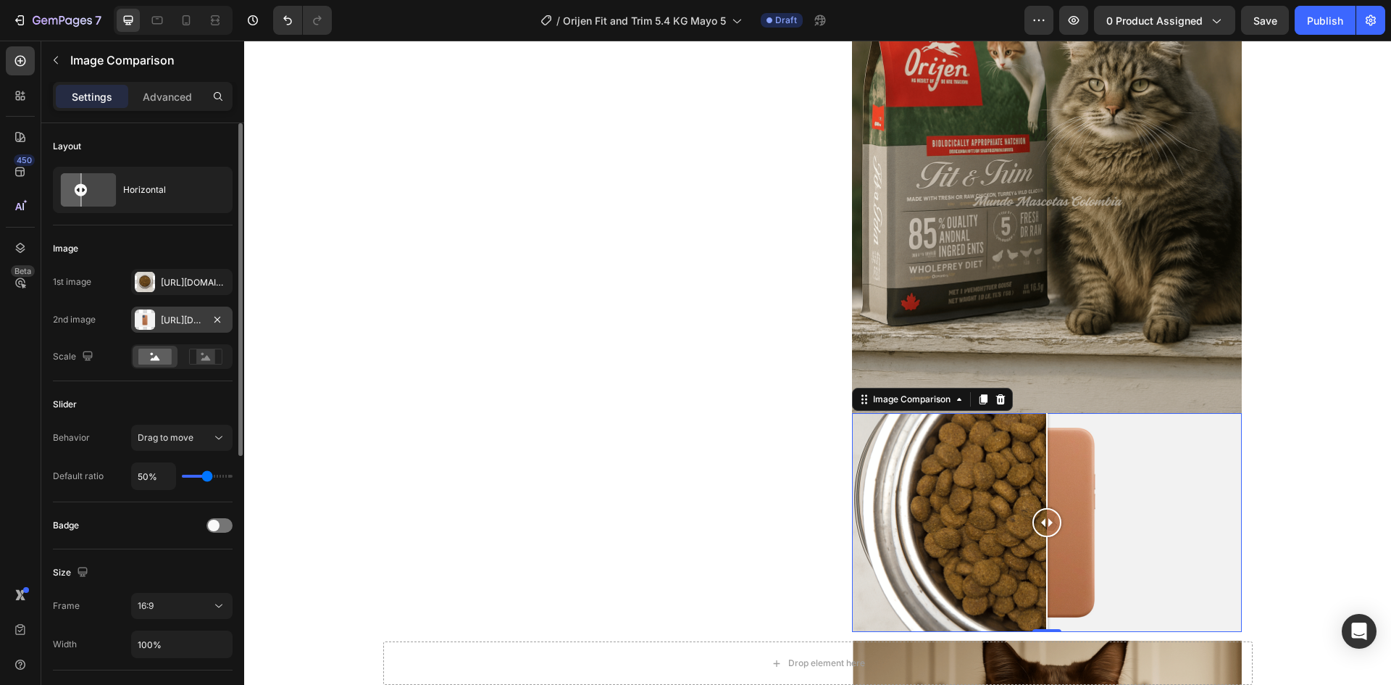
click at [170, 320] on div "[URL][DOMAIN_NAME]" at bounding box center [182, 320] width 42 height 13
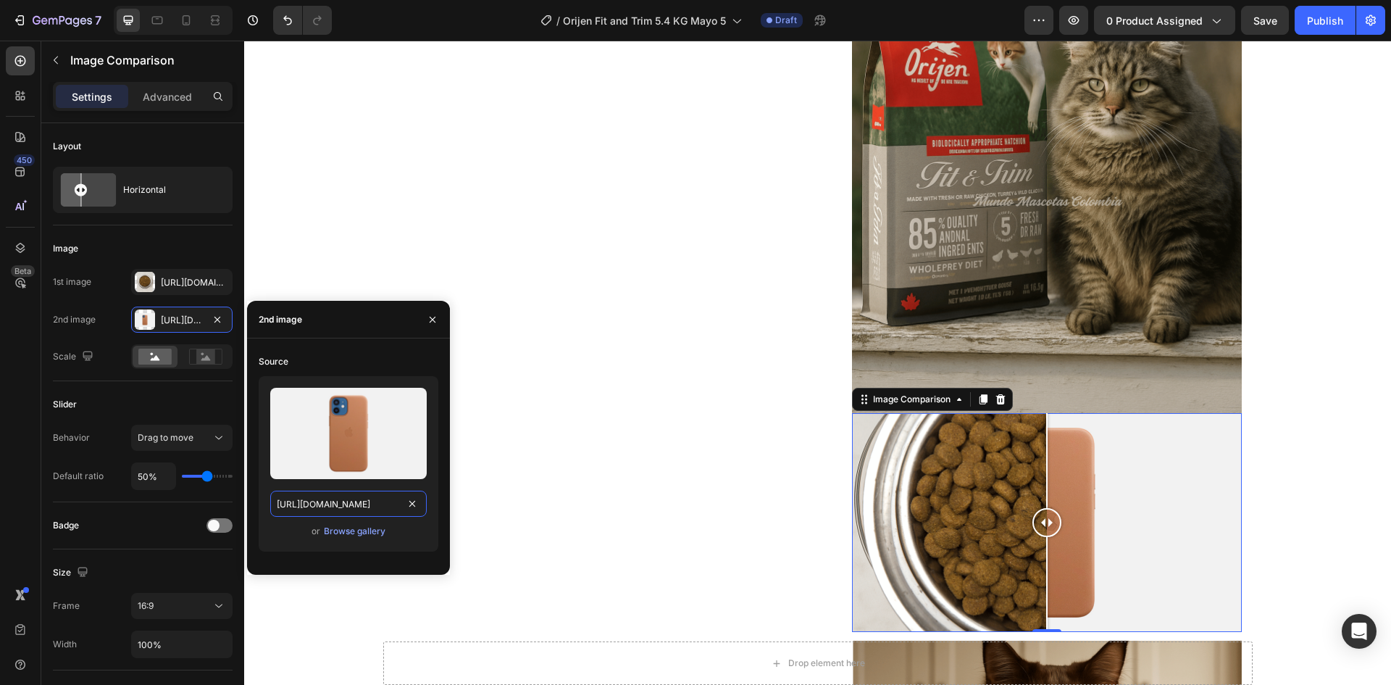
click at [328, 509] on input "[URL][DOMAIN_NAME]" at bounding box center [348, 504] width 157 height 26
paste input "0625/8586/4362/files/Orijen_Fit_Trim_cat_efecto_1.png?v=1759118665"
type input "https://cdn.shopify.com/s/files/1/0625/8586/4362/files/Orijen_Fit_Trim_cat_efec…"
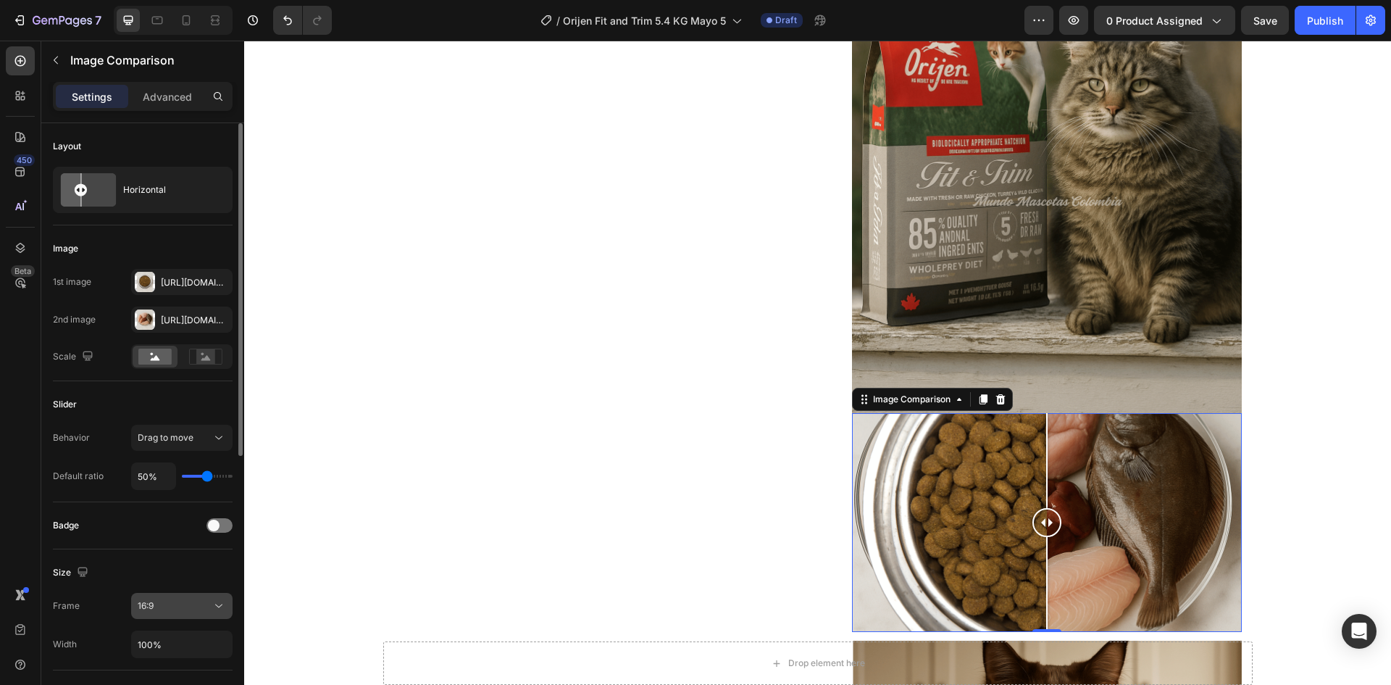
click at [174, 601] on div "16:9" at bounding box center [175, 605] width 74 height 13
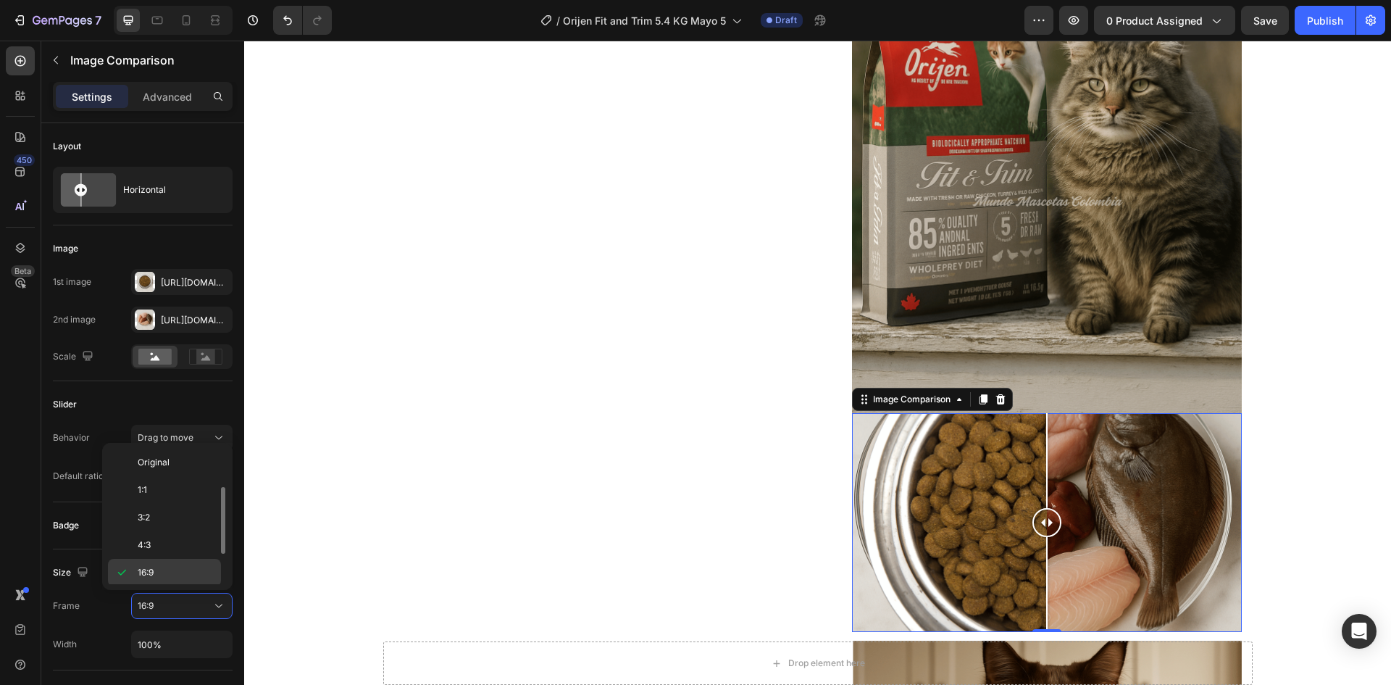
scroll to position [26, 0]
click at [158, 461] on p "1:1" at bounding box center [176, 463] width 77 height 13
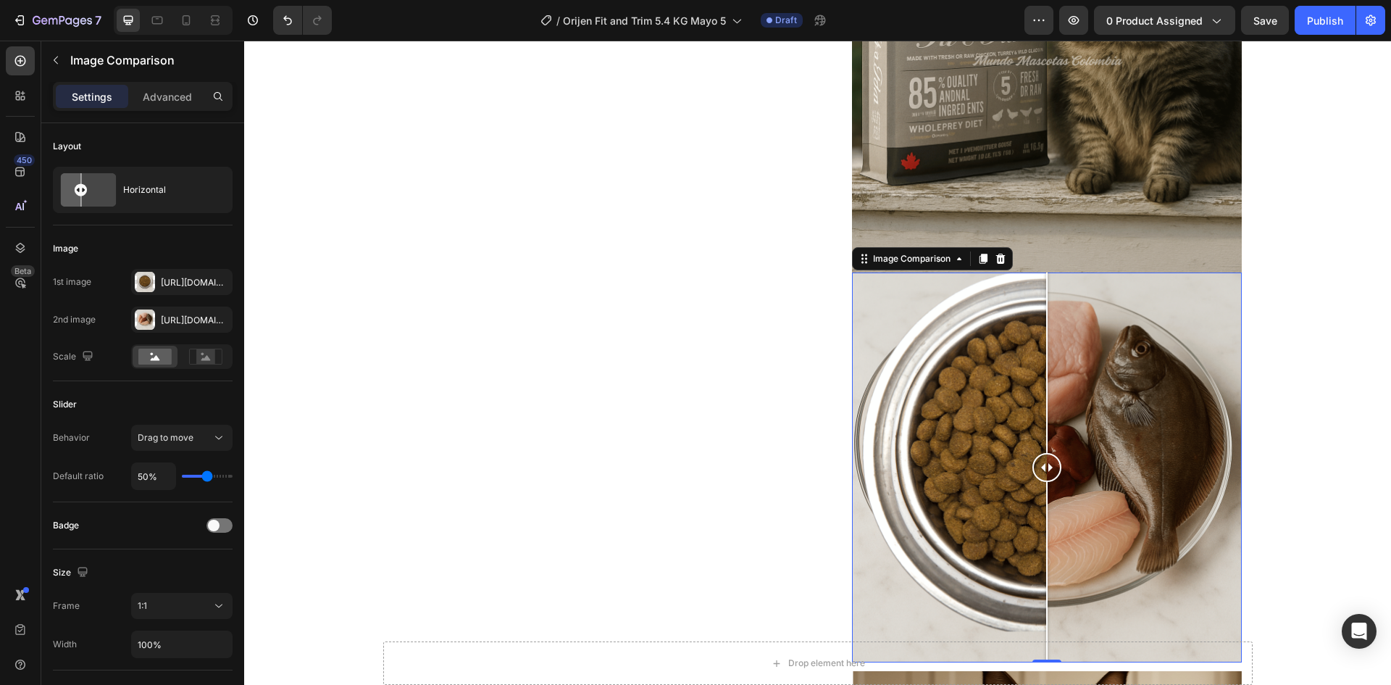
scroll to position [942, 0]
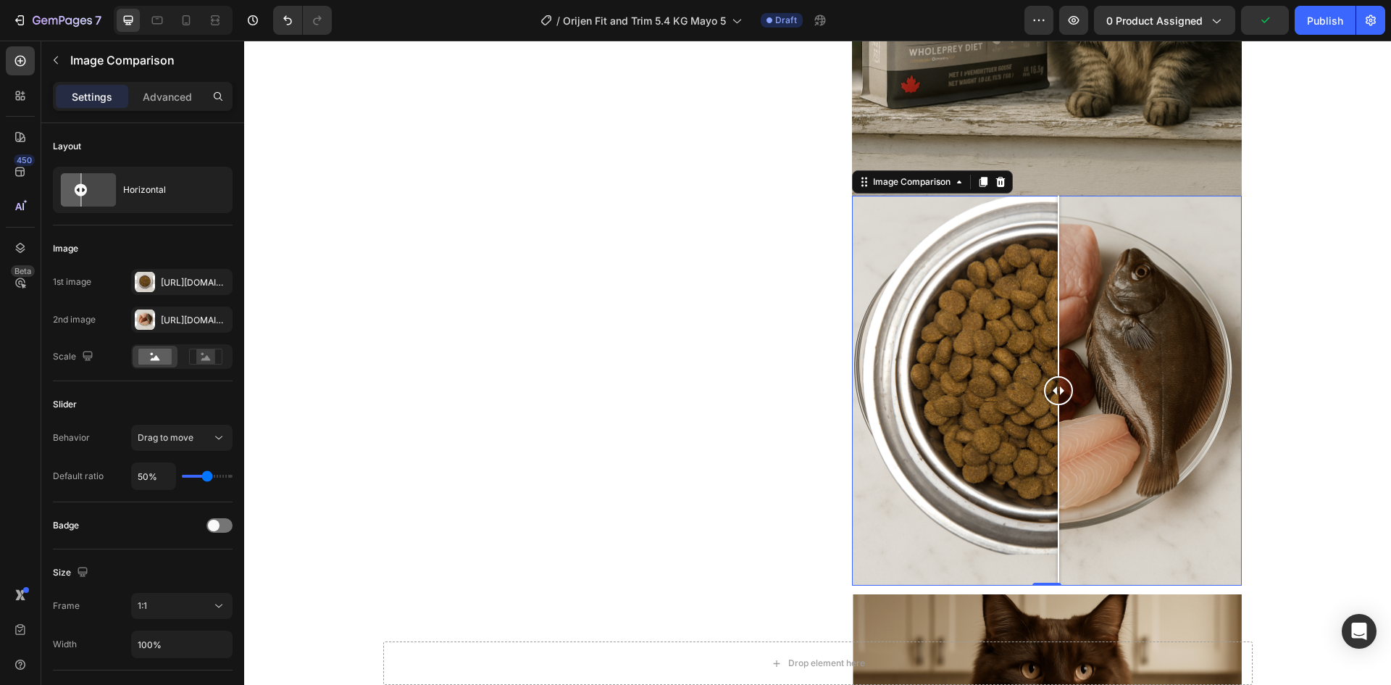
drag, startPoint x: 1045, startPoint y: 396, endPoint x: 1053, endPoint y: 451, distance: 54.9
click at [1053, 451] on div at bounding box center [1058, 391] width 29 height 390
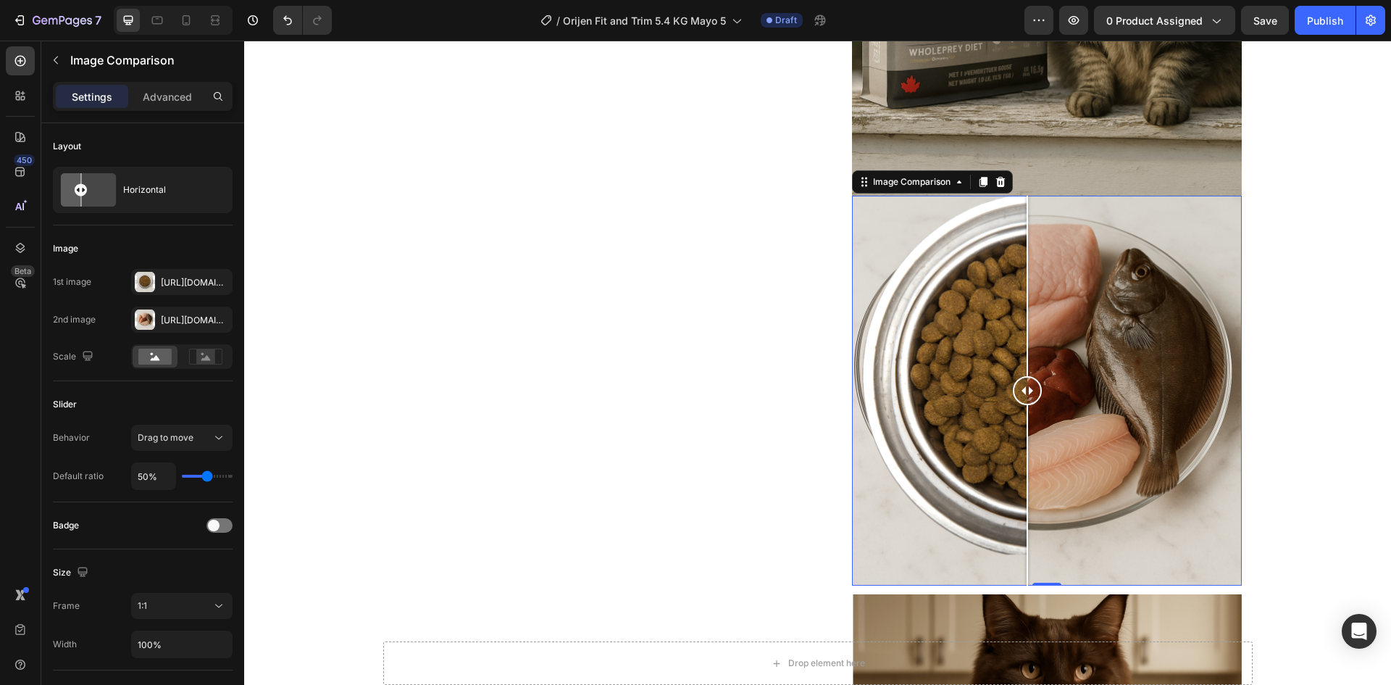
drag, startPoint x: 1054, startPoint y: 393, endPoint x: 1022, endPoint y: 396, distance: 32.1
click at [1022, 396] on div at bounding box center [1027, 390] width 29 height 29
type input "40%"
type input "40"
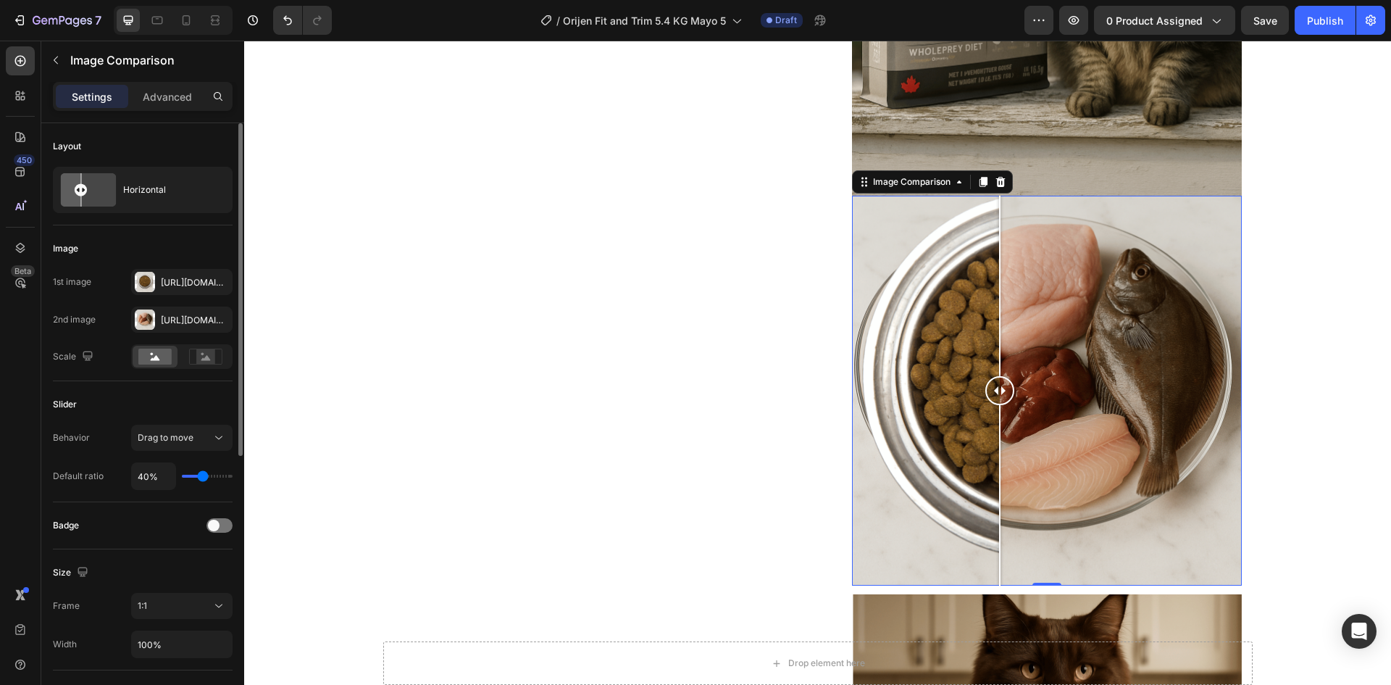
type input "38%"
type input "38"
type input "43%"
type input "43"
type input "51%"
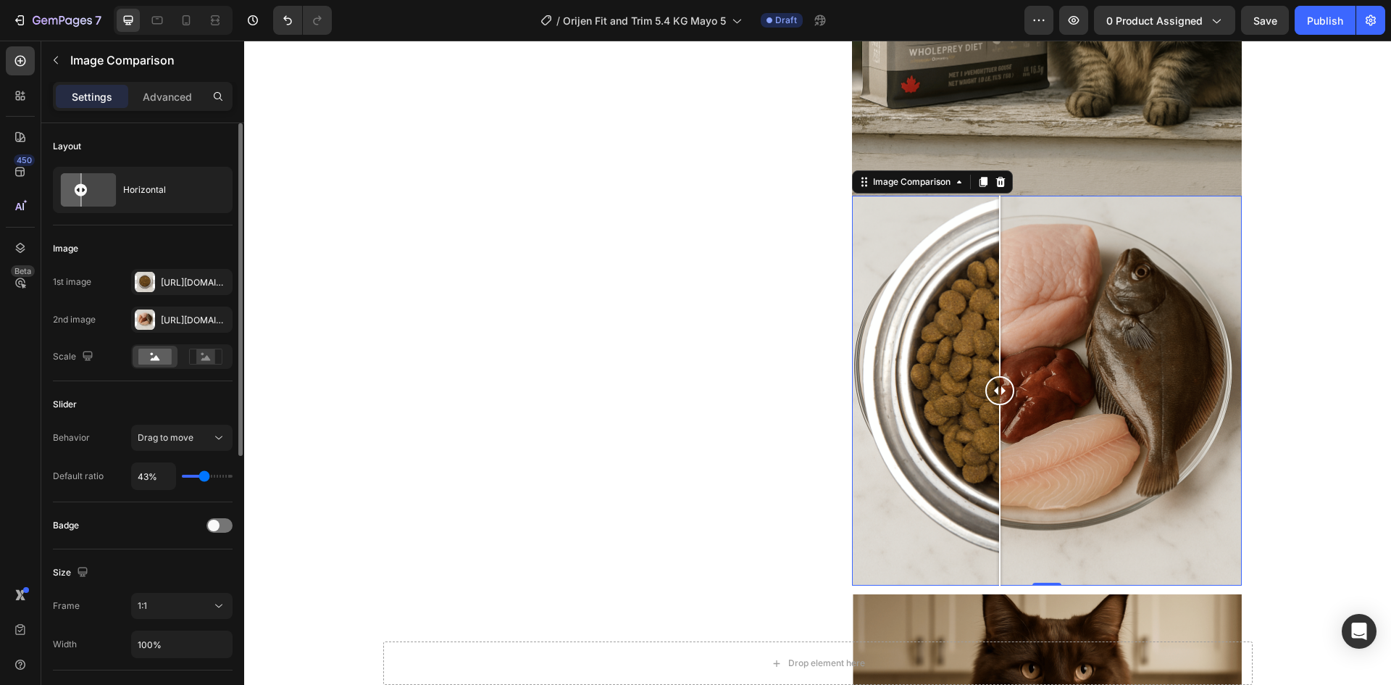
type input "51"
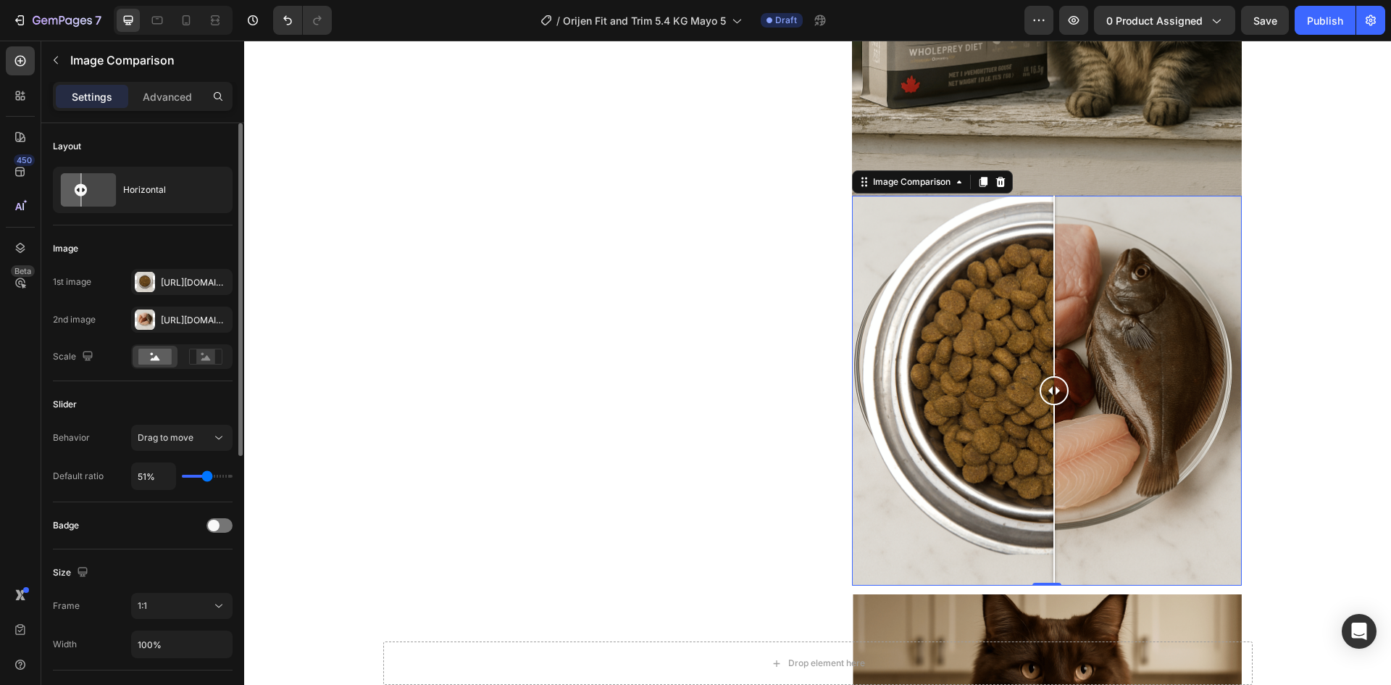
type input "52%"
type input "52"
type input "54%"
type input "54"
type input "56%"
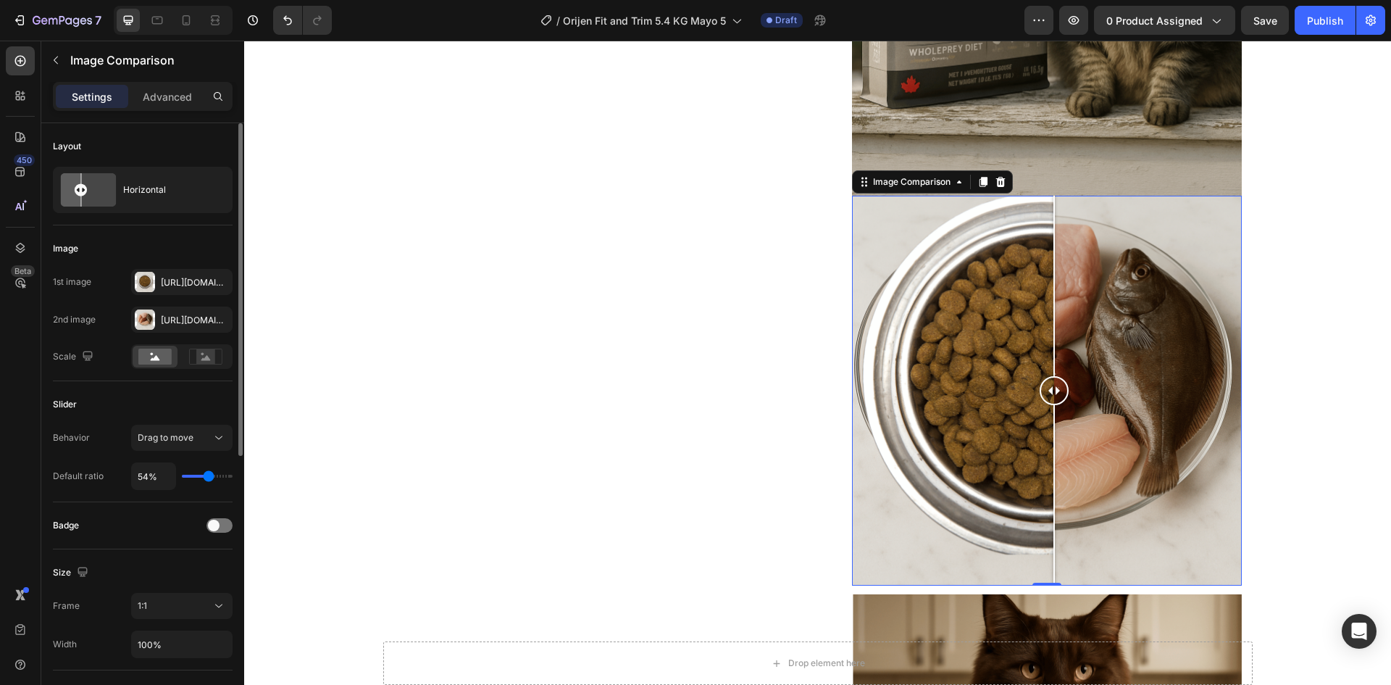
type input "56"
type input "60%"
type input "60"
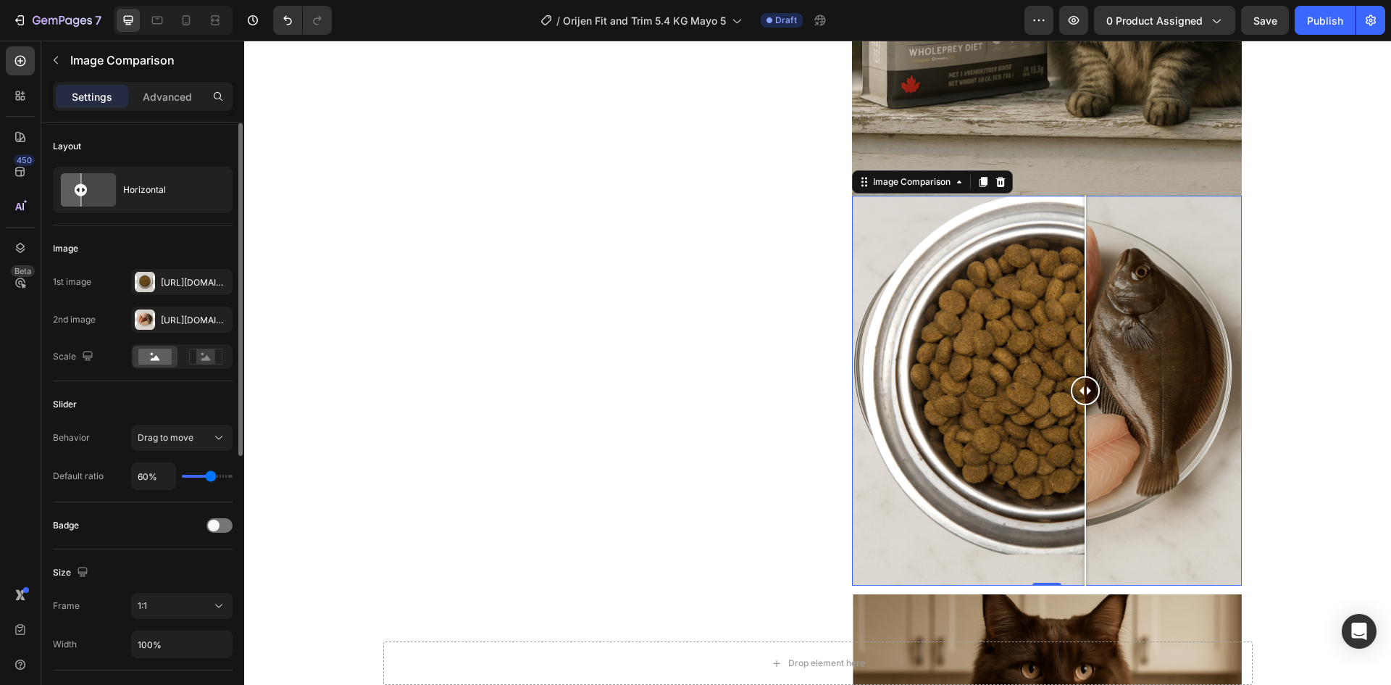
type input "58%"
type input "58"
type input "52%"
type input "52"
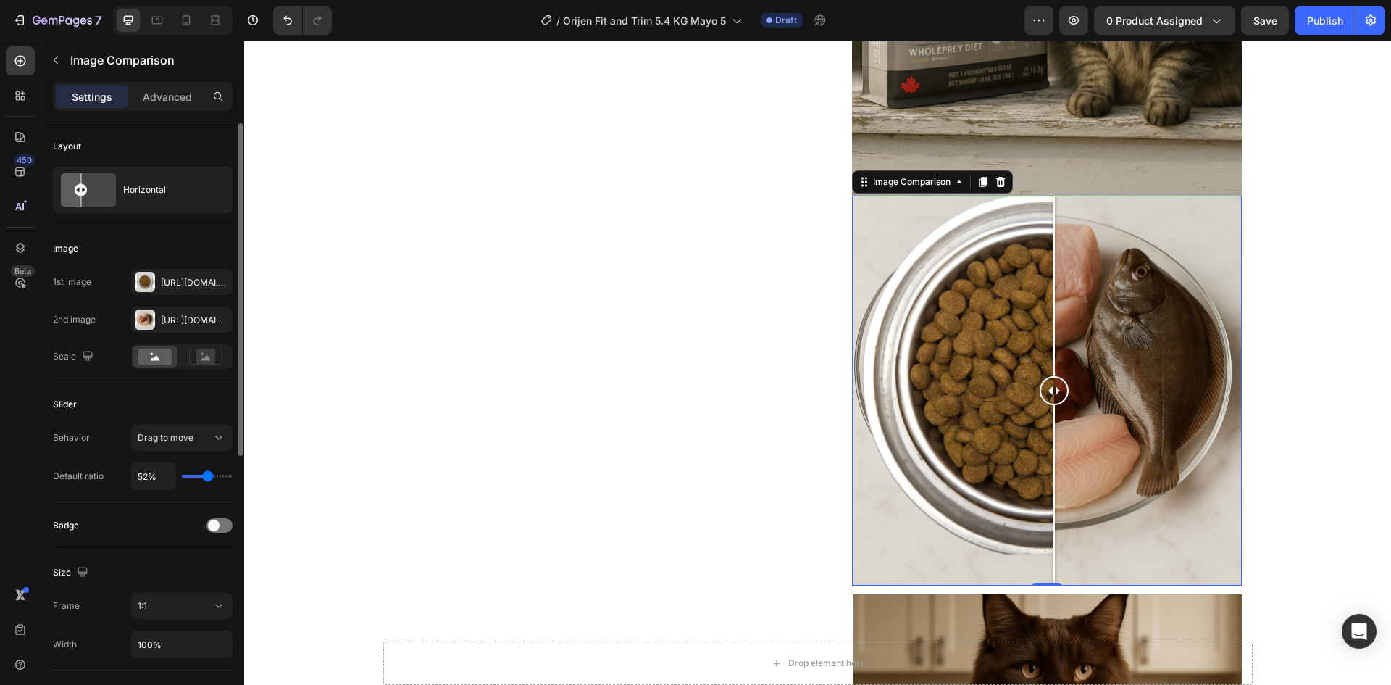
type input "51%"
type input "51"
type input "49%"
type input "49"
type input "45%"
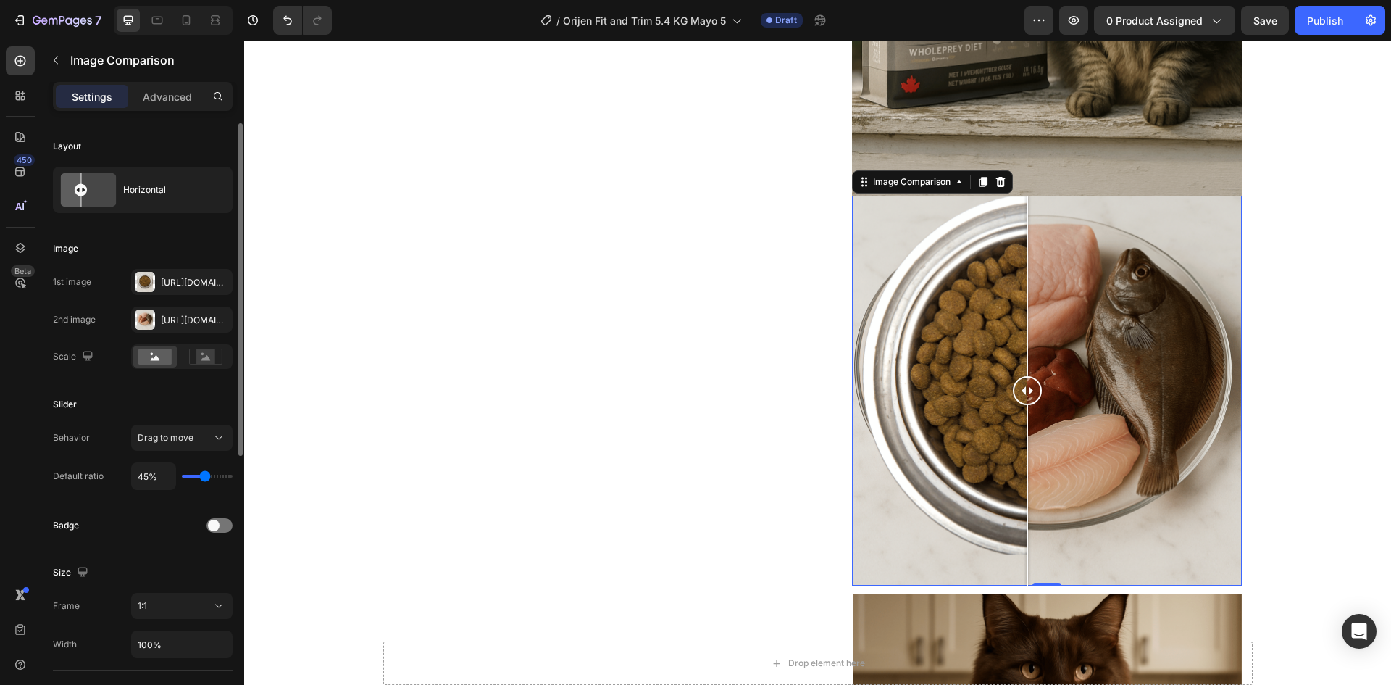
type input "45"
click at [205, 477] on input "range" at bounding box center [207, 476] width 51 height 3
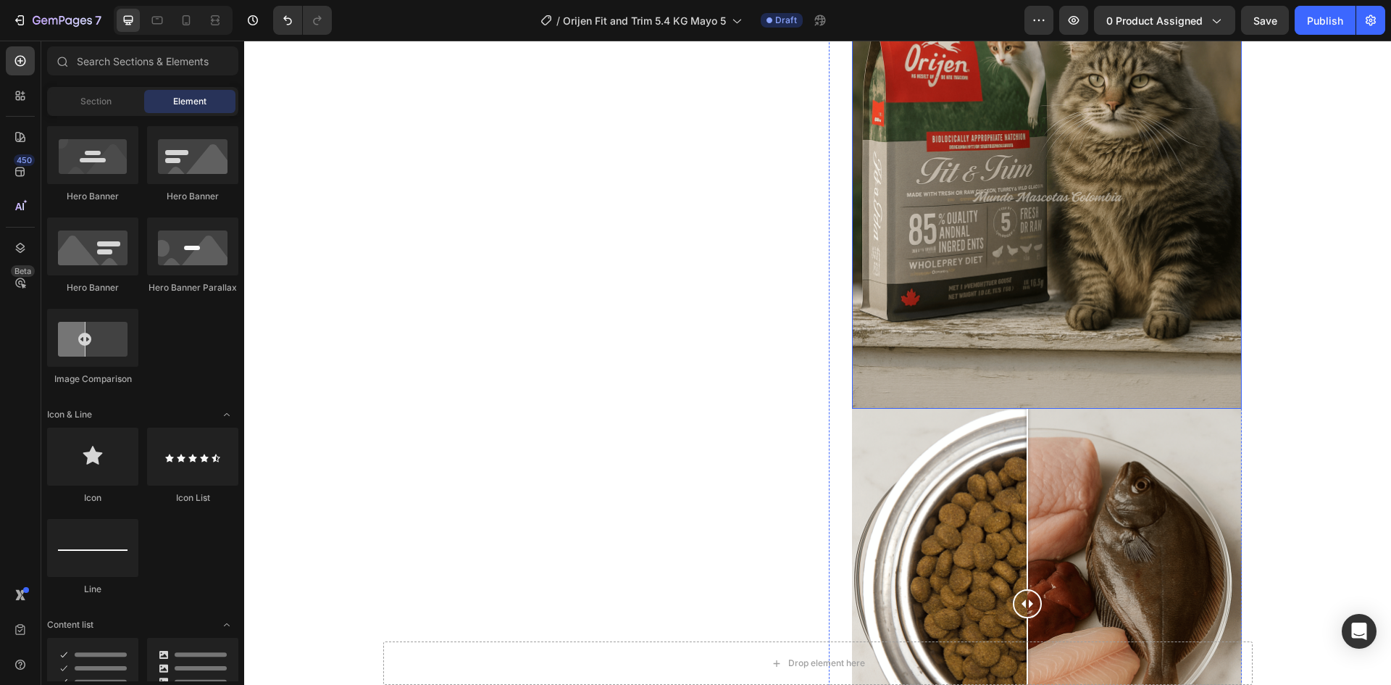
scroll to position [725, 0]
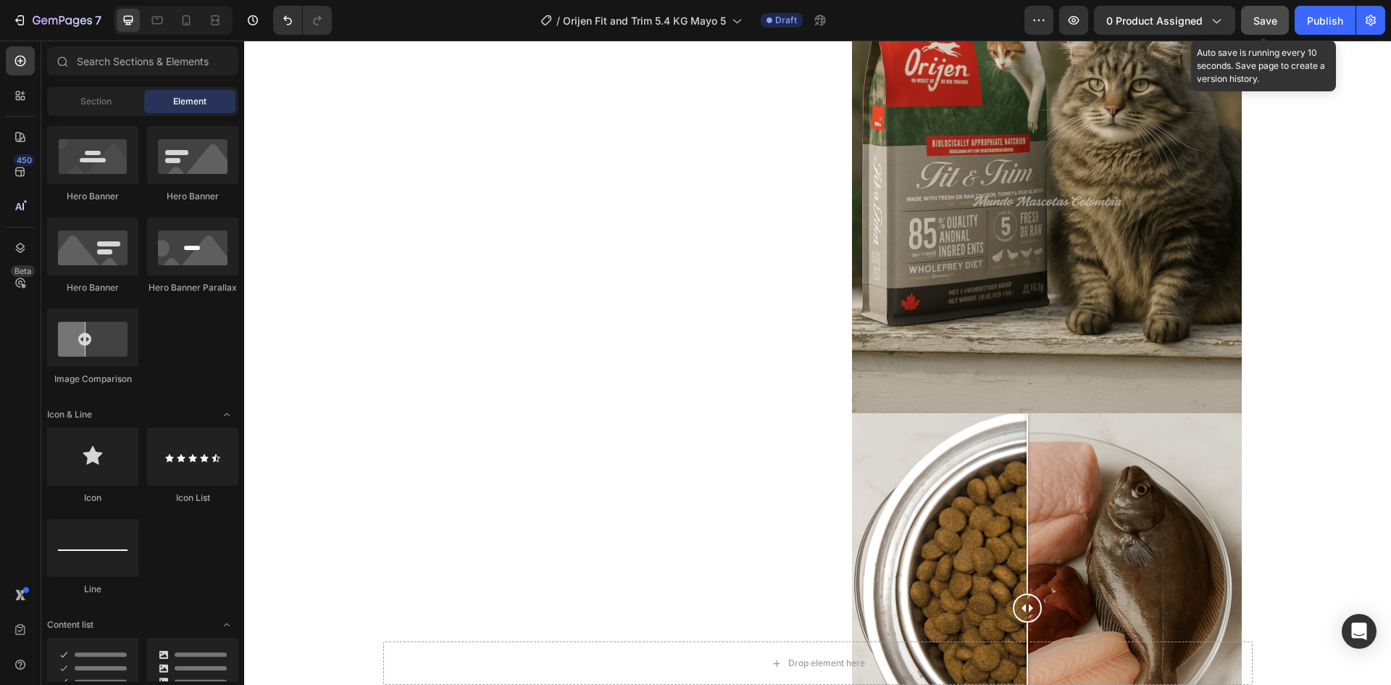
click at [1254, 29] on button "Save" at bounding box center [1265, 20] width 48 height 29
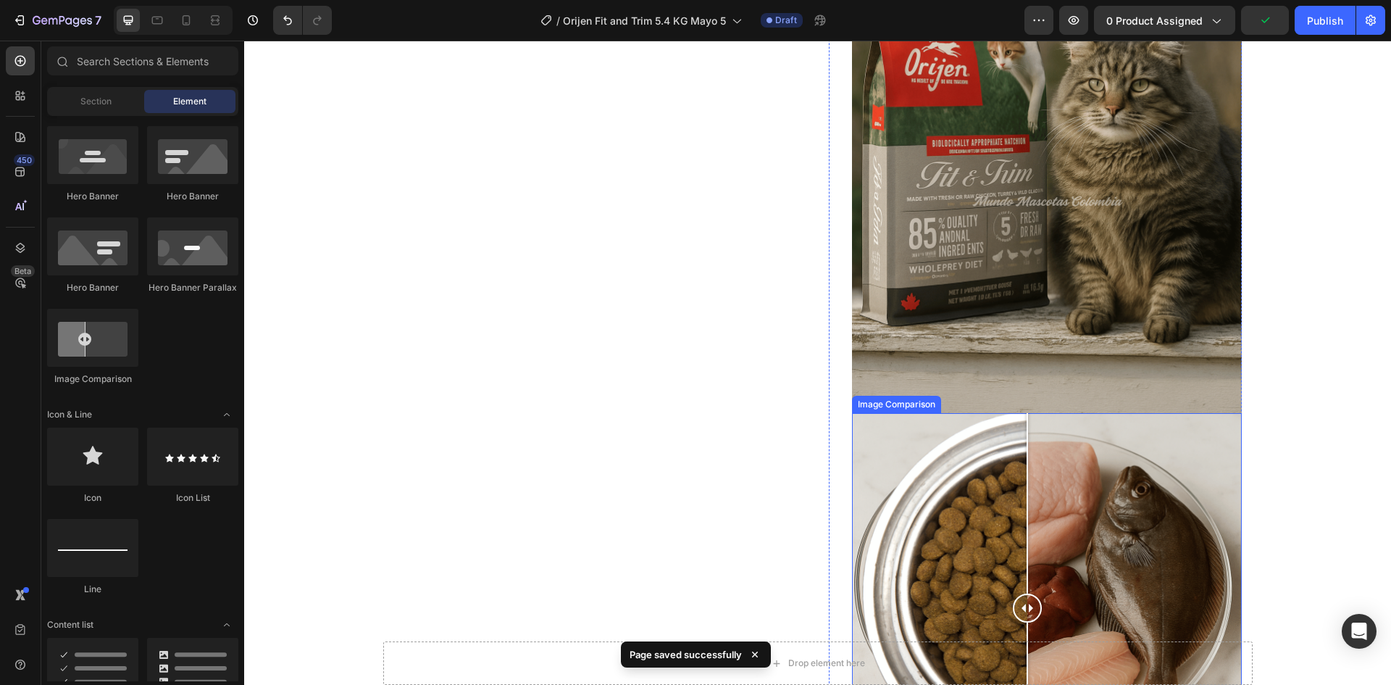
click at [883, 443] on div at bounding box center [1047, 608] width 390 height 390
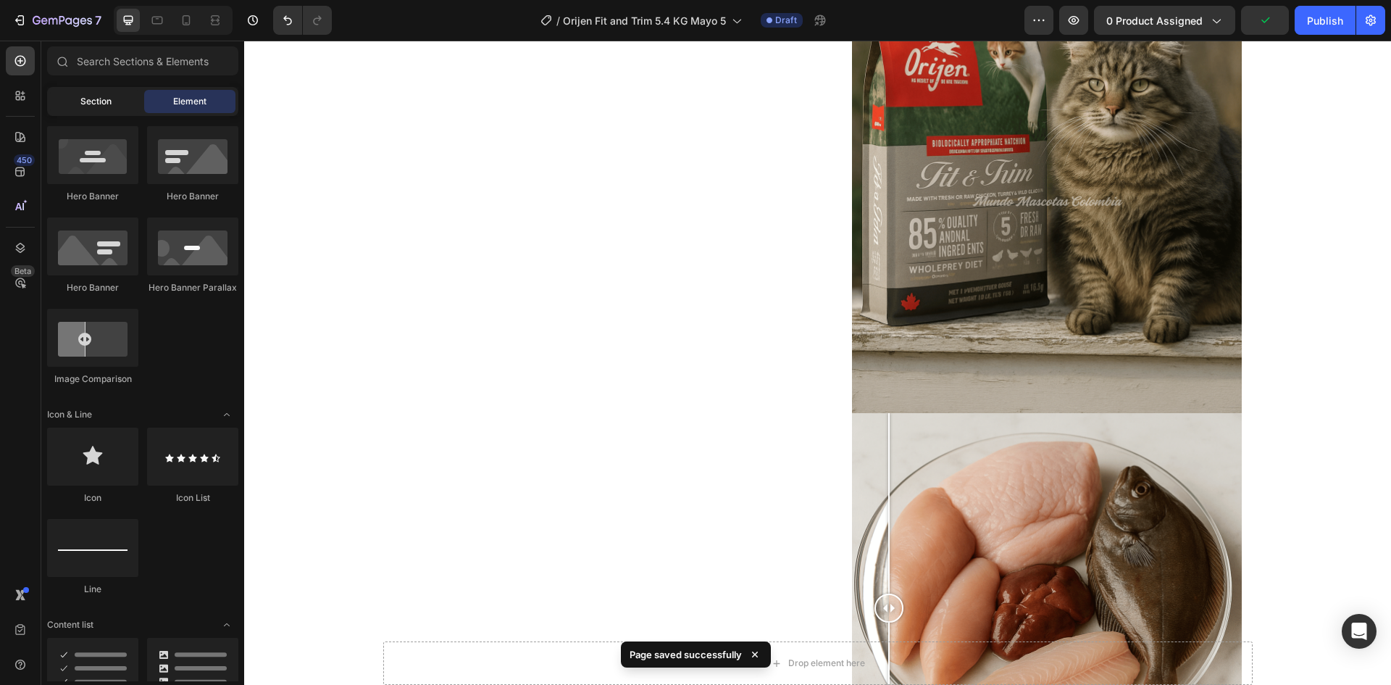
click at [120, 107] on div "Section" at bounding box center [95, 101] width 91 height 23
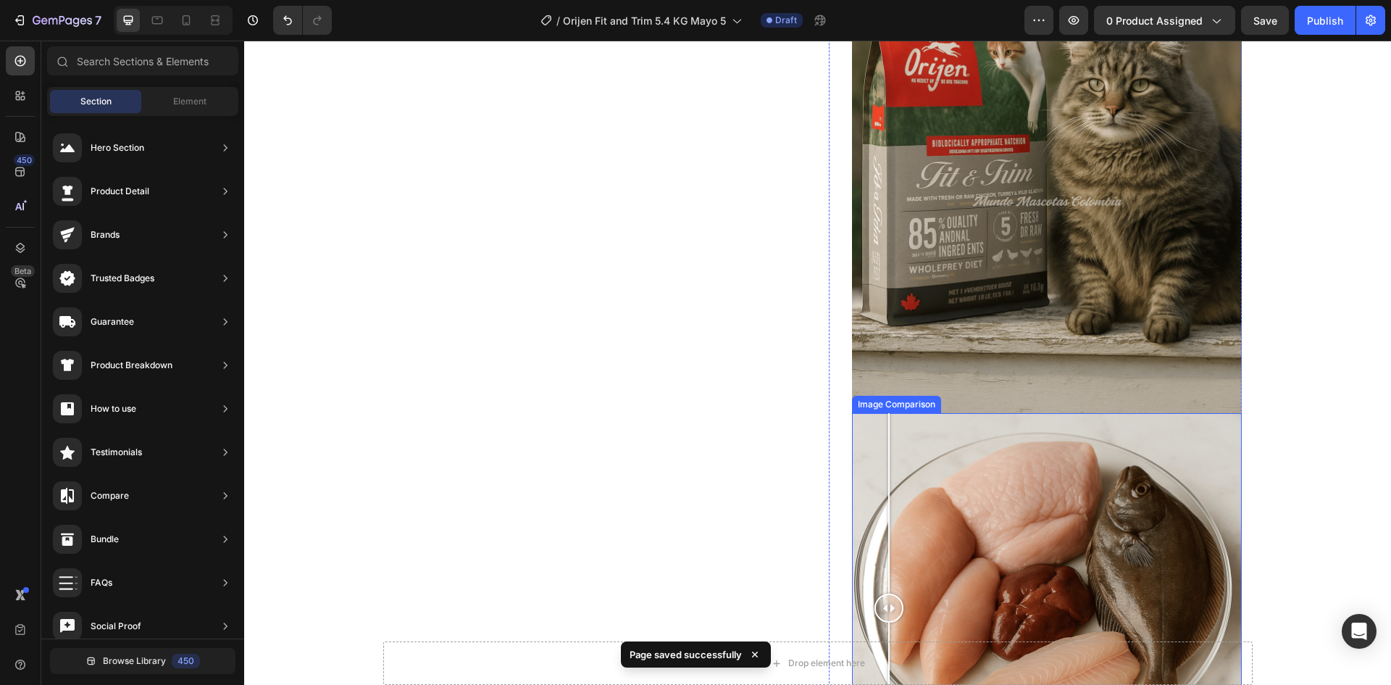
click at [1091, 451] on div at bounding box center [1047, 608] width 390 height 390
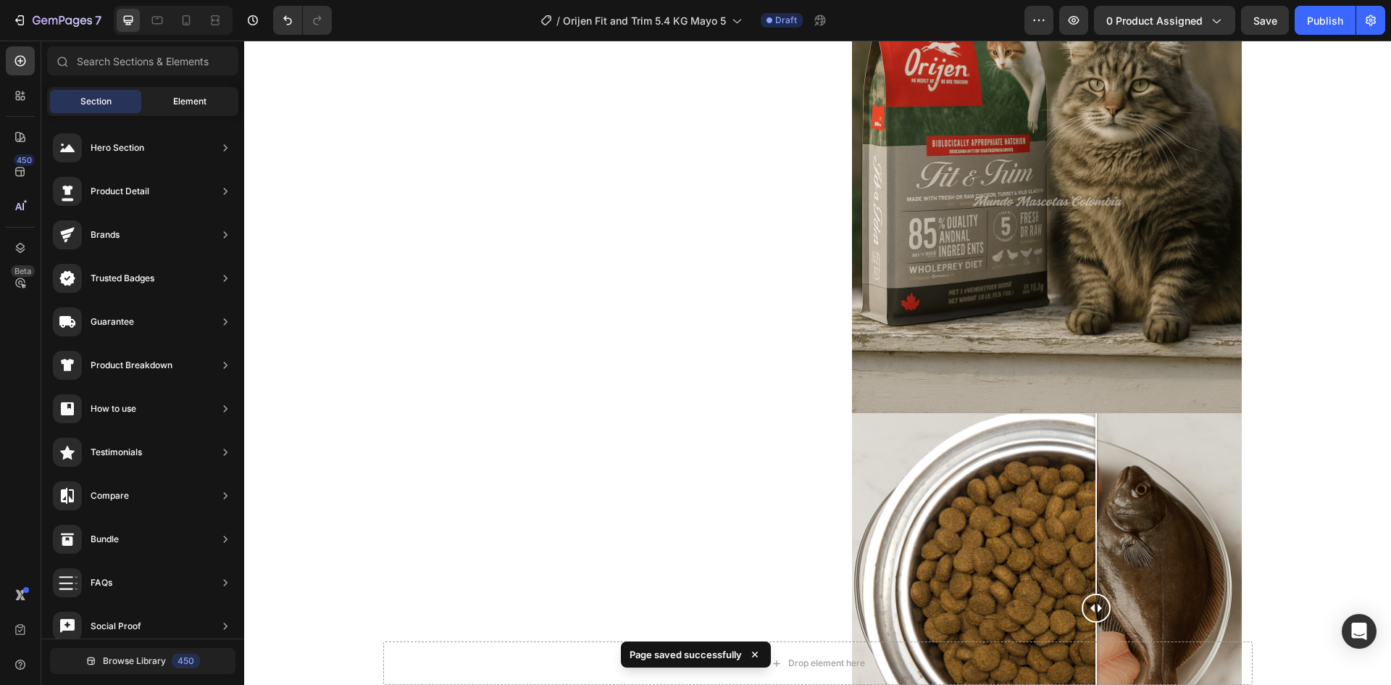
click at [188, 90] on div "Element" at bounding box center [189, 101] width 91 height 23
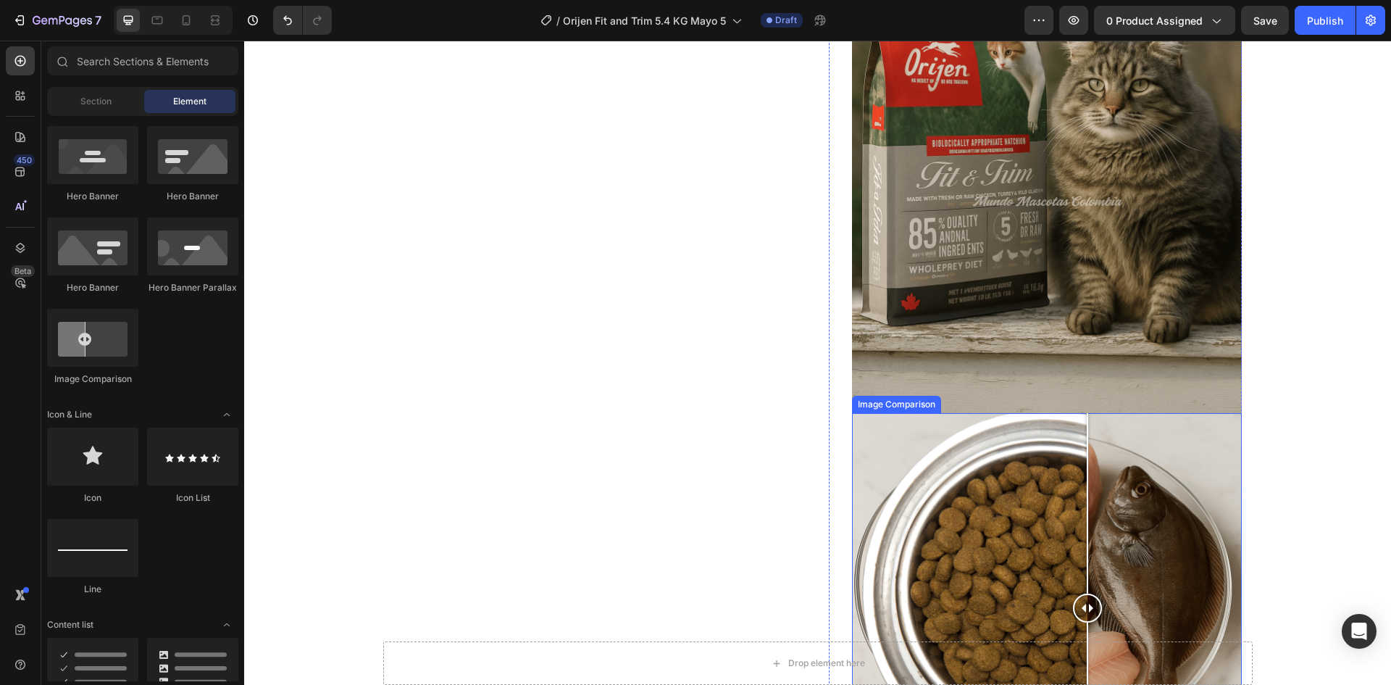
click at [1082, 488] on div at bounding box center [1087, 608] width 29 height 390
click at [1188, 483] on div at bounding box center [1047, 608] width 390 height 390
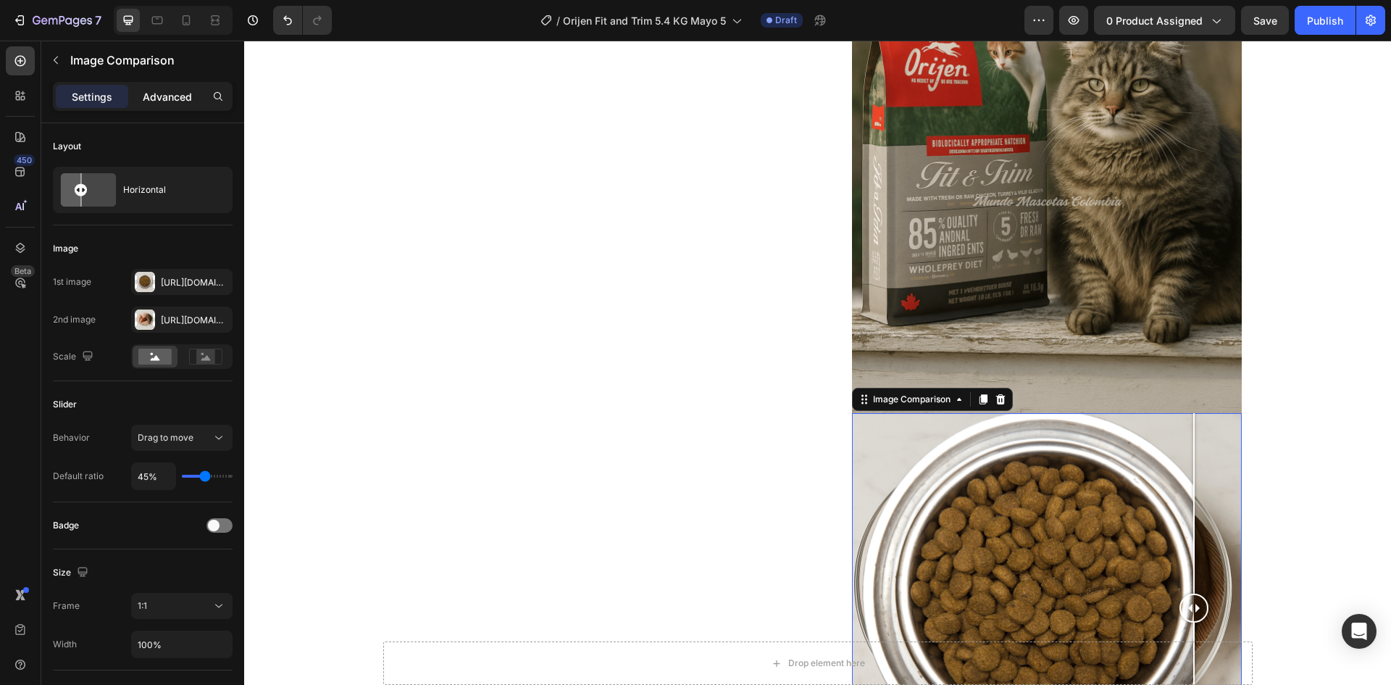
click at [156, 99] on p "Advanced" at bounding box center [167, 96] width 49 height 15
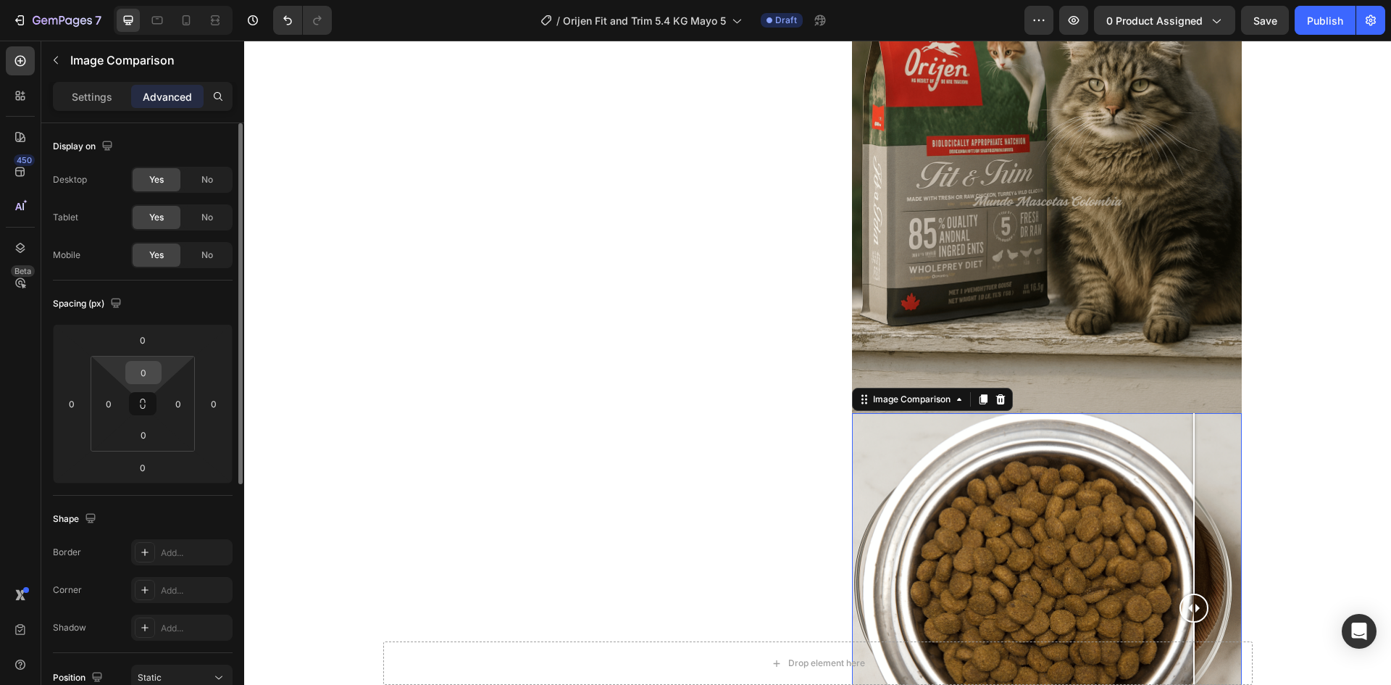
click at [146, 378] on input "0" at bounding box center [143, 373] width 29 height 22
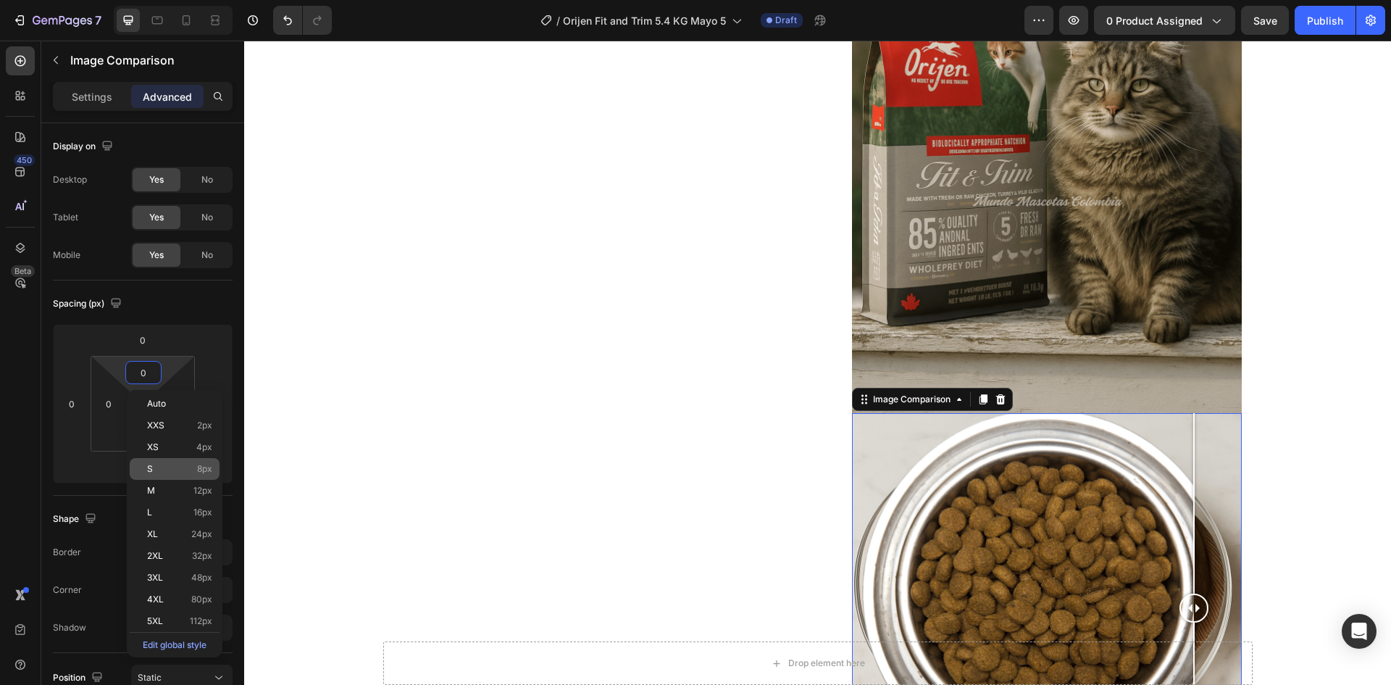
click at [172, 460] on div "S 8px" at bounding box center [175, 469] width 90 height 22
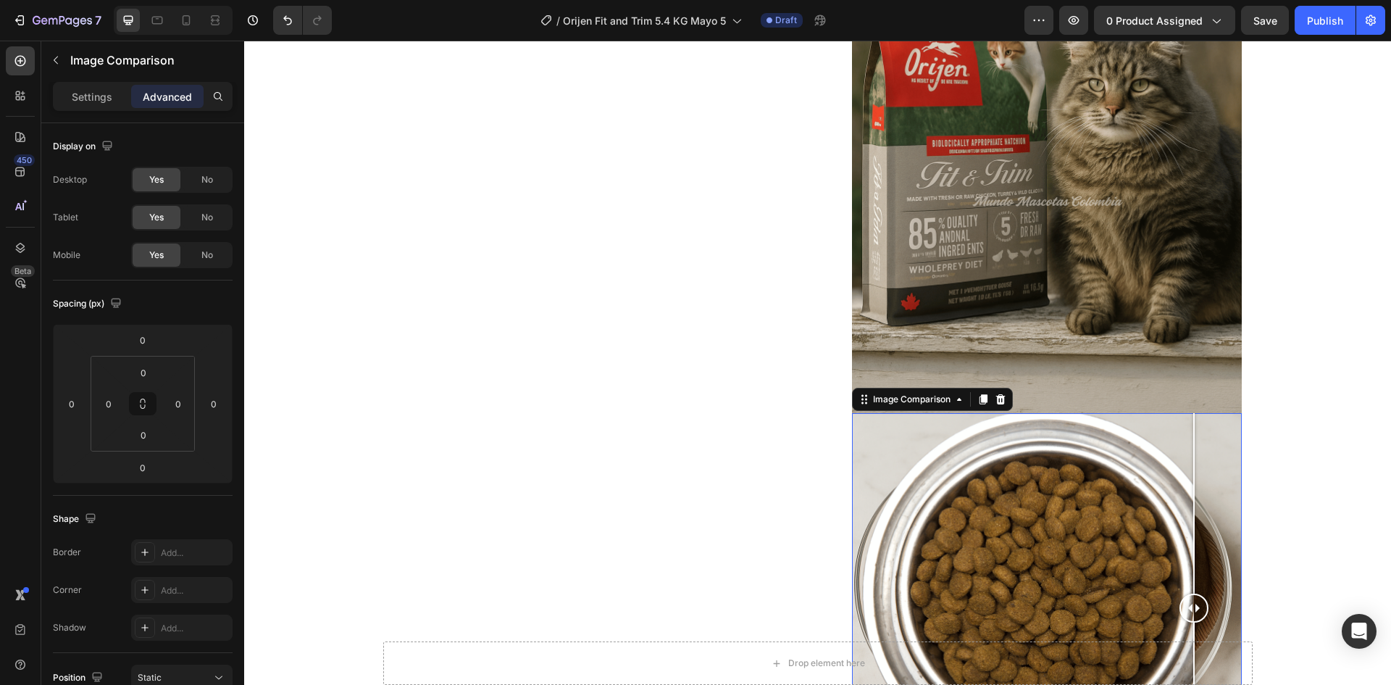
type input "8"
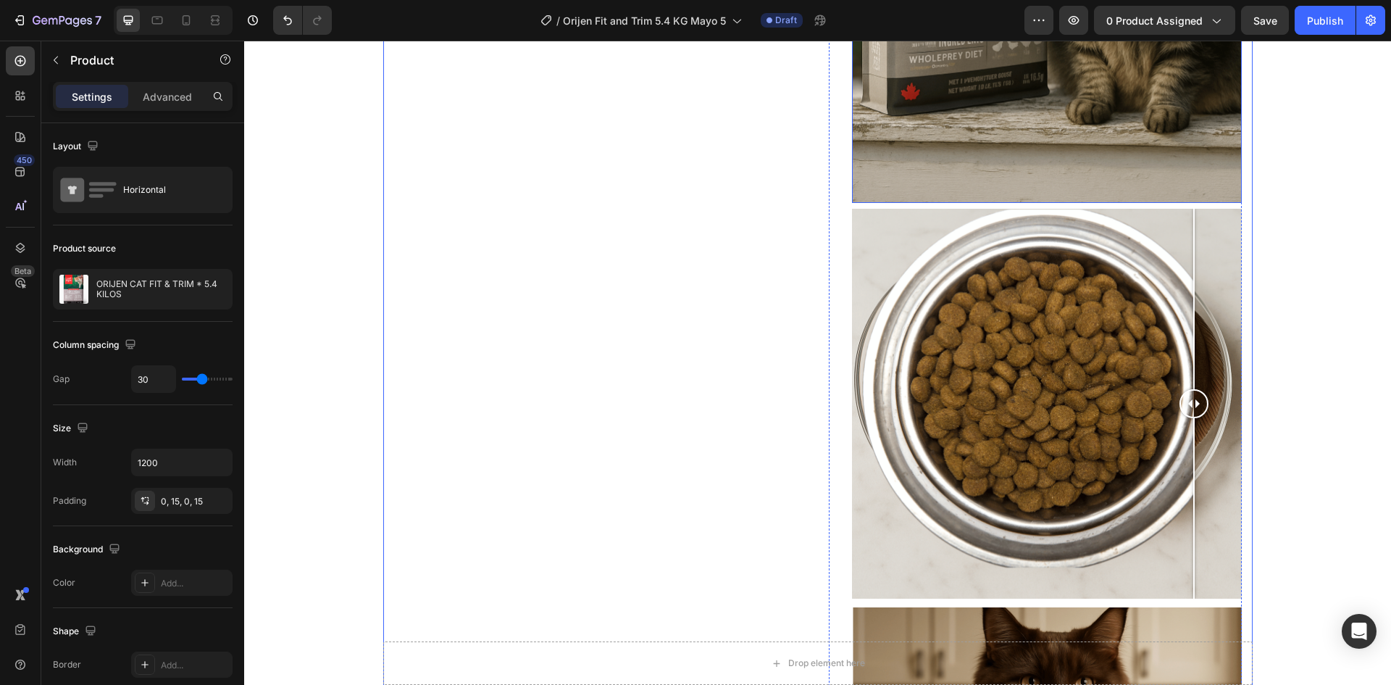
scroll to position [942, 0]
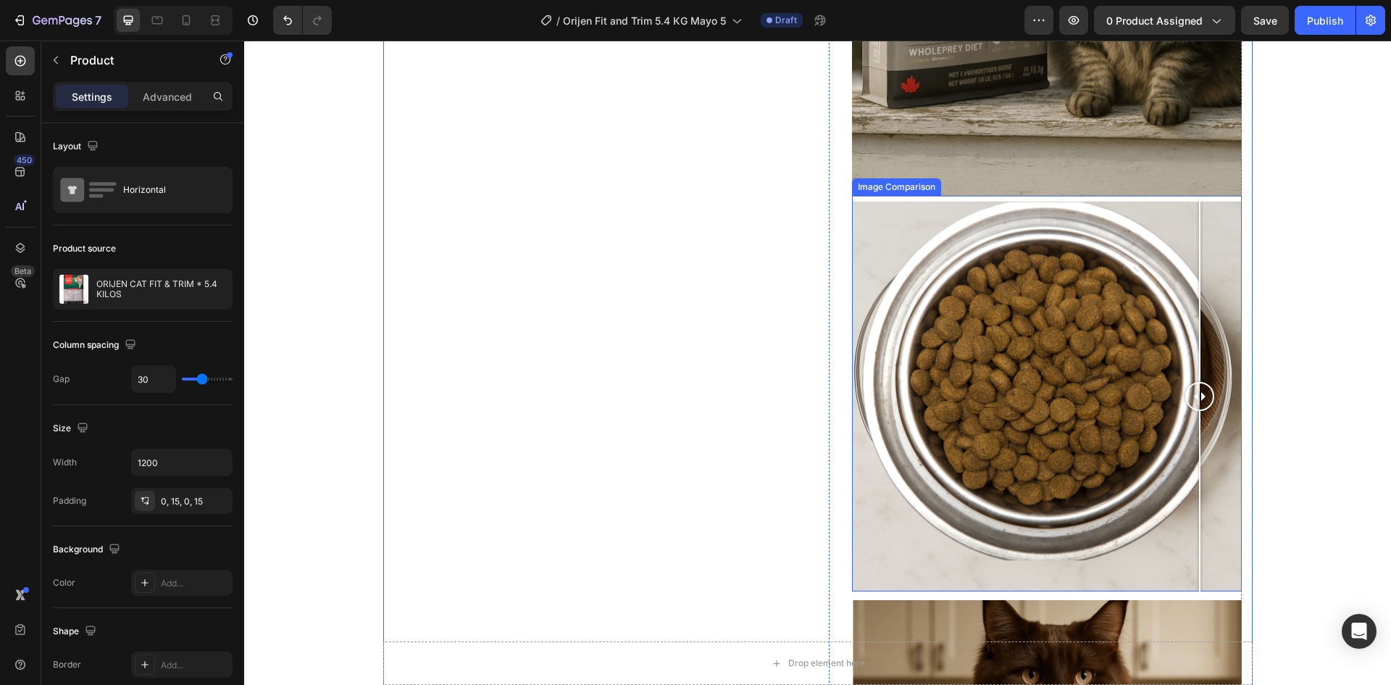
drag, startPoint x: 1188, startPoint y: 404, endPoint x: 1195, endPoint y: 478, distance: 74.3
click at [1195, 478] on div at bounding box center [1199, 396] width 29 height 390
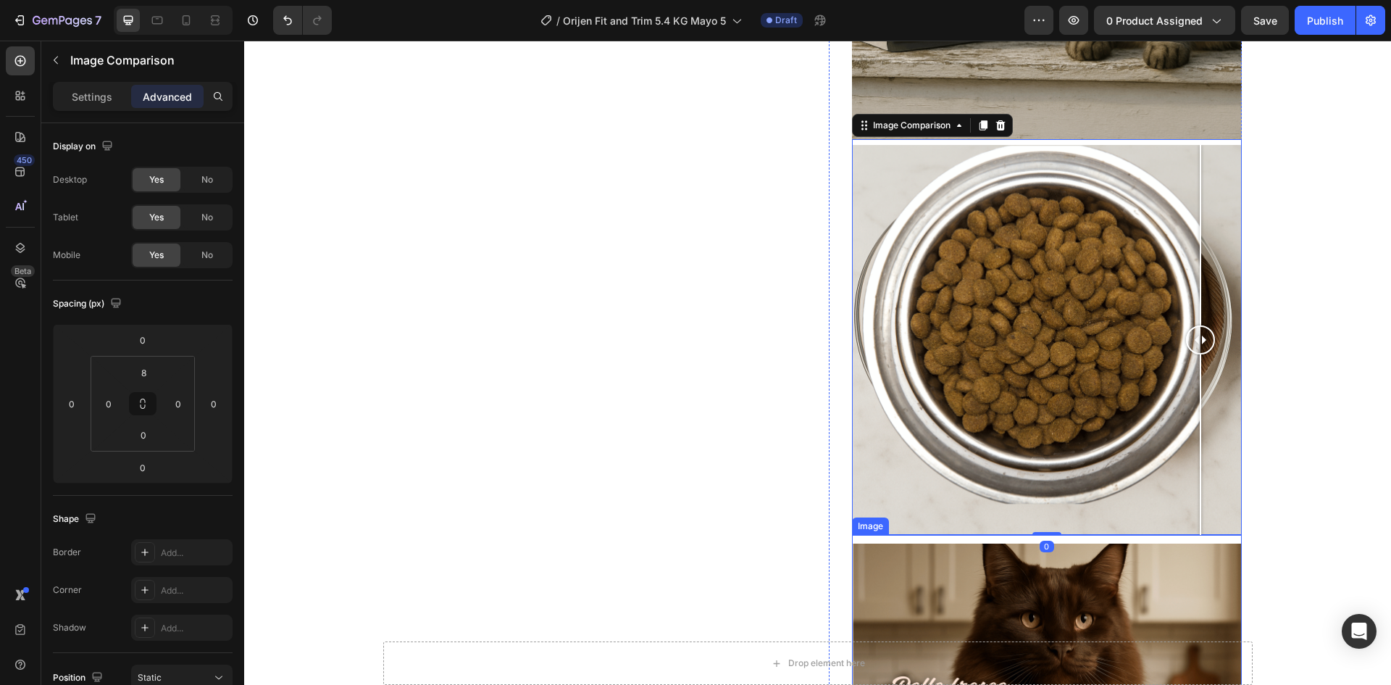
scroll to position [1087, 0]
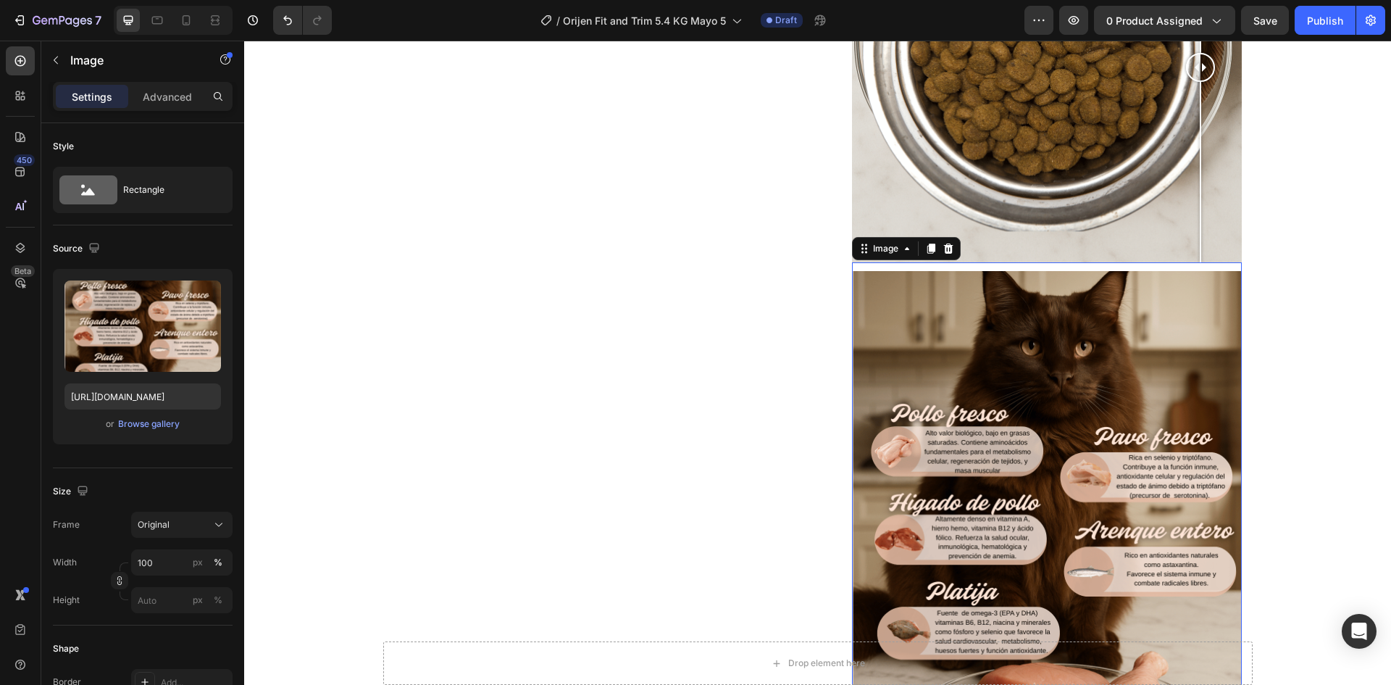
scroll to position [1377, 0]
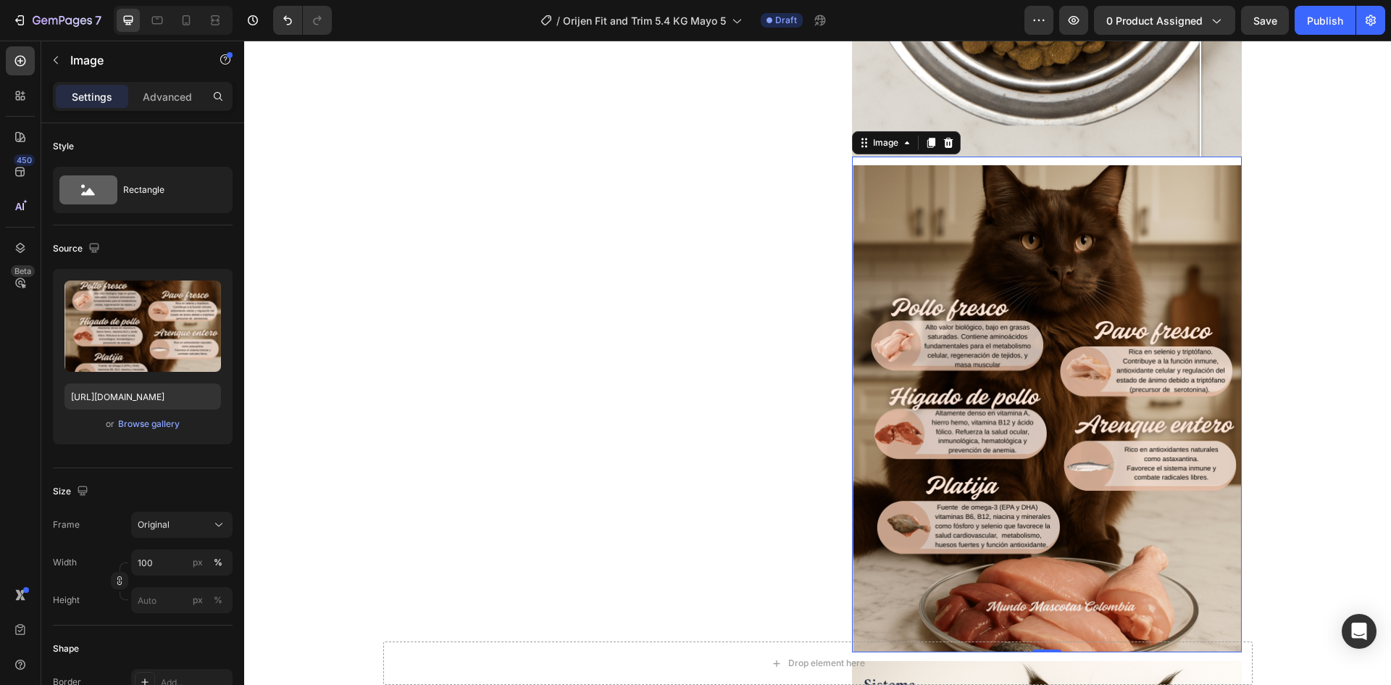
click at [1035, 288] on img at bounding box center [1047, 409] width 390 height 488
click at [128, 395] on input "https://cdn.shopify.com/s/files/1/0625/8586/4362/files/Orijen_Fit_Trim_cat_ingr…" at bounding box center [142, 396] width 157 height 26
paste input "ee.png?v=1759118841"
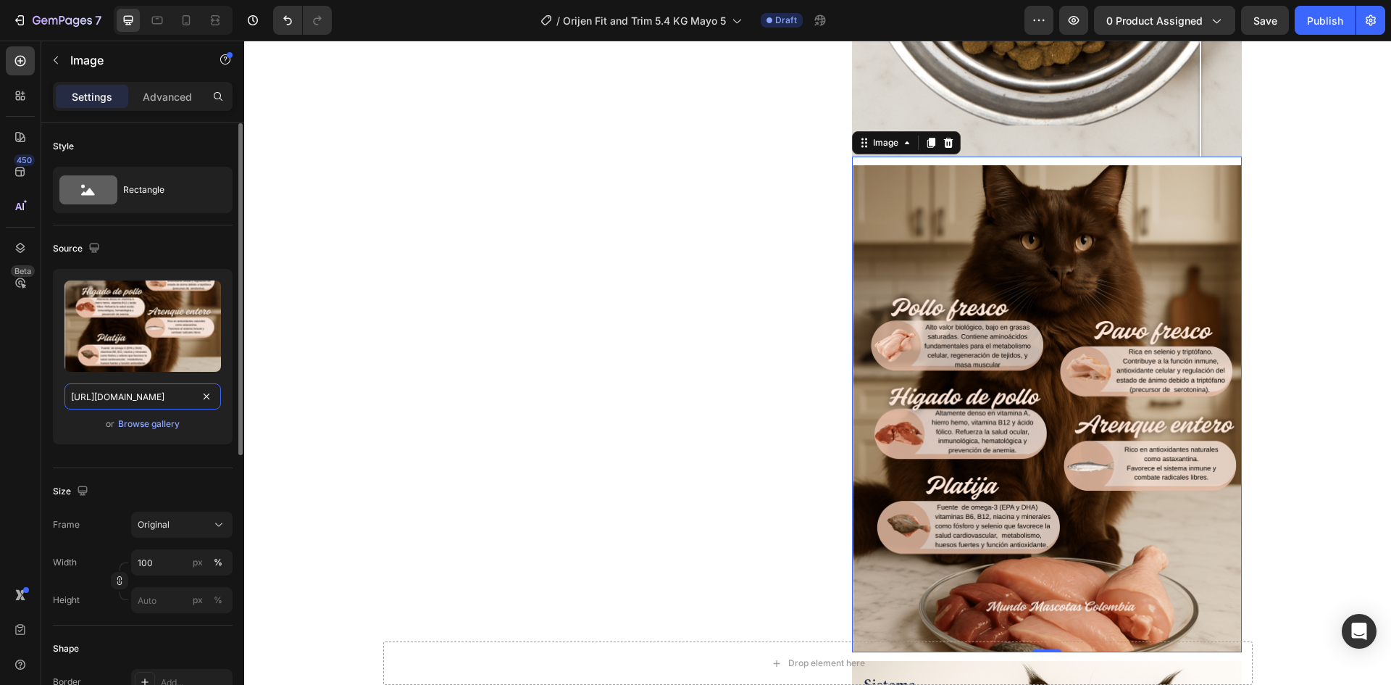
scroll to position [0, 300]
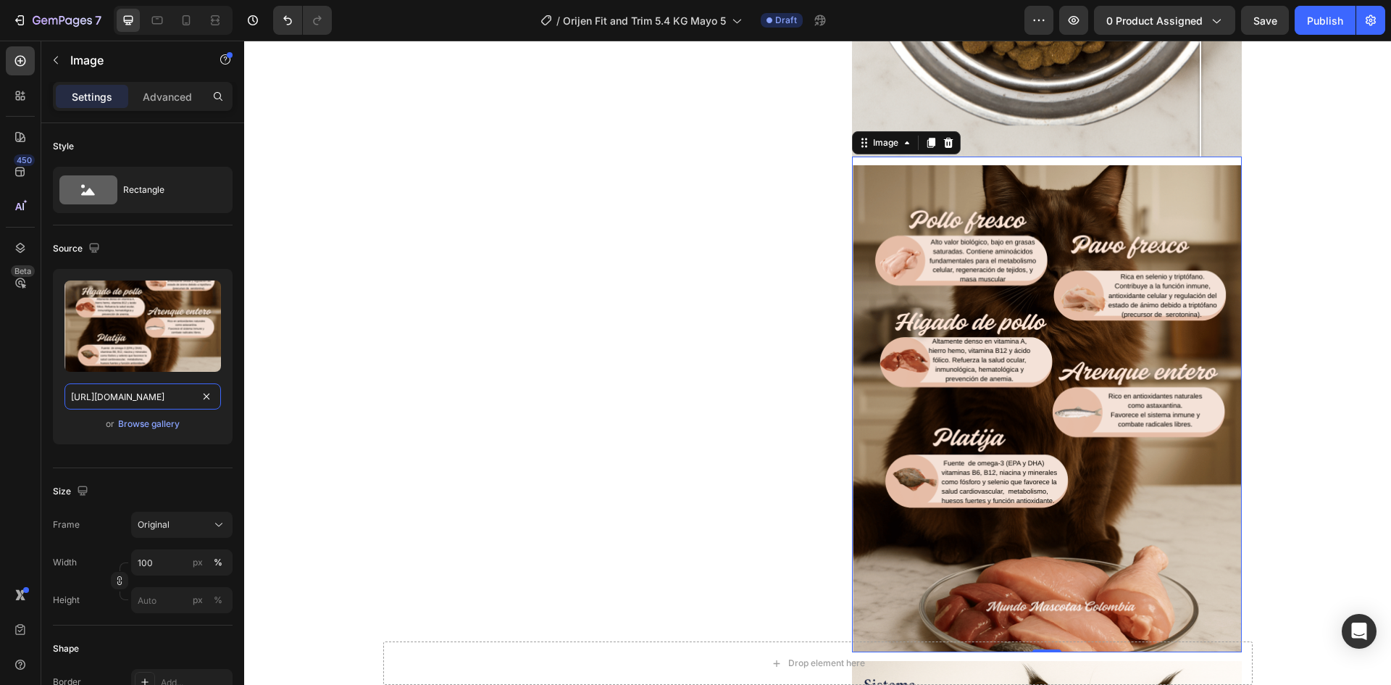
type input "https://cdn.shopify.com/s/files/1/0625/8586/4362/files/Orijen_Fit_Trim_cat_ingr…"
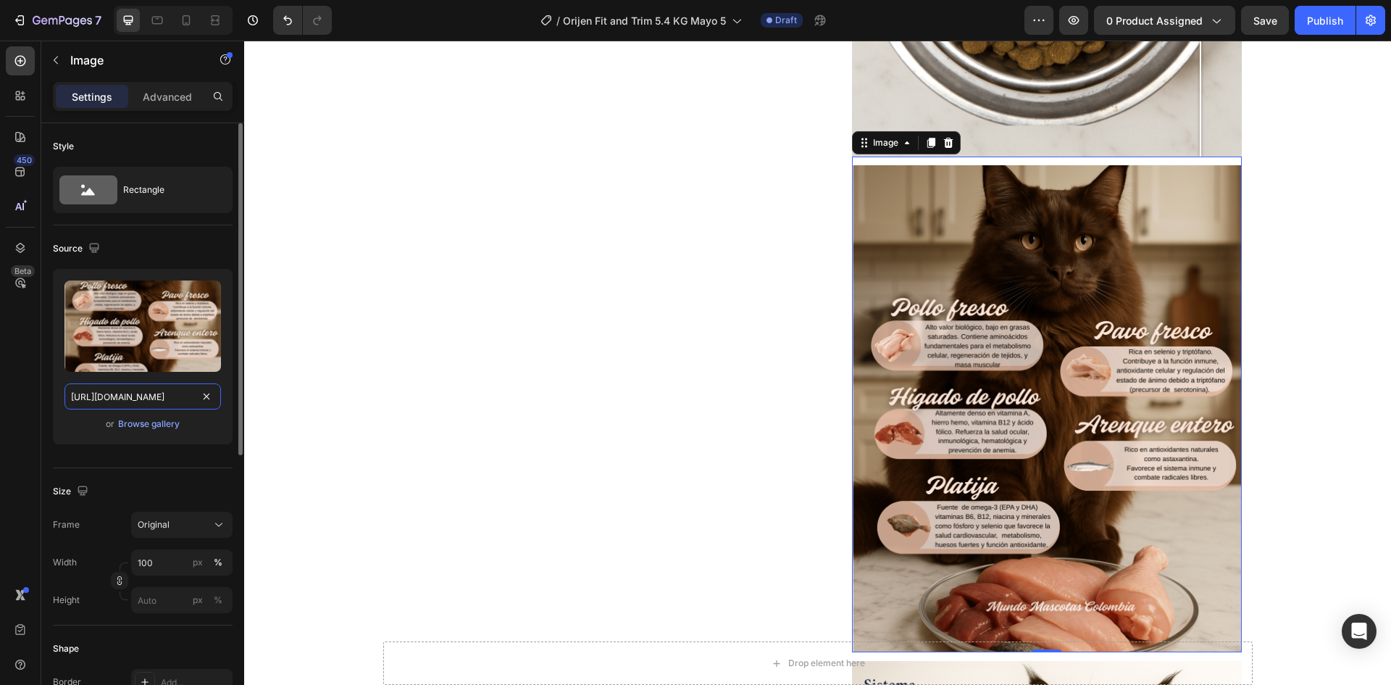
click at [172, 391] on input "https://cdn.shopify.com/s/files/1/0625/8586/4362/files/Orijen_Fit_Trim_cat_ingr…" at bounding box center [142, 396] width 157 height 26
click at [170, 398] on input "https://cdn.shopify.com/s/files/1/0625/8586/4362/files/Orijen_Fit_Trim_cat_ingr…" at bounding box center [142, 396] width 157 height 26
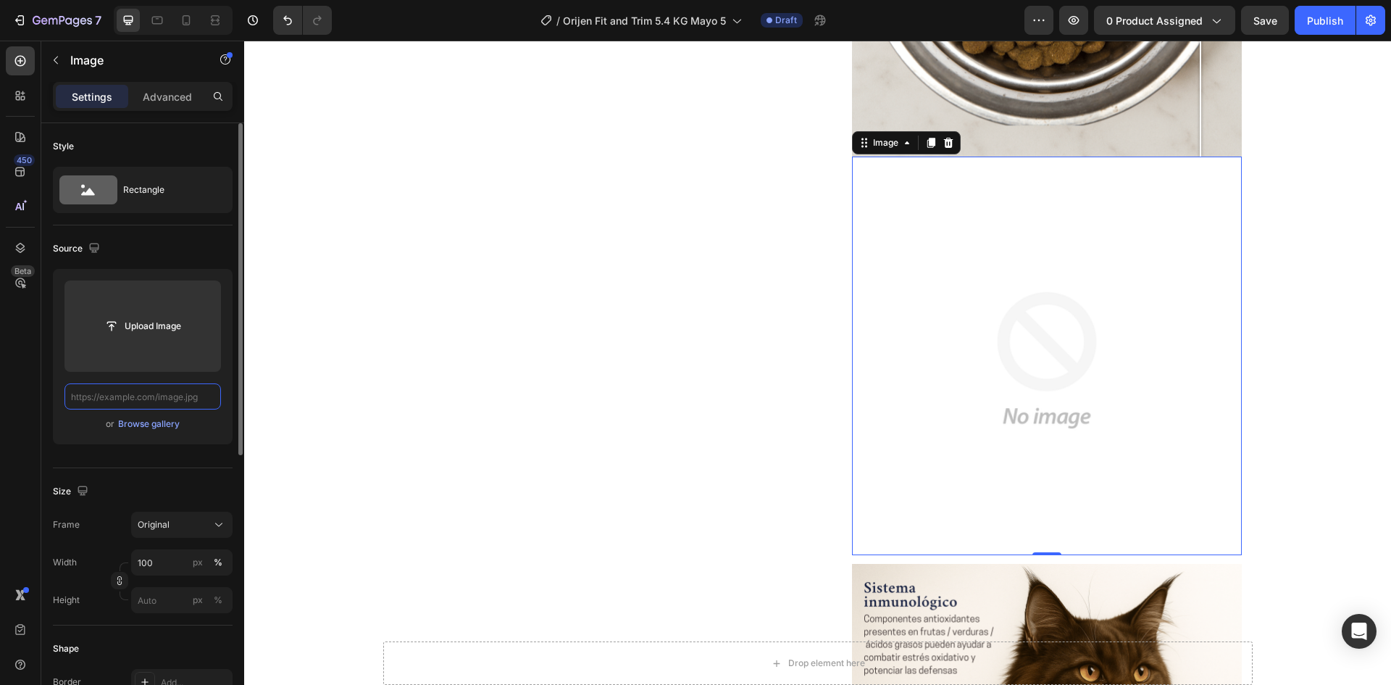
scroll to position [0, 0]
paste input "https://cdn.shopify.com/s/files/1/0625/8586/4362/files/Orijen_Fit_Trim_cat_ingr…"
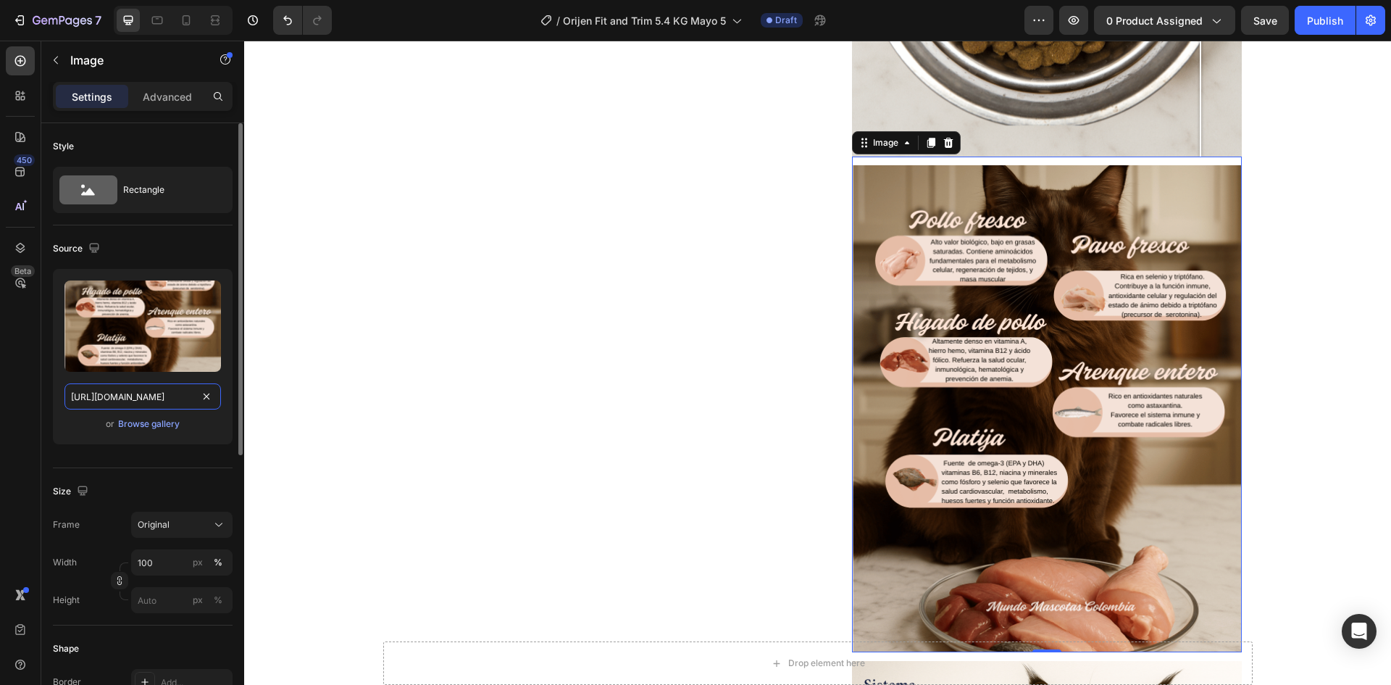
scroll to position [0, 300]
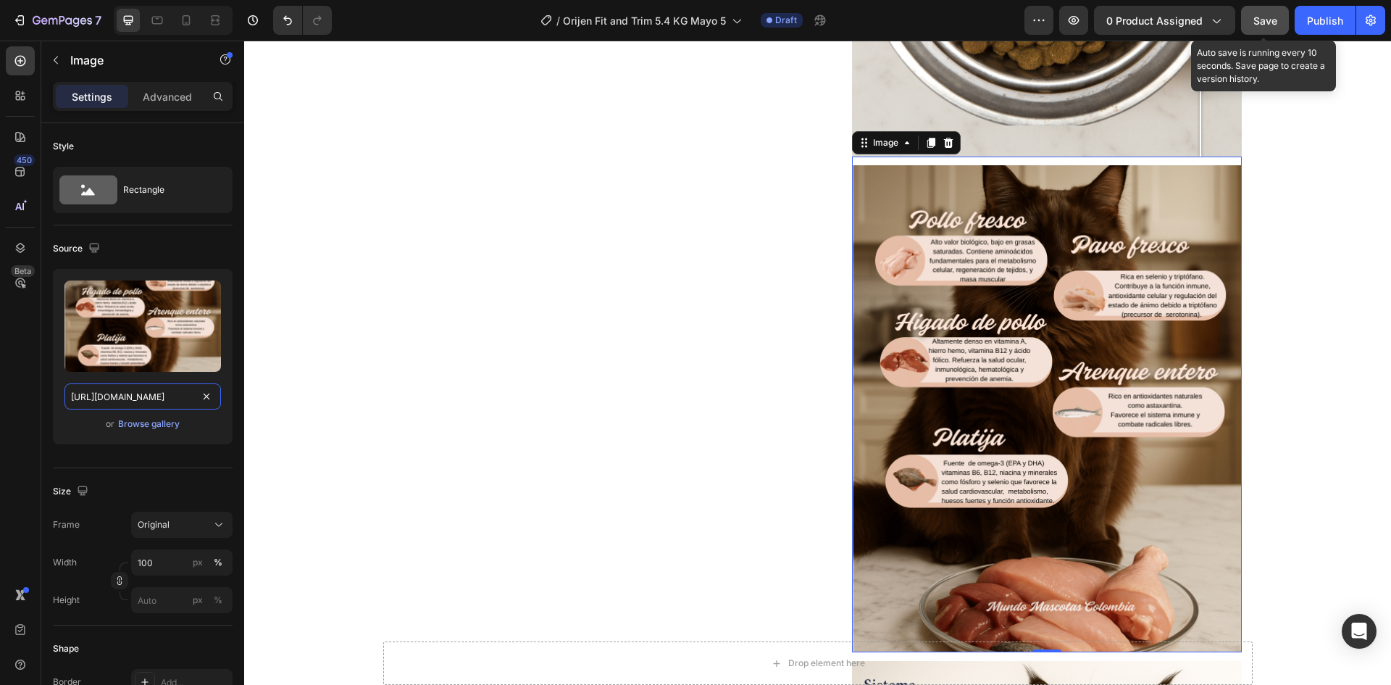
type input "https://cdn.shopify.com/s/files/1/0625/8586/4362/files/Orijen_Fit_Trim_cat_ingr…"
click at [1272, 17] on span "Save" at bounding box center [1266, 20] width 24 height 12
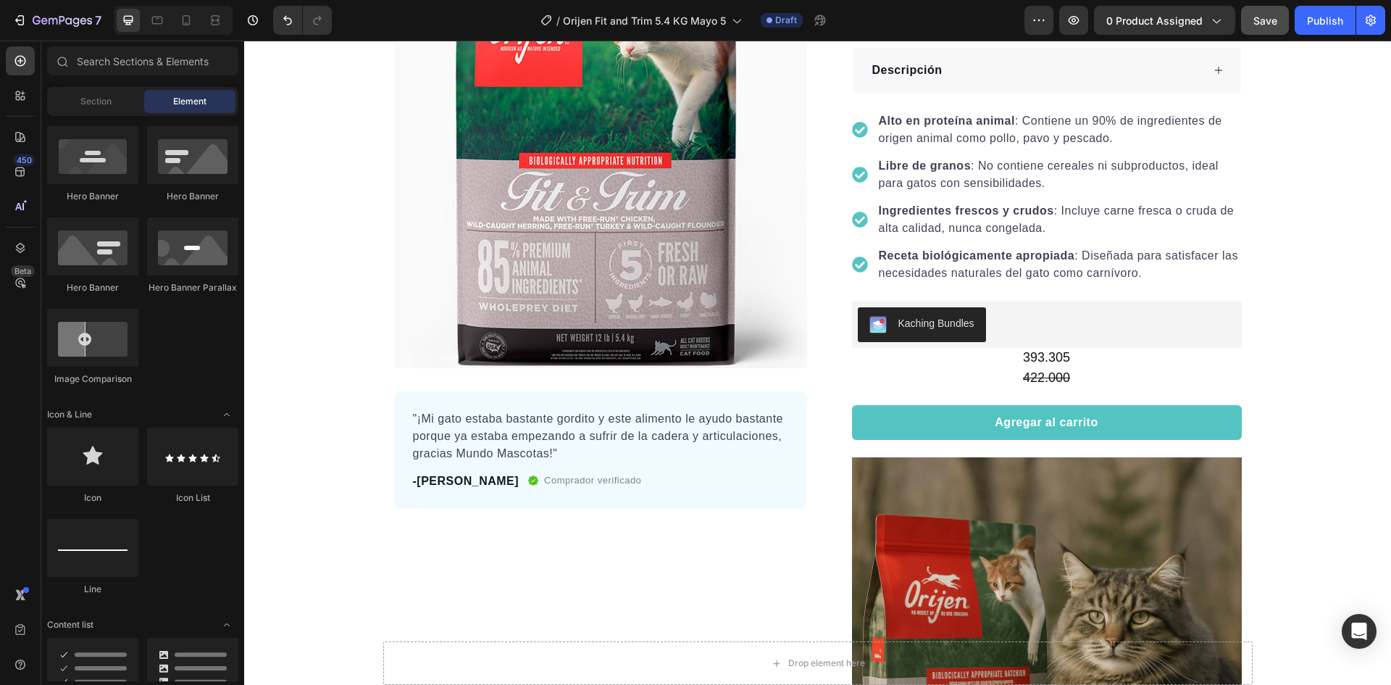
scroll to position [0, 0]
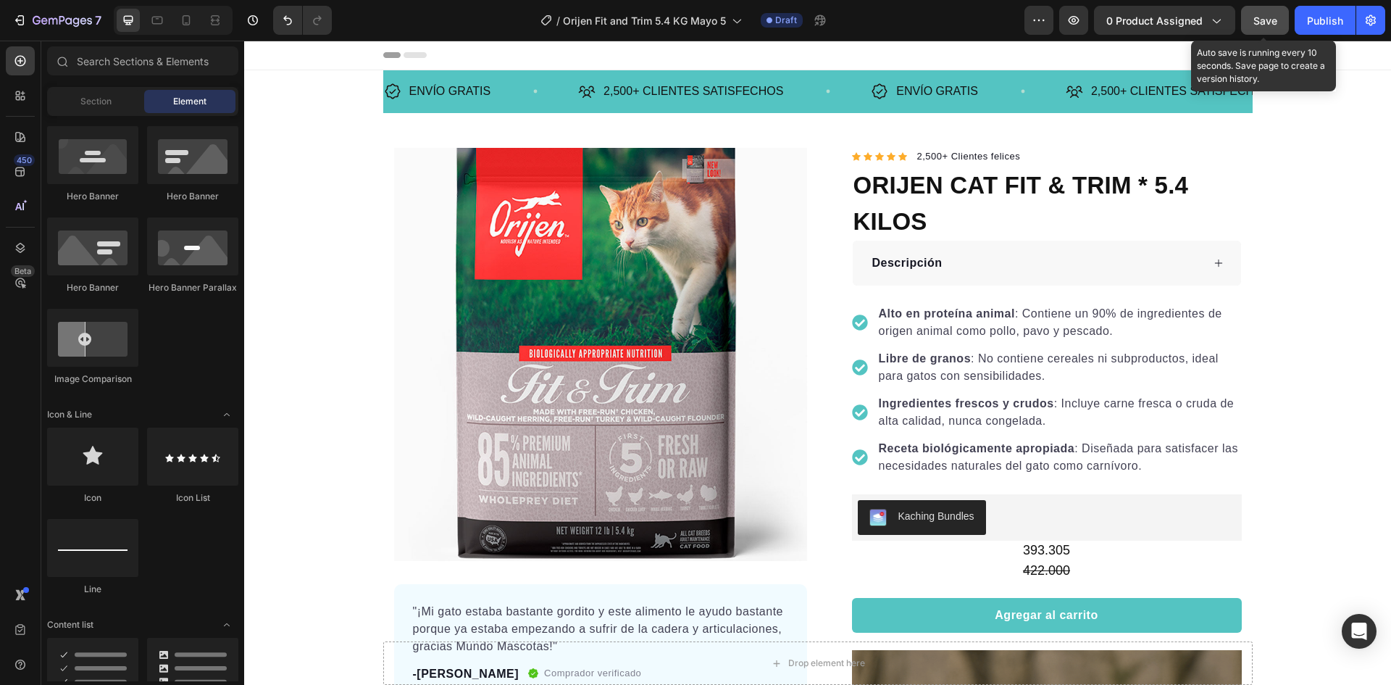
click at [1275, 24] on span "Save" at bounding box center [1266, 20] width 24 height 12
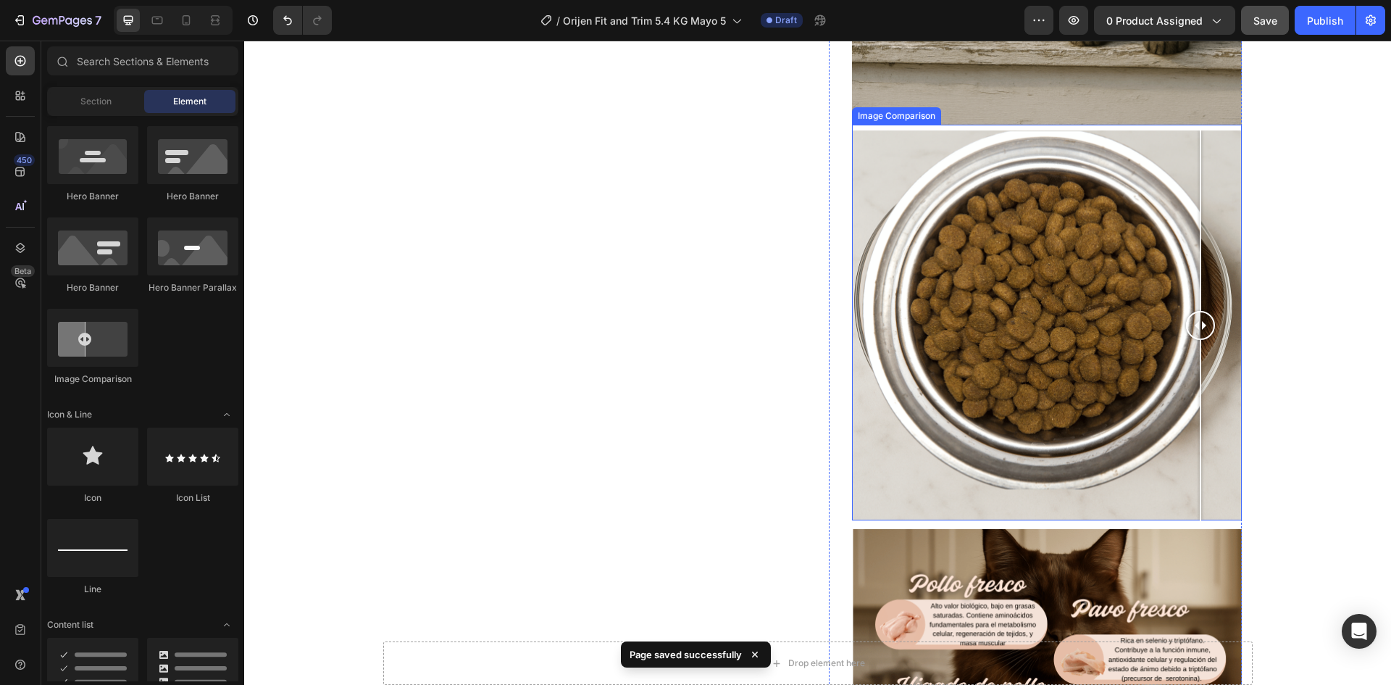
scroll to position [1014, 0]
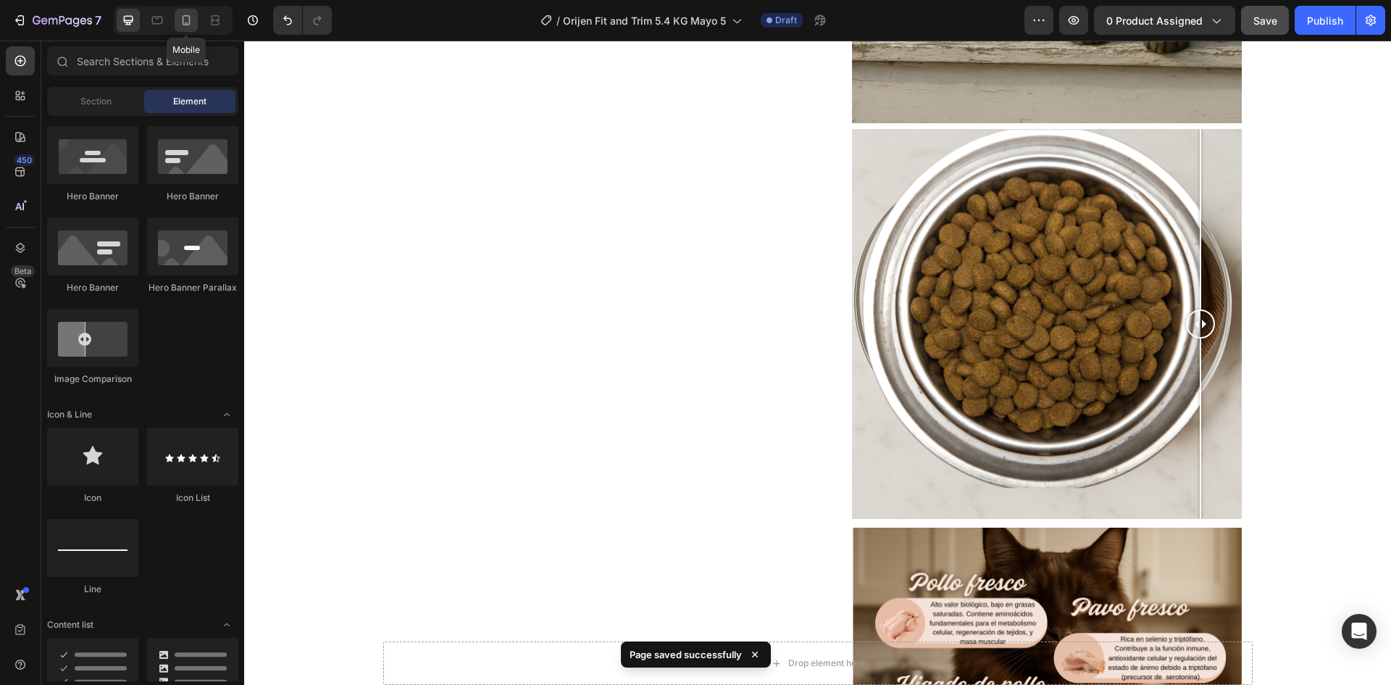
drag, startPoint x: 180, startPoint y: 28, endPoint x: 181, endPoint y: 20, distance: 7.3
click at [180, 26] on div at bounding box center [186, 20] width 23 height 23
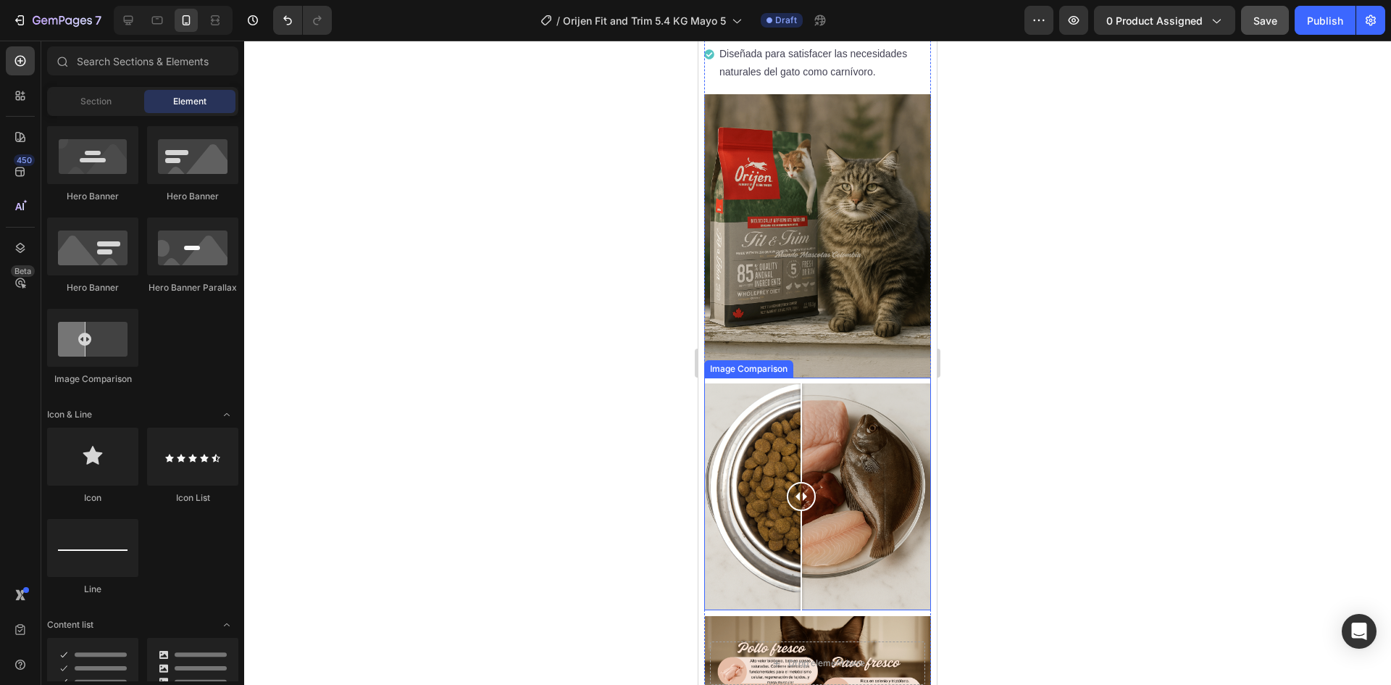
scroll to position [1197, 0]
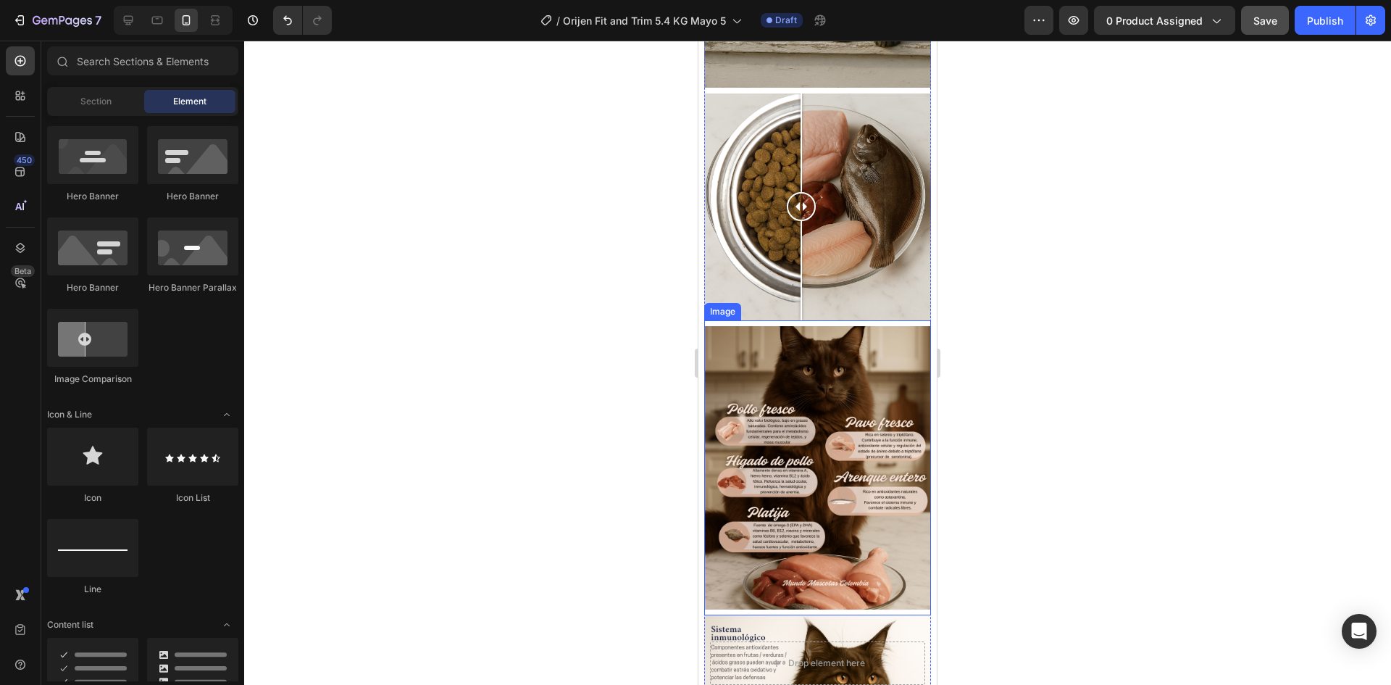
click at [803, 385] on img at bounding box center [817, 467] width 227 height 283
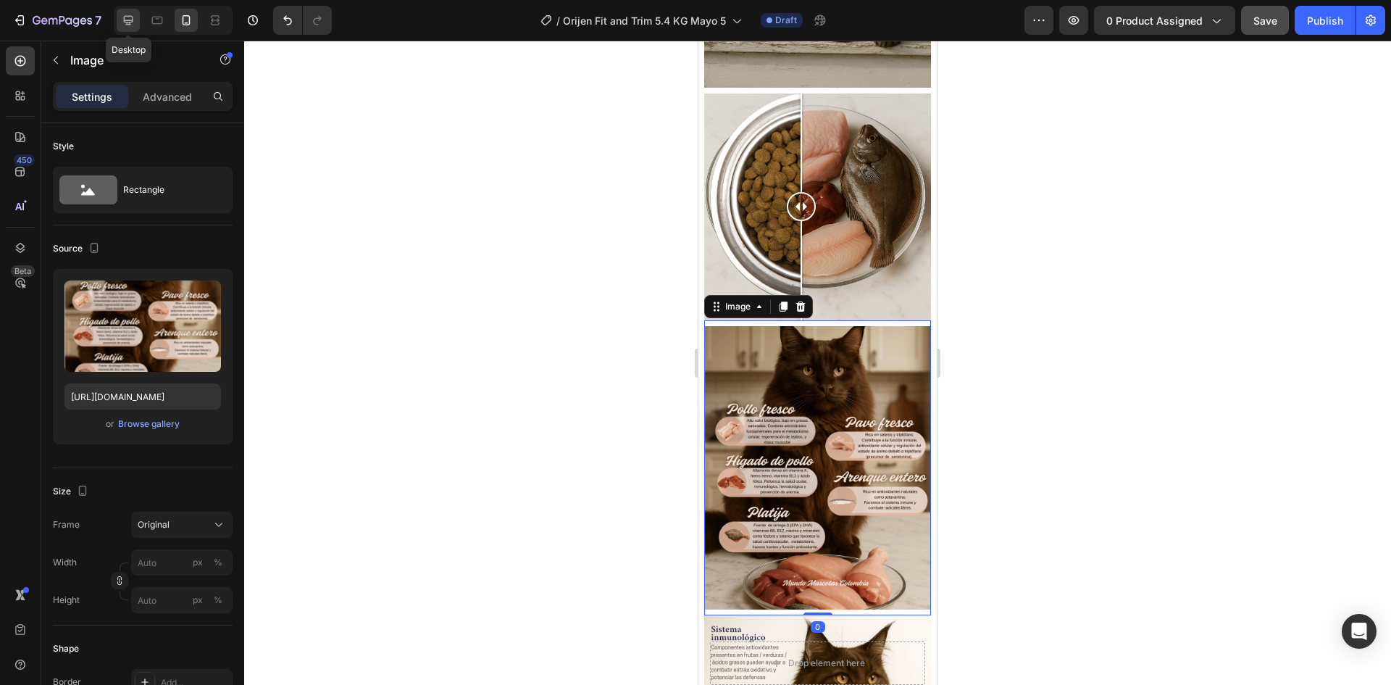
click at [134, 10] on div at bounding box center [128, 20] width 23 height 23
type input "https://cdn.shopify.com/s/files/1/0625/8586/4362/files/Orijen_Fit_Trim_cat_ingr…"
type input "100"
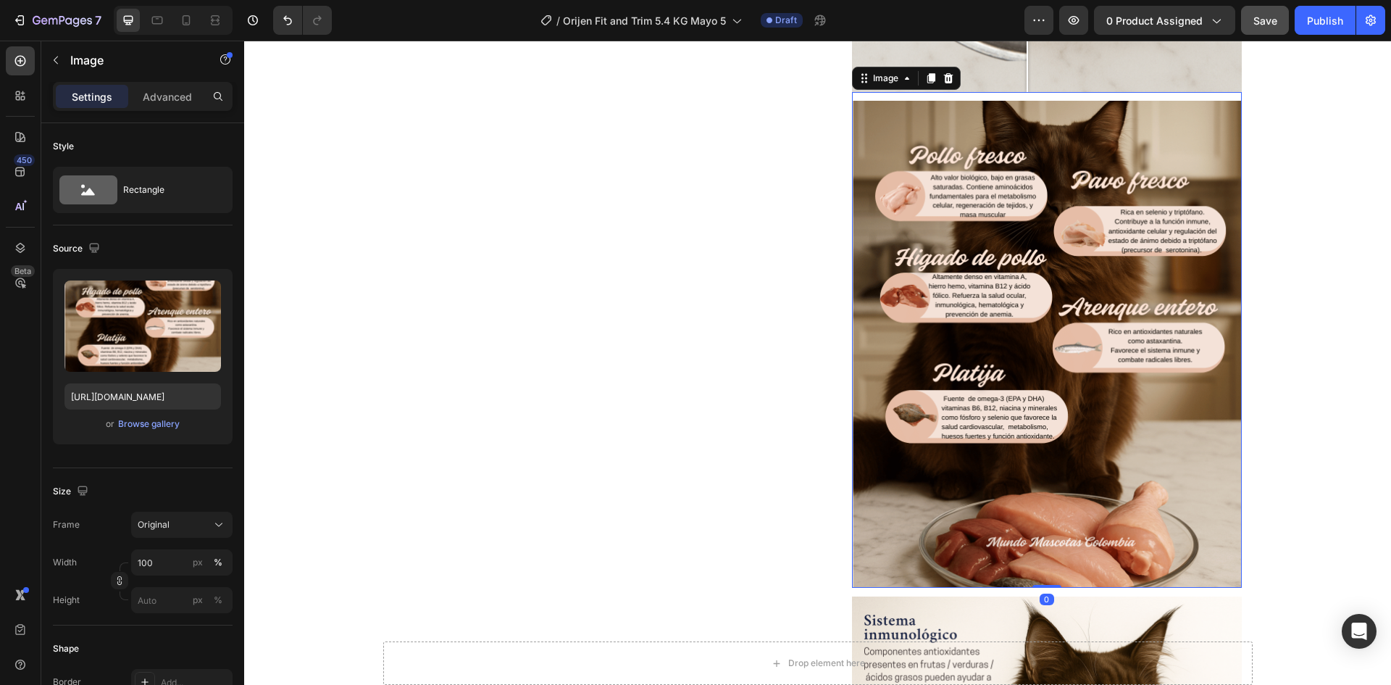
scroll to position [1442, 0]
click at [1025, 303] on img at bounding box center [1047, 344] width 390 height 488
click at [123, 398] on input "https://cdn.shopify.com/s/files/1/0625/8586/4362/files/Orijen_Fit_Trim_cat_ingr…" at bounding box center [142, 396] width 157 height 26
click at [182, 28] on div at bounding box center [186, 20] width 23 height 23
type input "https://cdn.shopify.com/s/files/1/0625/8586/4362/files/Orijen_Fit_Trim_cat_ingr…"
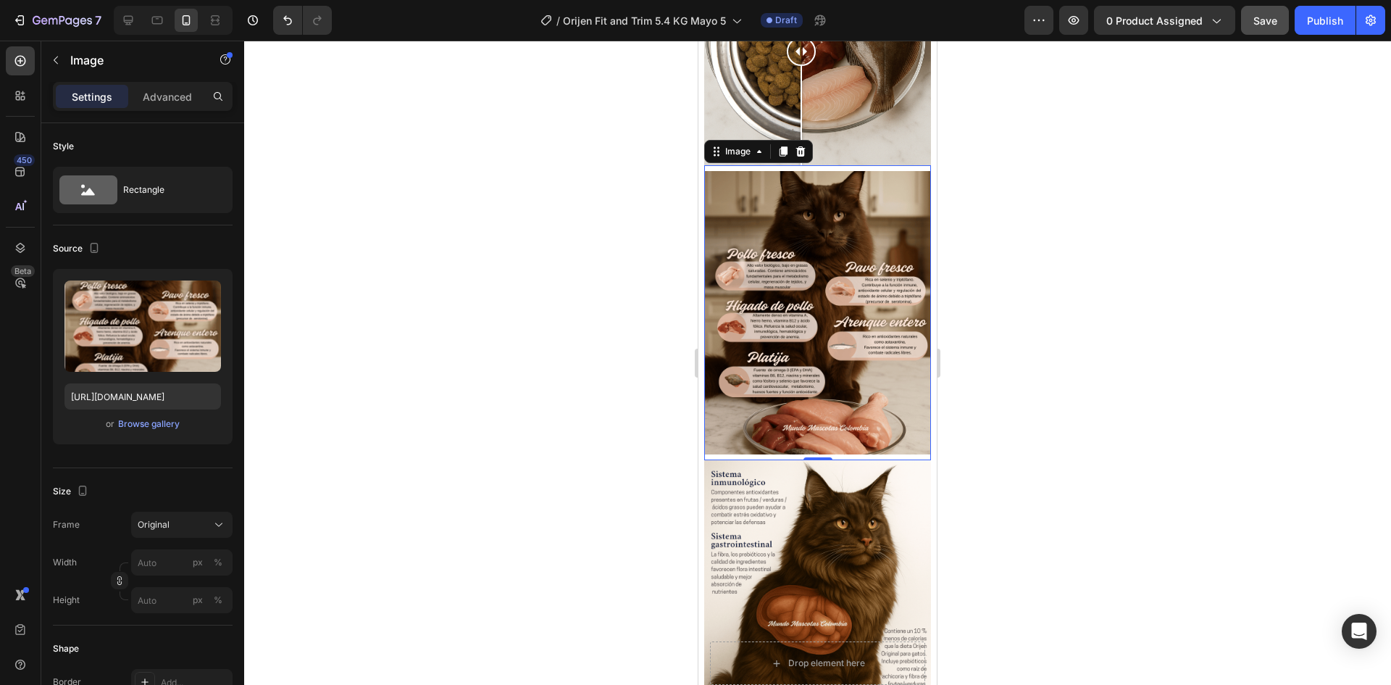
scroll to position [1391, 0]
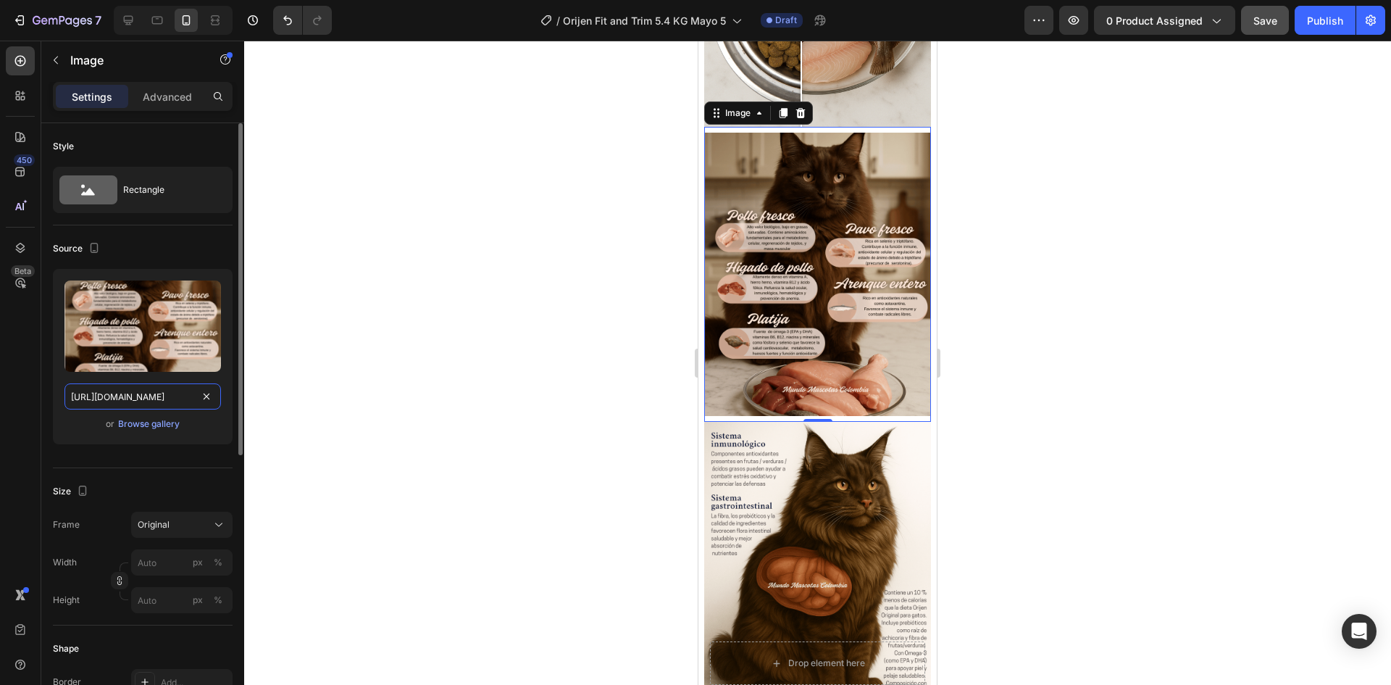
click at [149, 402] on input "https://cdn.shopify.com/s/files/1/0625/8586/4362/files/Orijen_Fit_Trim_cat_ingr…" at bounding box center [142, 396] width 157 height 26
paste input "ee.png?v=1759118841"
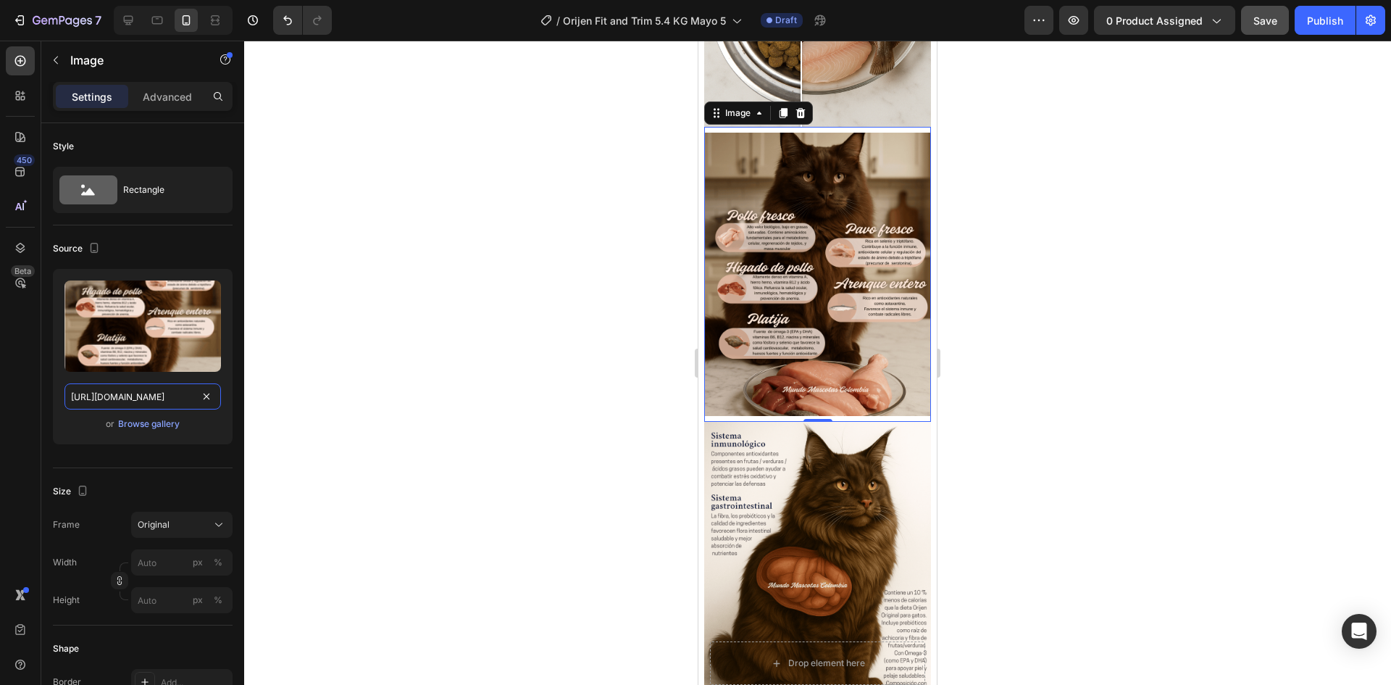
scroll to position [0, 300]
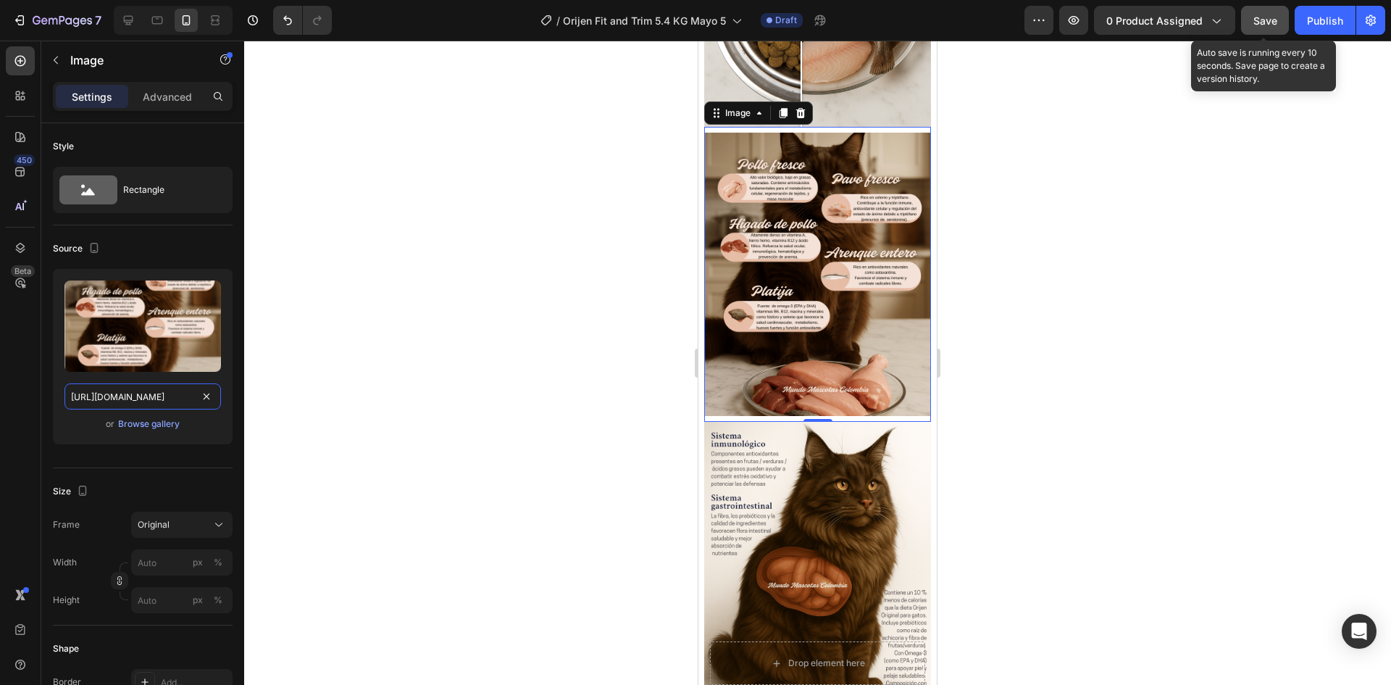
type input "https://cdn.shopify.com/s/files/1/0625/8586/4362/files/Orijen_Fit_Trim_cat_ingr…"
click at [1271, 26] on span "Save" at bounding box center [1266, 20] width 24 height 12
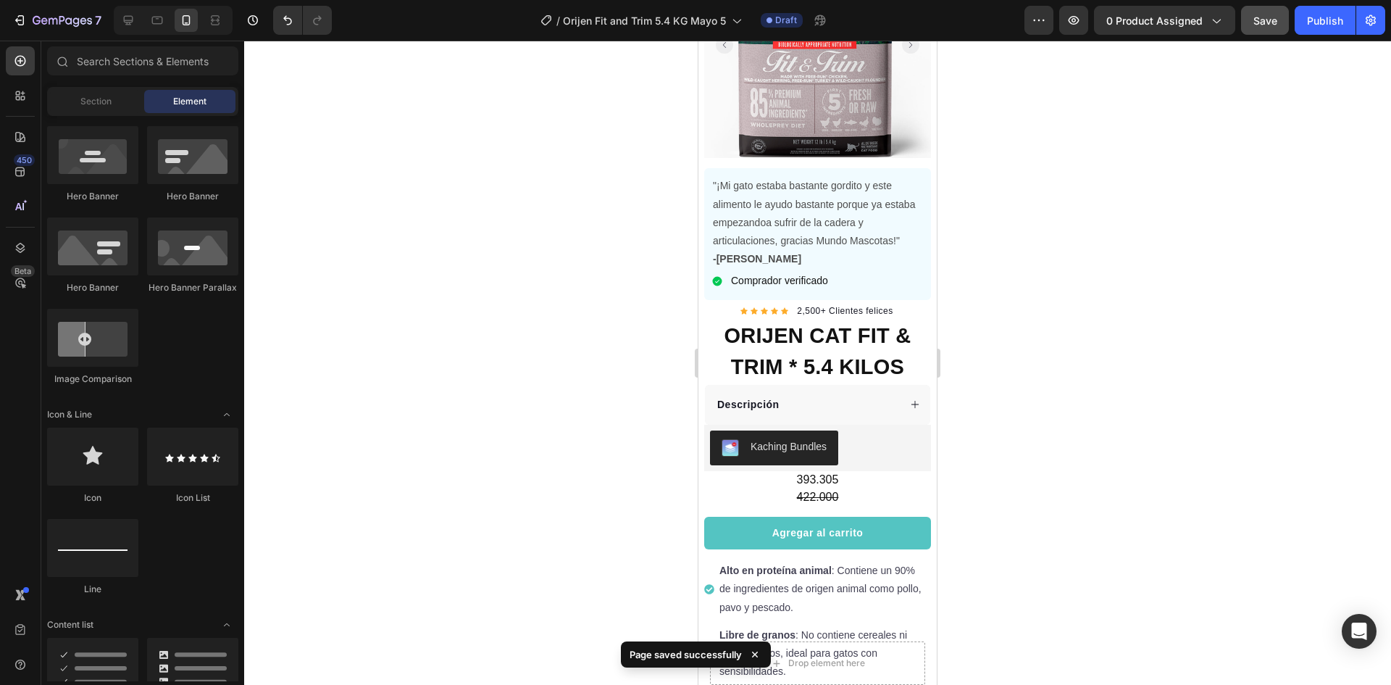
scroll to position [0, 0]
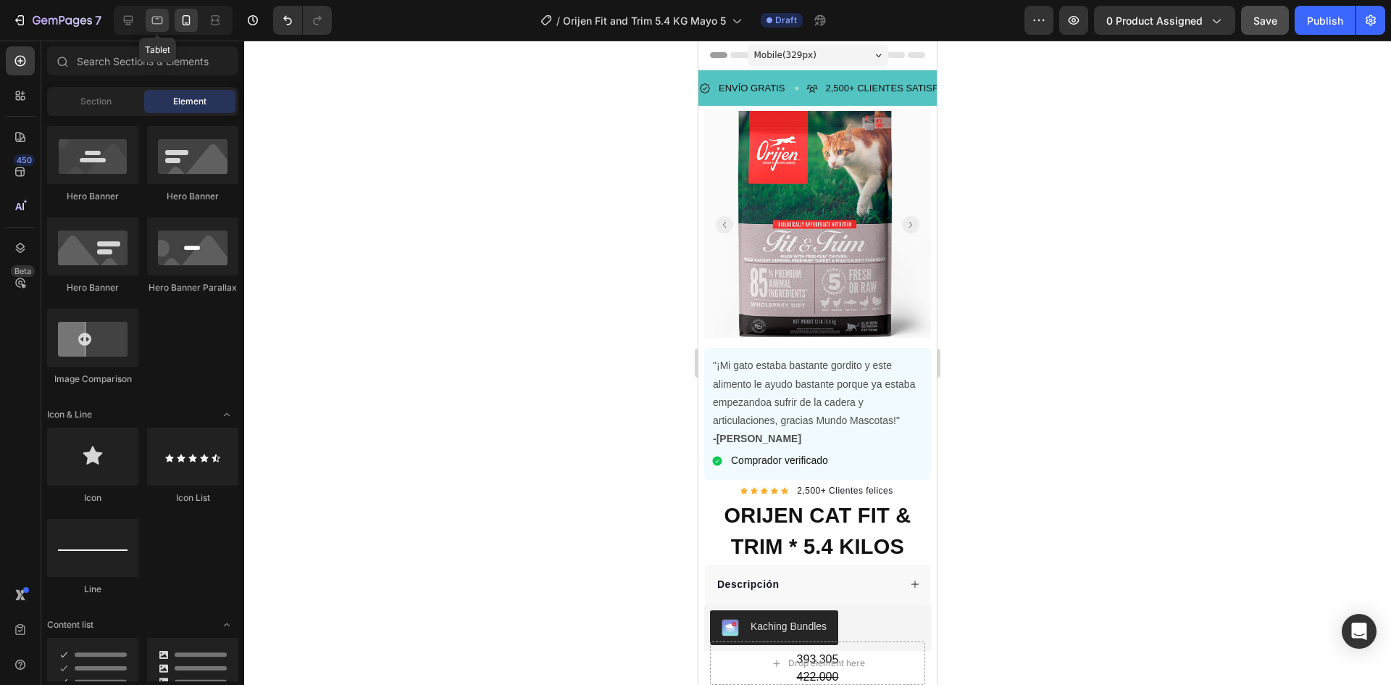
click at [157, 19] on icon at bounding box center [158, 18] width 4 height 1
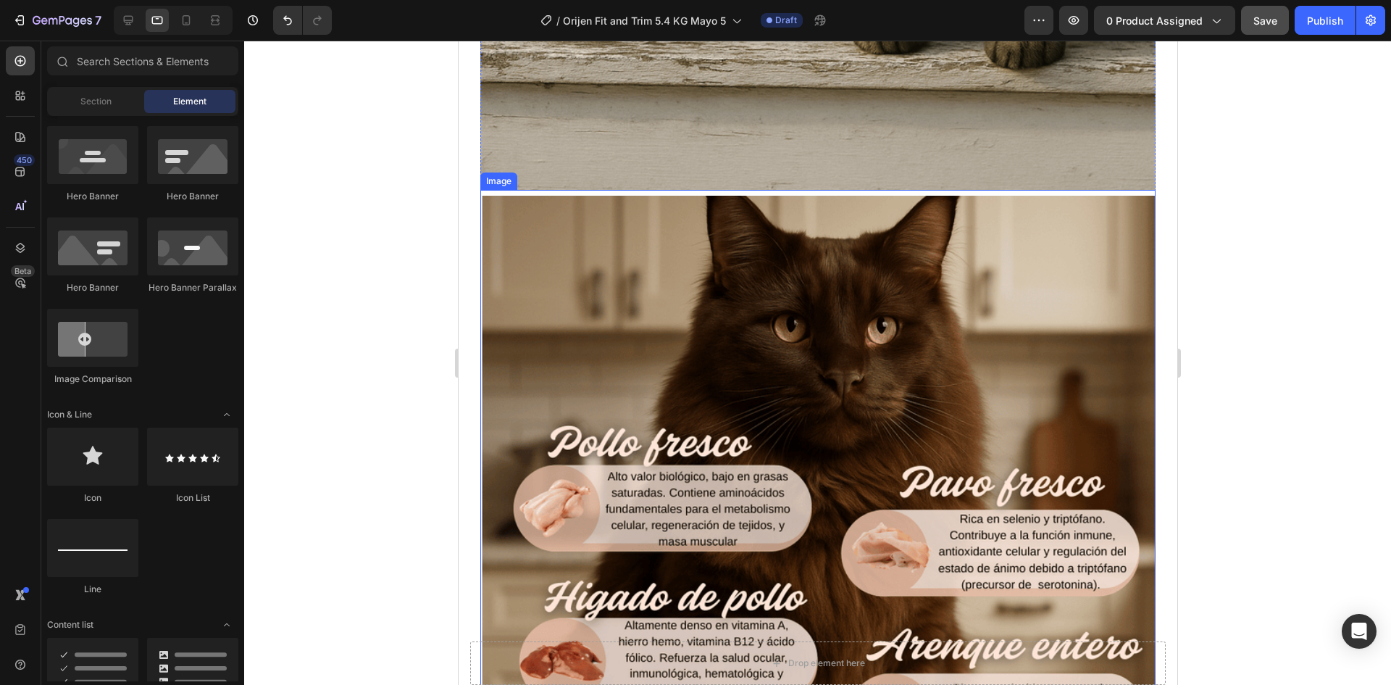
scroll to position [2319, 0]
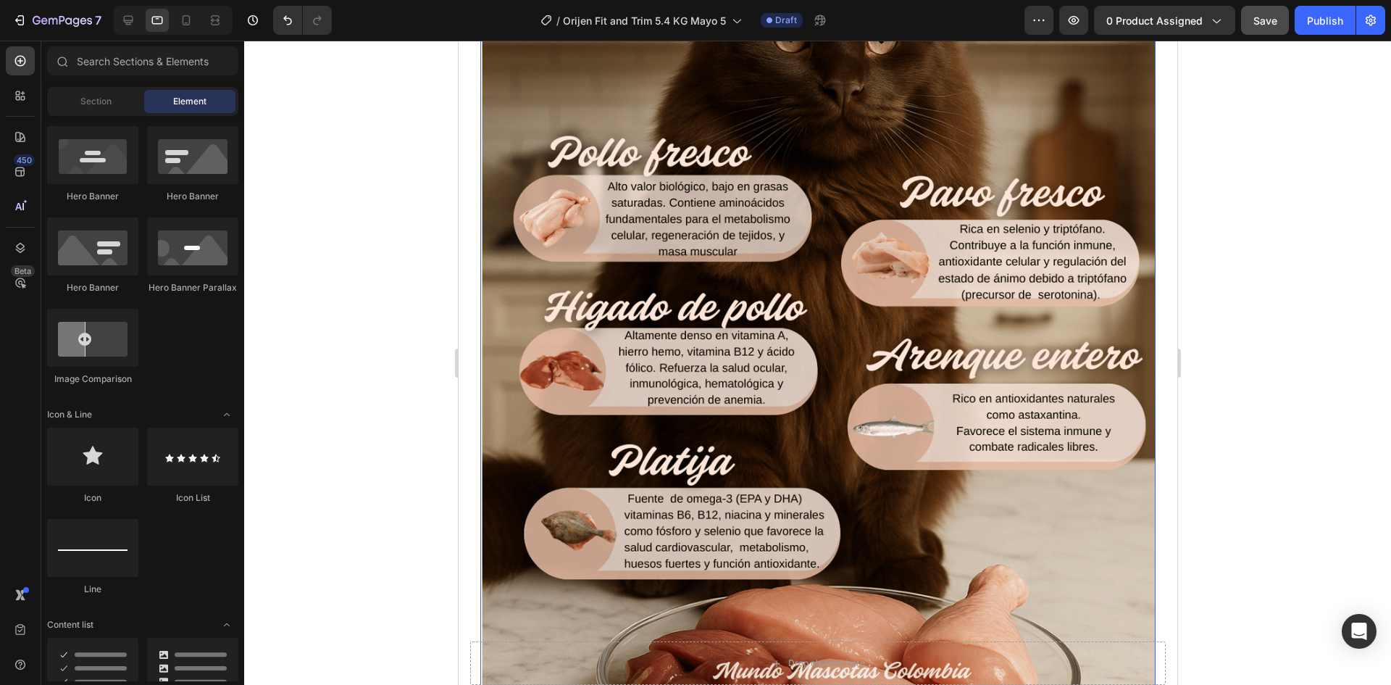
click at [907, 273] on img at bounding box center [817, 328] width 675 height 844
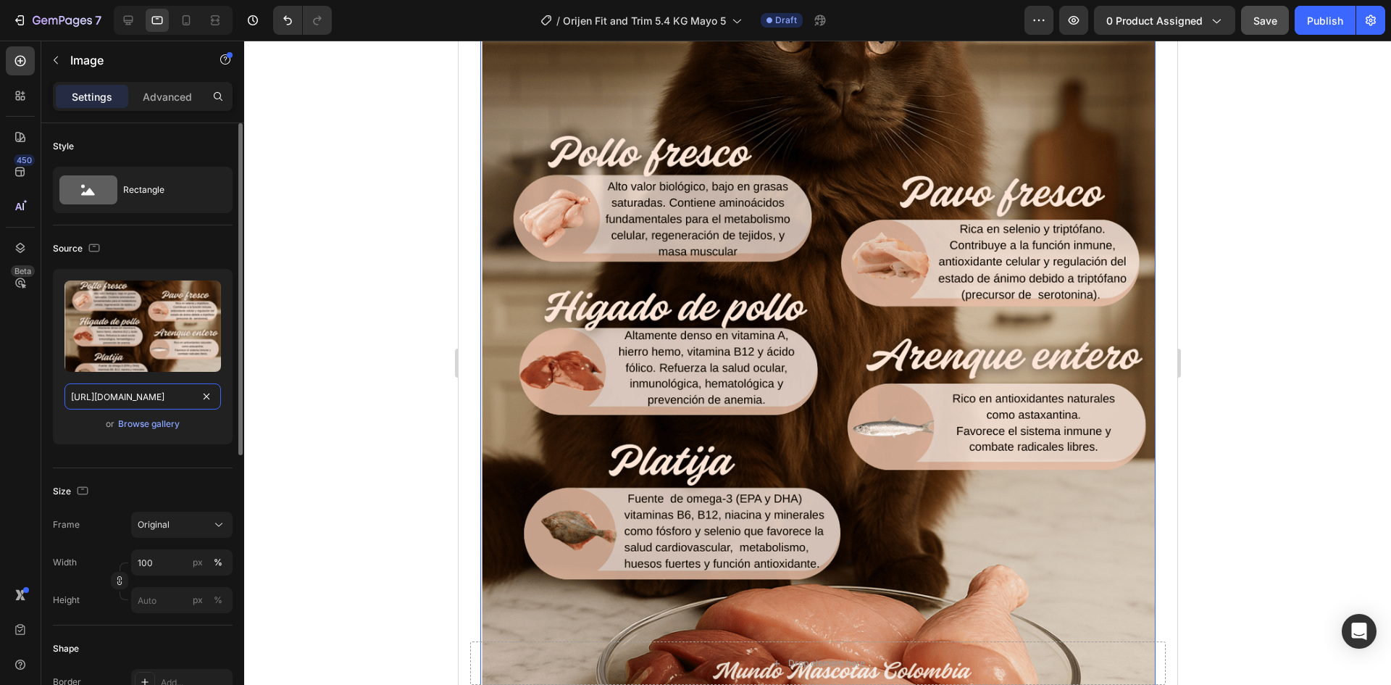
click at [149, 395] on input "https://cdn.shopify.com/s/files/1/0625/8586/4362/files/Orijen_Fit_Trim_cat_ingr…" at bounding box center [142, 396] width 157 height 26
paste input "ee.png?v=1759118841"
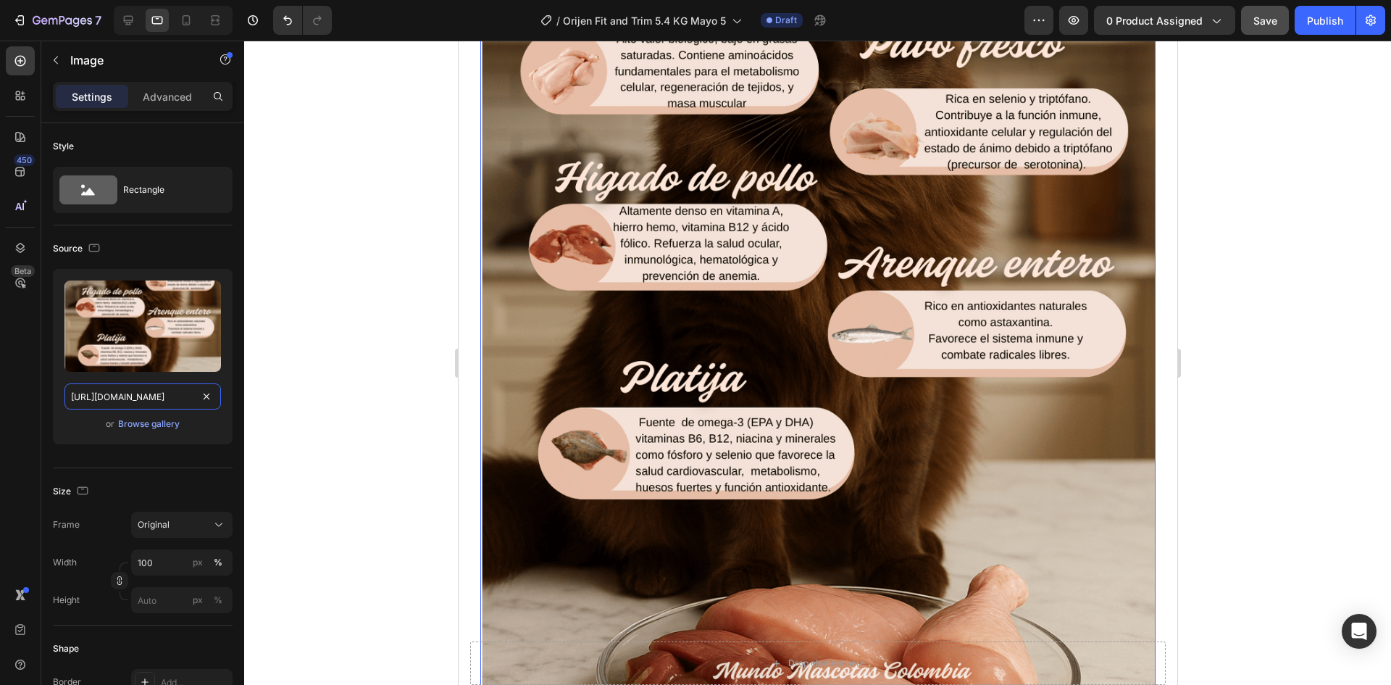
scroll to position [0, 300]
type input "https://cdn.shopify.com/s/files/1/0625/8586/4362/files/Orijen_Fit_Trim_cat_ingr…"
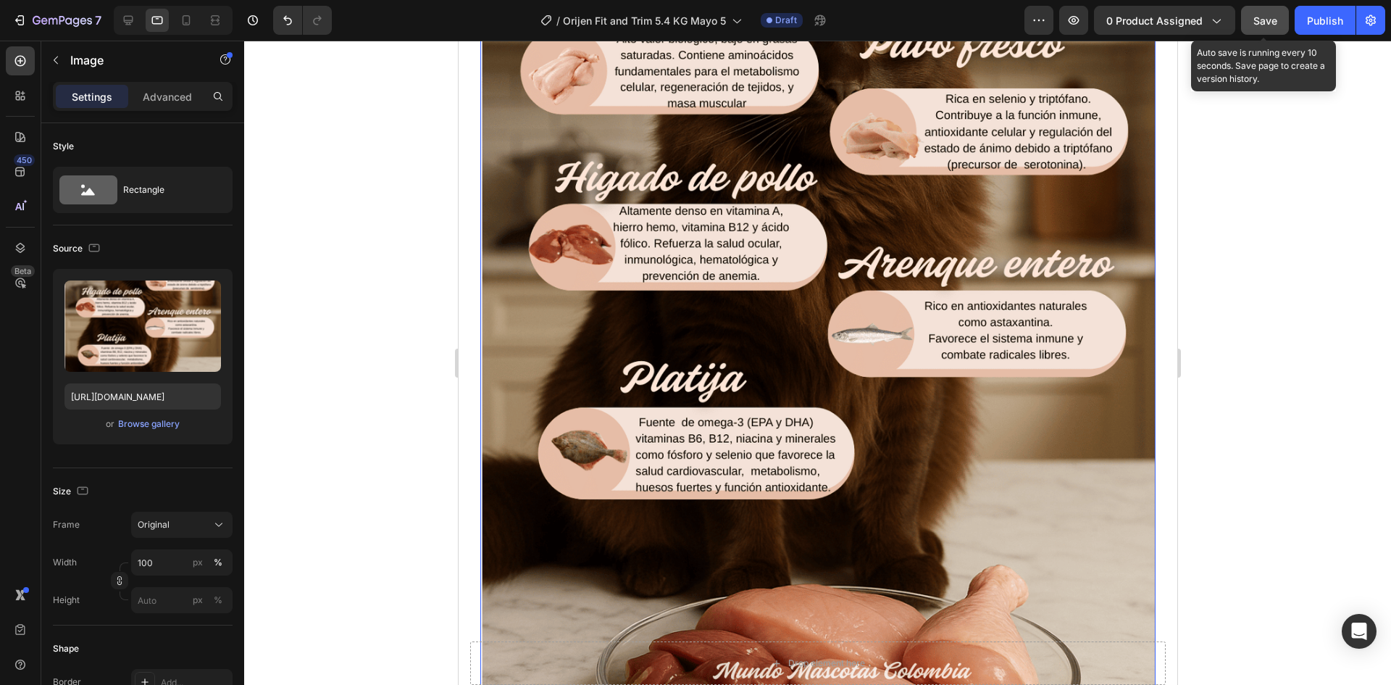
click at [1256, 25] on span "Save" at bounding box center [1266, 20] width 24 height 12
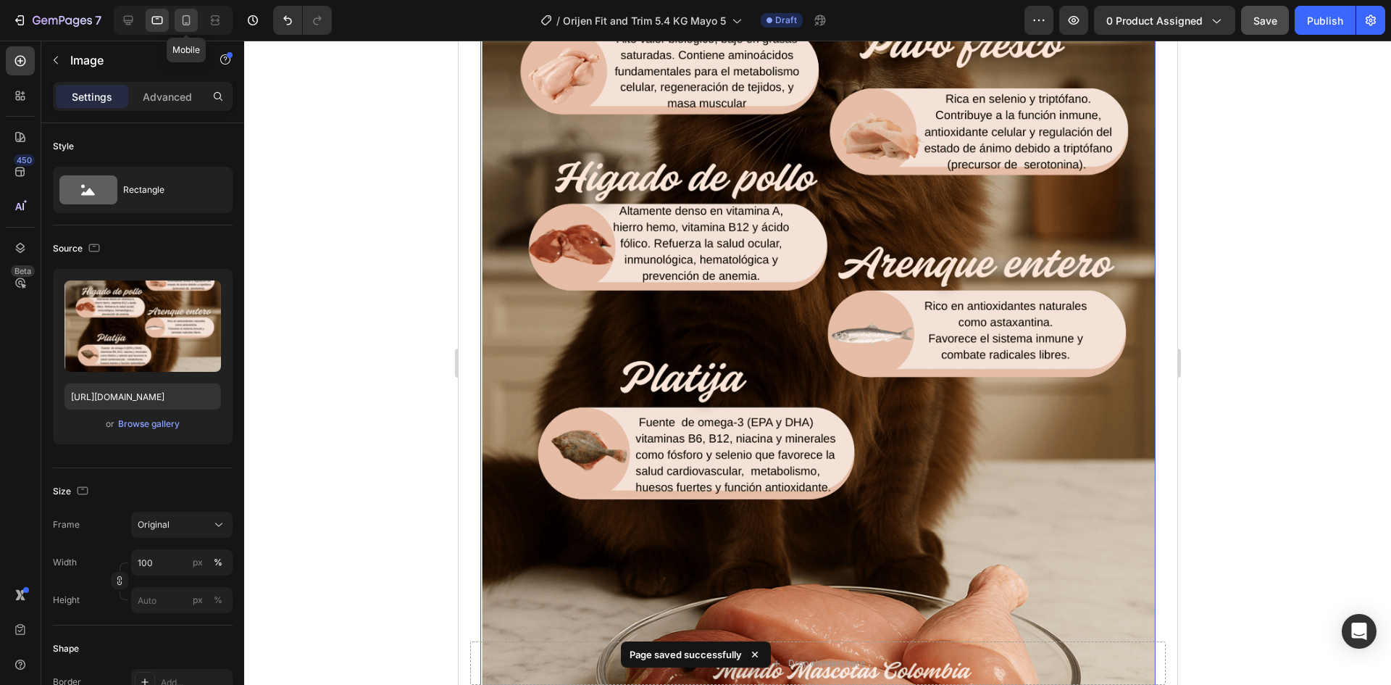
click at [190, 14] on icon at bounding box center [186, 20] width 14 height 14
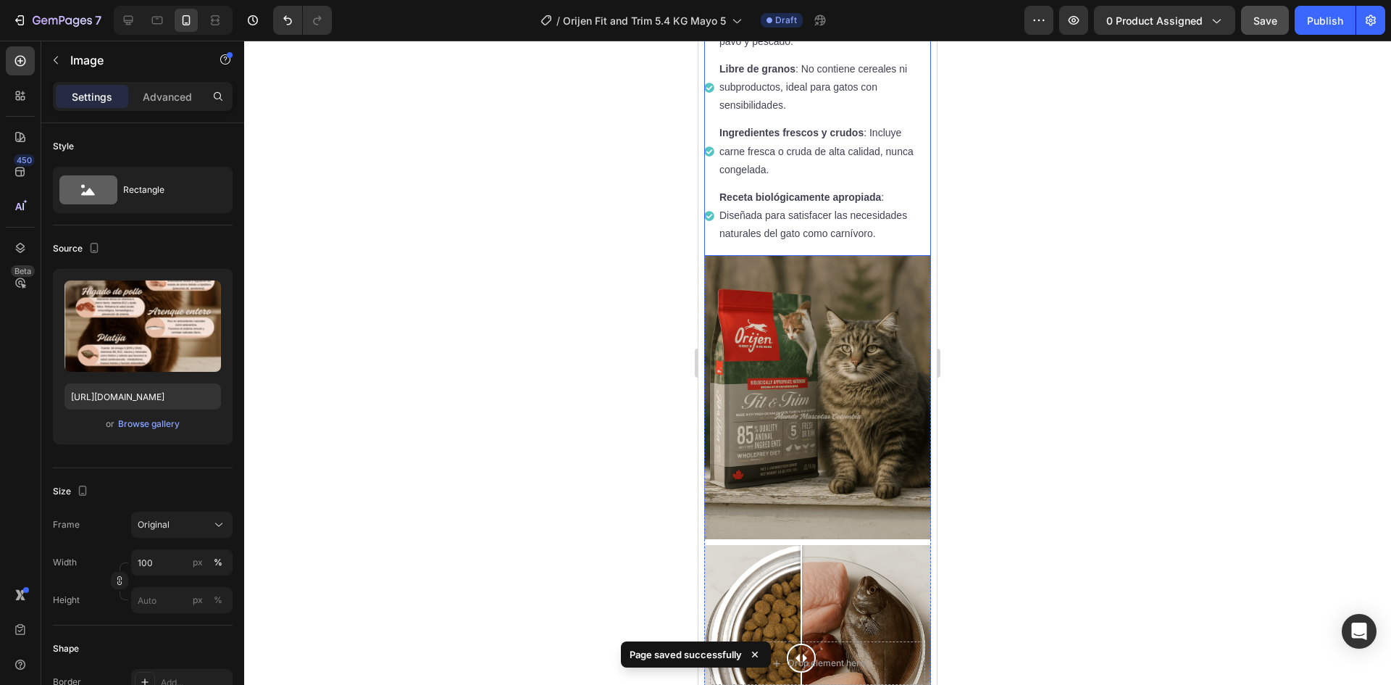
scroll to position [528, 0]
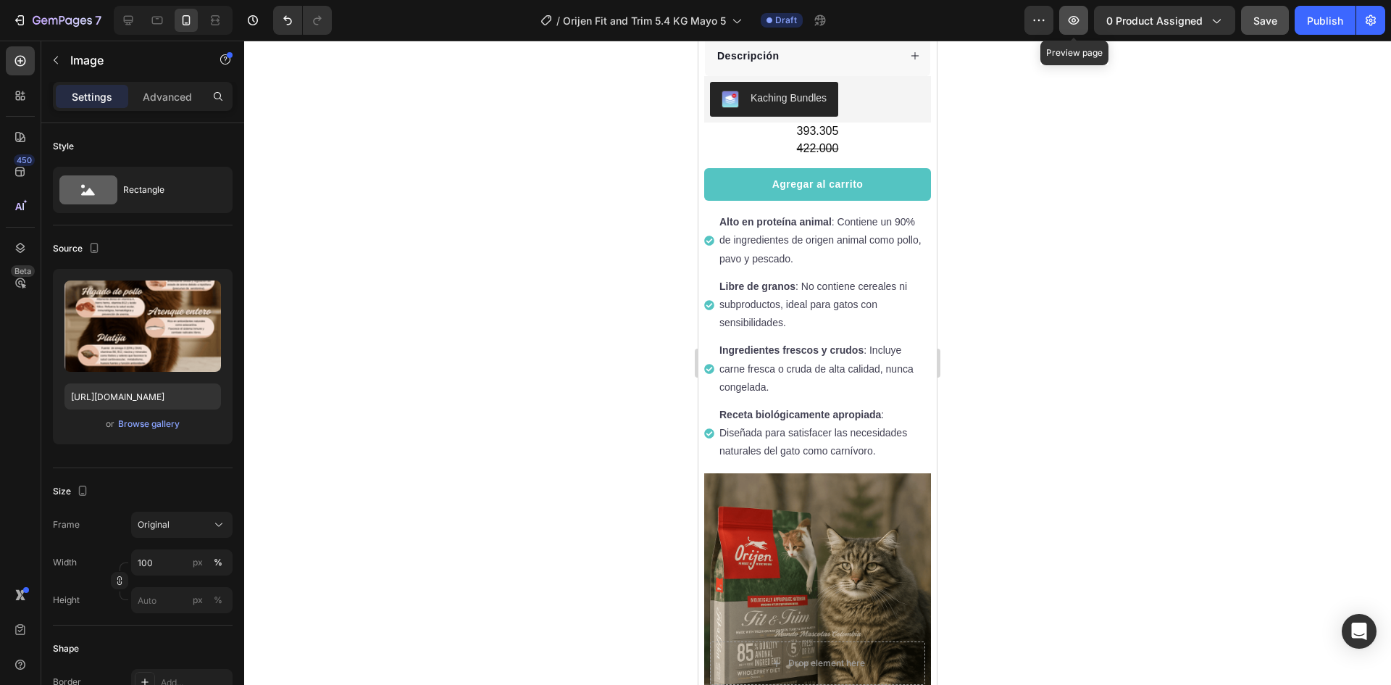
click at [1079, 20] on icon "button" at bounding box center [1074, 20] width 14 height 14
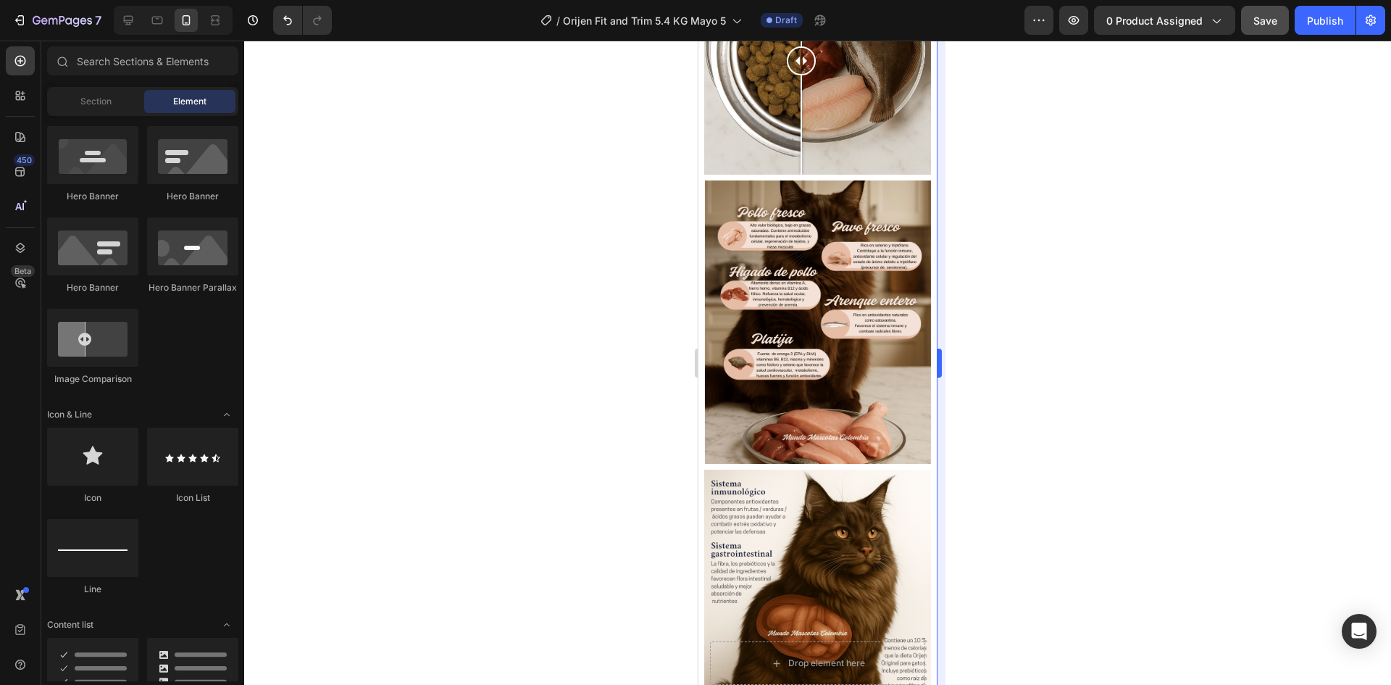
scroll to position [1148, 0]
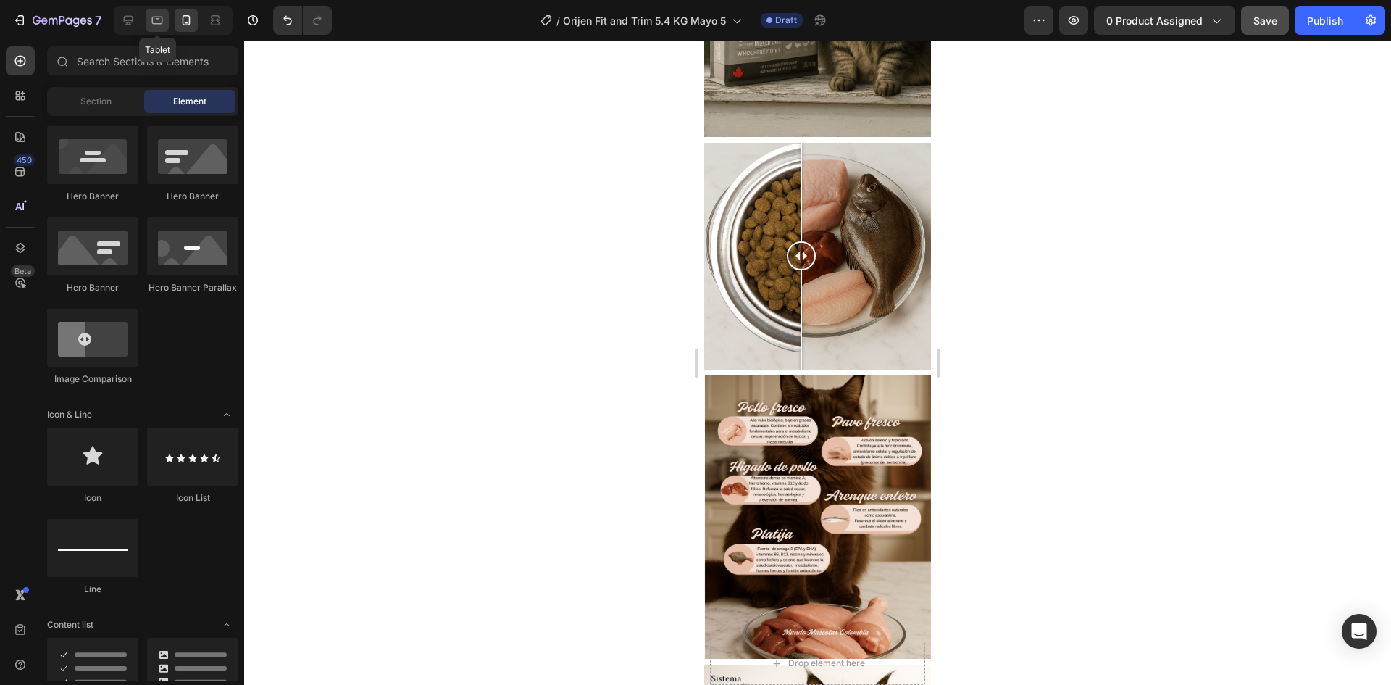
click at [154, 24] on icon at bounding box center [157, 21] width 11 height 8
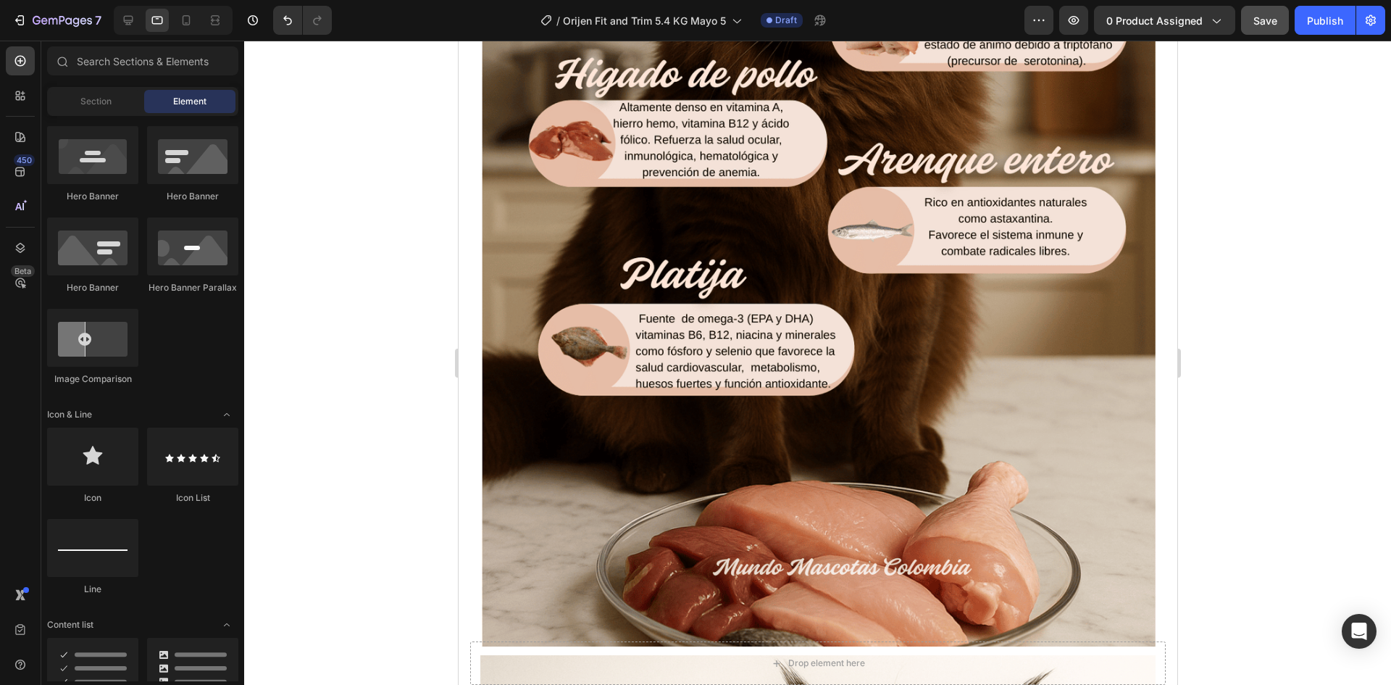
scroll to position [2478, 0]
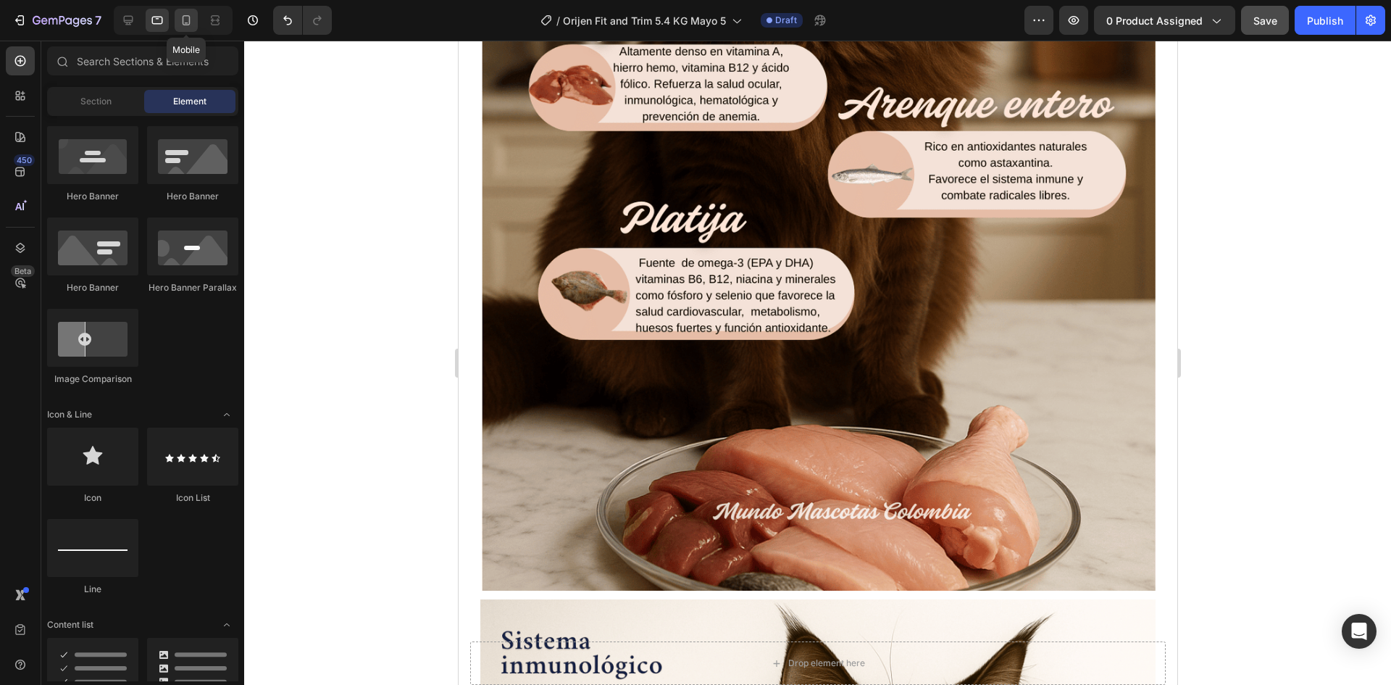
click at [188, 22] on icon at bounding box center [186, 20] width 14 height 14
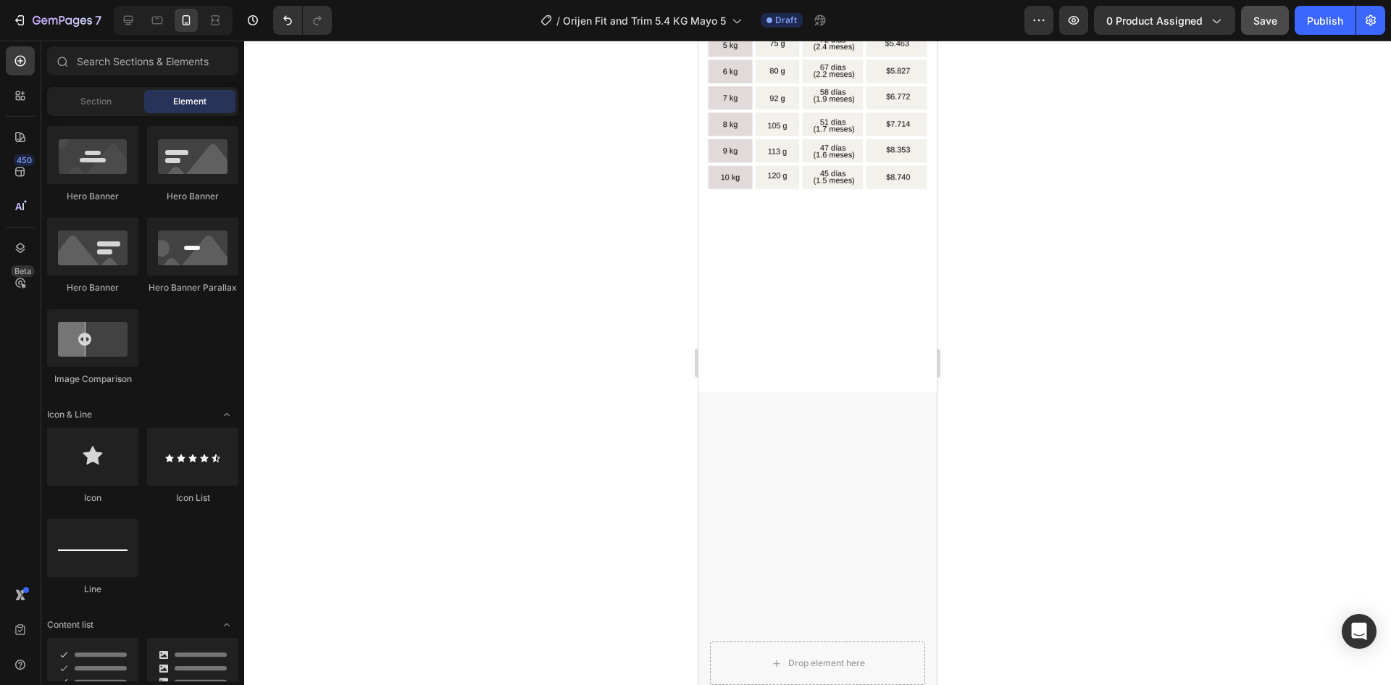
scroll to position [1898, 0]
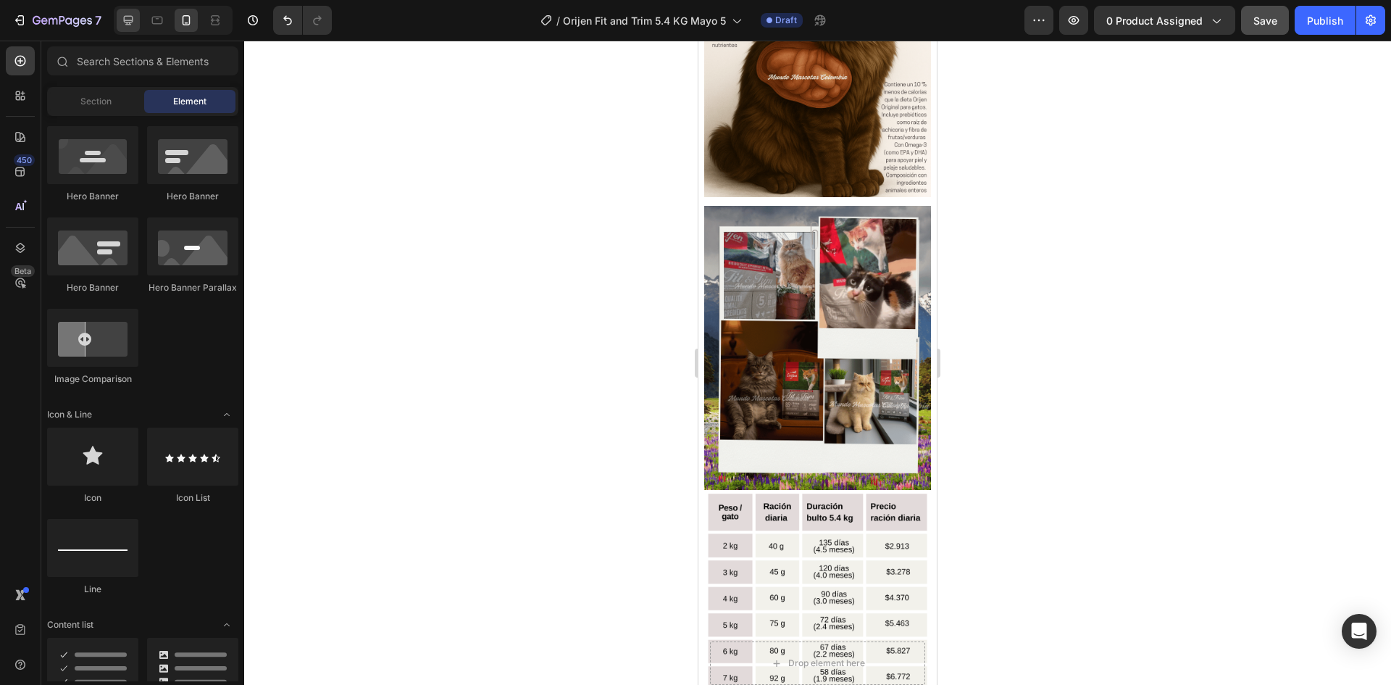
click at [122, 20] on icon at bounding box center [128, 20] width 14 height 14
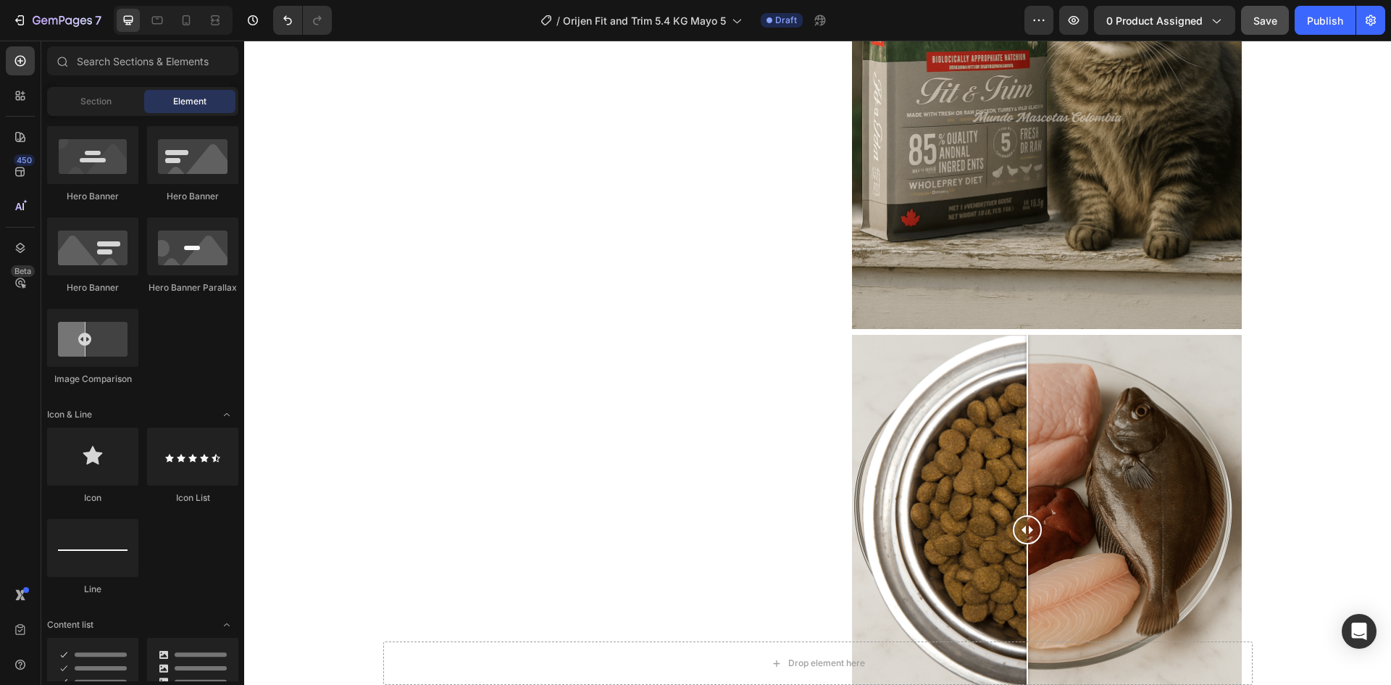
scroll to position [793, 0]
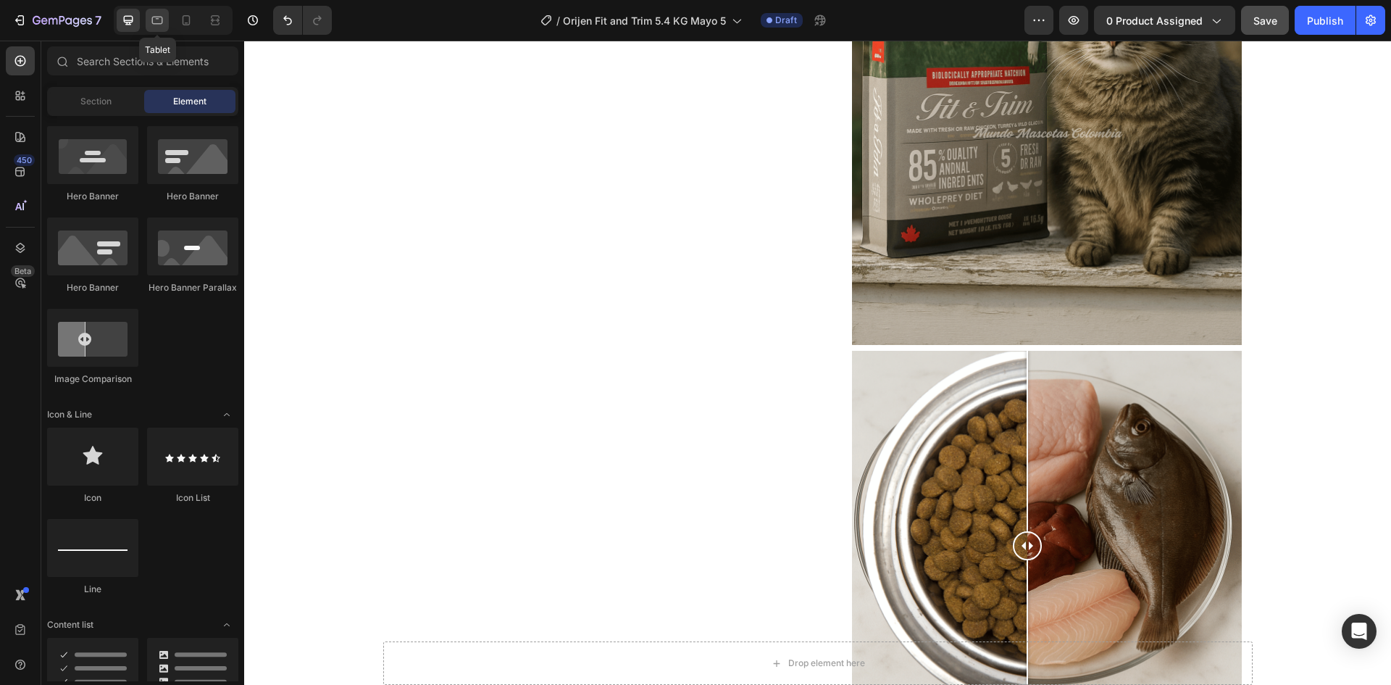
click at [163, 20] on icon at bounding box center [157, 20] width 14 height 14
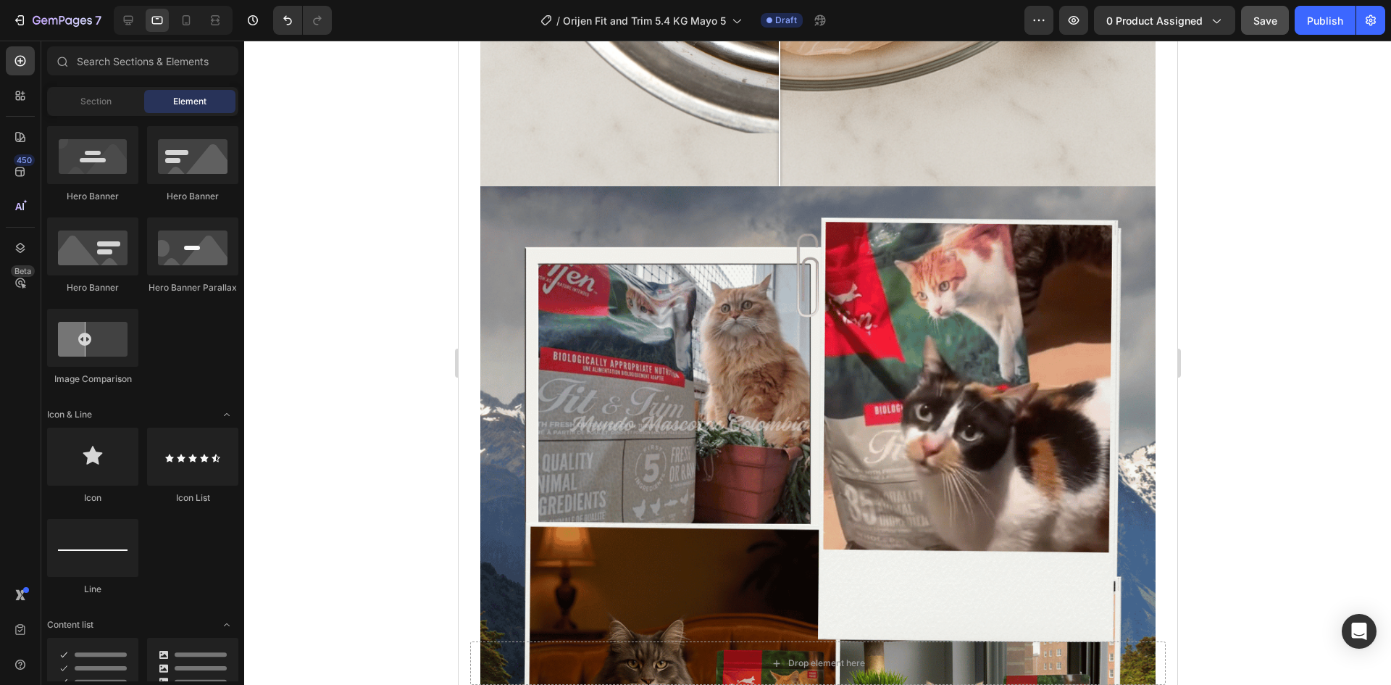
scroll to position [3560, 0]
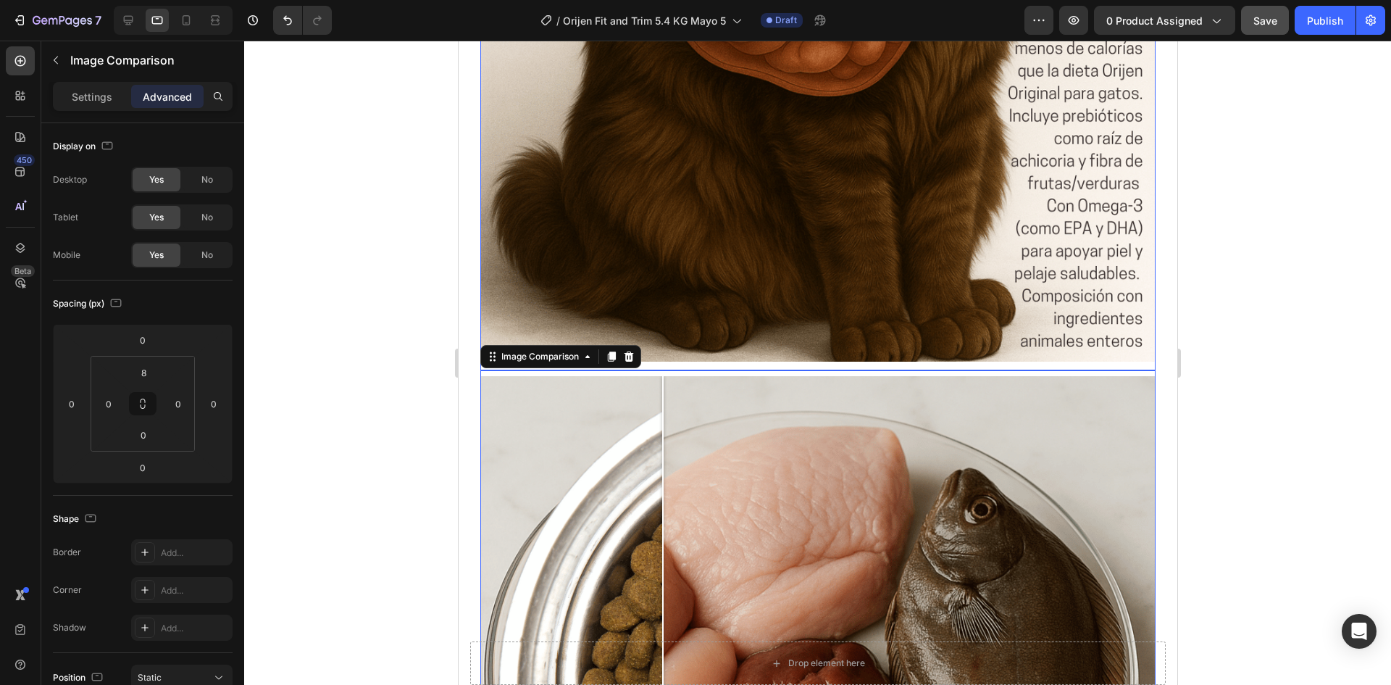
drag, startPoint x: 656, startPoint y: 331, endPoint x: 662, endPoint y: 313, distance: 19.0
click at [662, 313] on div "Icon Icon Icon Icon Icon Icon List Hoz 2,500+ Clientes felices Text block Row O…" at bounding box center [817, 73] width 675 height 5334
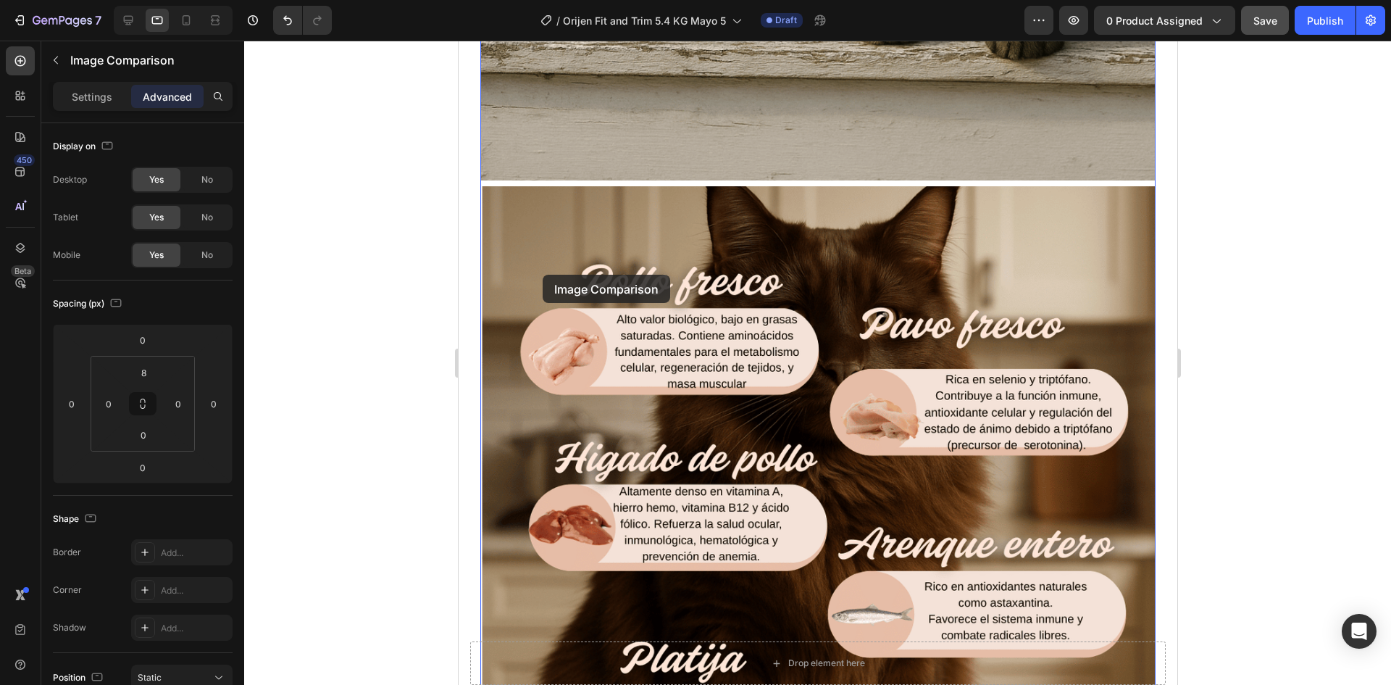
scroll to position [1893, 0]
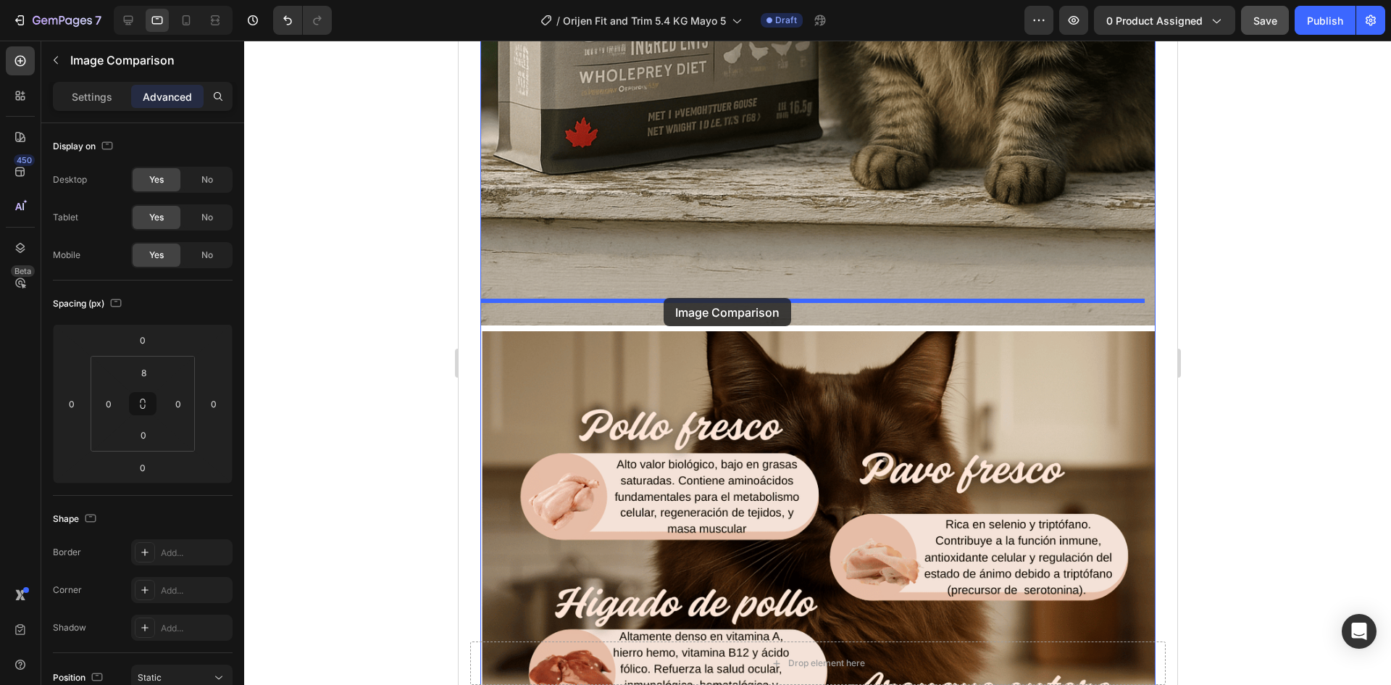
drag, startPoint x: 536, startPoint y: 307, endPoint x: 663, endPoint y: 298, distance: 127.1
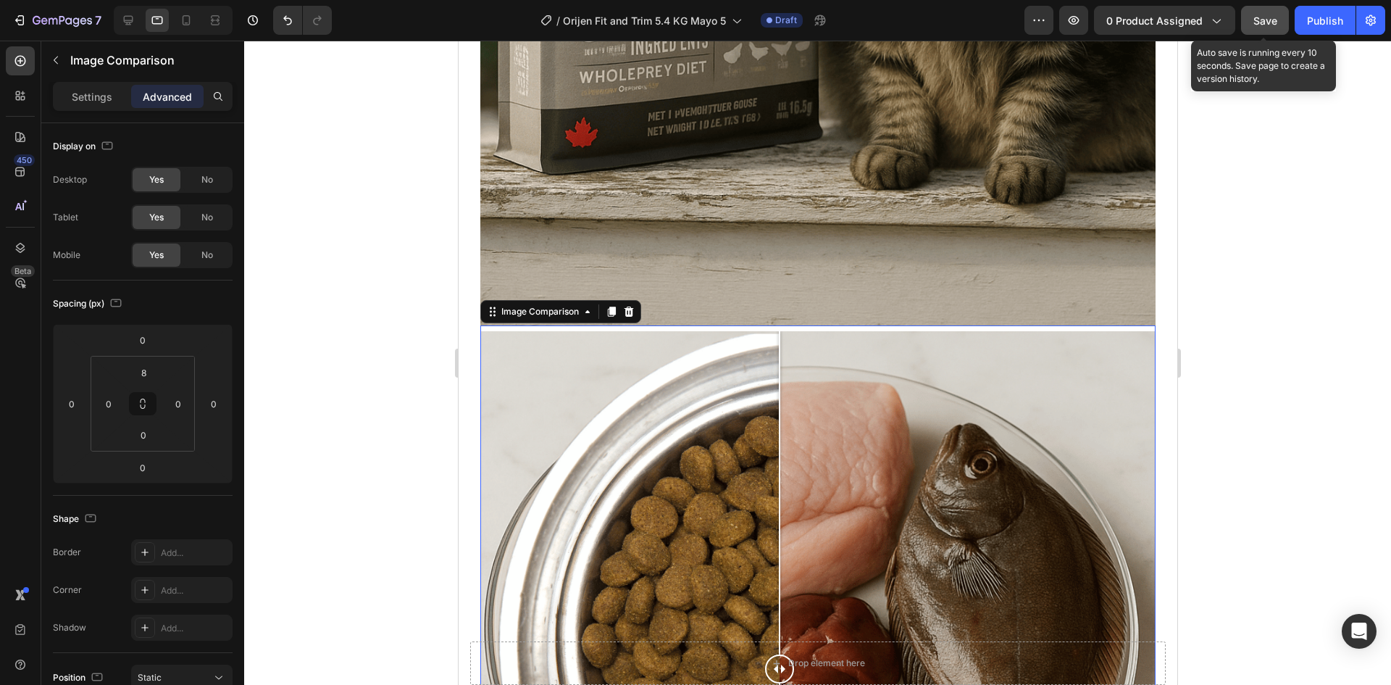
click at [1272, 20] on span "Save" at bounding box center [1266, 20] width 24 height 12
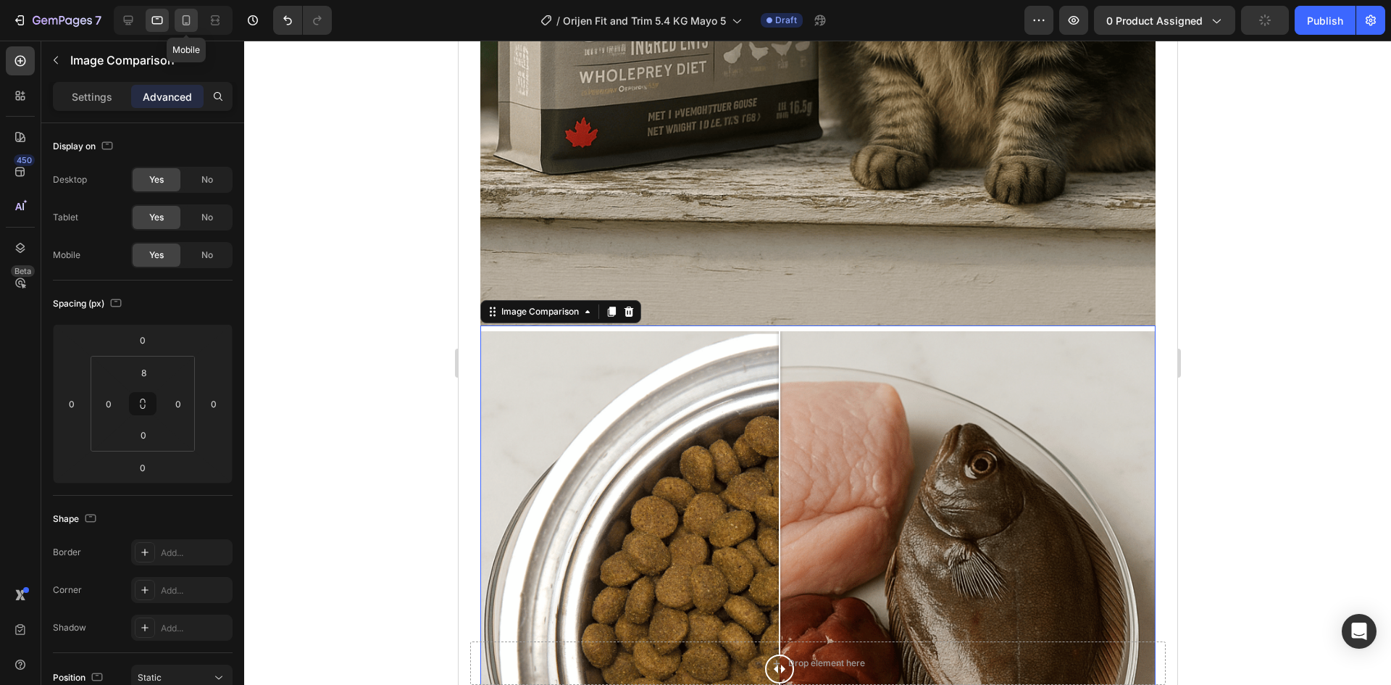
click at [182, 13] on icon at bounding box center [186, 20] width 14 height 14
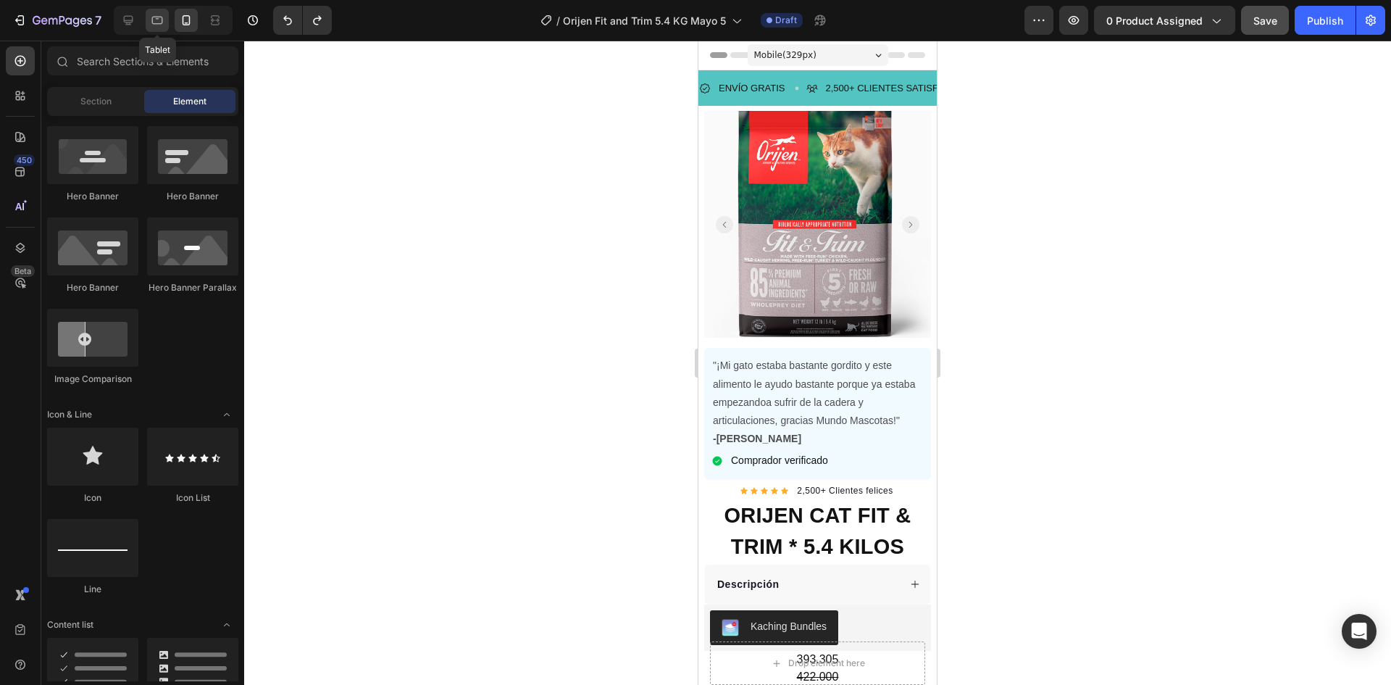
click at [148, 22] on div at bounding box center [157, 20] width 23 height 23
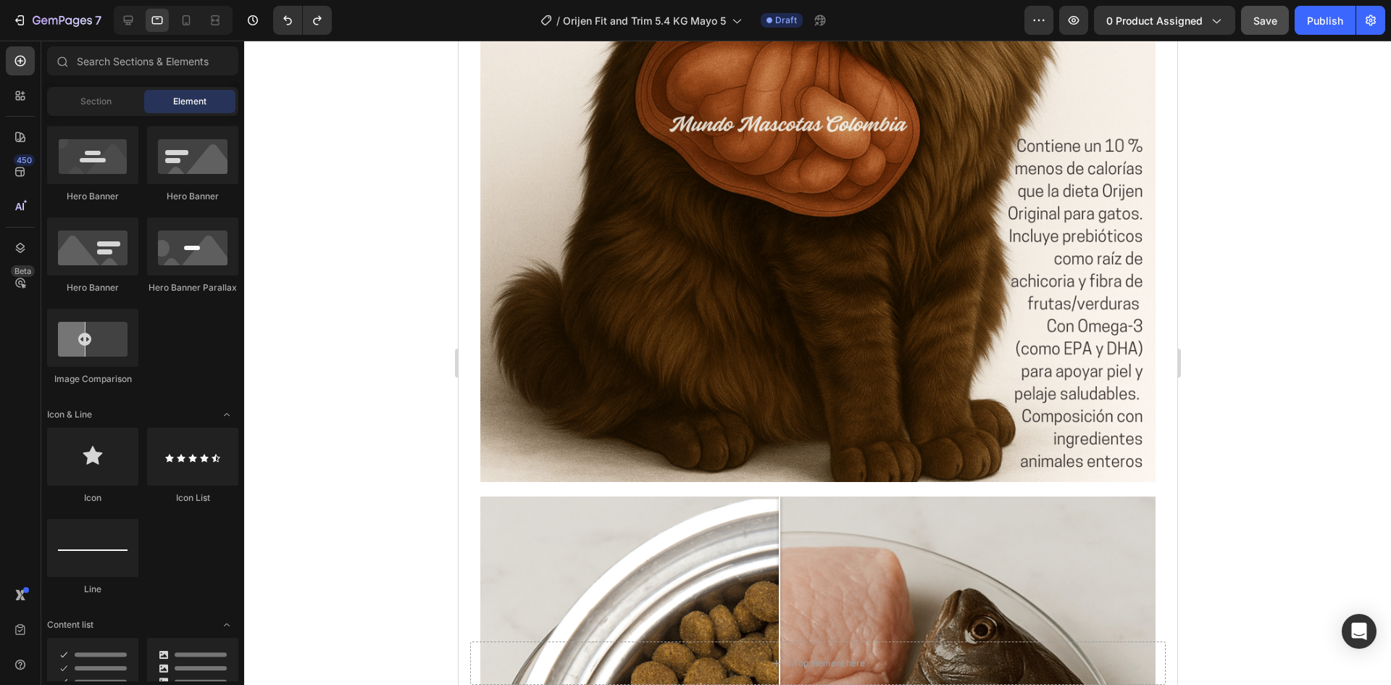
scroll to position [3429, 0]
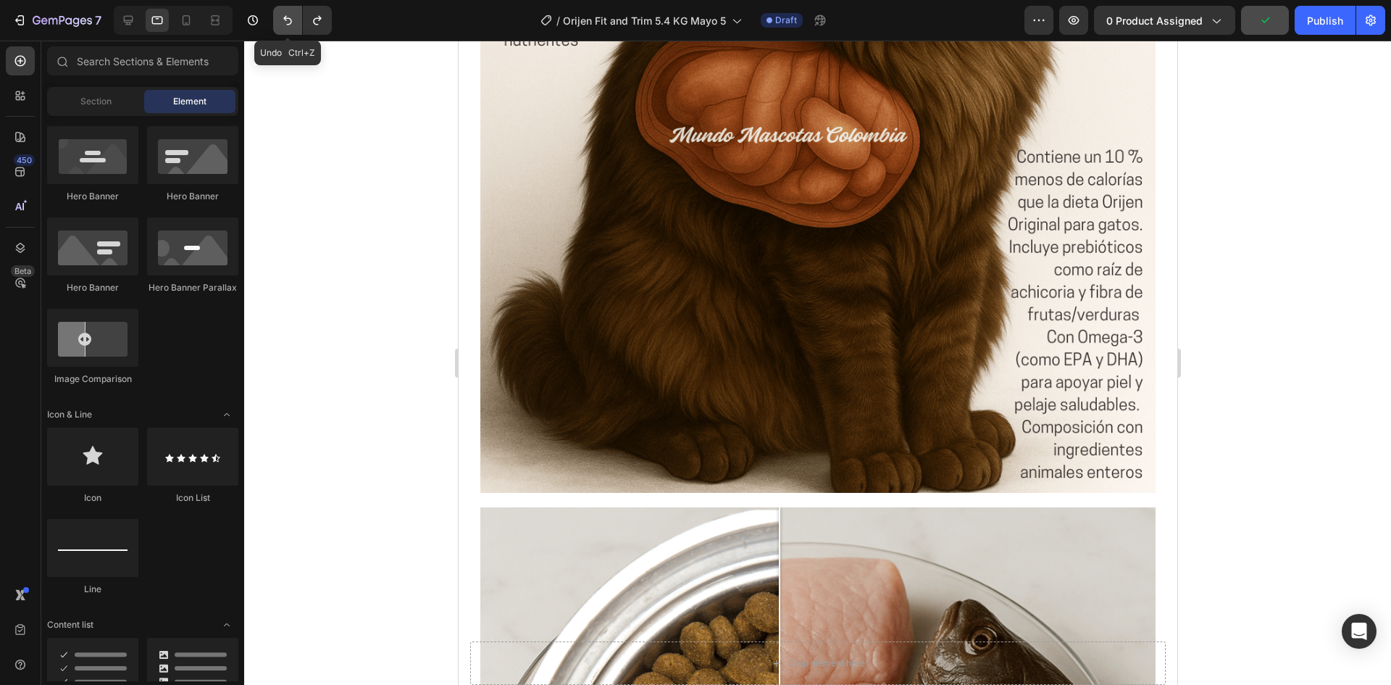
click at [279, 18] on button "Undo/Redo" at bounding box center [287, 20] width 29 height 29
click at [287, 18] on icon "Undo/Redo" at bounding box center [287, 20] width 9 height 9
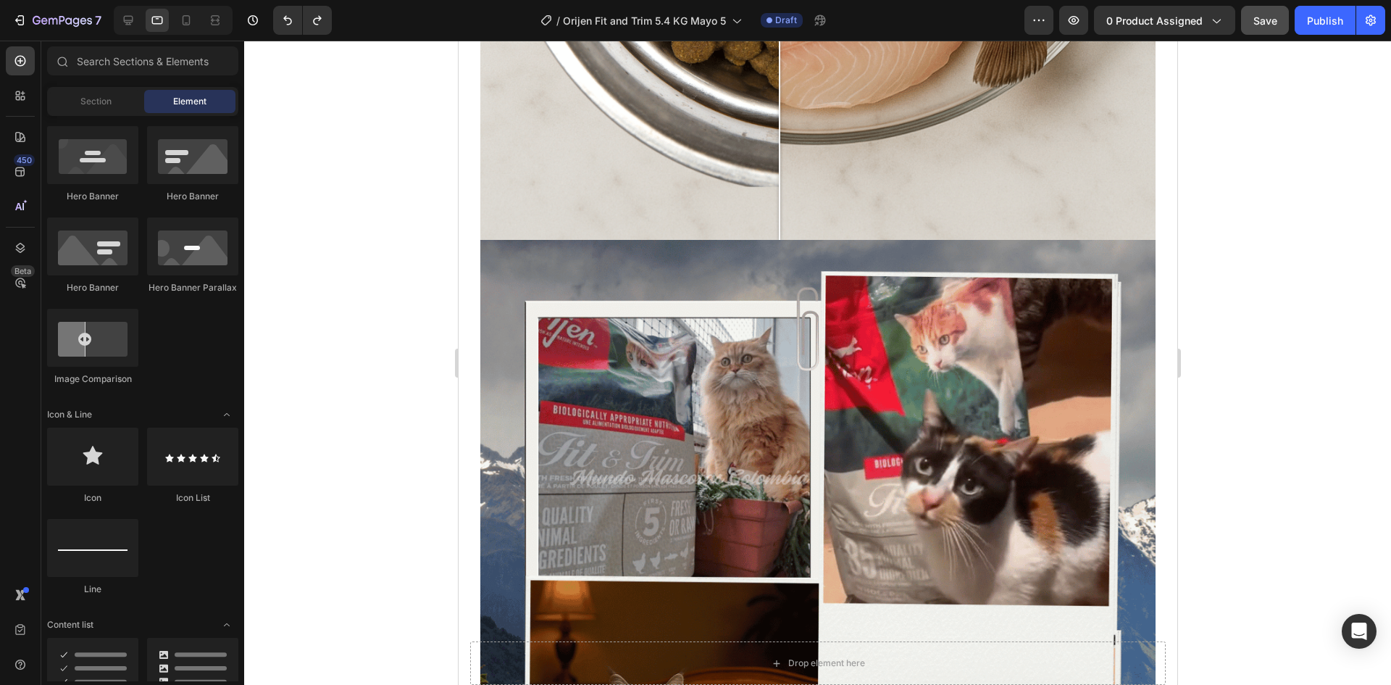
scroll to position [4438, 0]
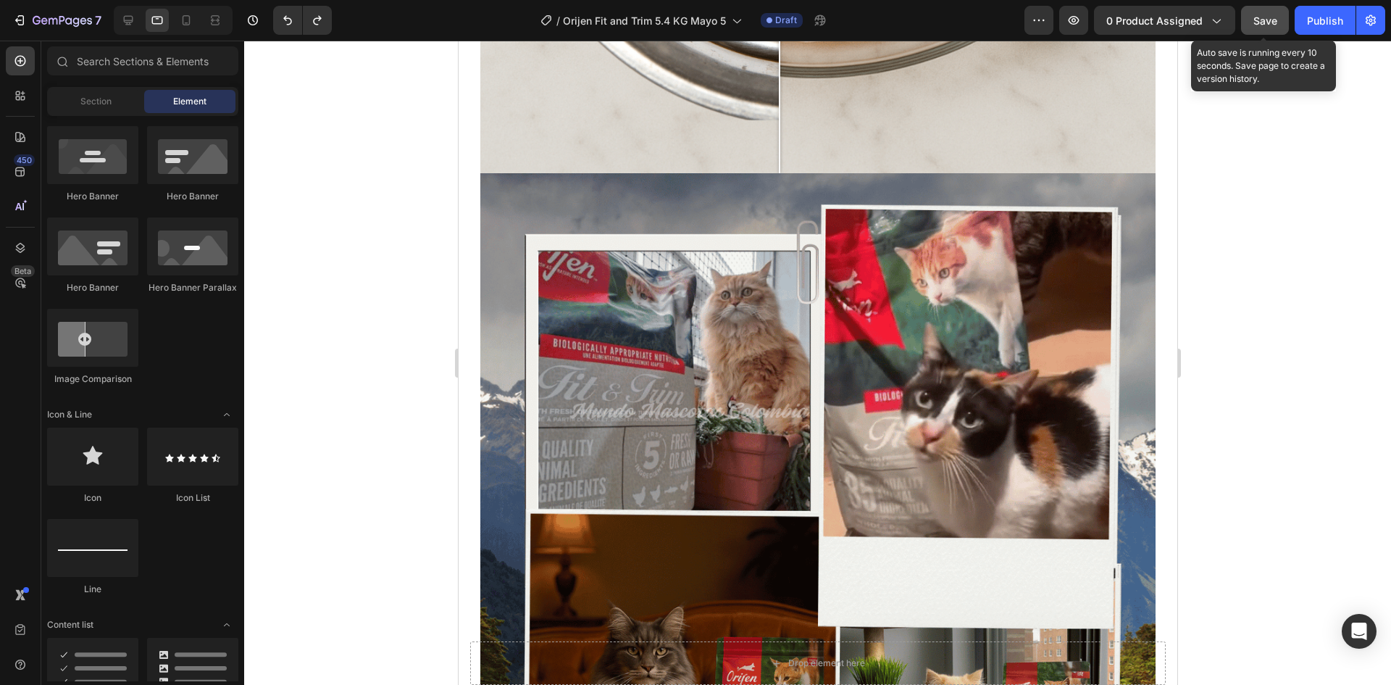
click at [1260, 26] on span "Save" at bounding box center [1266, 20] width 24 height 12
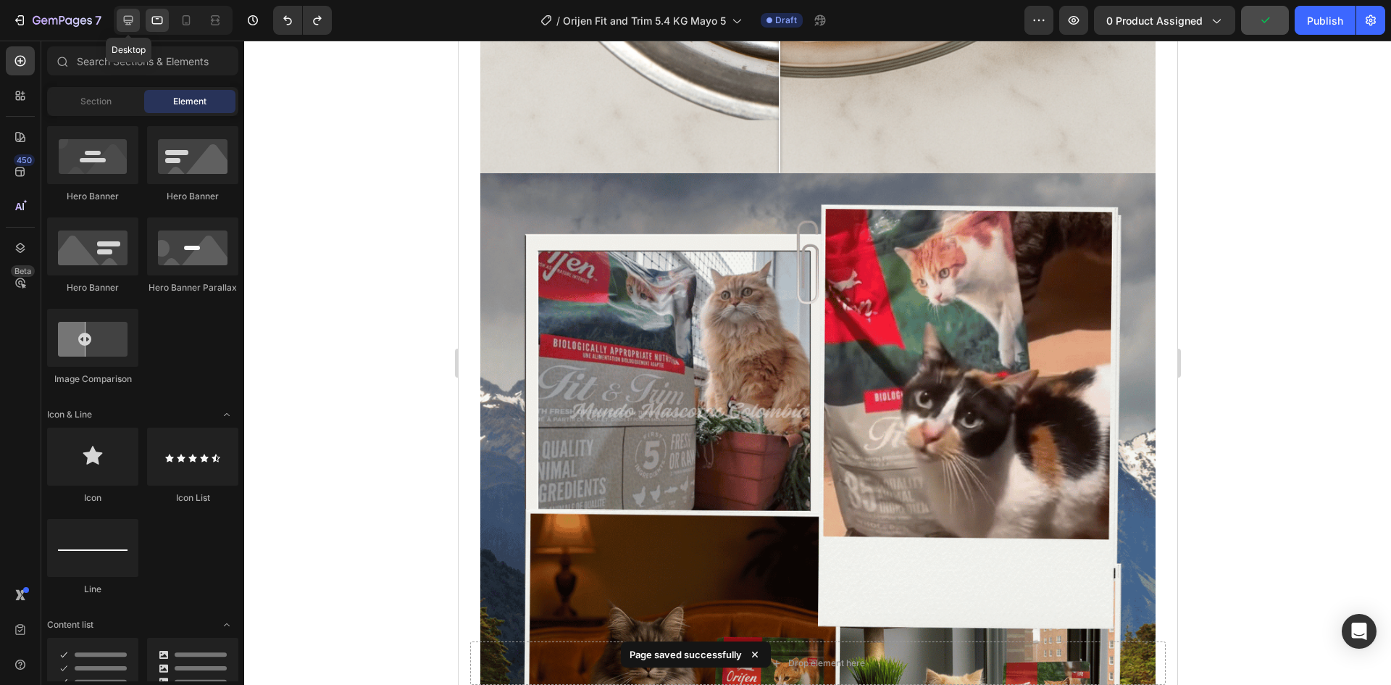
click at [124, 21] on icon at bounding box center [128, 20] width 14 height 14
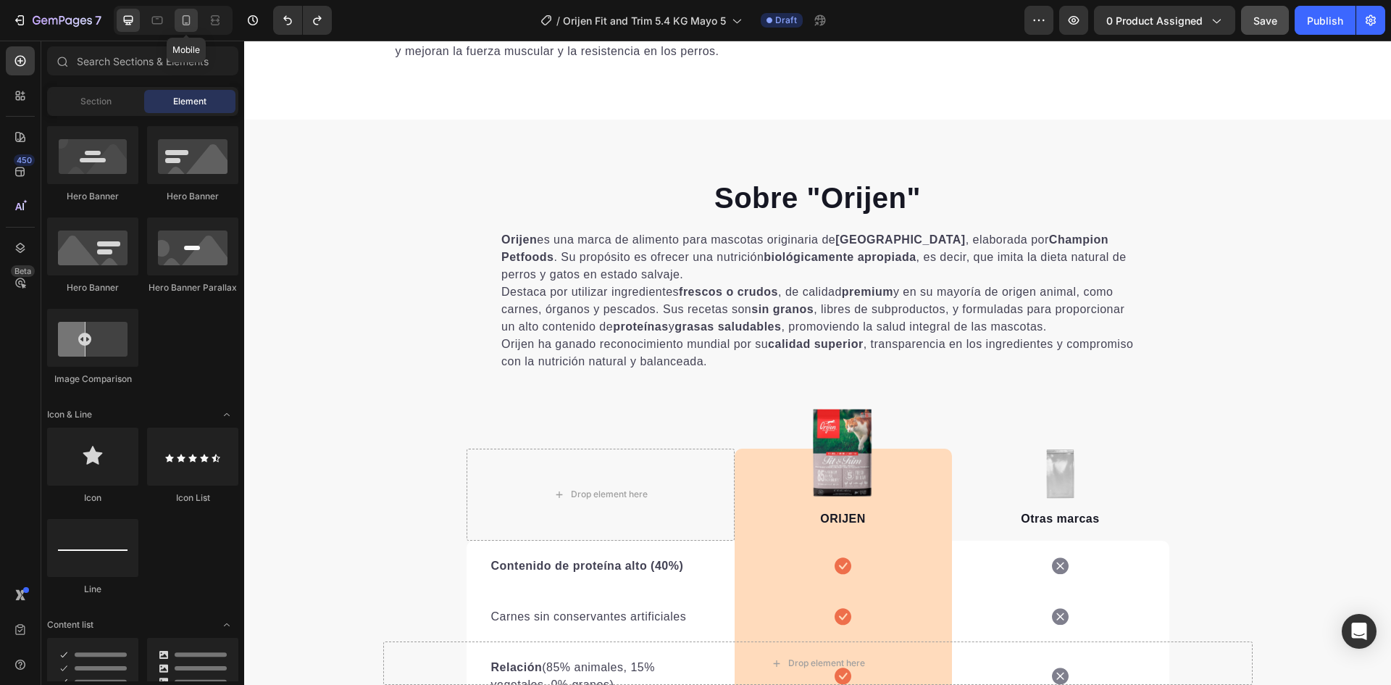
click at [187, 17] on icon at bounding box center [186, 20] width 14 height 14
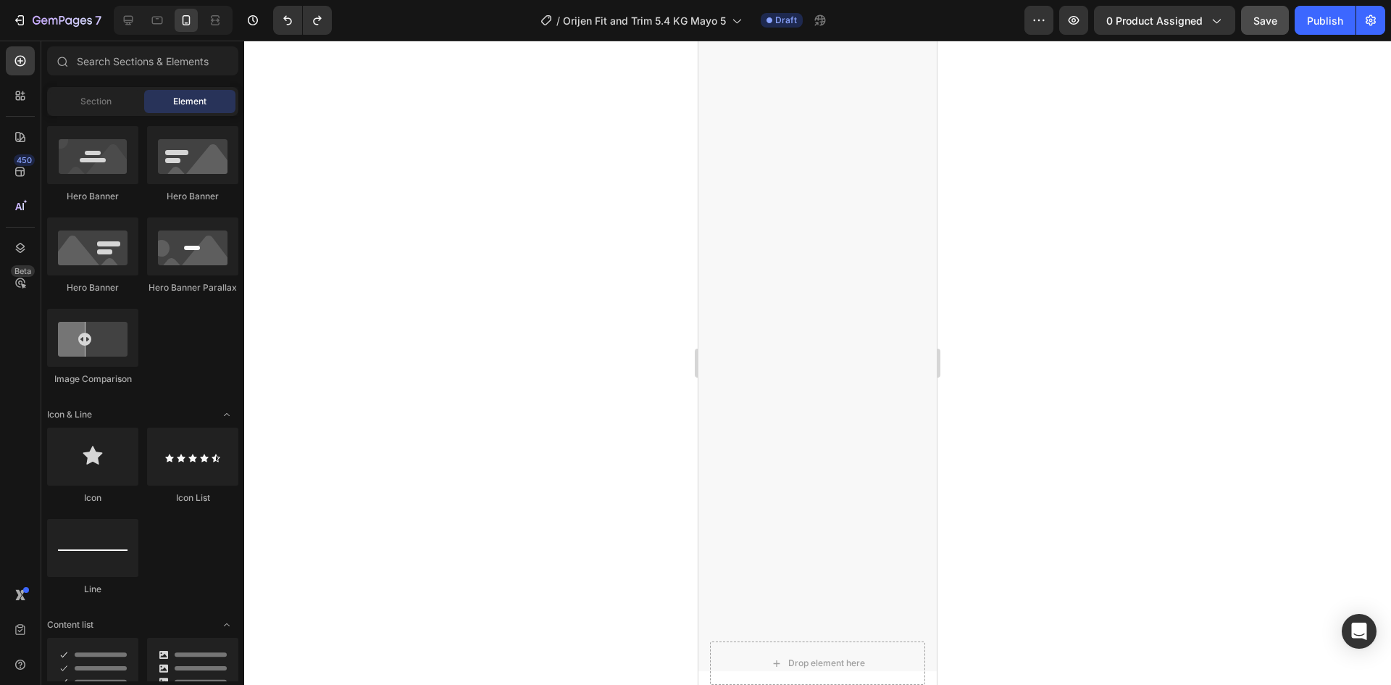
scroll to position [6372, 0]
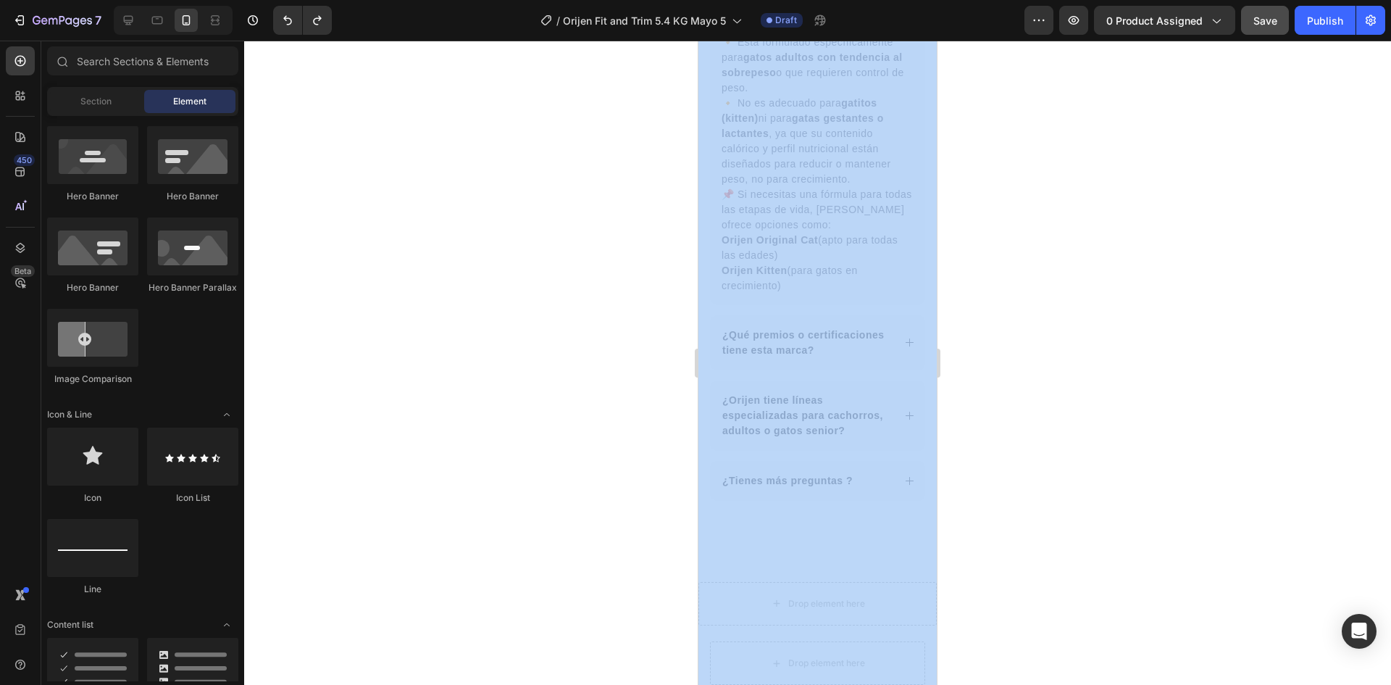
click at [992, 603] on div at bounding box center [817, 363] width 1147 height 644
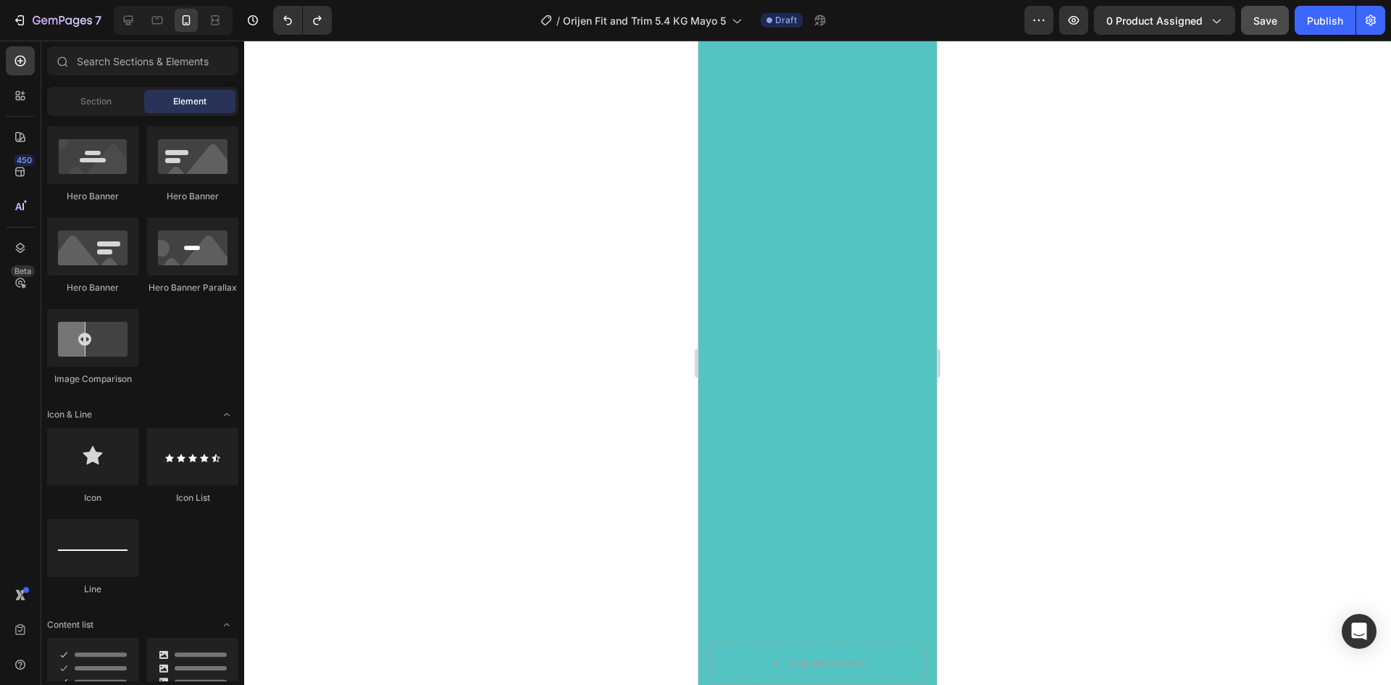
scroll to position [0, 0]
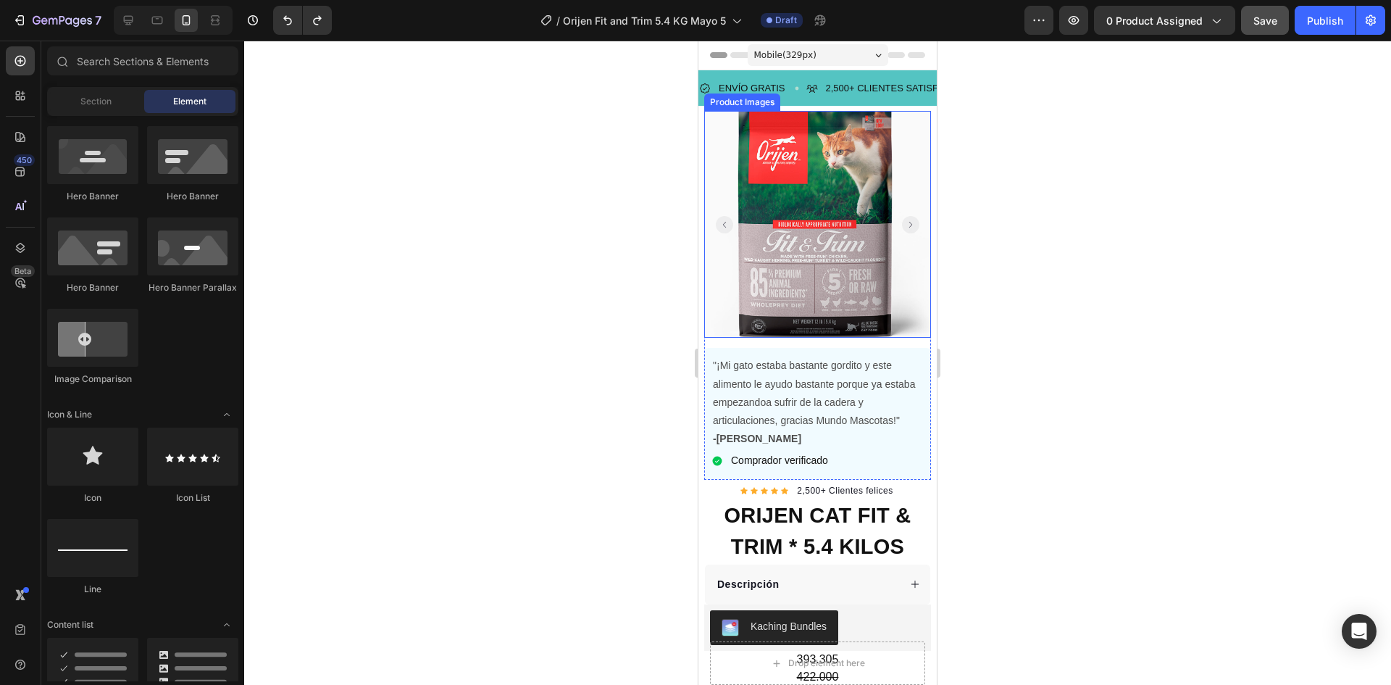
click at [833, 162] on img at bounding box center [817, 224] width 227 height 227
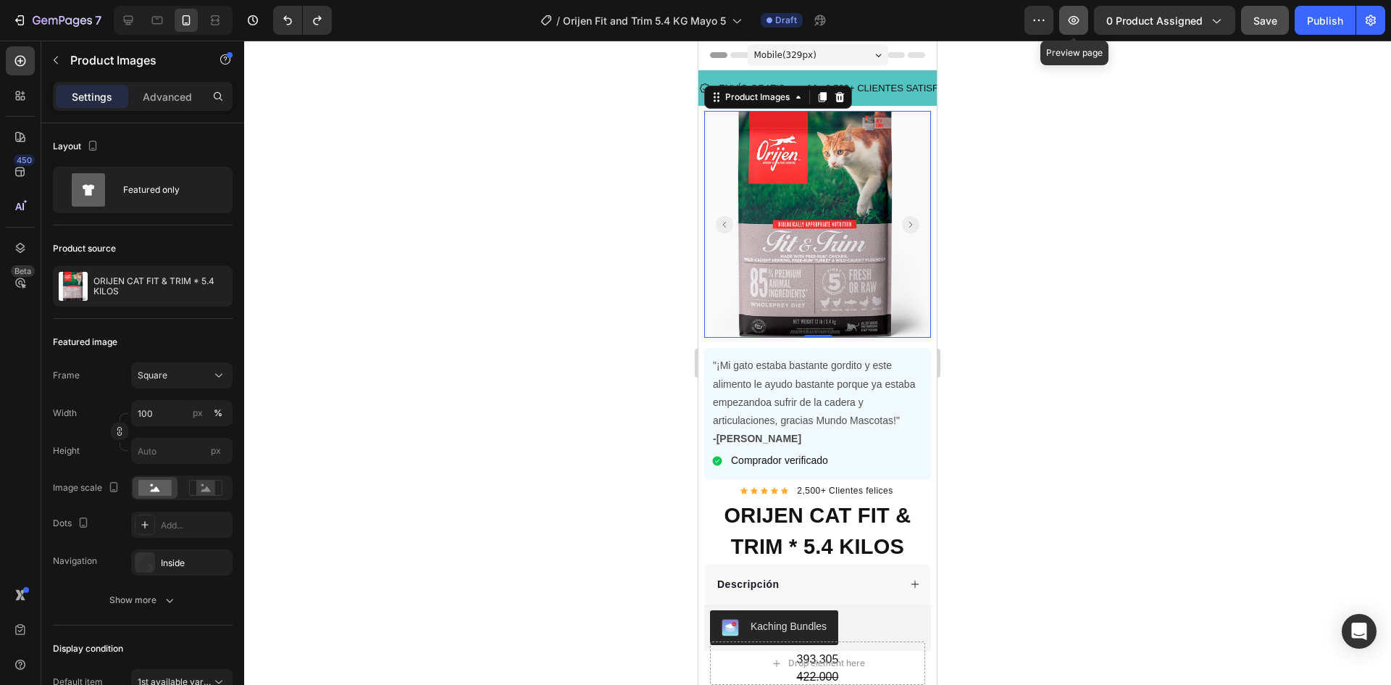
click at [1075, 19] on icon "button" at bounding box center [1074, 20] width 4 height 4
click at [123, 24] on icon at bounding box center [128, 20] width 14 height 14
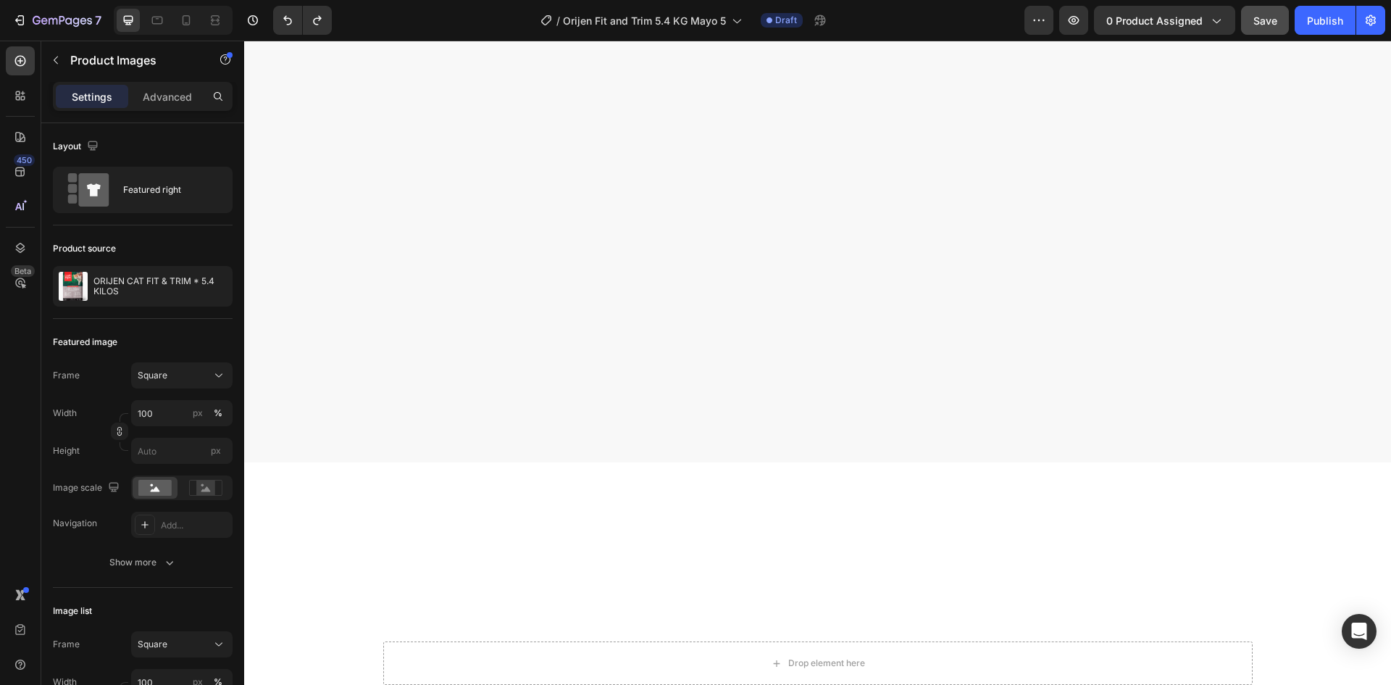
scroll to position [1433, 0]
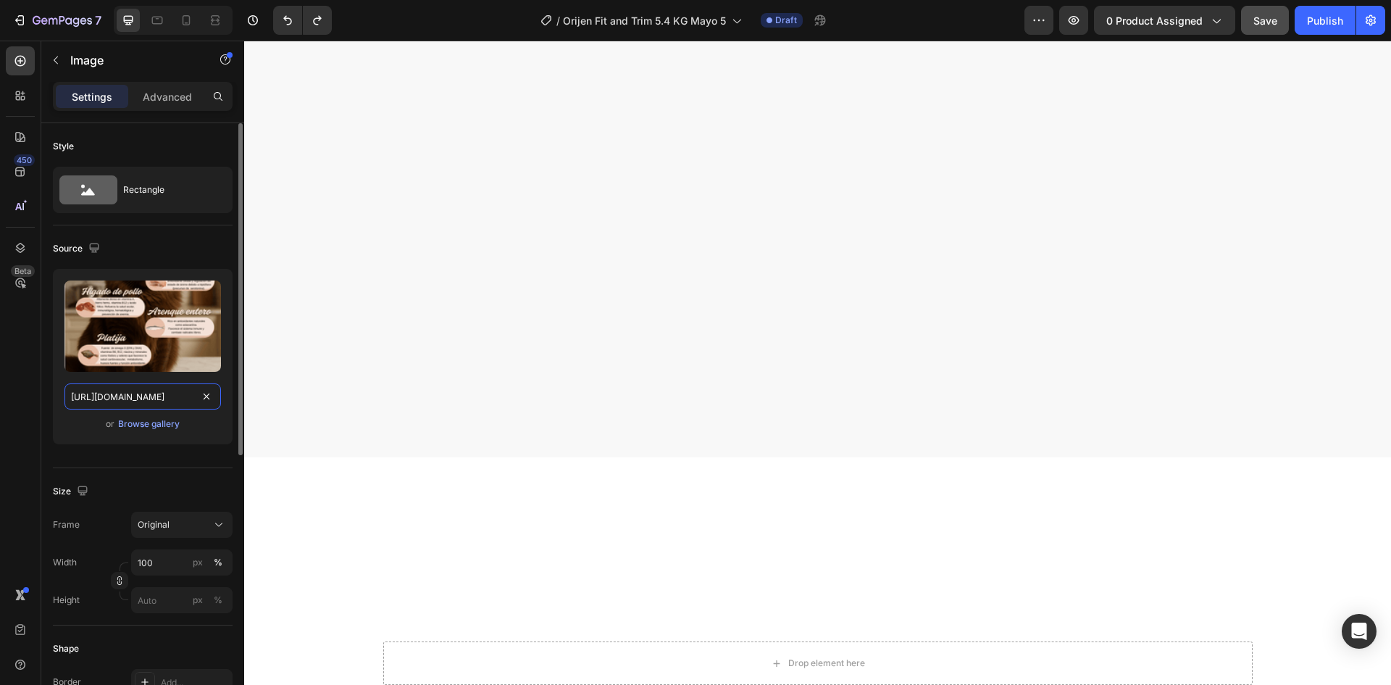
click at [171, 398] on input "https://cdn.shopify.com/s/files/1/0625/8586/4362/files/Orijen_Fit_Trim_cat_ingr…" at bounding box center [142, 396] width 157 height 26
click at [183, 19] on icon at bounding box center [187, 20] width 8 height 10
type input "https://cdn.shopify.com/s/files/1/0625/8586/4362/files/Orijen_Fit_Trim_cat_ingr…"
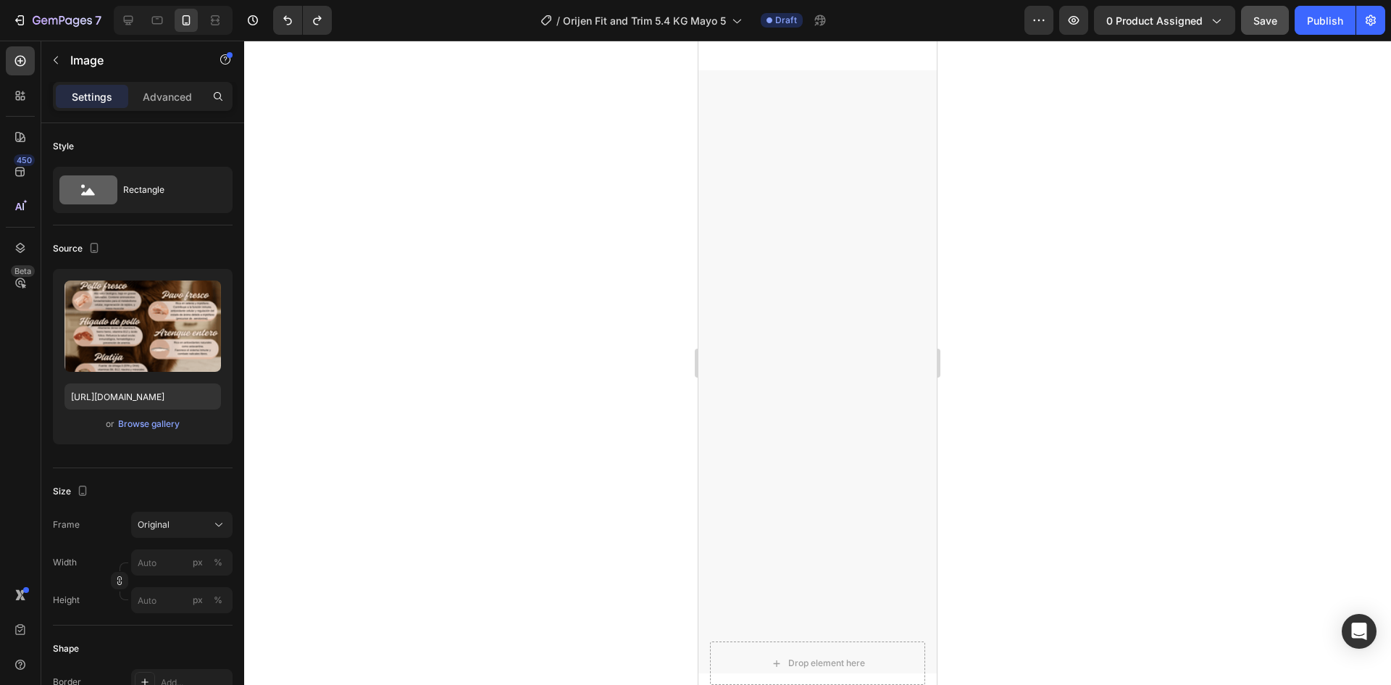
scroll to position [1391, 0]
click at [151, 394] on input "https://cdn.shopify.com/s/files/1/0625/8586/4362/files/Orijen_Fit_Trim_cat_ingr…" at bounding box center [142, 396] width 157 height 26
paste input "ee.png?v=1759118841"
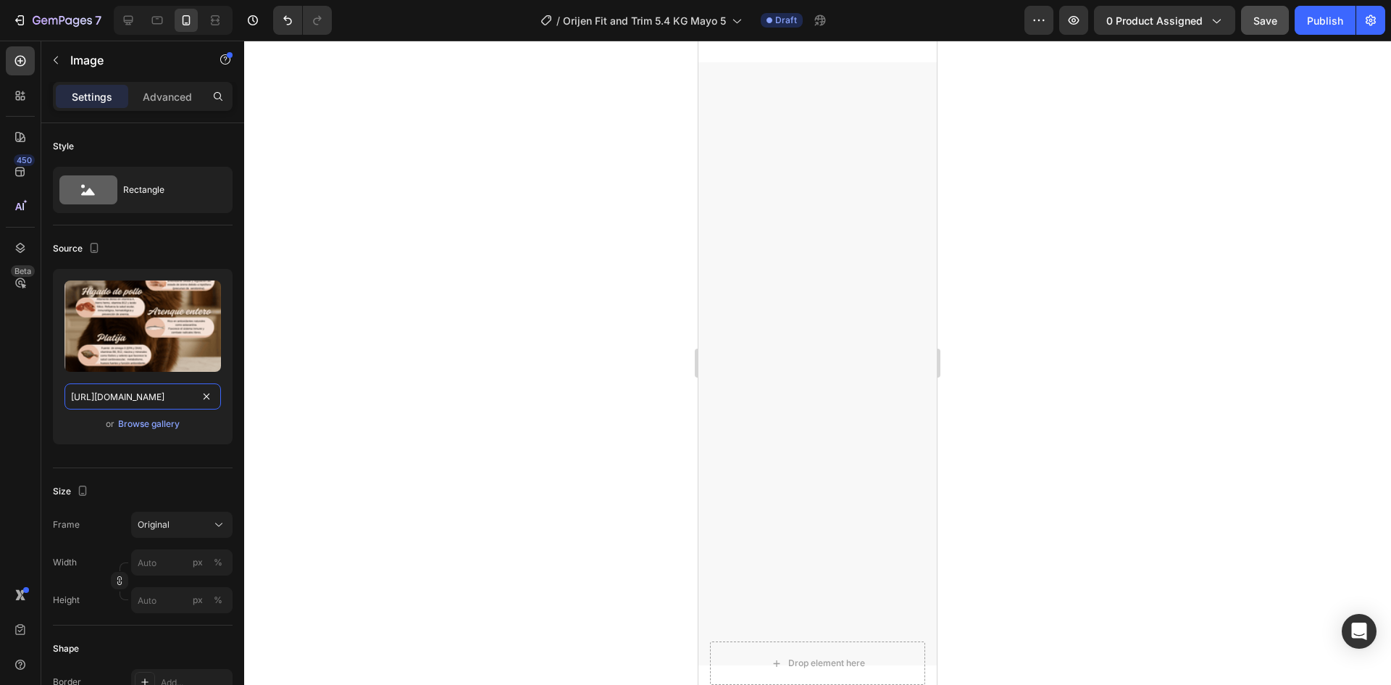
scroll to position [0, 300]
type input "https://cdn.shopify.com/s/files/1/0625/8586/4362/files/Orijen_Fit_Trim_cat_ingr…"
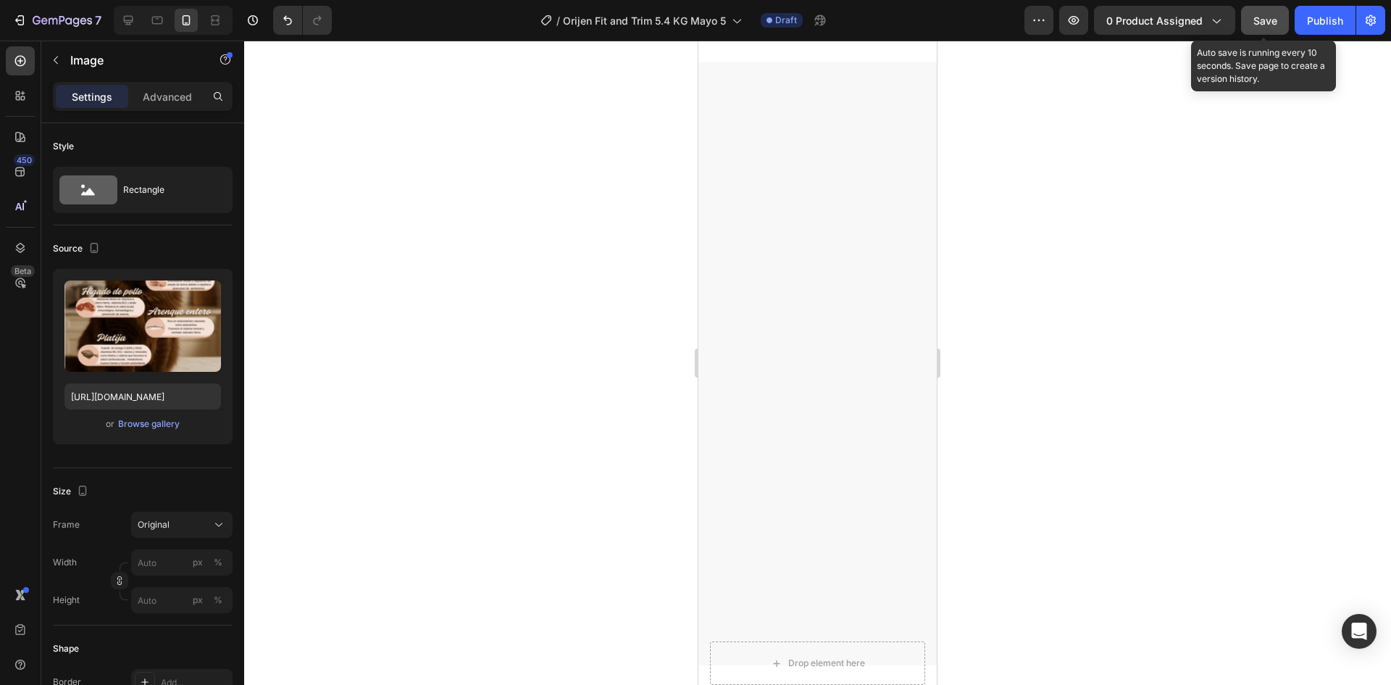
click at [1255, 20] on span "Save" at bounding box center [1266, 20] width 24 height 12
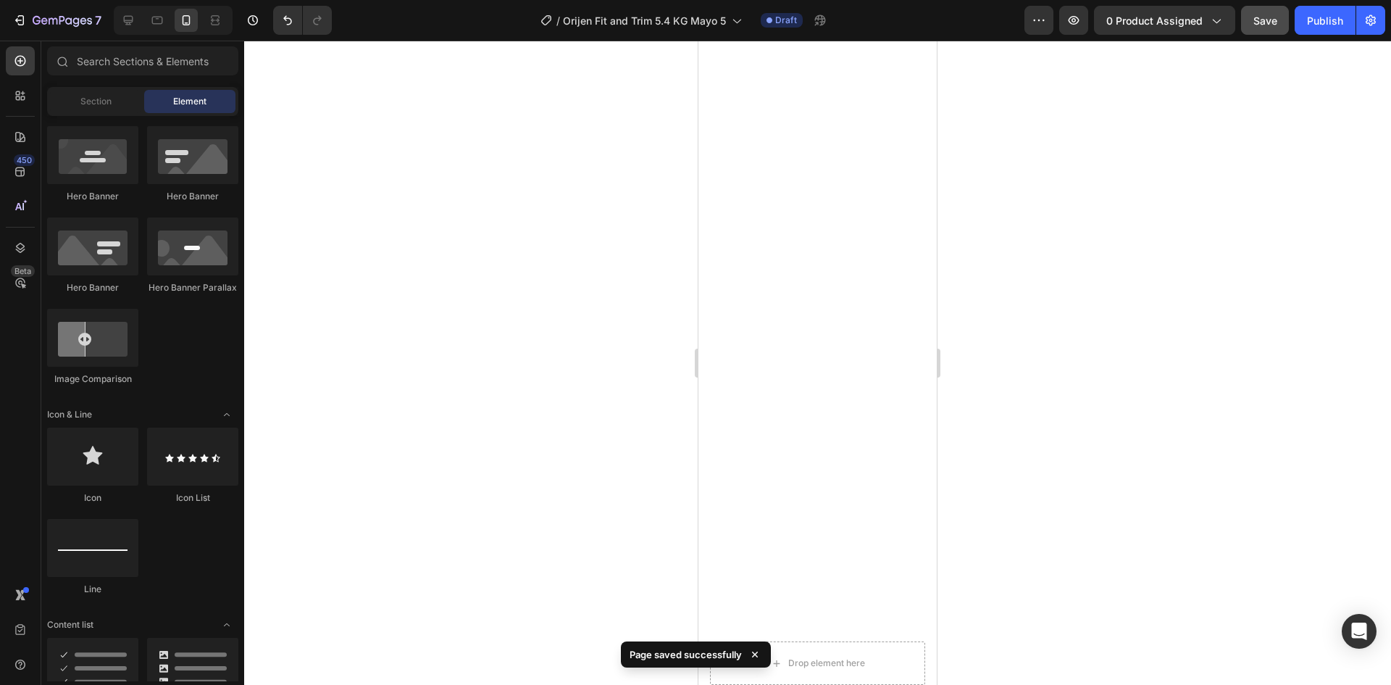
scroll to position [2311, 0]
click at [128, 27] on icon at bounding box center [128, 20] width 14 height 14
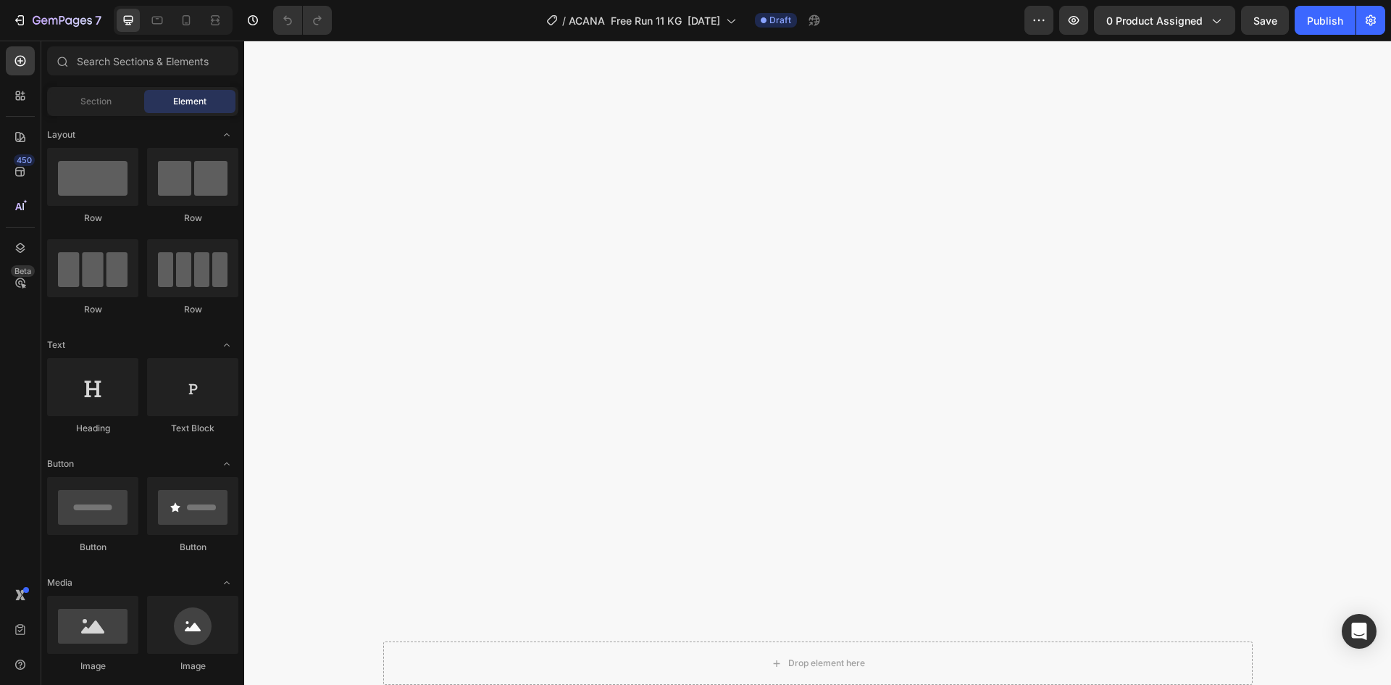
scroll to position [2898, 0]
click at [181, 32] on div at bounding box center [173, 20] width 119 height 29
click at [192, 20] on icon at bounding box center [186, 20] width 14 height 14
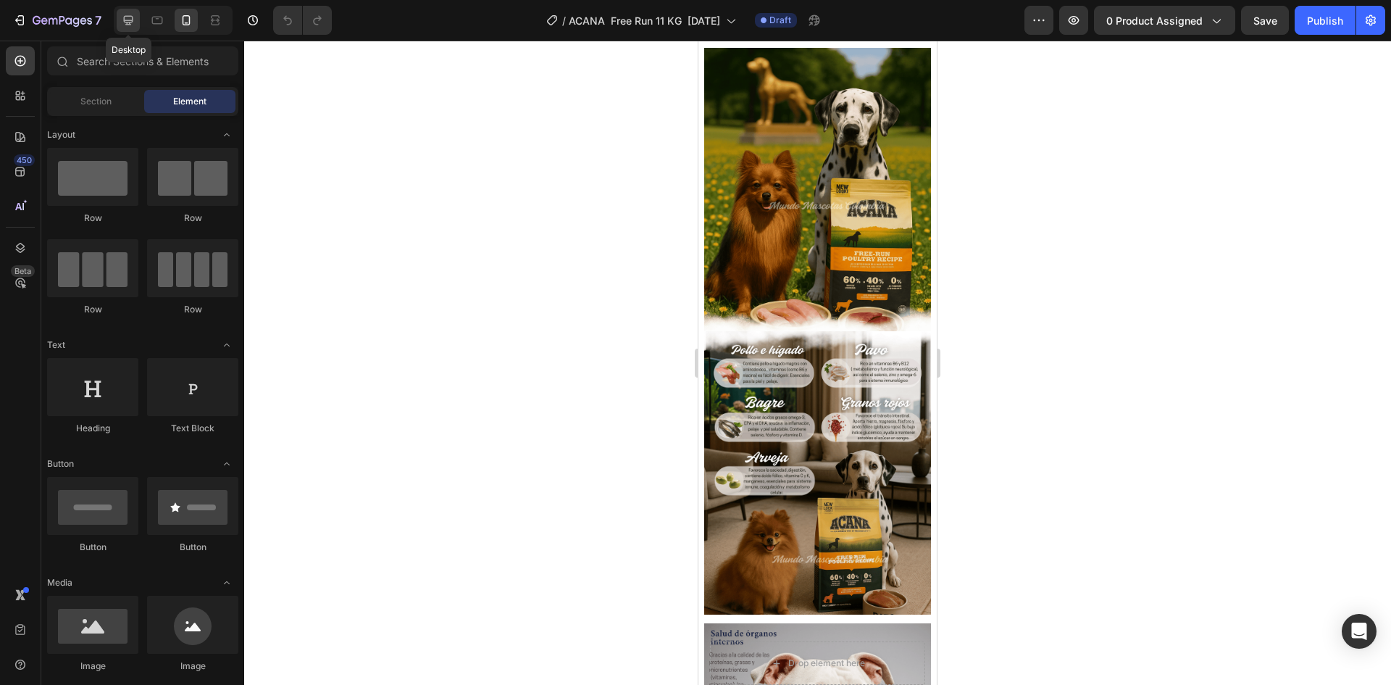
click at [138, 24] on div at bounding box center [128, 20] width 23 height 23
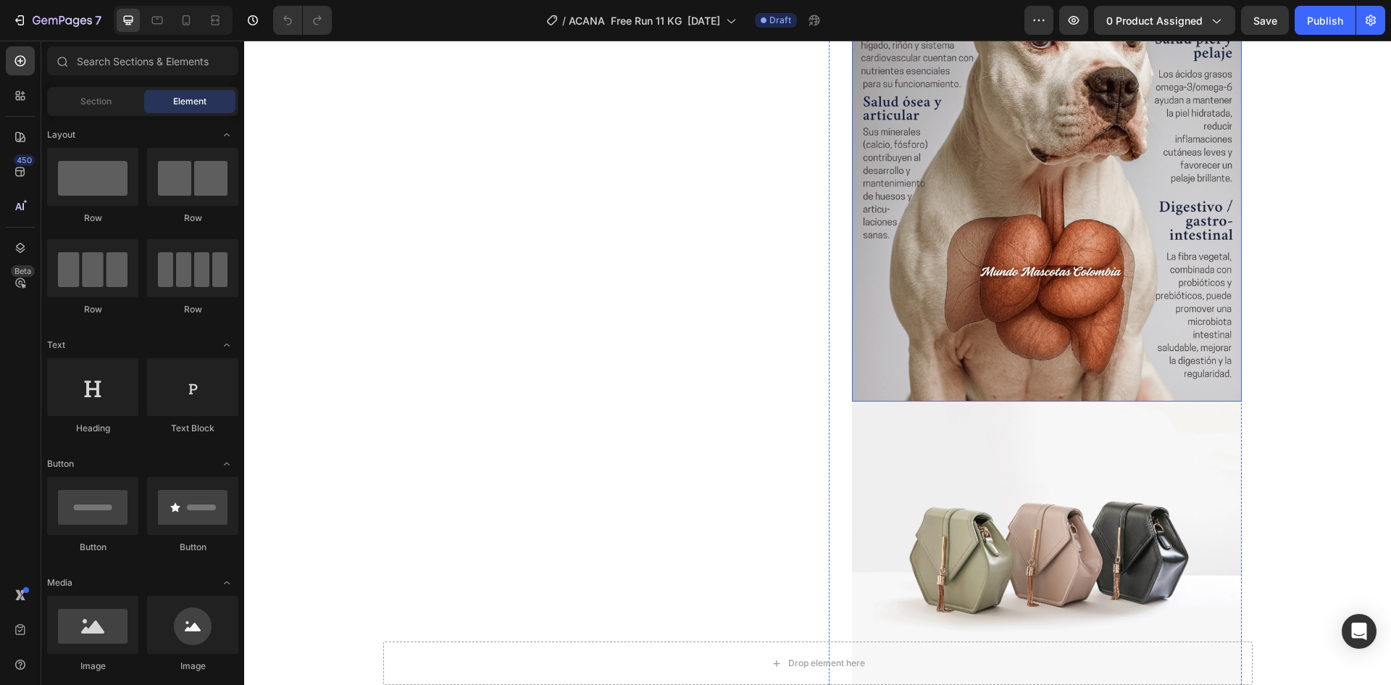
scroll to position [2285, 0]
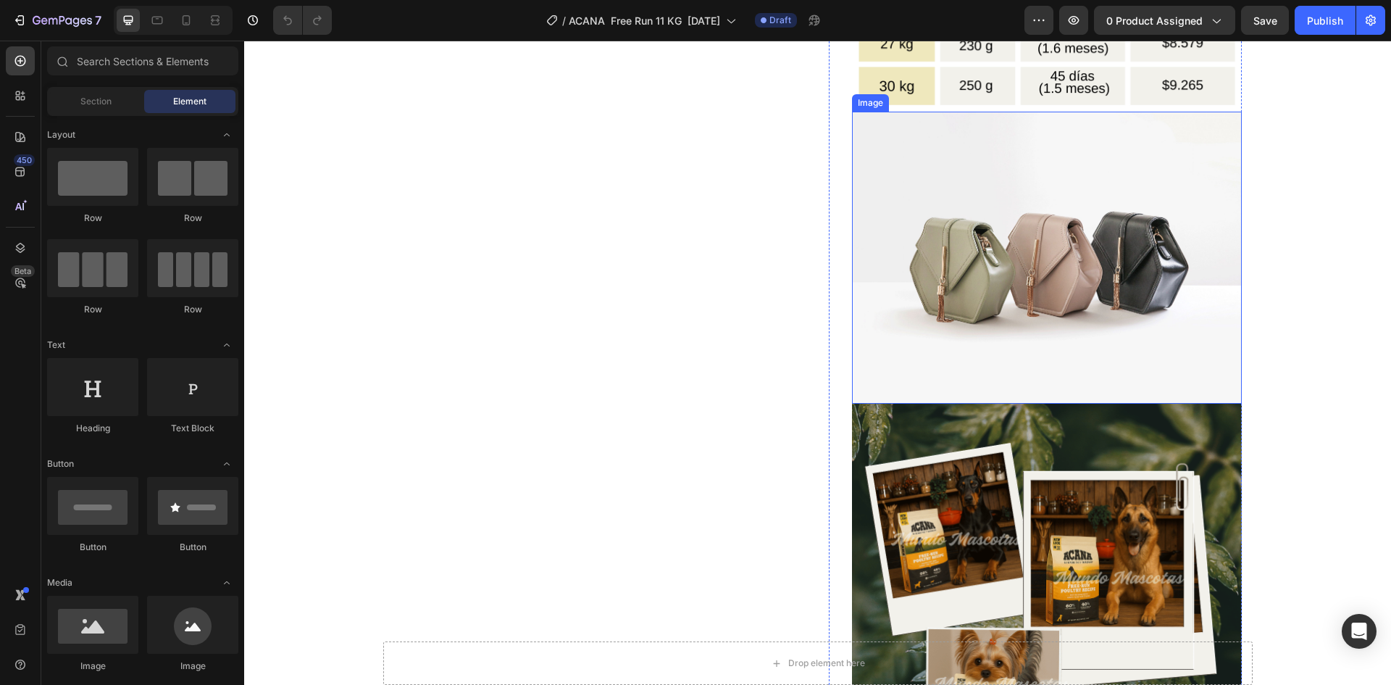
click at [991, 292] on img at bounding box center [1047, 258] width 390 height 293
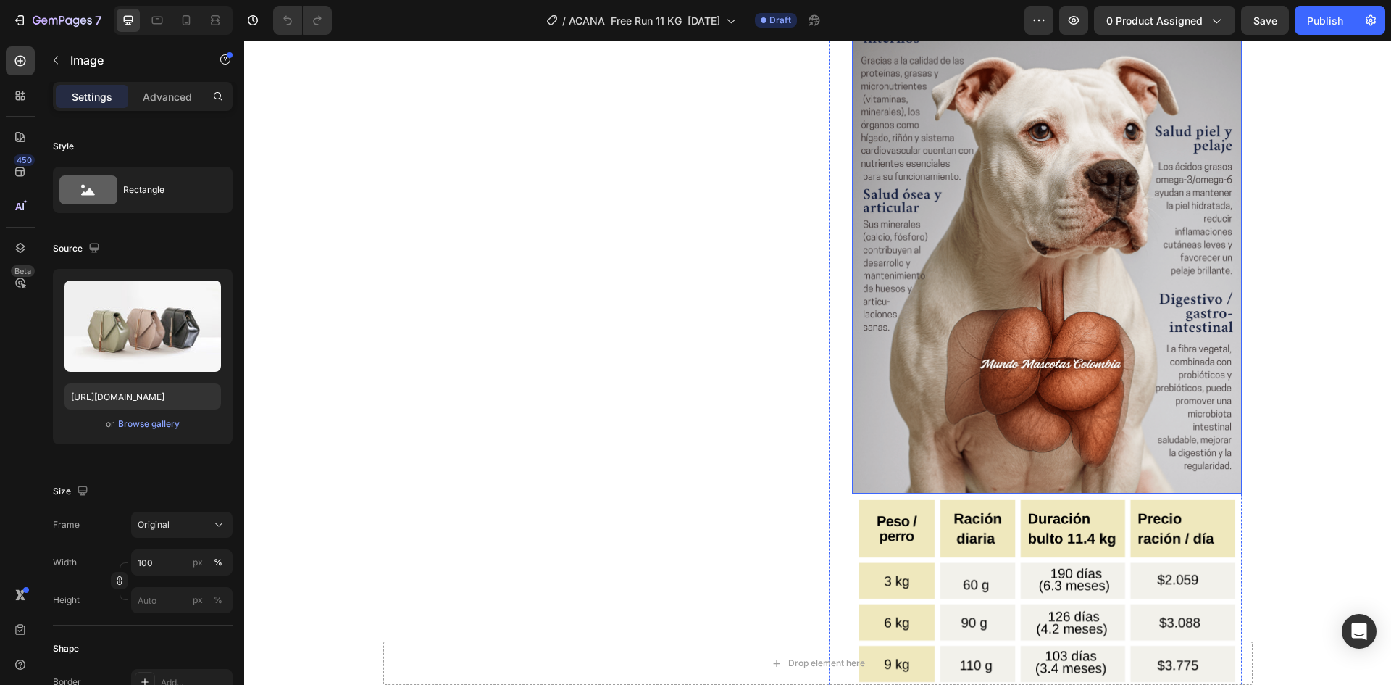
scroll to position [1053, 0]
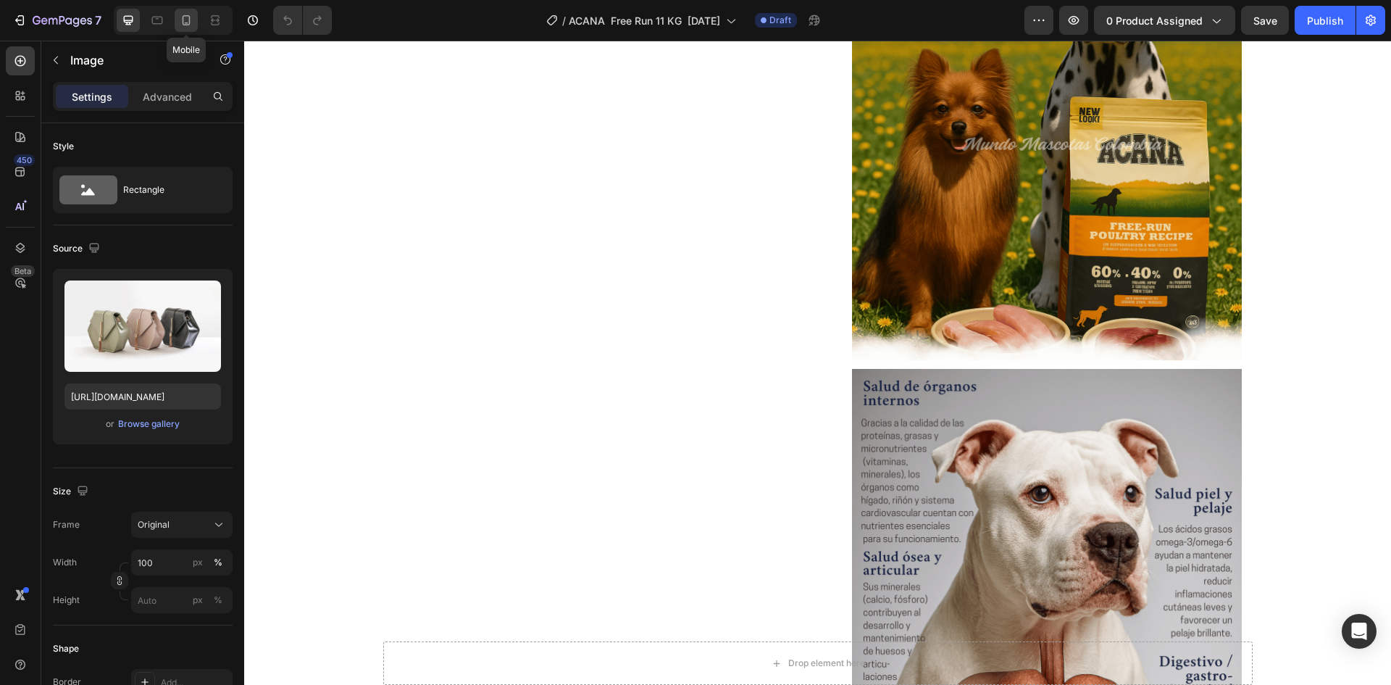
click at [179, 22] on icon at bounding box center [186, 20] width 14 height 14
type input "[URL][DOMAIN_NAME]"
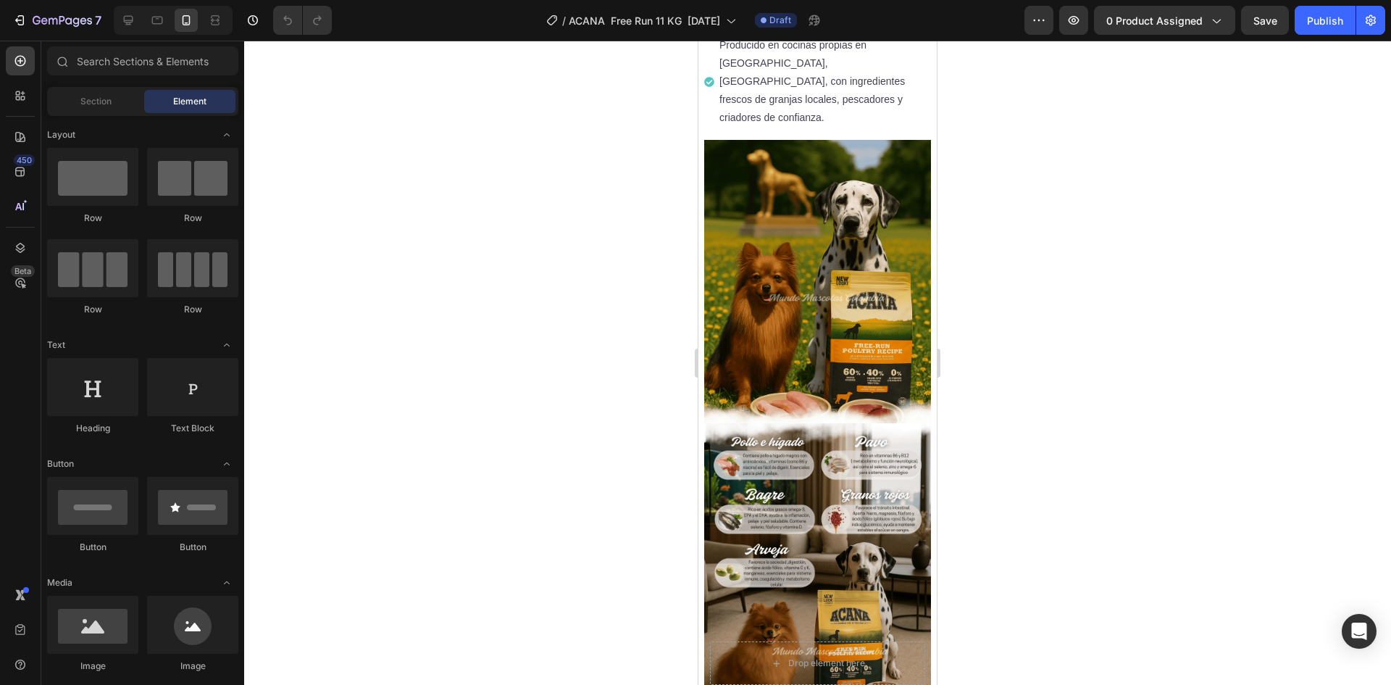
scroll to position [1114, 0]
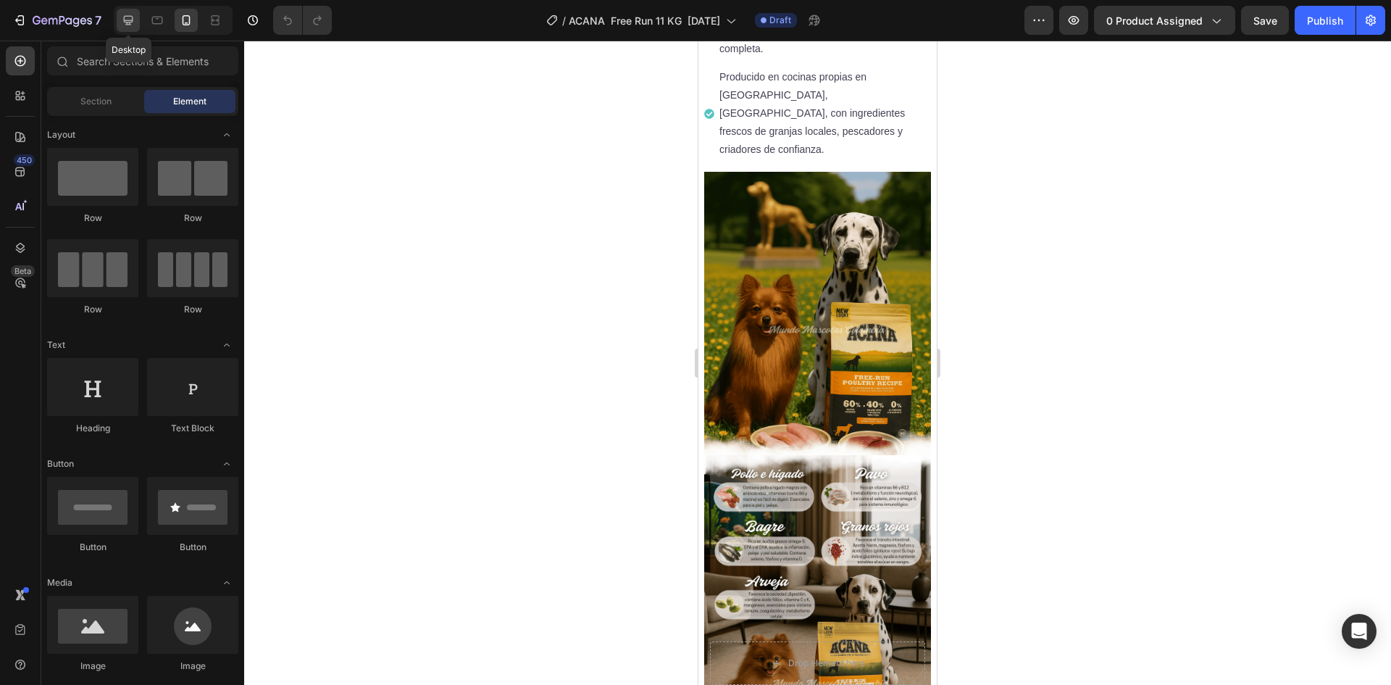
click at [122, 31] on div at bounding box center [128, 20] width 23 height 23
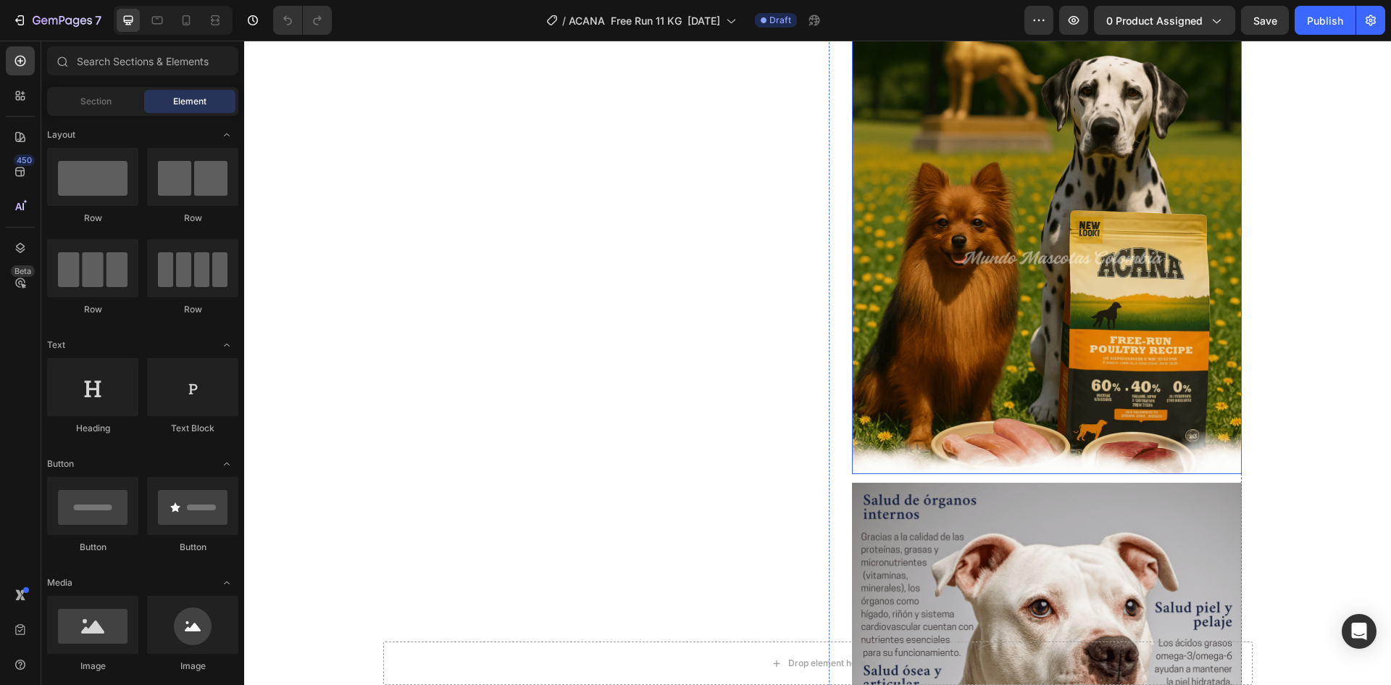
scroll to position [1229, 0]
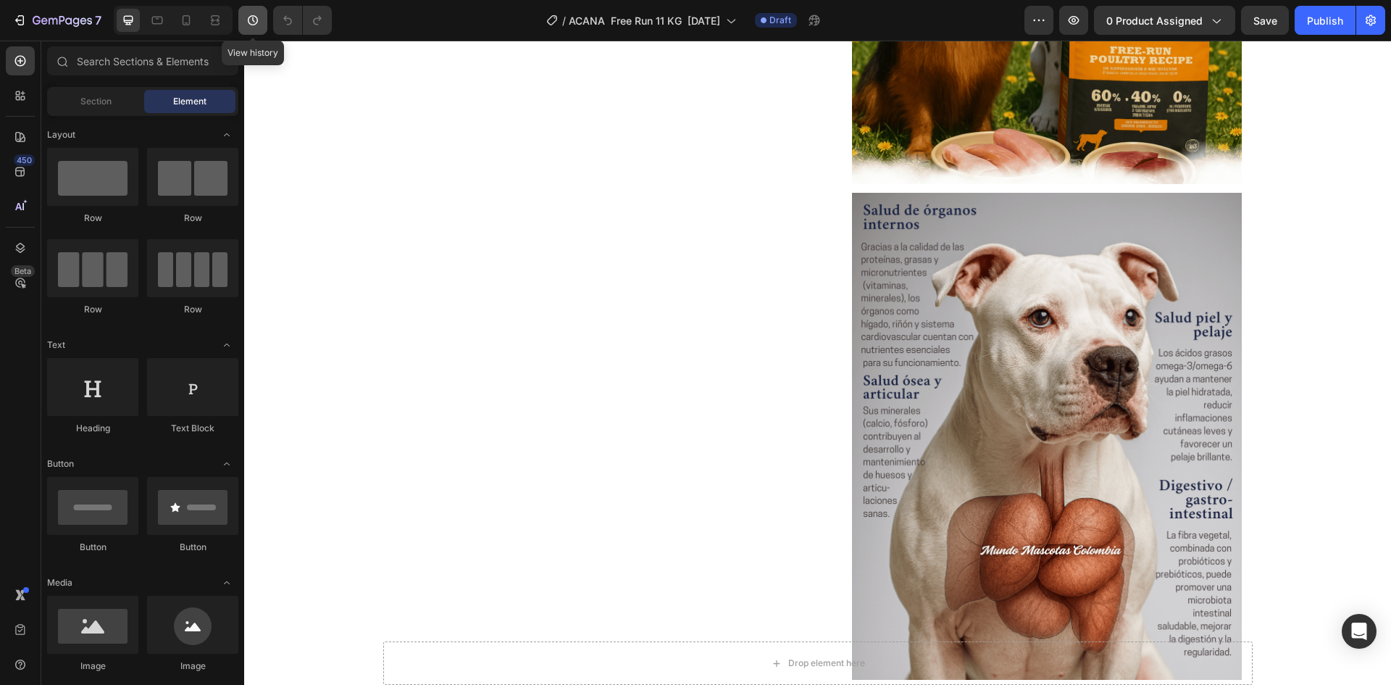
click at [246, 21] on icon "button" at bounding box center [253, 20] width 14 height 14
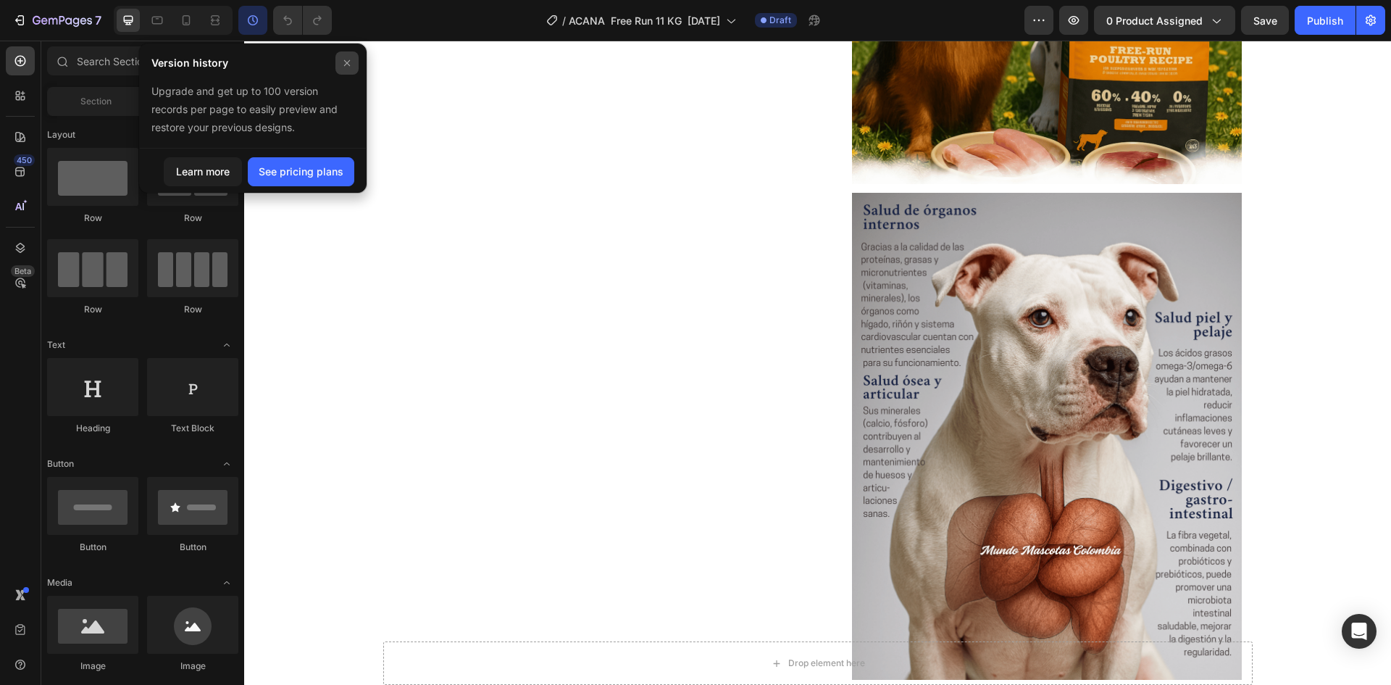
click at [345, 59] on icon at bounding box center [347, 63] width 12 height 12
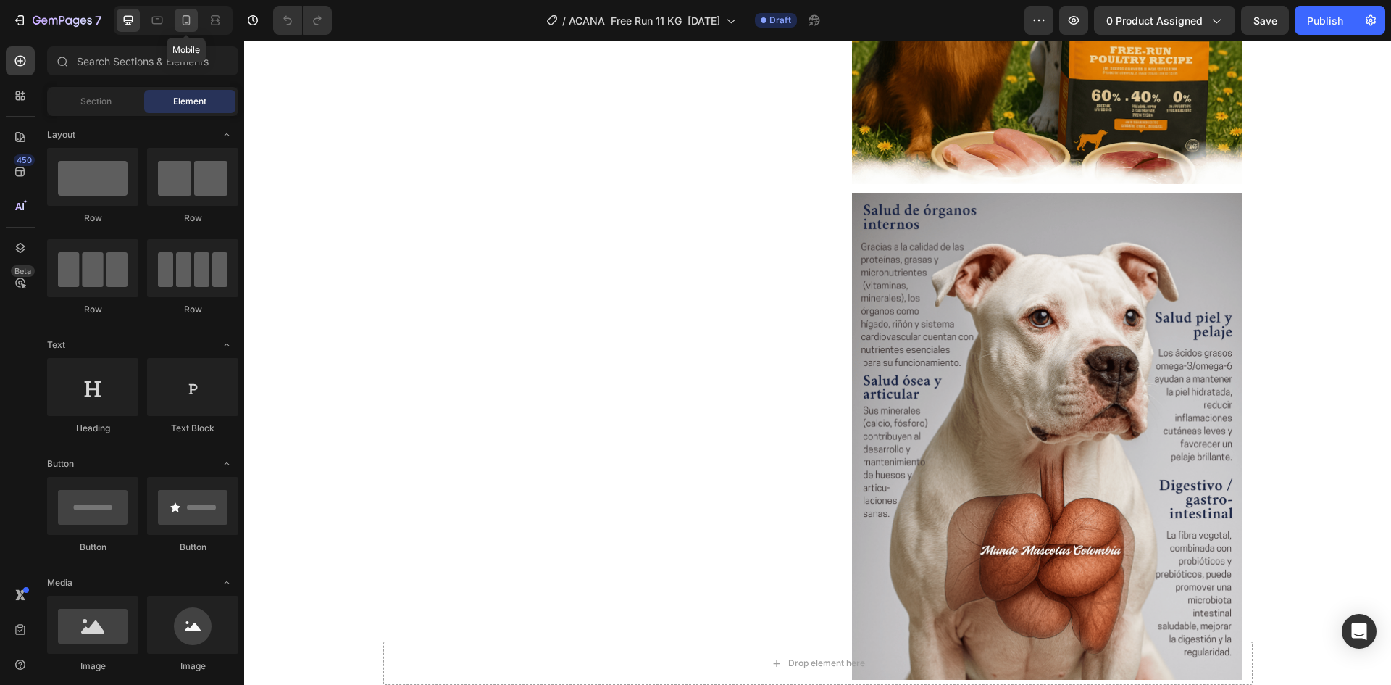
click at [175, 25] on div at bounding box center [186, 20] width 23 height 23
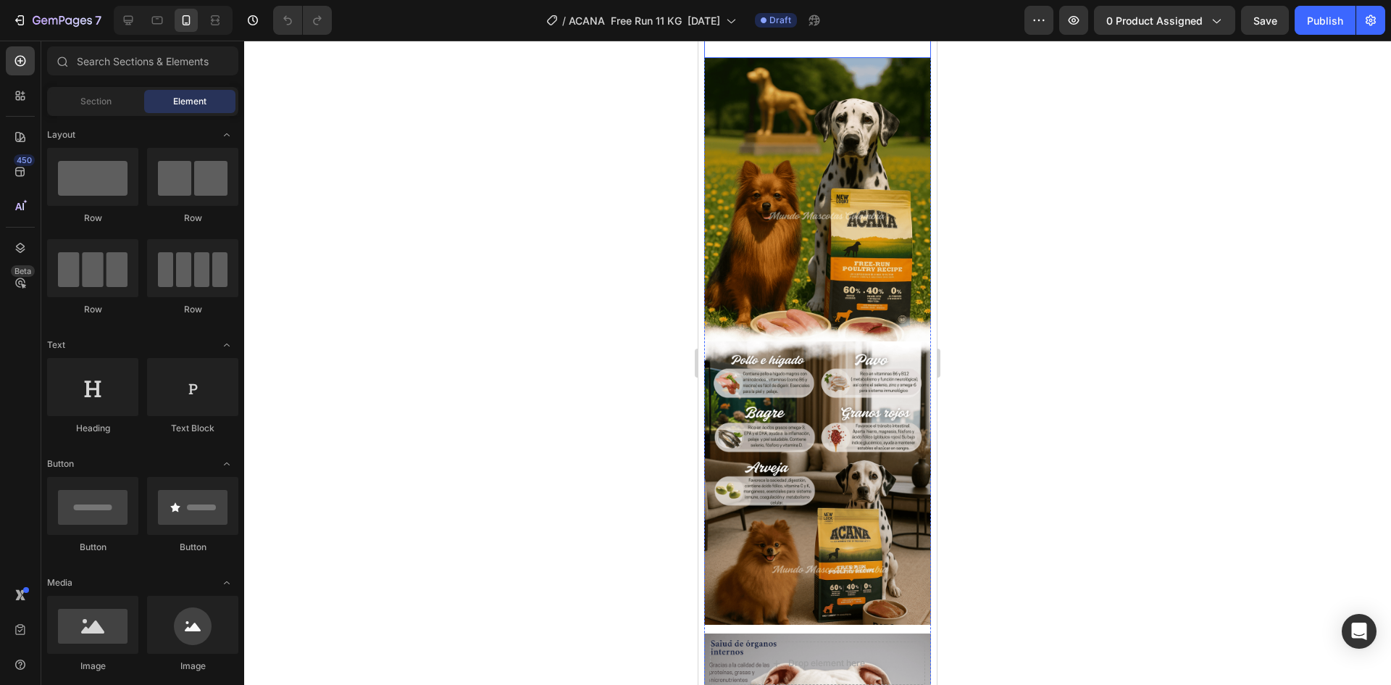
scroll to position [1006, 0]
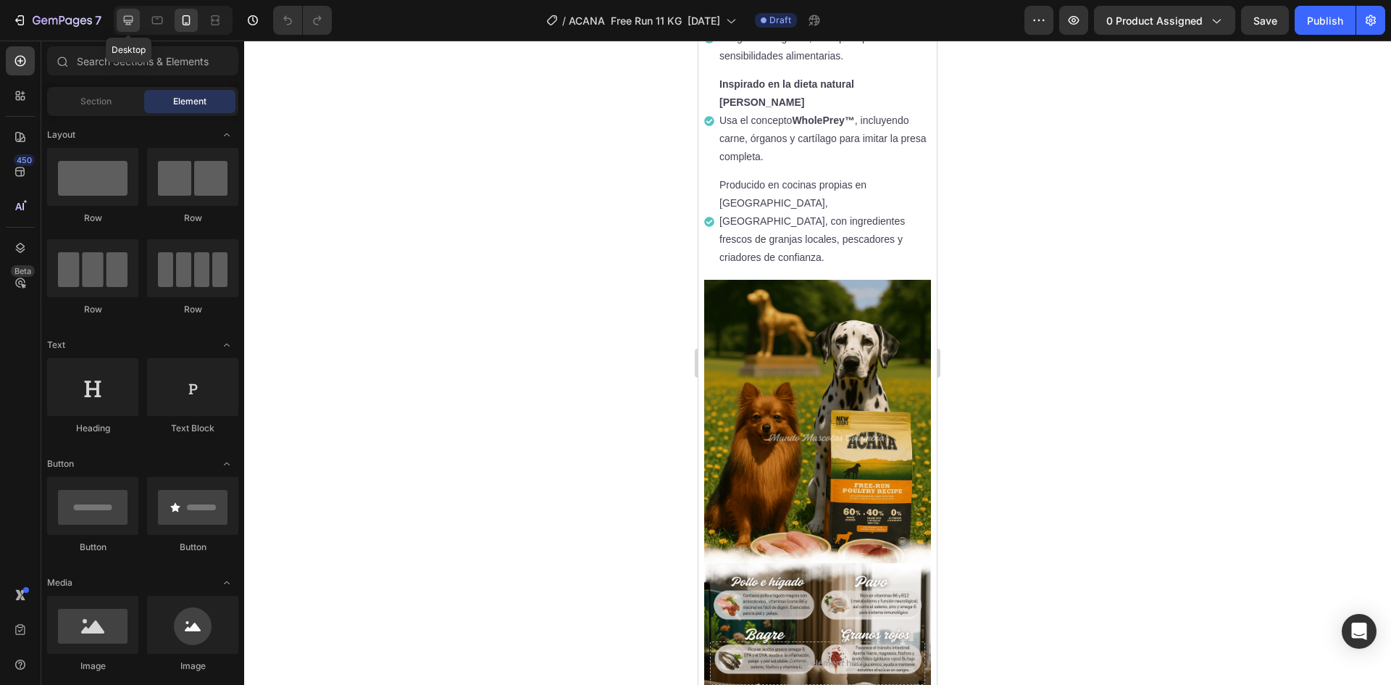
click at [120, 28] on div at bounding box center [128, 20] width 23 height 23
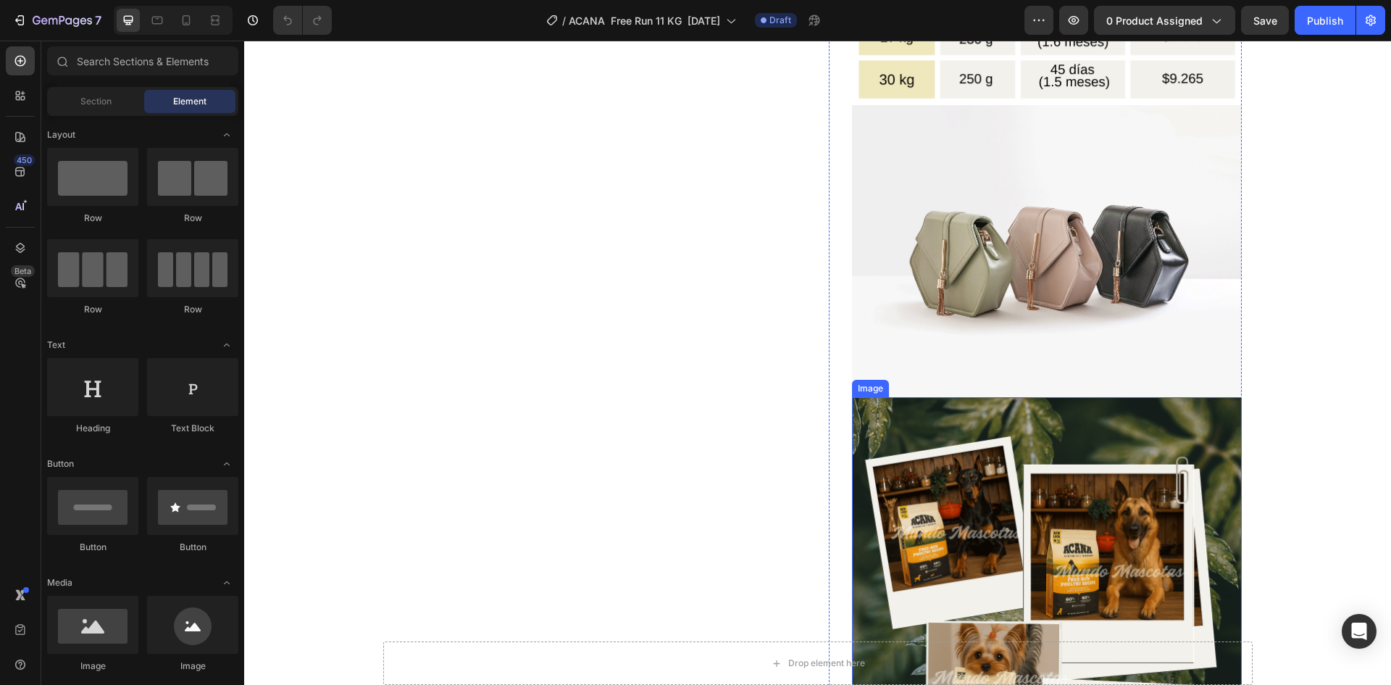
scroll to position [2235, 0]
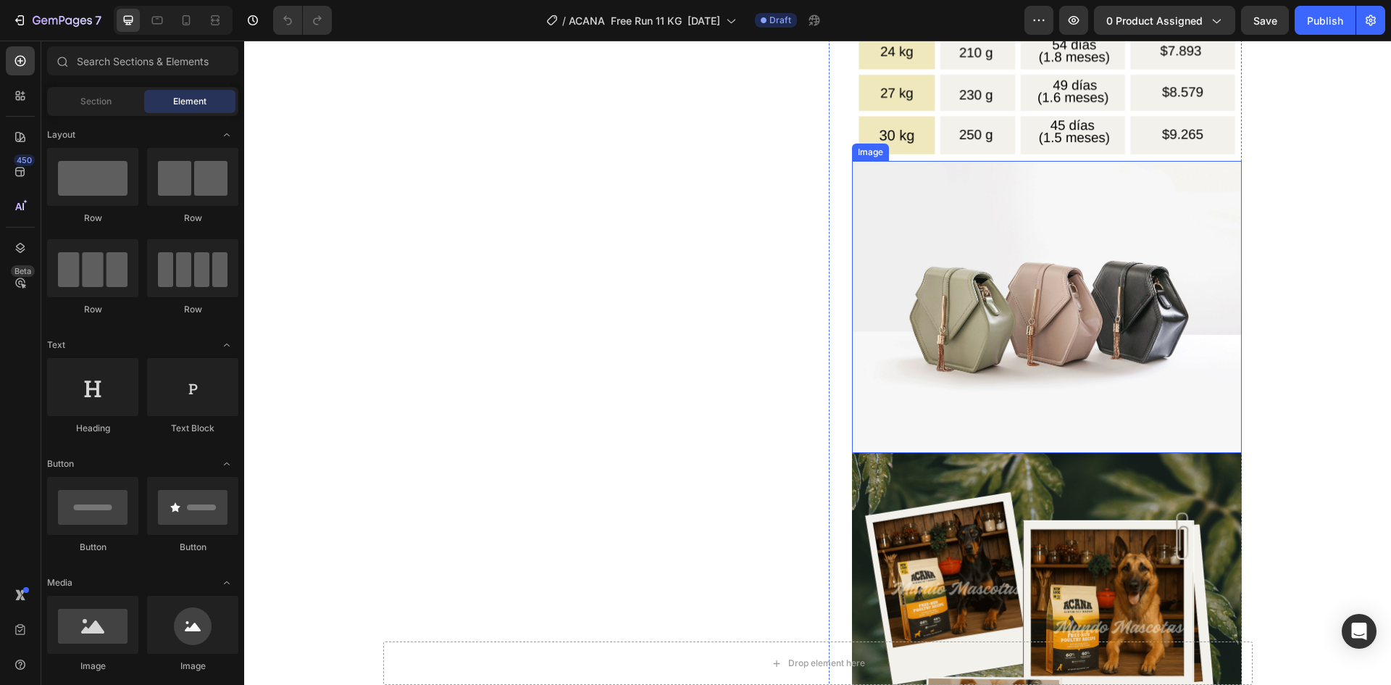
click at [1065, 302] on img at bounding box center [1047, 307] width 390 height 293
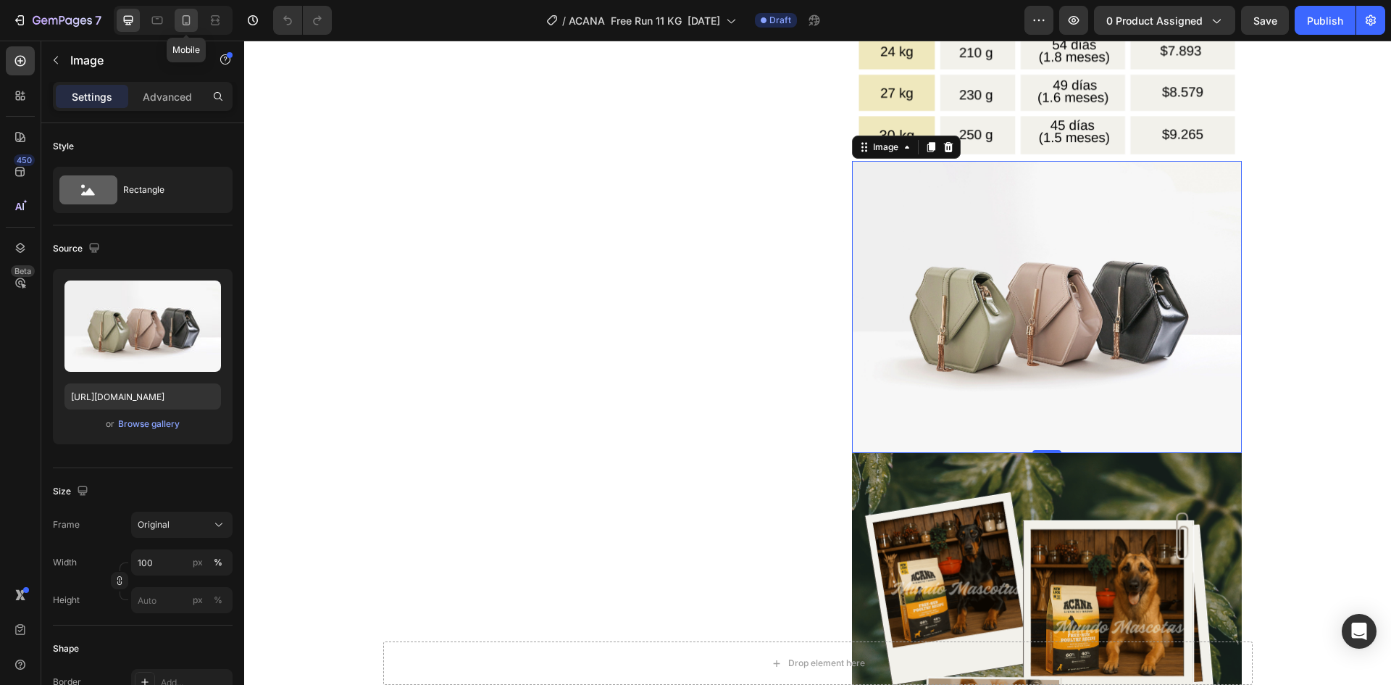
click at [183, 20] on icon at bounding box center [187, 20] width 8 height 10
type input "[URL][DOMAIN_NAME]"
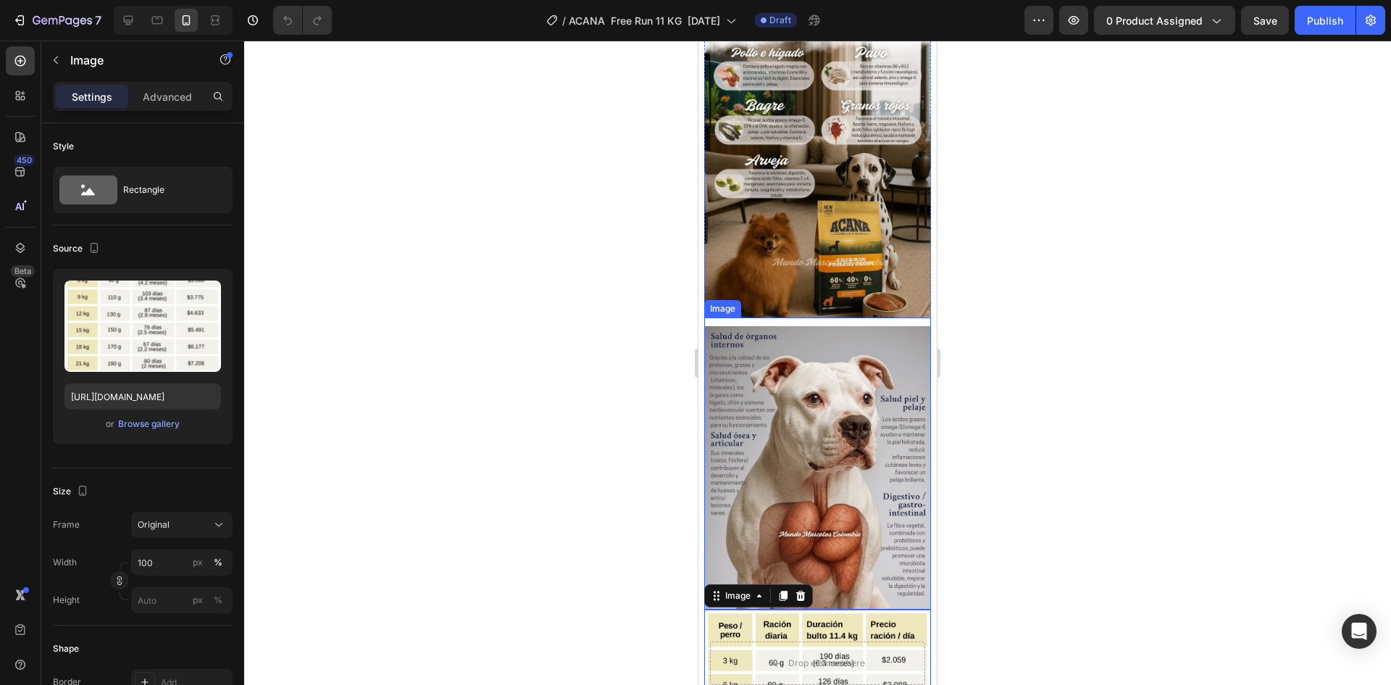
scroll to position [1245, 0]
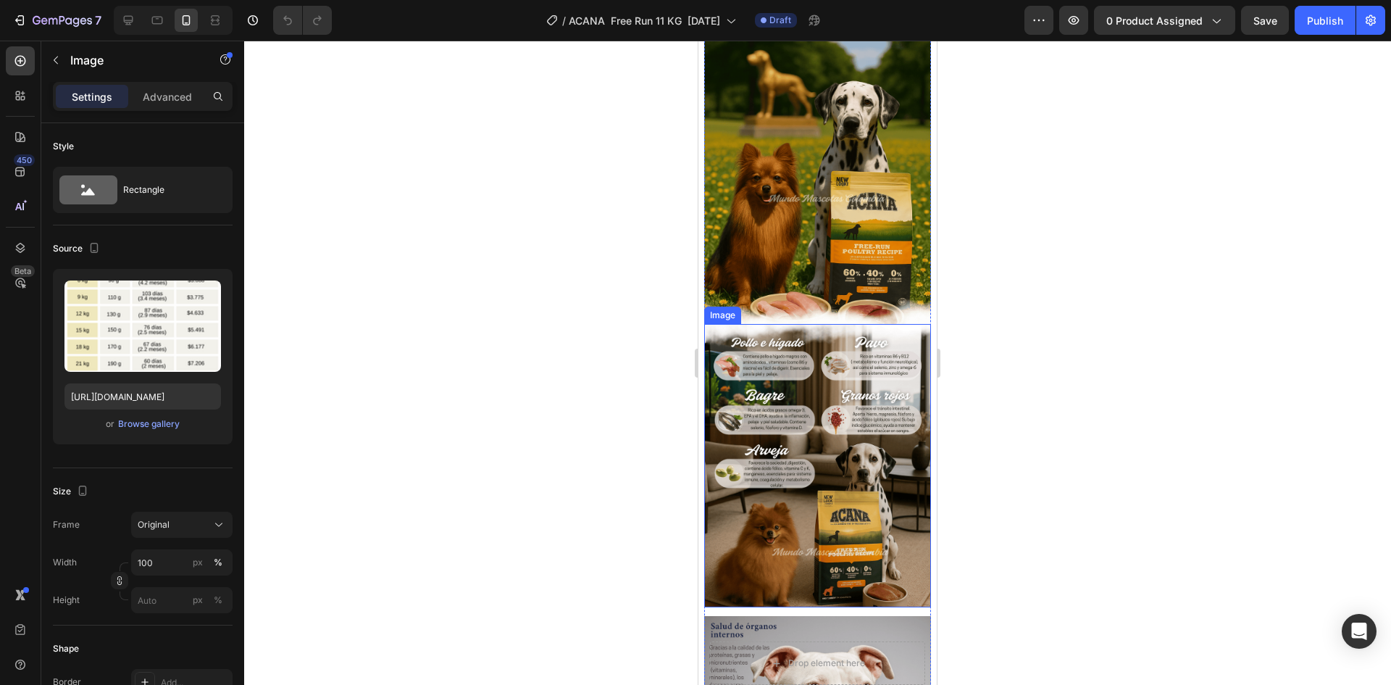
click at [826, 324] on img at bounding box center [817, 465] width 227 height 283
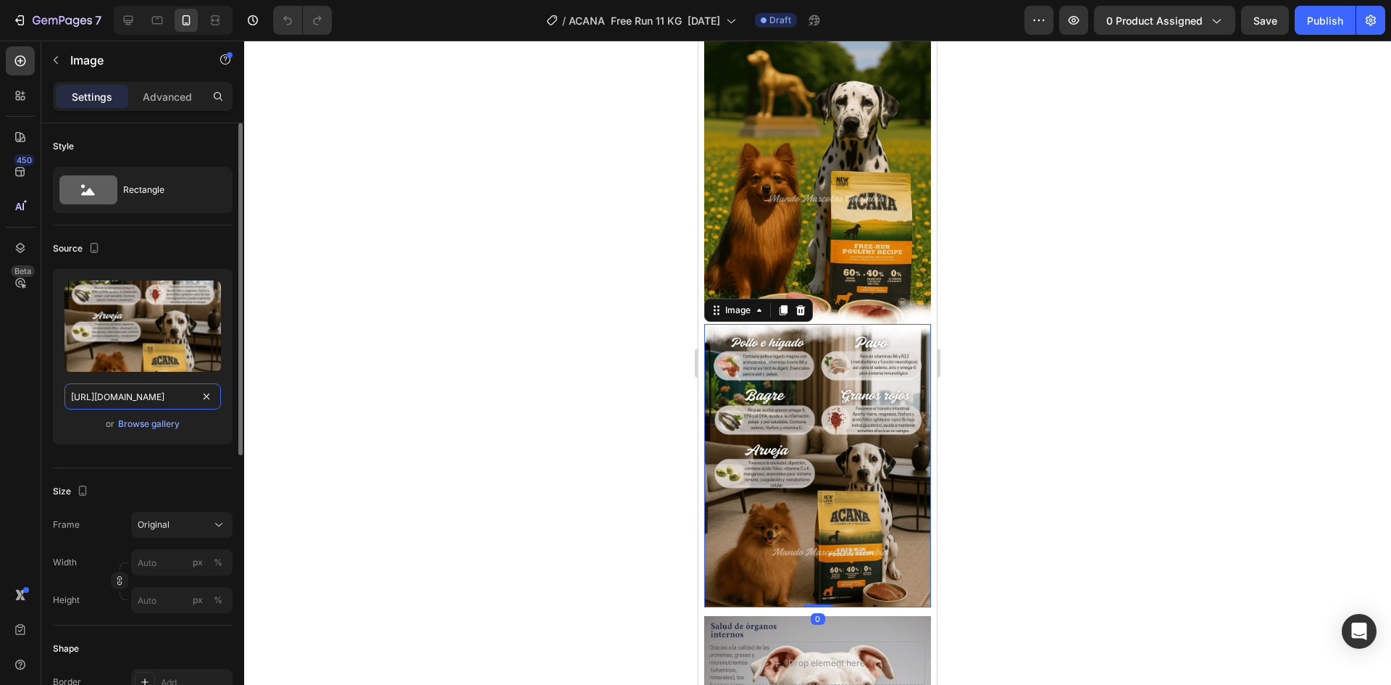
click at [182, 396] on input "[URL][DOMAIN_NAME]" at bounding box center [142, 396] width 157 height 26
click at [125, 20] on icon at bounding box center [128, 20] width 9 height 9
type input "[URL][DOMAIN_NAME]"
type input "100"
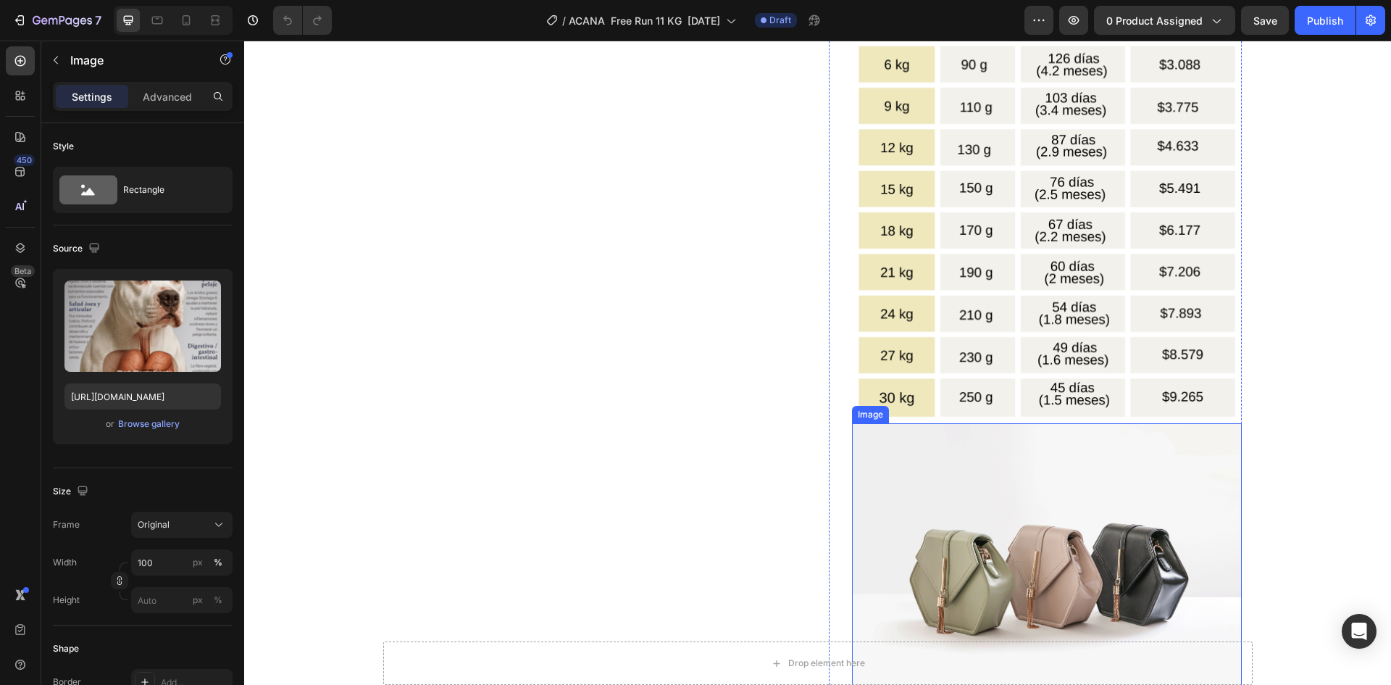
scroll to position [2335, 0]
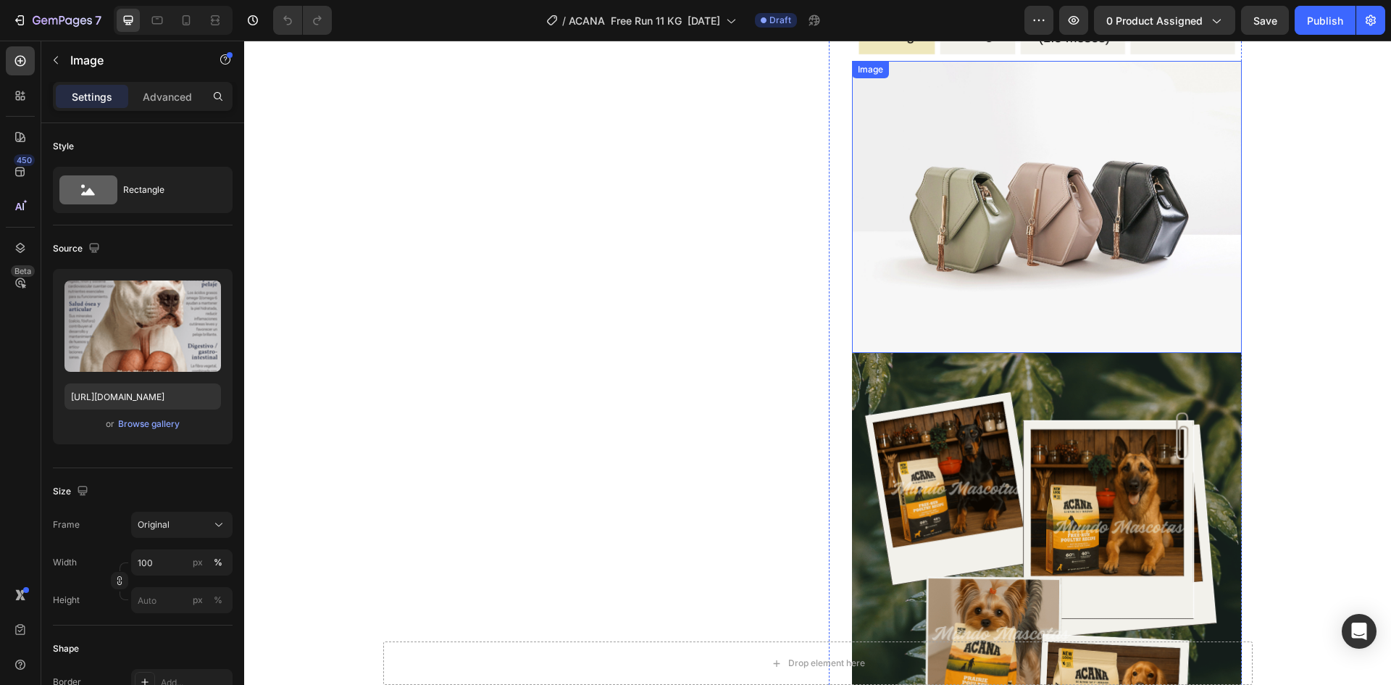
click at [972, 253] on img at bounding box center [1047, 207] width 390 height 293
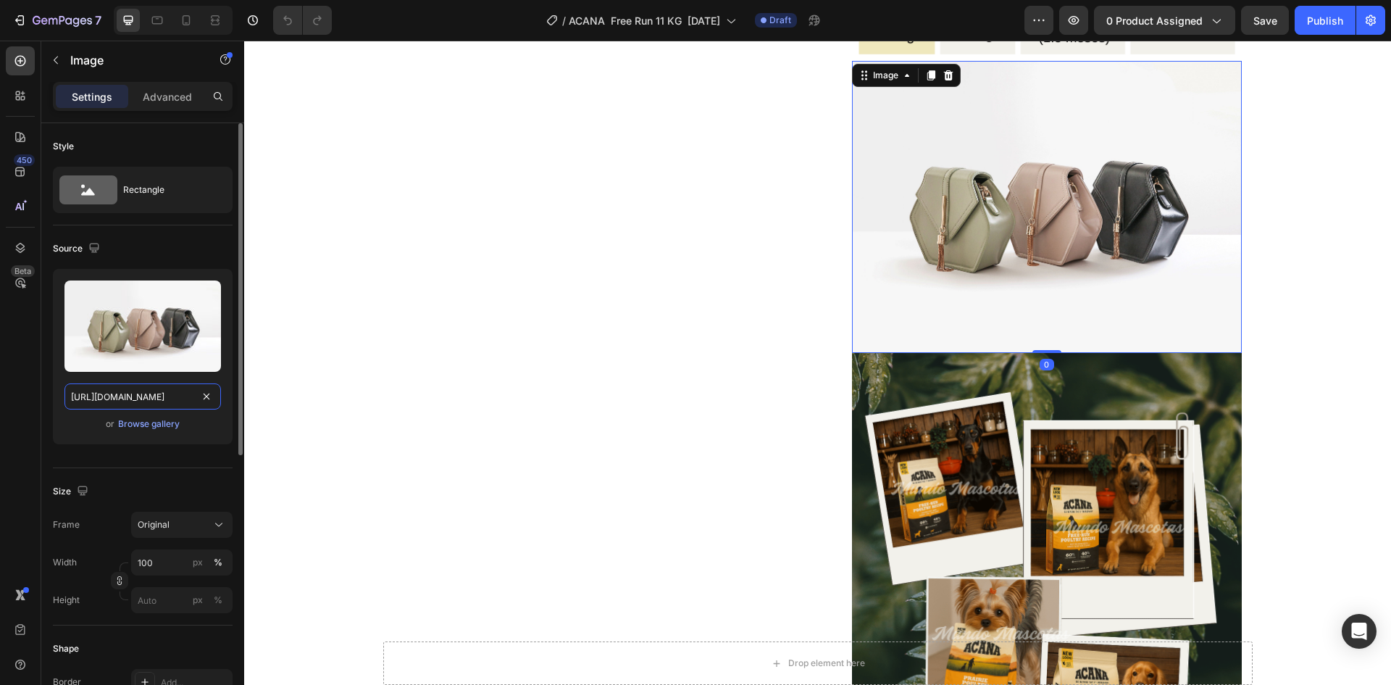
click at [133, 393] on input "[URL][DOMAIN_NAME]" at bounding box center [142, 396] width 157 height 26
paste input "0625/8586/4362/files/Acana_Free_Run_Poultry_ingredientes_33.png?v=1758848236"
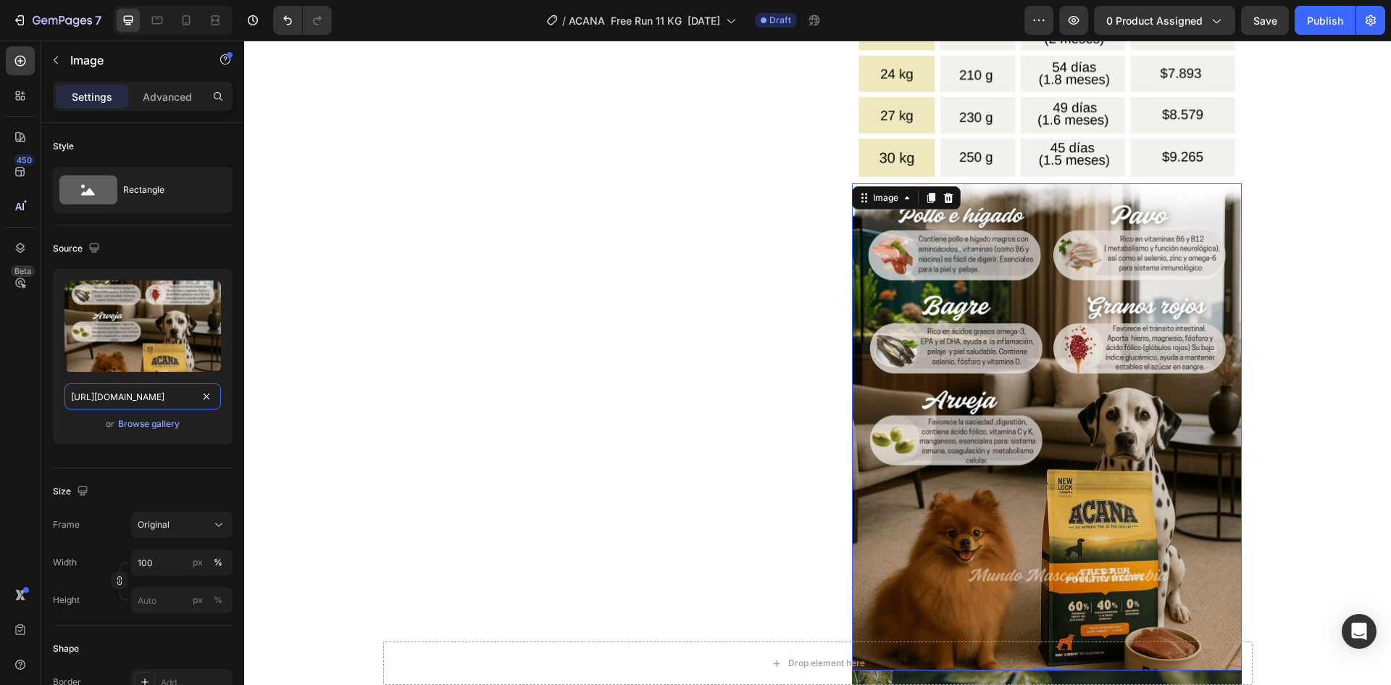
scroll to position [2046, 0]
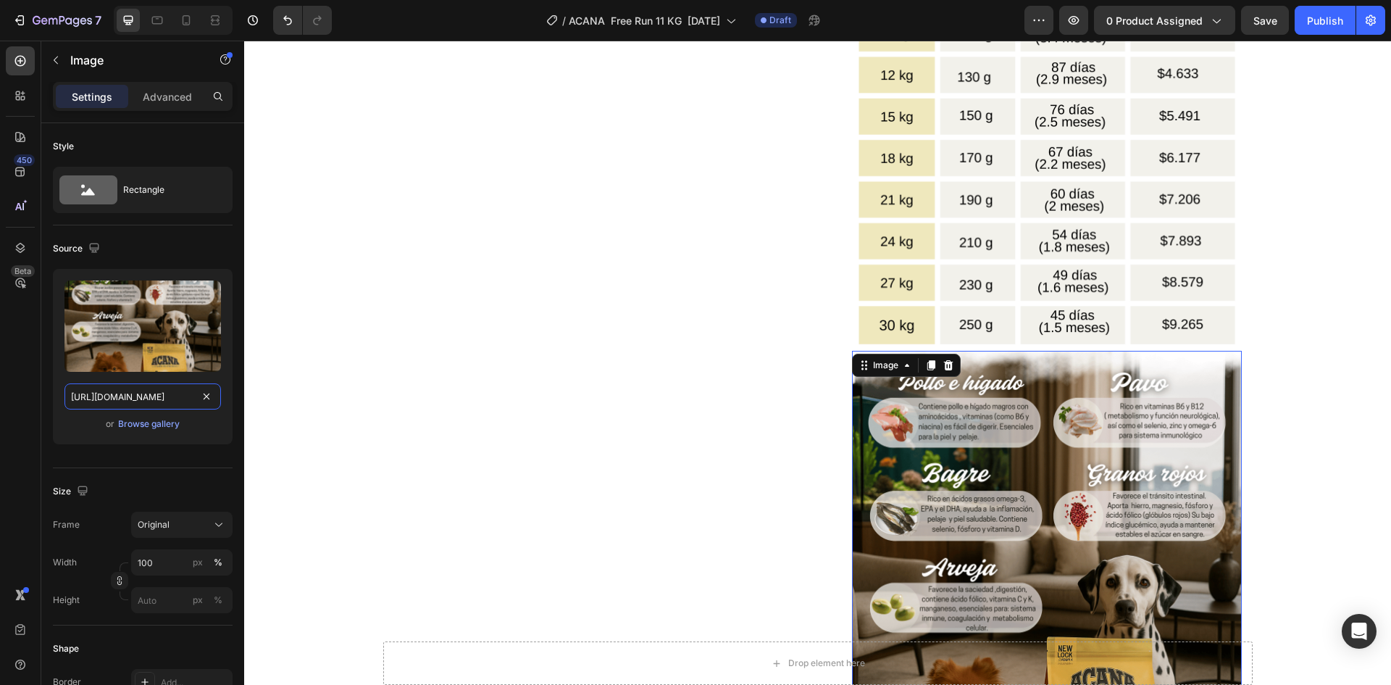
type input "[URL][DOMAIN_NAME]"
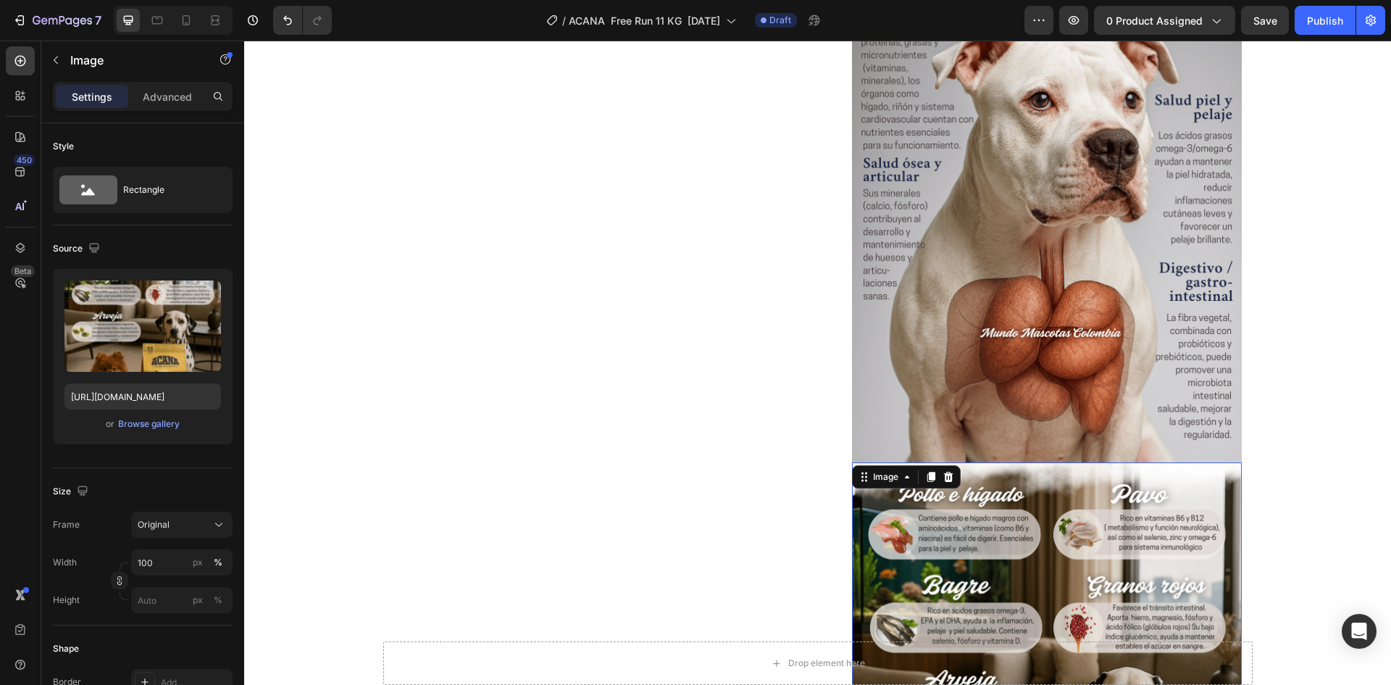
scroll to position [1419, 0]
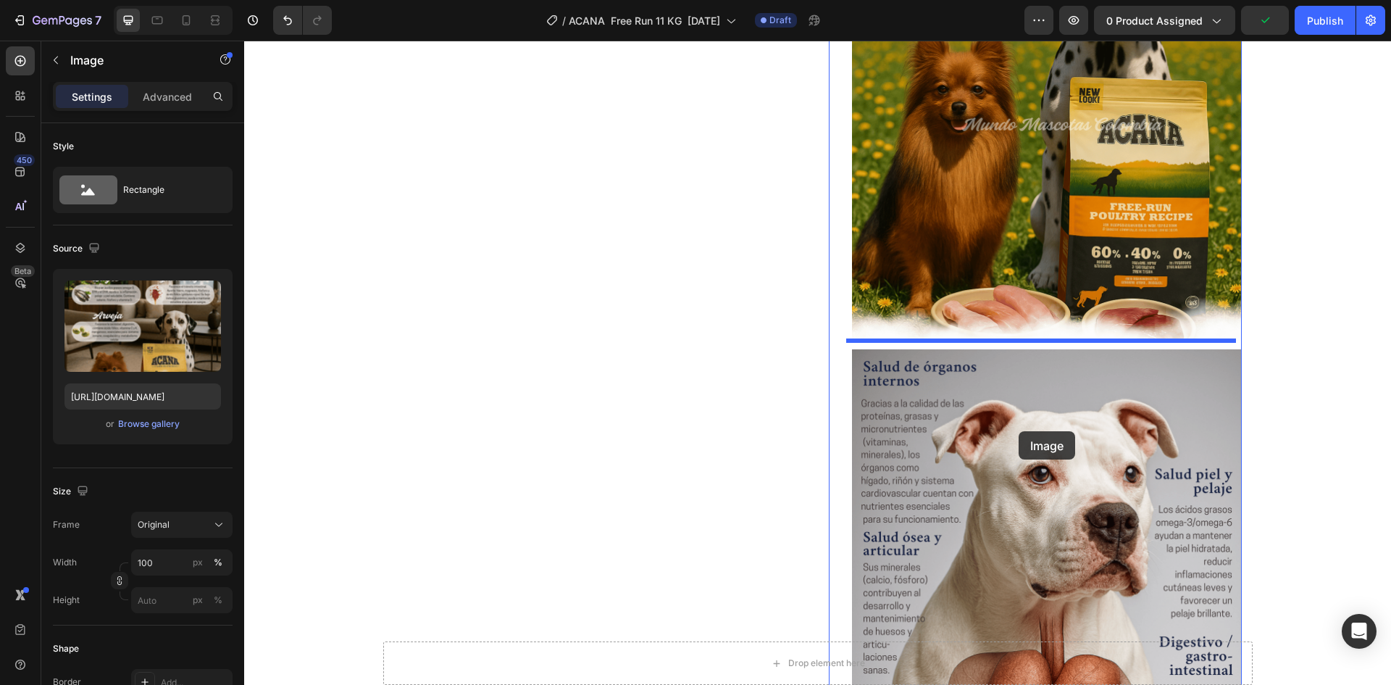
scroll to position [1056, 0]
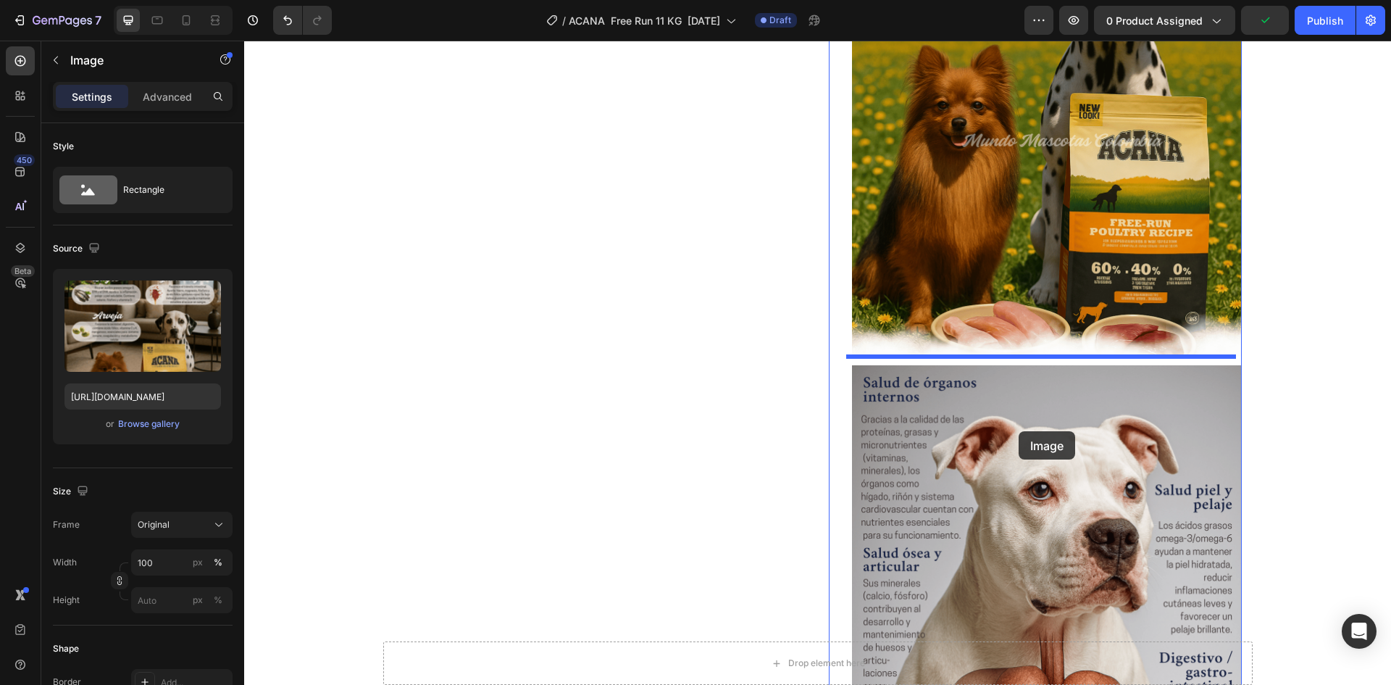
drag, startPoint x: 1006, startPoint y: 522, endPoint x: 1019, endPoint y: 431, distance: 91.5
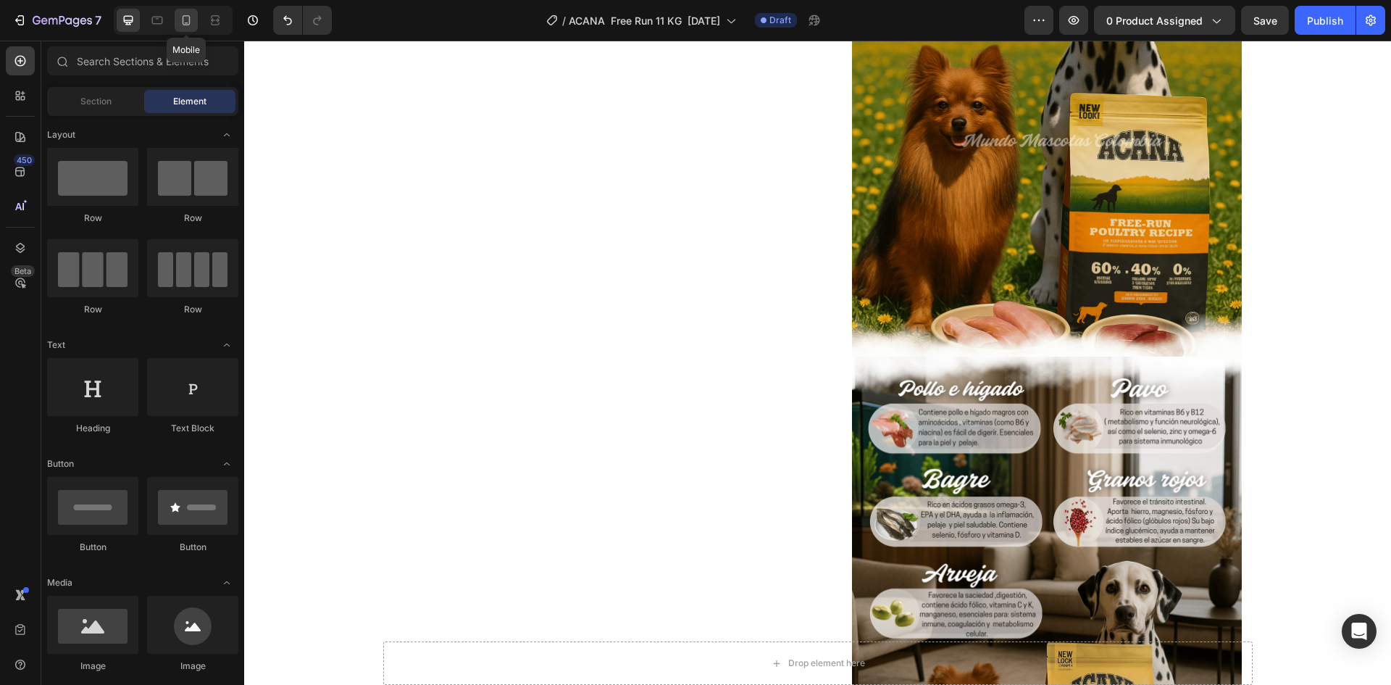
click at [183, 23] on icon at bounding box center [187, 20] width 8 height 10
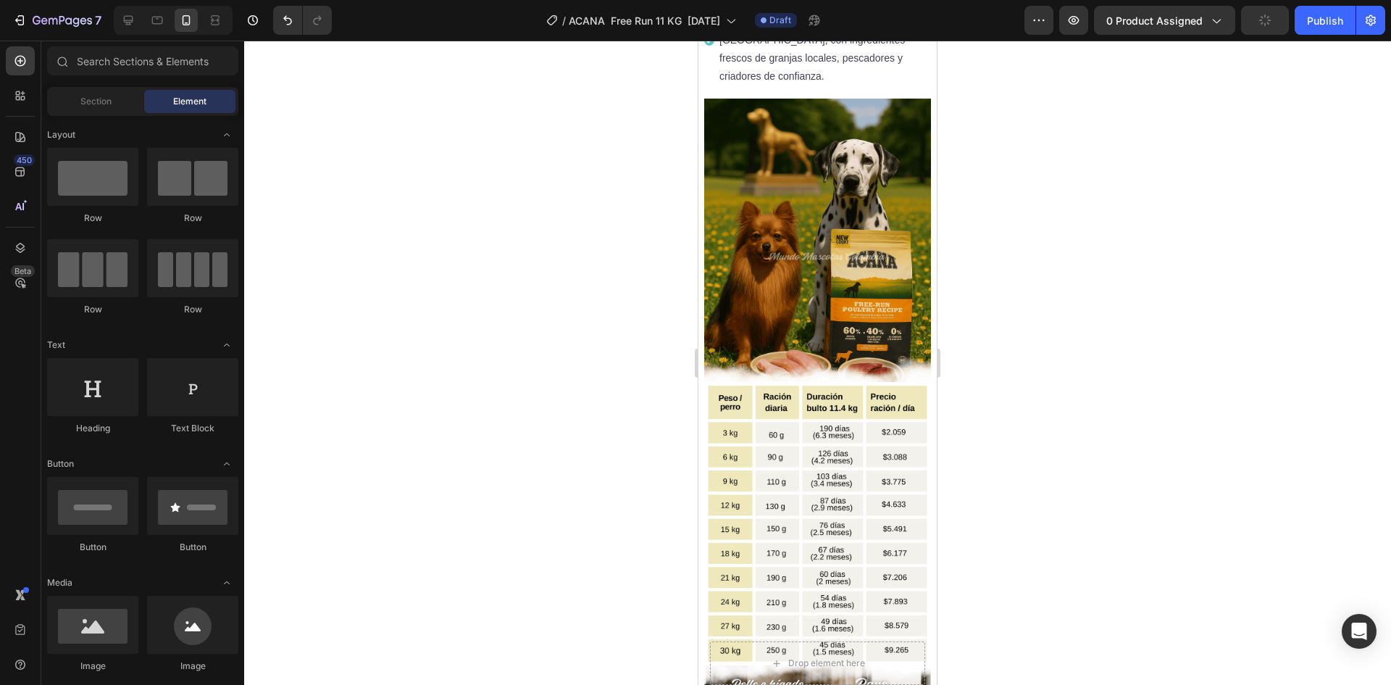
scroll to position [1343, 0]
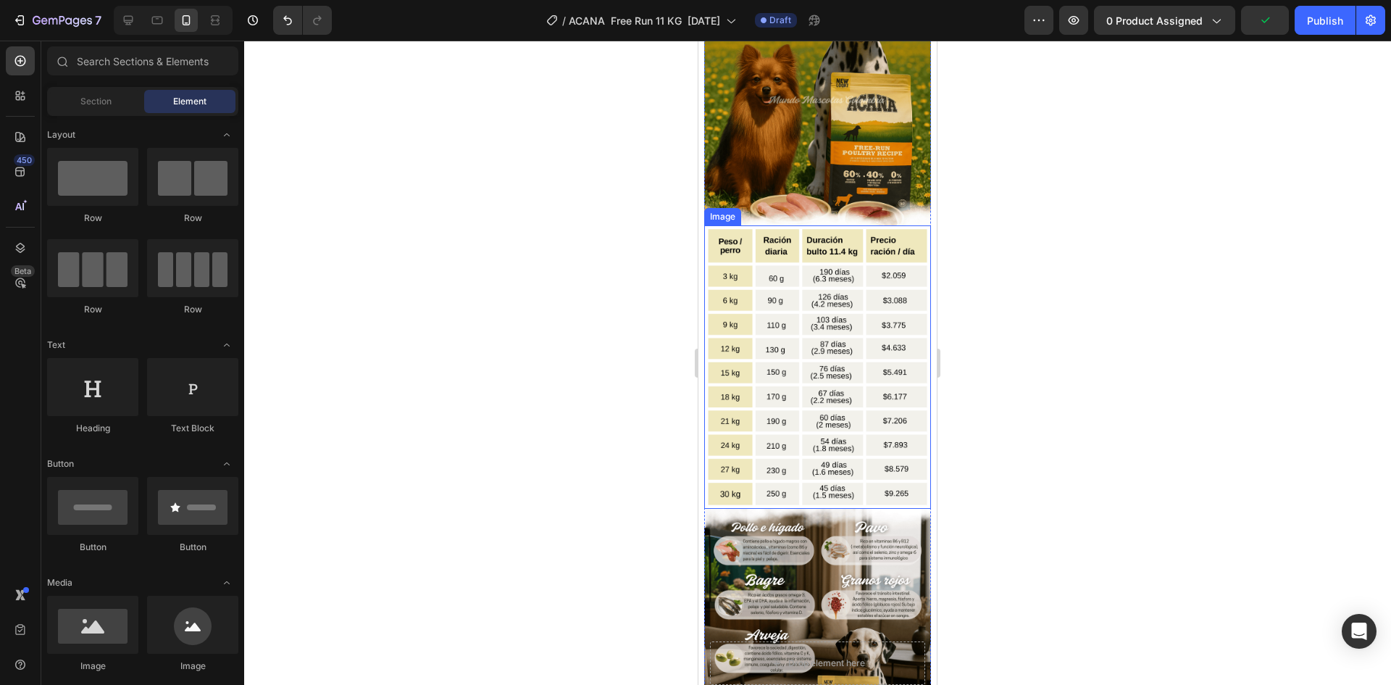
click at [843, 225] on img at bounding box center [817, 366] width 227 height 283
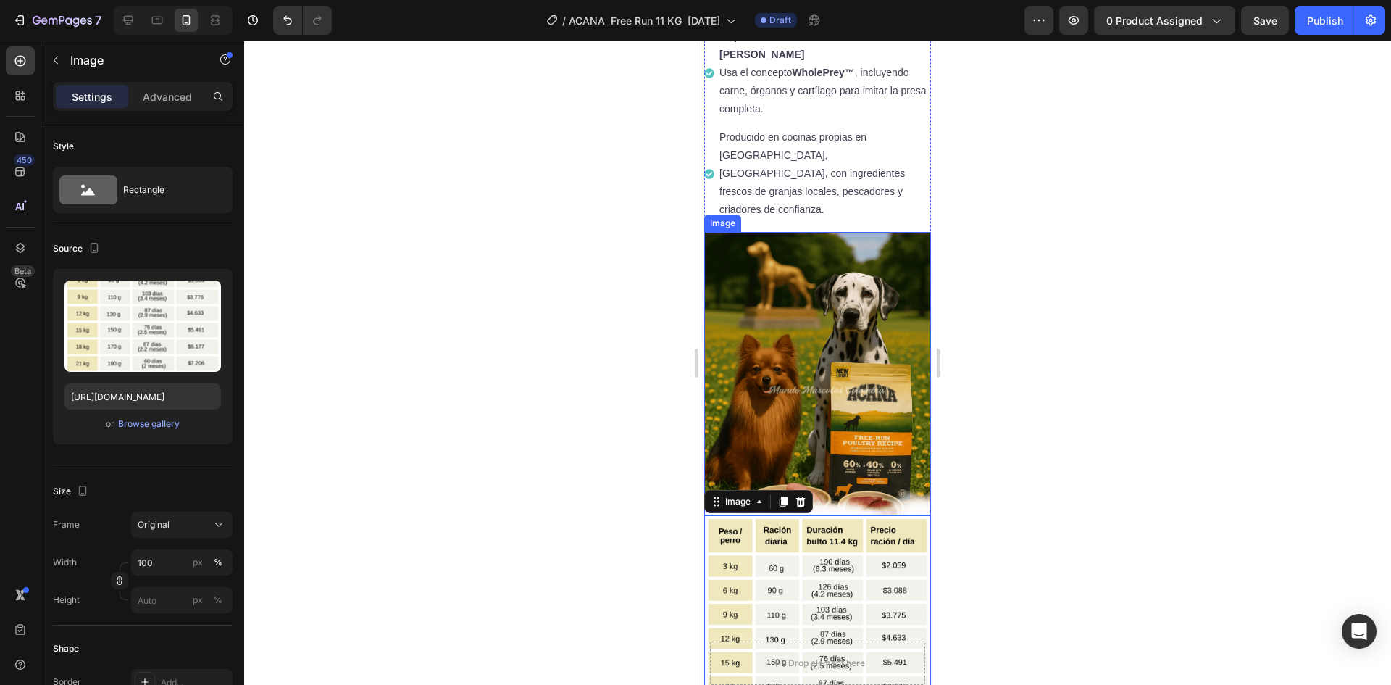
scroll to position [1271, 0]
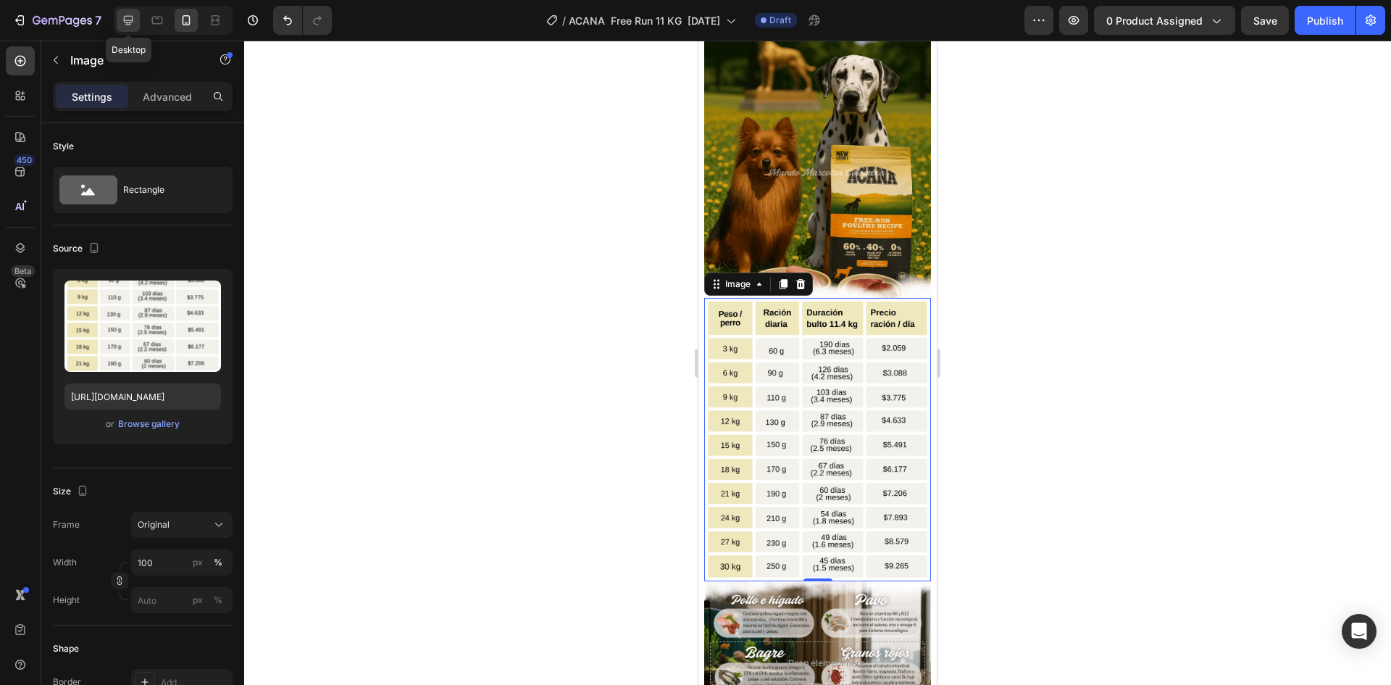
click at [137, 27] on div at bounding box center [128, 20] width 23 height 23
type input "[URL][DOMAIN_NAME]"
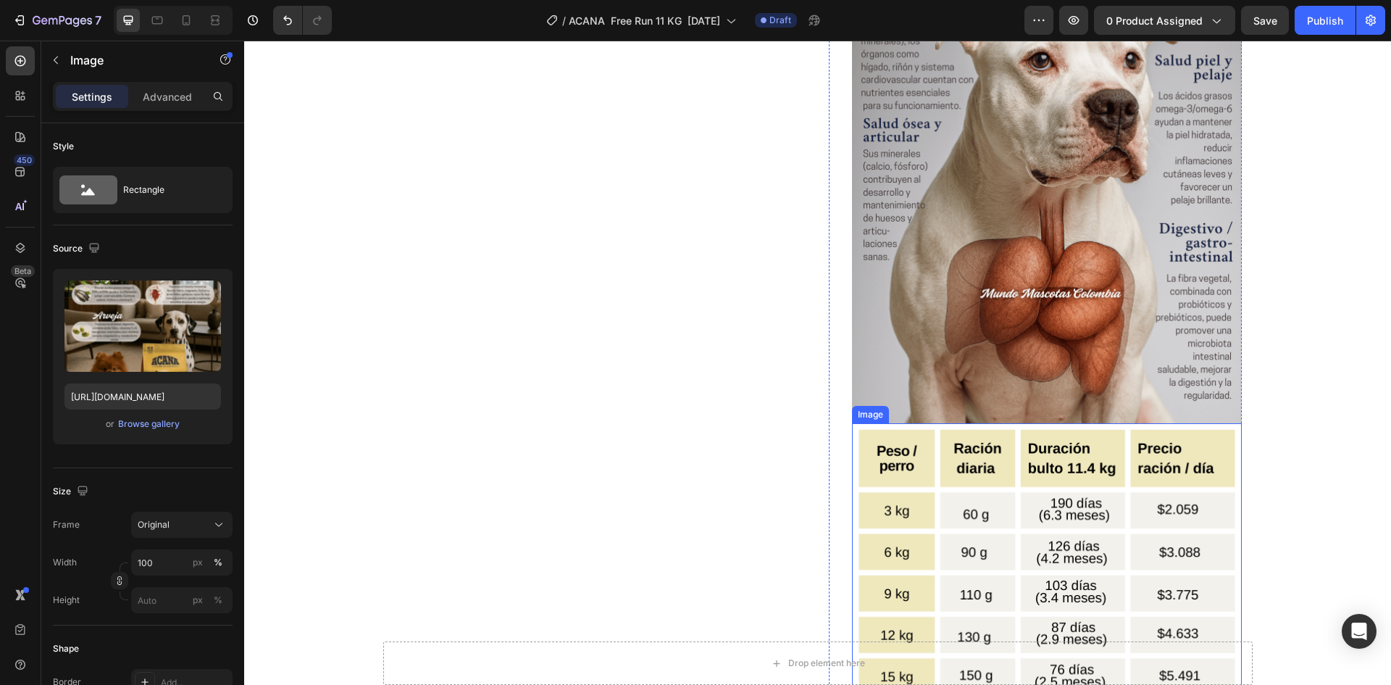
scroll to position [2263, 0]
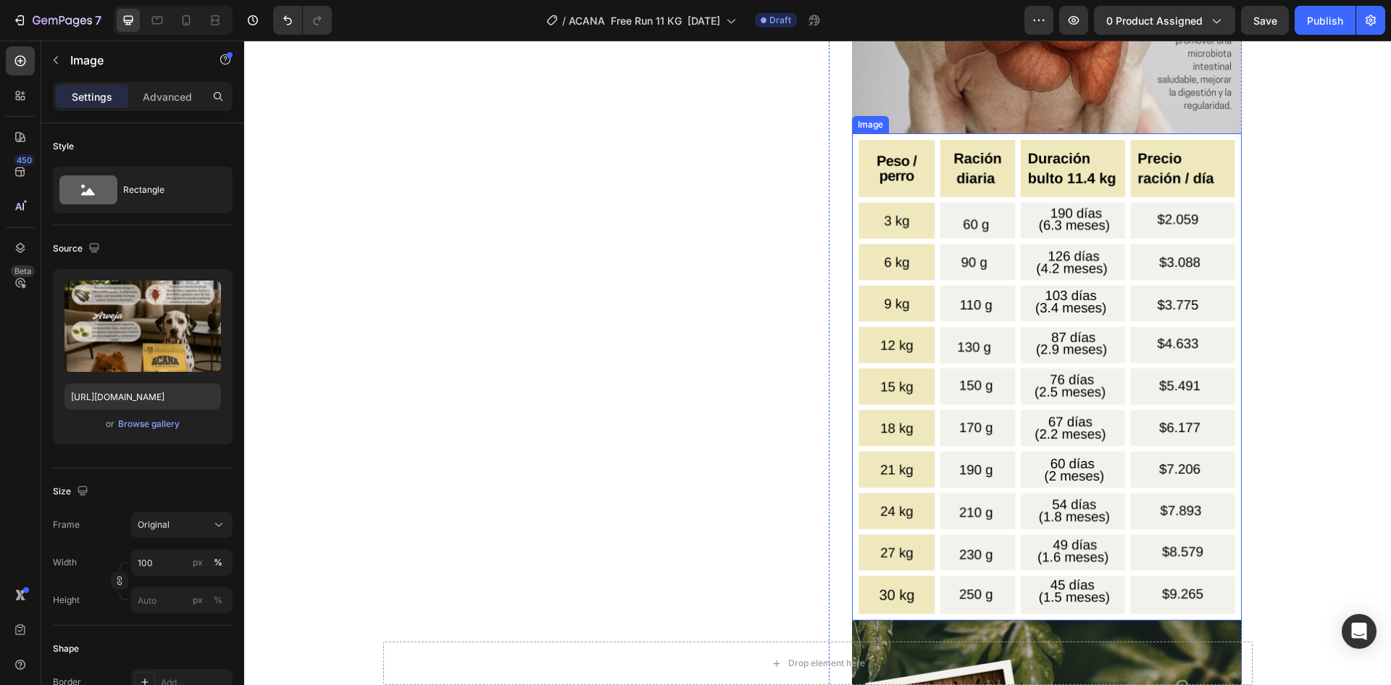
click at [1020, 402] on img at bounding box center [1047, 377] width 390 height 488
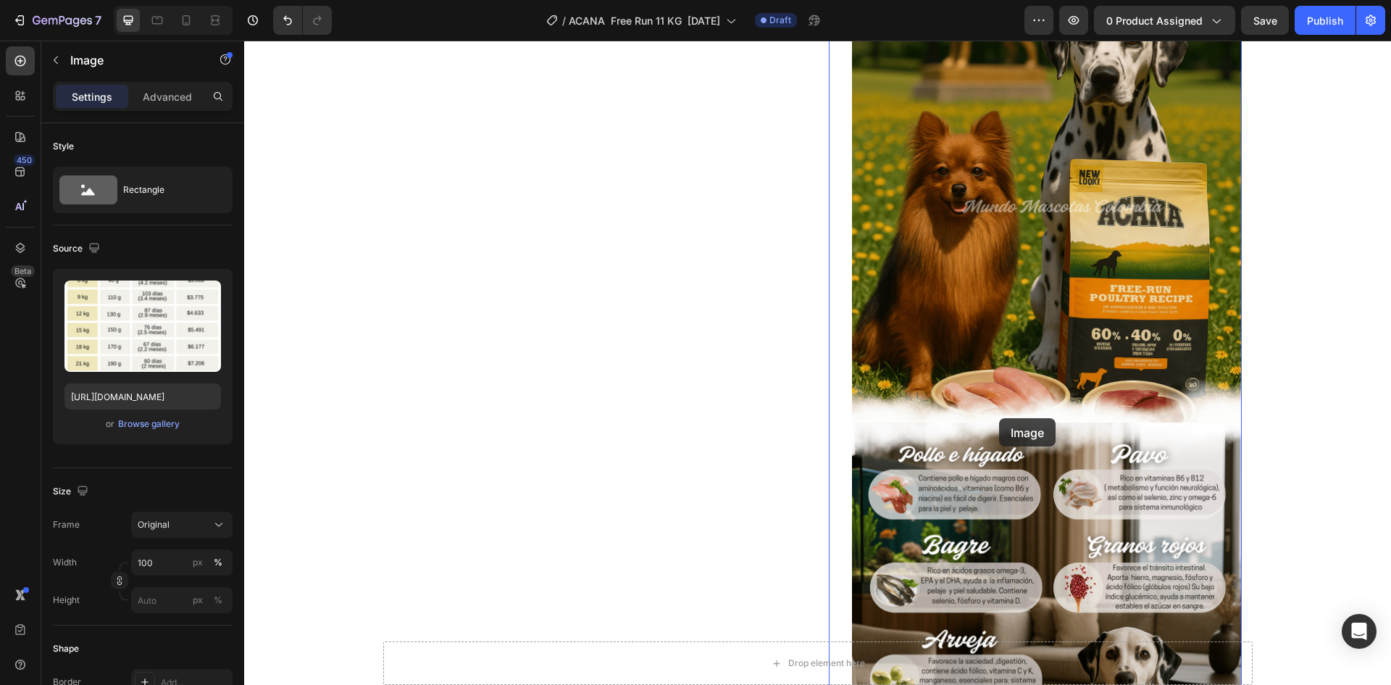
scroll to position [1031, 0]
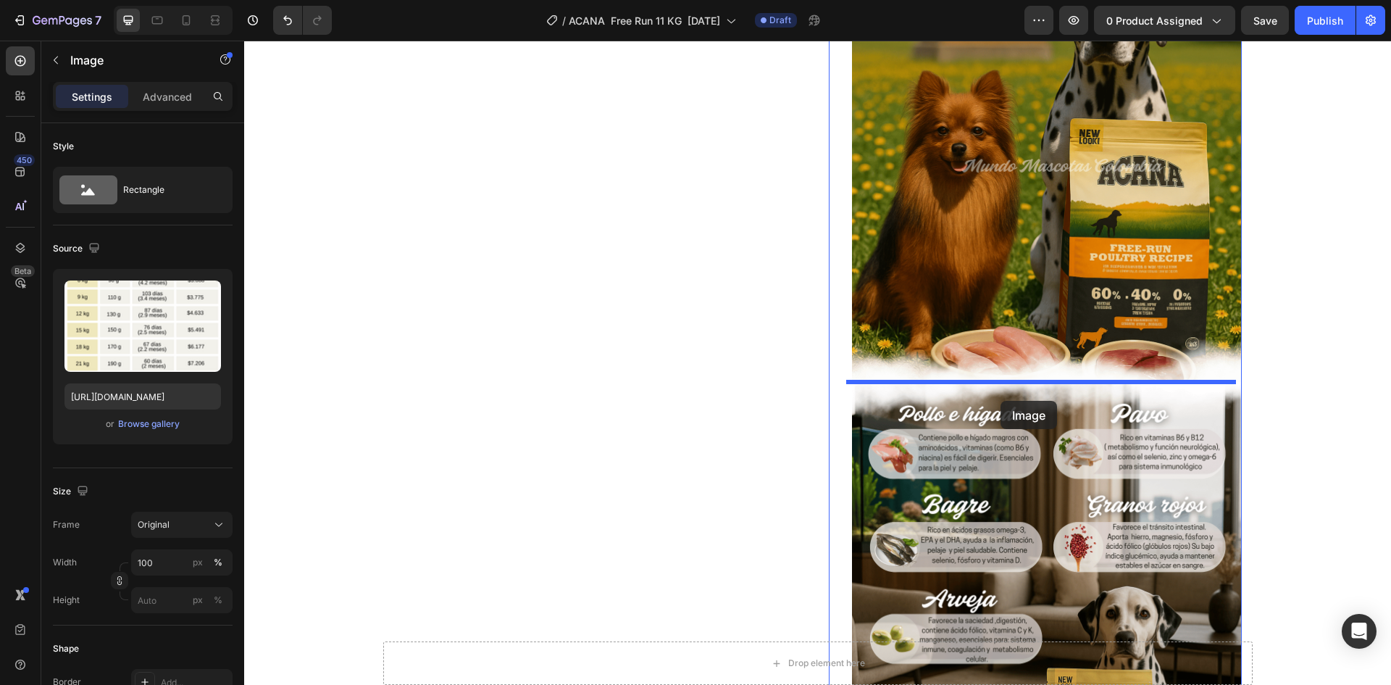
drag, startPoint x: 1001, startPoint y: 254, endPoint x: 1001, endPoint y: 401, distance: 146.4
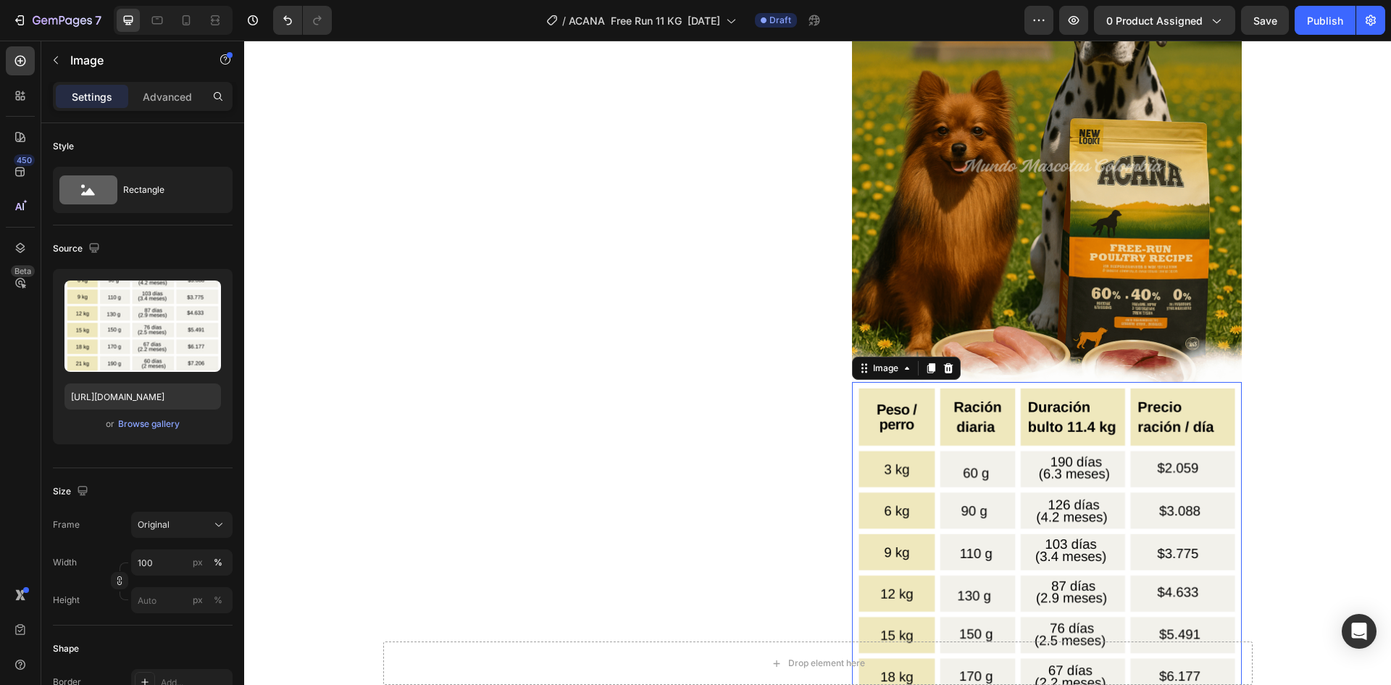
click at [171, 21] on div at bounding box center [173, 20] width 119 height 29
click at [180, 21] on icon at bounding box center [186, 20] width 14 height 14
type input "[URL][DOMAIN_NAME]"
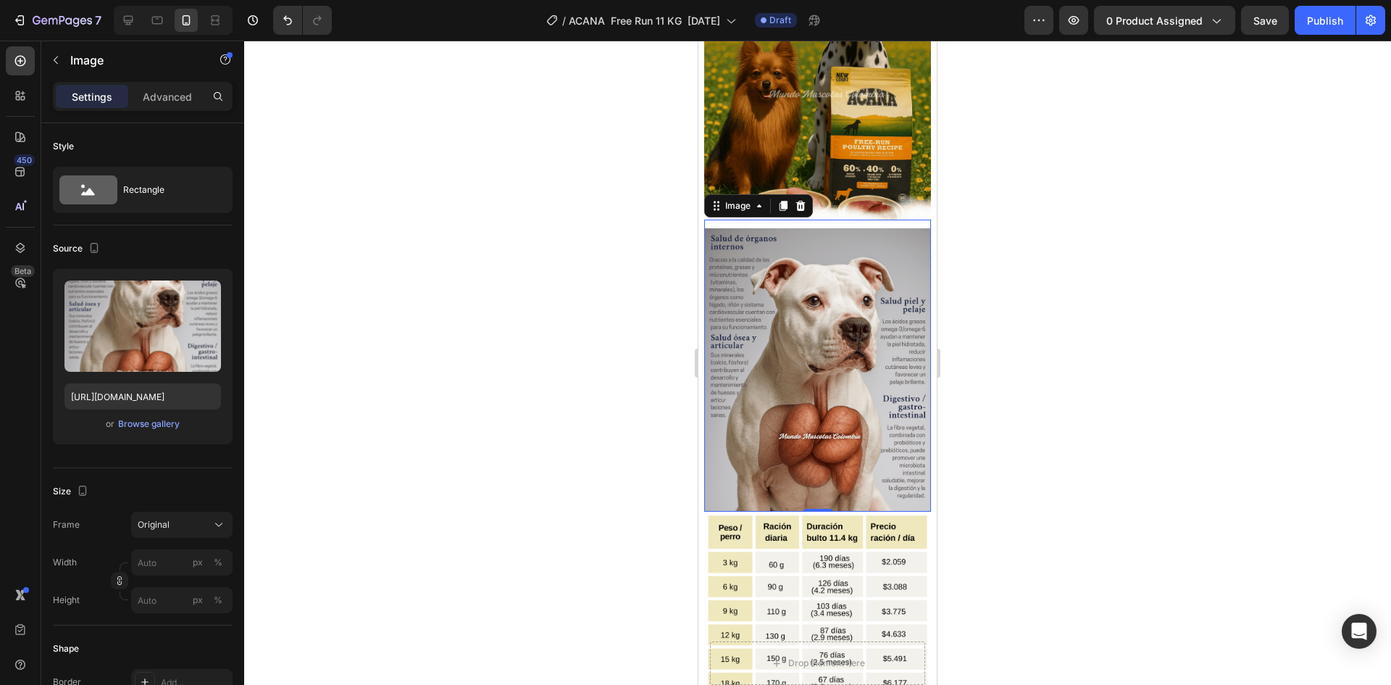
scroll to position [1639, 0]
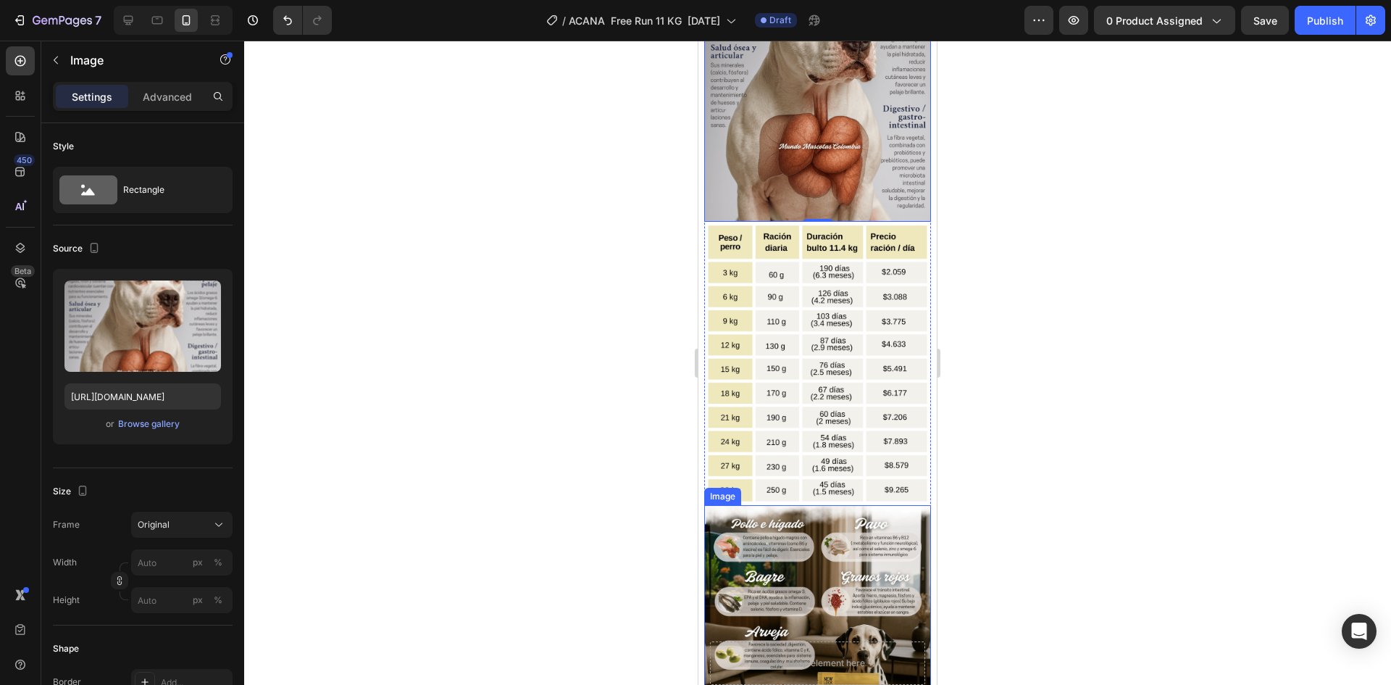
click at [829, 505] on img at bounding box center [817, 646] width 227 height 283
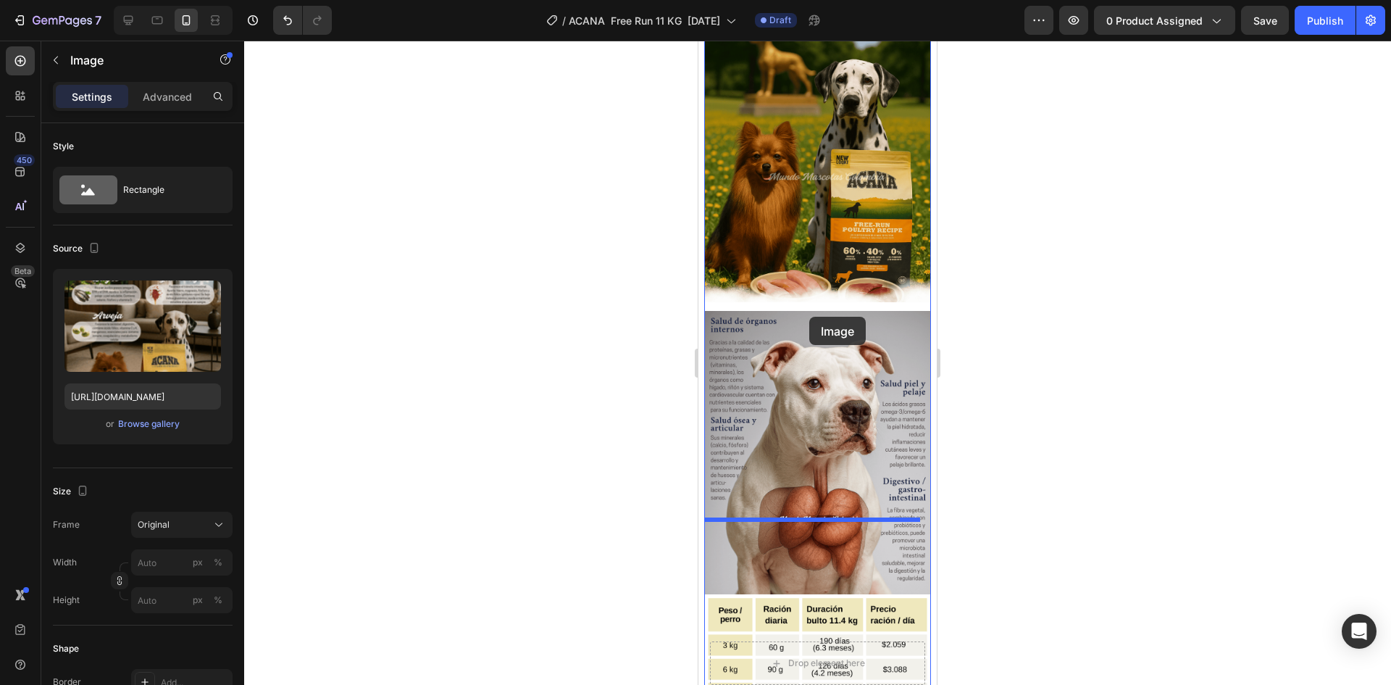
scroll to position [1204, 0]
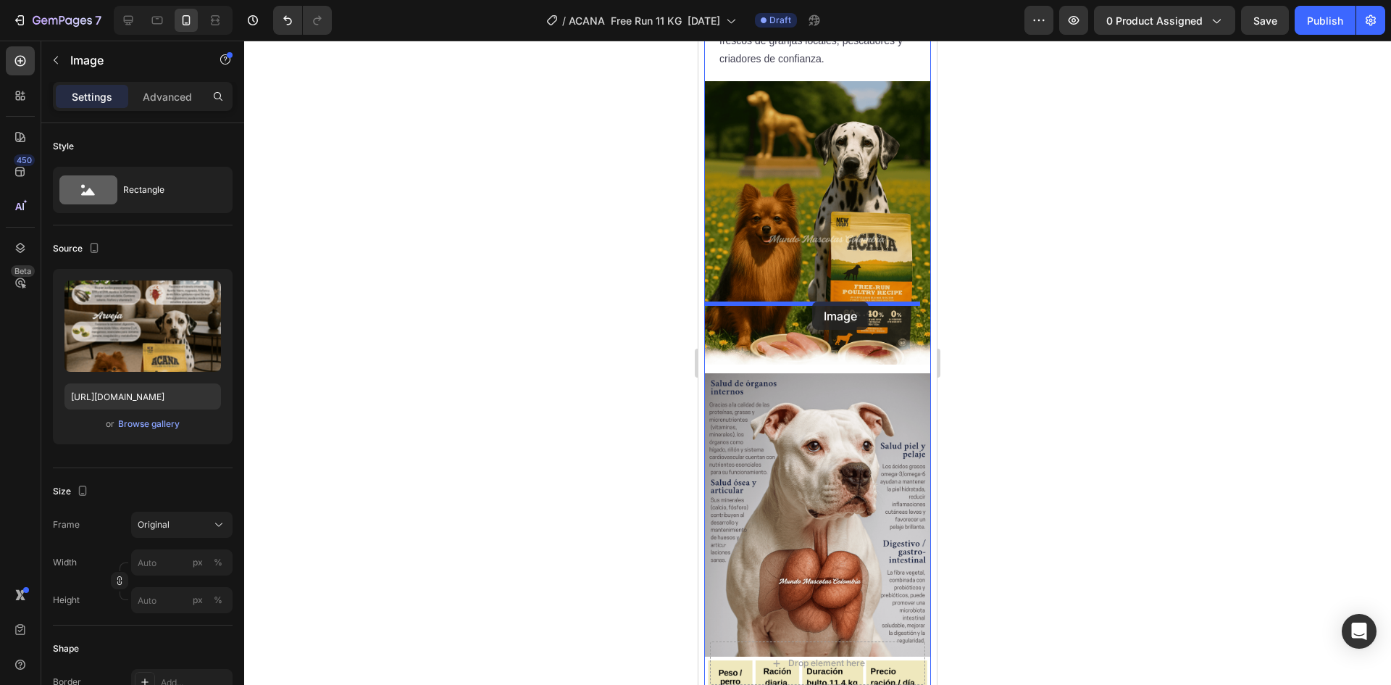
drag, startPoint x: 808, startPoint y: 470, endPoint x: 812, endPoint y: 301, distance: 168.9
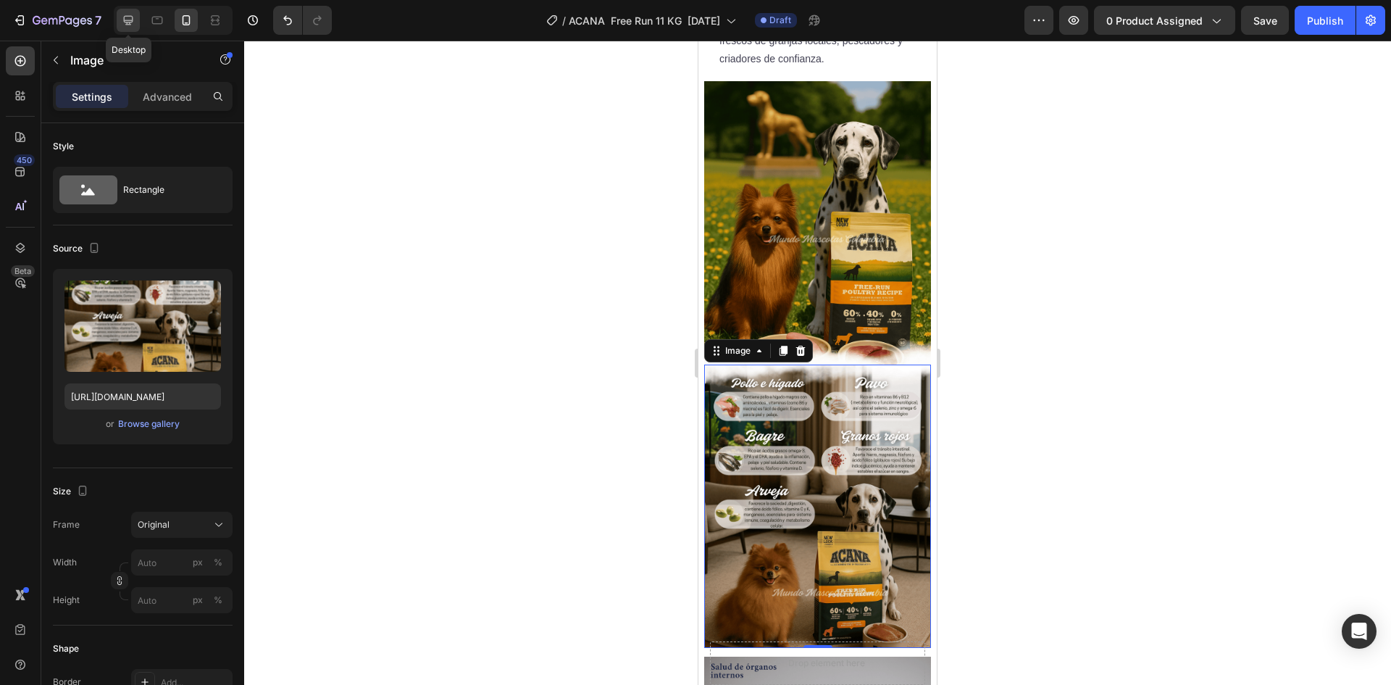
click at [135, 16] on icon at bounding box center [128, 20] width 14 height 14
type input "[URL][DOMAIN_NAME]"
type input "100"
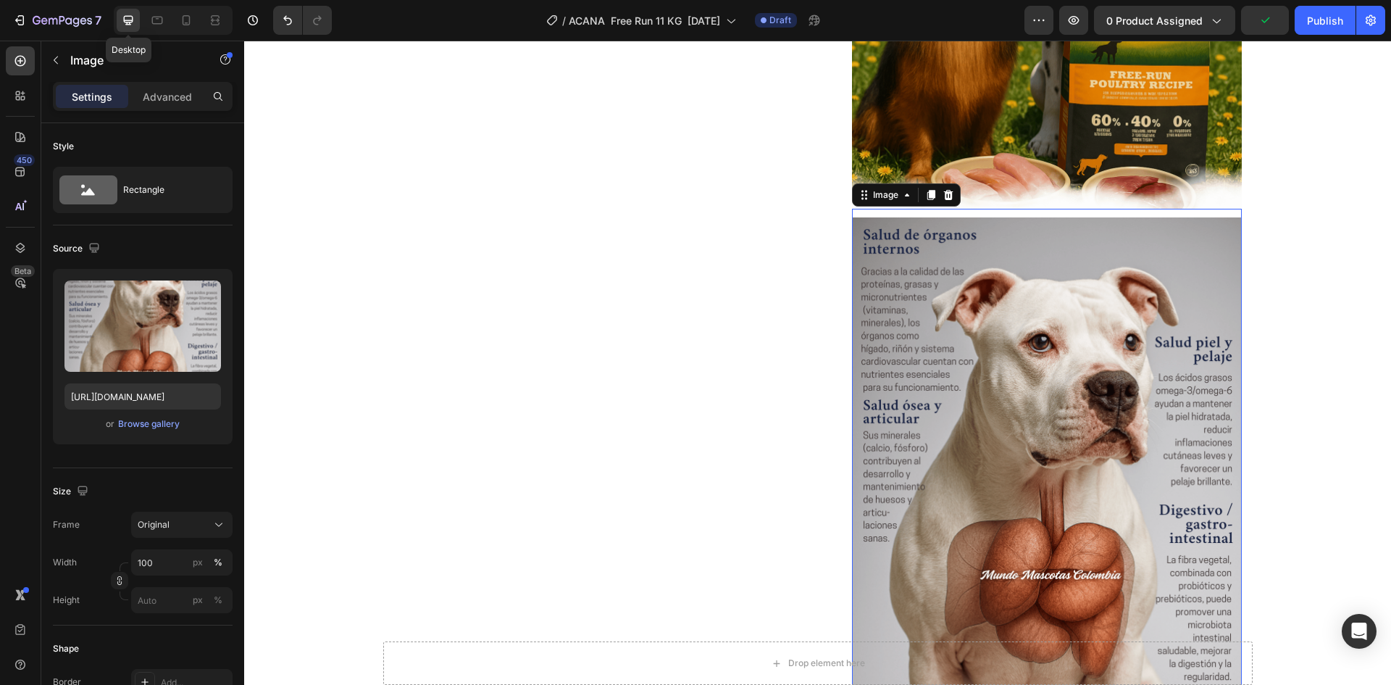
scroll to position [1321, 0]
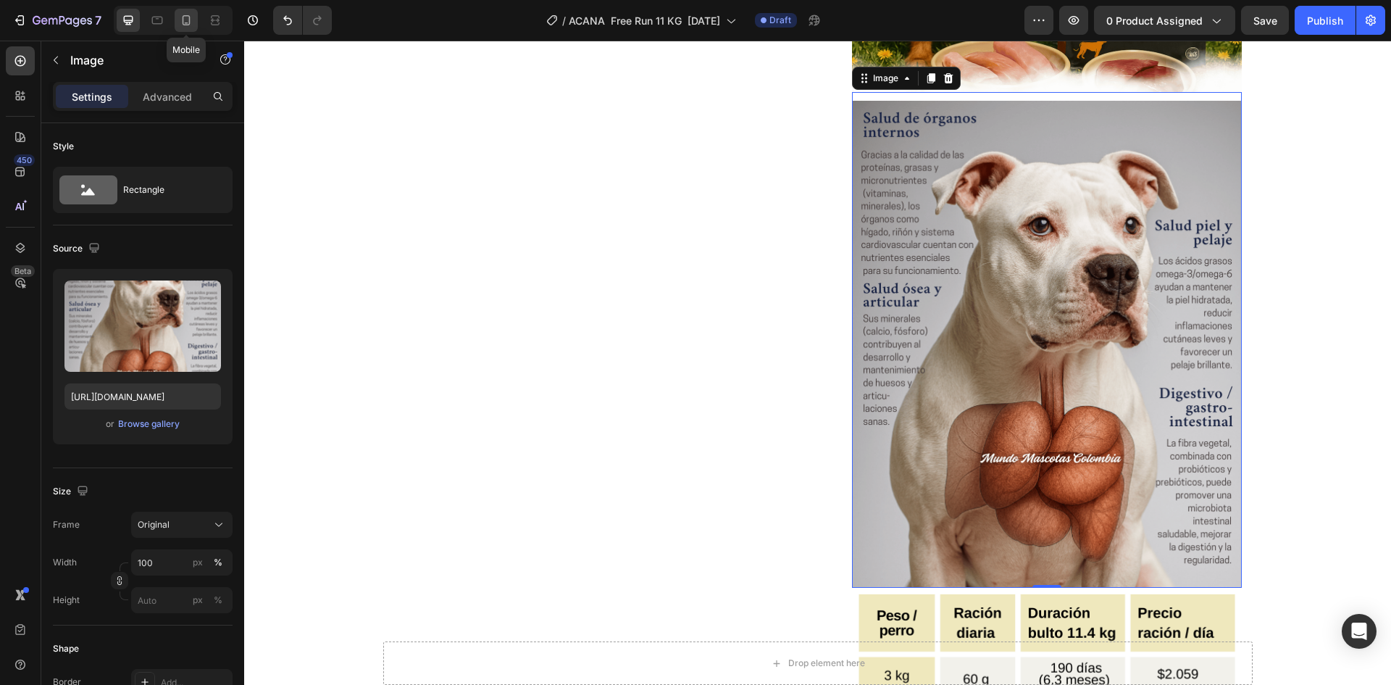
click at [188, 12] on div at bounding box center [186, 20] width 23 height 23
type input "[URL][DOMAIN_NAME]"
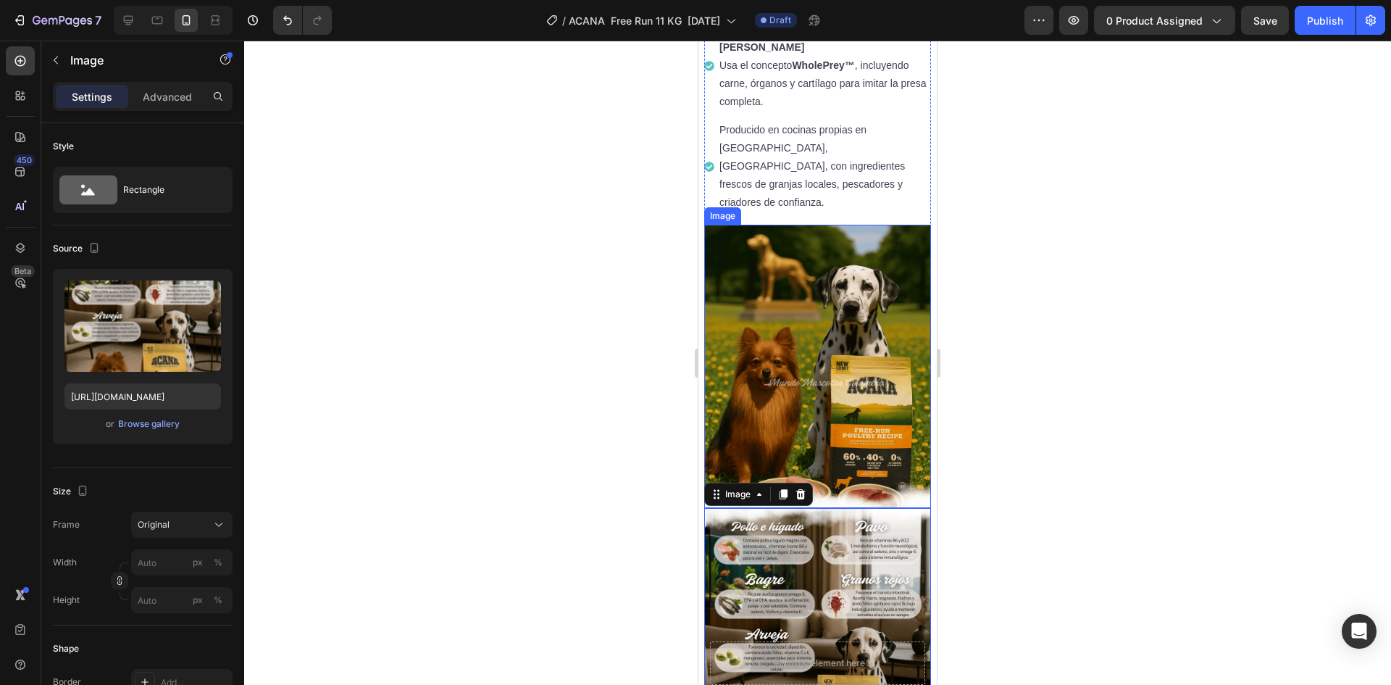
scroll to position [1277, 0]
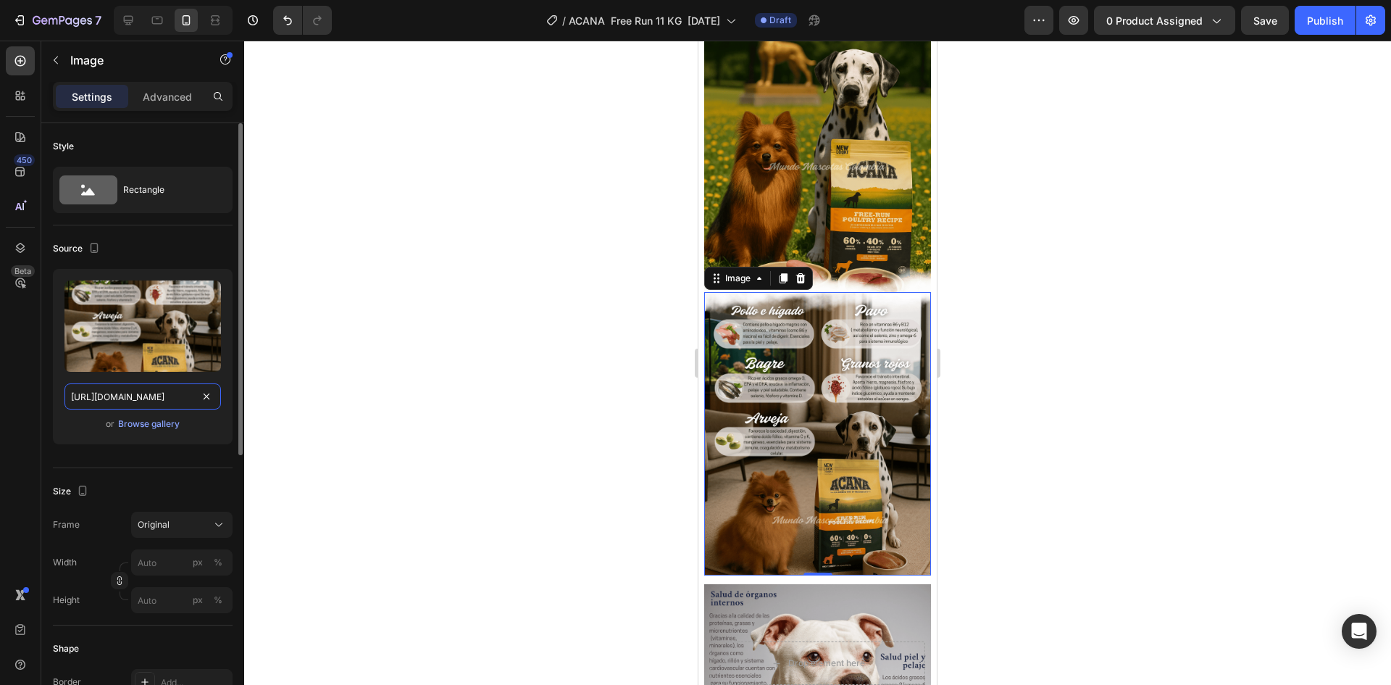
click at [131, 394] on input "[URL][DOMAIN_NAME]" at bounding box center [142, 396] width 157 height 26
click at [134, 24] on icon at bounding box center [128, 20] width 14 height 14
type input "[URL][DOMAIN_NAME]"
type input "100"
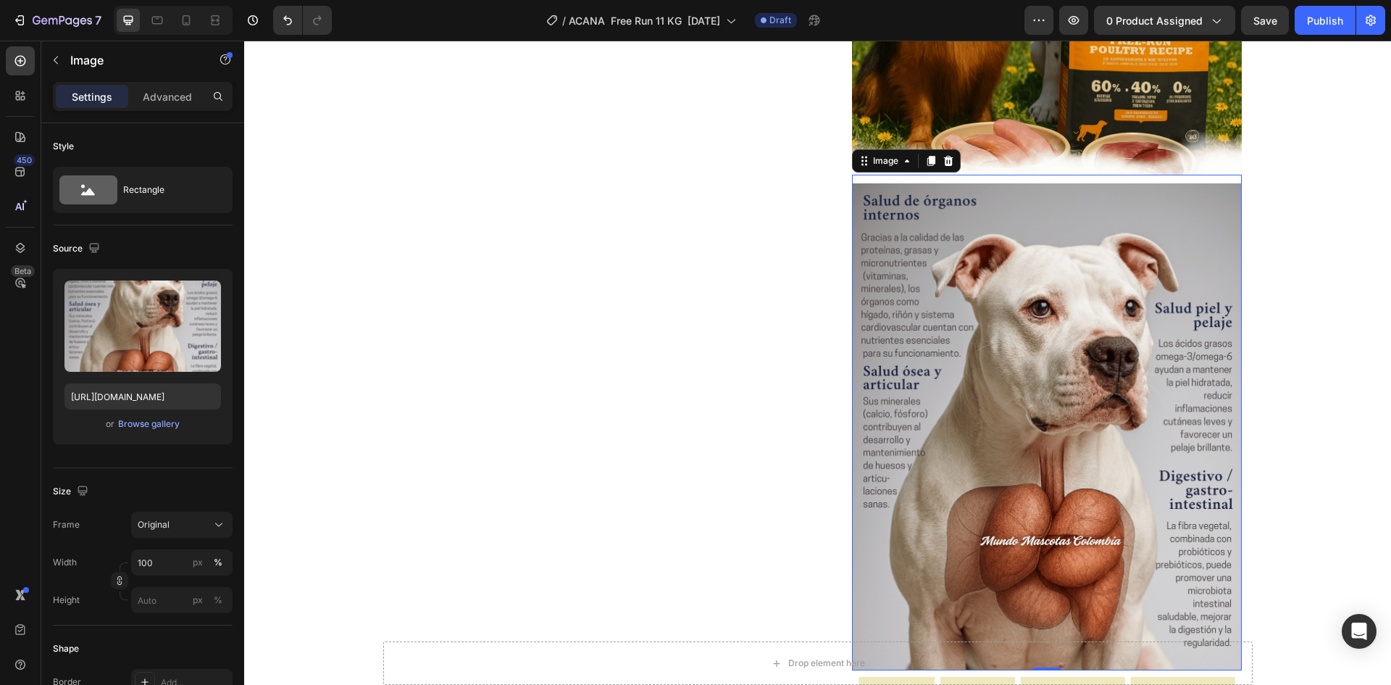
scroll to position [1321, 0]
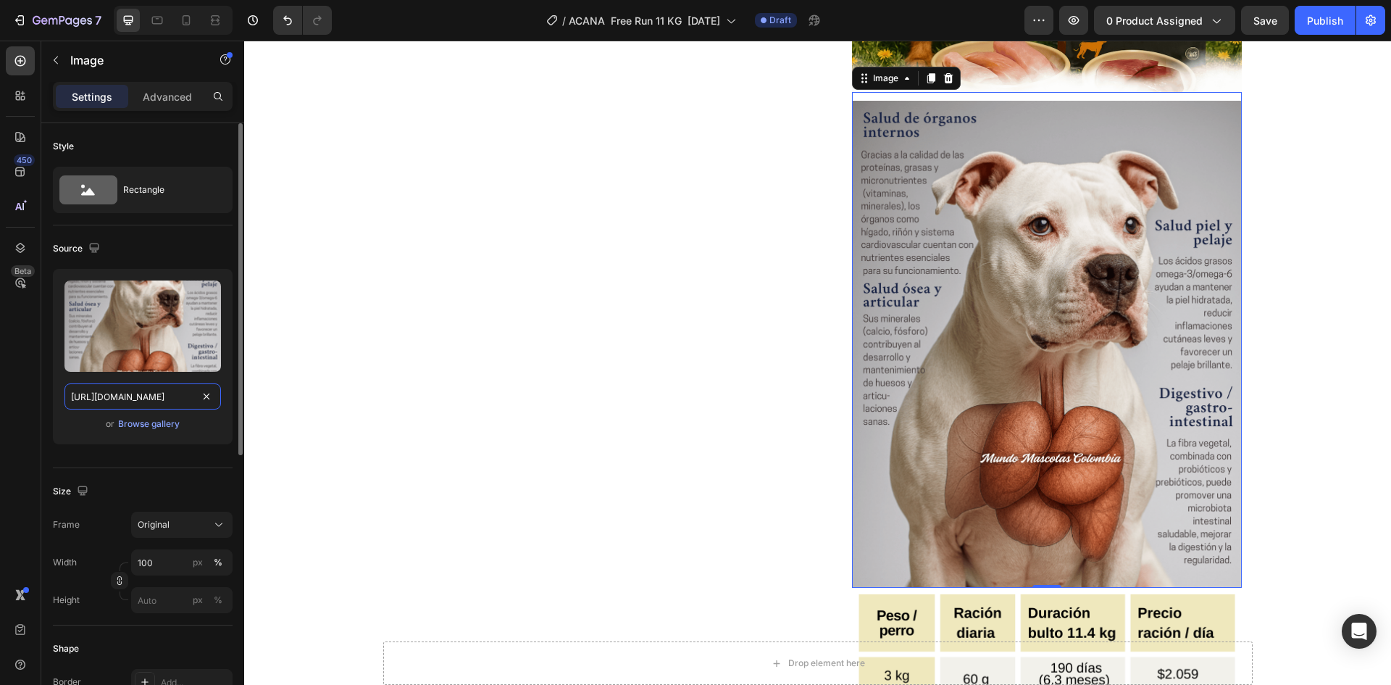
click at [135, 395] on input "[URL][DOMAIN_NAME]" at bounding box center [142, 396] width 157 height 26
paste input "ingredientes_33.png?v=1758848236"
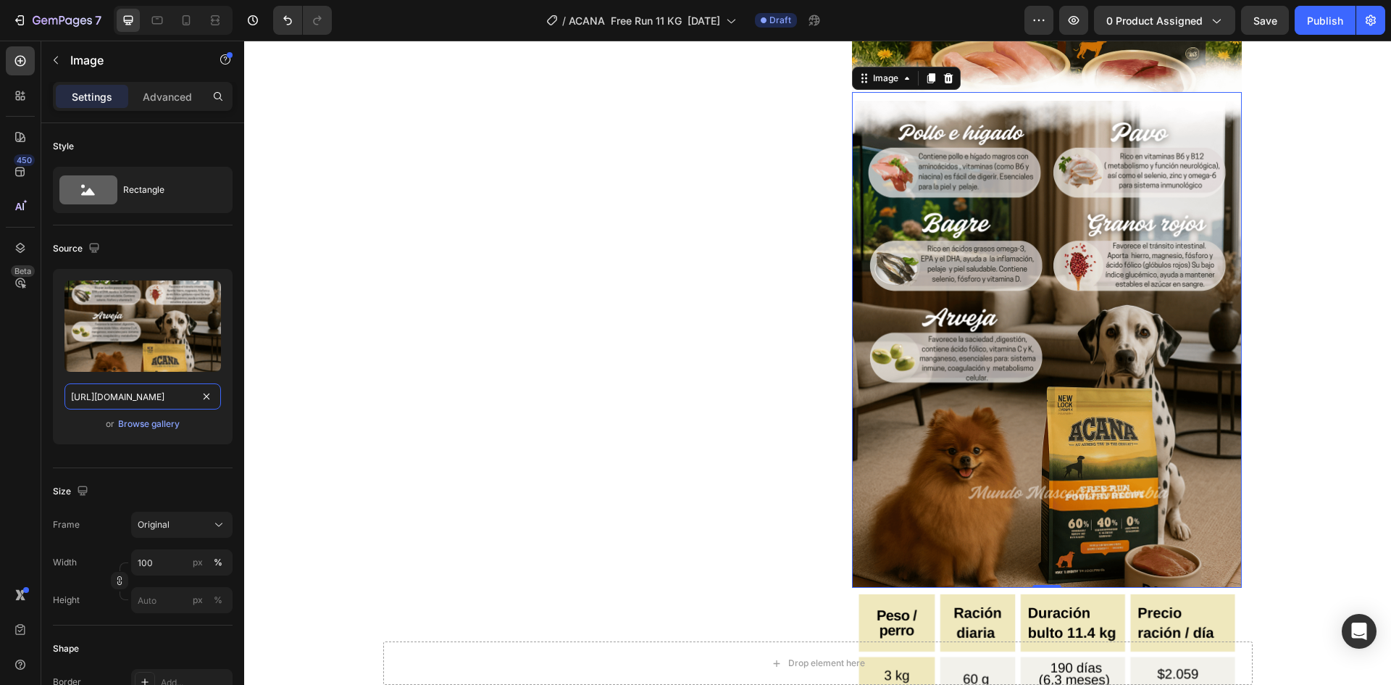
scroll to position [1683, 0]
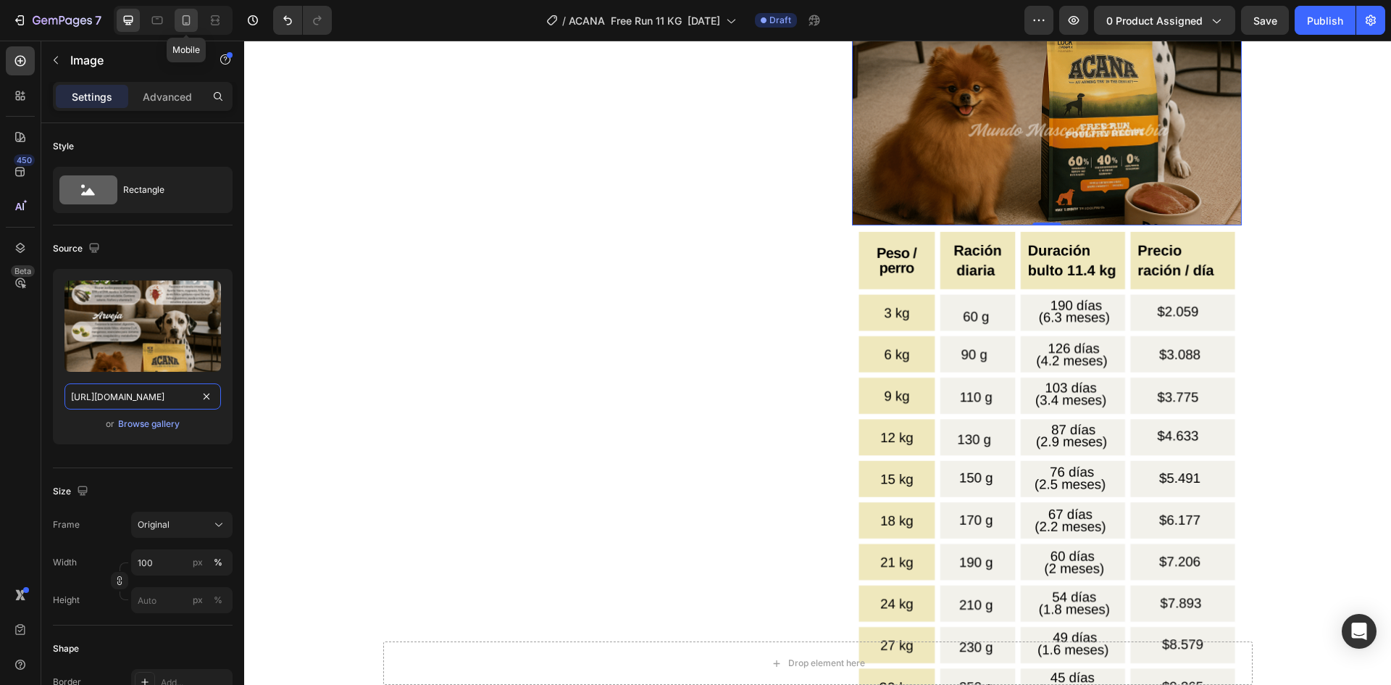
type input "[URL][DOMAIN_NAME]"
click at [185, 28] on div at bounding box center [186, 20] width 23 height 23
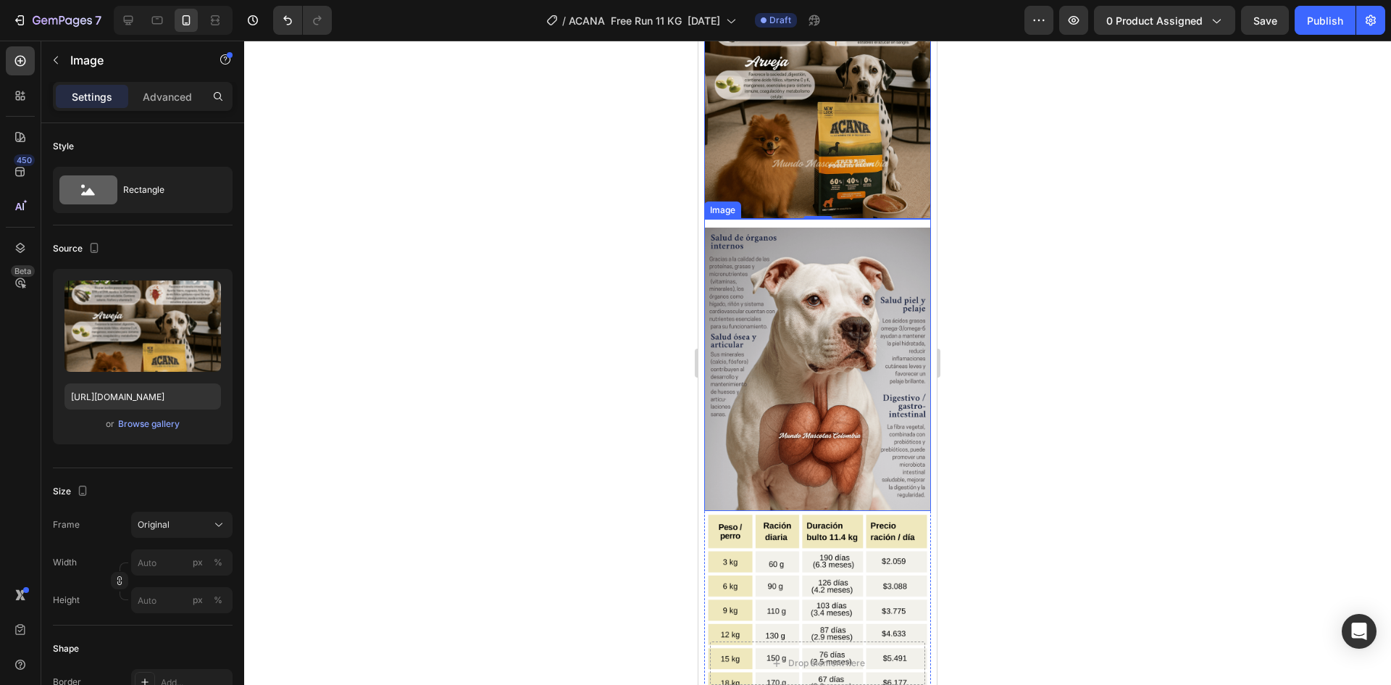
scroll to position [1638, 0]
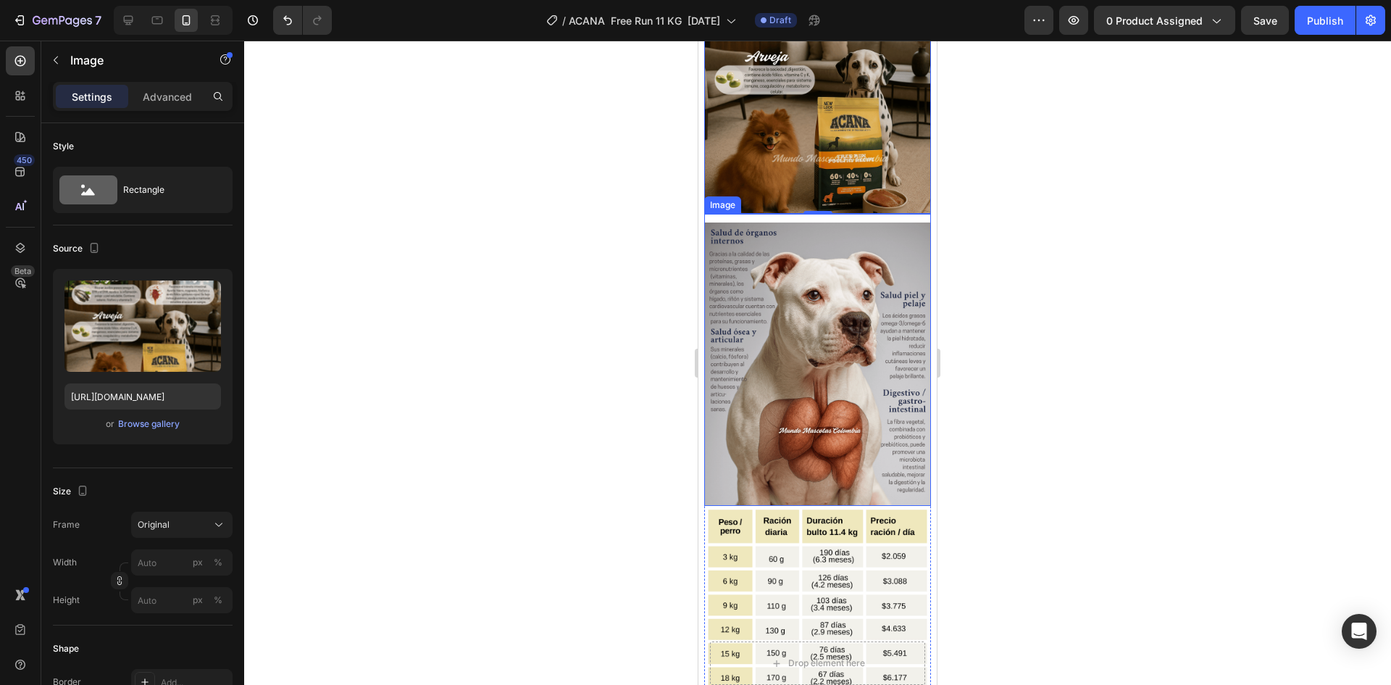
click at [822, 236] on img at bounding box center [817, 363] width 227 height 283
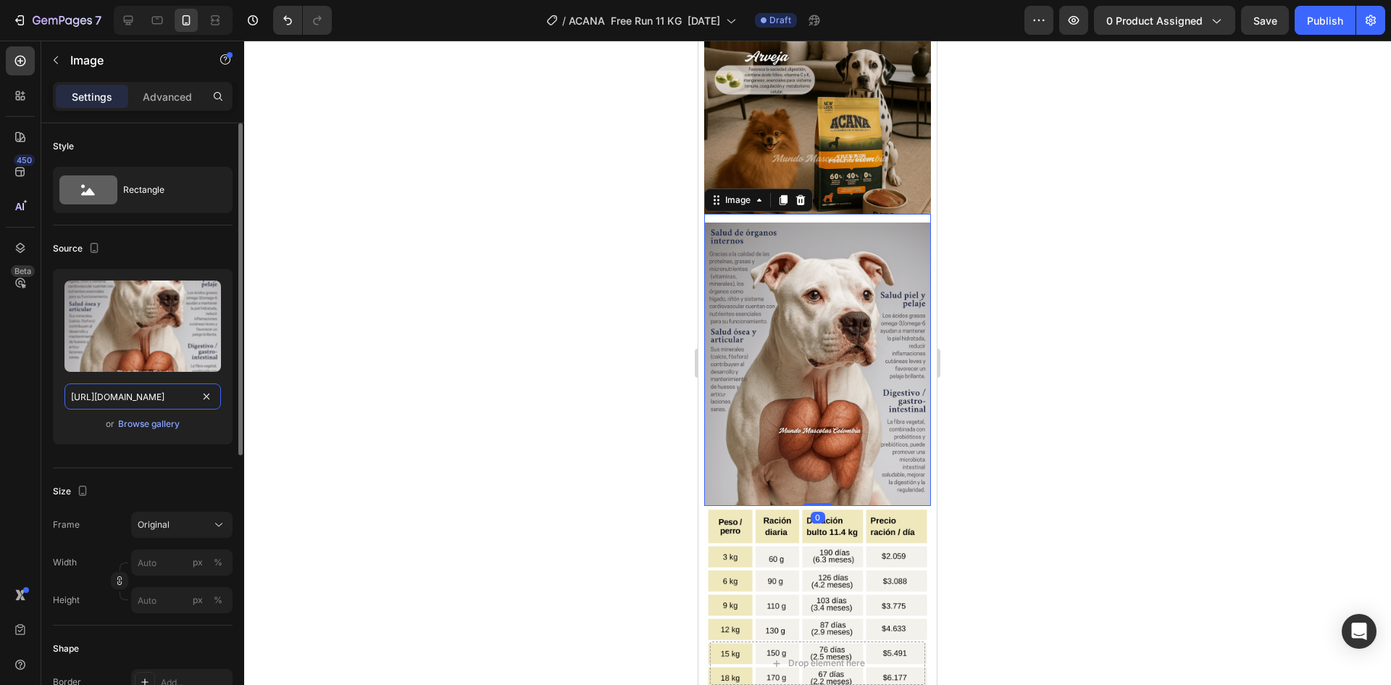
click at [154, 397] on input "[URL][DOMAIN_NAME]" at bounding box center [142, 396] width 157 height 26
click at [130, 12] on div at bounding box center [128, 20] width 23 height 23
type input "[URL][DOMAIN_NAME]"
type input "100"
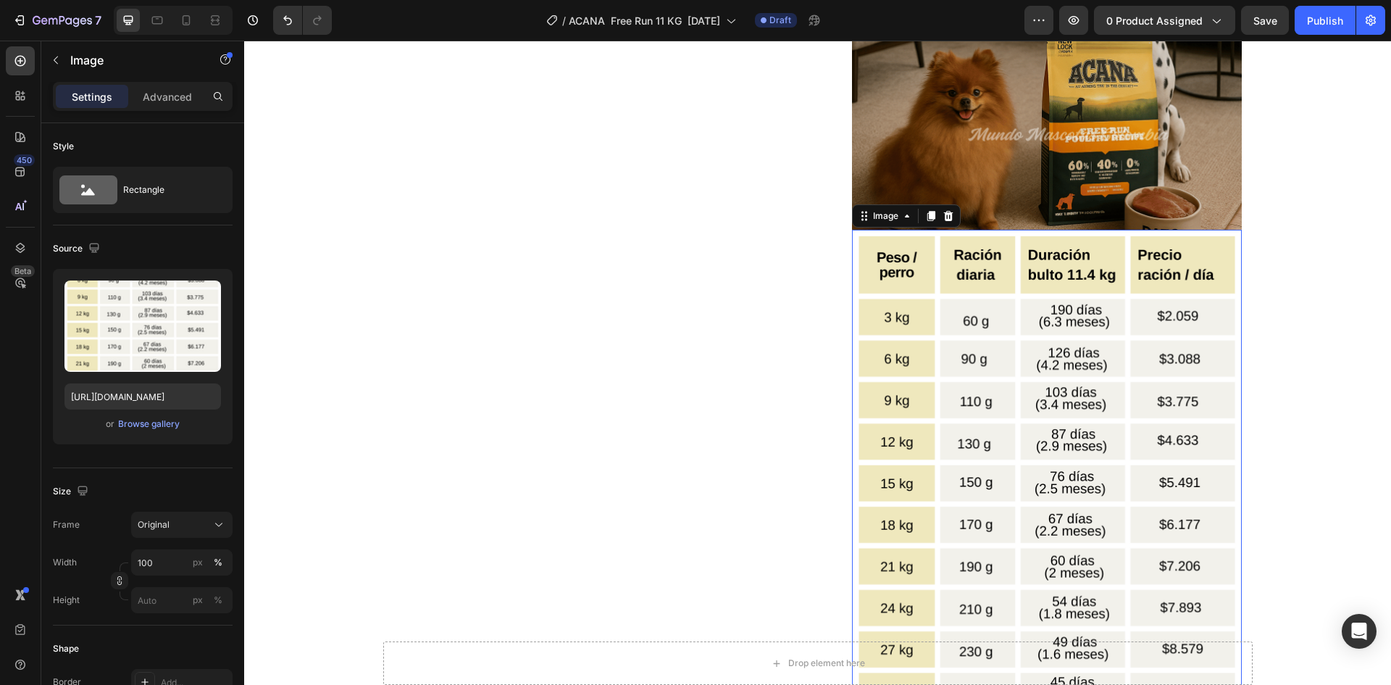
scroll to position [1817, 0]
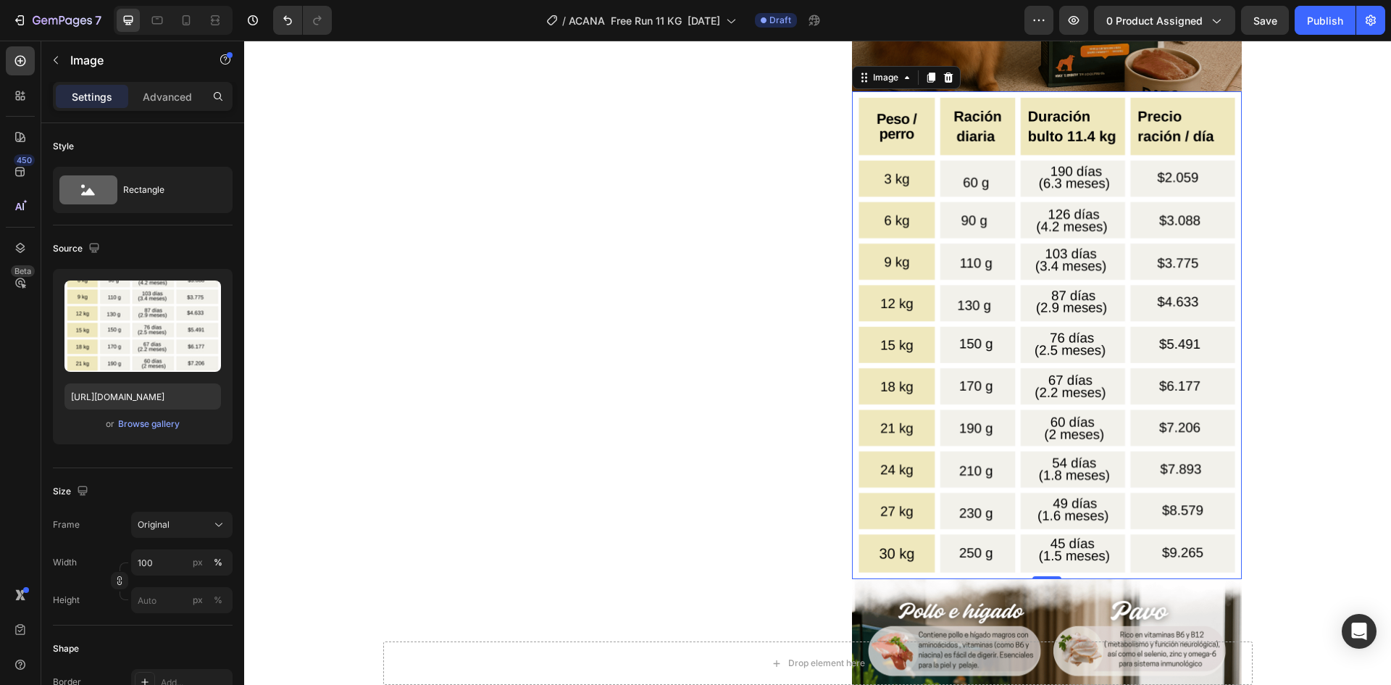
click at [987, 264] on img at bounding box center [1047, 335] width 390 height 488
click at [131, 397] on input "[URL][DOMAIN_NAME]" at bounding box center [142, 396] width 157 height 26
paste input "opografico_free_run_poultry.png?v=1758850085"
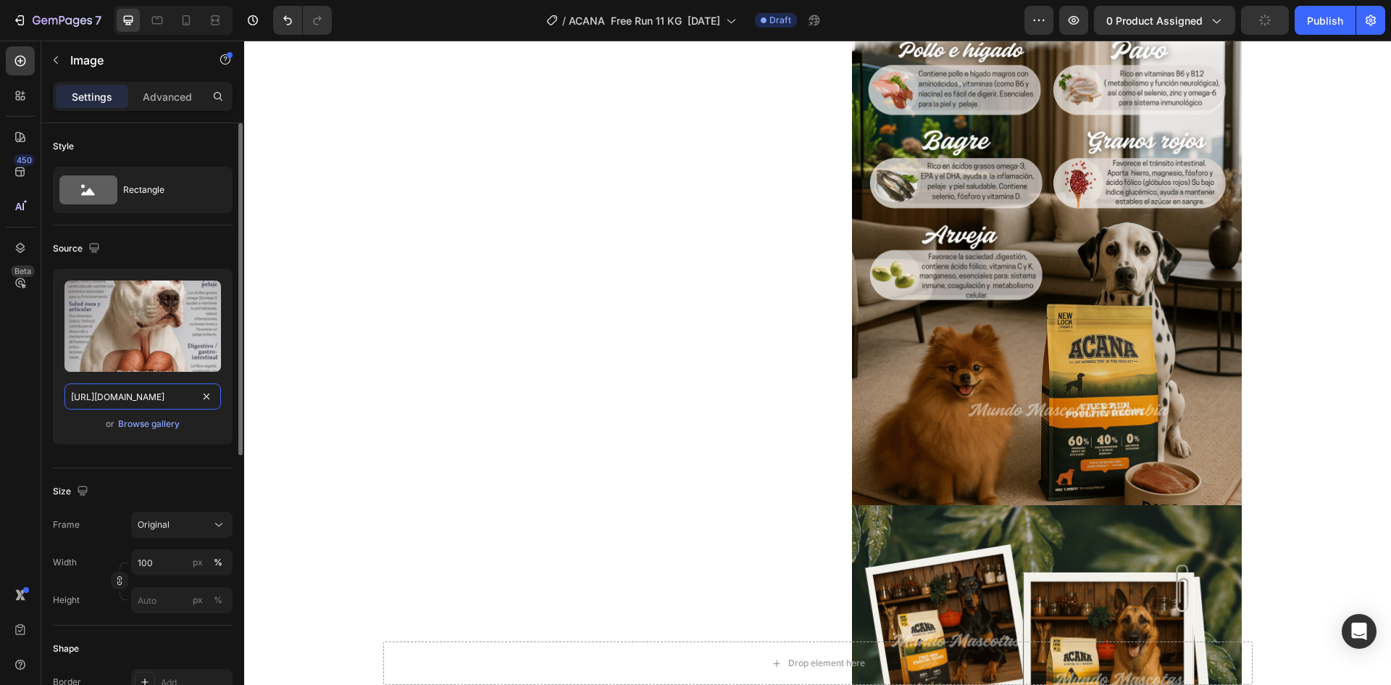
scroll to position [2397, 0]
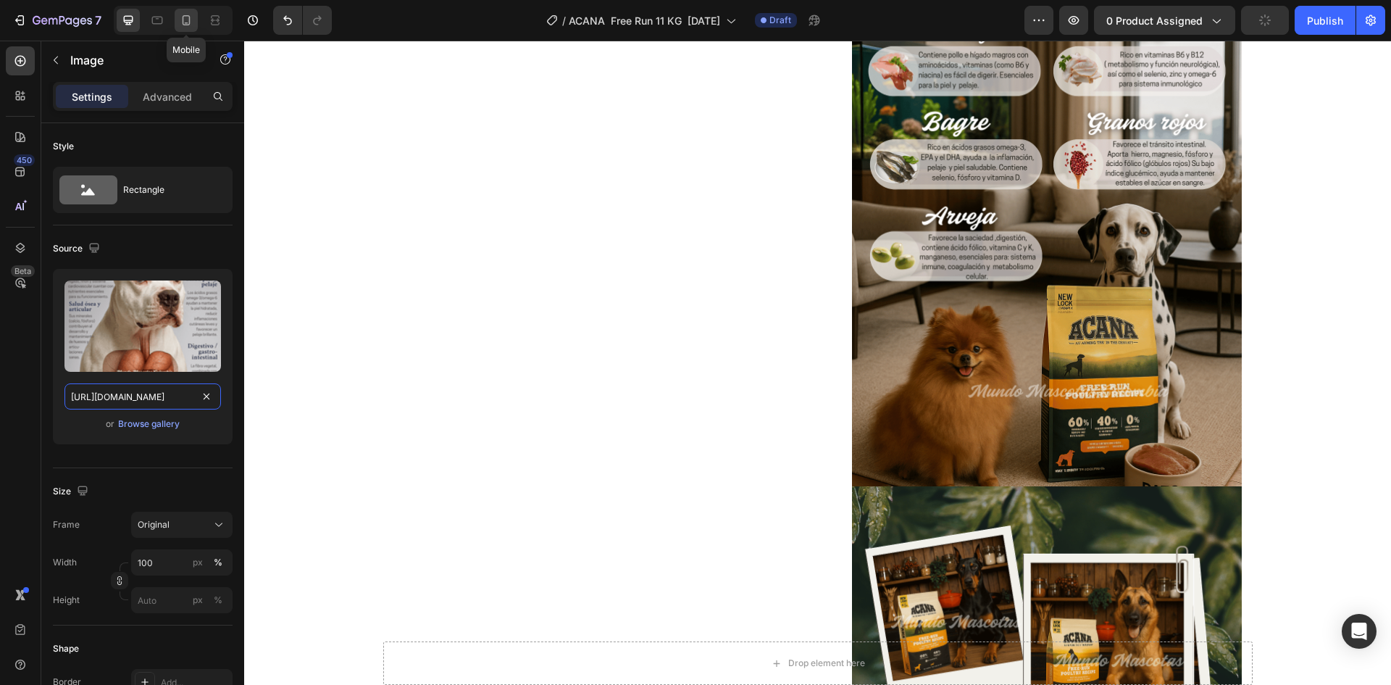
type input "[URL][DOMAIN_NAME]"
click at [190, 28] on div at bounding box center [186, 20] width 23 height 23
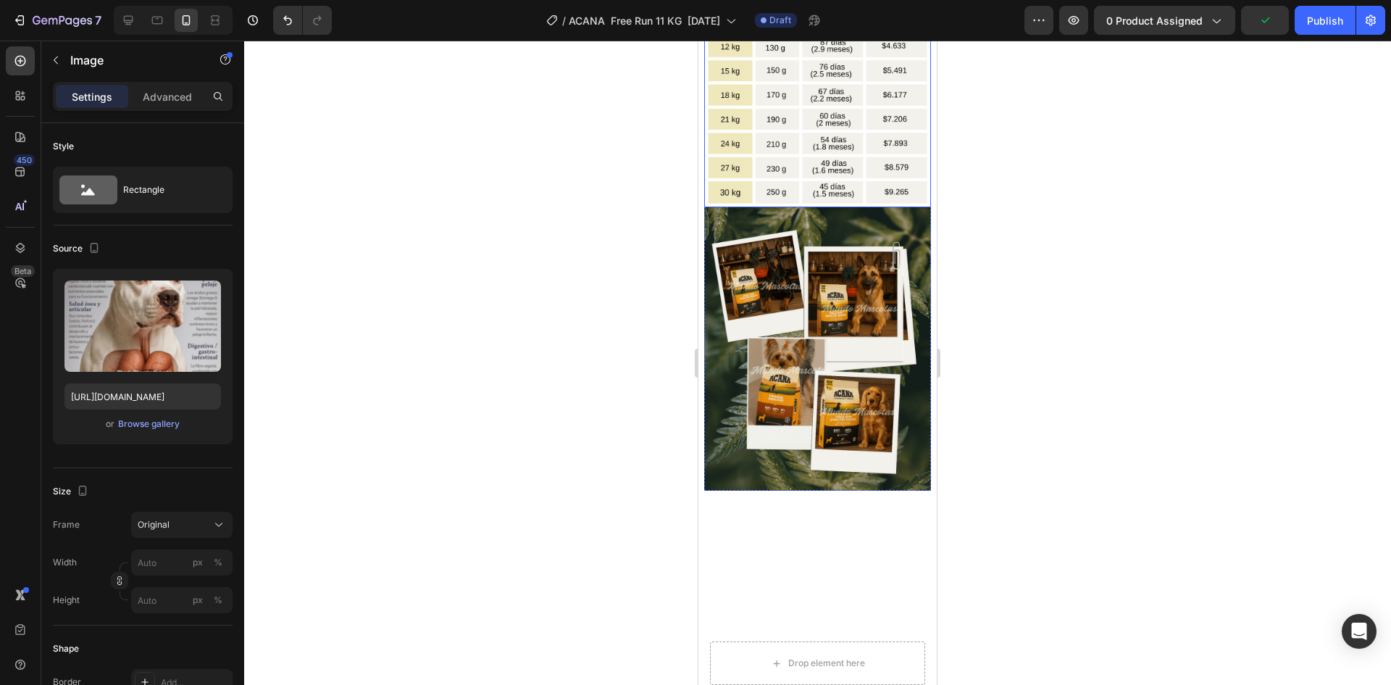
scroll to position [1908, 0]
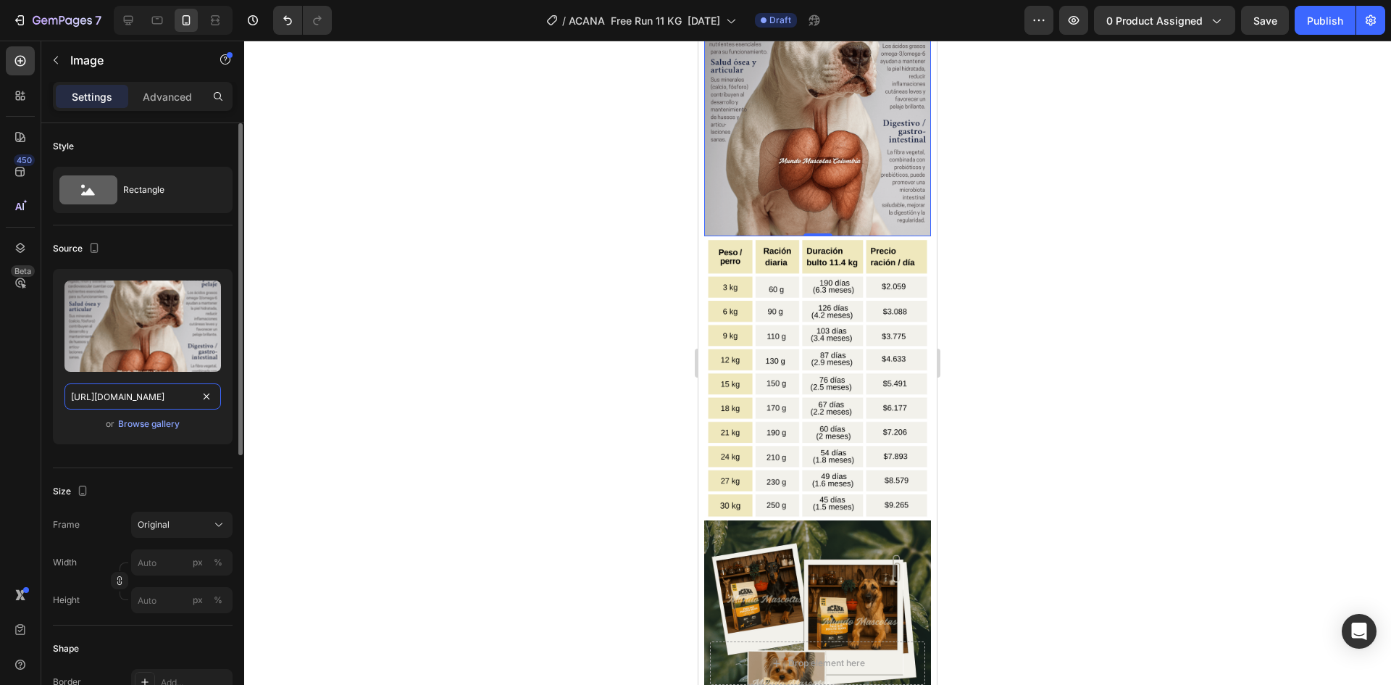
click at [130, 390] on input "[URL][DOMAIN_NAME]" at bounding box center [142, 396] width 157 height 26
click at [128, 17] on icon at bounding box center [128, 20] width 14 height 14
type input "100"
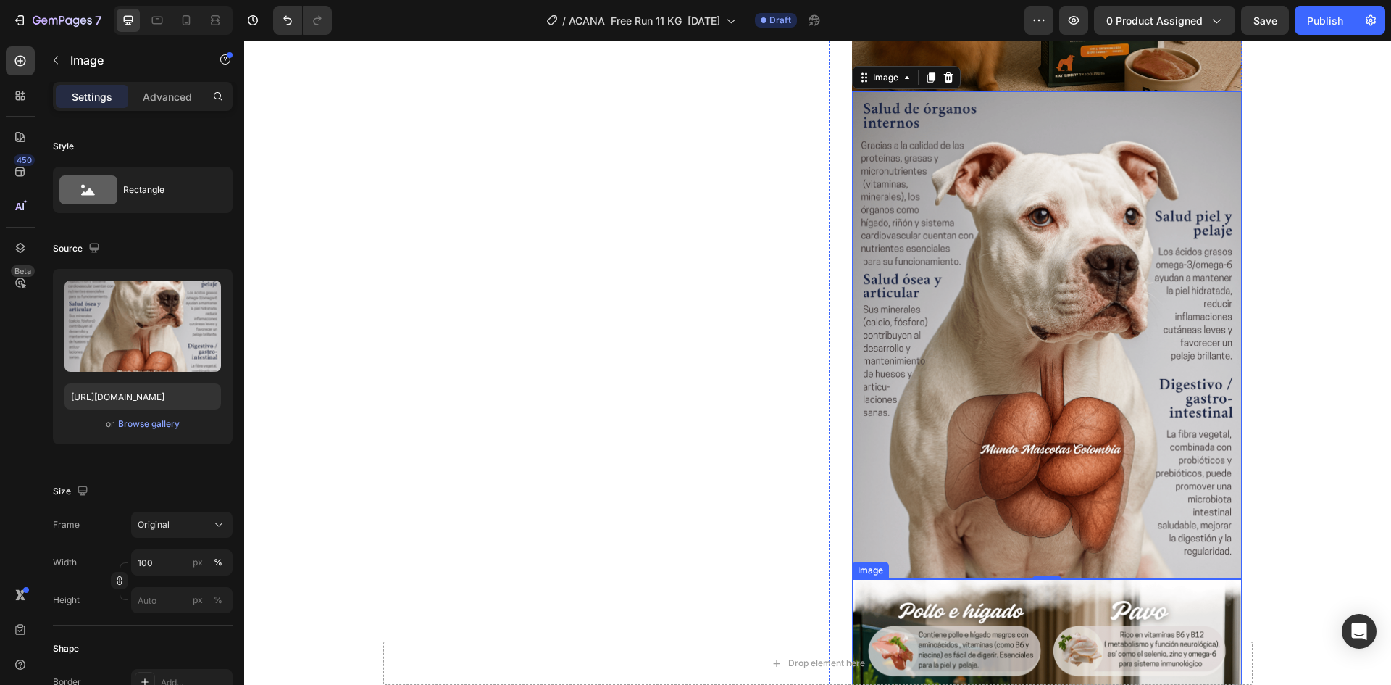
scroll to position [2107, 0]
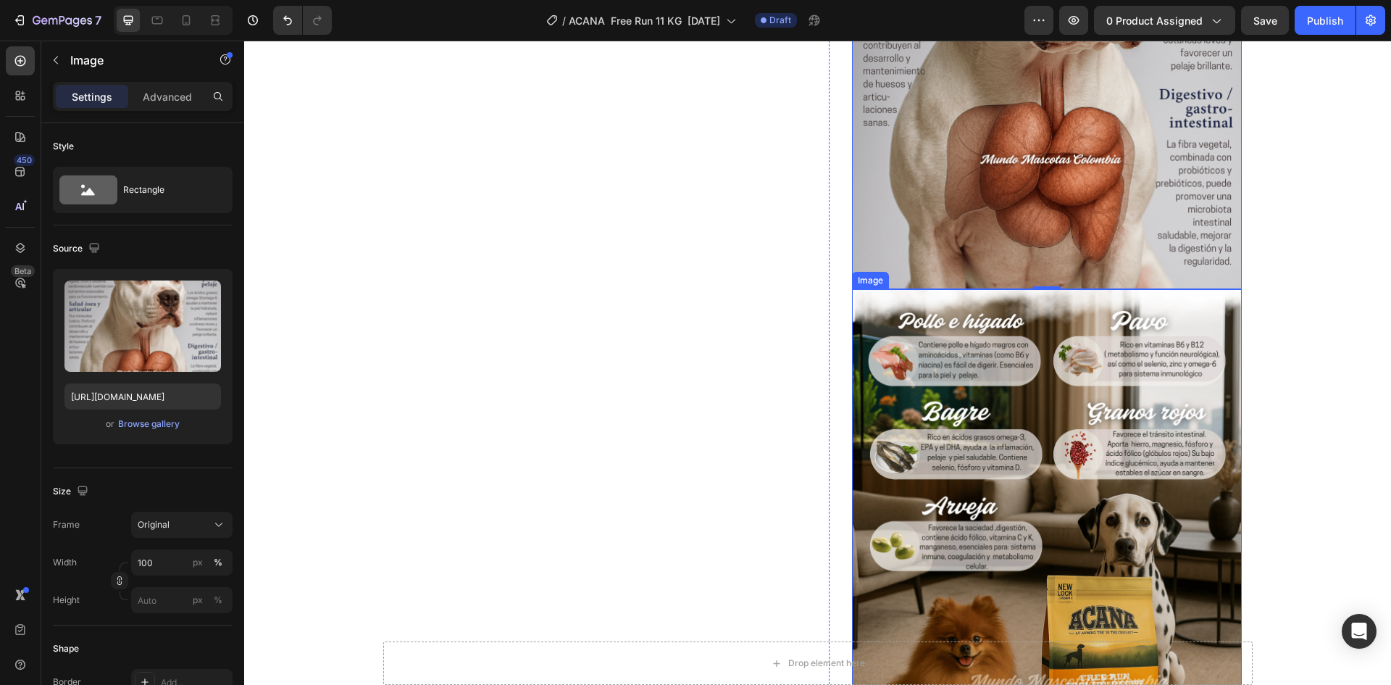
click at [941, 514] on img at bounding box center [1047, 533] width 390 height 488
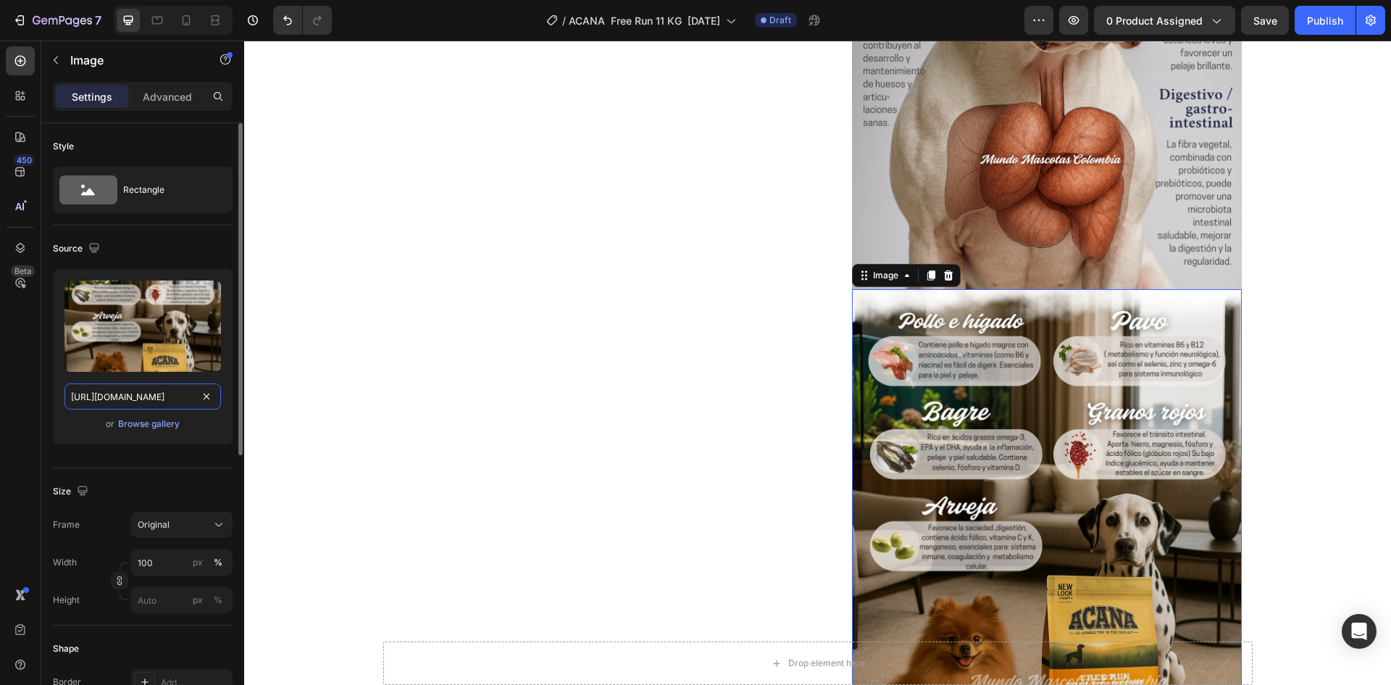
click at [139, 385] on input "[URL][DOMAIN_NAME]" at bounding box center [142, 396] width 157 height 26
paste input "topografico_free_run_poultry.png?v=1758850085"
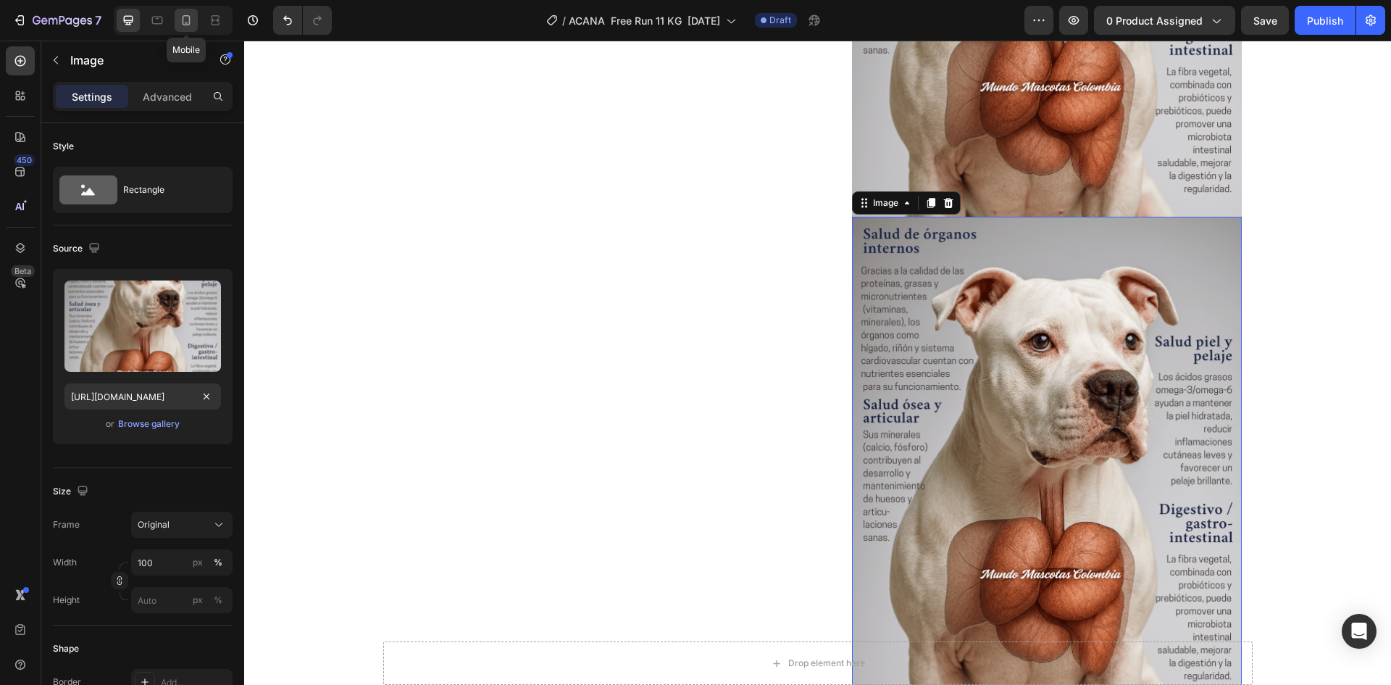
scroll to position [0, 0]
click at [188, 20] on icon at bounding box center [186, 20] width 14 height 14
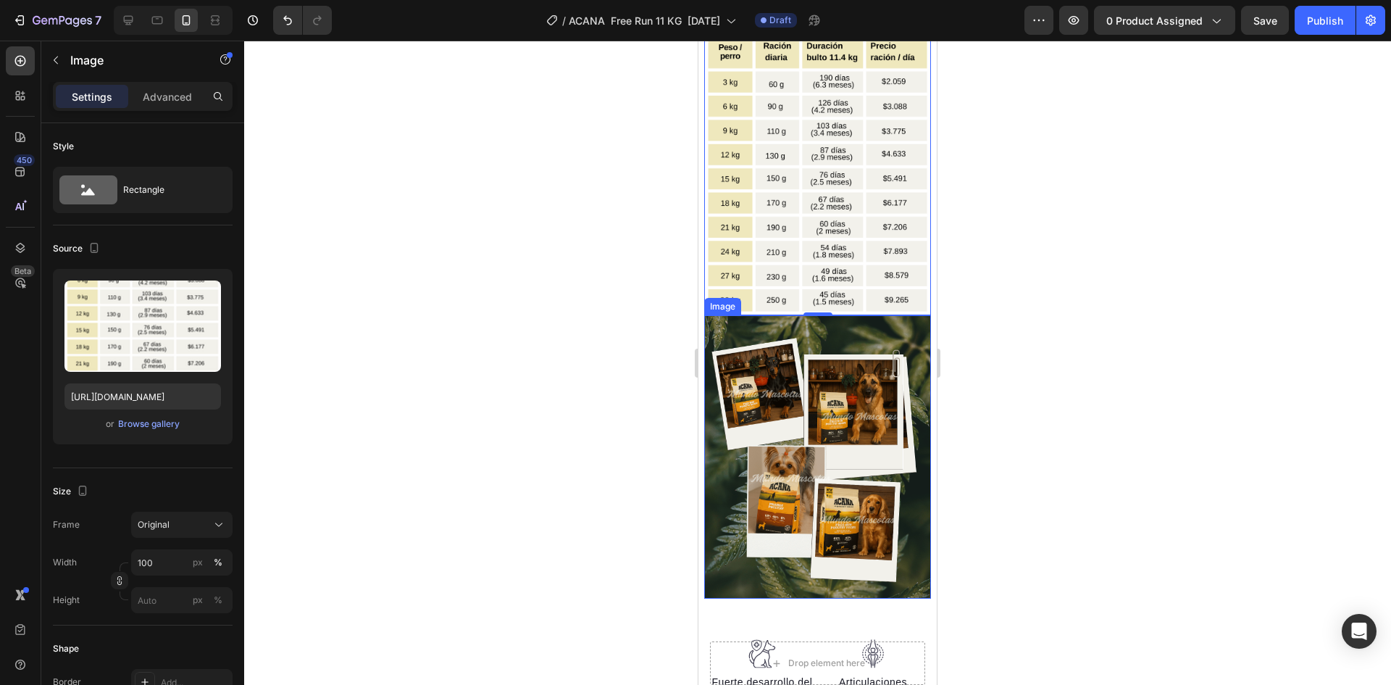
scroll to position [2187, 0]
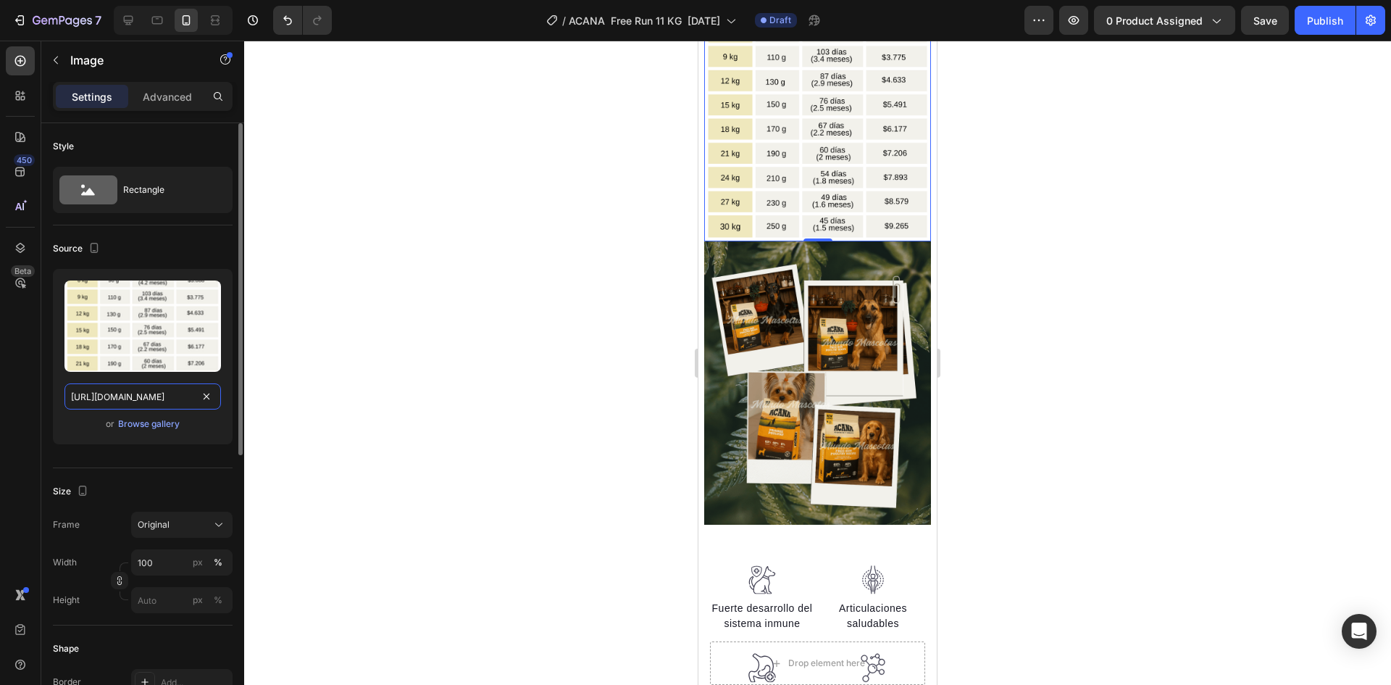
click at [149, 404] on input "[URL][DOMAIN_NAME]" at bounding box center [142, 396] width 157 height 26
click at [133, 28] on div at bounding box center [128, 20] width 23 height 23
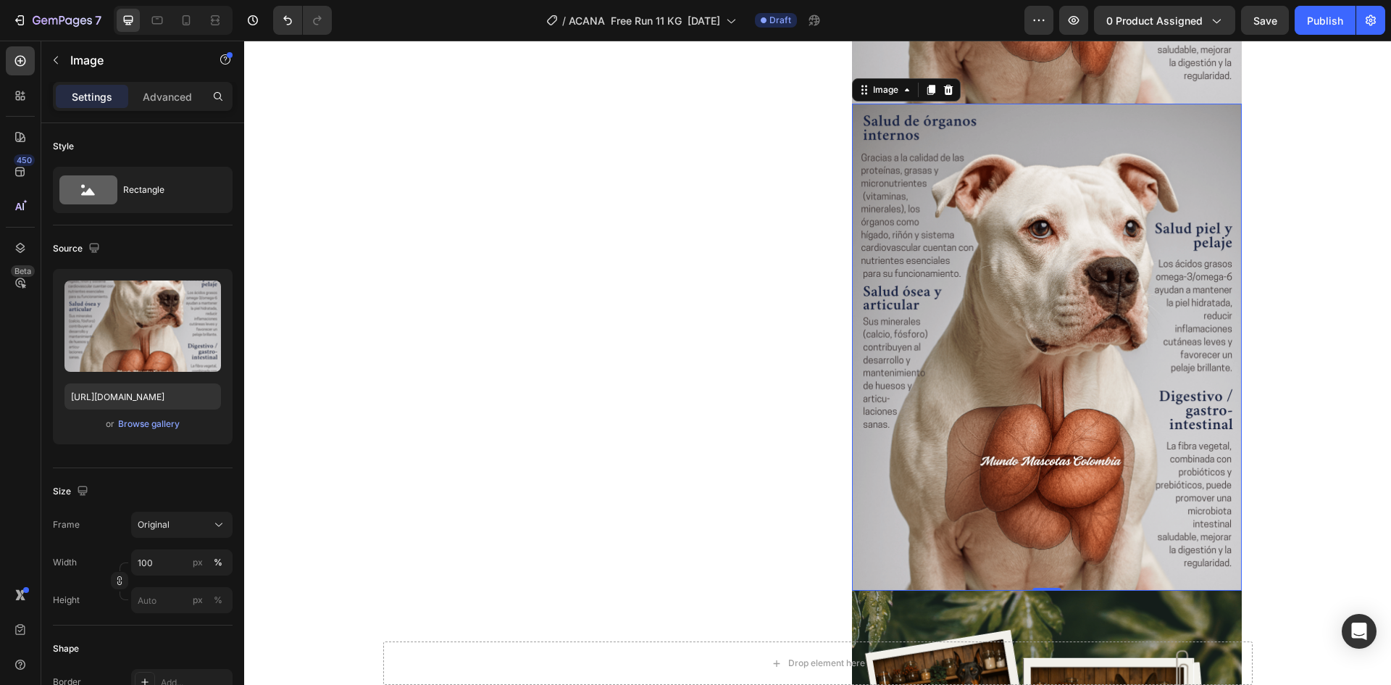
scroll to position [2305, 0]
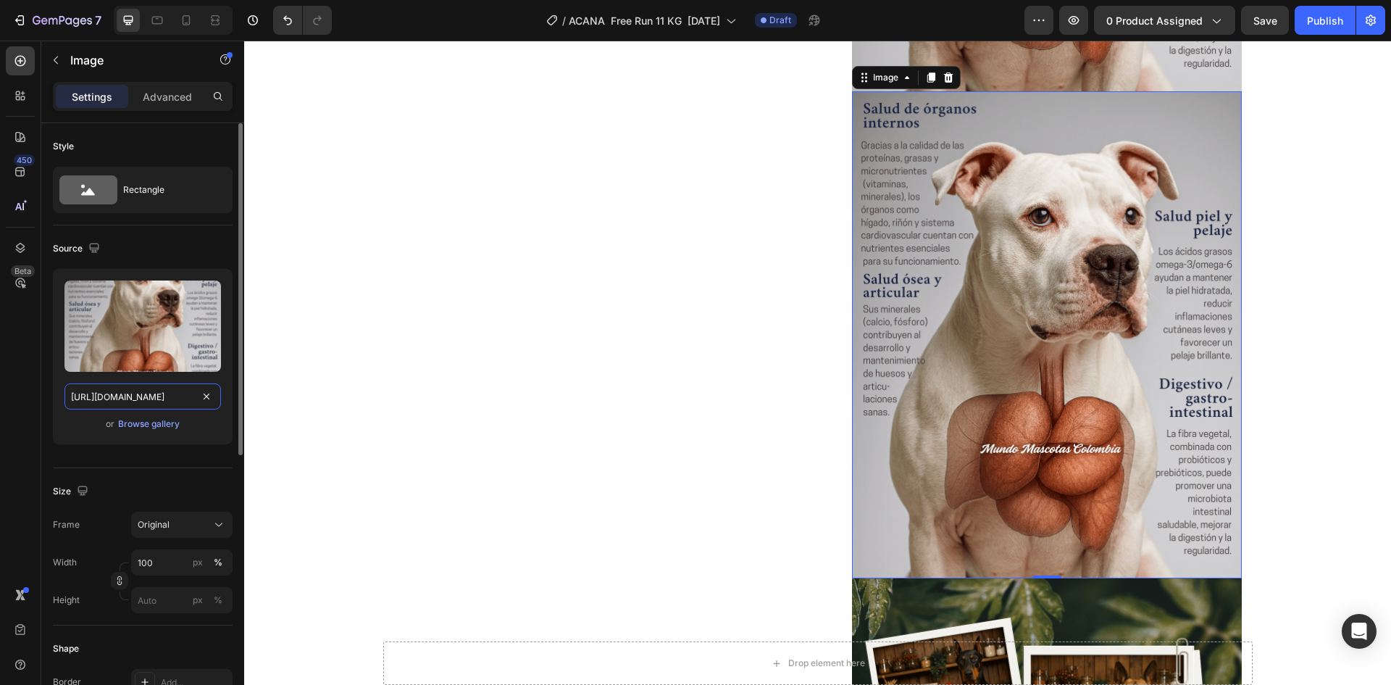
click at [125, 396] on input "[URL][DOMAIN_NAME]" at bounding box center [142, 396] width 157 height 26
paste input "abla.png?v=1758850284"
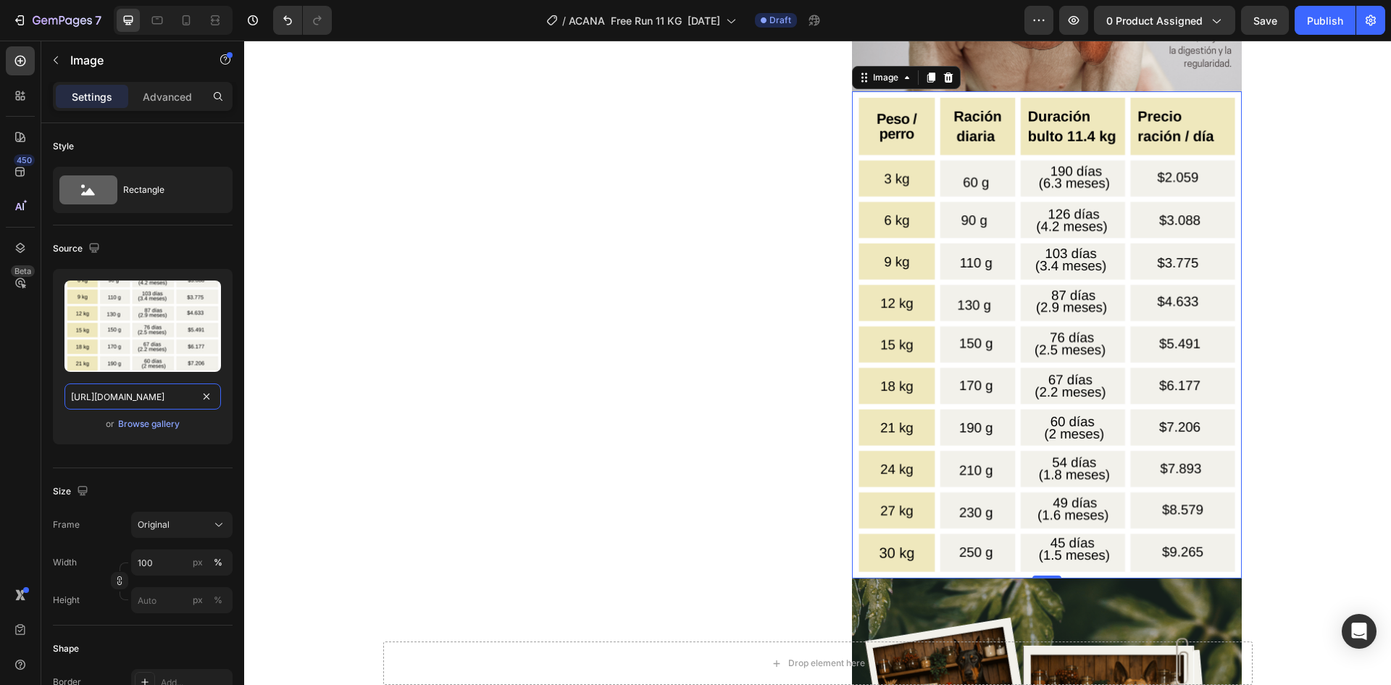
scroll to position [0, 318]
type input "[URL][DOMAIN_NAME]"
click at [183, 17] on icon at bounding box center [186, 20] width 14 height 14
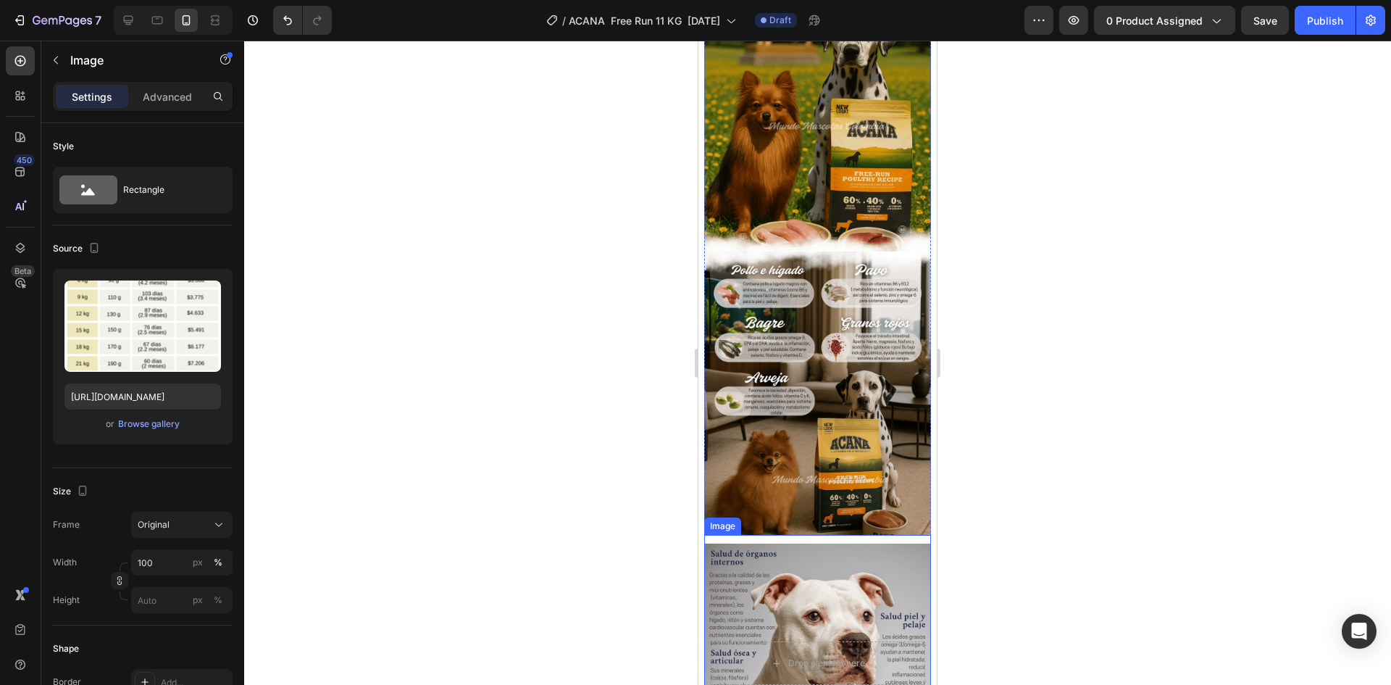
scroll to position [1168, 0]
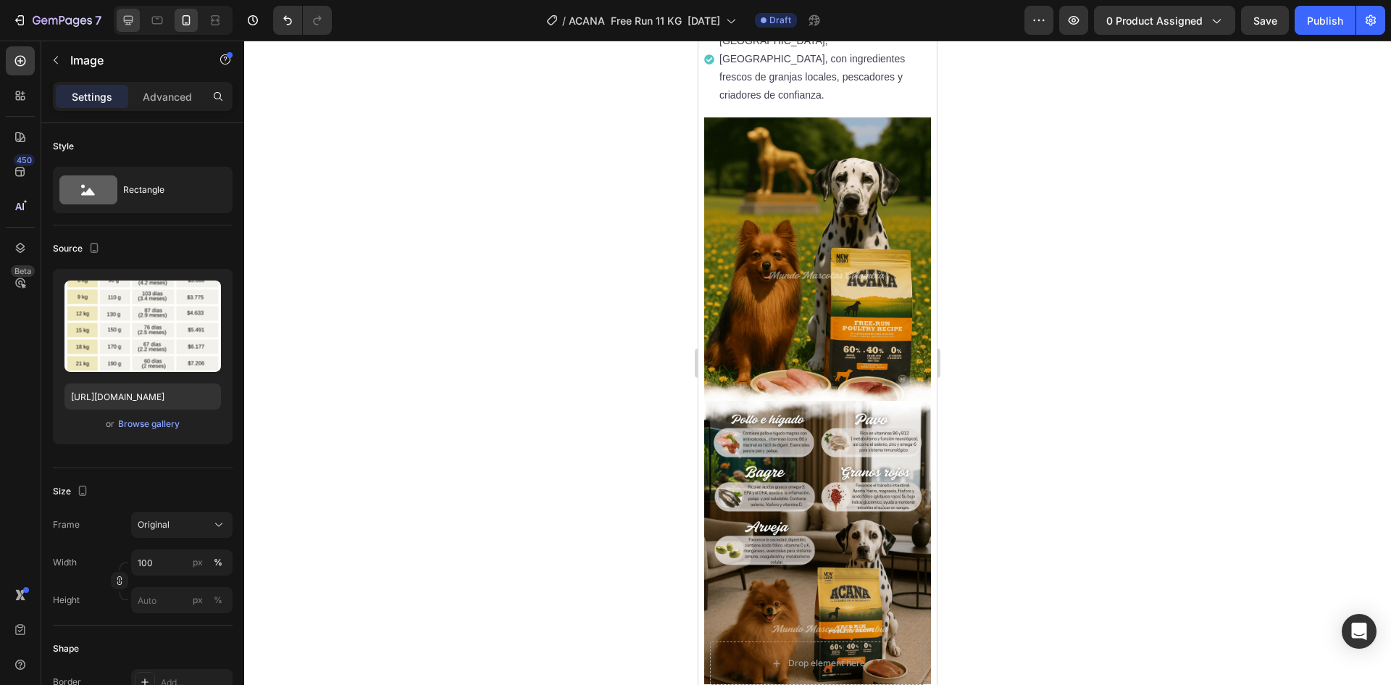
click at [120, 23] on div at bounding box center [128, 20] width 23 height 23
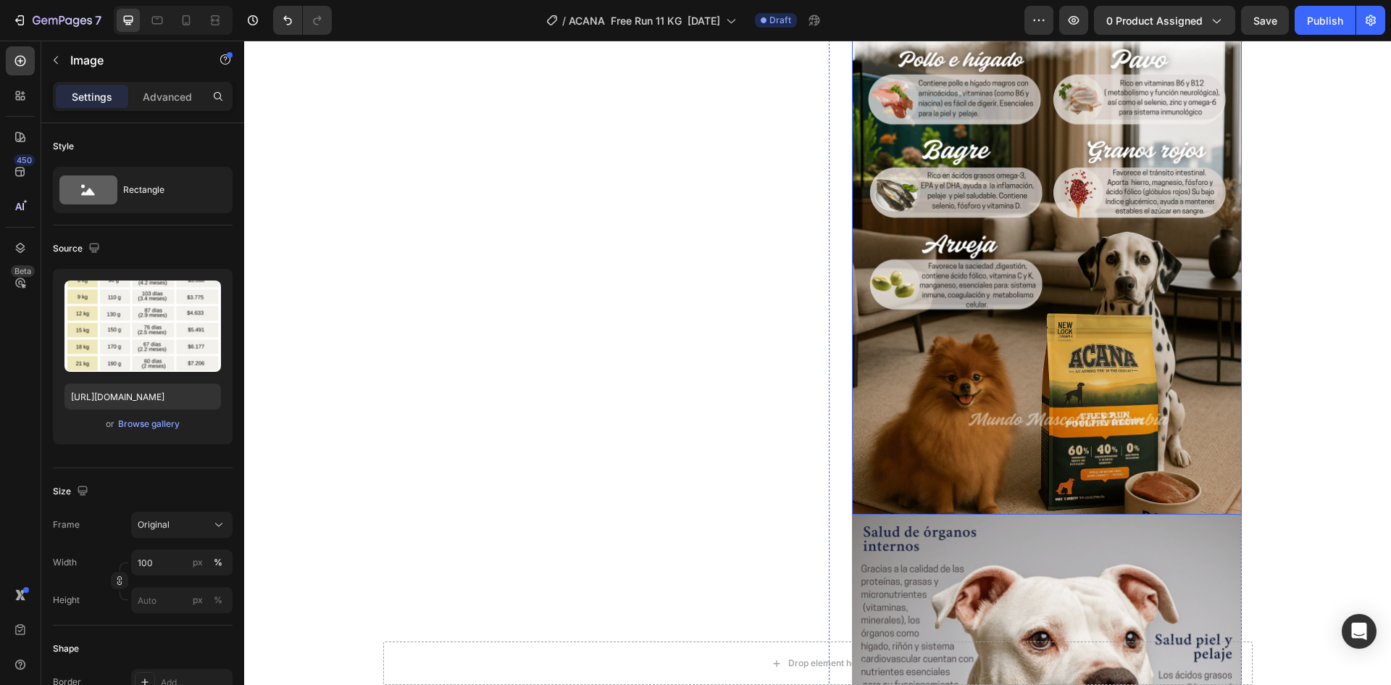
scroll to position [1435, 0]
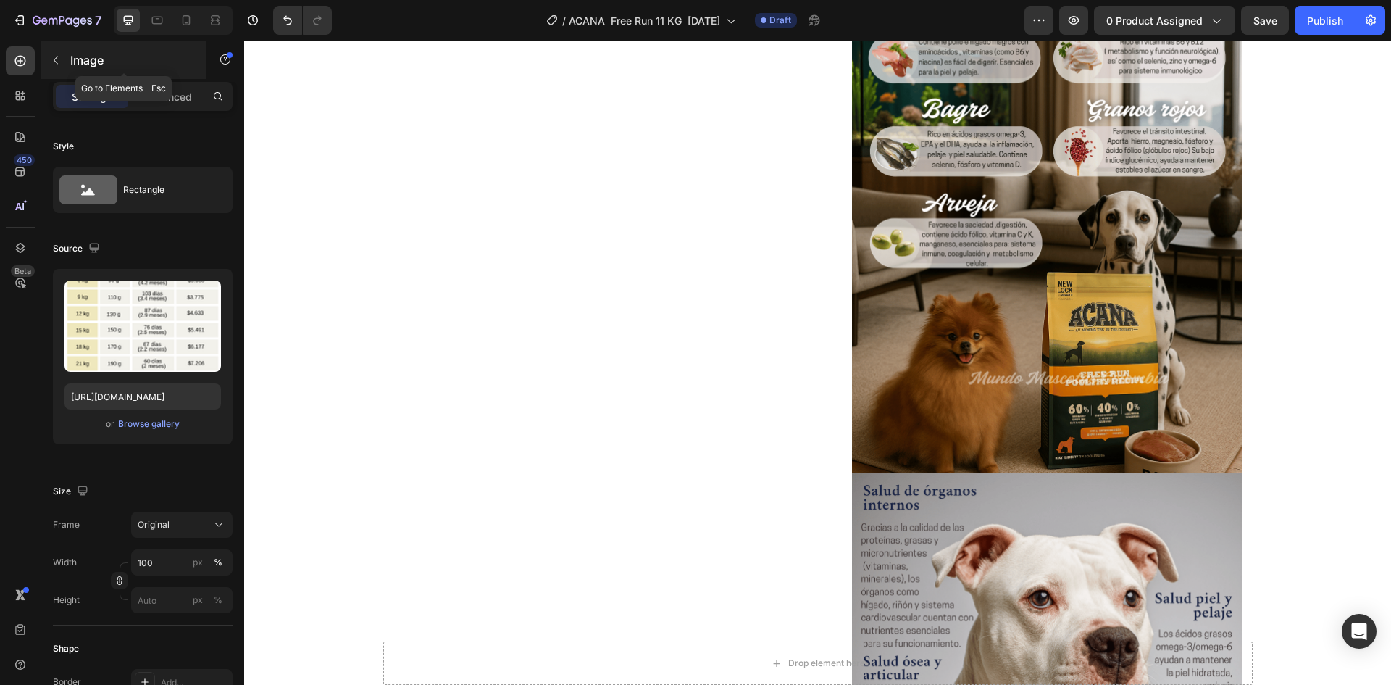
click at [78, 64] on p "Image" at bounding box center [131, 59] width 123 height 17
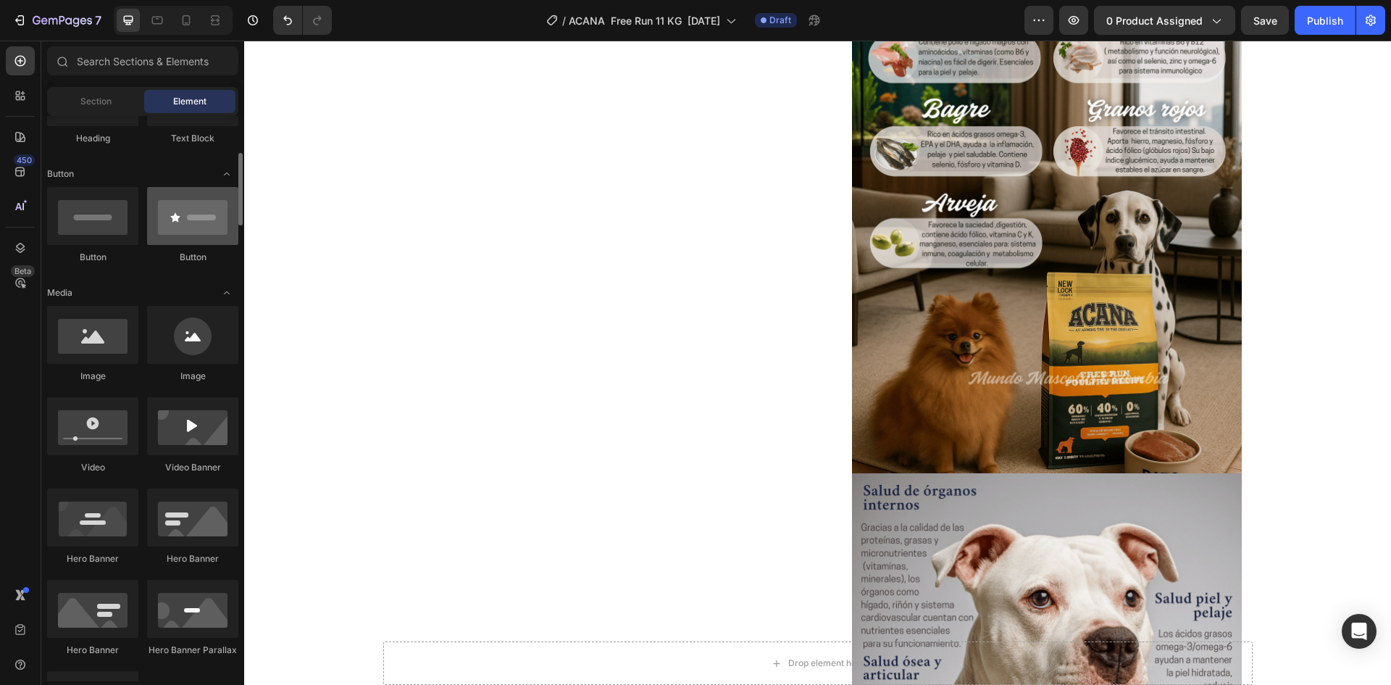
scroll to position [362, 0]
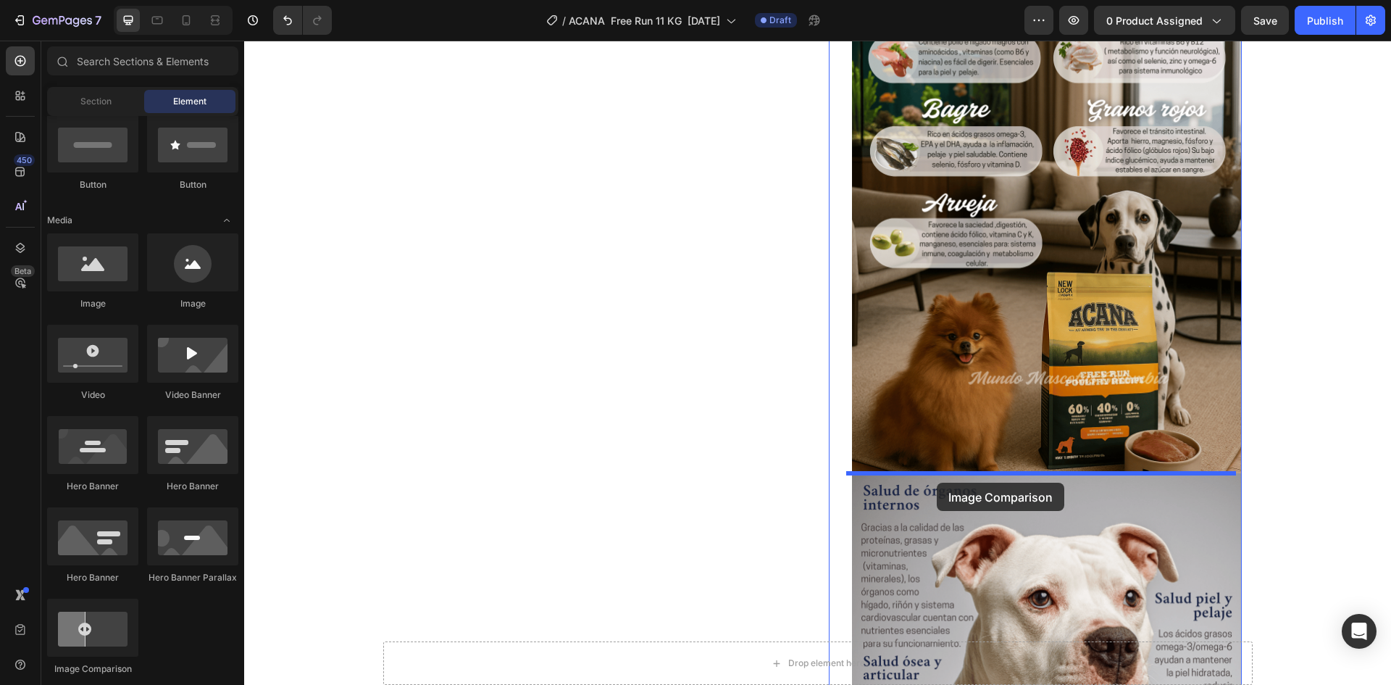
drag, startPoint x: 464, startPoint y: 635, endPoint x: 938, endPoint y: 482, distance: 498.9
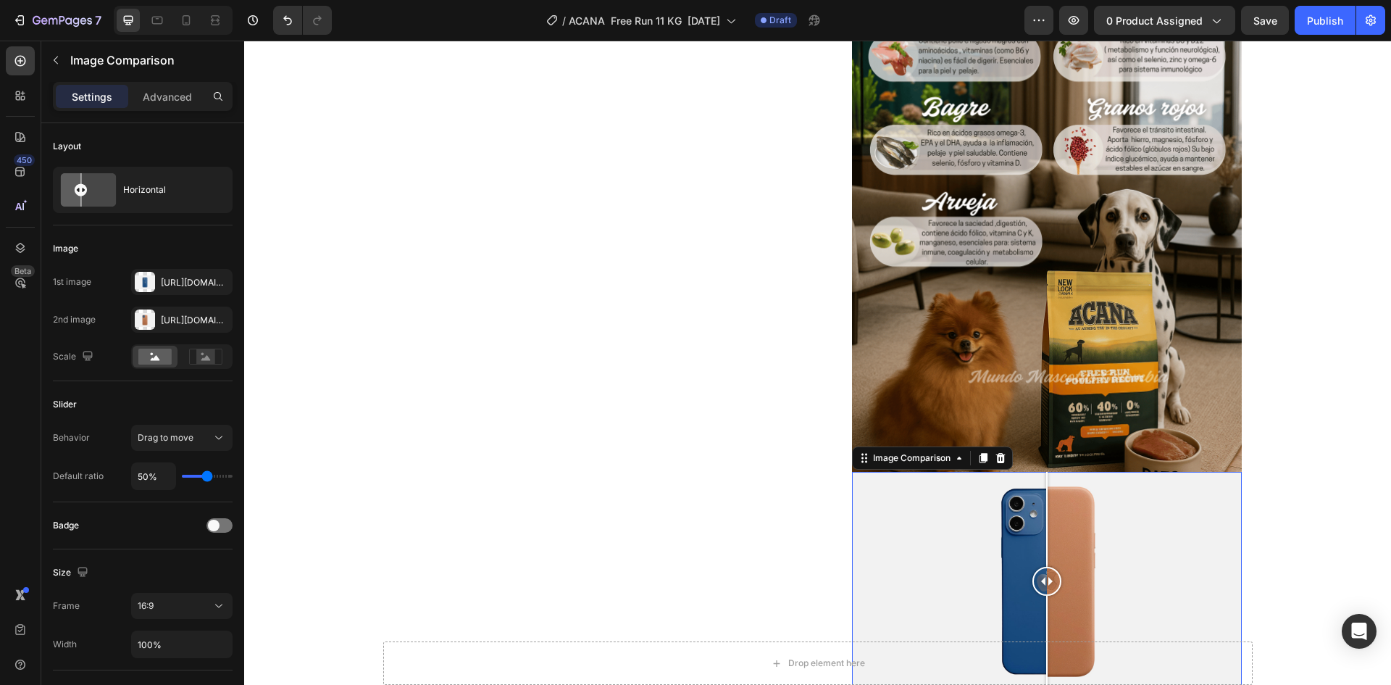
scroll to position [1435, 0]
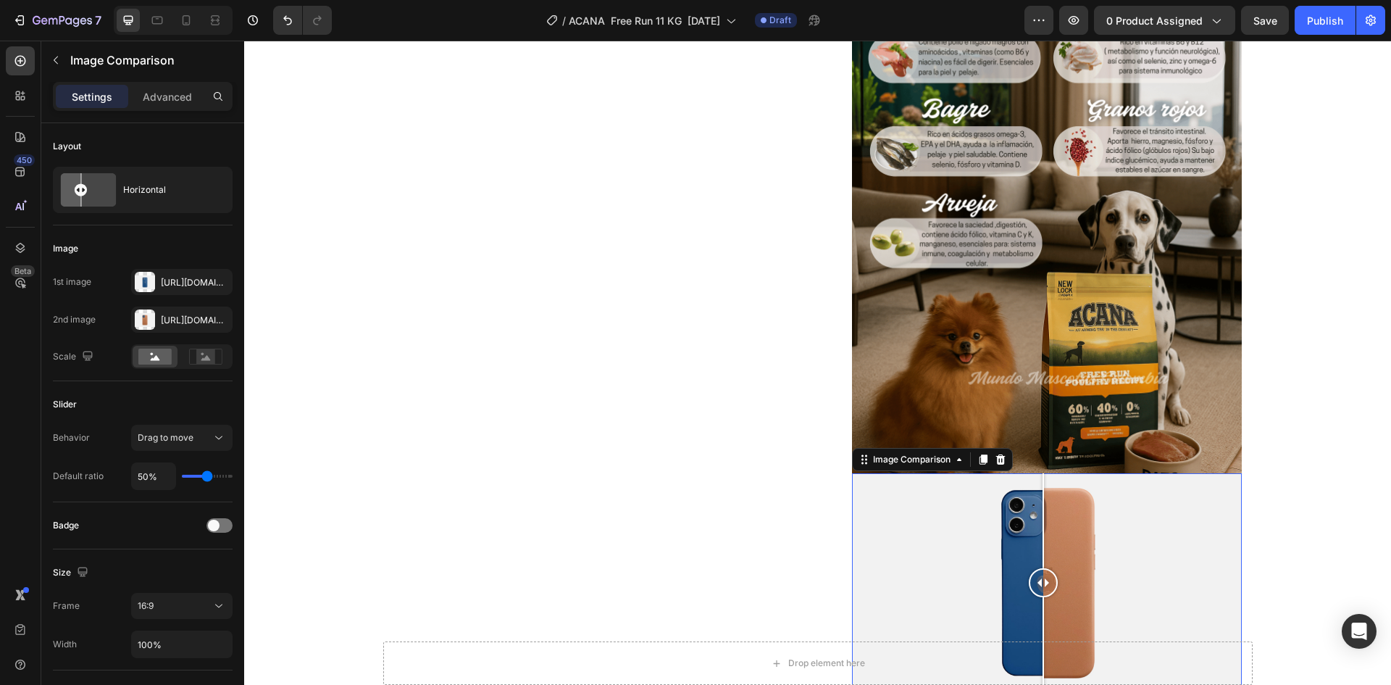
click at [1038, 528] on div at bounding box center [1043, 583] width 29 height 220
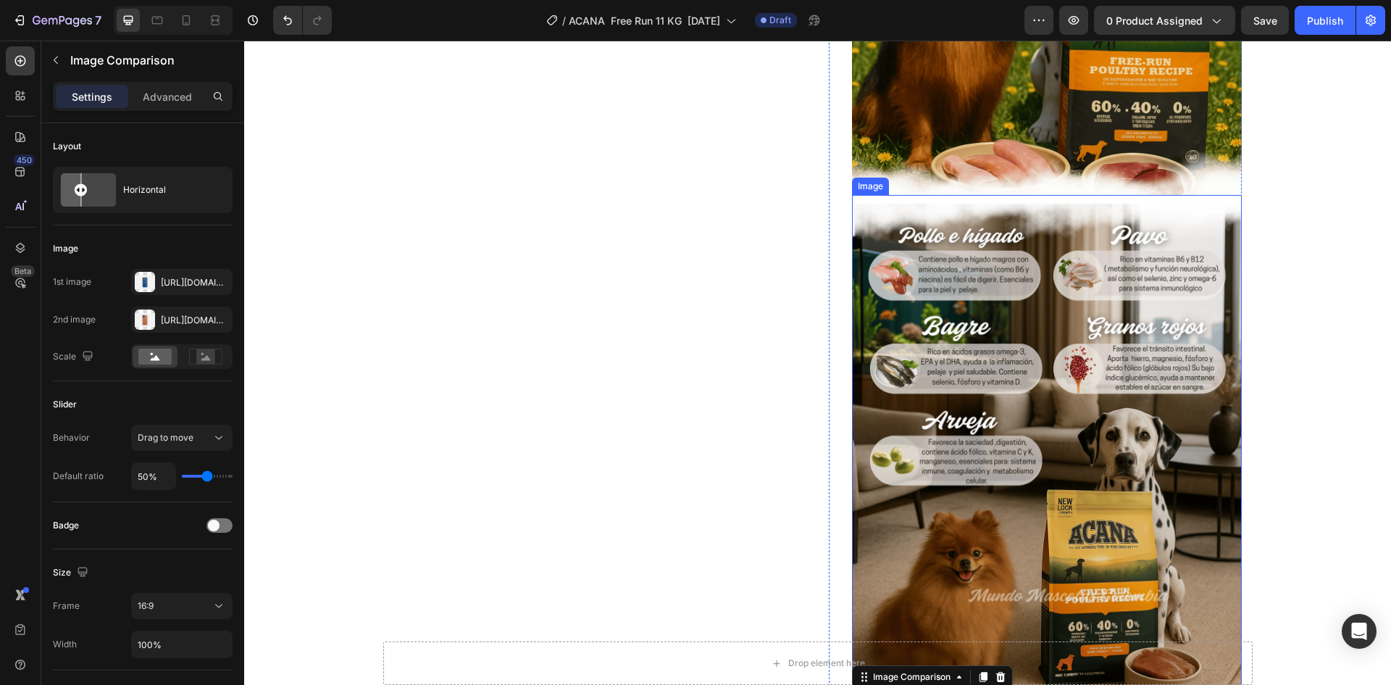
scroll to position [1001, 0]
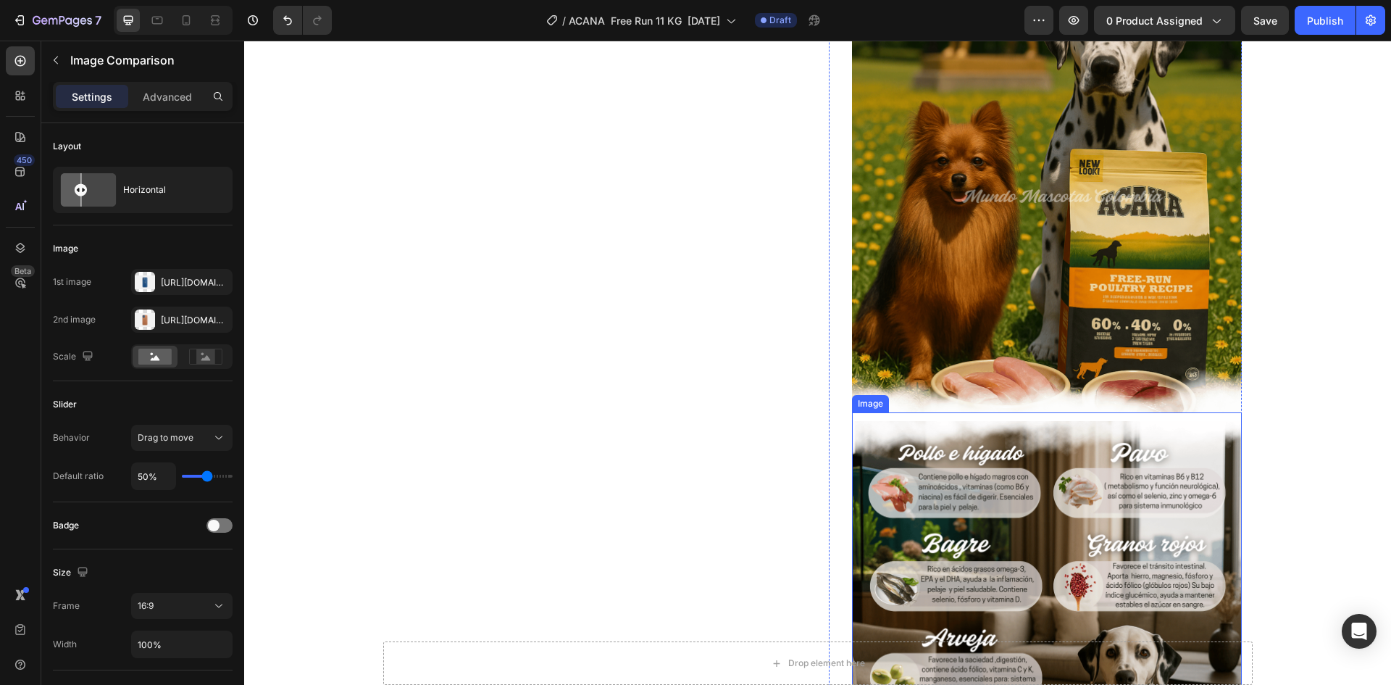
drag, startPoint x: 1099, startPoint y: 498, endPoint x: 1033, endPoint y: 414, distance: 106.8
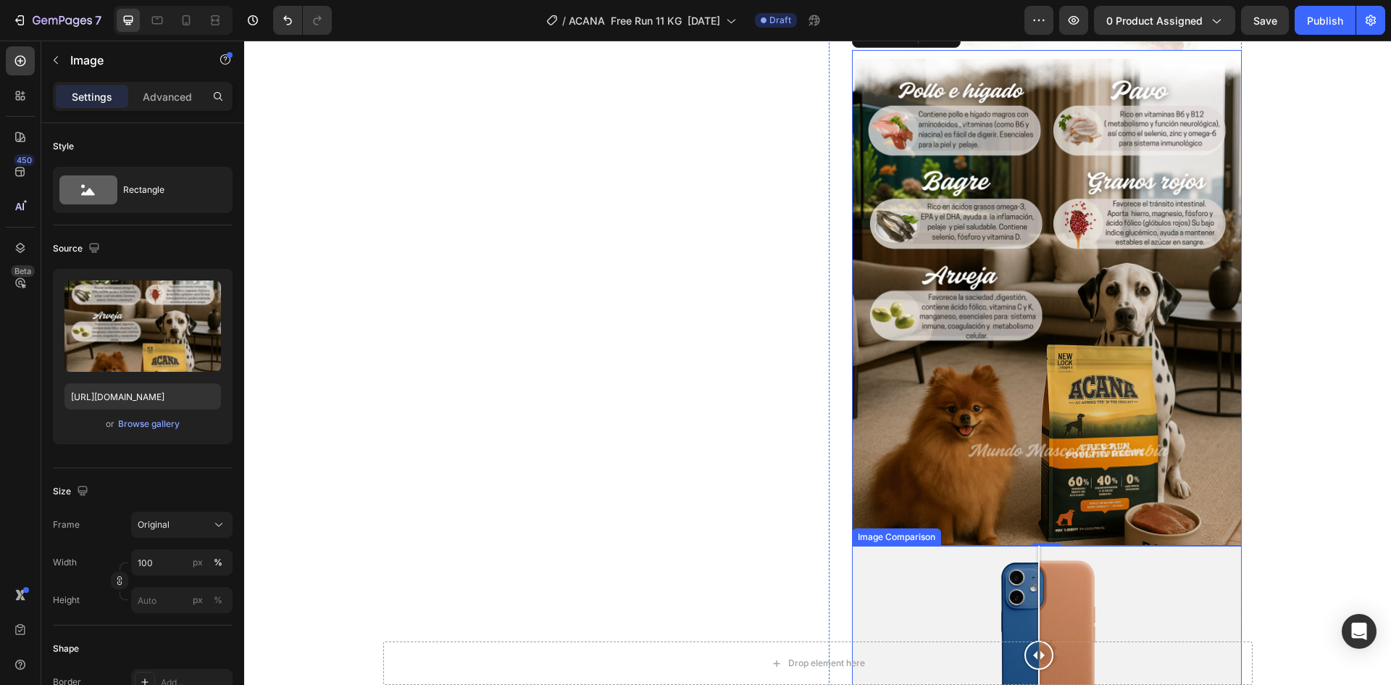
scroll to position [1653, 0]
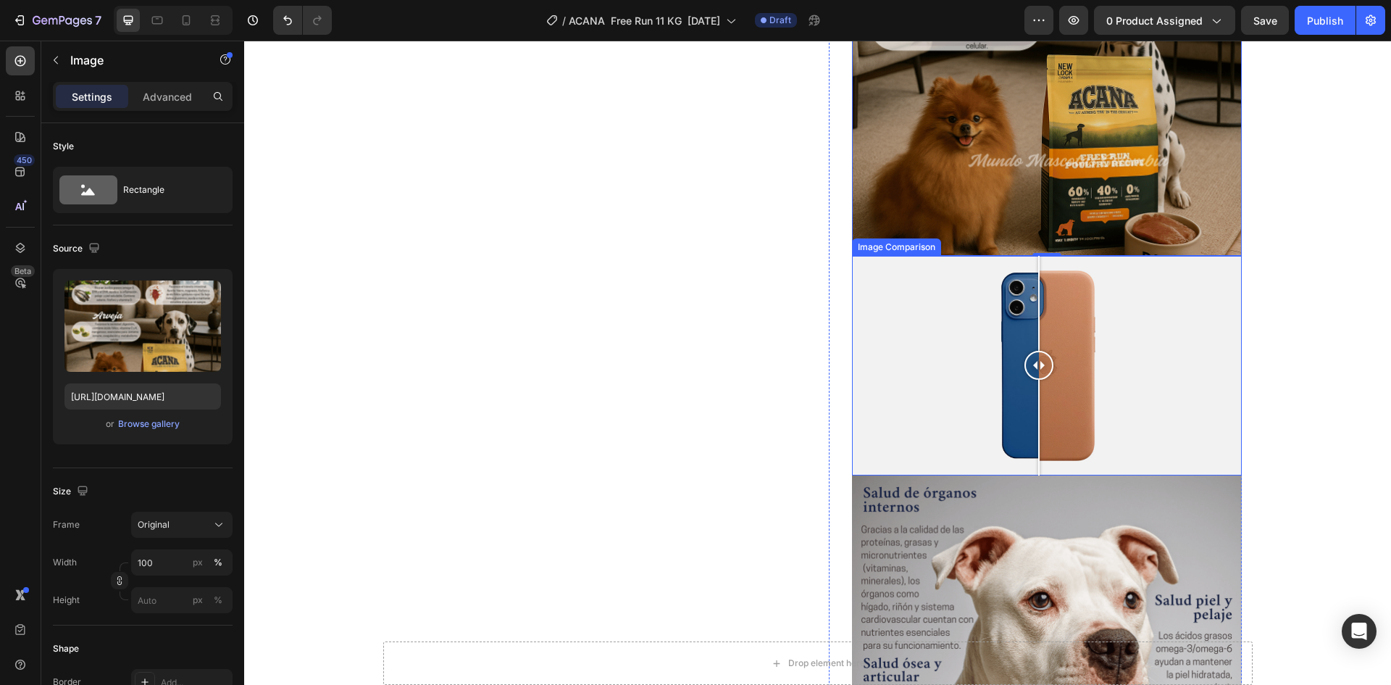
click at [967, 401] on div at bounding box center [1047, 366] width 390 height 220
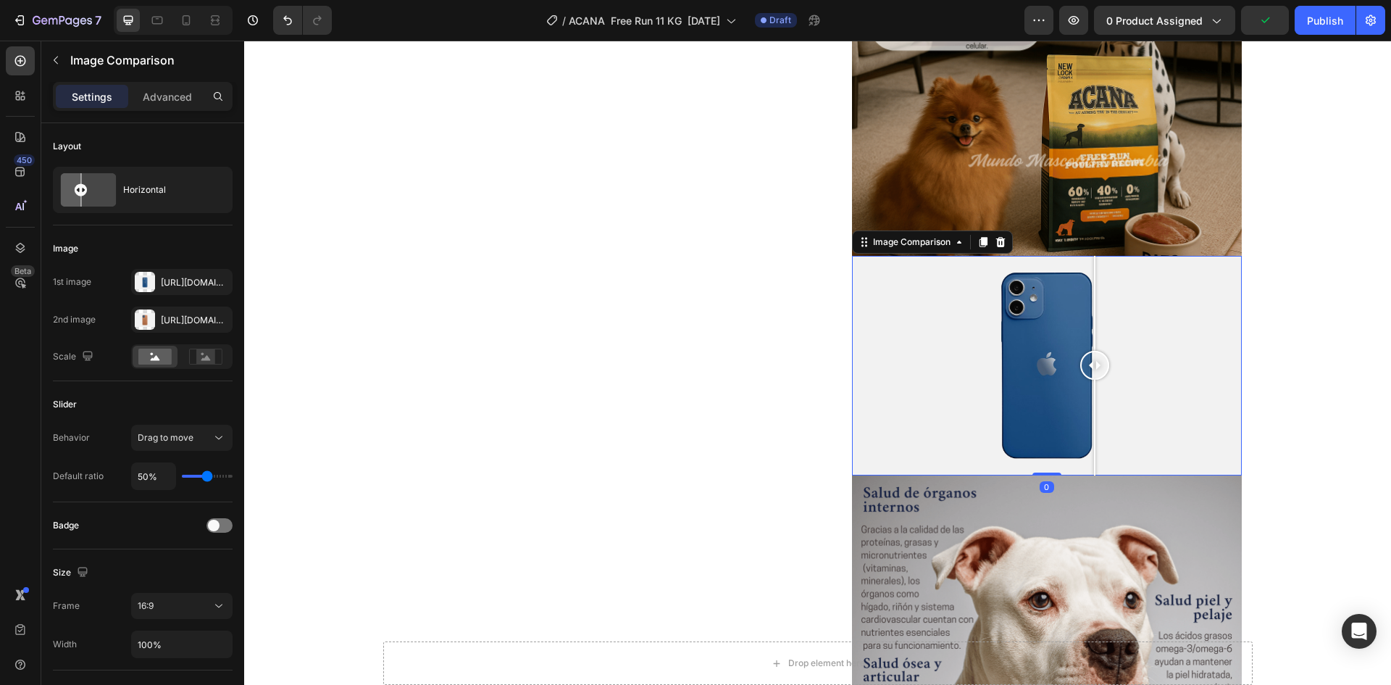
drag, startPoint x: 1086, startPoint y: 329, endPoint x: 1089, endPoint y: 263, distance: 66.0
click at [1089, 263] on div at bounding box center [1047, 366] width 390 height 220
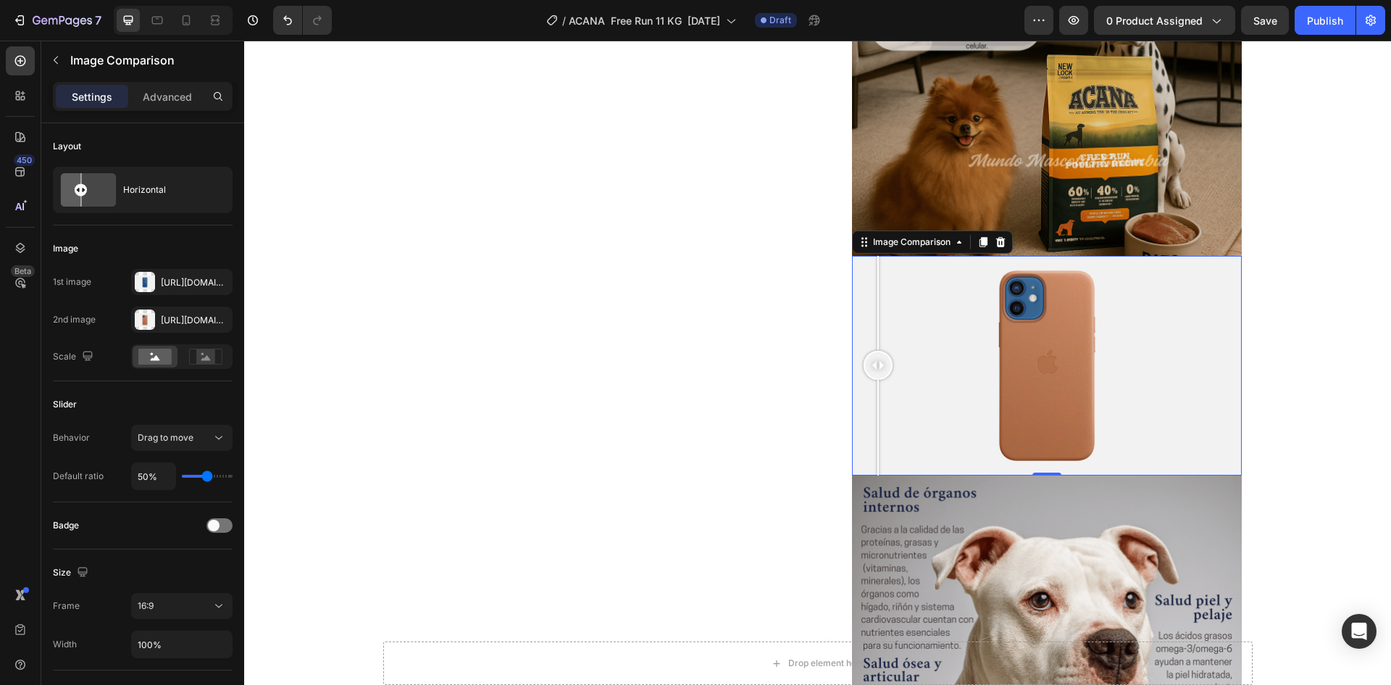
drag, startPoint x: 868, startPoint y: 287, endPoint x: 872, endPoint y: 272, distance: 15.1
click at [872, 272] on div at bounding box center [1047, 366] width 390 height 220
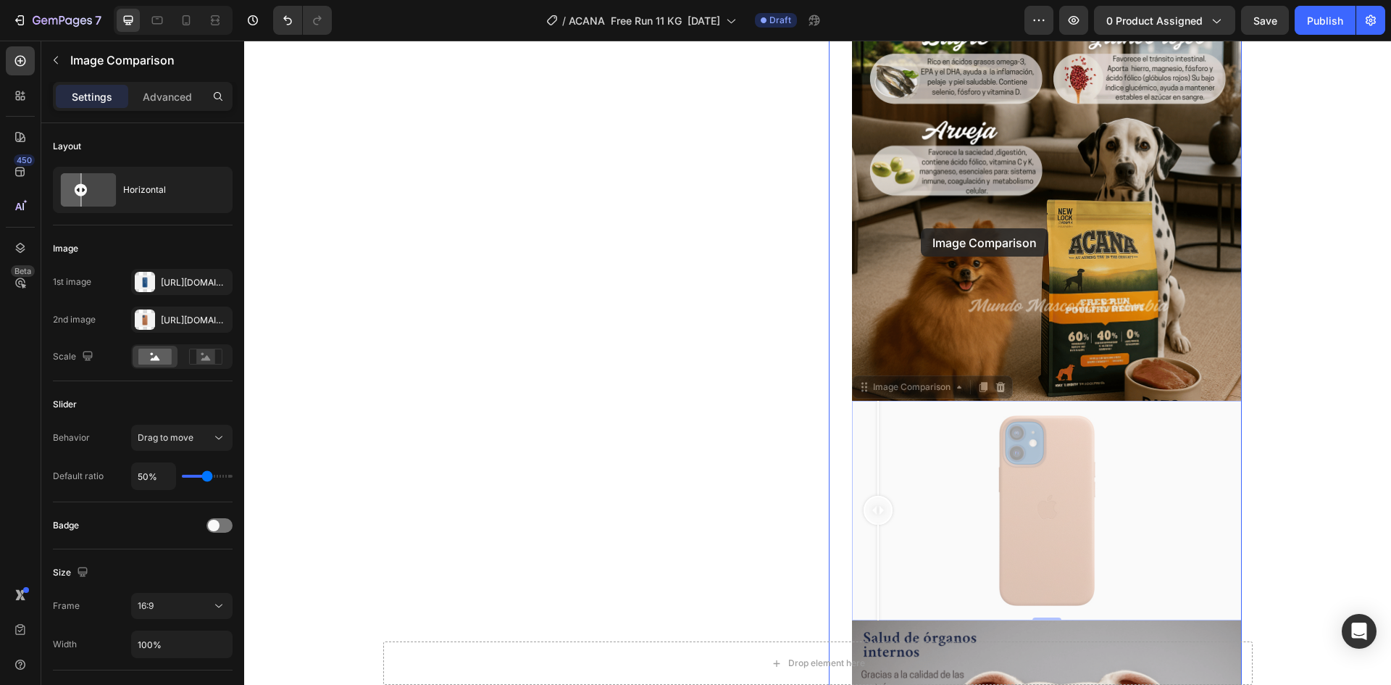
scroll to position [1291, 0]
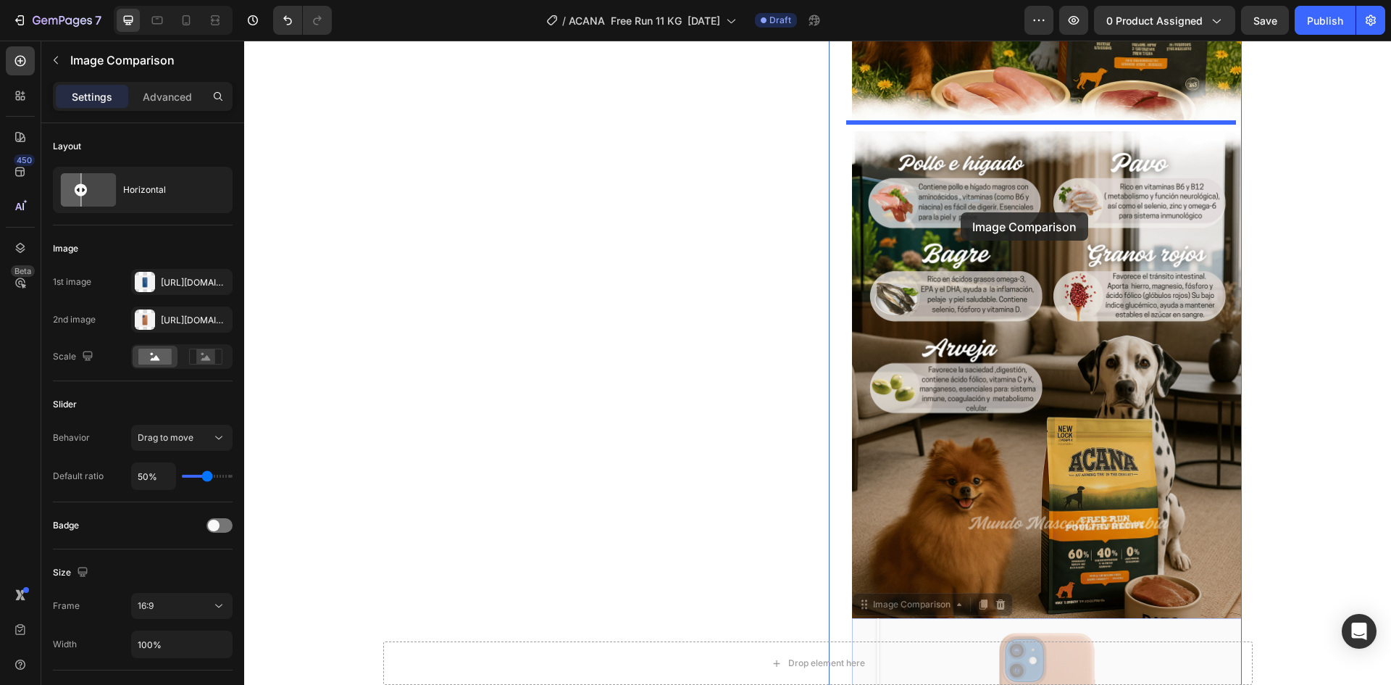
drag, startPoint x: 886, startPoint y: 246, endPoint x: 963, endPoint y: 209, distance: 85.2
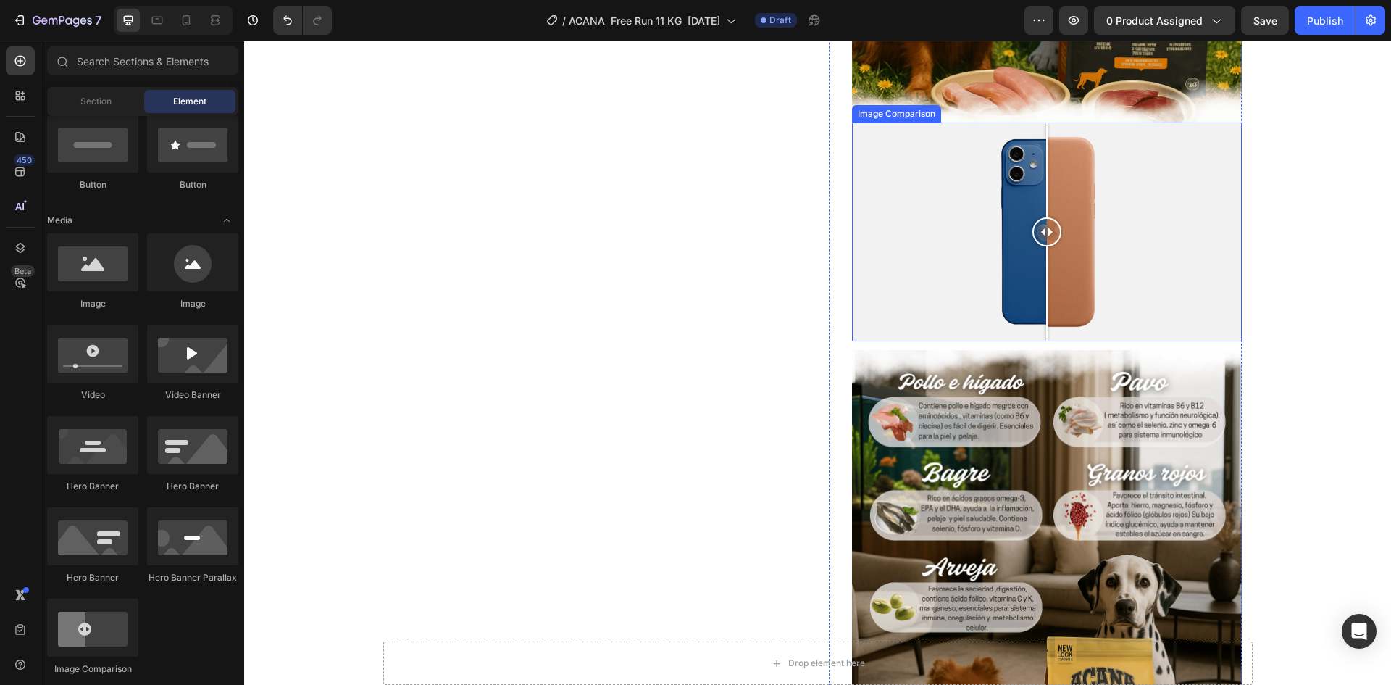
click at [977, 230] on div at bounding box center [1047, 232] width 390 height 220
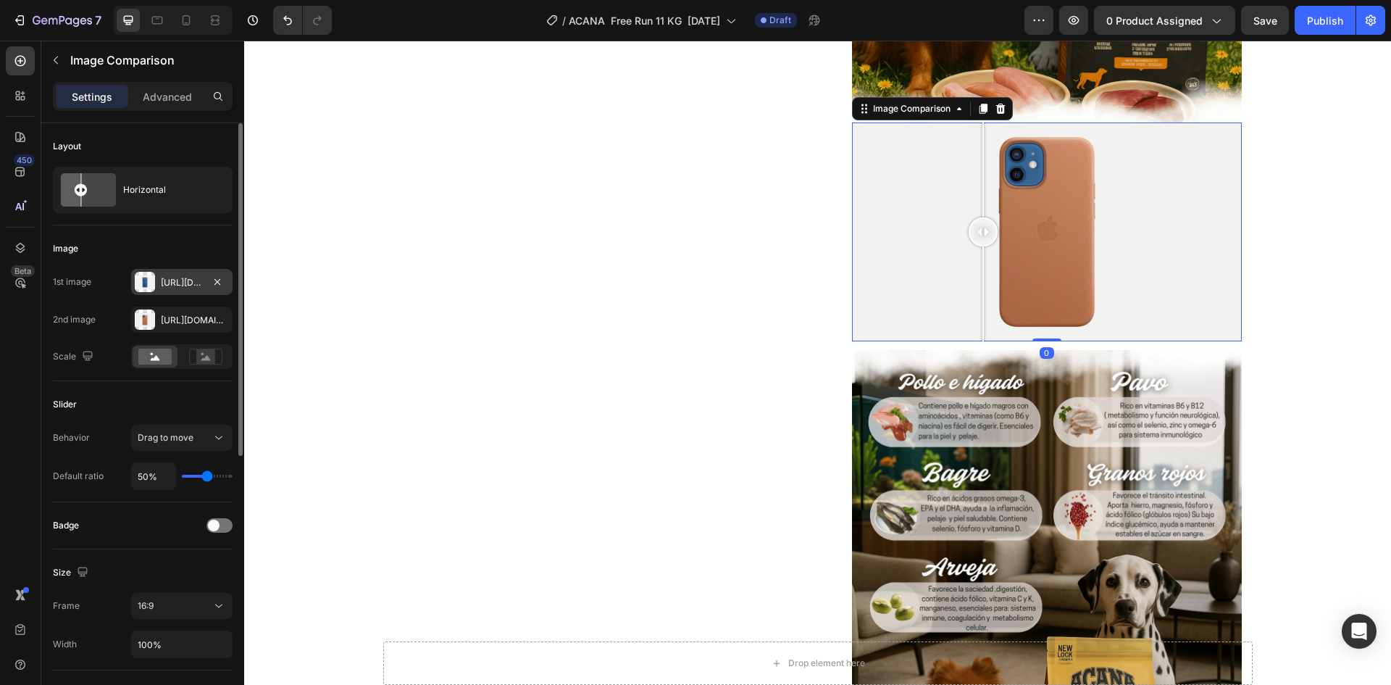
click at [176, 293] on div "[URL][DOMAIN_NAME]" at bounding box center [181, 282] width 101 height 26
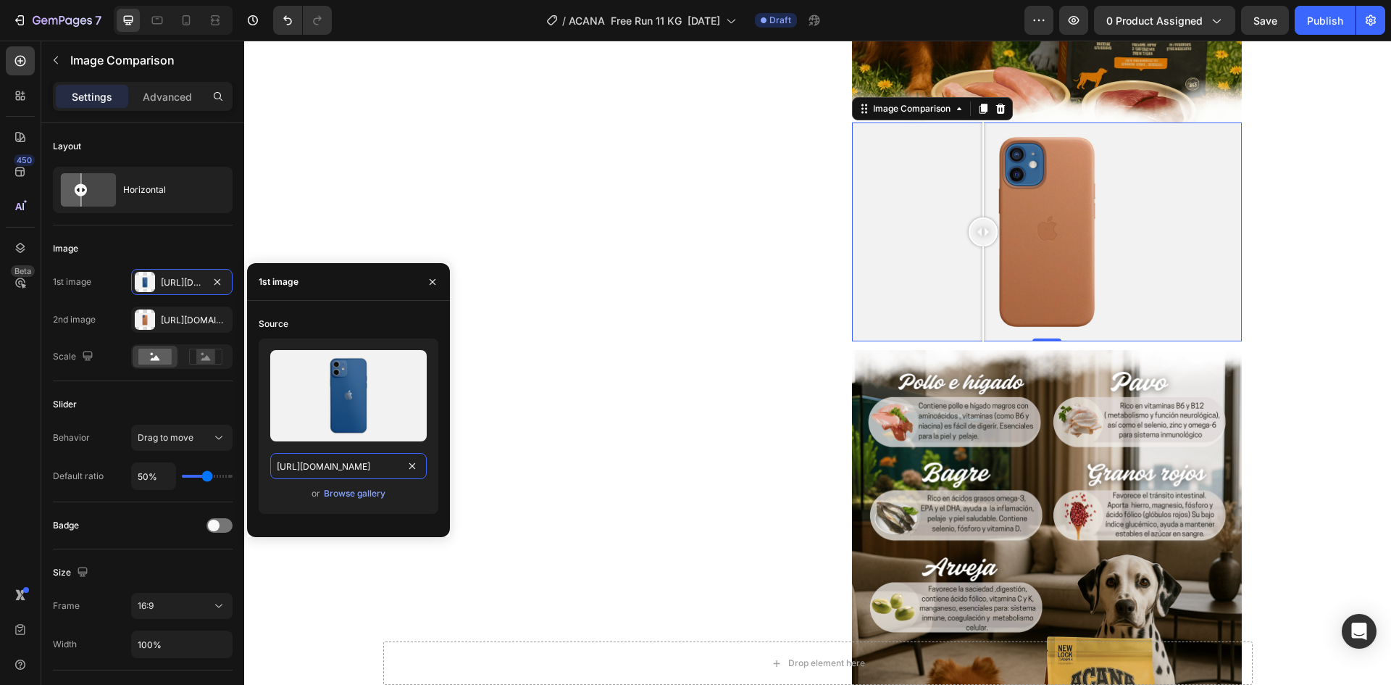
click at [294, 467] on input "[URL][DOMAIN_NAME]" at bounding box center [348, 466] width 157 height 26
paste input "0625/8586/4362/files/Acana_Free_Run_Poultry_efecto_2.png?v=1759120217"
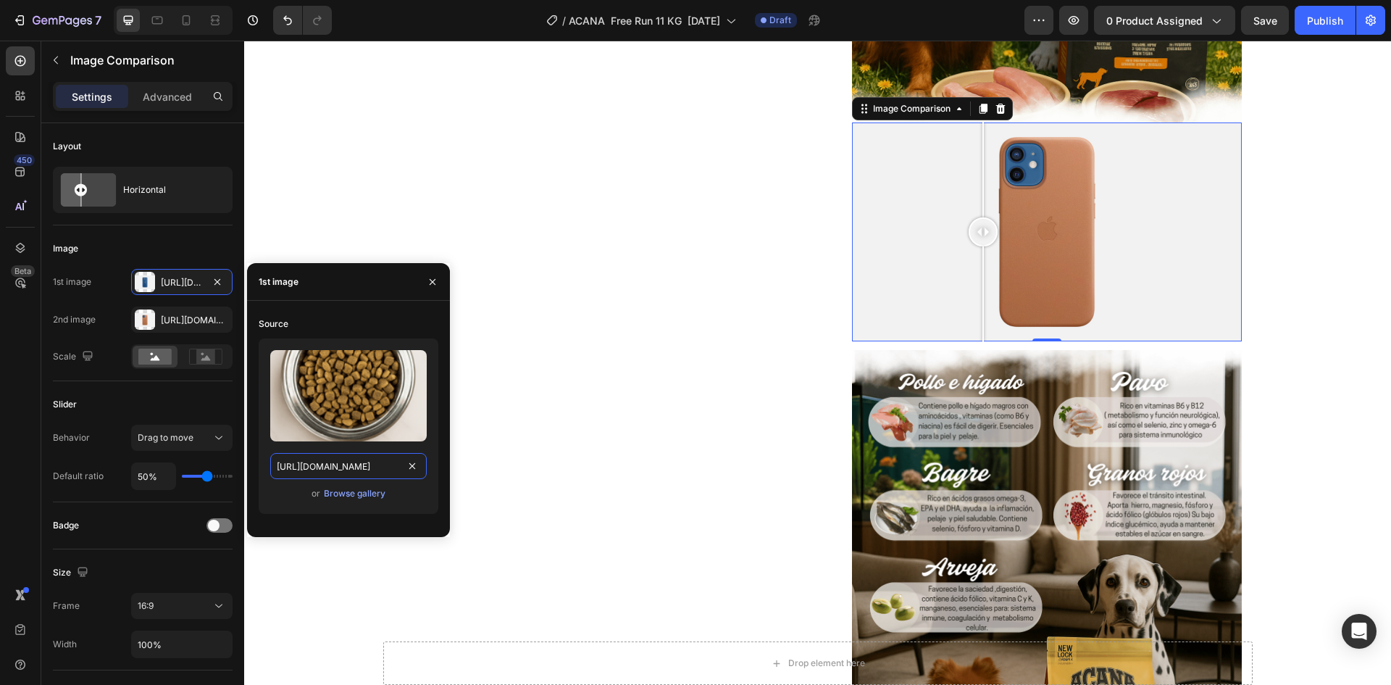
scroll to position [0, 329]
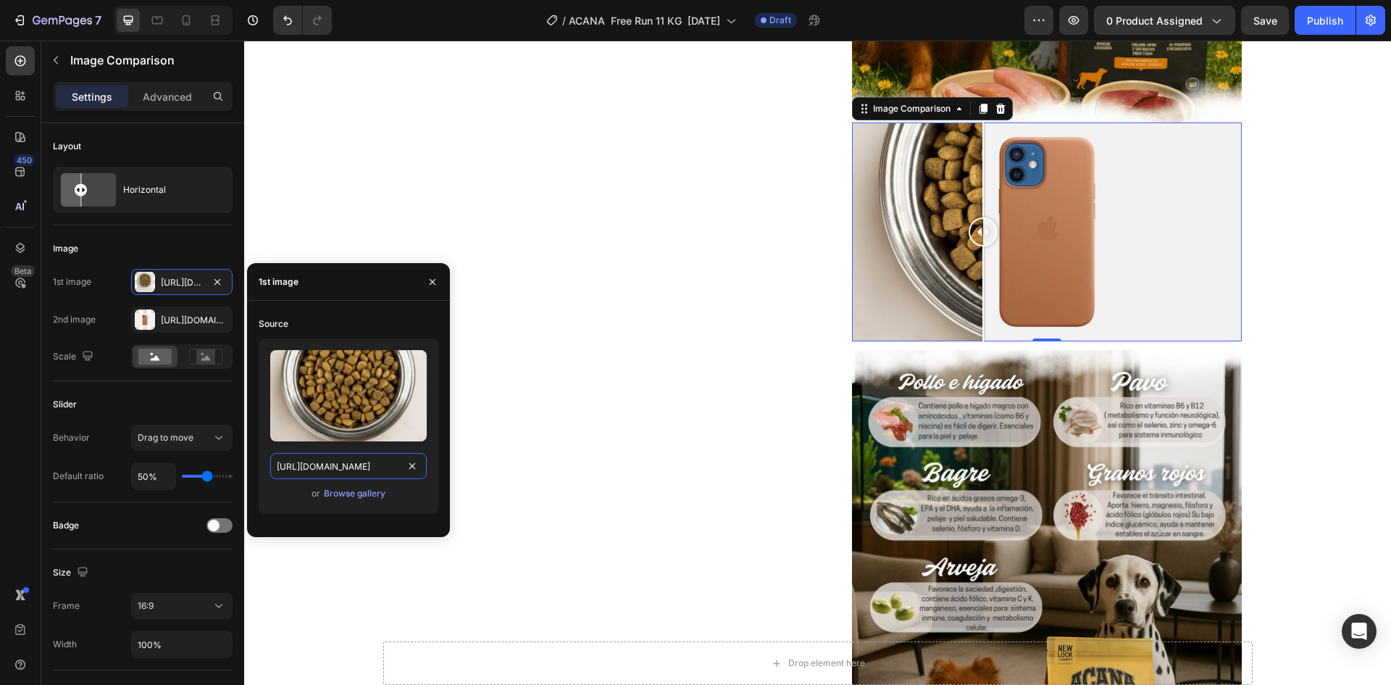
type input "[URL][DOMAIN_NAME]"
click at [174, 322] on div "[URL][DOMAIN_NAME]" at bounding box center [182, 320] width 42 height 13
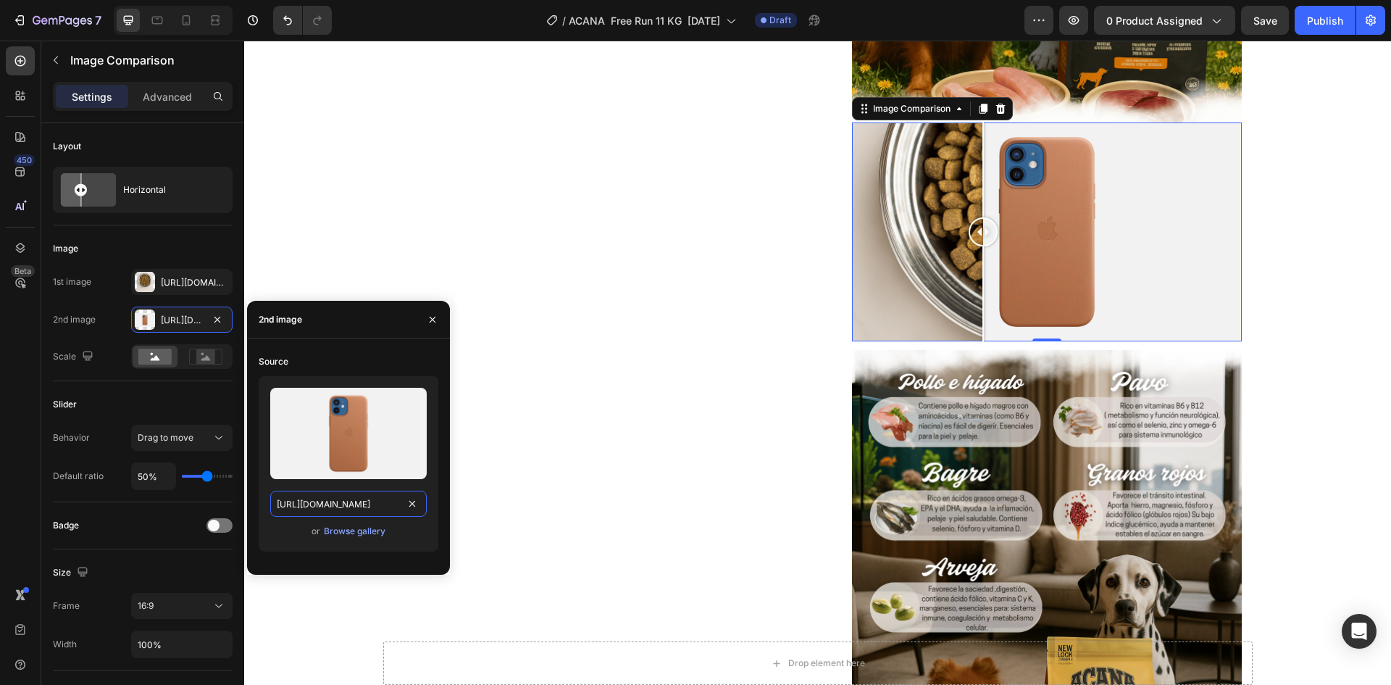
click at [349, 506] on input "[URL][DOMAIN_NAME]" at bounding box center [348, 504] width 157 height 26
paste input "0625/8586/4362/files/Acana_Free_Run_Poultry_efecto_1.png?v=1759120217"
type input "[URL][DOMAIN_NAME]"
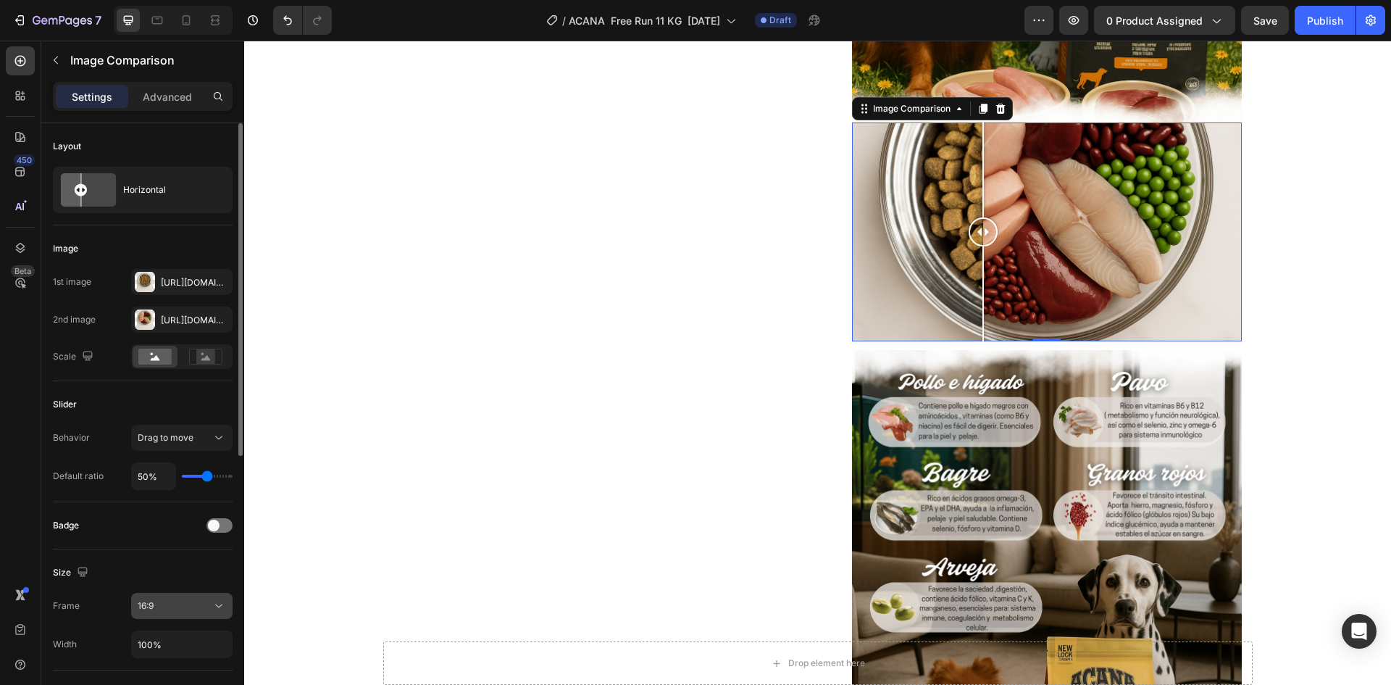
click at [168, 606] on div "16:9" at bounding box center [175, 605] width 74 height 13
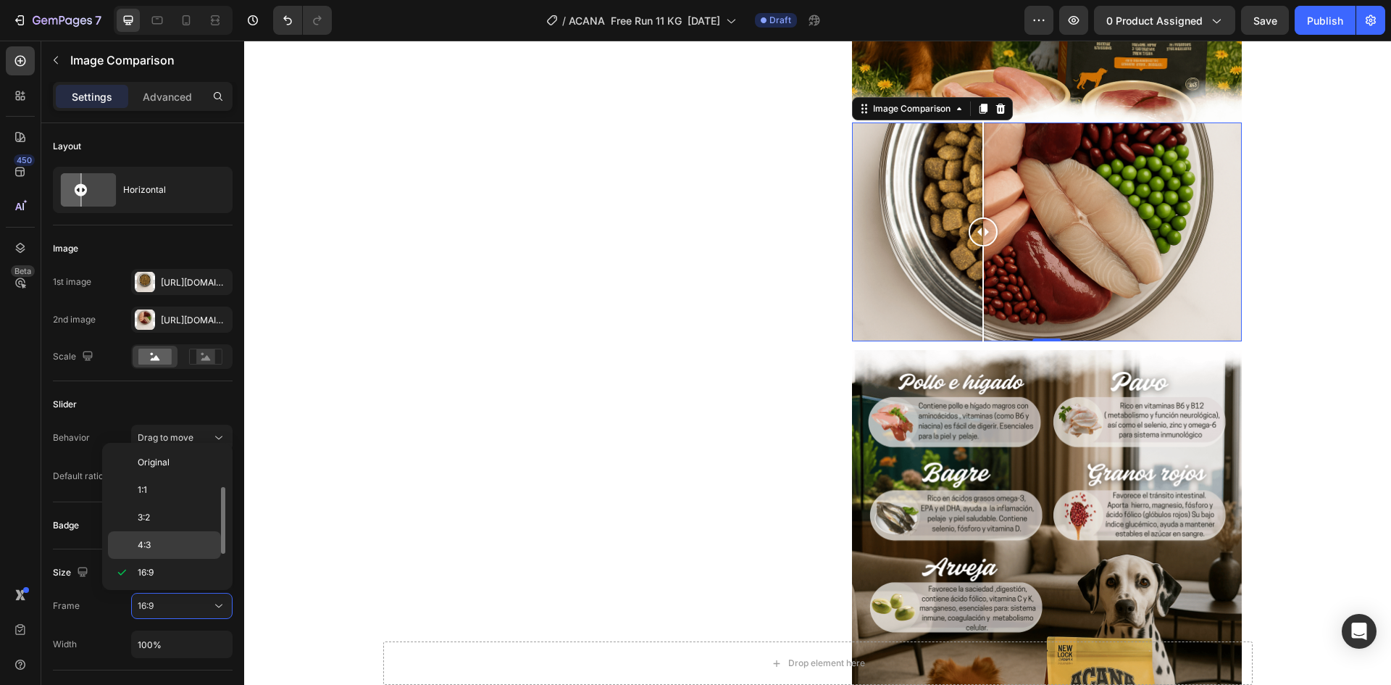
scroll to position [26, 0]
click at [157, 464] on p "1:1" at bounding box center [176, 463] width 77 height 13
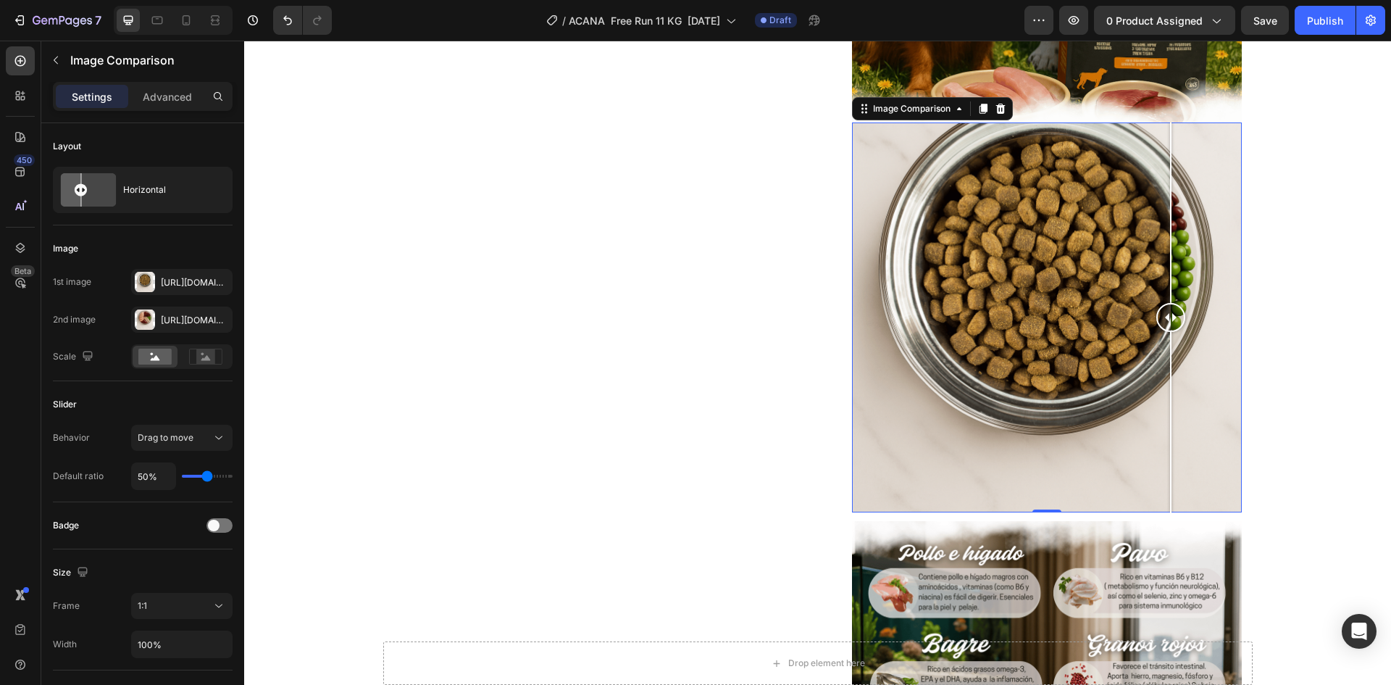
drag, startPoint x: 1051, startPoint y: 320, endPoint x: 1166, endPoint y: 333, distance: 115.2
click at [1166, 333] on div at bounding box center [1170, 317] width 29 height 390
click at [699, 353] on div "Product Images "¡Mi perro simplemente ama este alimento! Es evidente que el sab…" at bounding box center [600, 663] width 413 height 3613
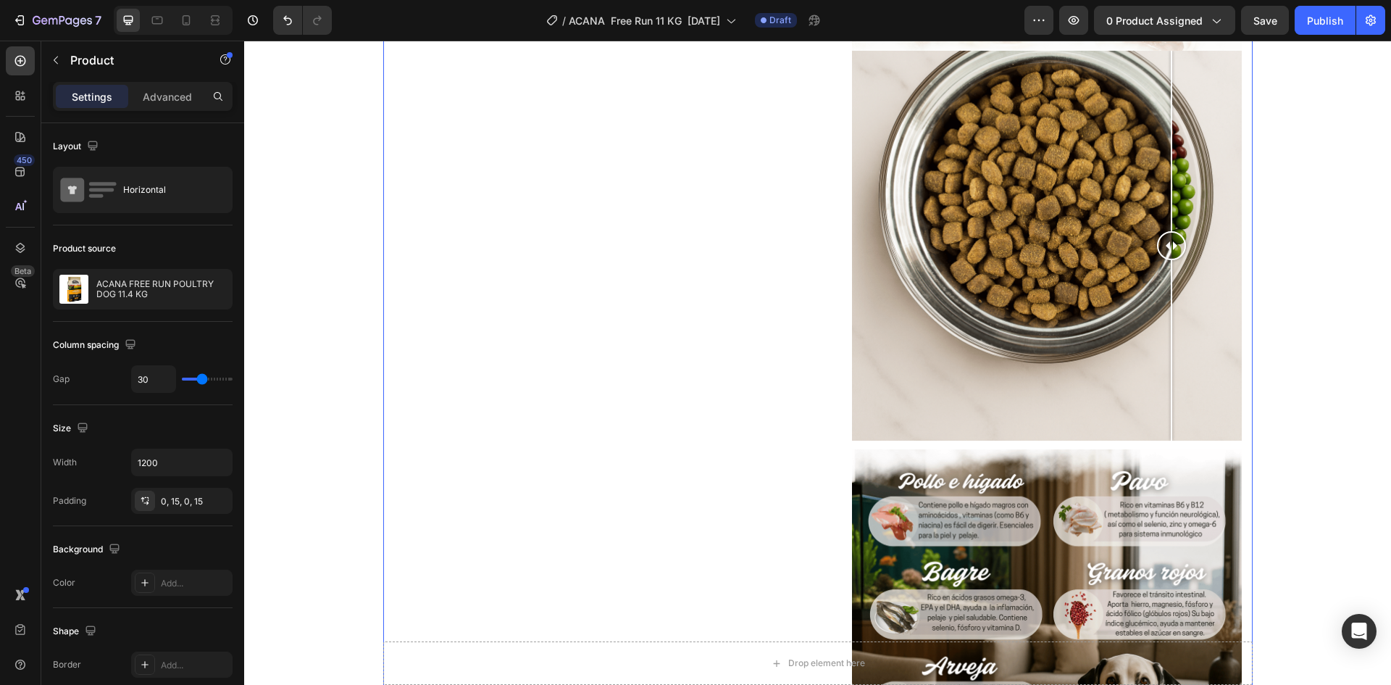
scroll to position [1146, 0]
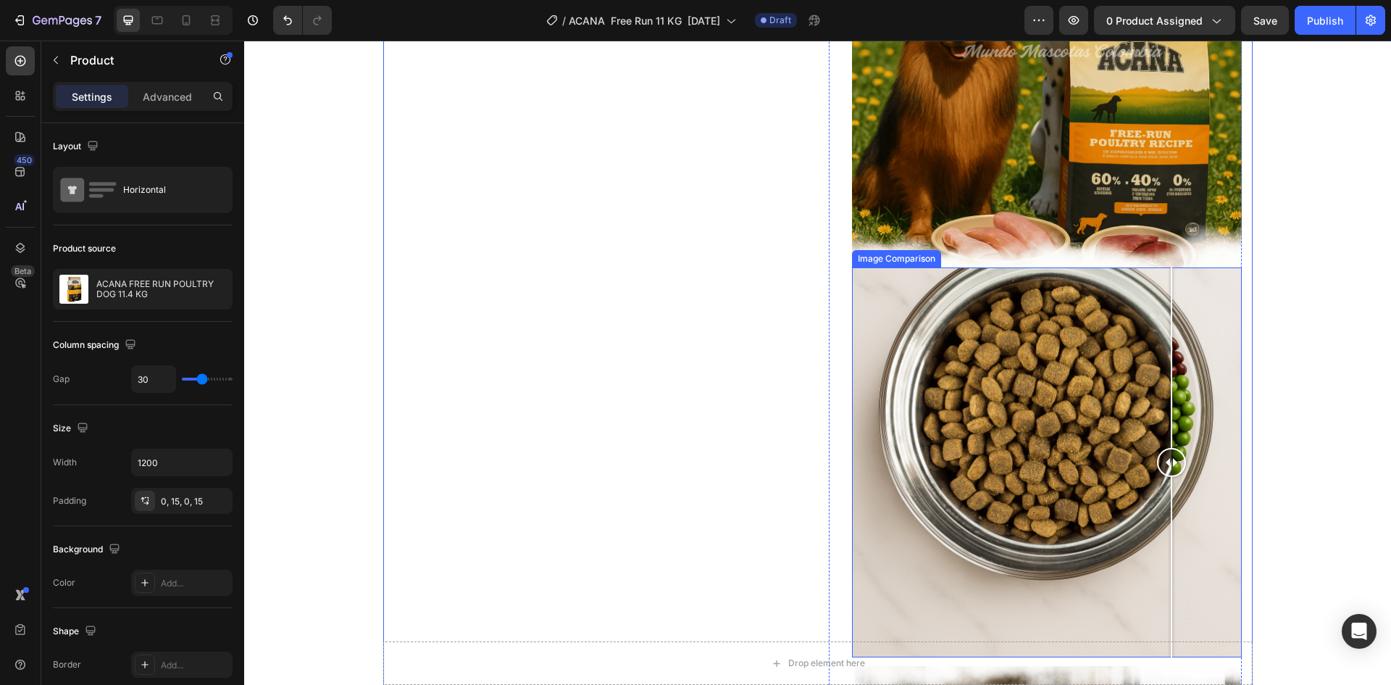
click at [913, 379] on div at bounding box center [1047, 462] width 390 height 390
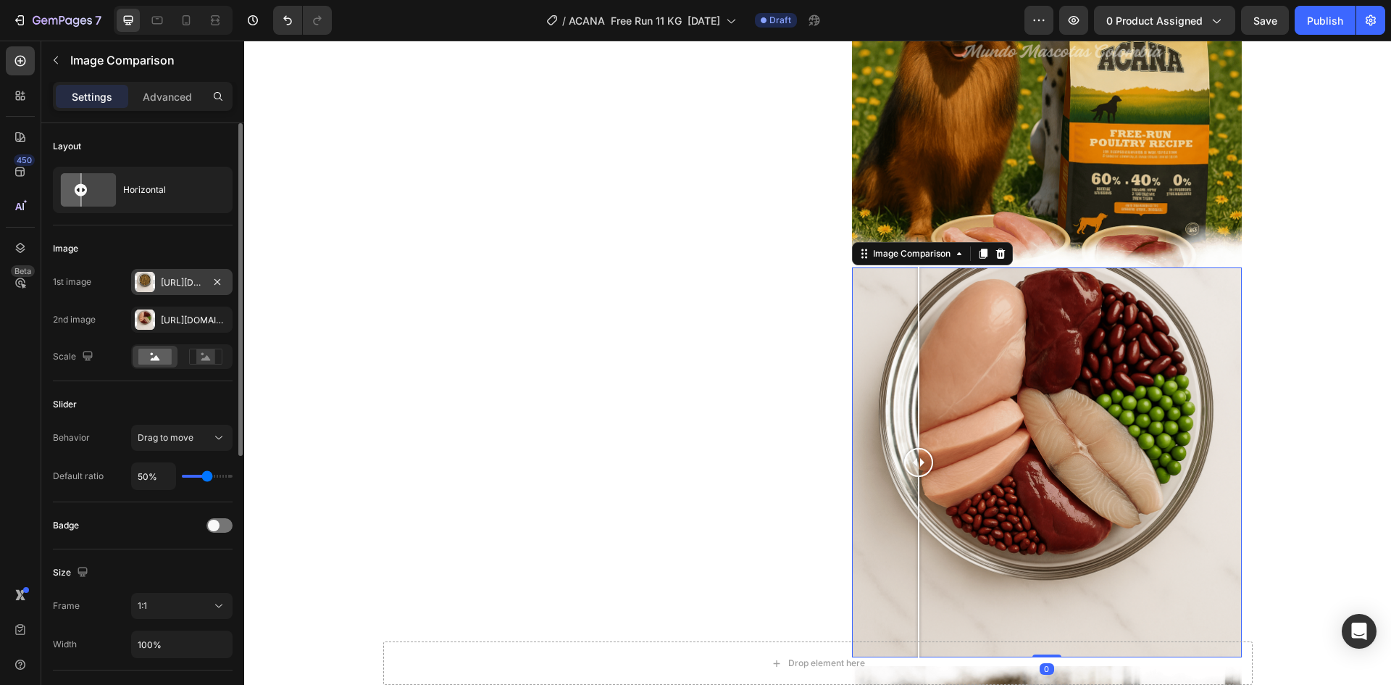
click at [172, 287] on div "[URL][DOMAIN_NAME]" at bounding box center [182, 282] width 42 height 13
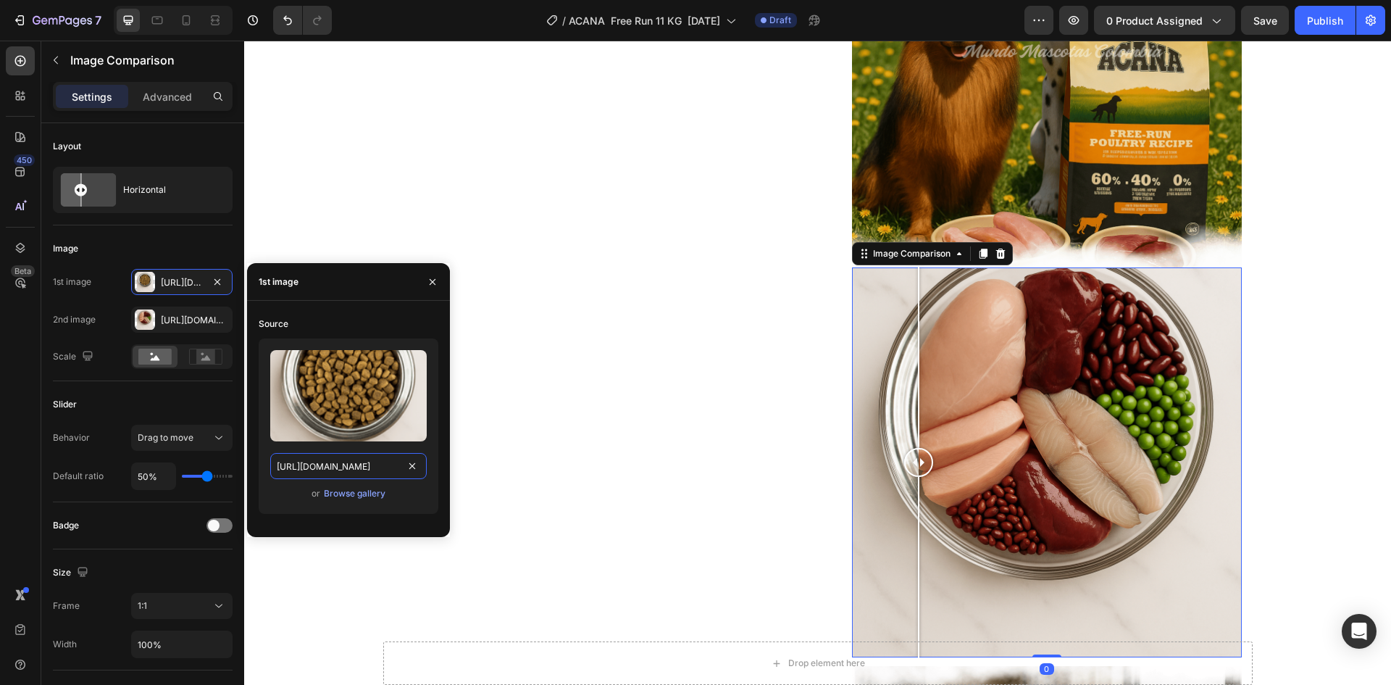
click at [346, 470] on input "[URL][DOMAIN_NAME]" at bounding box center [348, 466] width 157 height 26
paste input "final_2.png?v=1759120668"
type input "[URL][DOMAIN_NAME]"
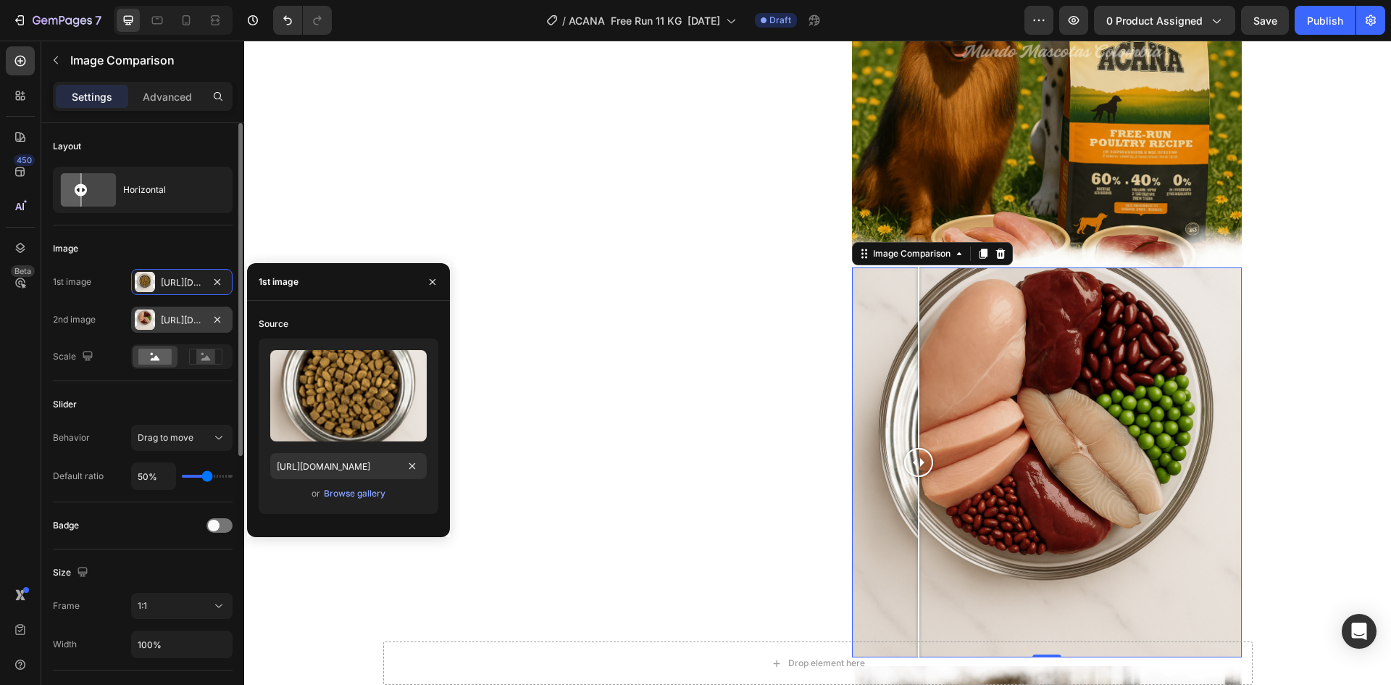
click at [171, 308] on div "[URL][DOMAIN_NAME]" at bounding box center [181, 320] width 101 height 26
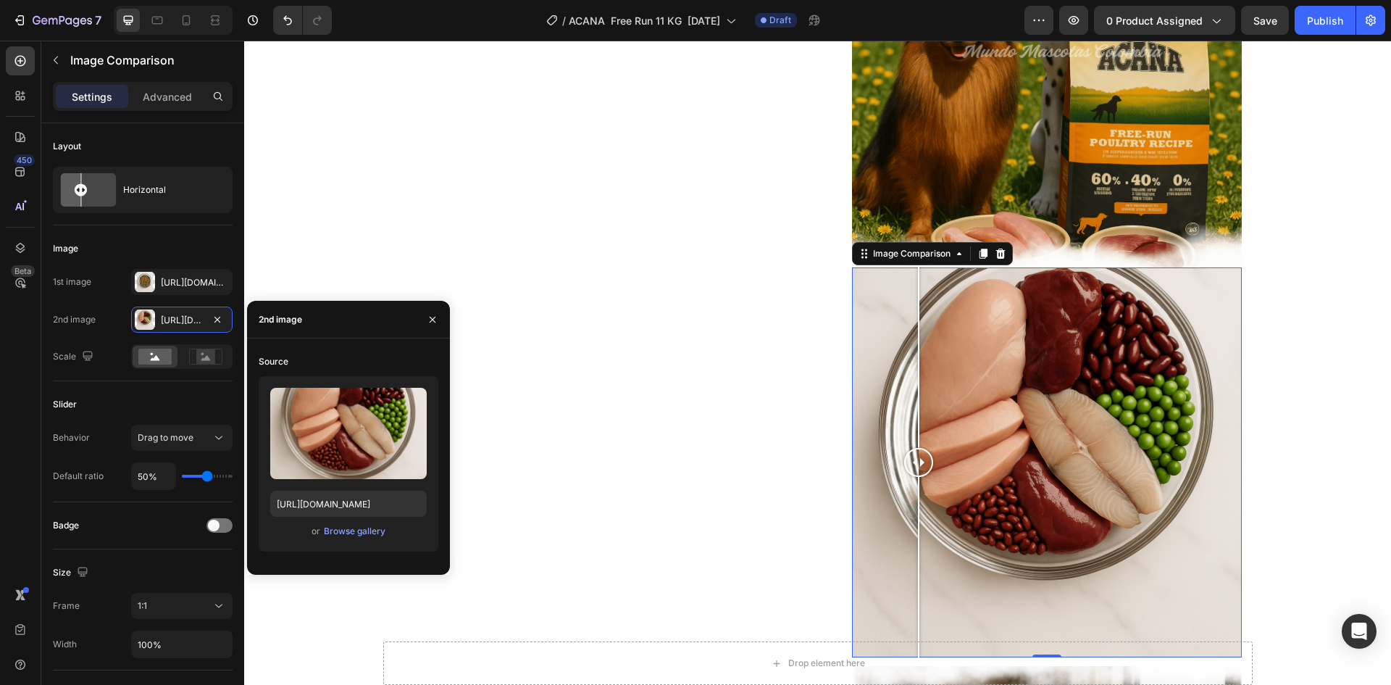
click at [320, 517] on div "Upload Image [URL][DOMAIN_NAME] or Browse gallery" at bounding box center [349, 463] width 180 height 175
click at [325, 507] on input "[URL][DOMAIN_NAME]" at bounding box center [348, 504] width 157 height 26
paste input "final_1.png?v=1759120668"
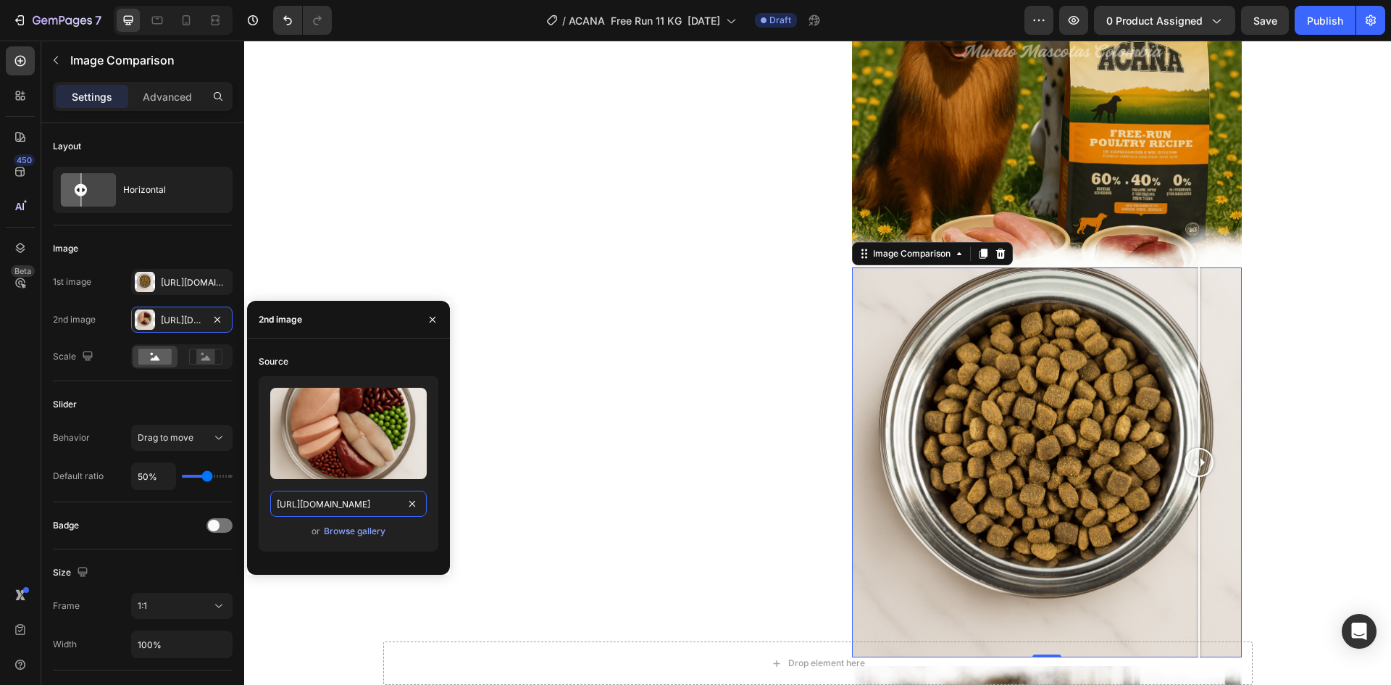
drag, startPoint x: 909, startPoint y: 459, endPoint x: 1193, endPoint y: 455, distance: 284.8
click at [1193, 455] on div at bounding box center [1199, 462] width 29 height 29
type input "[URL][DOMAIN_NAME]"
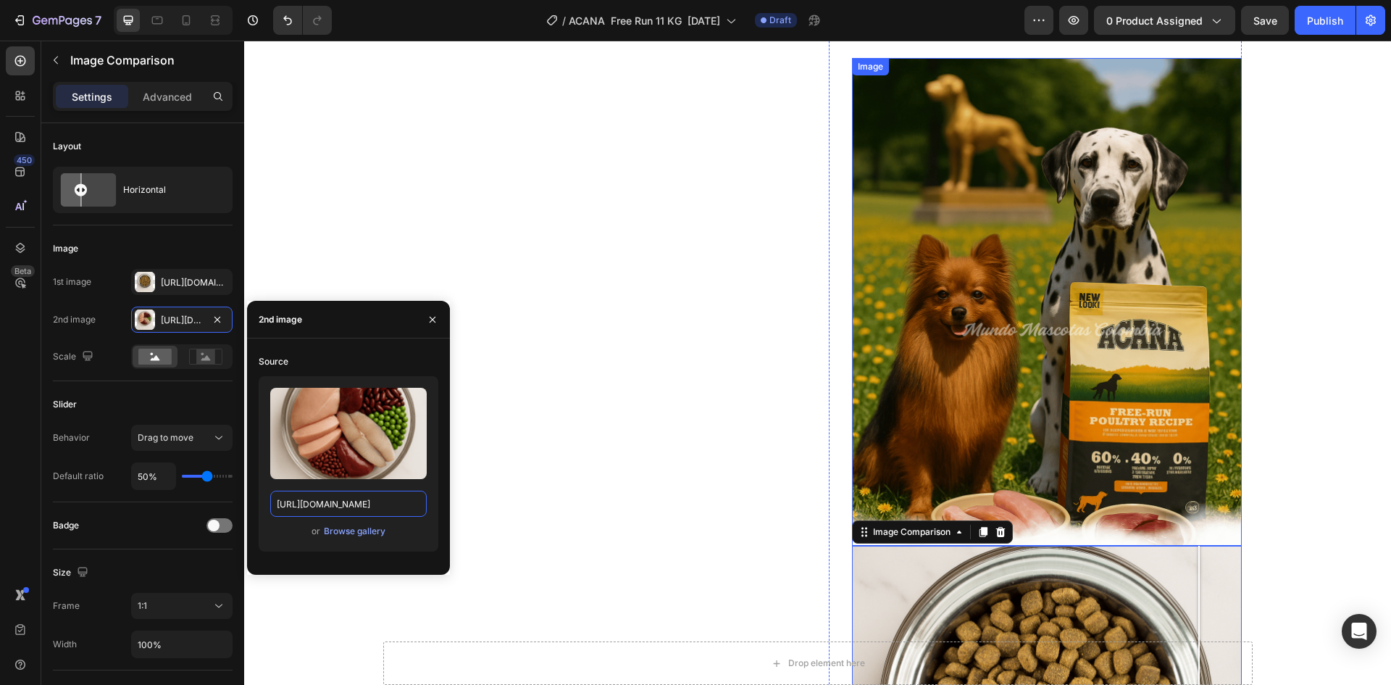
scroll to position [856, 0]
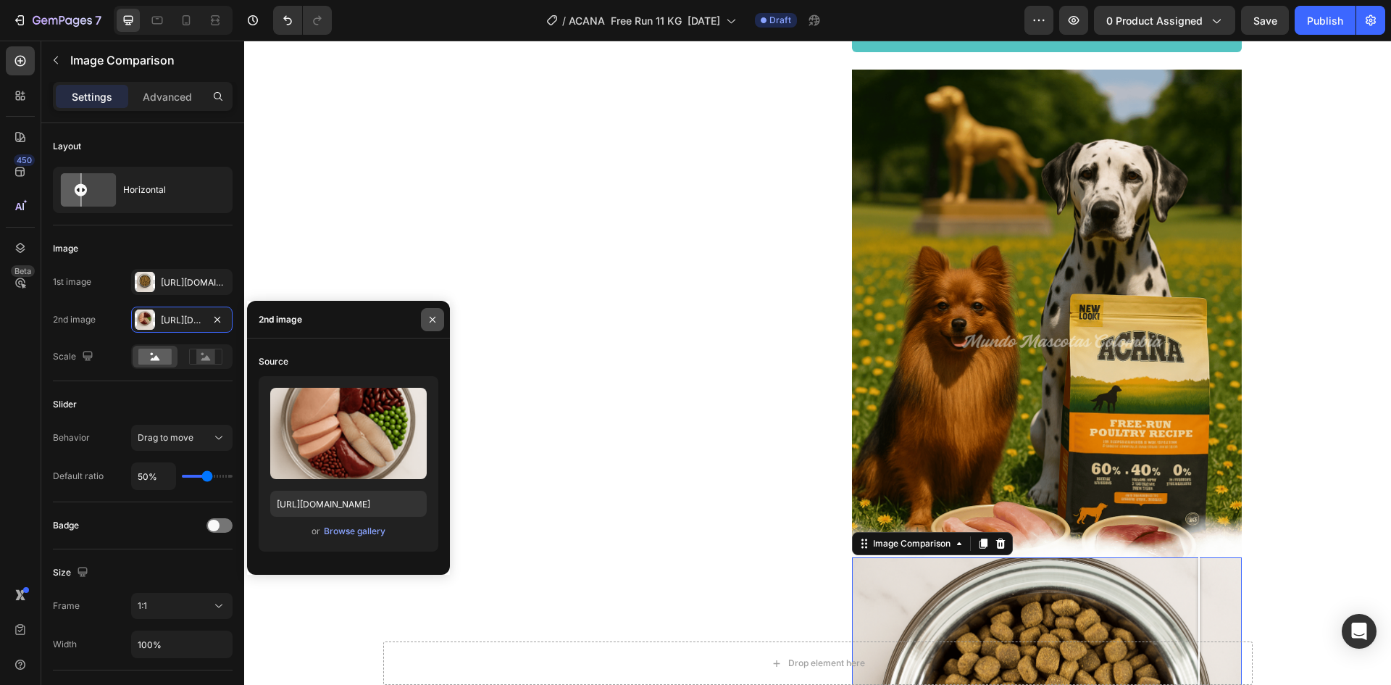
click at [430, 317] on icon "button" at bounding box center [433, 319] width 6 height 6
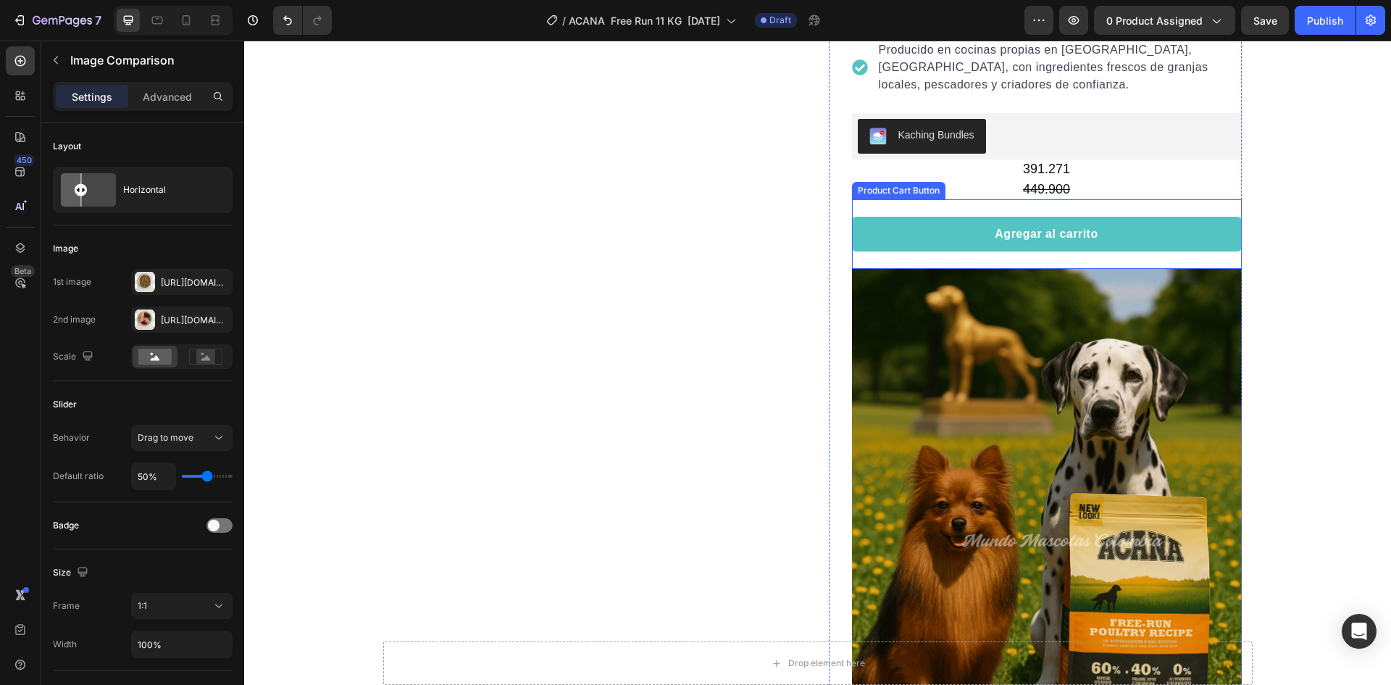
scroll to position [783, 0]
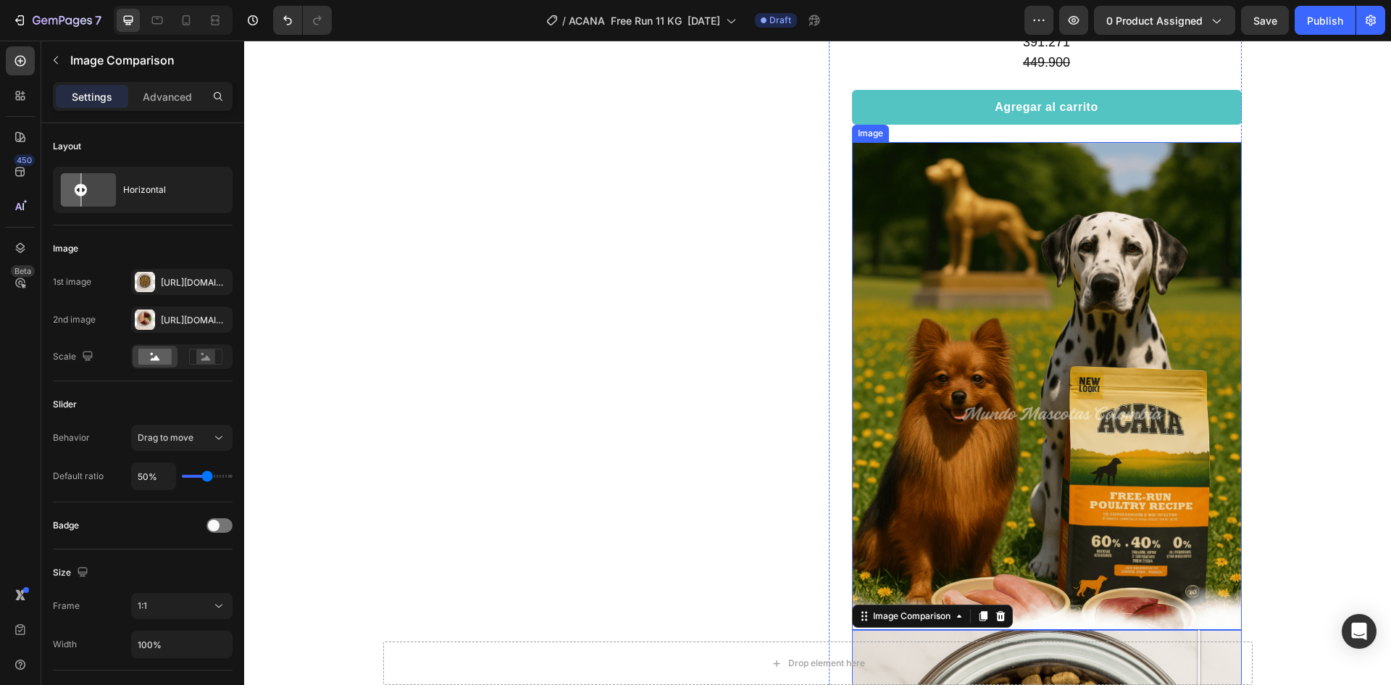
click at [976, 293] on img at bounding box center [1047, 386] width 390 height 488
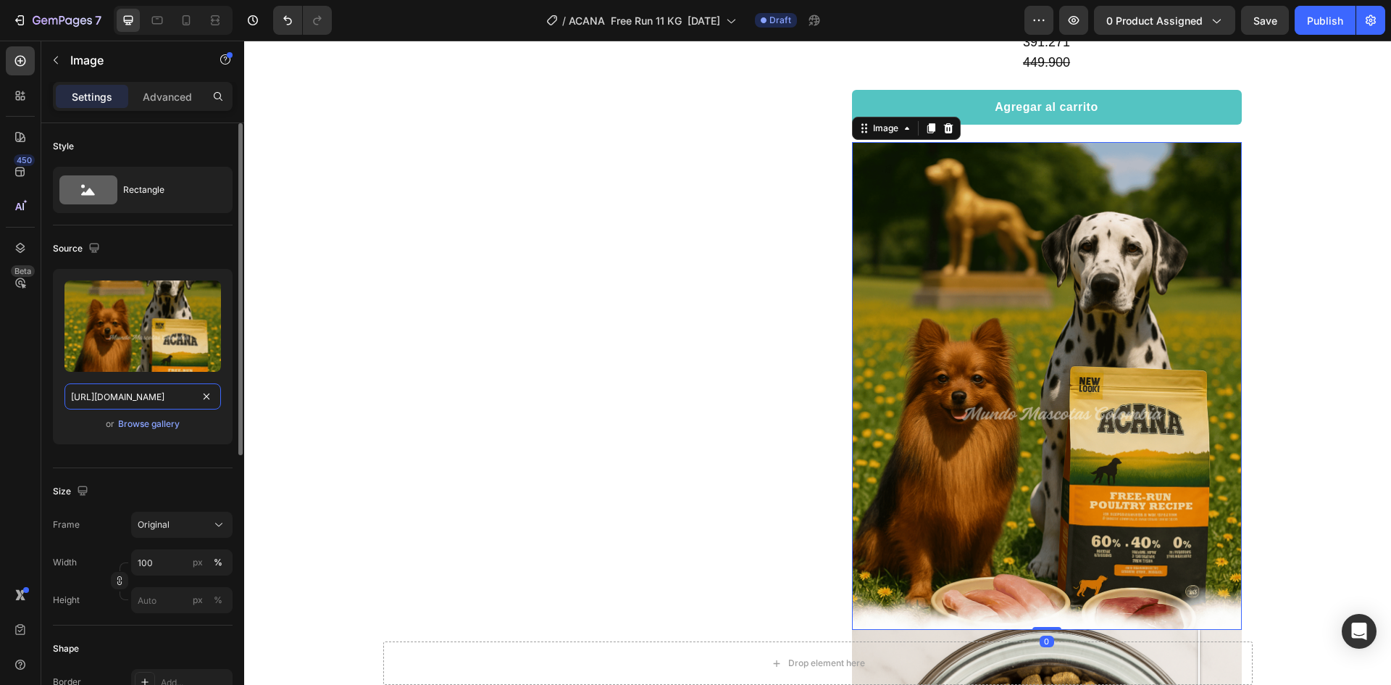
click at [166, 404] on input "[URL][DOMAIN_NAME]" at bounding box center [142, 396] width 157 height 26
paste input "11.png?v=1759120846"
type input "[URL][DOMAIN_NAME]"
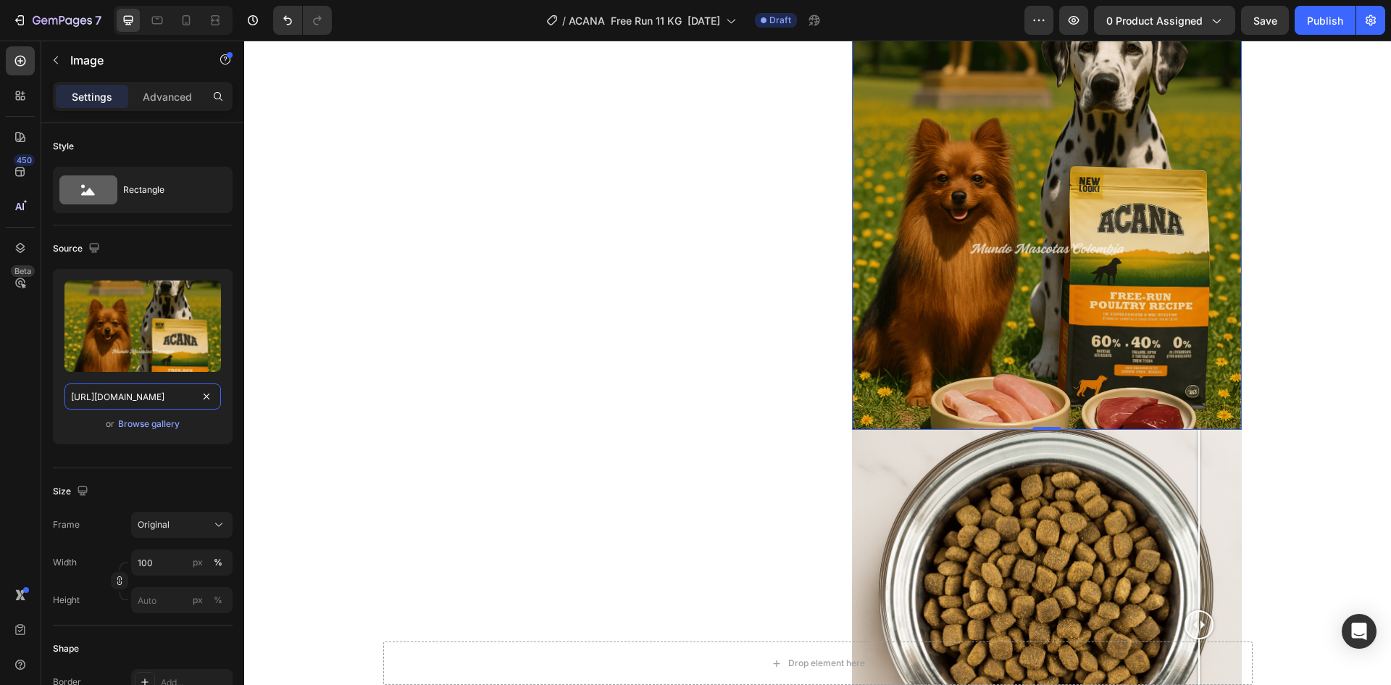
scroll to position [1073, 0]
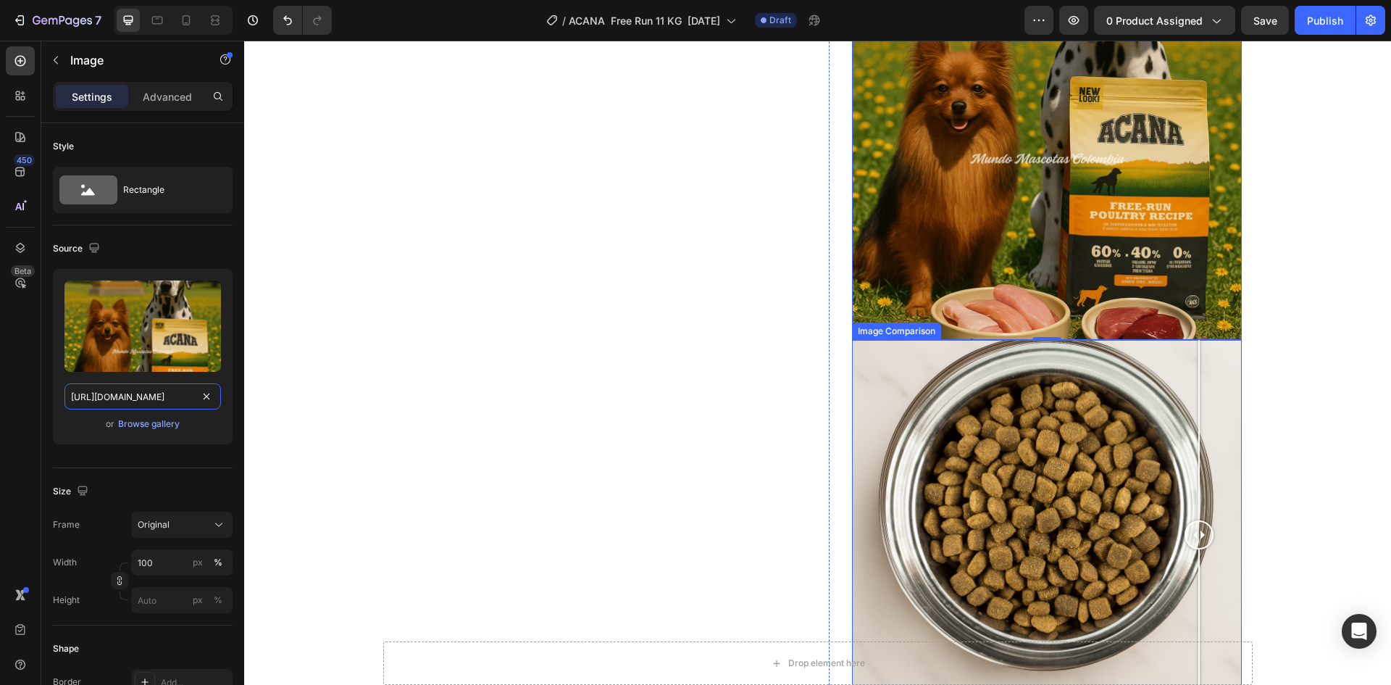
click at [995, 391] on div at bounding box center [1047, 535] width 390 height 390
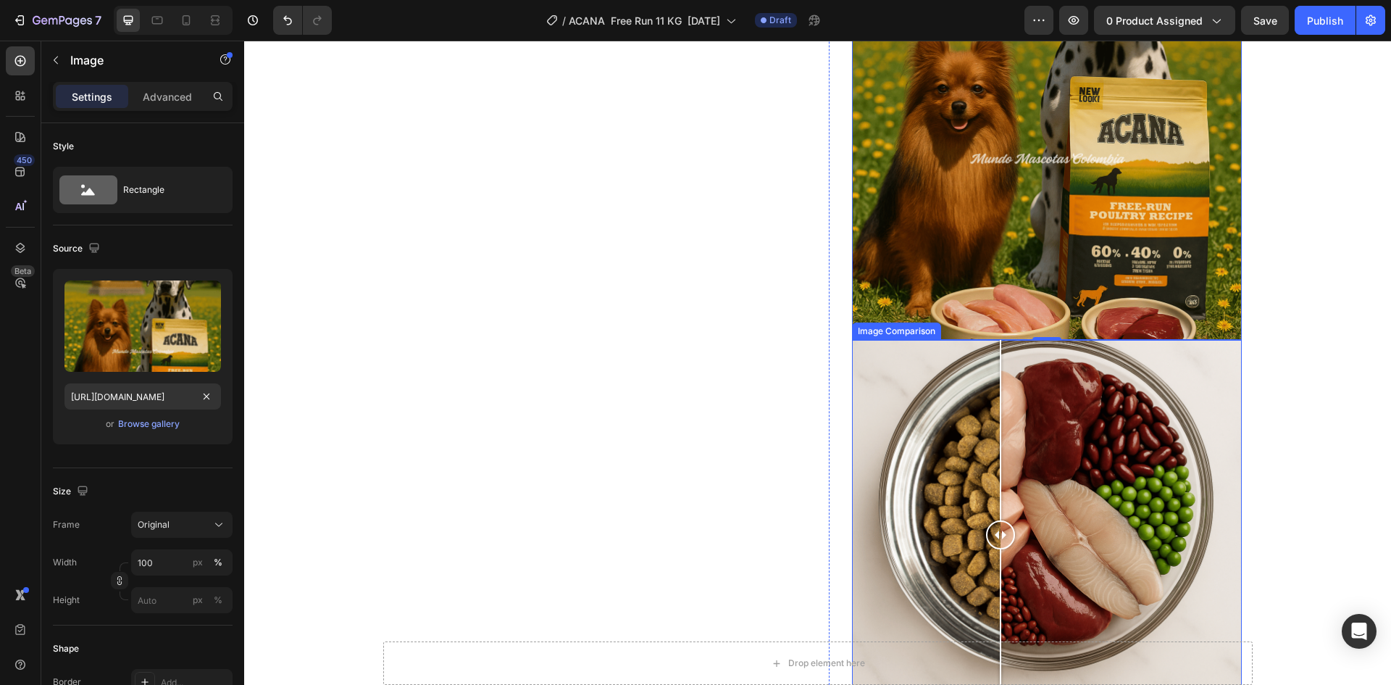
click at [927, 460] on div at bounding box center [1047, 535] width 390 height 390
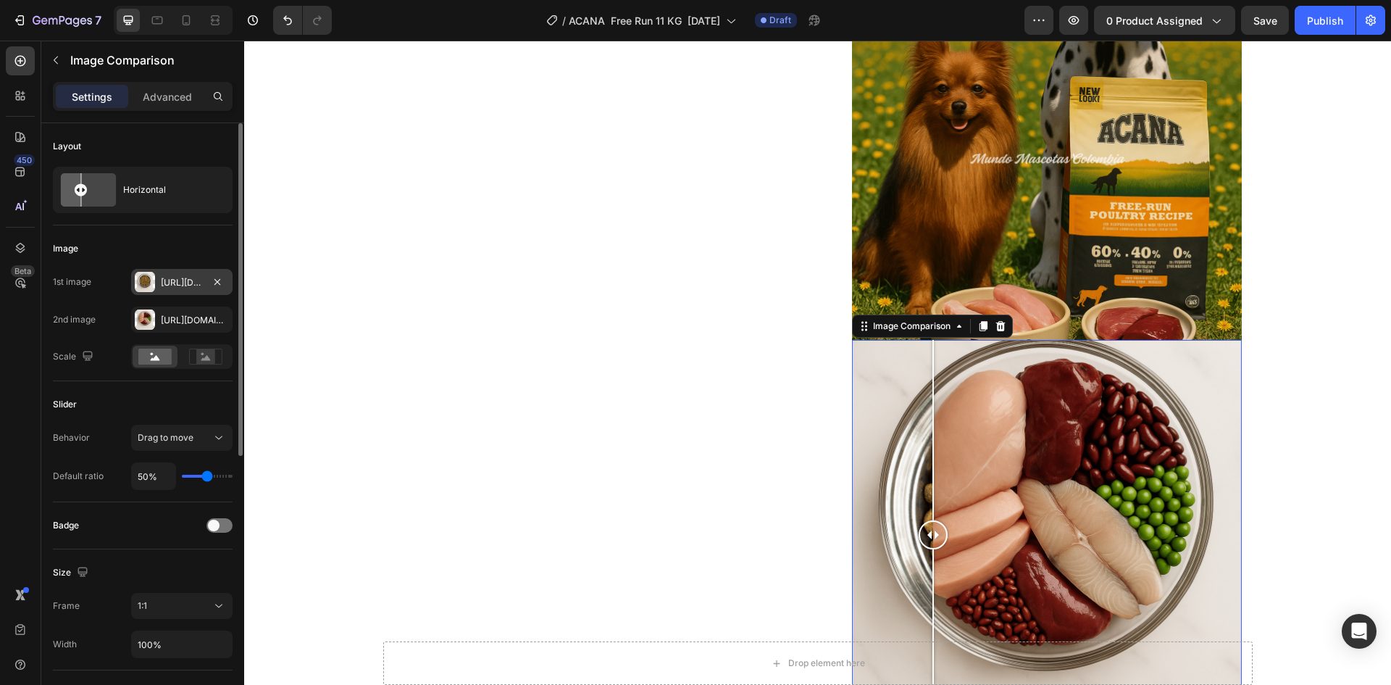
click at [171, 282] on div "[URL][DOMAIN_NAME]" at bounding box center [182, 282] width 42 height 13
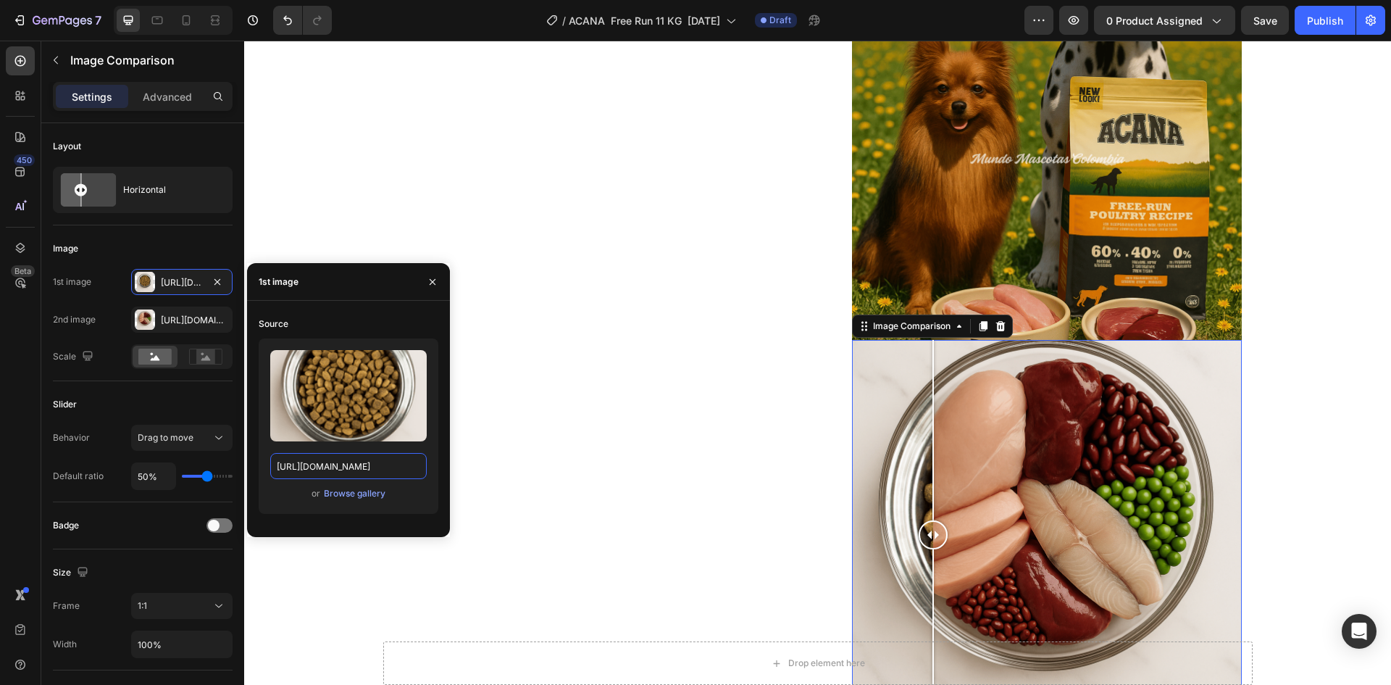
click at [312, 456] on input "[URL][DOMAIN_NAME]" at bounding box center [348, 466] width 157 height 26
paste input "ooooo.png?v=1759120846"
type input "[URL][DOMAIN_NAME]"
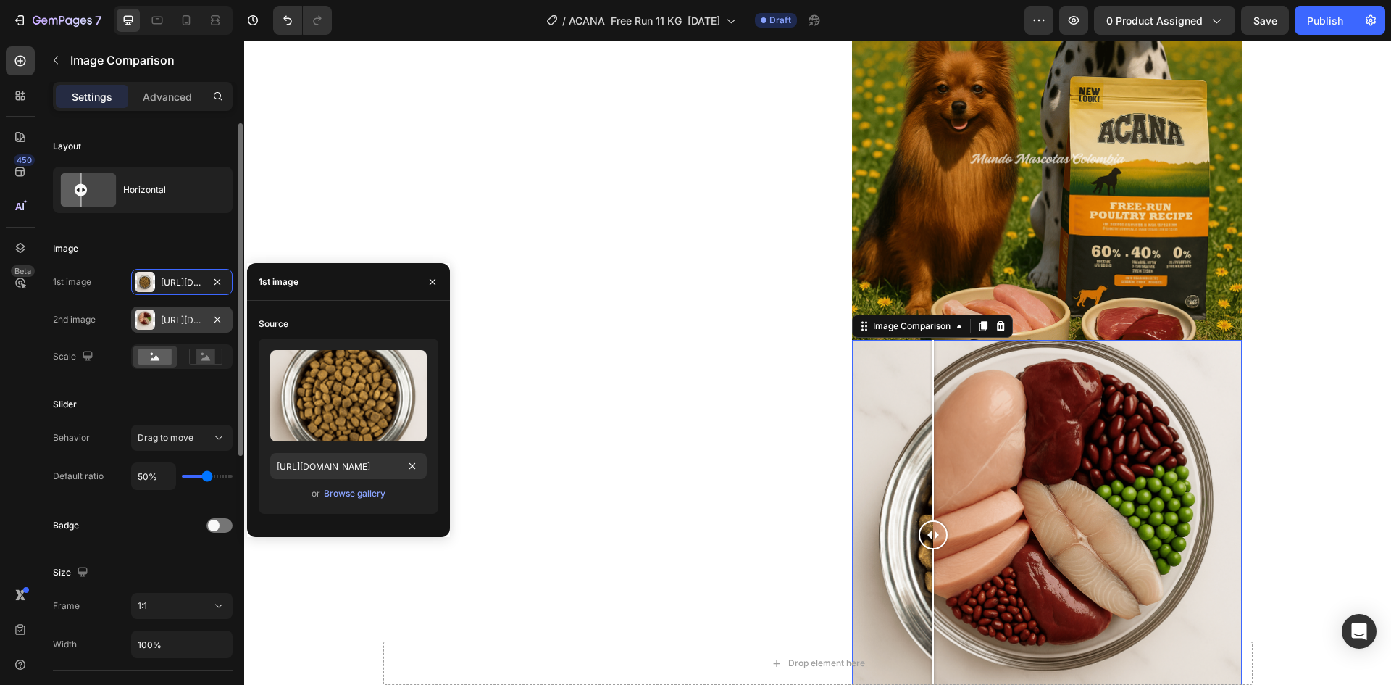
click at [157, 317] on div "[URL][DOMAIN_NAME]" at bounding box center [181, 320] width 101 height 26
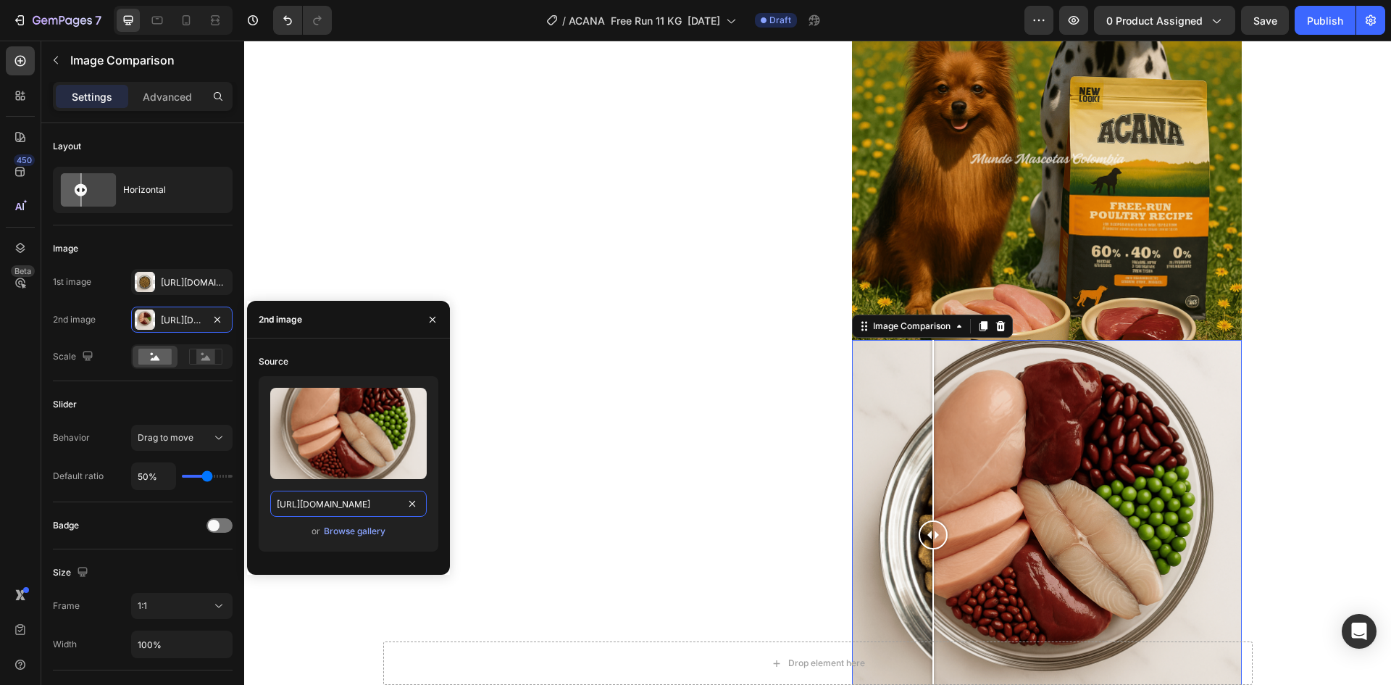
click at [332, 501] on input "[URL][DOMAIN_NAME]" at bounding box center [348, 504] width 157 height 26
paste input "ooo.png?v=1759120846"
type input "[URL][DOMAIN_NAME]"
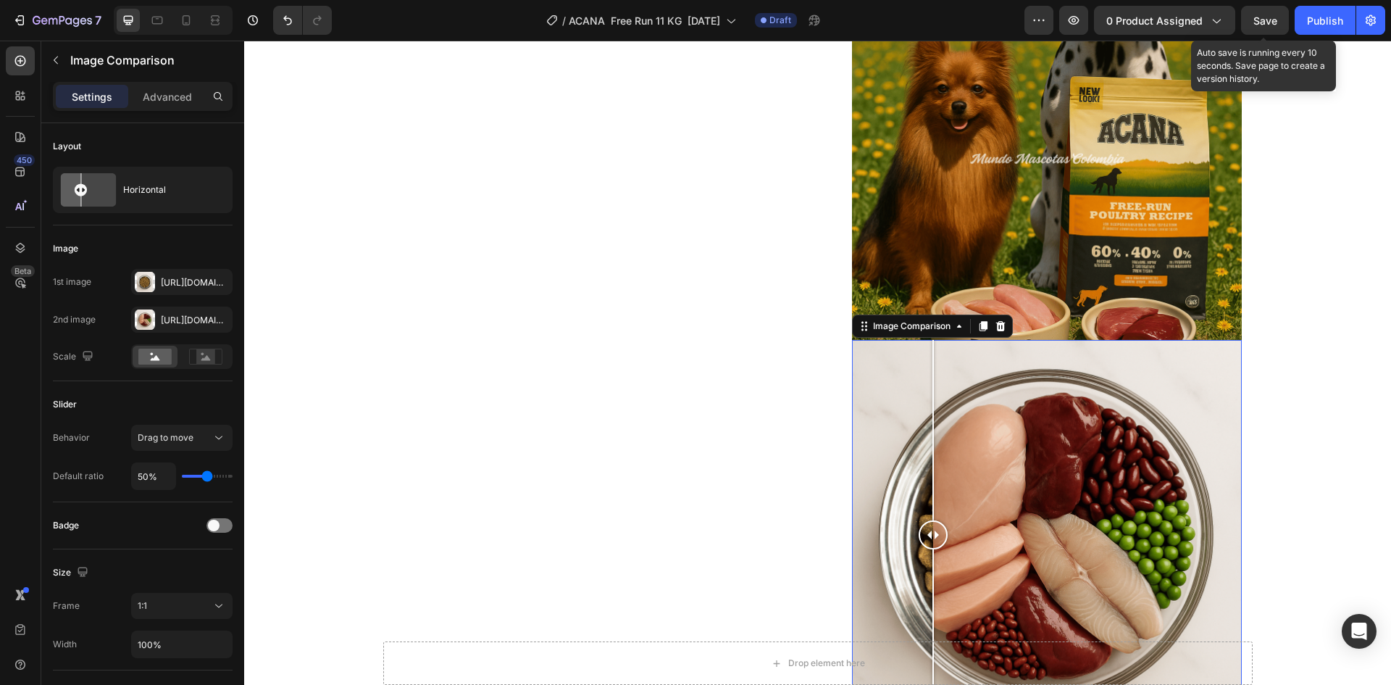
click at [1267, 24] on span "Save" at bounding box center [1266, 20] width 24 height 12
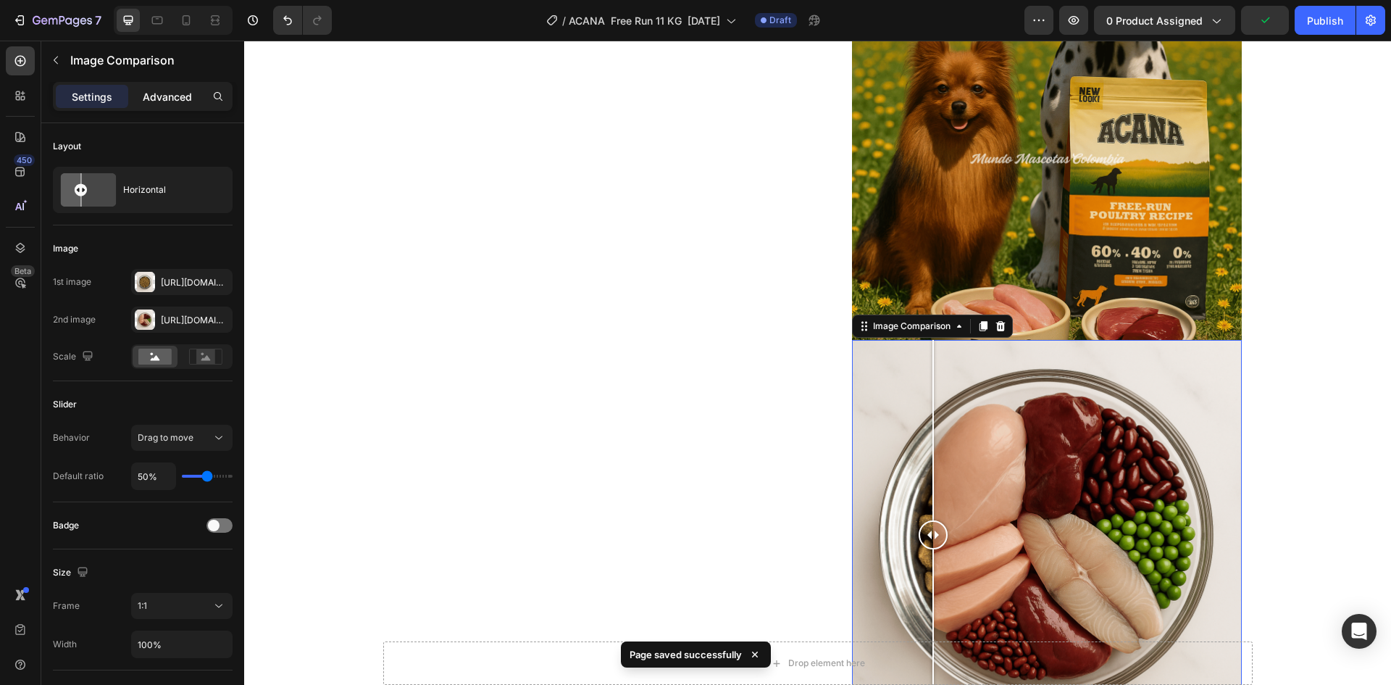
click at [168, 98] on p "Advanced" at bounding box center [167, 96] width 49 height 15
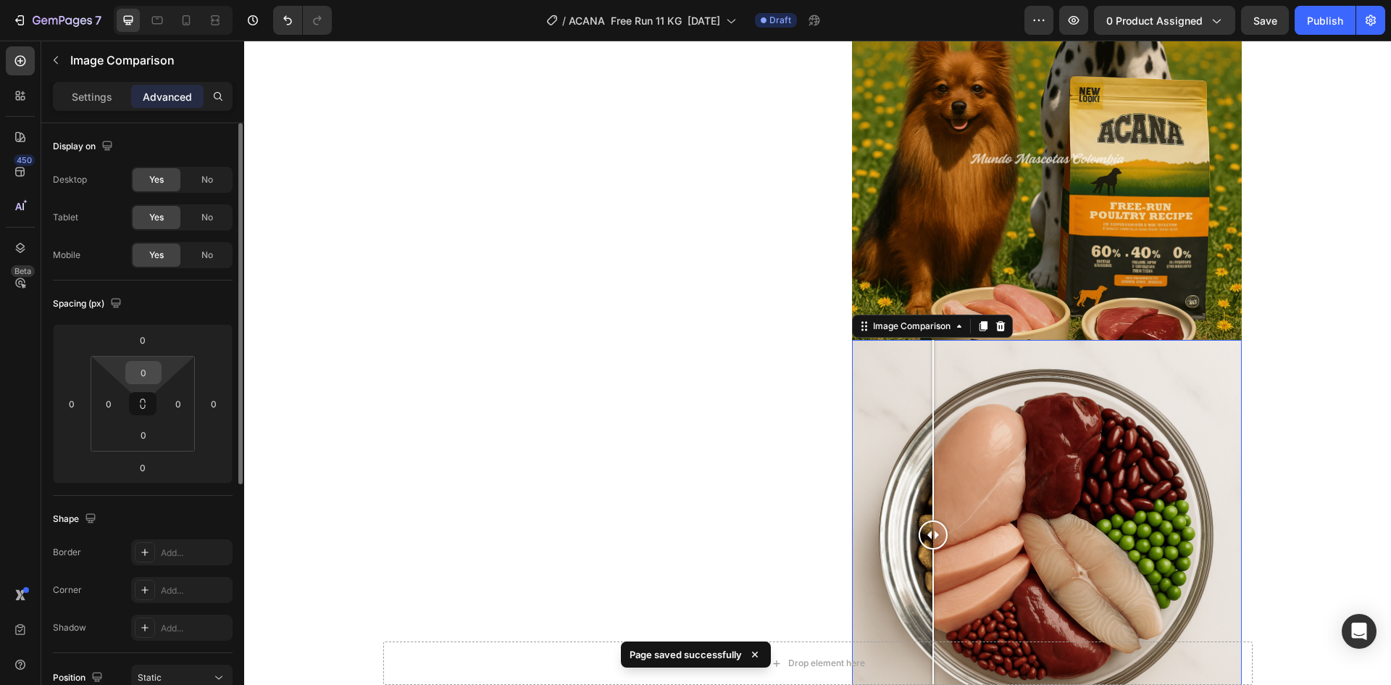
click at [146, 372] on input "0" at bounding box center [143, 373] width 29 height 22
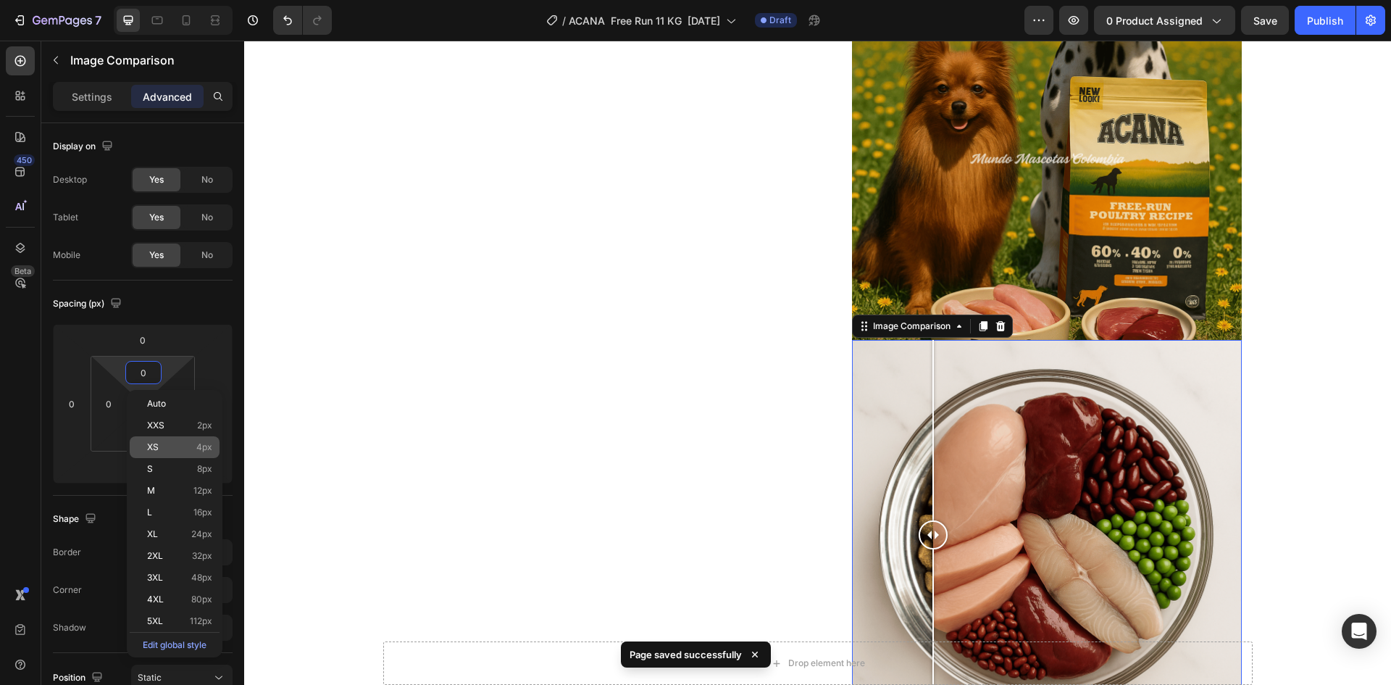
click at [191, 456] on div "XS 4px" at bounding box center [175, 447] width 90 height 22
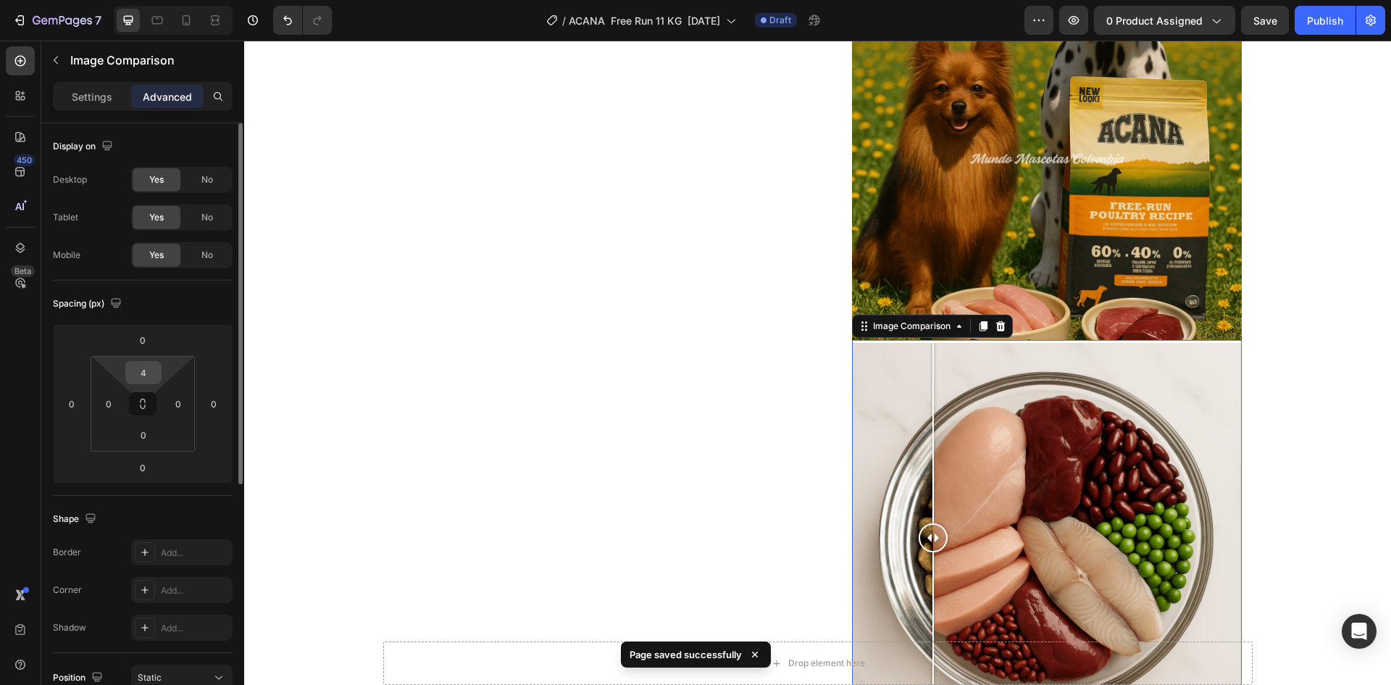
click at [143, 379] on input "4" at bounding box center [143, 373] width 29 height 22
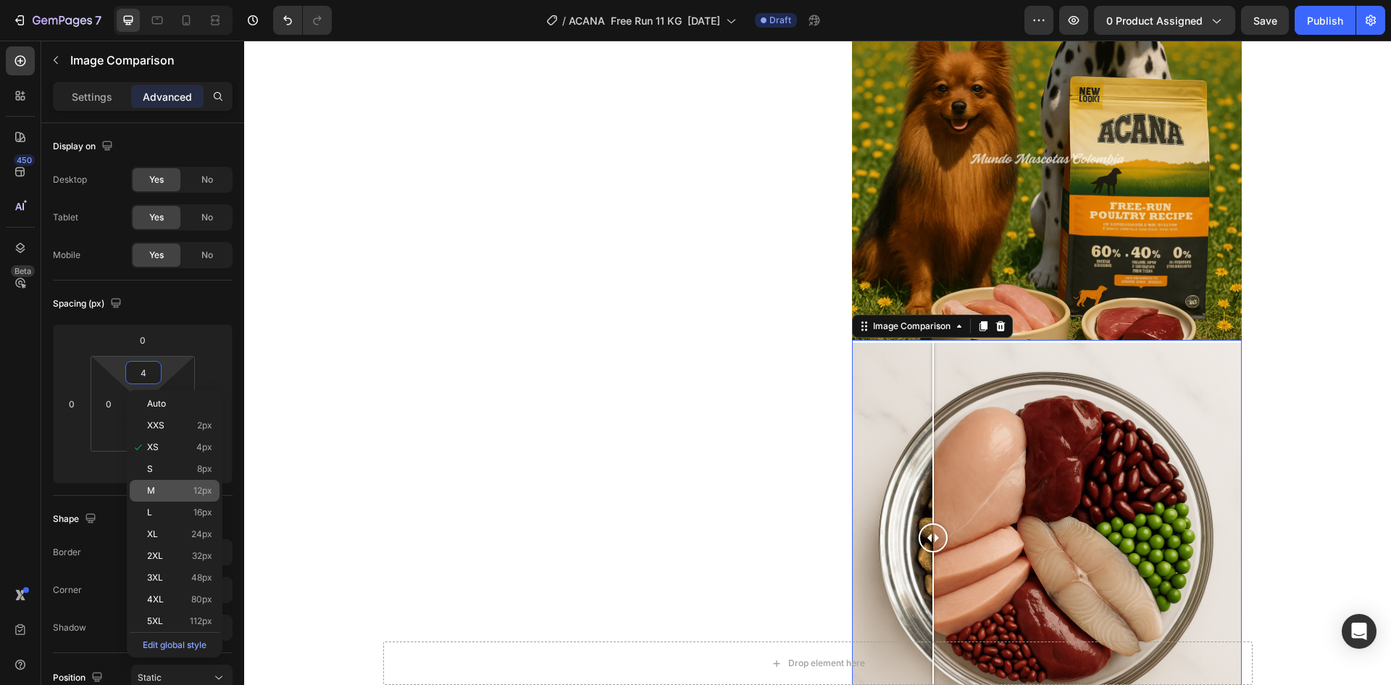
click at [180, 495] on p "M 12px" at bounding box center [179, 490] width 65 height 10
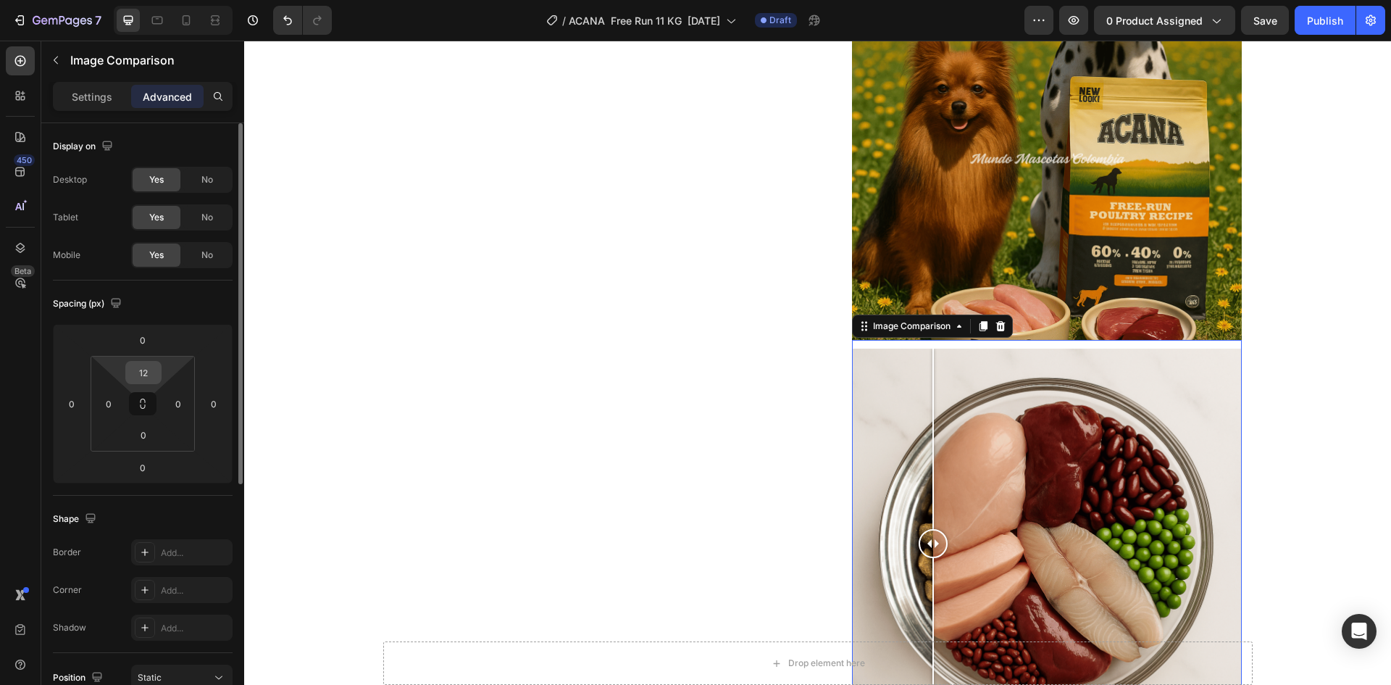
click at [147, 375] on input "12" at bounding box center [143, 373] width 29 height 22
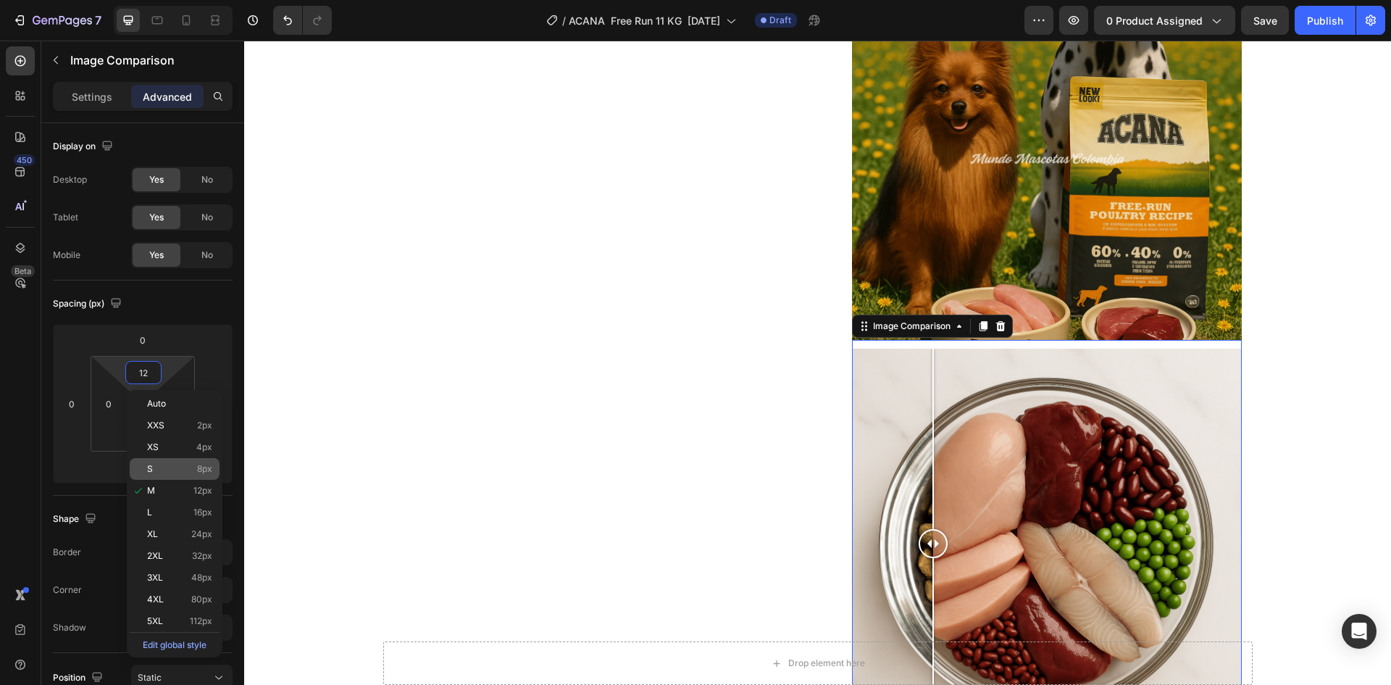
click at [167, 459] on div "S 8px" at bounding box center [175, 469] width 90 height 22
type input "8"
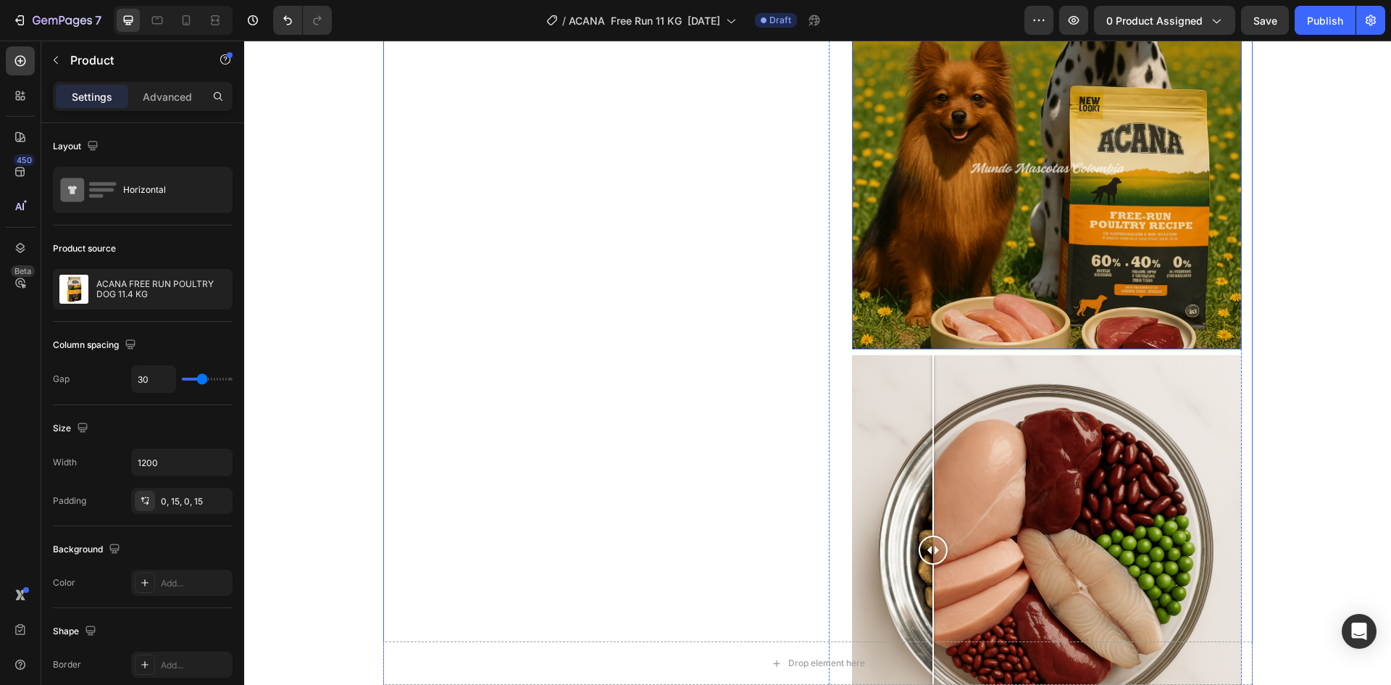
scroll to position [1073, 0]
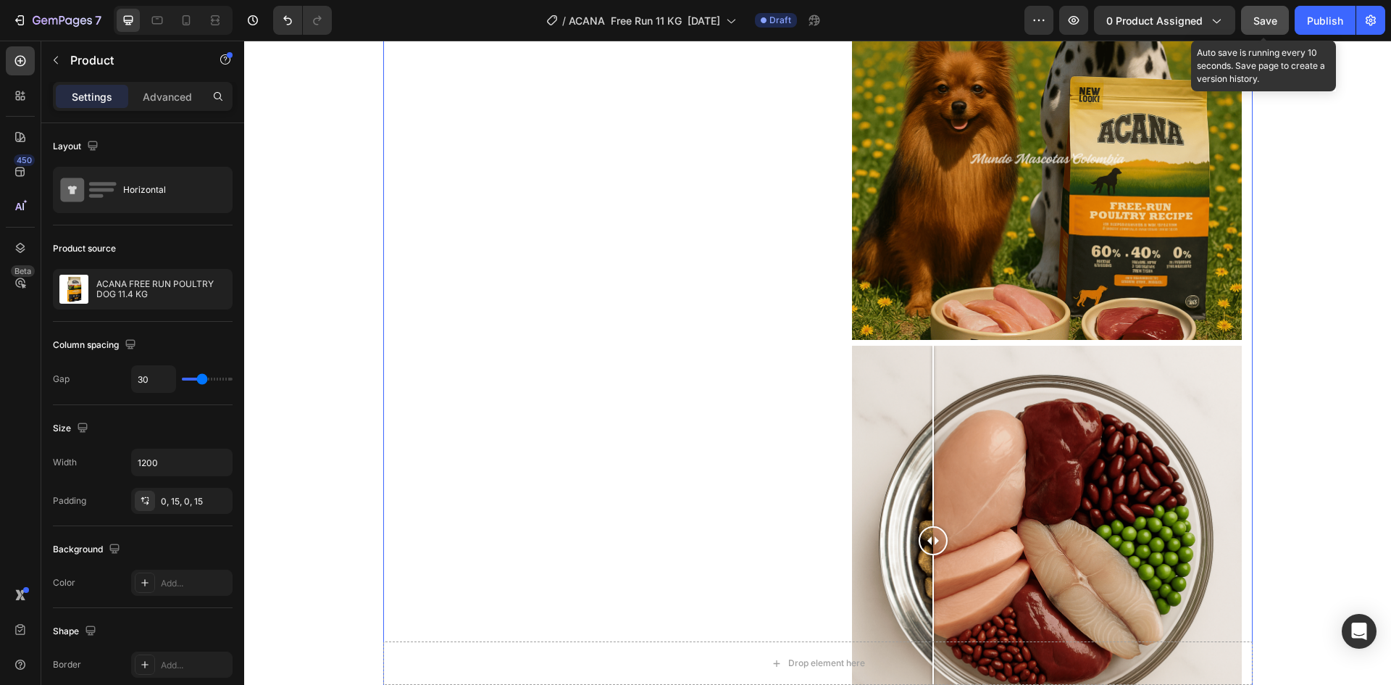
click at [1267, 22] on span "Save" at bounding box center [1266, 20] width 24 height 12
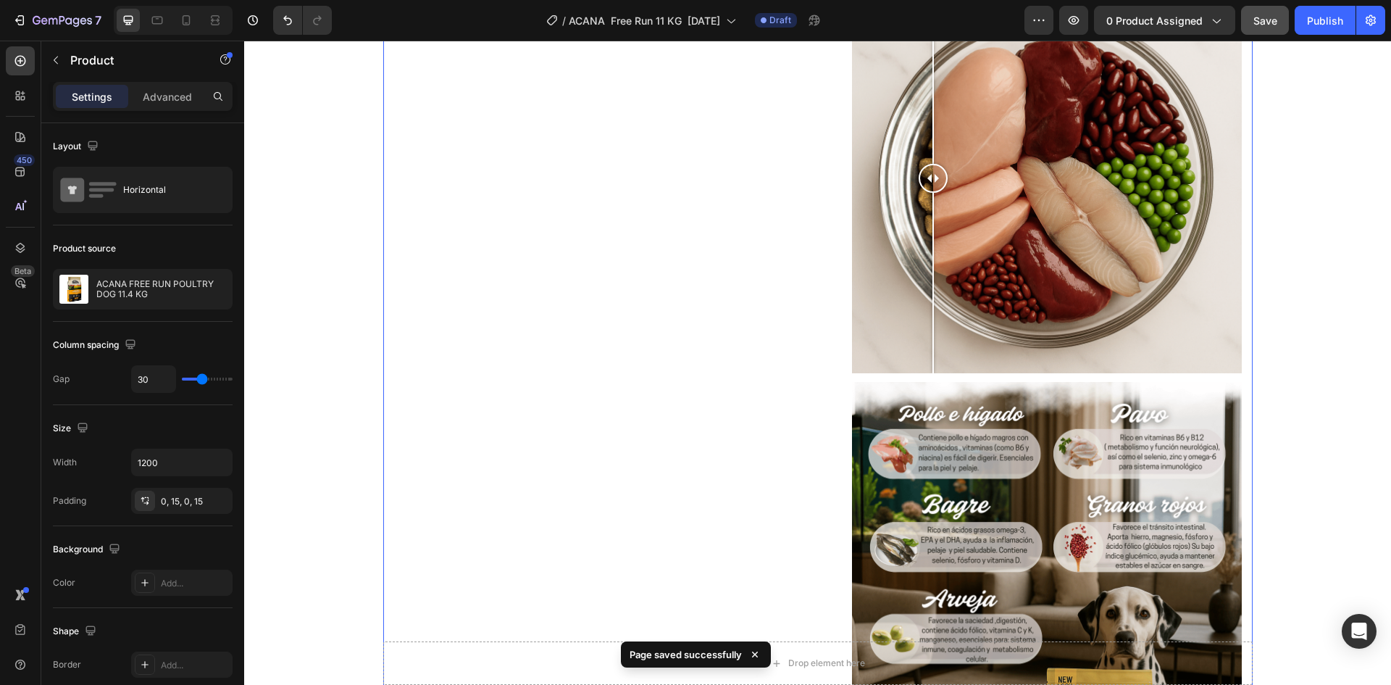
scroll to position [1218, 0]
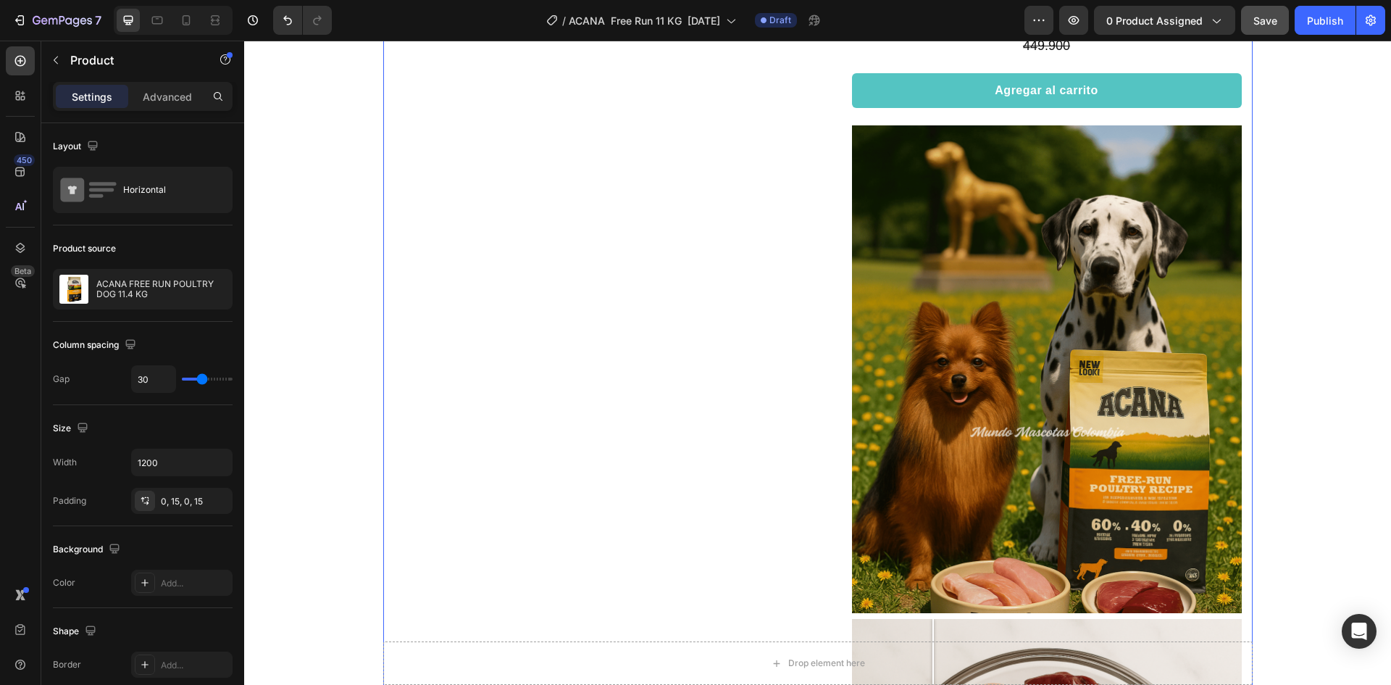
scroll to position [711, 0]
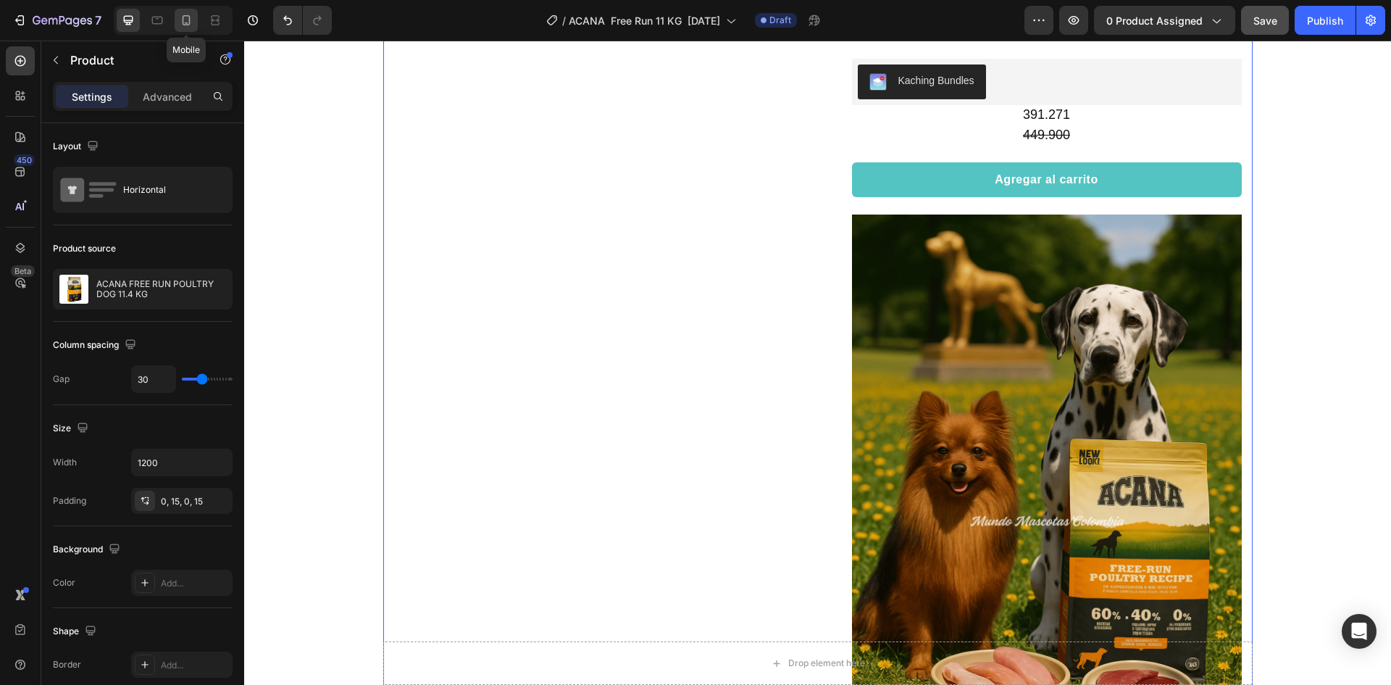
click at [193, 20] on icon at bounding box center [186, 20] width 14 height 14
type input "0"
type input "100%"
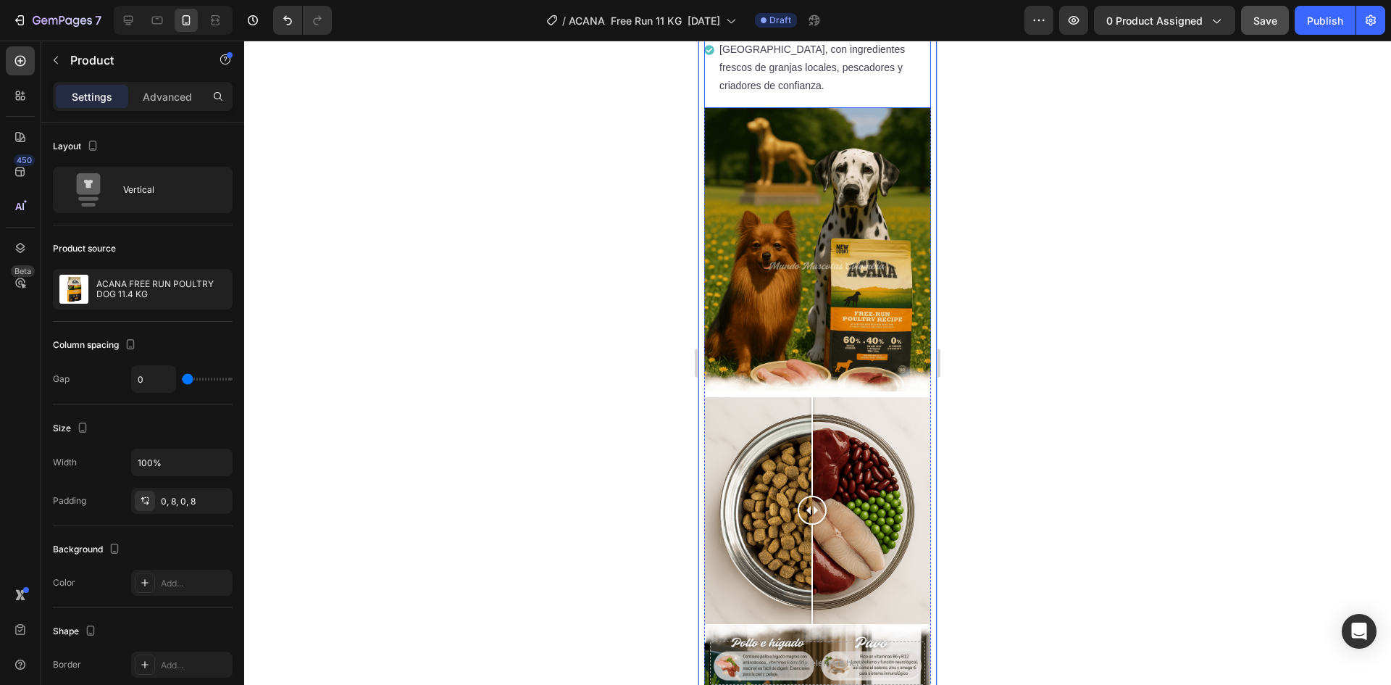
scroll to position [1179, 0]
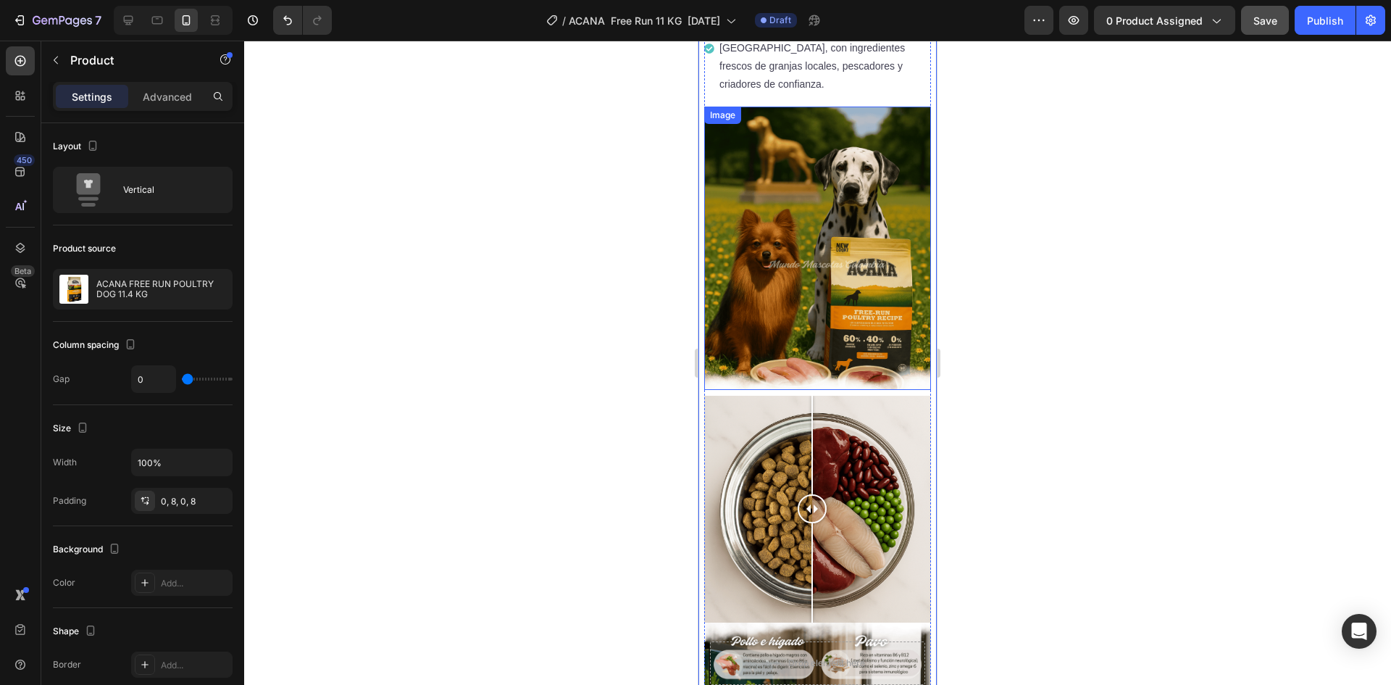
click at [812, 242] on img at bounding box center [817, 248] width 227 height 283
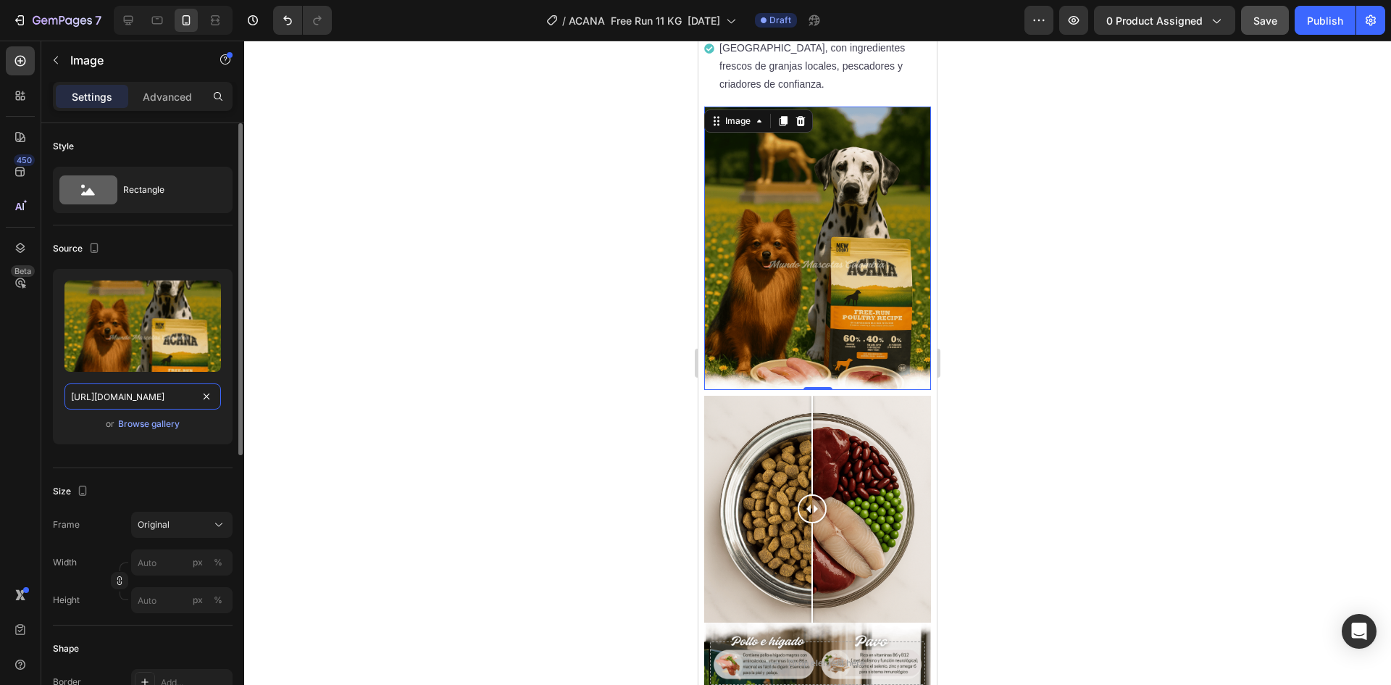
click at [134, 406] on input "[URL][DOMAIN_NAME]" at bounding box center [142, 396] width 157 height 26
paste input "11.png?v=1759120846"
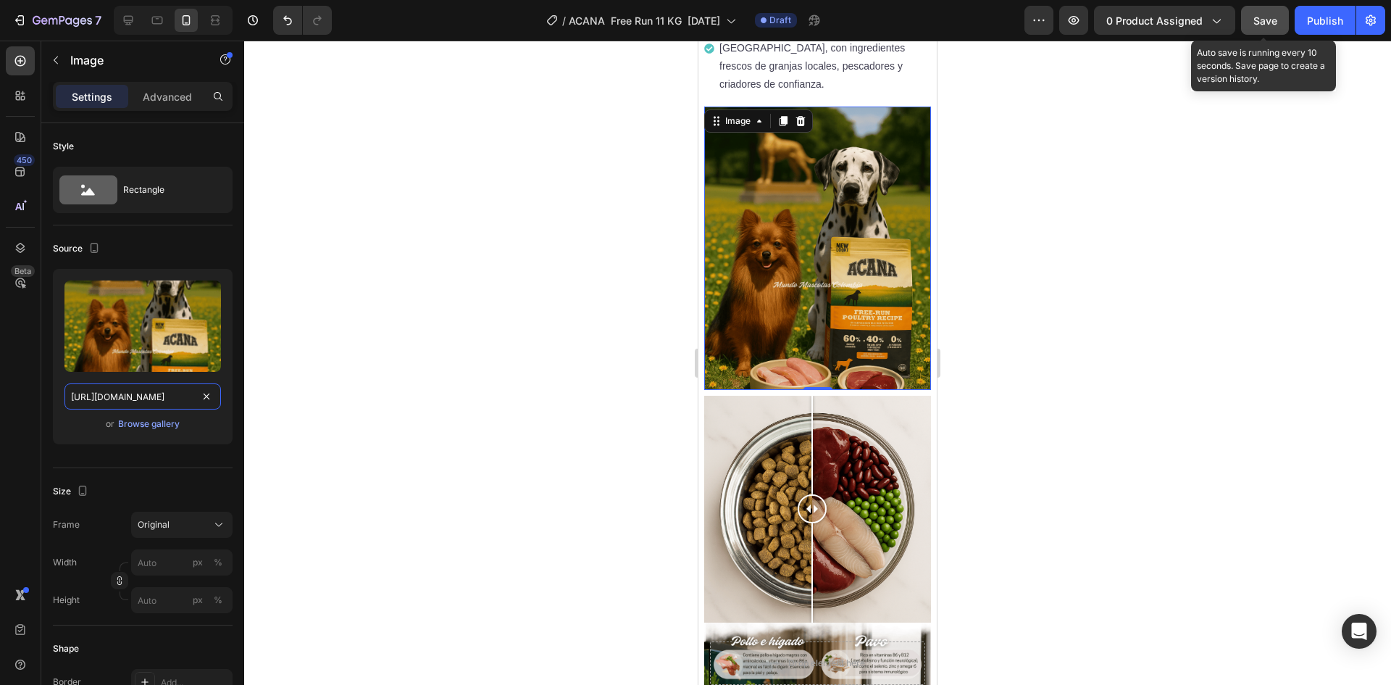
type input "[URL][DOMAIN_NAME]"
click at [1266, 20] on span "Save" at bounding box center [1266, 20] width 24 height 12
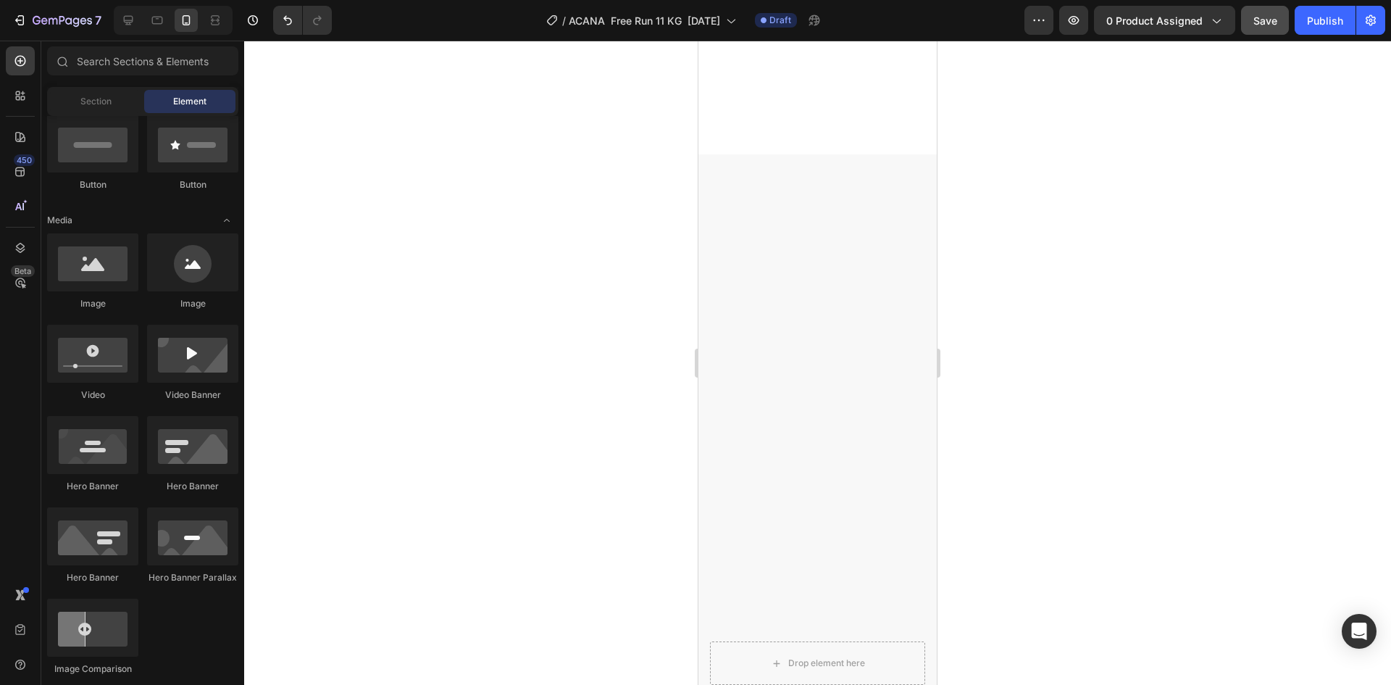
scroll to position [0, 0]
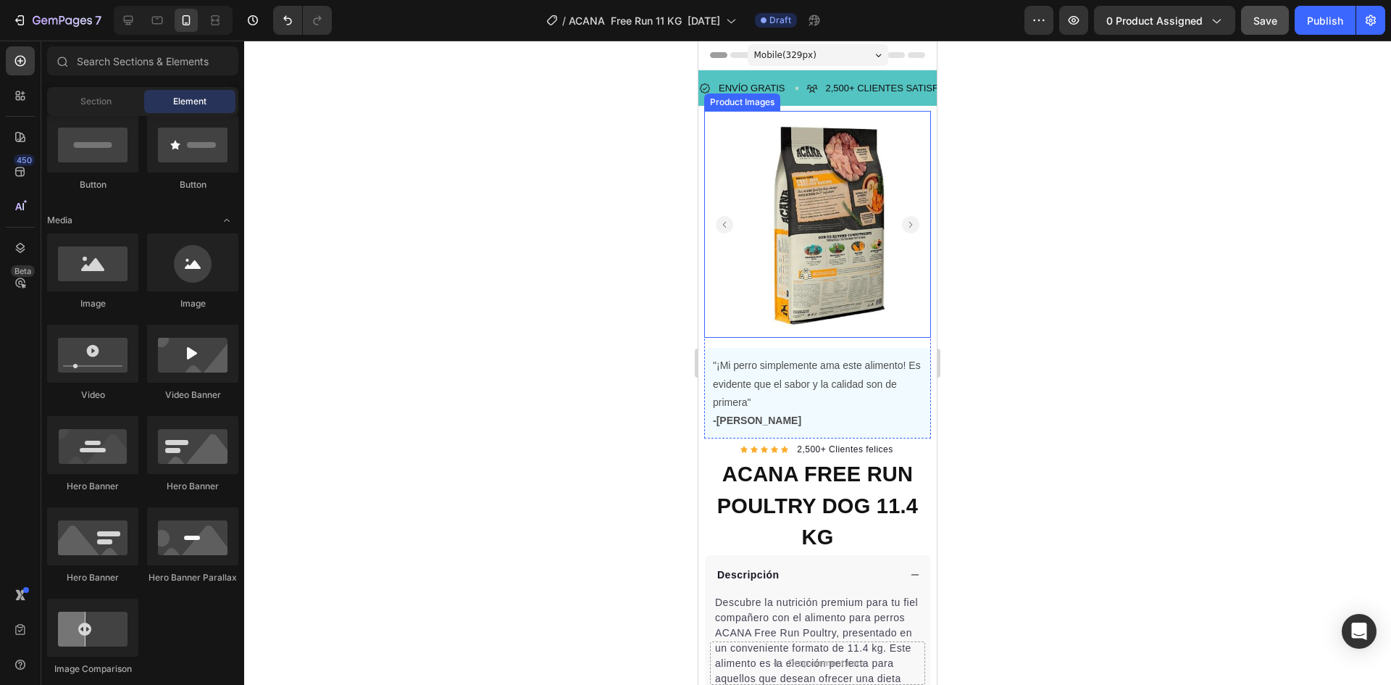
click at [726, 216] on rect "Carousel Back Arrow" at bounding box center [724, 224] width 17 height 17
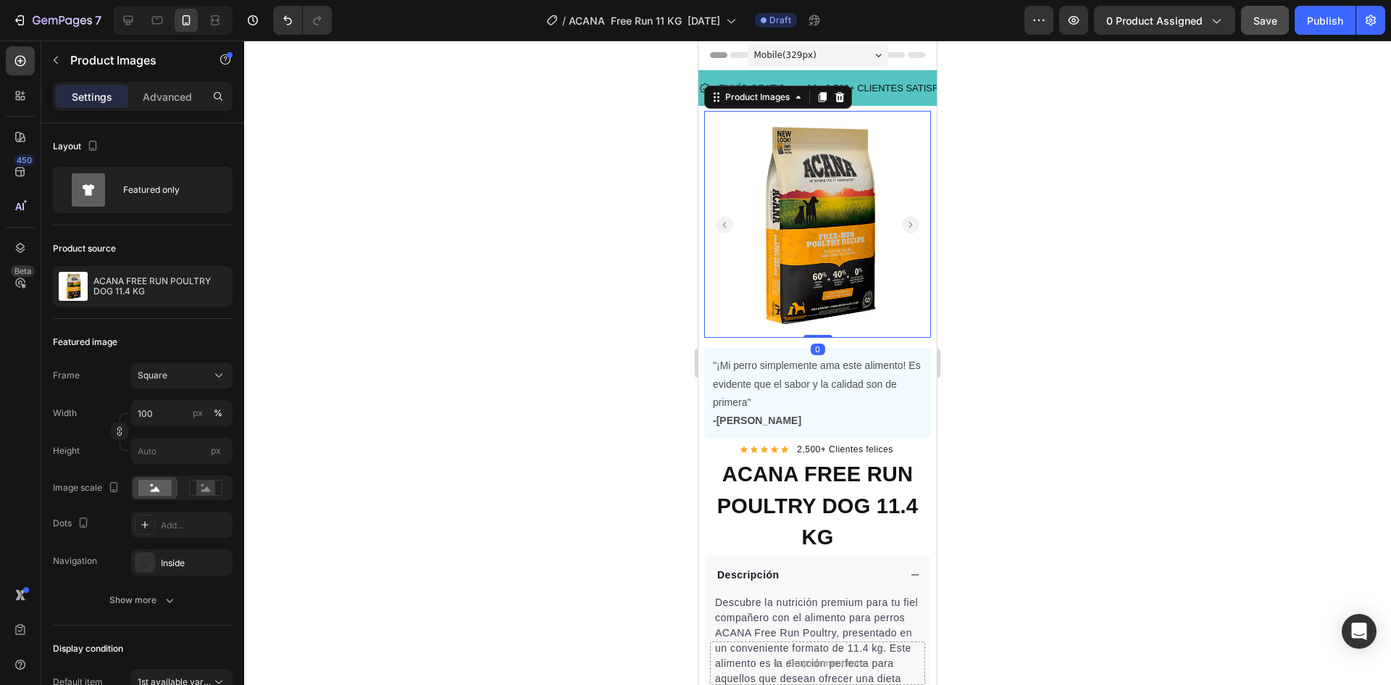
click at [984, 113] on div at bounding box center [817, 363] width 1147 height 644
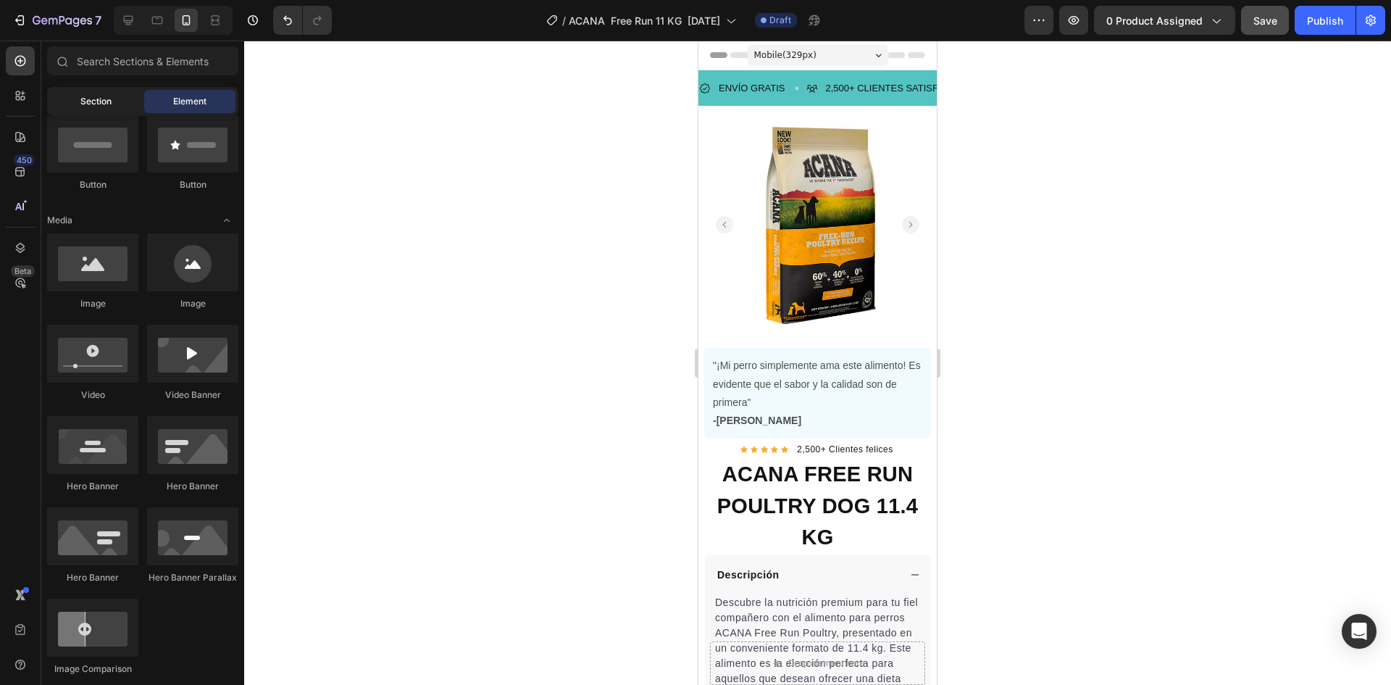
click at [109, 98] on span "Section" at bounding box center [95, 101] width 31 height 13
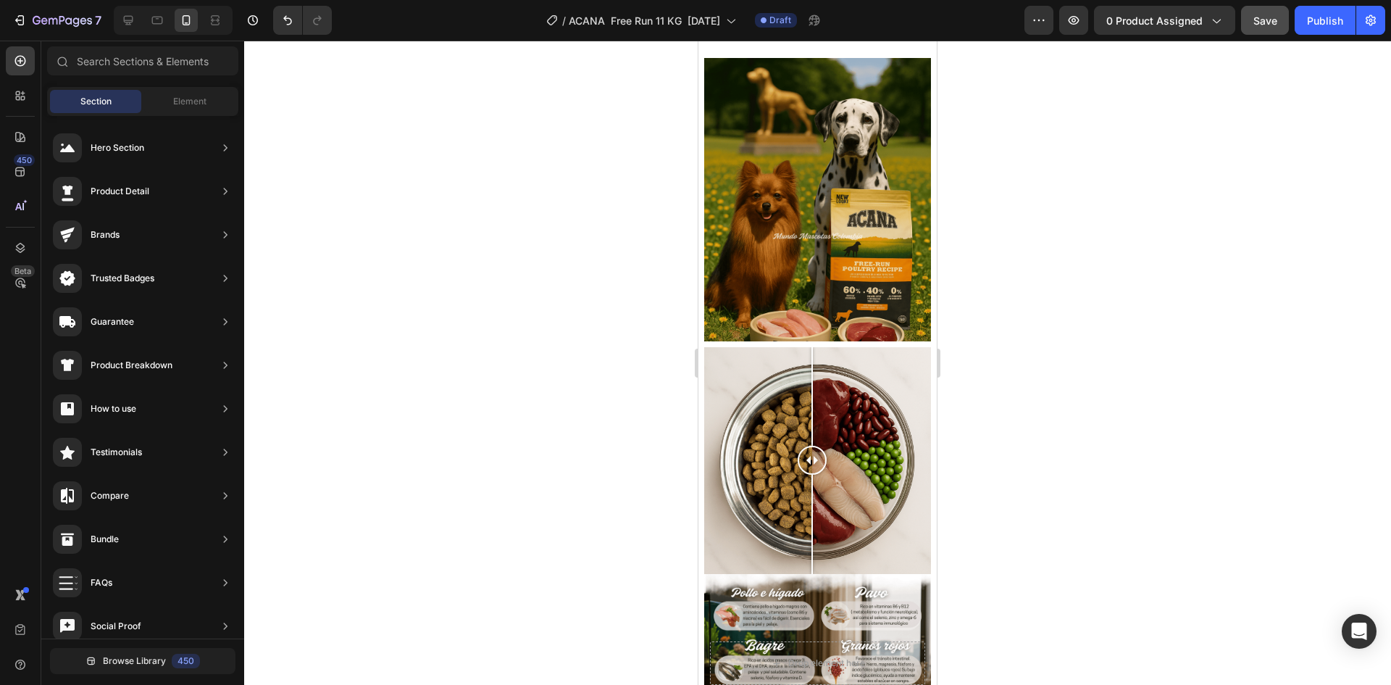
scroll to position [1382, 0]
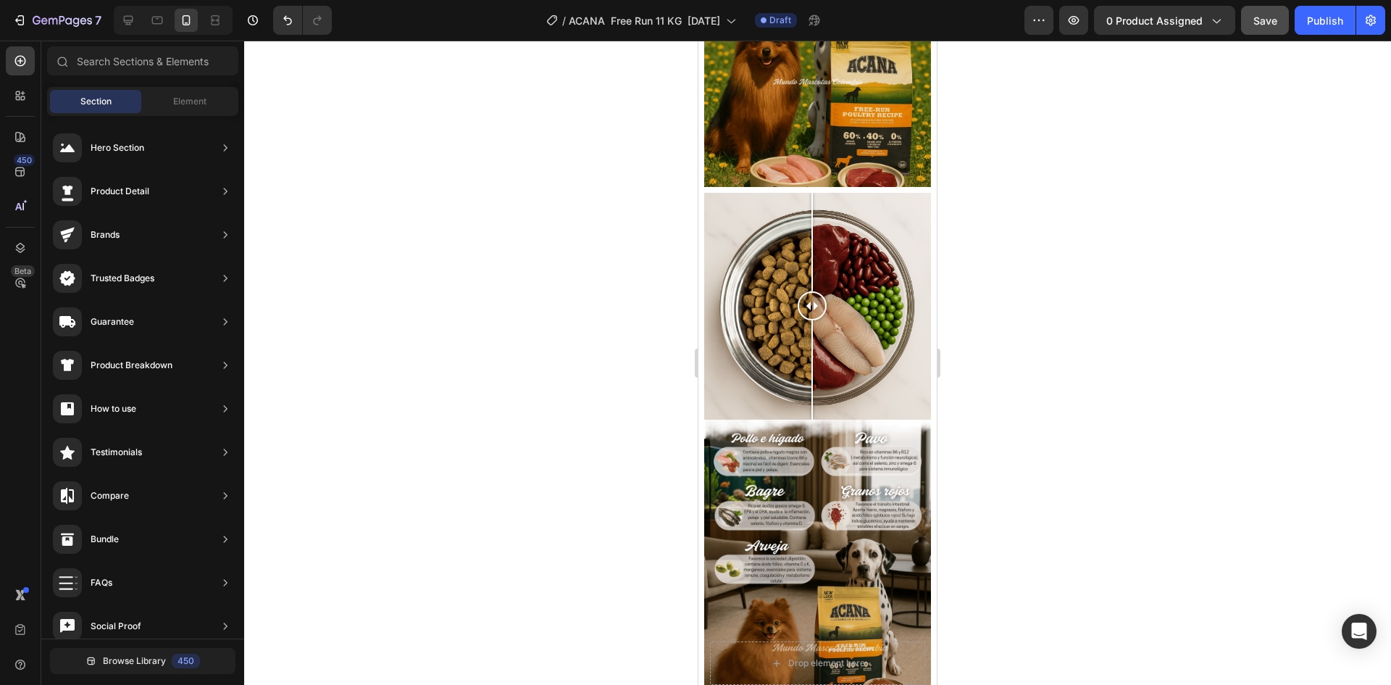
drag, startPoint x: 928, startPoint y: 70, endPoint x: 1662, endPoint y: 233, distance: 751.4
click at [136, 22] on icon at bounding box center [128, 20] width 14 height 14
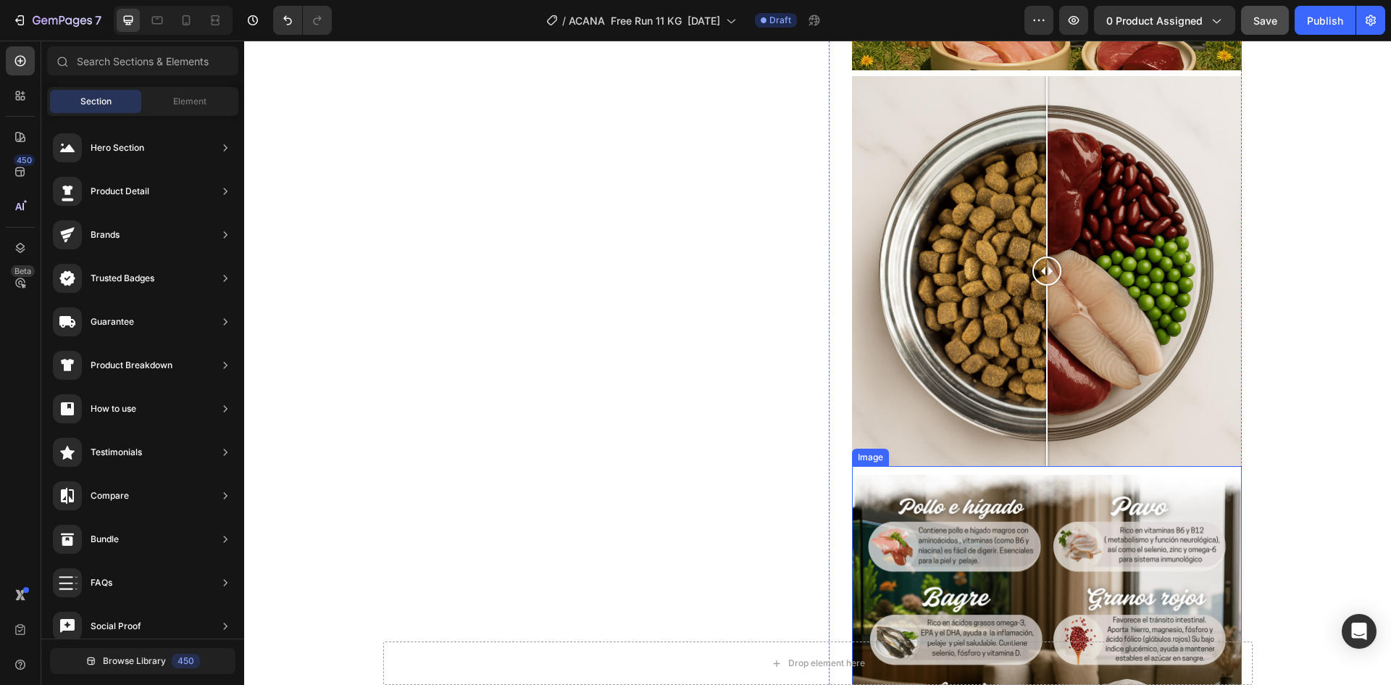
scroll to position [1705, 0]
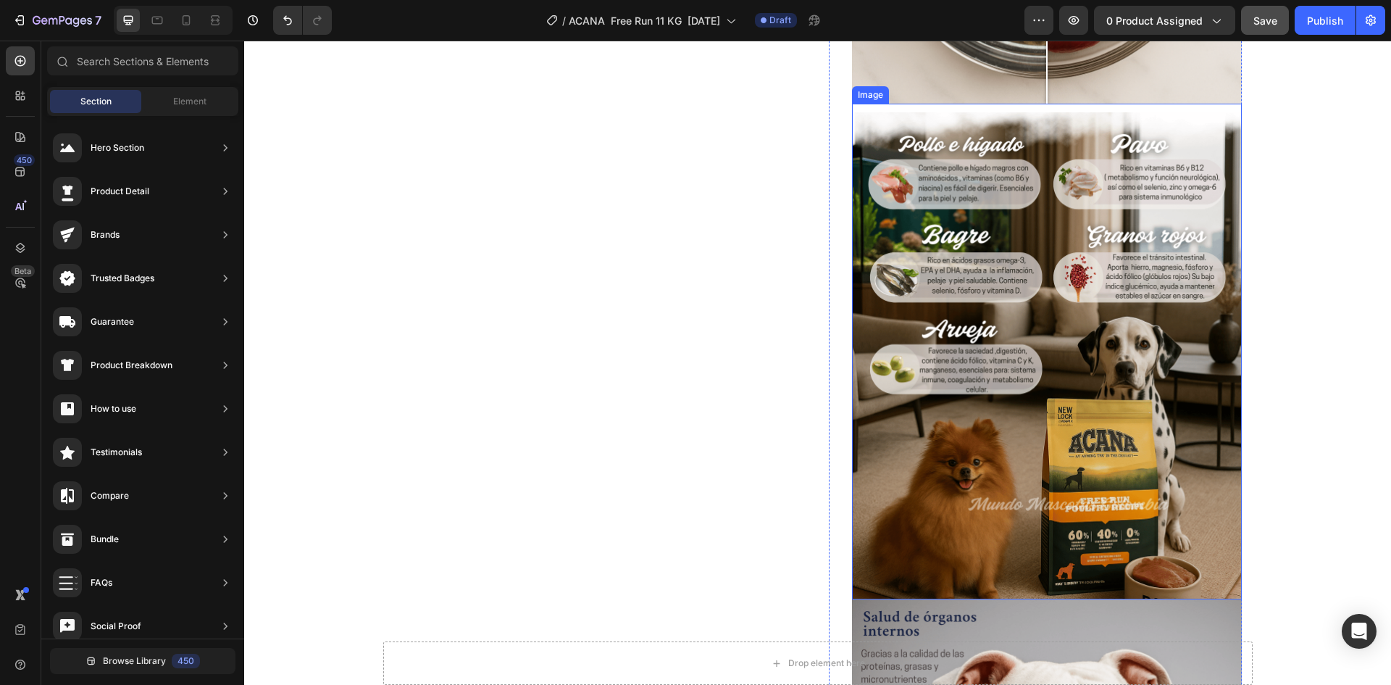
click at [1058, 271] on img at bounding box center [1047, 356] width 390 height 488
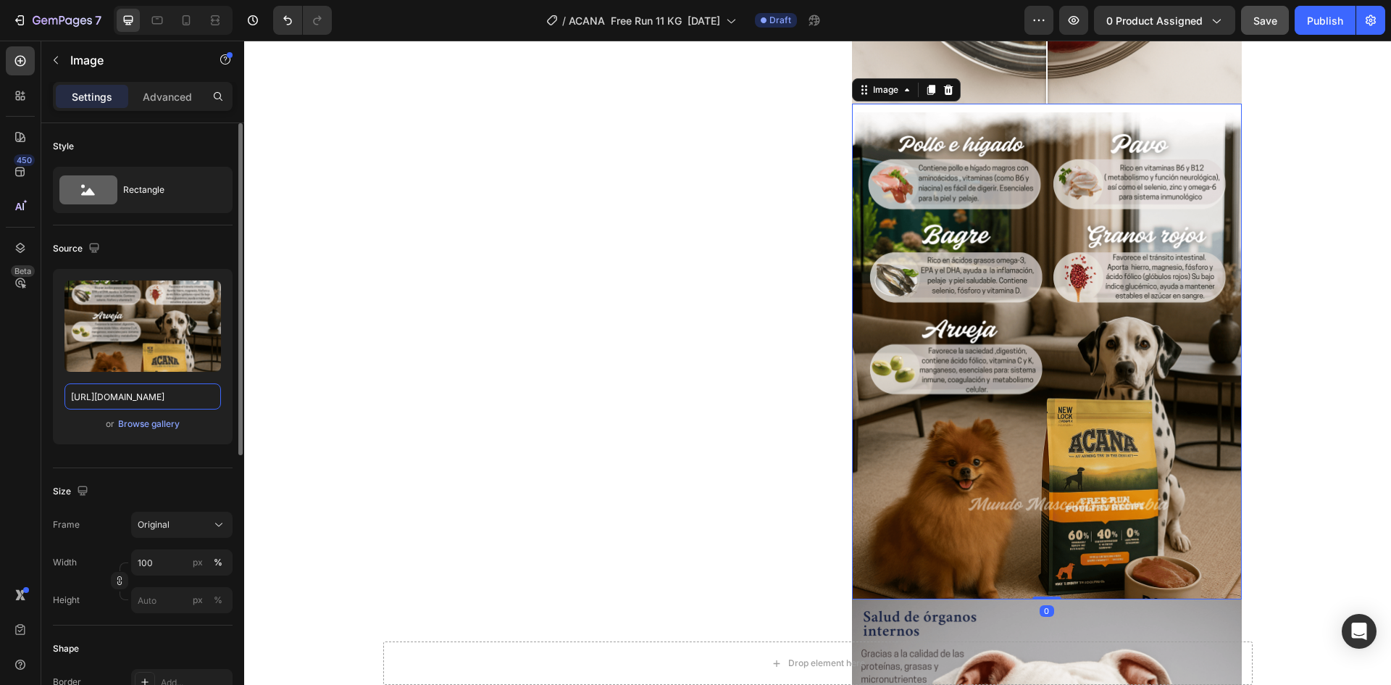
click at [125, 388] on input "[URL][DOMAIN_NAME]" at bounding box center [142, 396] width 157 height 26
paste input "netes.png?v=1759120995"
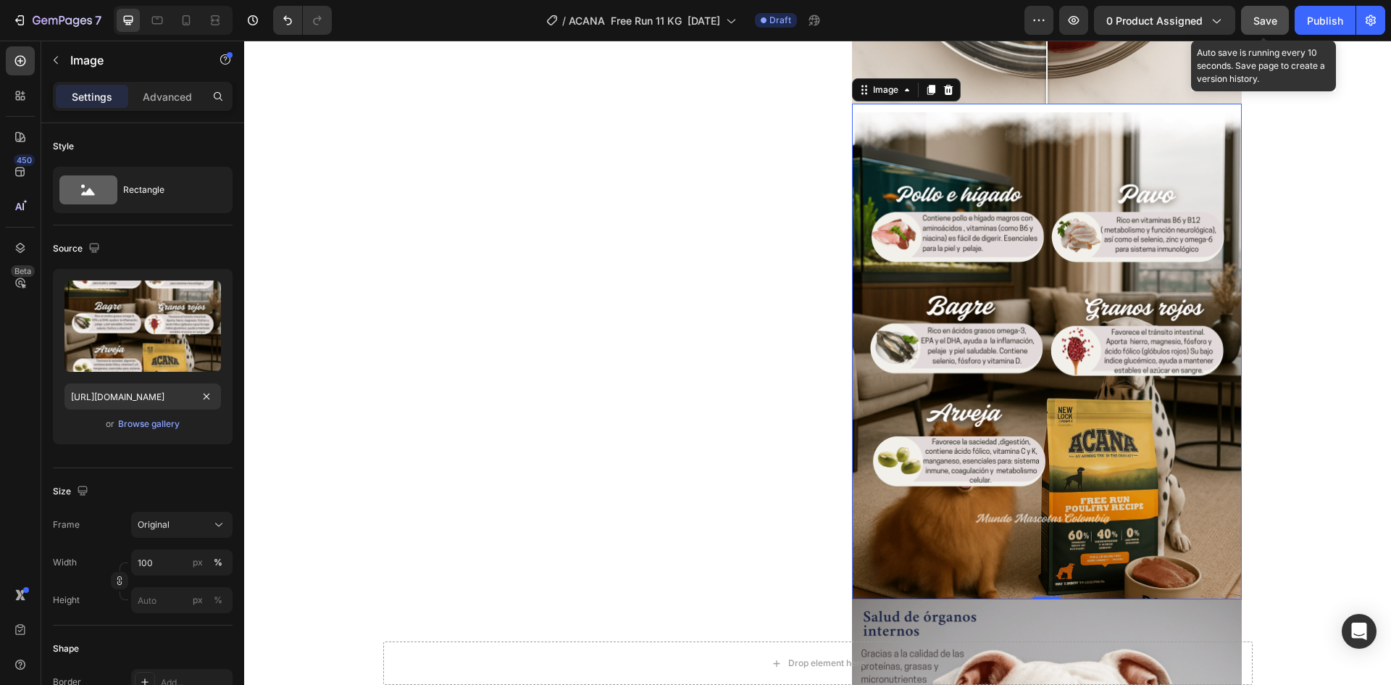
scroll to position [0, 0]
click at [1265, 21] on span "Save" at bounding box center [1266, 20] width 24 height 12
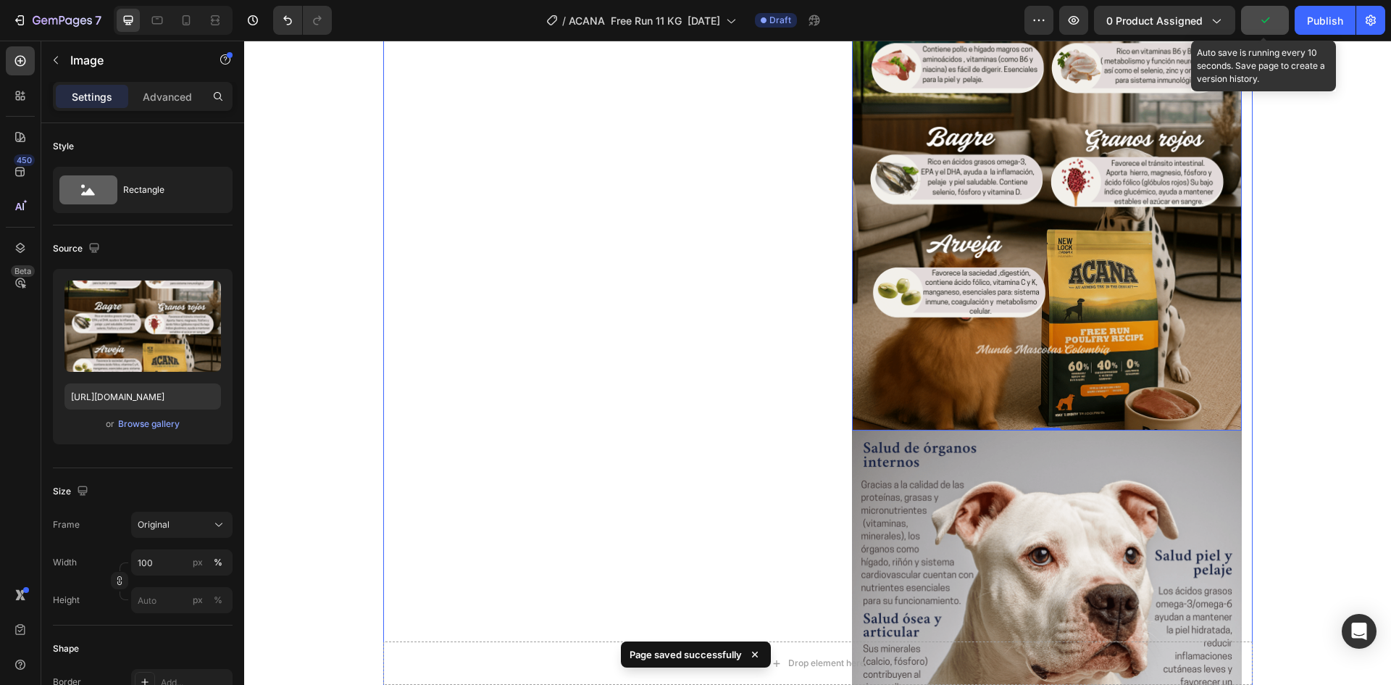
scroll to position [1995, 0]
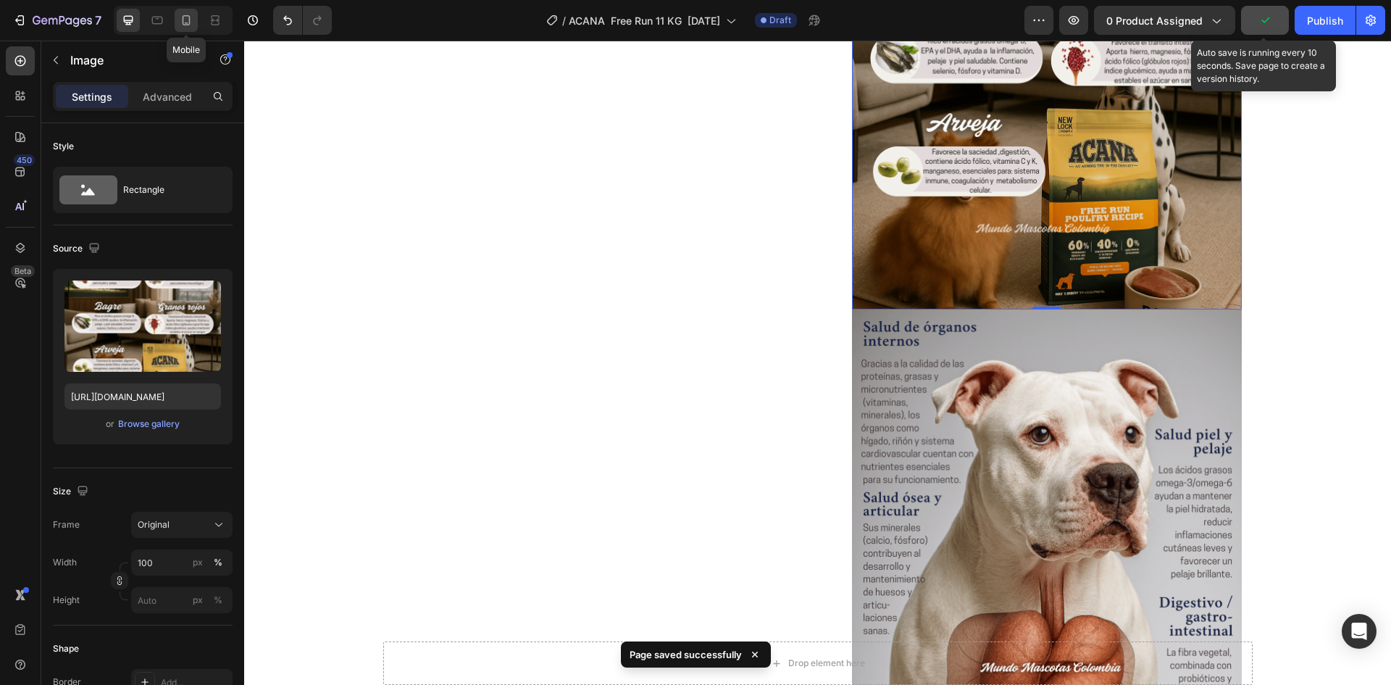
click at [178, 24] on div at bounding box center [186, 20] width 23 height 23
type input "[URL][DOMAIN_NAME]"
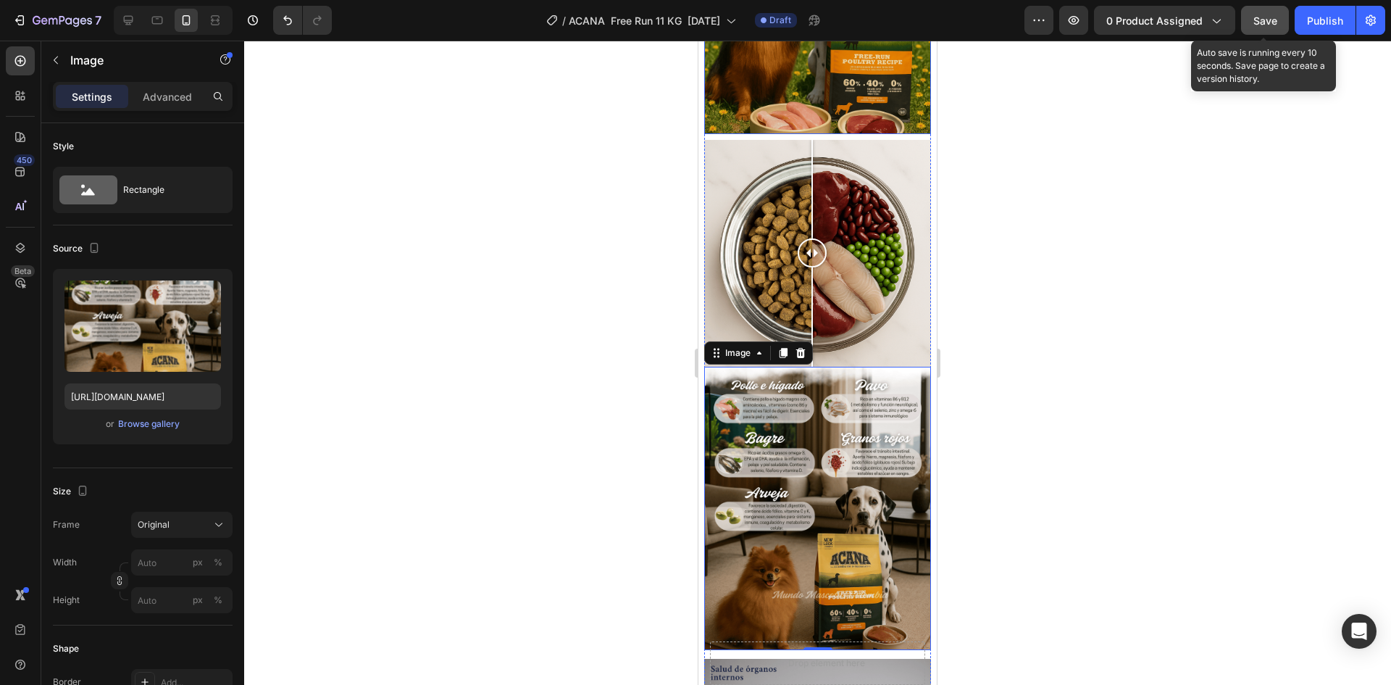
scroll to position [1498, 0]
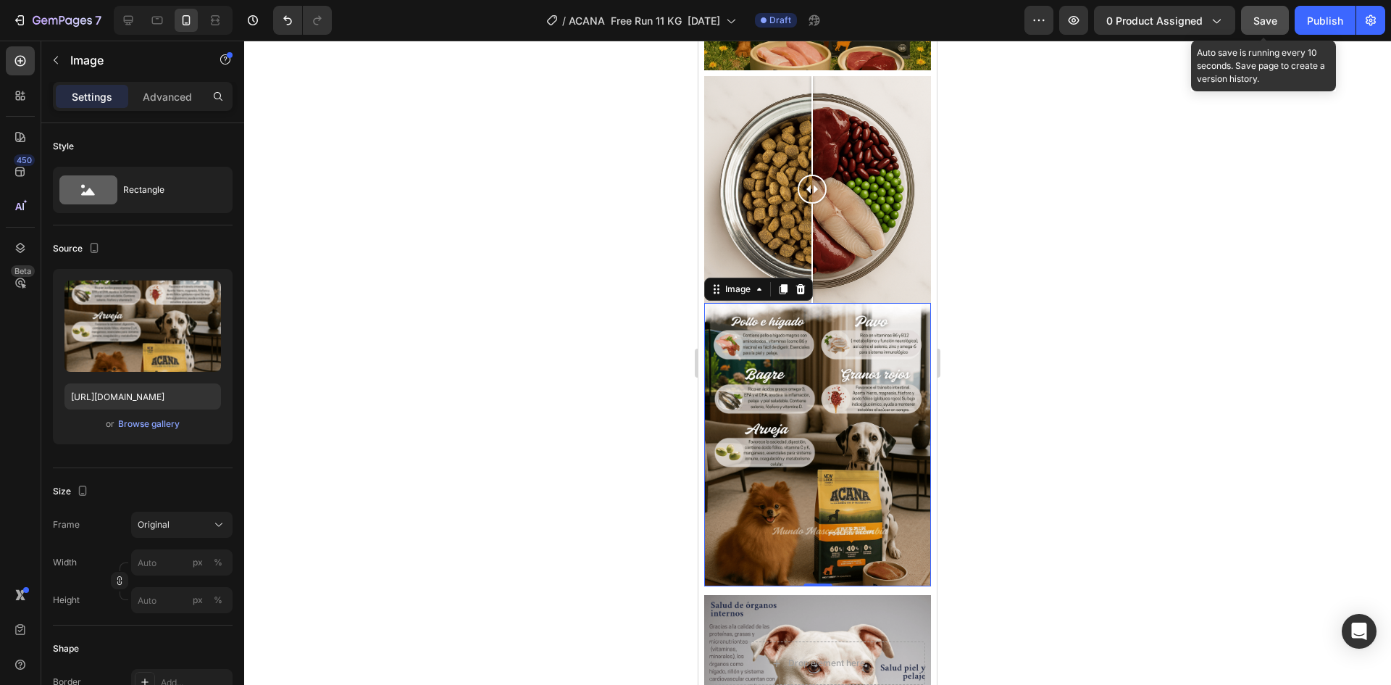
click at [839, 312] on img at bounding box center [817, 444] width 227 height 283
click at [172, 398] on input "[URL][DOMAIN_NAME]" at bounding box center [142, 396] width 157 height 26
paste input "netes.png?v=1759120995"
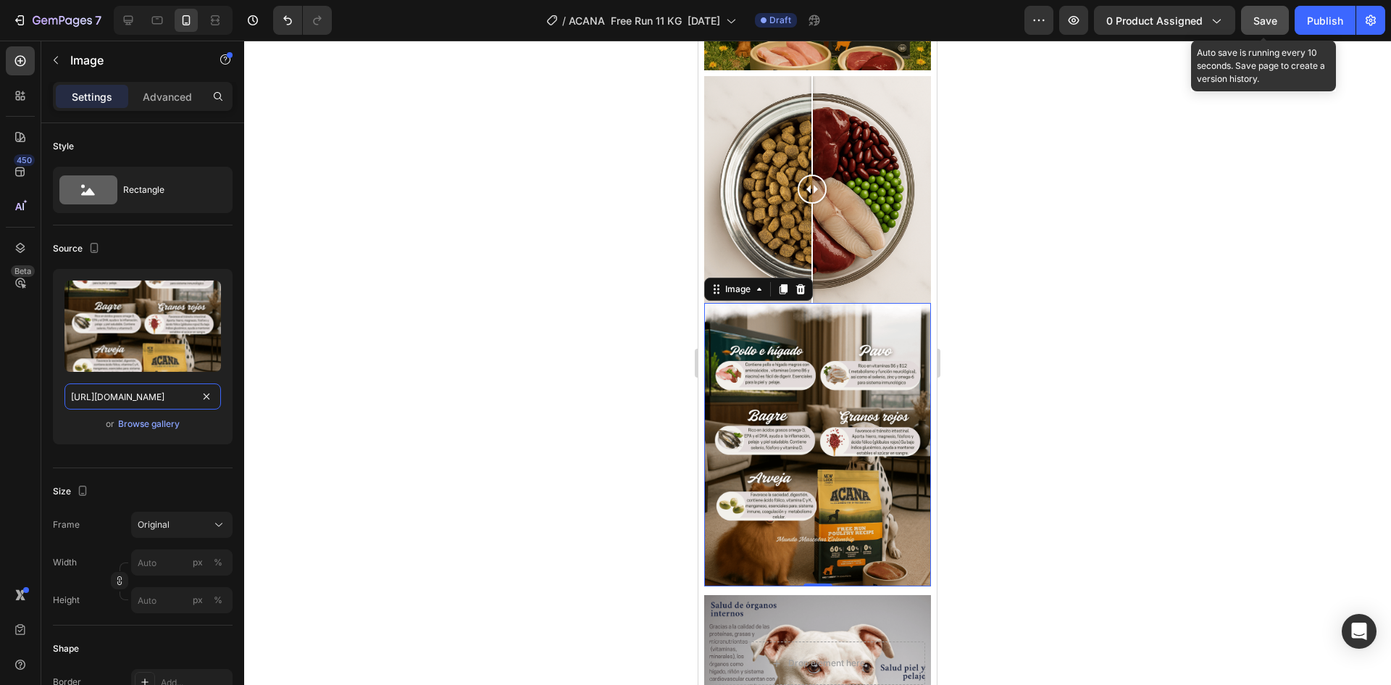
scroll to position [0, 347]
type input "[URL][DOMAIN_NAME]"
click at [1264, 20] on span "Save" at bounding box center [1266, 20] width 24 height 12
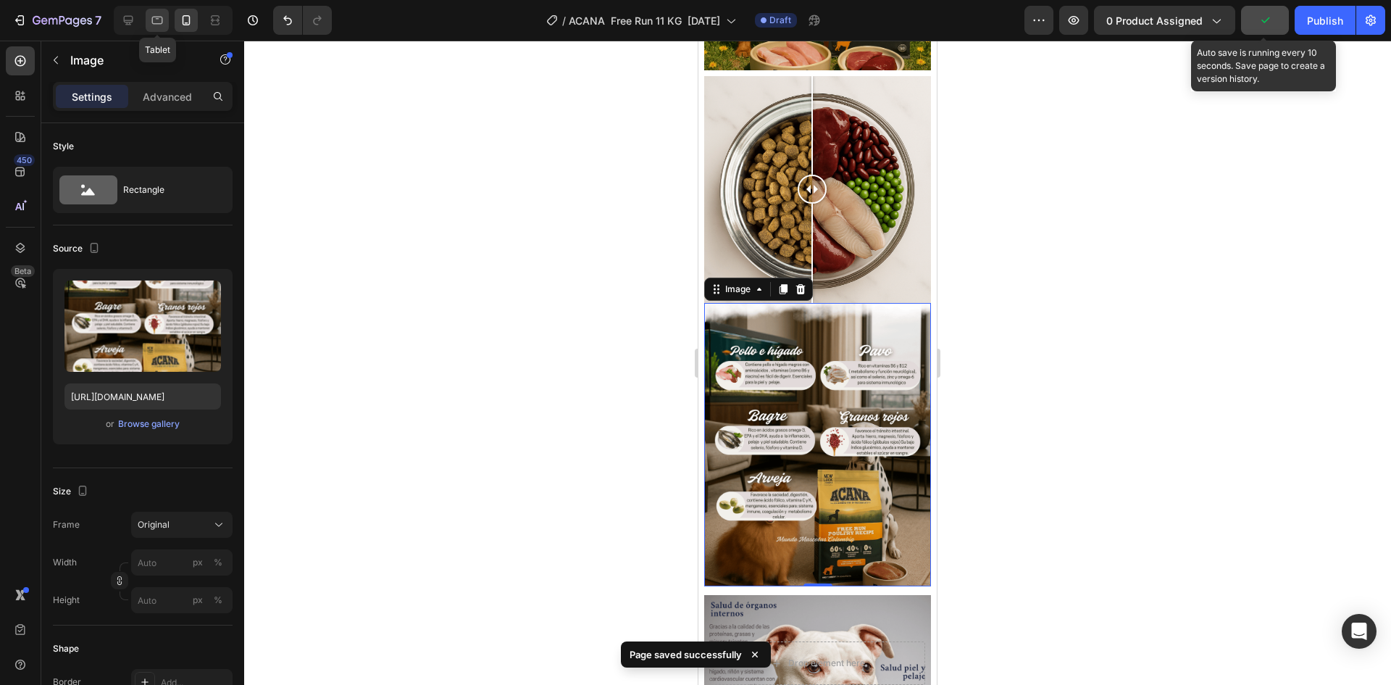
click at [152, 23] on icon at bounding box center [157, 20] width 14 height 14
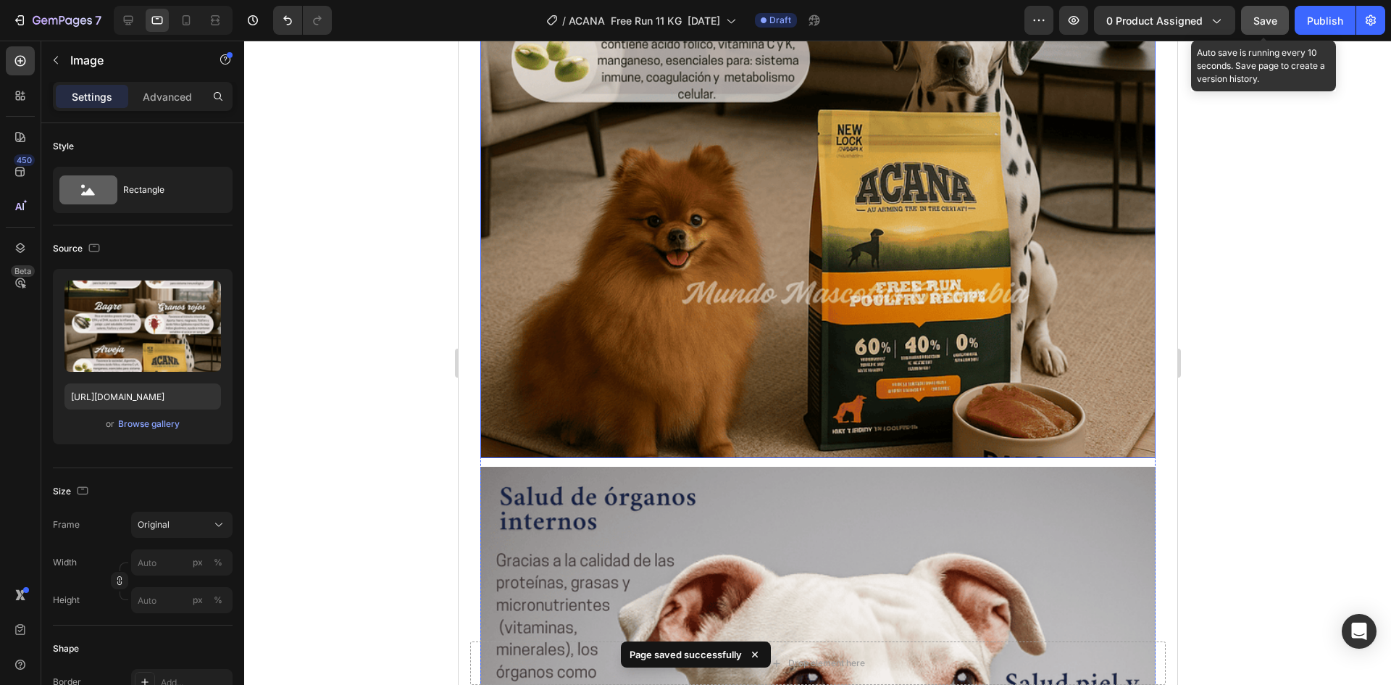
scroll to position [2598, 0]
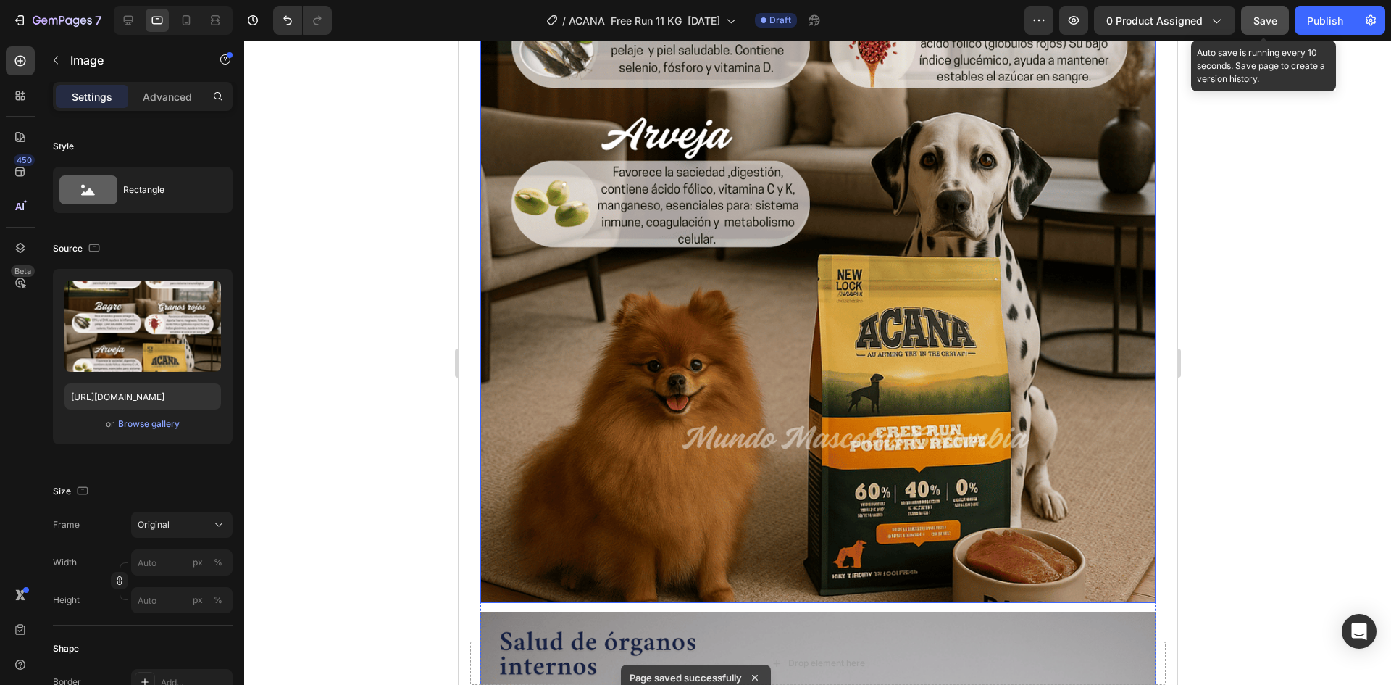
click at [1045, 254] on img at bounding box center [817, 181] width 675 height 844
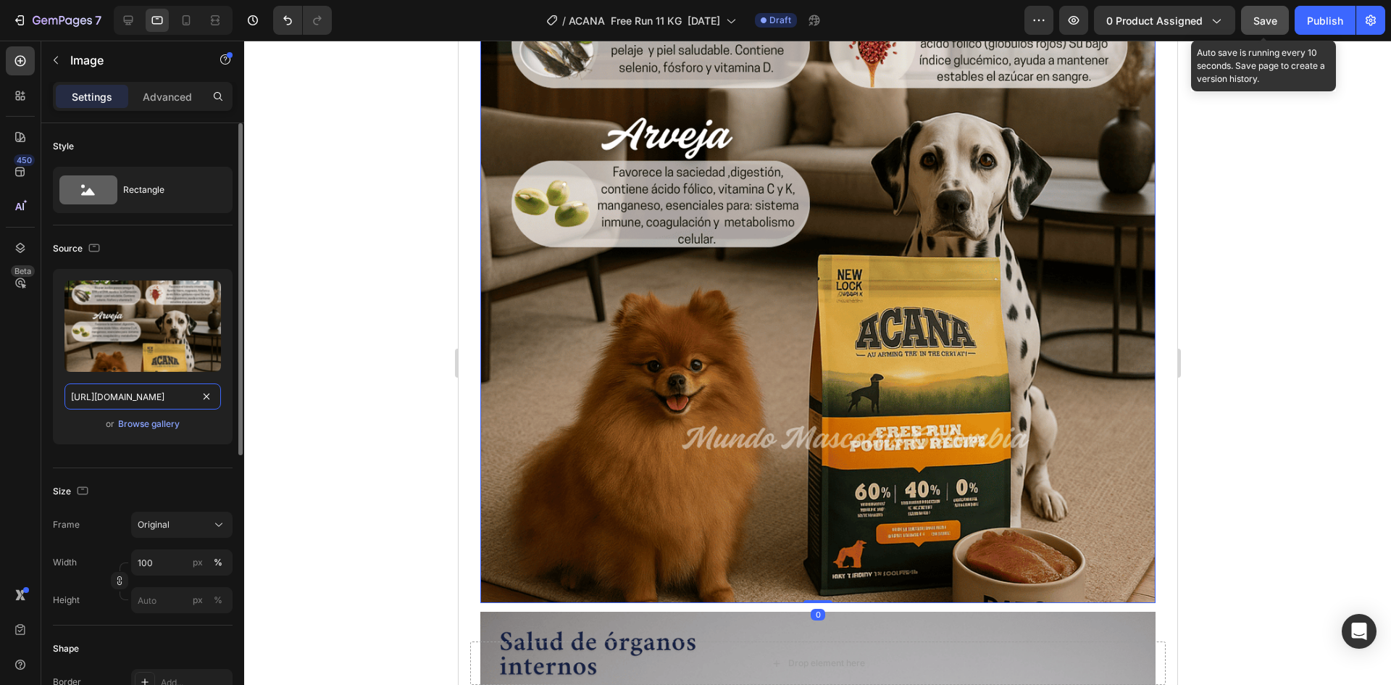
click at [151, 394] on input "[URL][DOMAIN_NAME]" at bounding box center [142, 396] width 157 height 26
paste input "netes.png?v=1759120995"
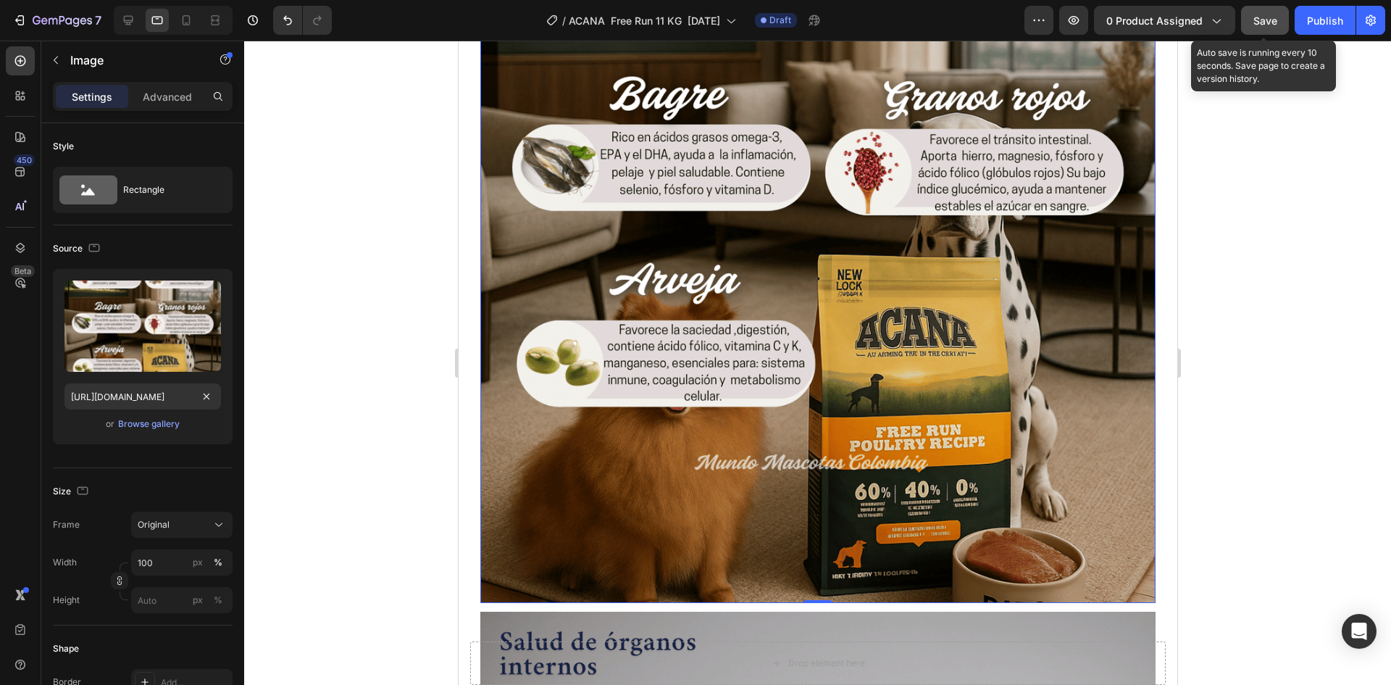
scroll to position [0, 0]
click at [1277, 19] on span "Save" at bounding box center [1266, 20] width 24 height 12
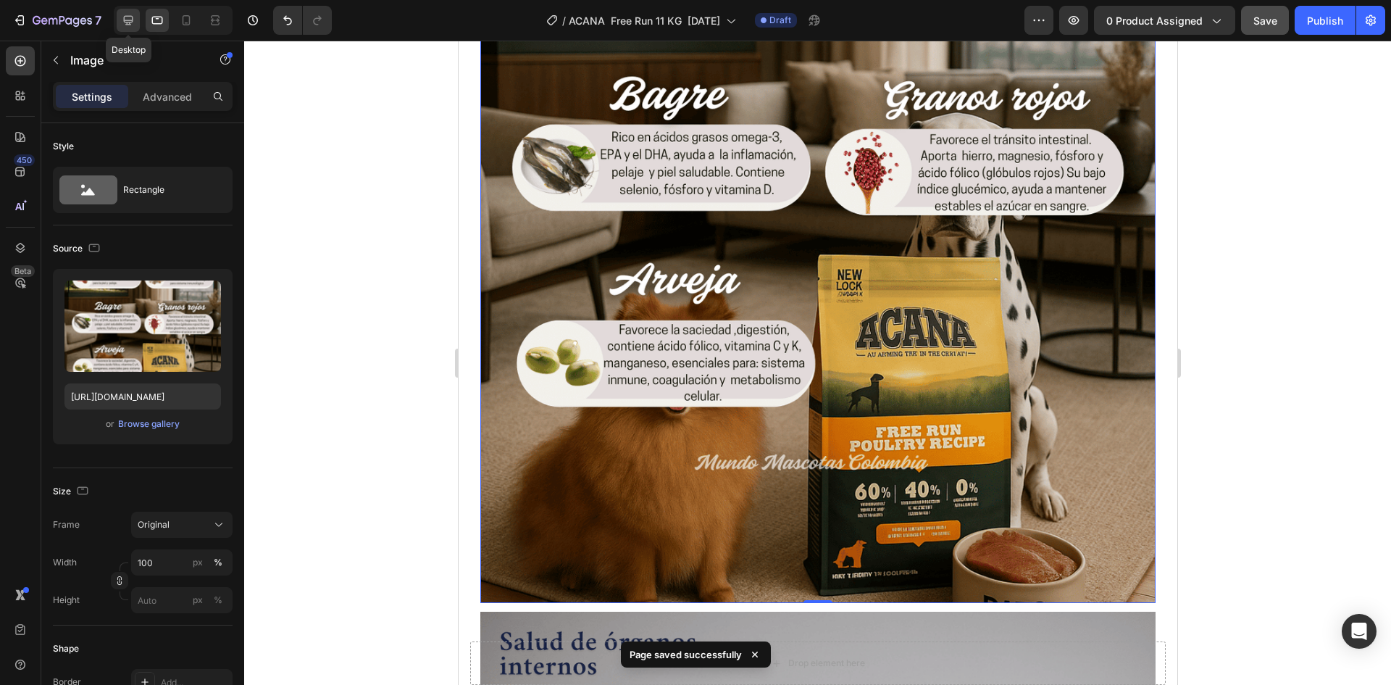
click at [133, 17] on icon at bounding box center [128, 20] width 9 height 9
type input "[URL][DOMAIN_NAME]"
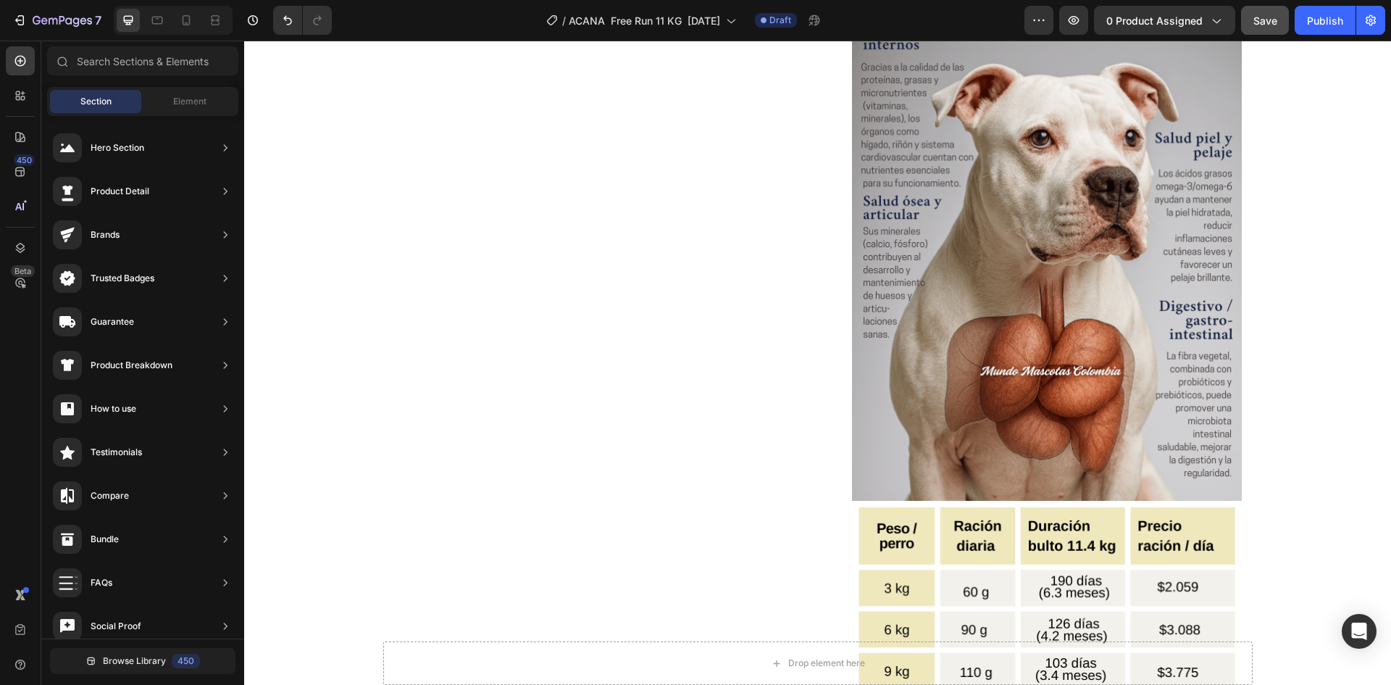
scroll to position [1916, 0]
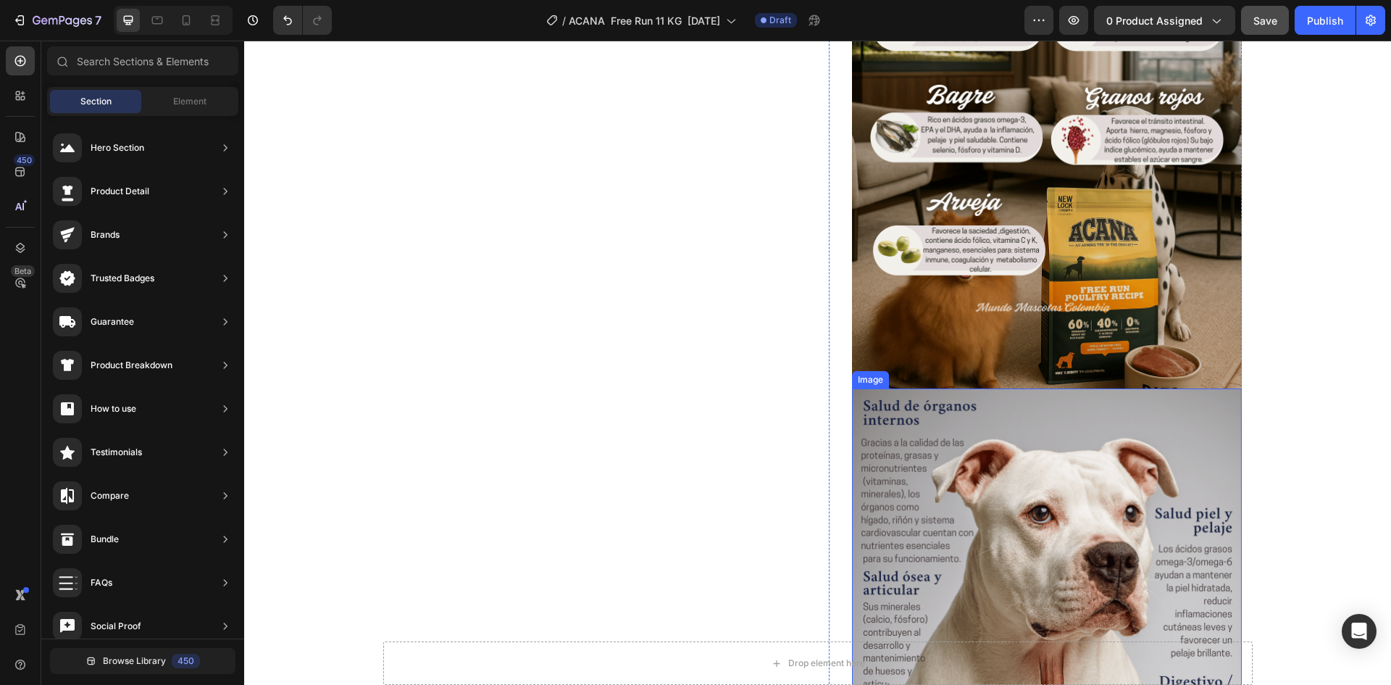
click at [1116, 399] on img at bounding box center [1047, 632] width 390 height 488
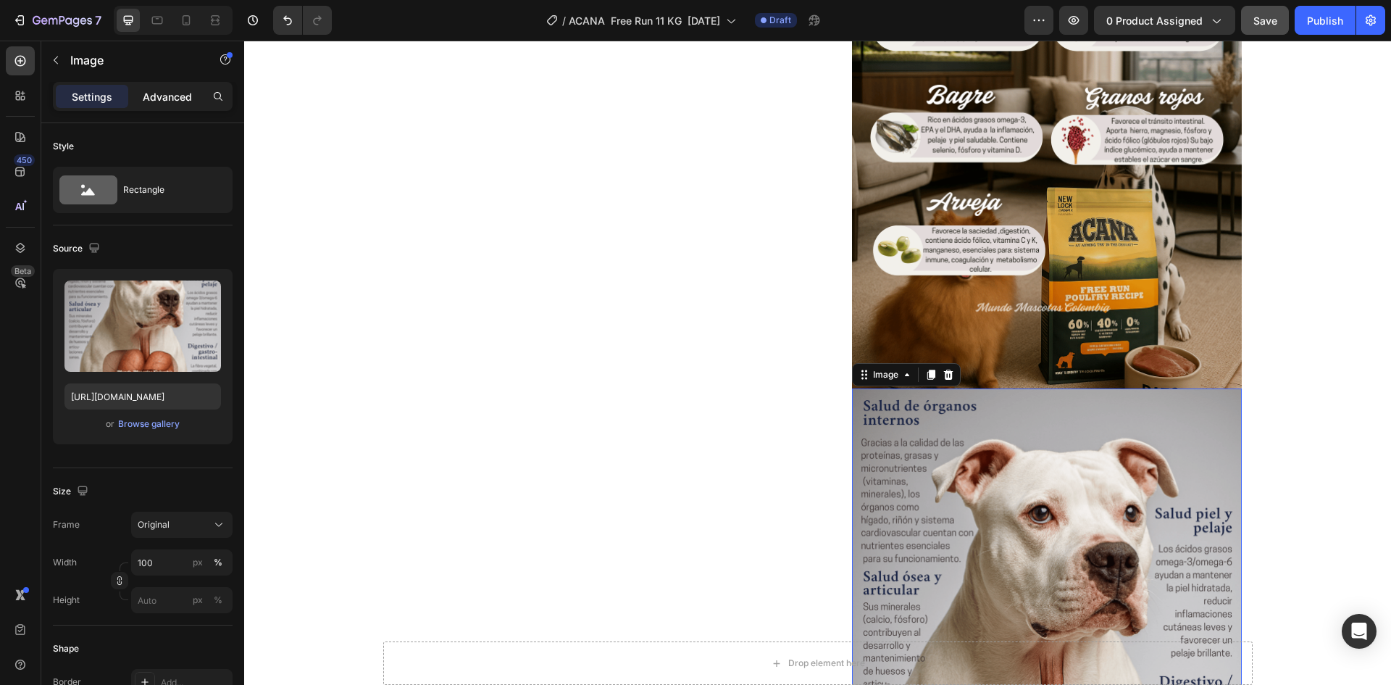
click at [141, 87] on div "Advanced" at bounding box center [167, 96] width 72 height 23
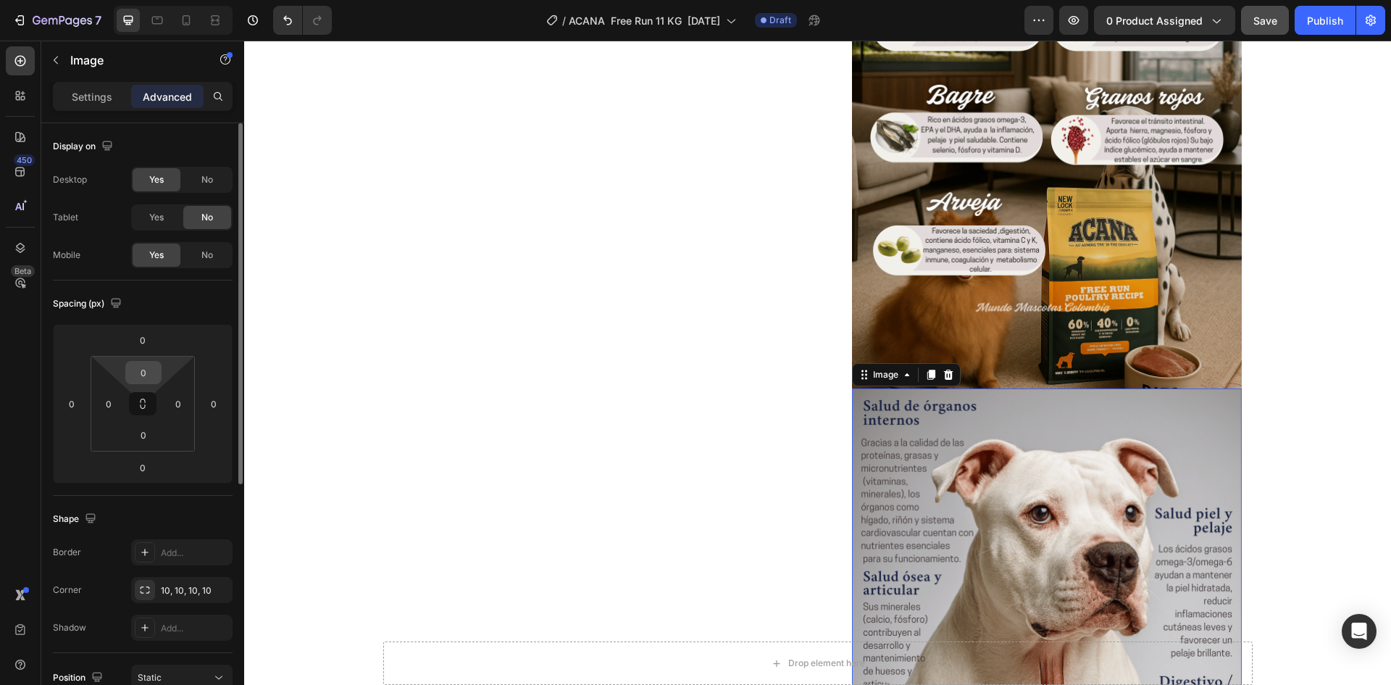
click at [146, 375] on input "0" at bounding box center [143, 373] width 29 height 22
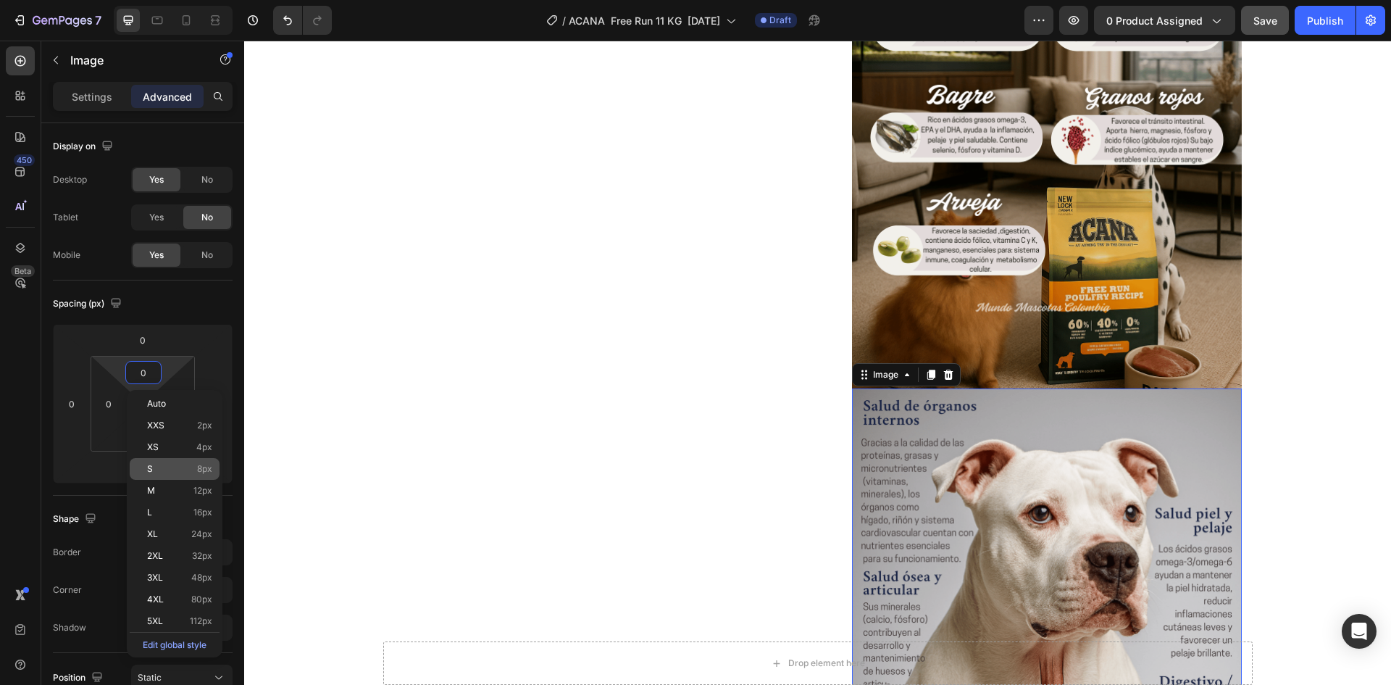
click at [183, 466] on p "S 8px" at bounding box center [179, 469] width 65 height 10
type input "8"
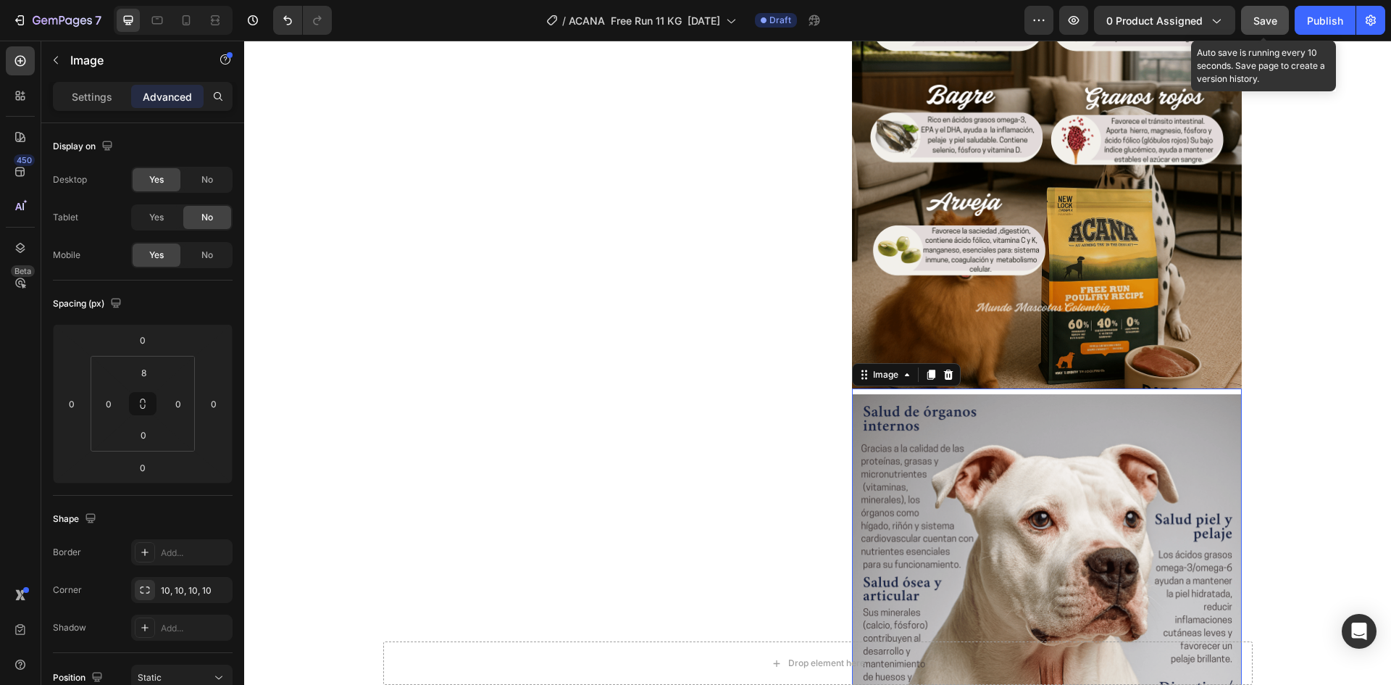
click at [1247, 20] on button "Save" at bounding box center [1265, 20] width 48 height 29
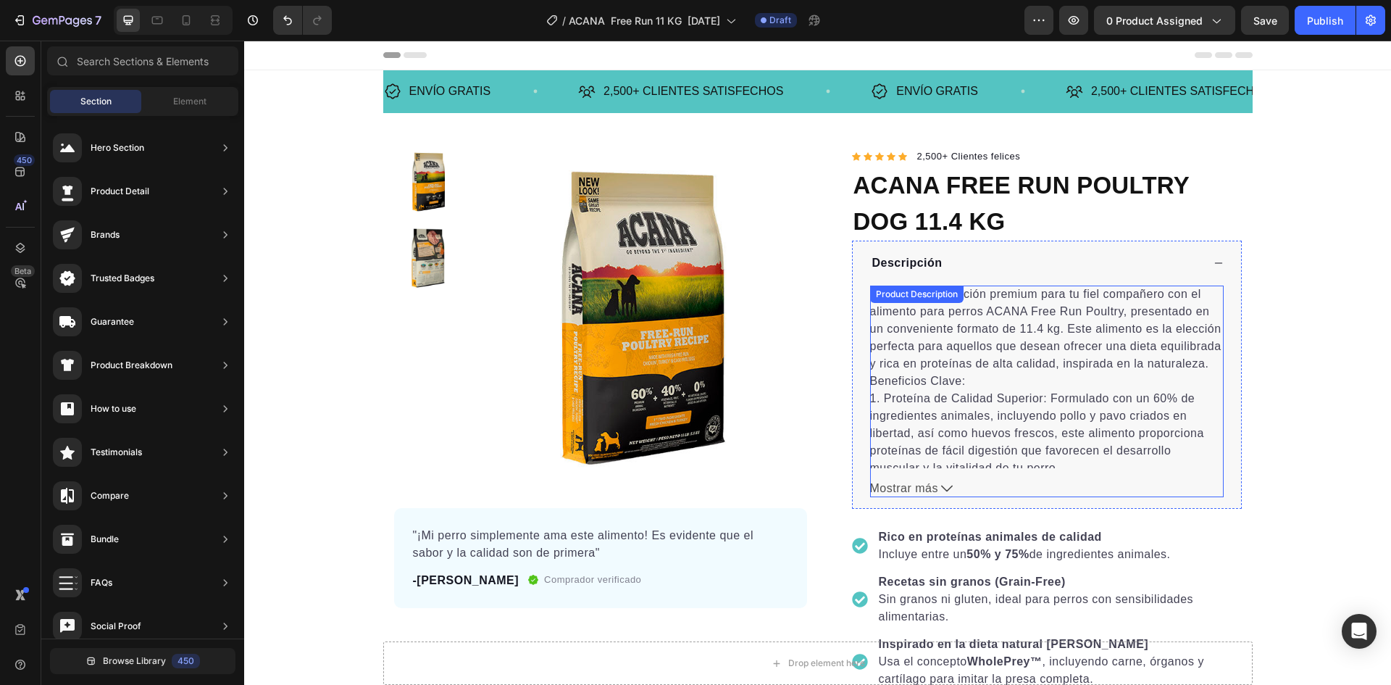
scroll to position [290, 0]
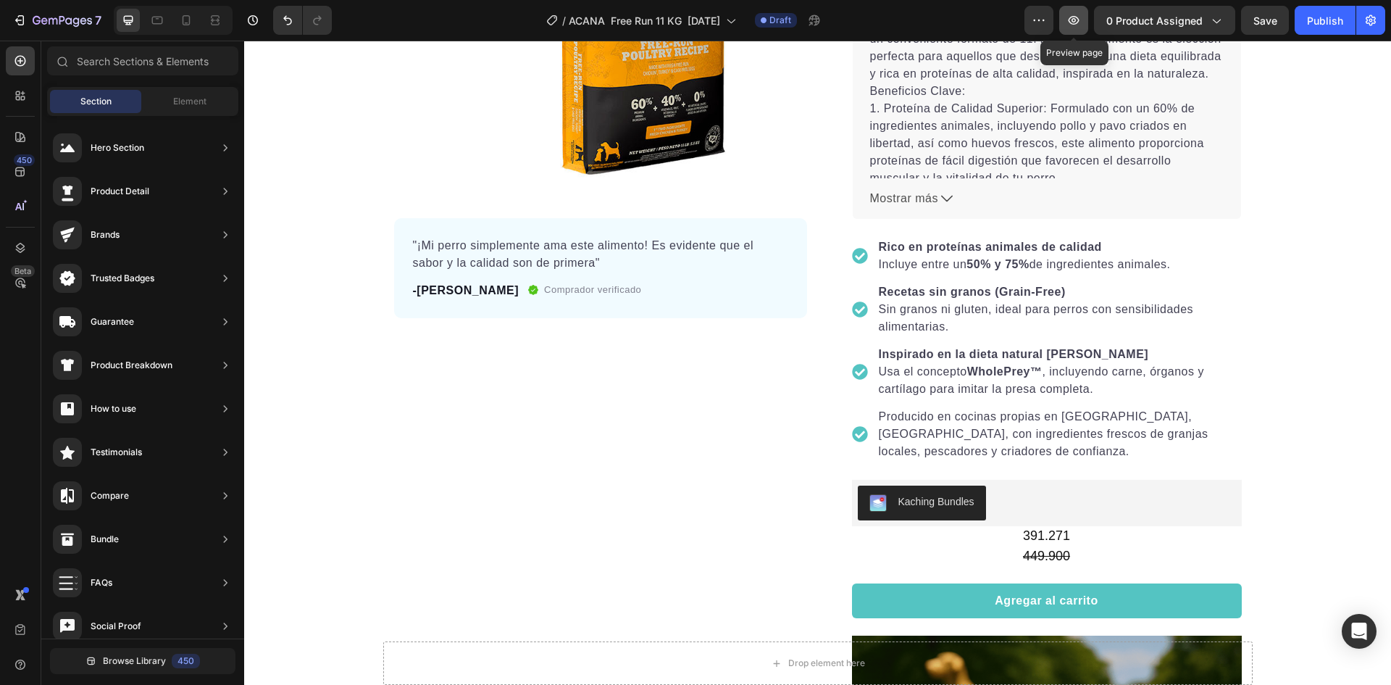
click at [1073, 17] on icon "button" at bounding box center [1074, 20] width 11 height 9
